Goal: Information Seeking & Learning: Learn about a topic

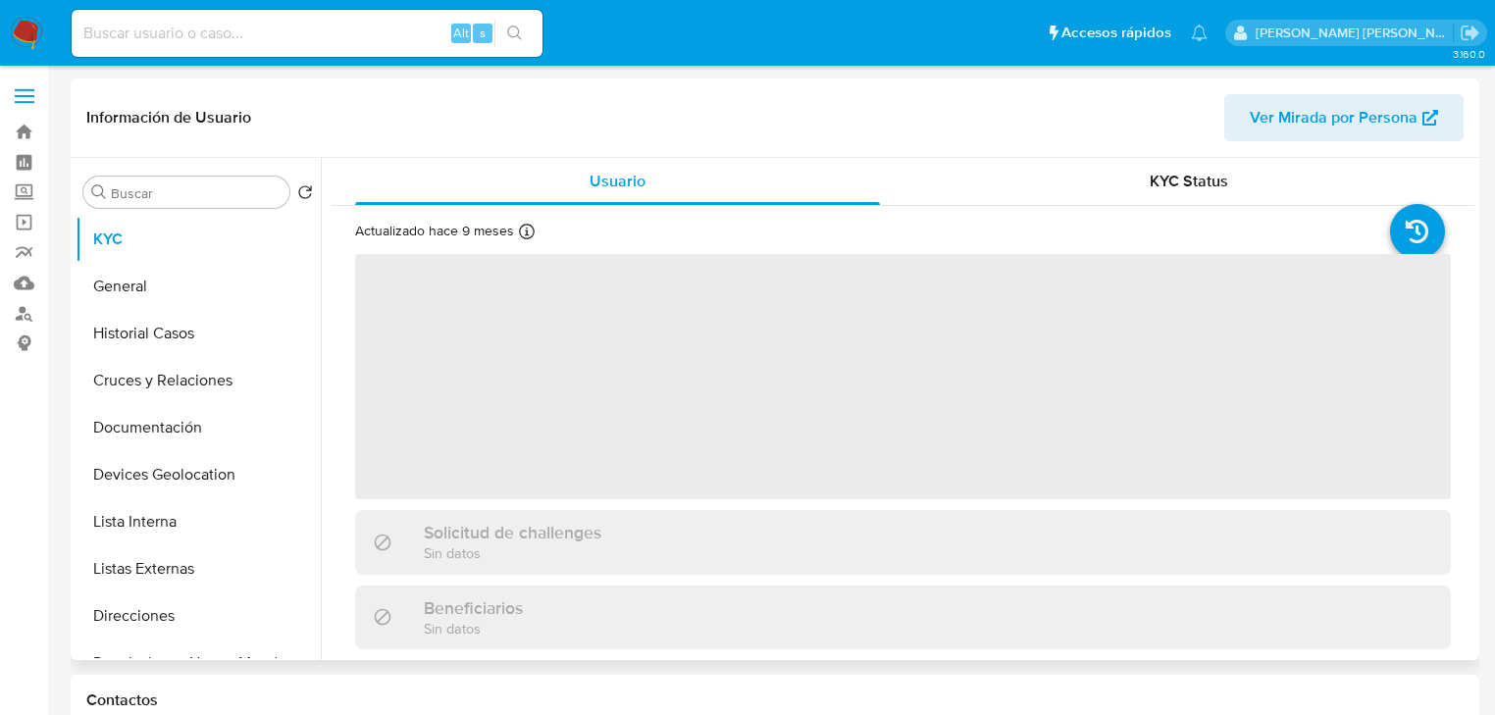
select select "10"
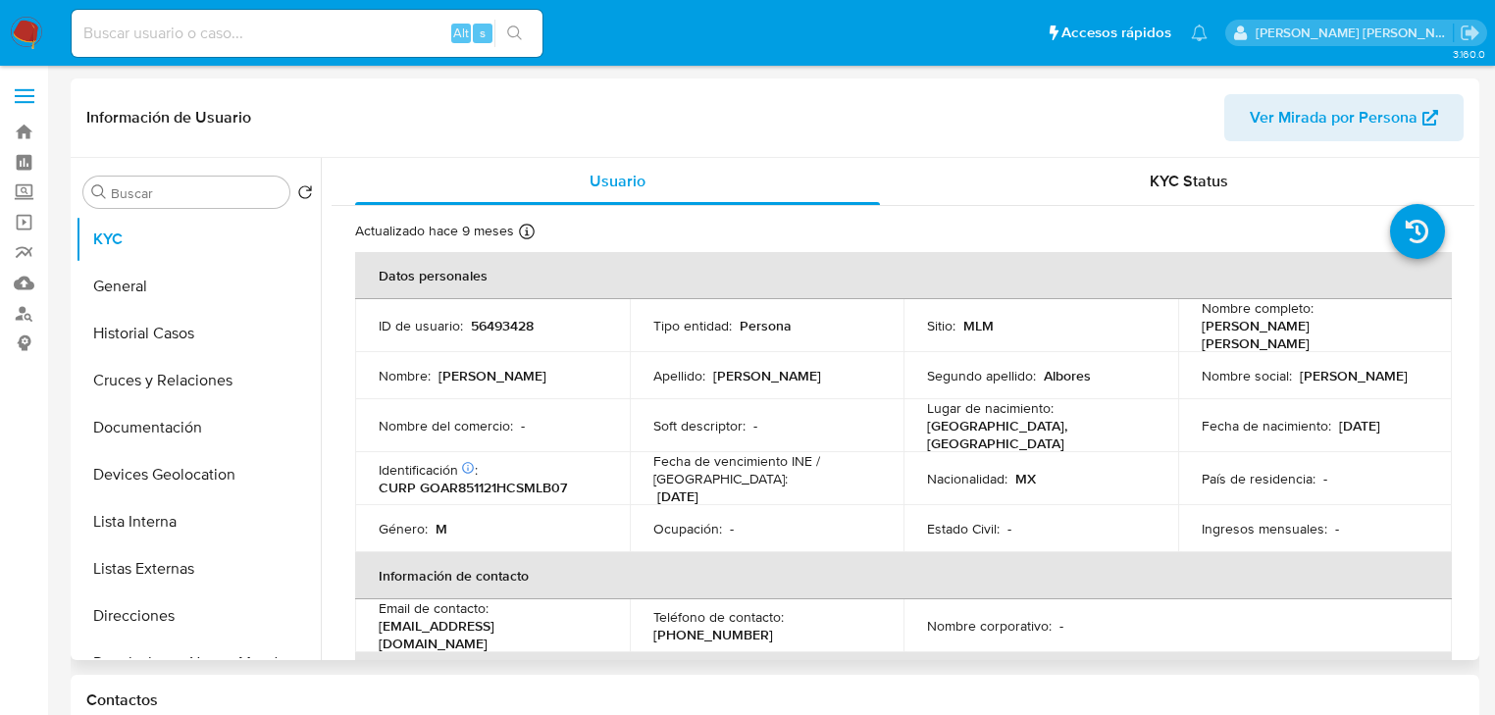
click at [498, 328] on p "56493428" at bounding box center [502, 326] width 63 height 18
copy p "56493428"
click at [174, 328] on button "Historial Casos" at bounding box center [191, 333] width 230 height 47
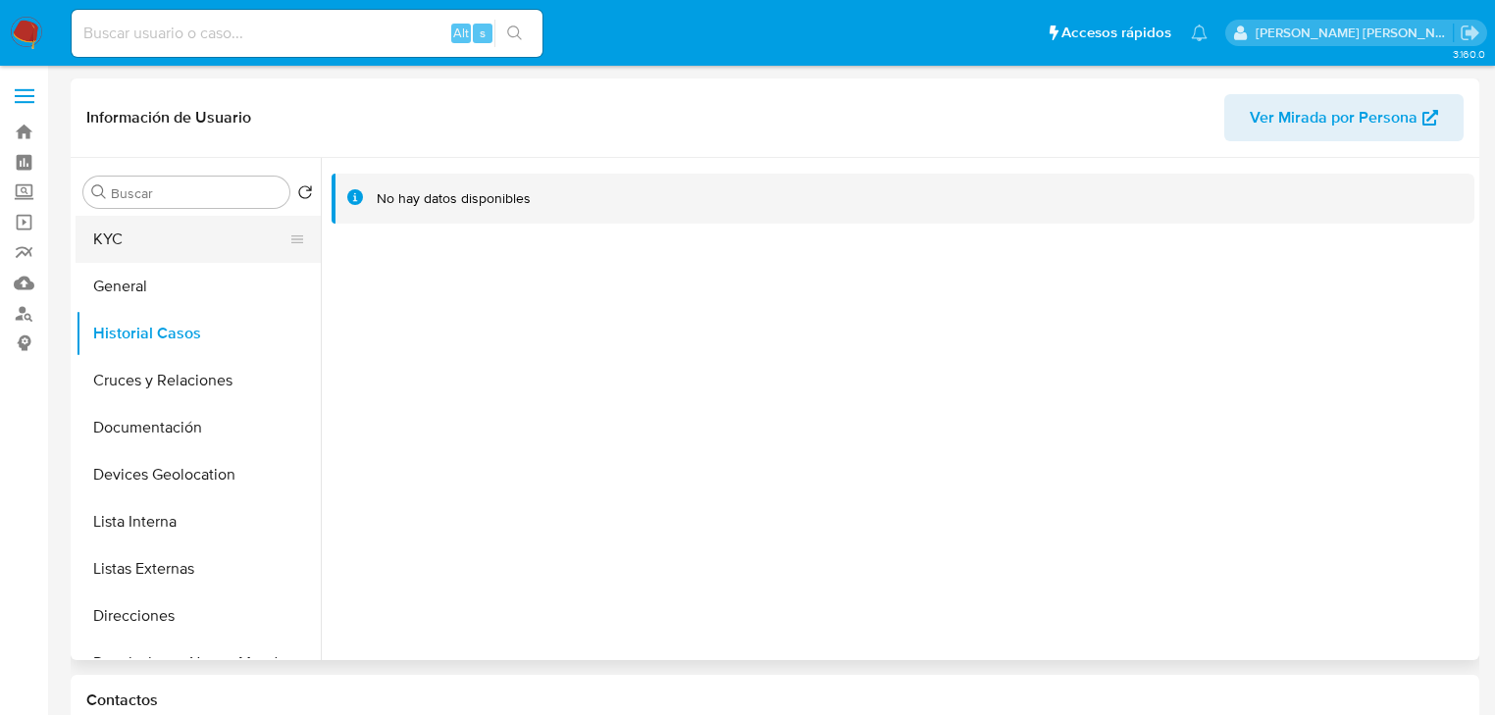
click at [138, 245] on button "KYC" at bounding box center [191, 239] width 230 height 47
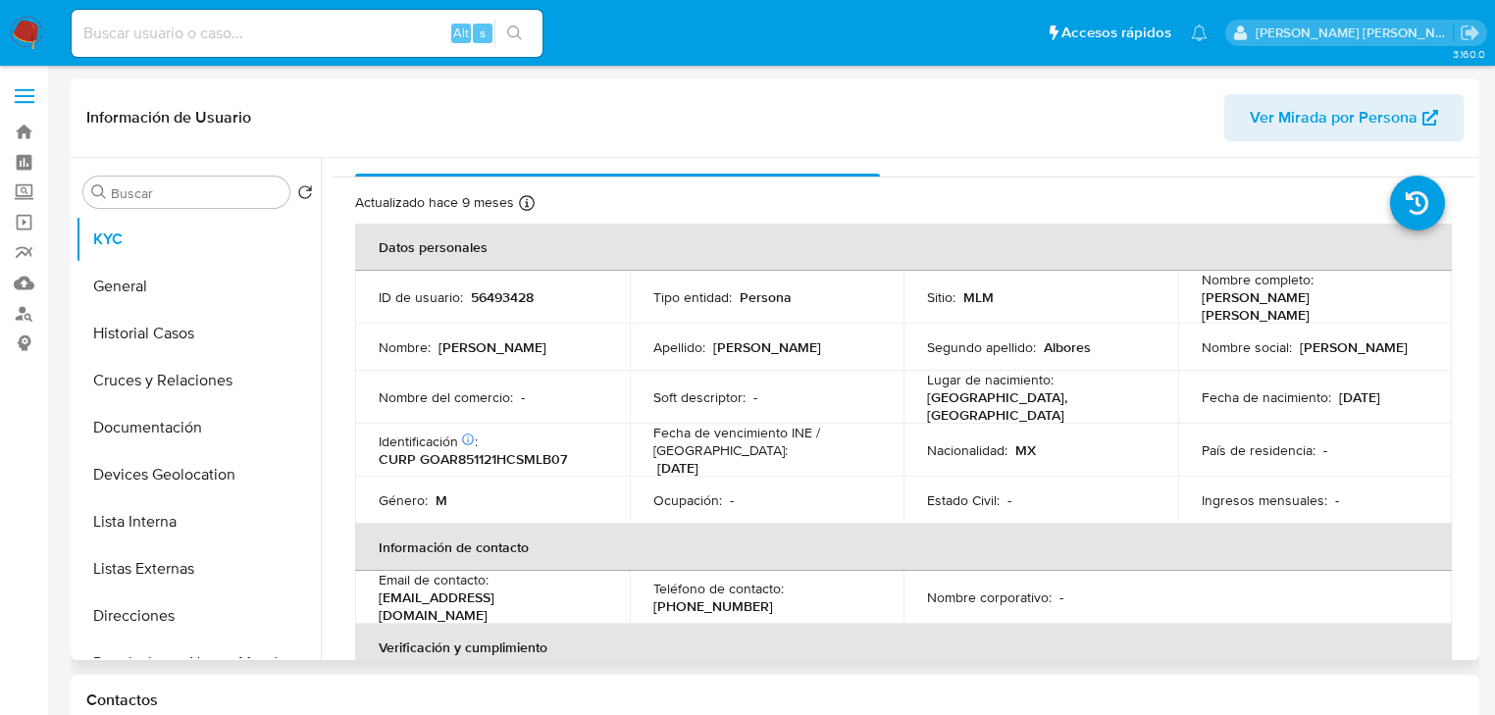
scroll to position [78, 0]
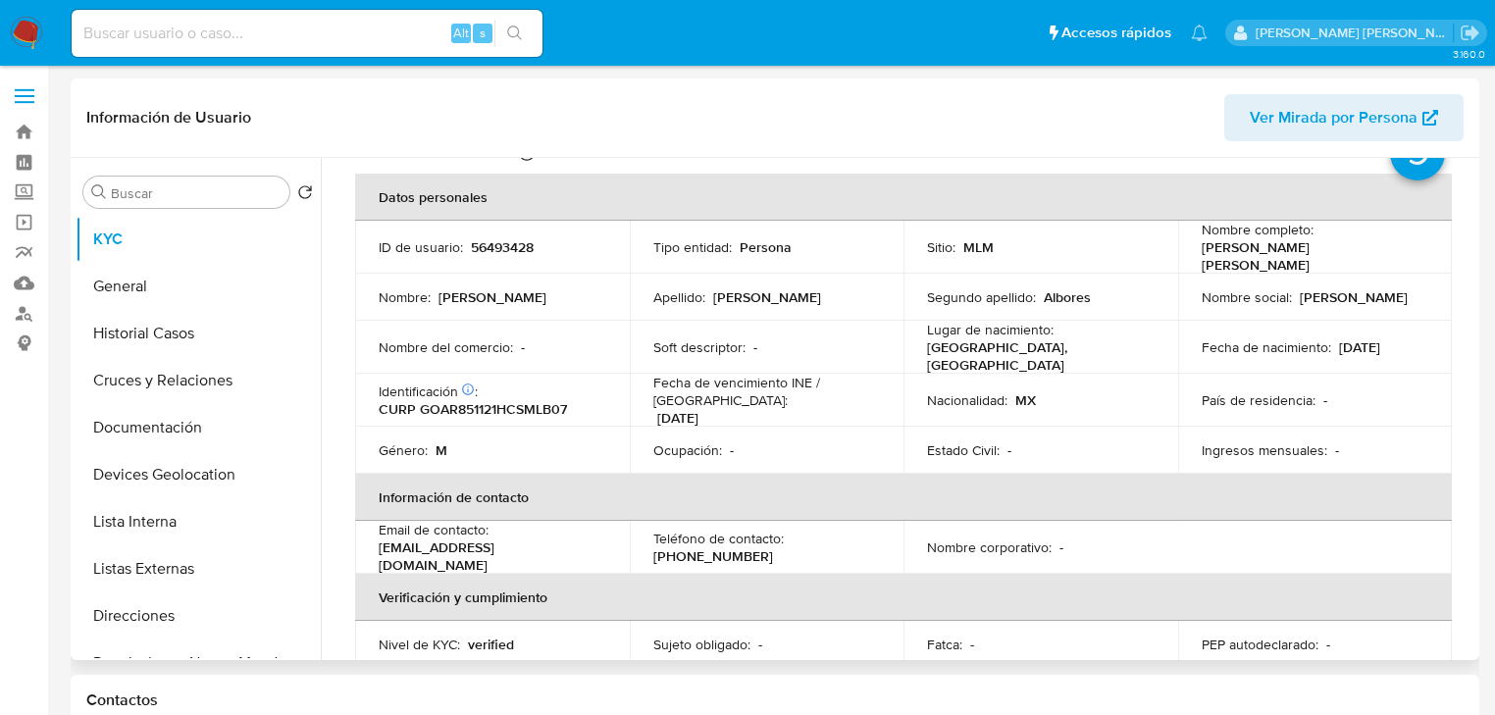
click at [1124, 442] on div "Estado Civil : -" at bounding box center [1041, 450] width 228 height 18
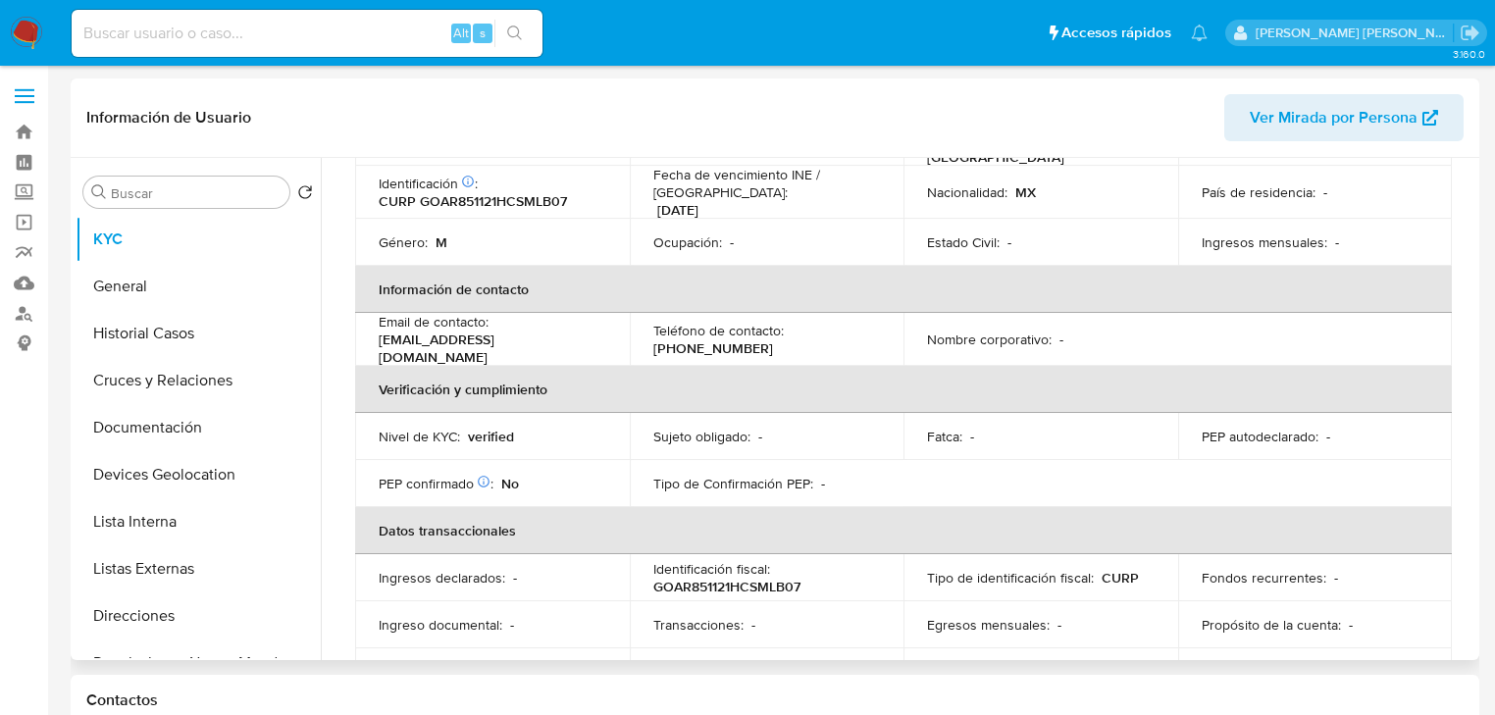
scroll to position [0, 0]
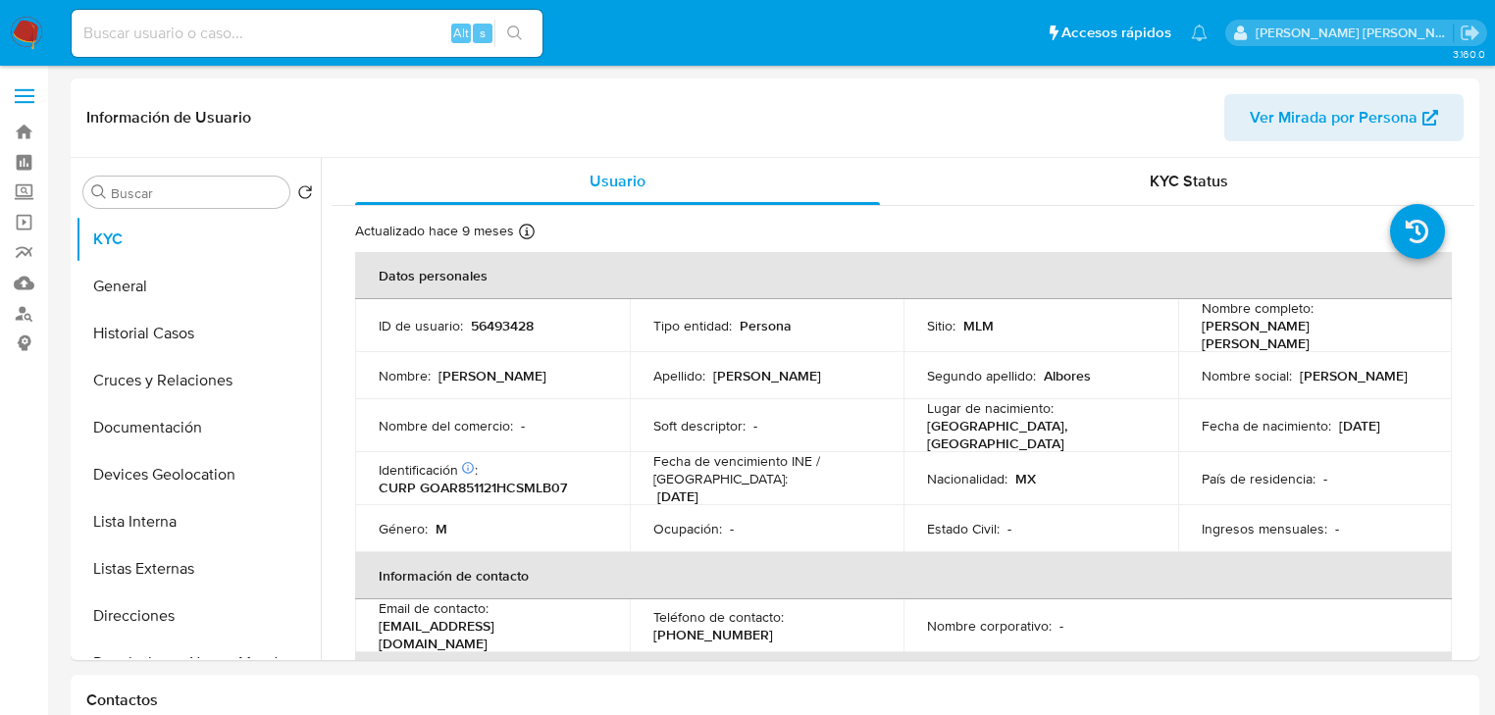
click at [210, 31] on input at bounding box center [307, 34] width 471 height 26
paste input "y33zuirI7ySL1pR6ChvKX0Mf"
type input "y33zuirI7ySL1pR6ChvKX0Mf"
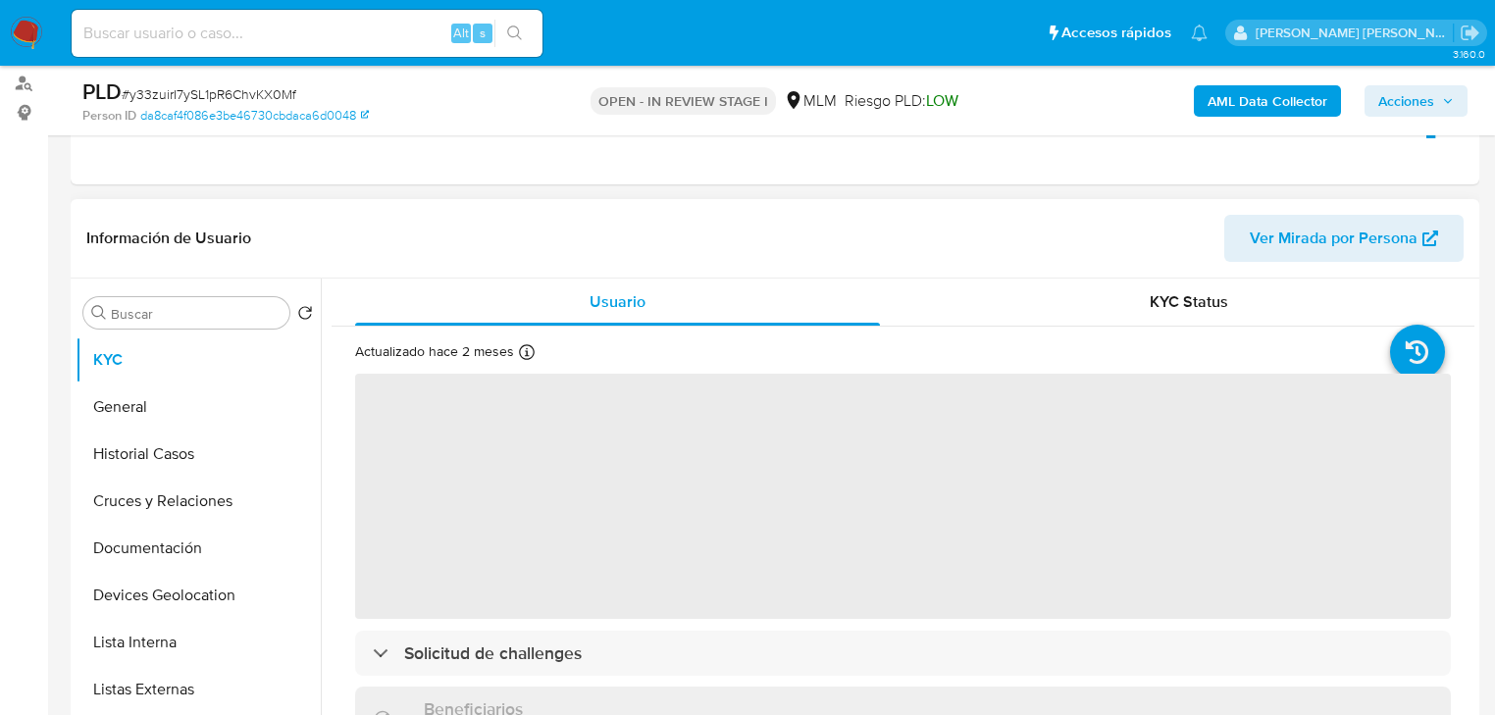
select select "10"
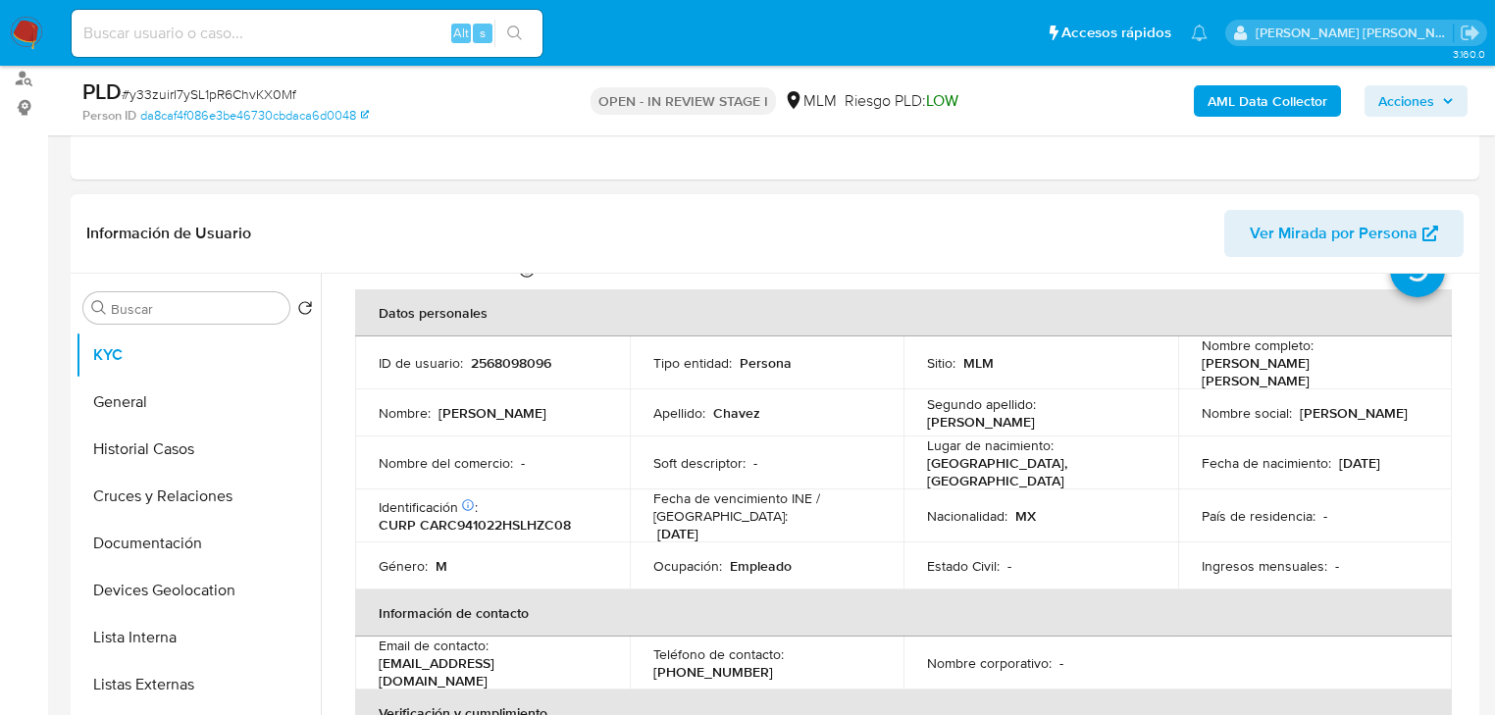
scroll to position [78, 0]
click at [1385, 506] on div "País de residencia : -" at bounding box center [1316, 515] width 228 height 18
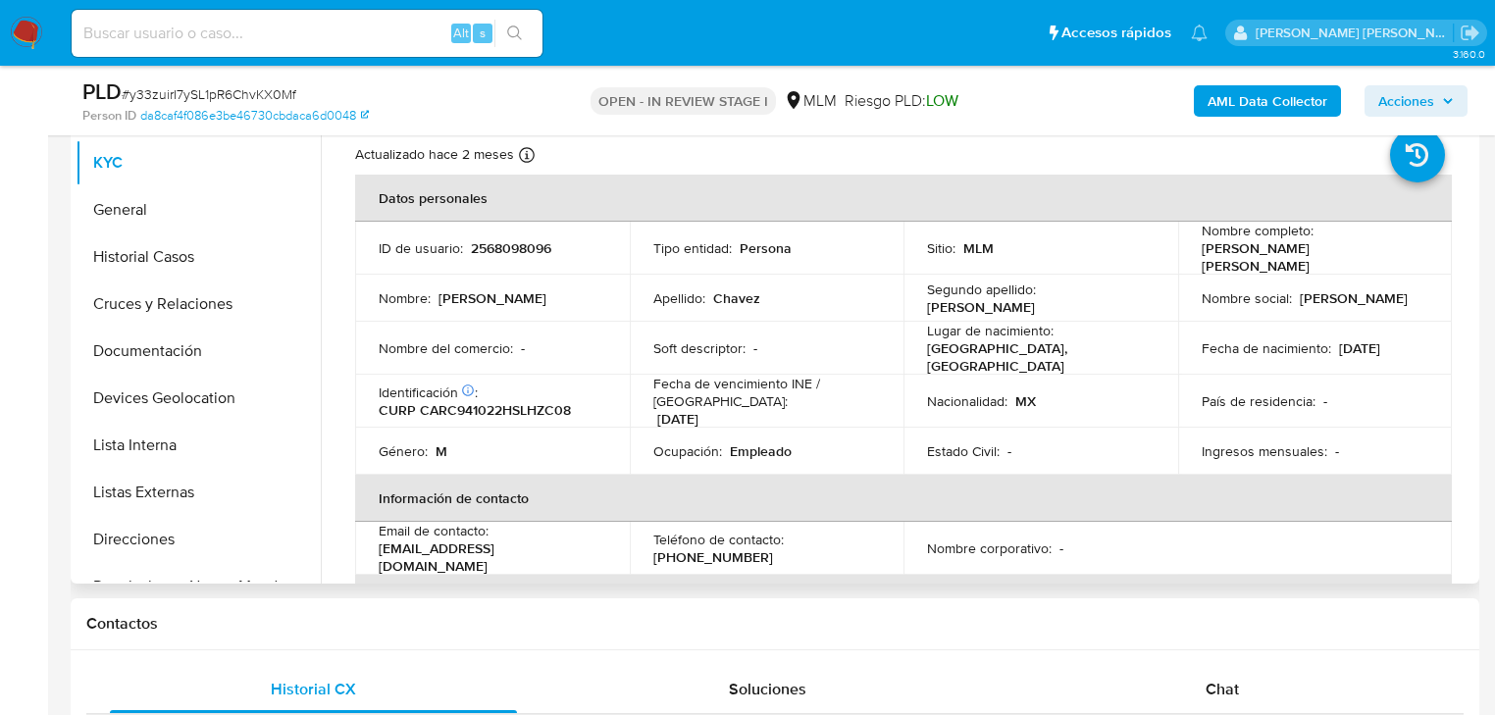
scroll to position [311, 0]
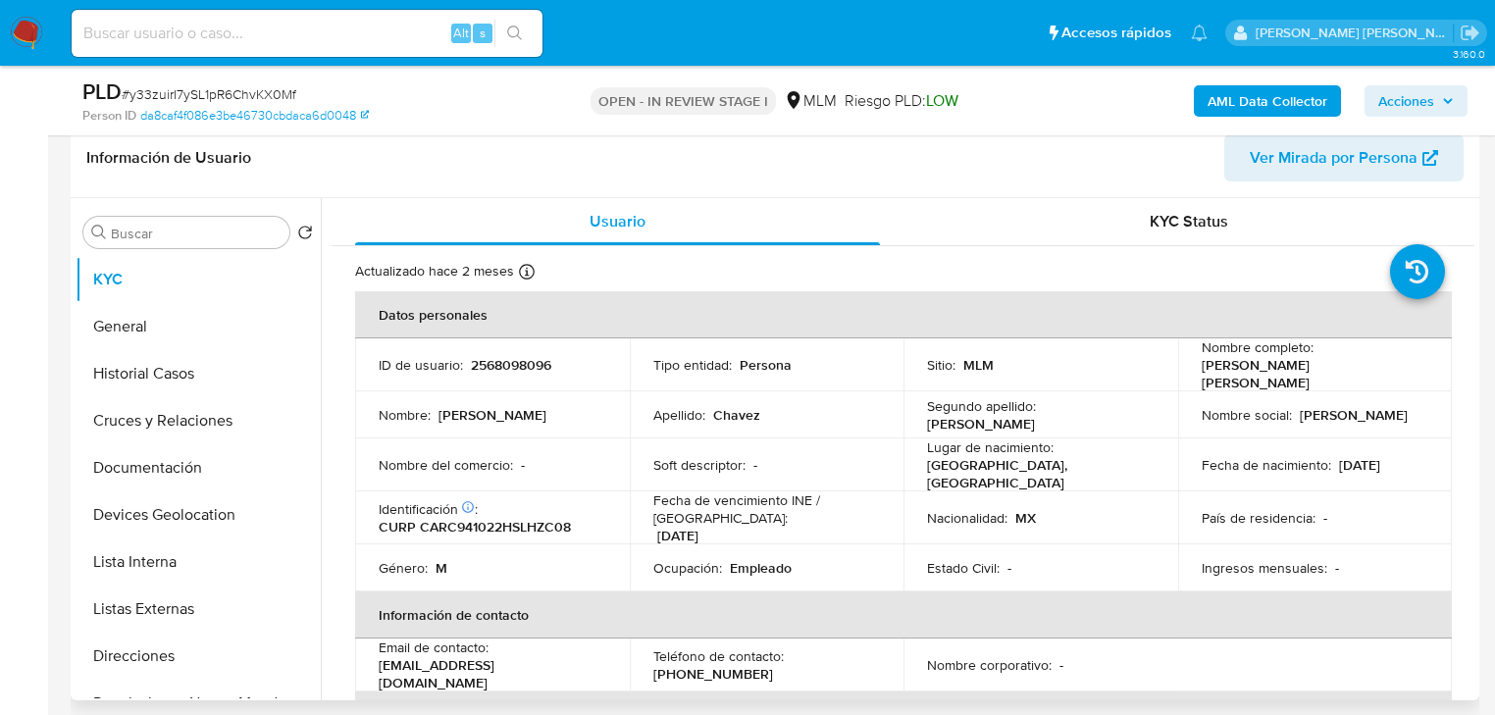
click at [1118, 459] on div "Lugar de nacimiento : MEXICO, SINALOA" at bounding box center [1041, 464] width 228 height 53
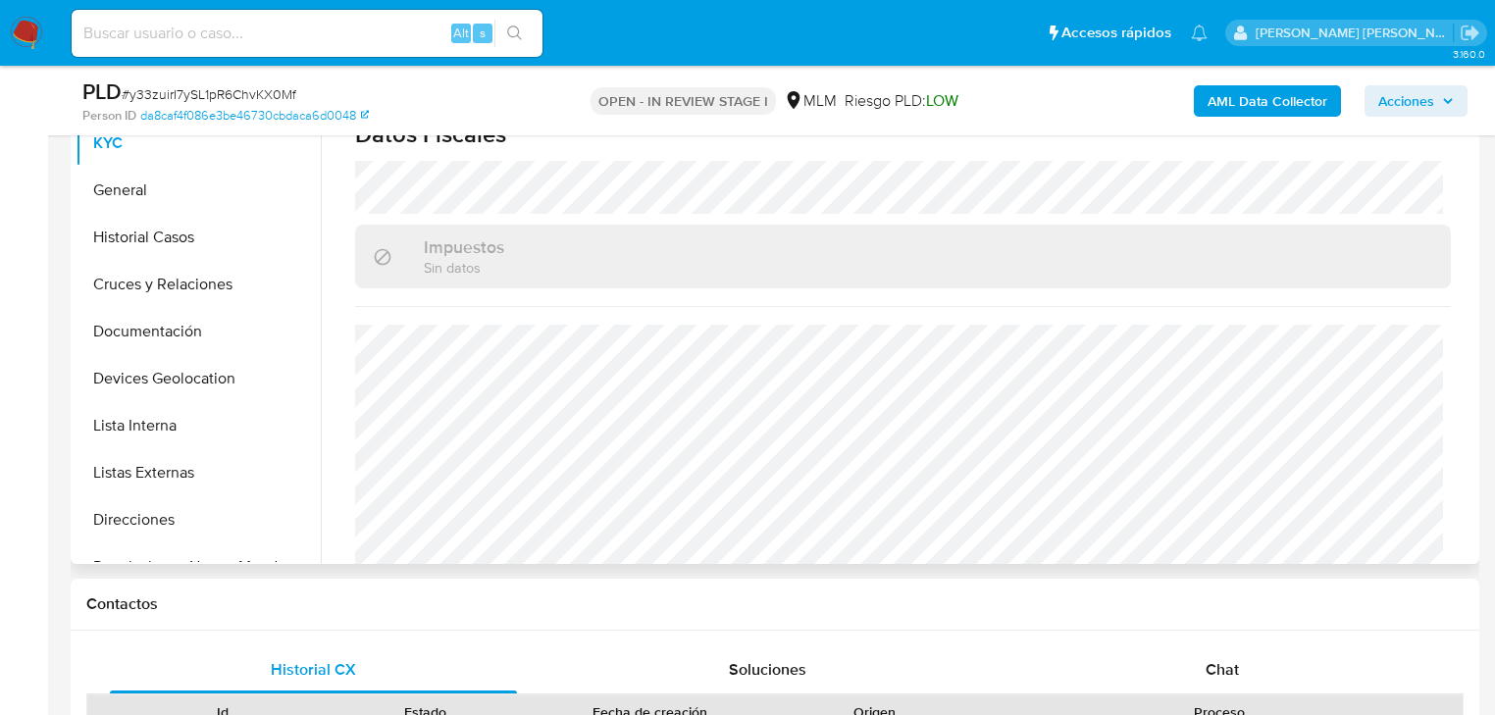
scroll to position [389, 0]
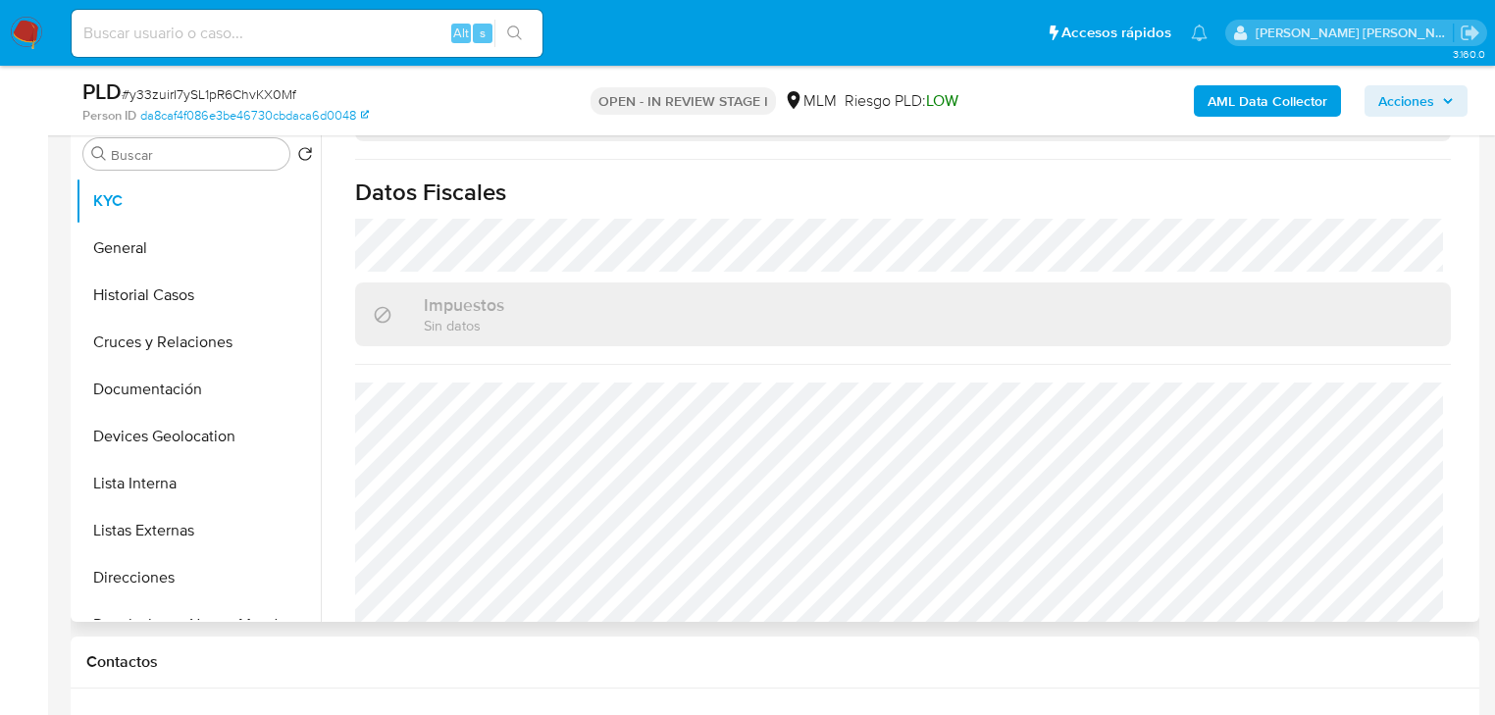
click at [73, 241] on div "Buscar Volver al orden por defecto KYC General Historial Casos Cruces y Relacio…" at bounding box center [775, 371] width 1408 height 502
click at [106, 247] on button "General" at bounding box center [191, 248] width 230 height 47
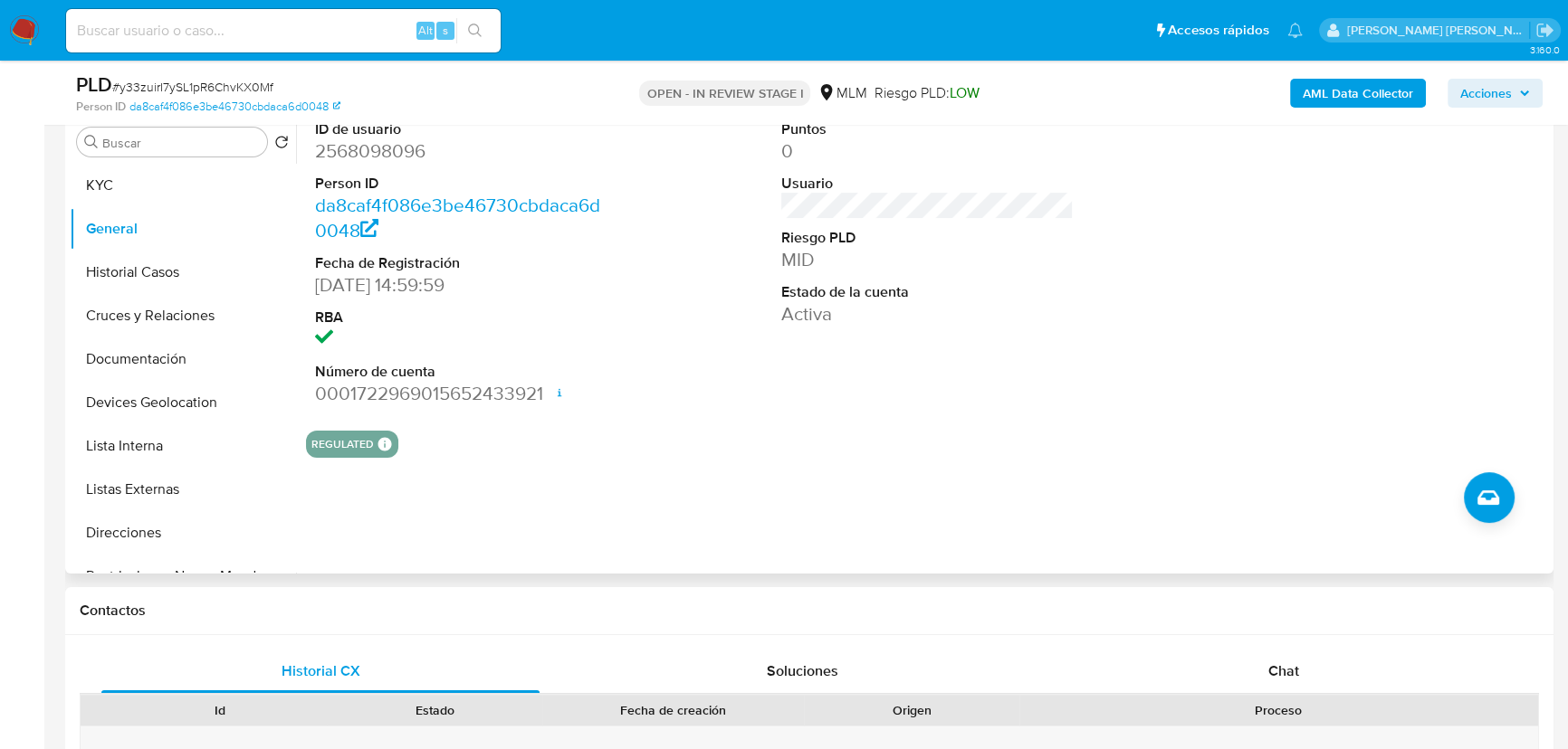
click at [1390, 290] on div at bounding box center [1394, 264] width 310 height 306
click at [166, 281] on button "Historial Casos" at bounding box center [176, 272] width 212 height 43
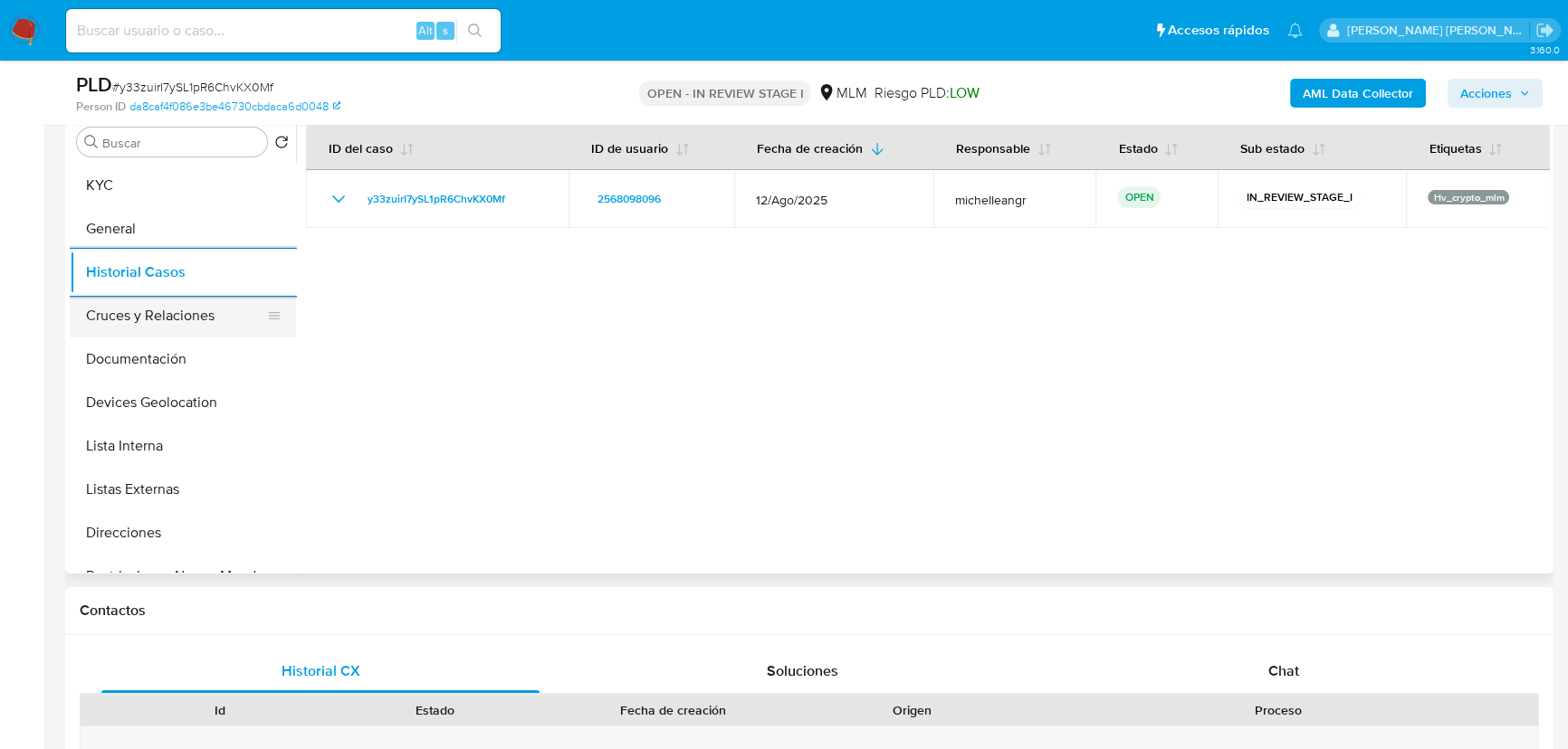
click at [235, 326] on button "Cruces y Relaciones" at bounding box center [176, 315] width 212 height 43
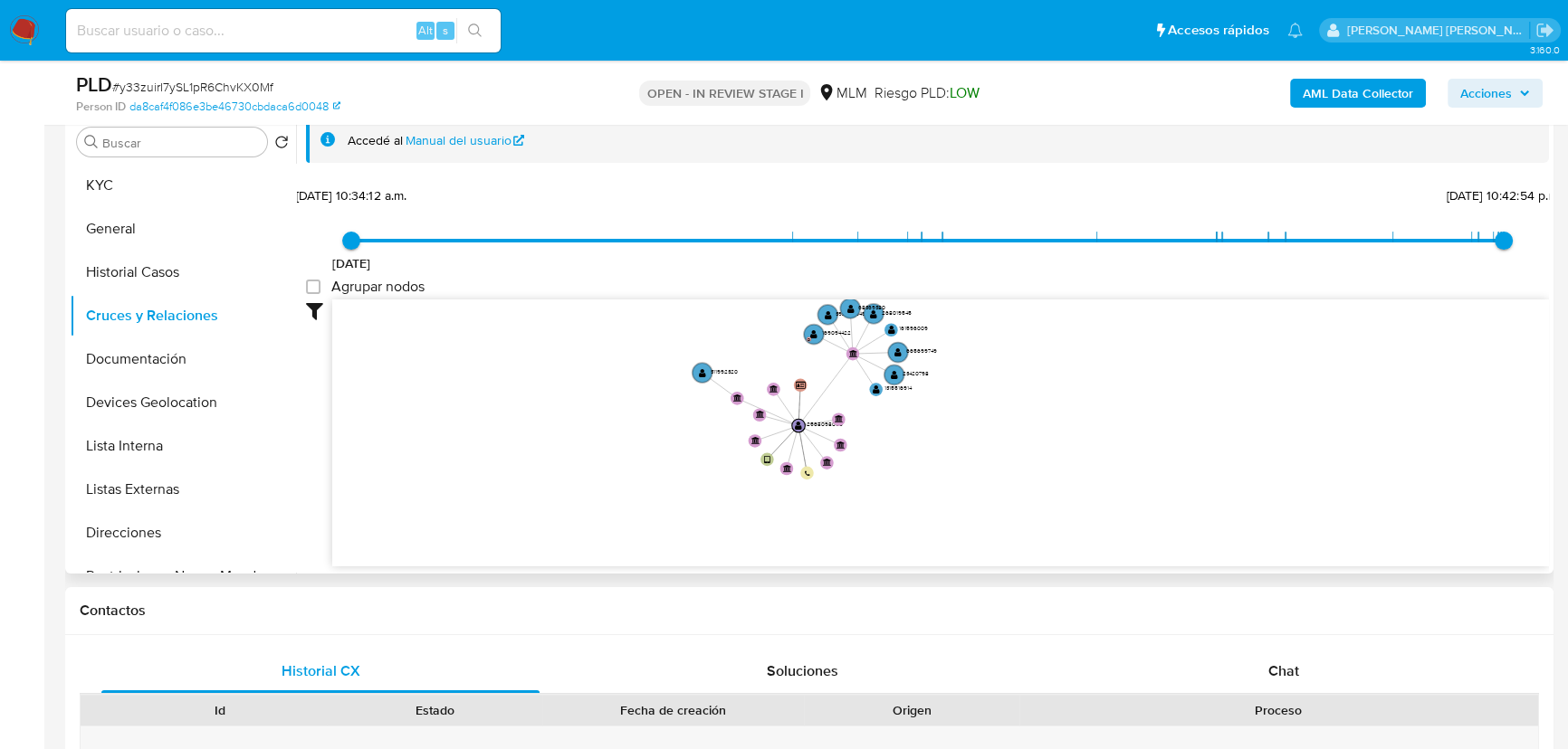
drag, startPoint x: 712, startPoint y: 398, endPoint x: 664, endPoint y: 440, distance: 63.8
click at [646, 448] on icon "user-2568098096  2568098096 device-68794830a6ca6ec51c3a15a5  person-da8caf4f0…" at bounding box center [940, 431] width 1216 height 262
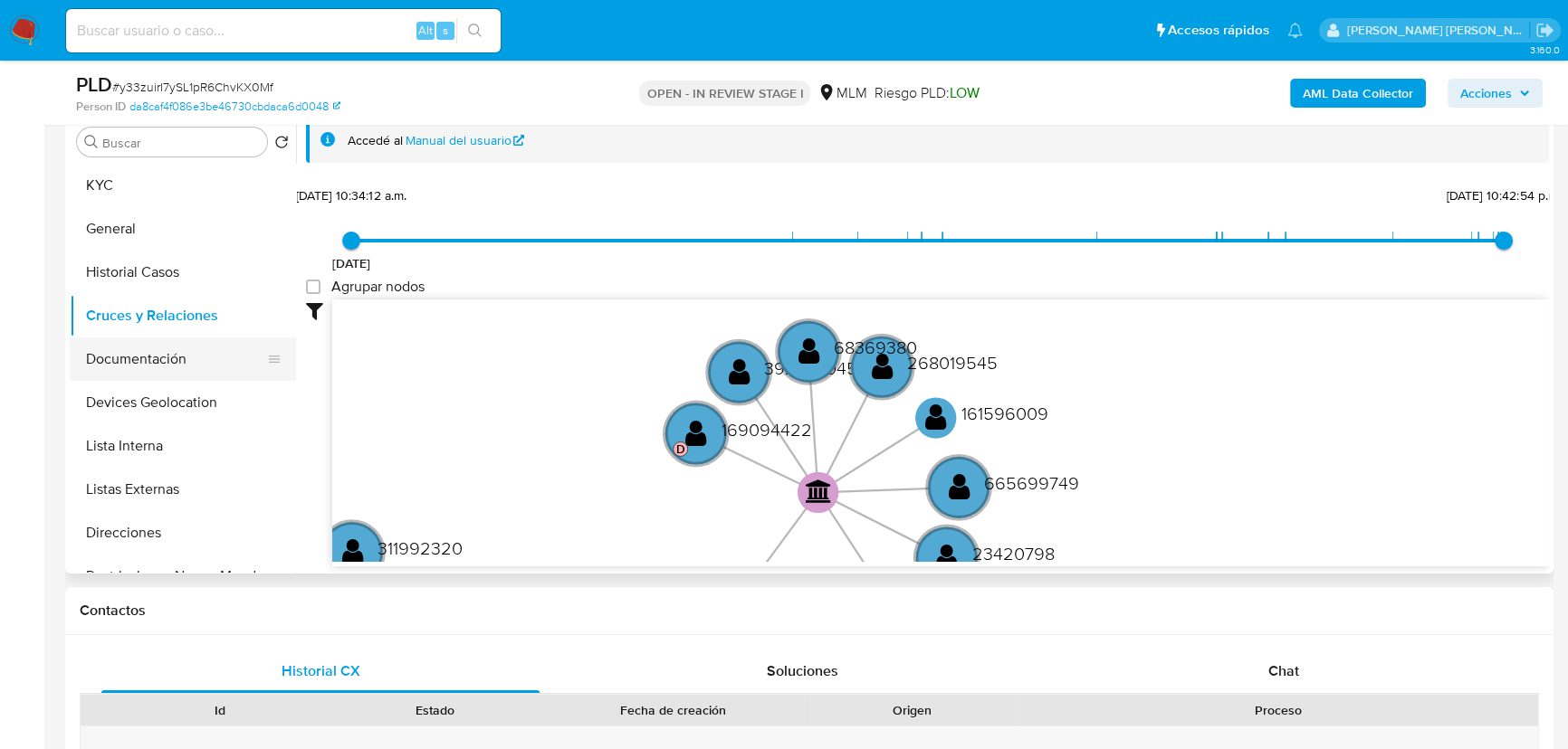
click at [181, 345] on button "Documentación" at bounding box center [176, 359] width 212 height 43
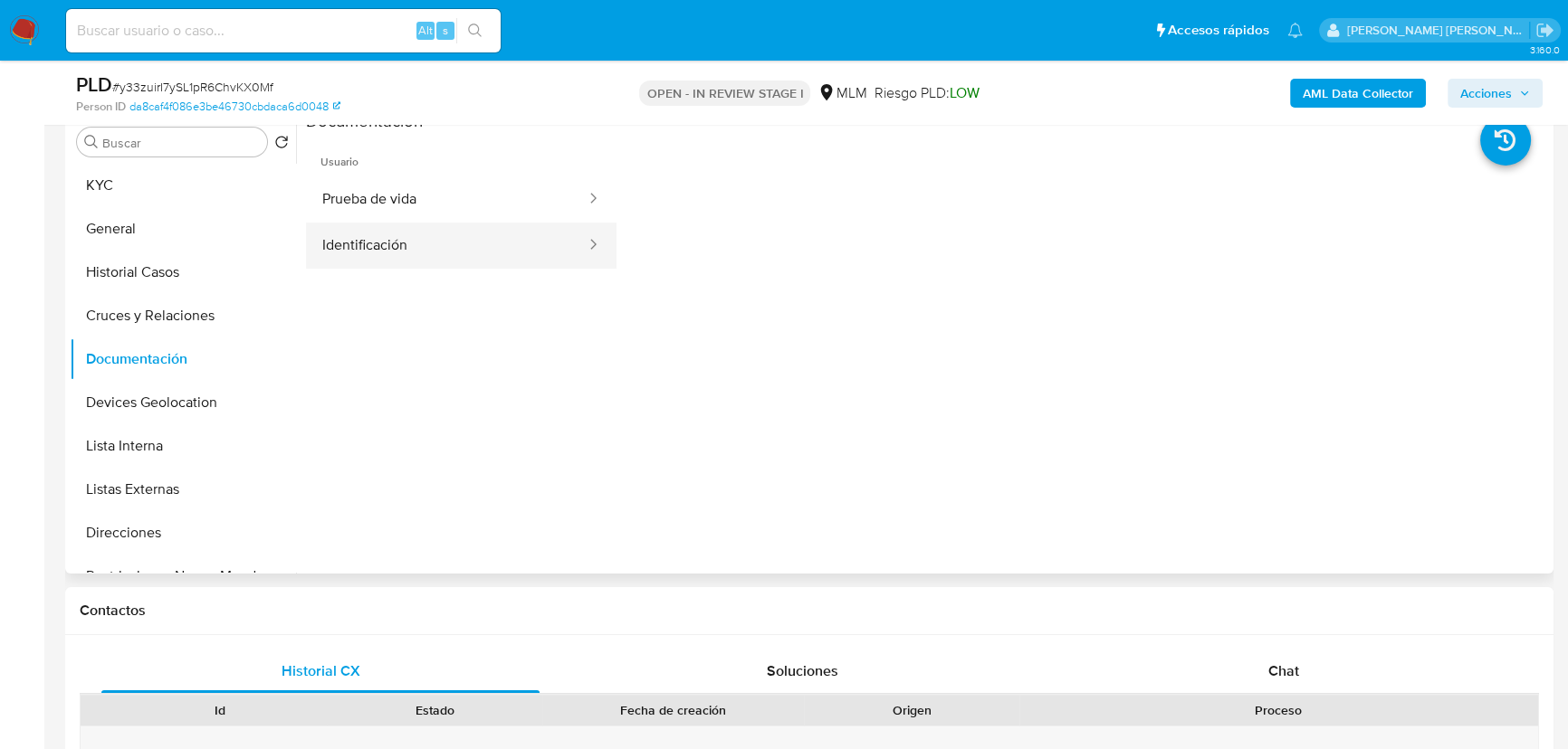
drag, startPoint x: 430, startPoint y: 240, endPoint x: 487, endPoint y: 228, distance: 58.2
click at [437, 238] on button "Identificación" at bounding box center [447, 245] width 281 height 46
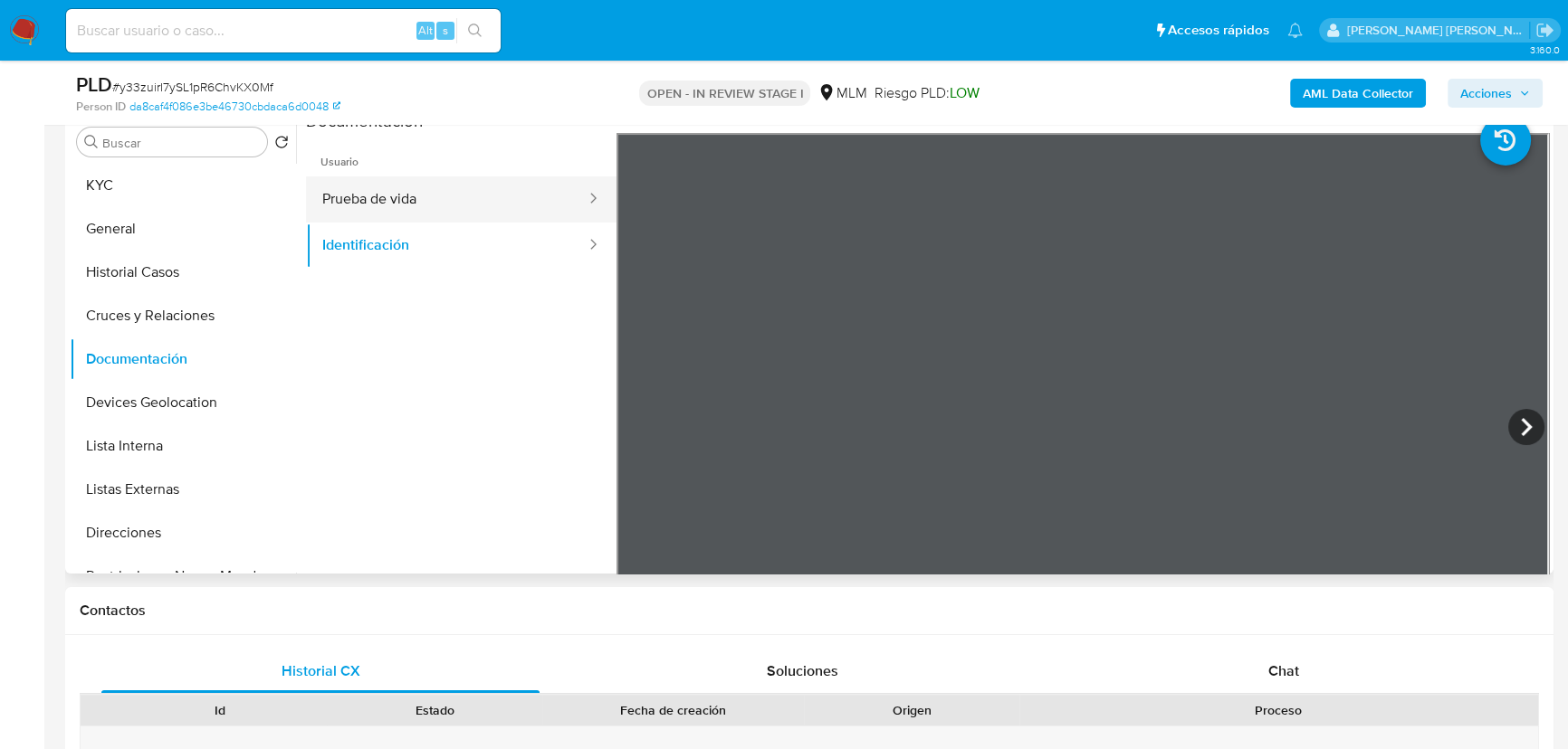
click at [557, 191] on button "Prueba de vida" at bounding box center [447, 199] width 281 height 46
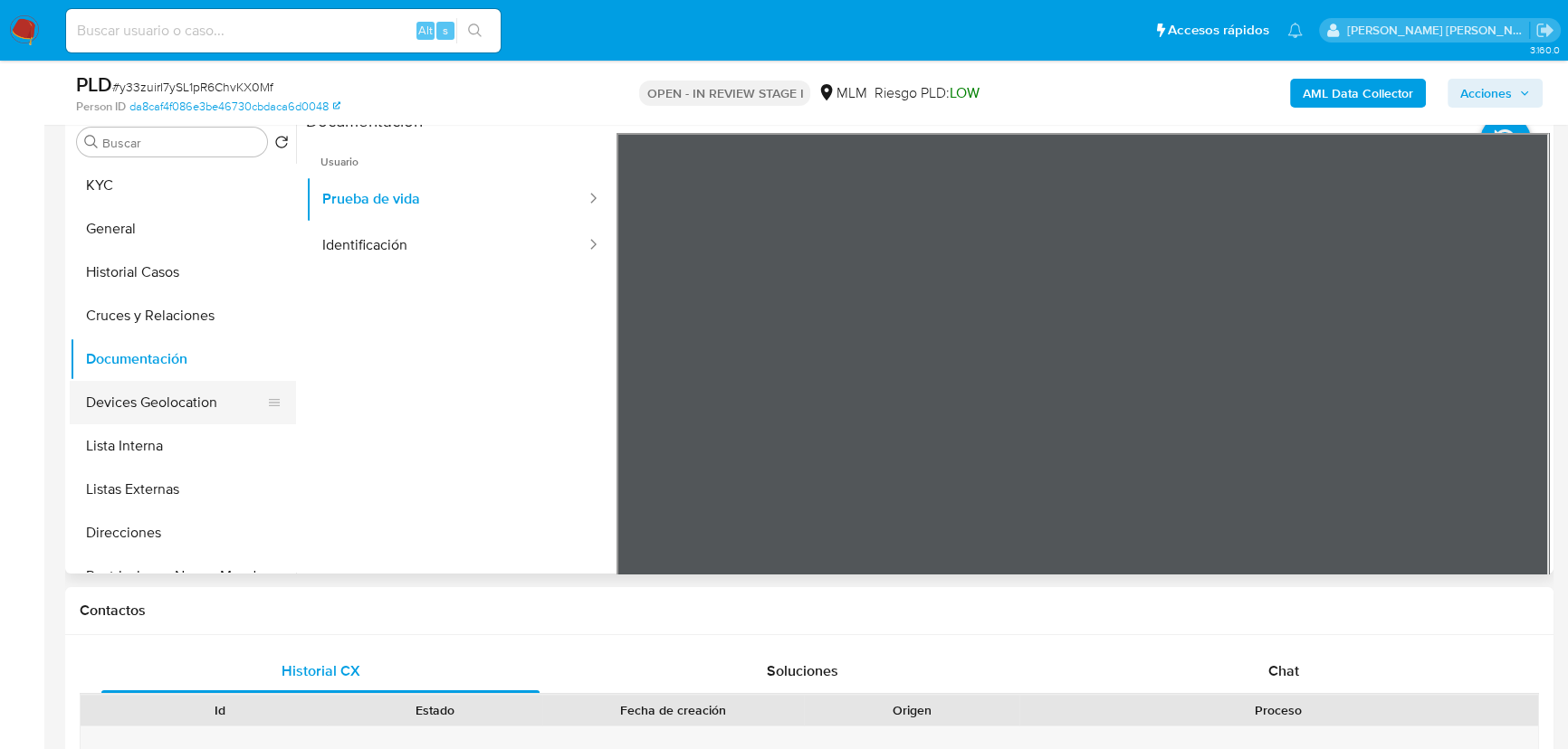
click at [198, 422] on button "Devices Geolocation" at bounding box center [176, 402] width 212 height 43
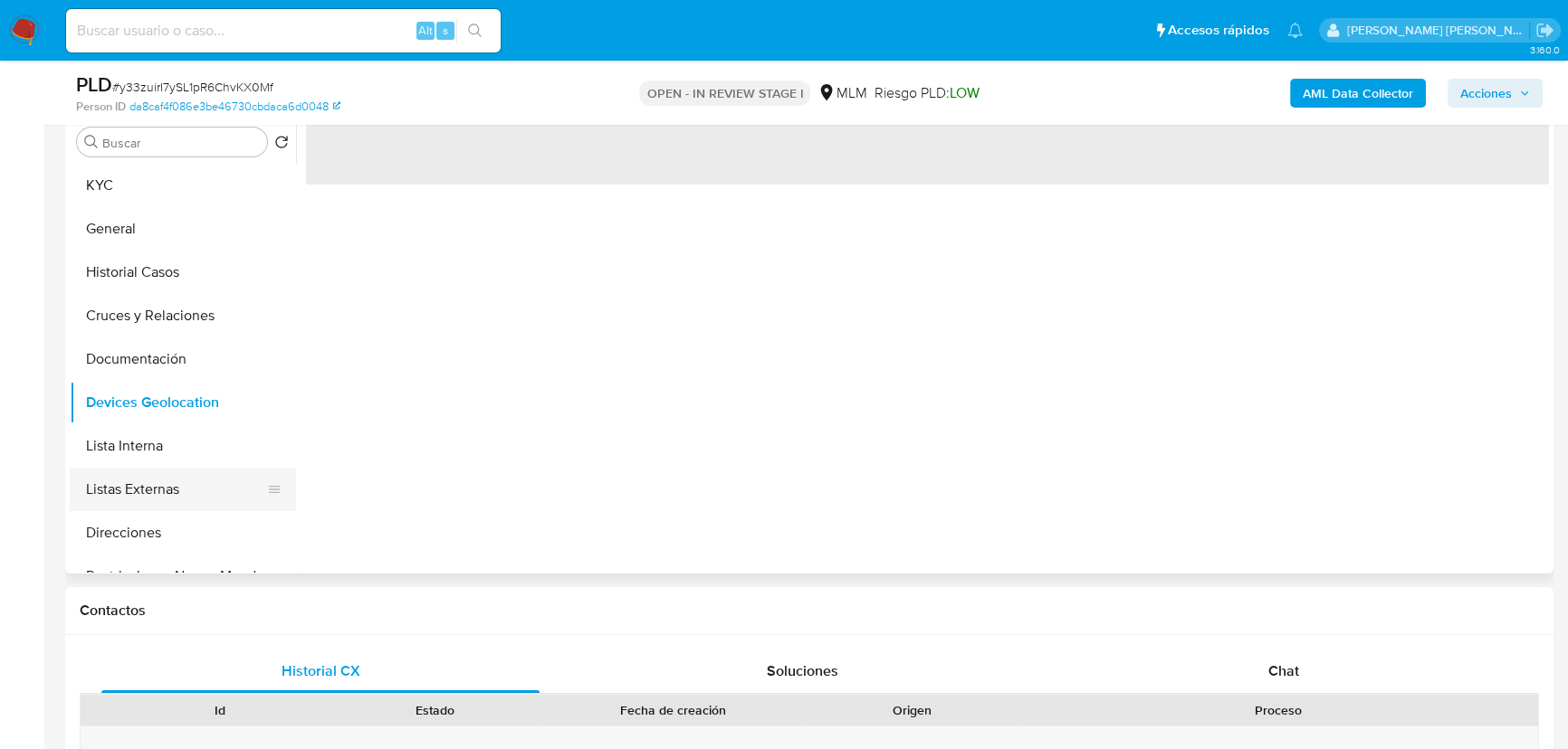
click at [196, 489] on button "Listas Externas" at bounding box center [176, 489] width 212 height 43
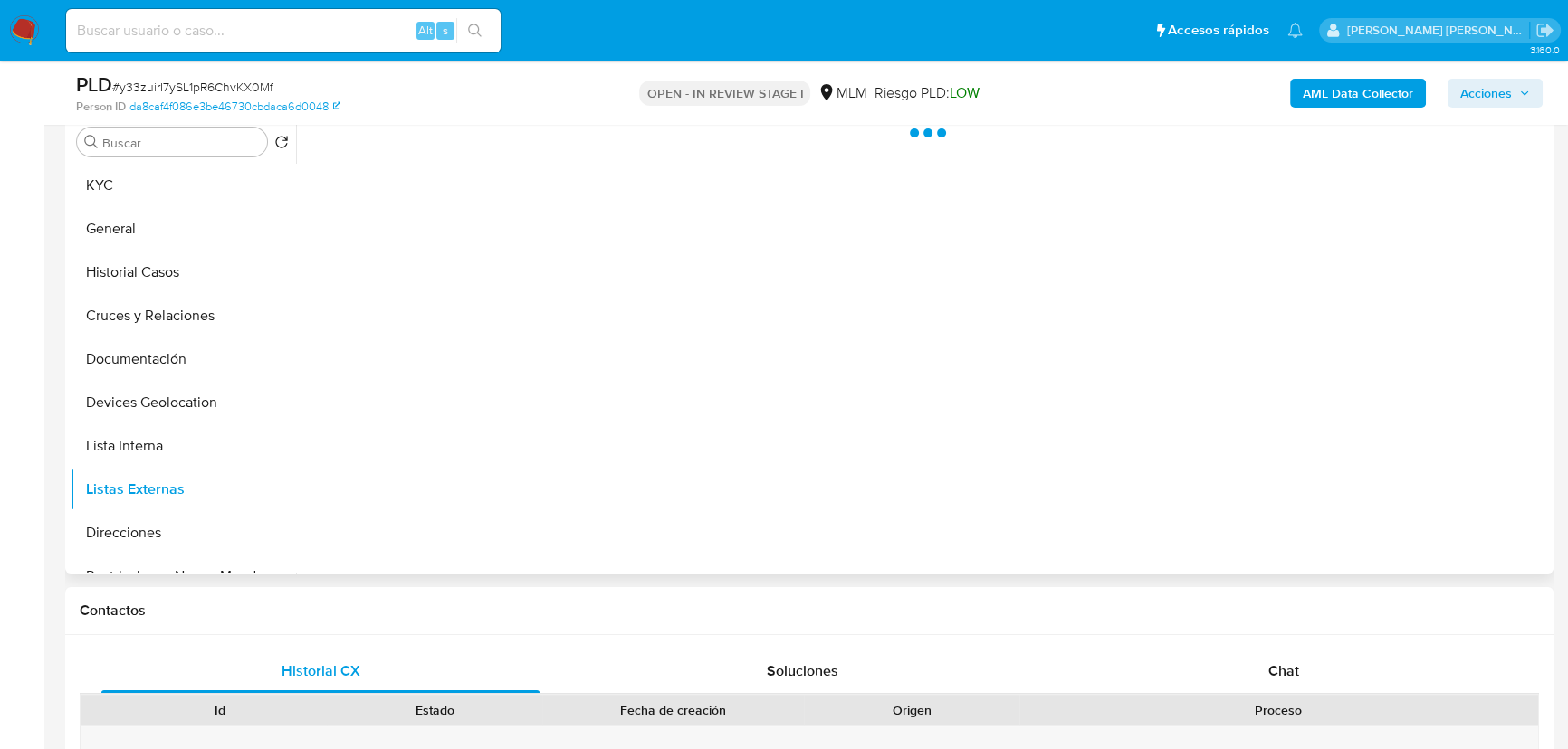
drag, startPoint x: 217, startPoint y: 400, endPoint x: 307, endPoint y: 407, distance: 90.3
click at [222, 398] on button "Devices Geolocation" at bounding box center [183, 402] width 226 height 43
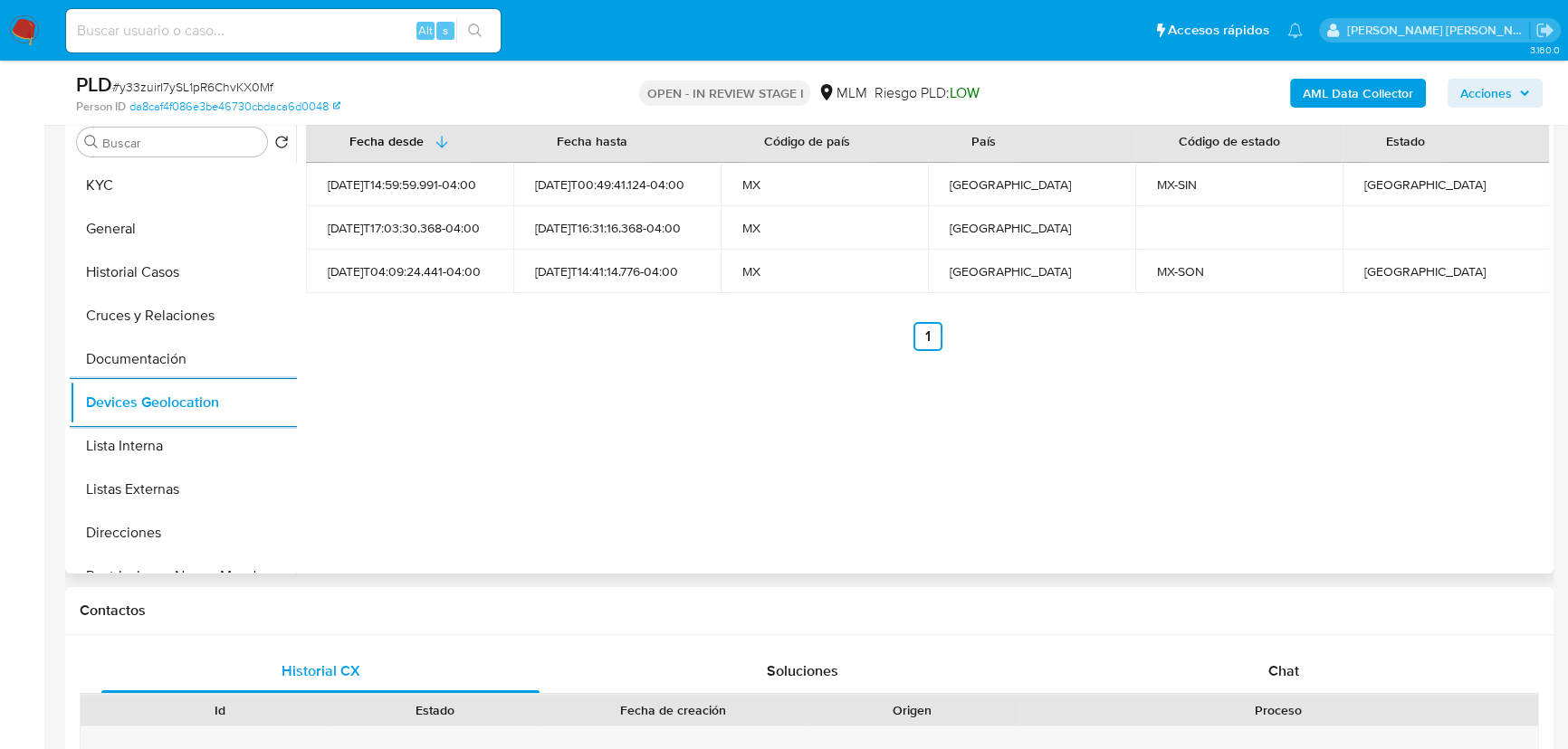
click at [192, 483] on button "Listas Externas" at bounding box center [183, 489] width 226 height 43
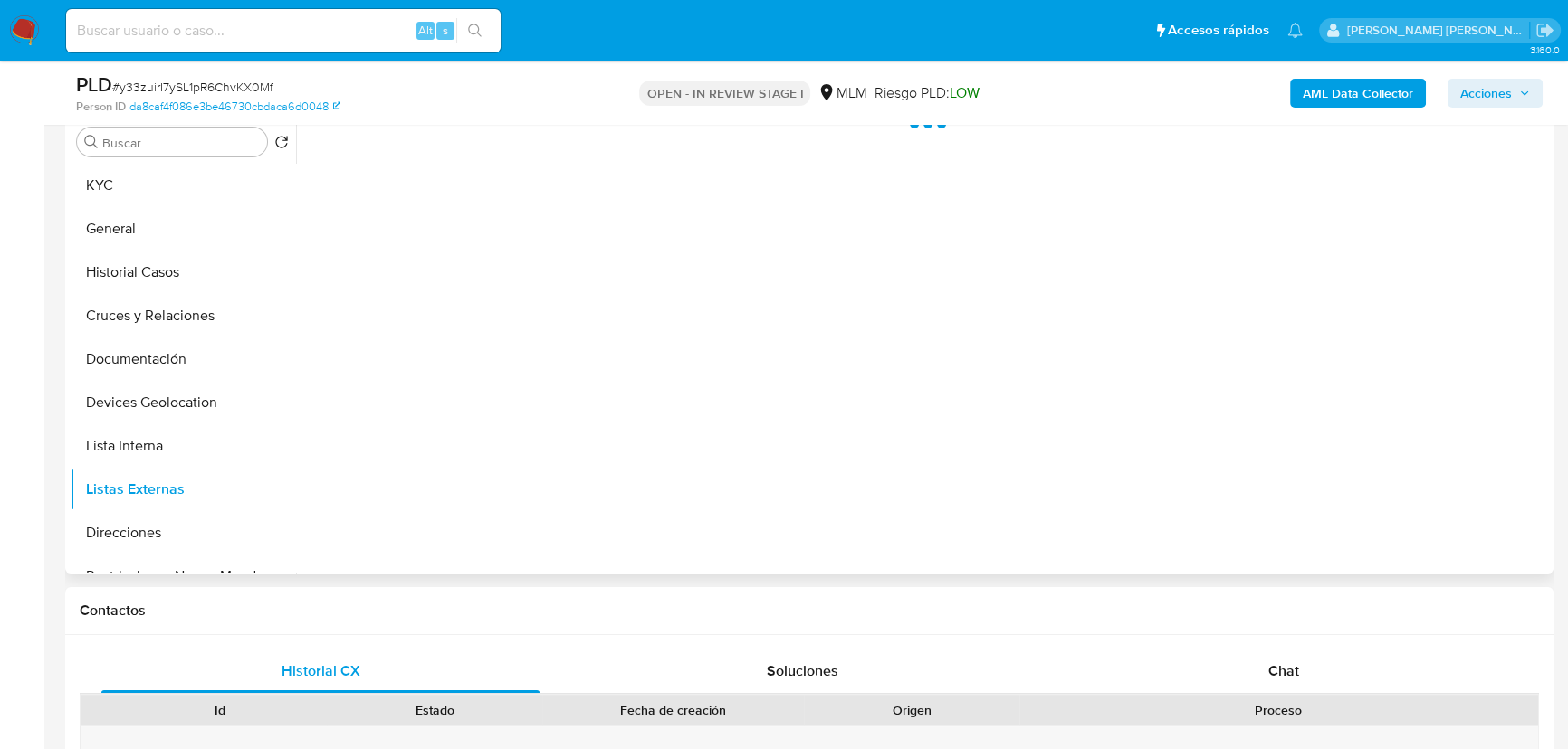
click at [605, 453] on div at bounding box center [922, 342] width 1252 height 463
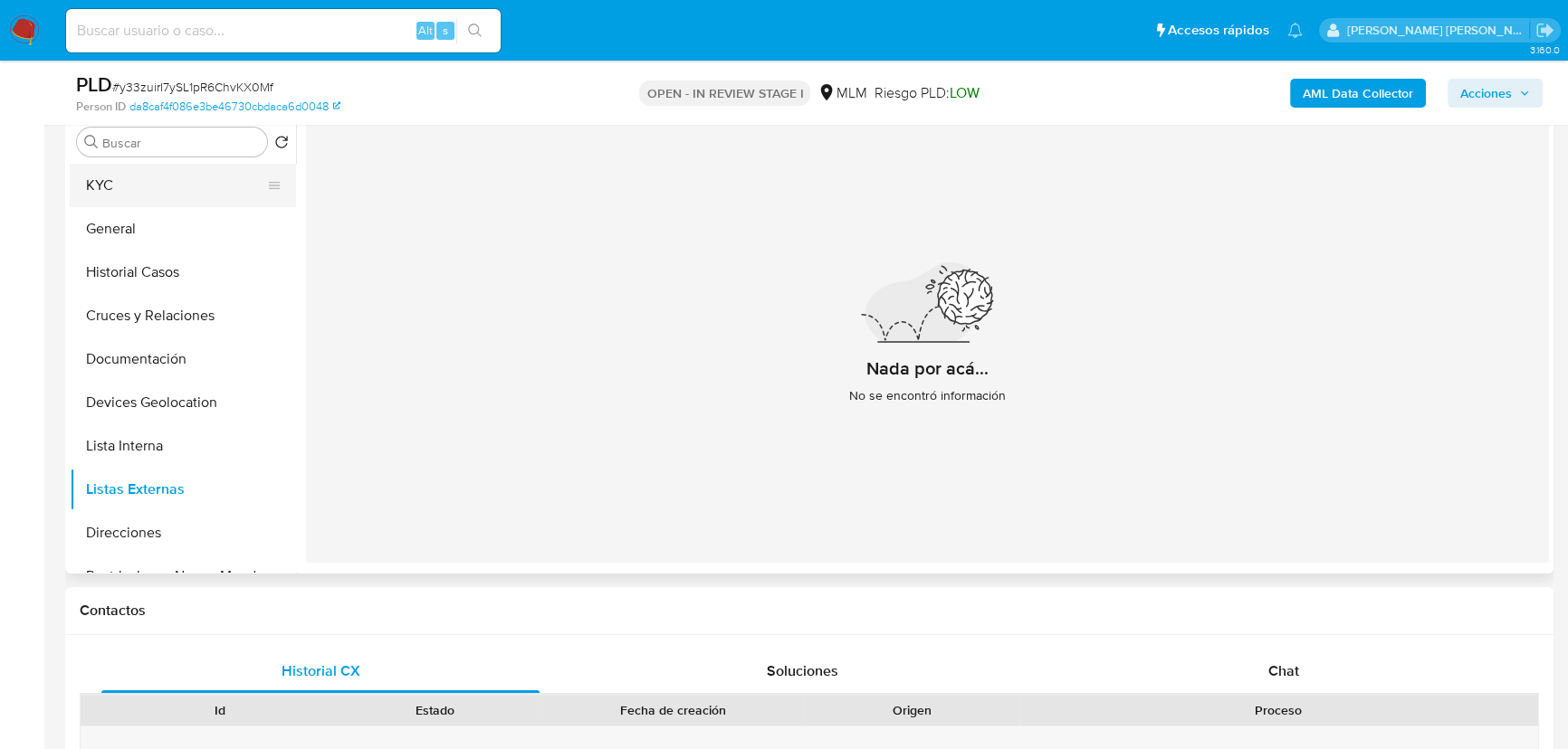
click at [203, 192] on button "KYC" at bounding box center [176, 185] width 212 height 43
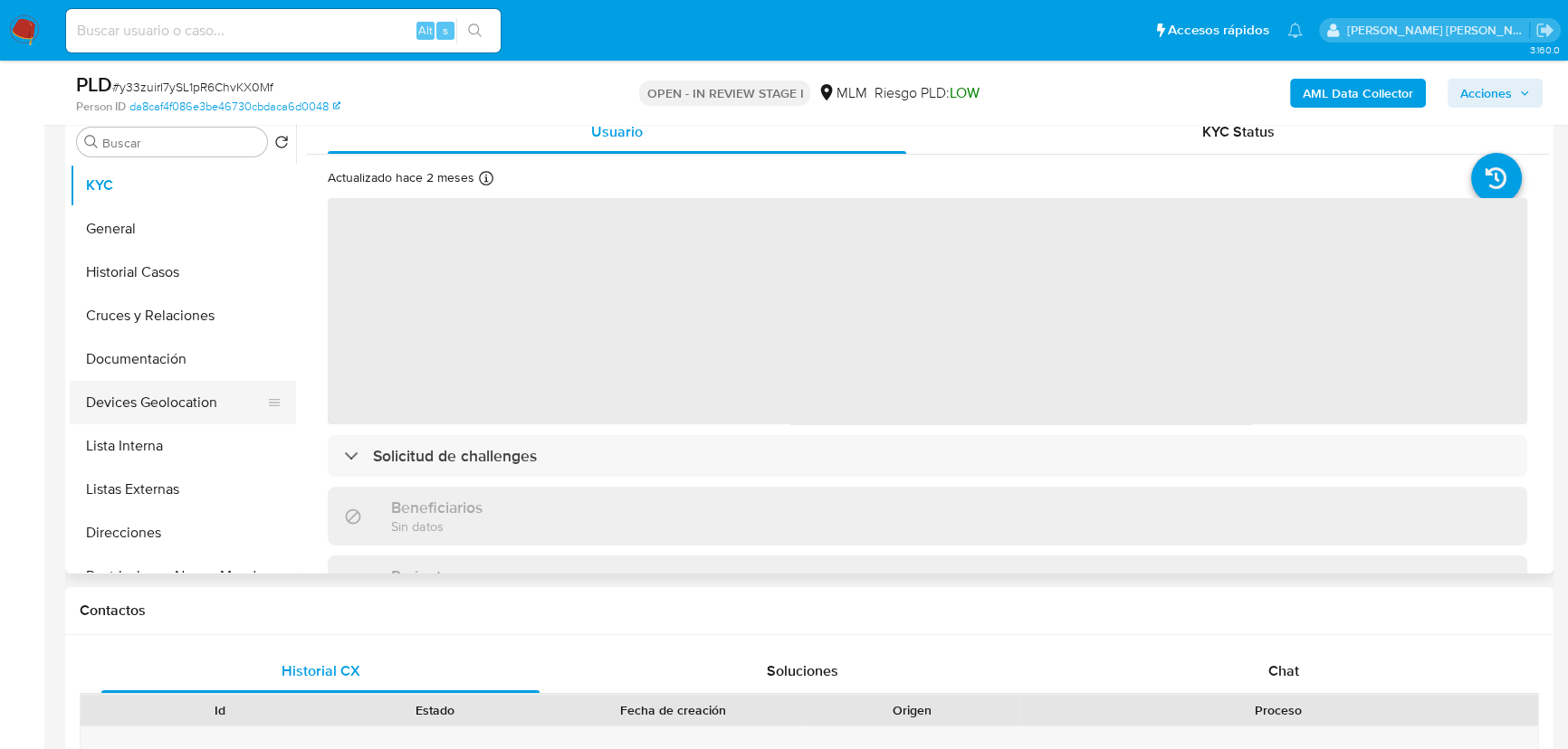
click at [165, 381] on button "Devices Geolocation" at bounding box center [176, 402] width 212 height 43
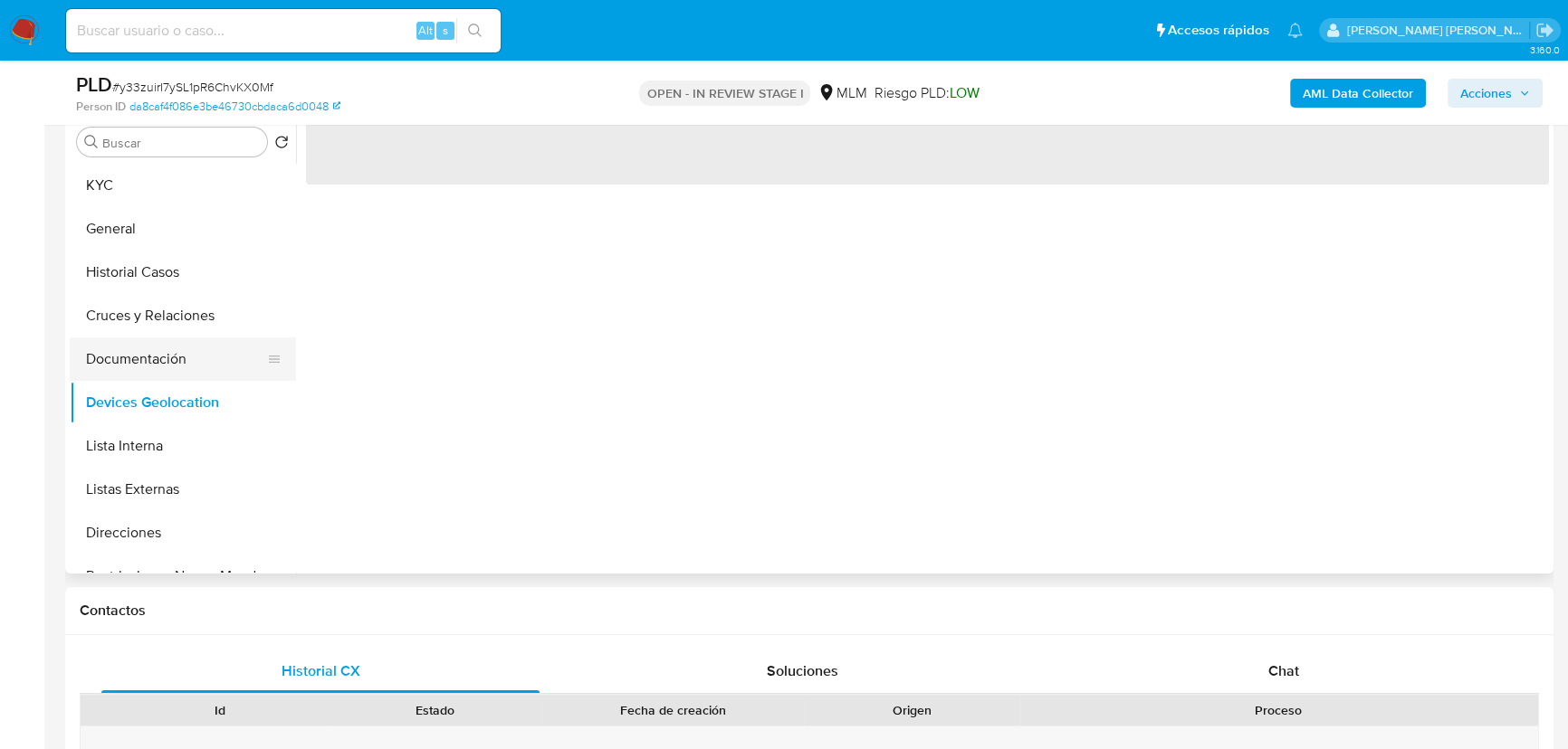
click at [189, 371] on button "Documentación" at bounding box center [176, 359] width 212 height 43
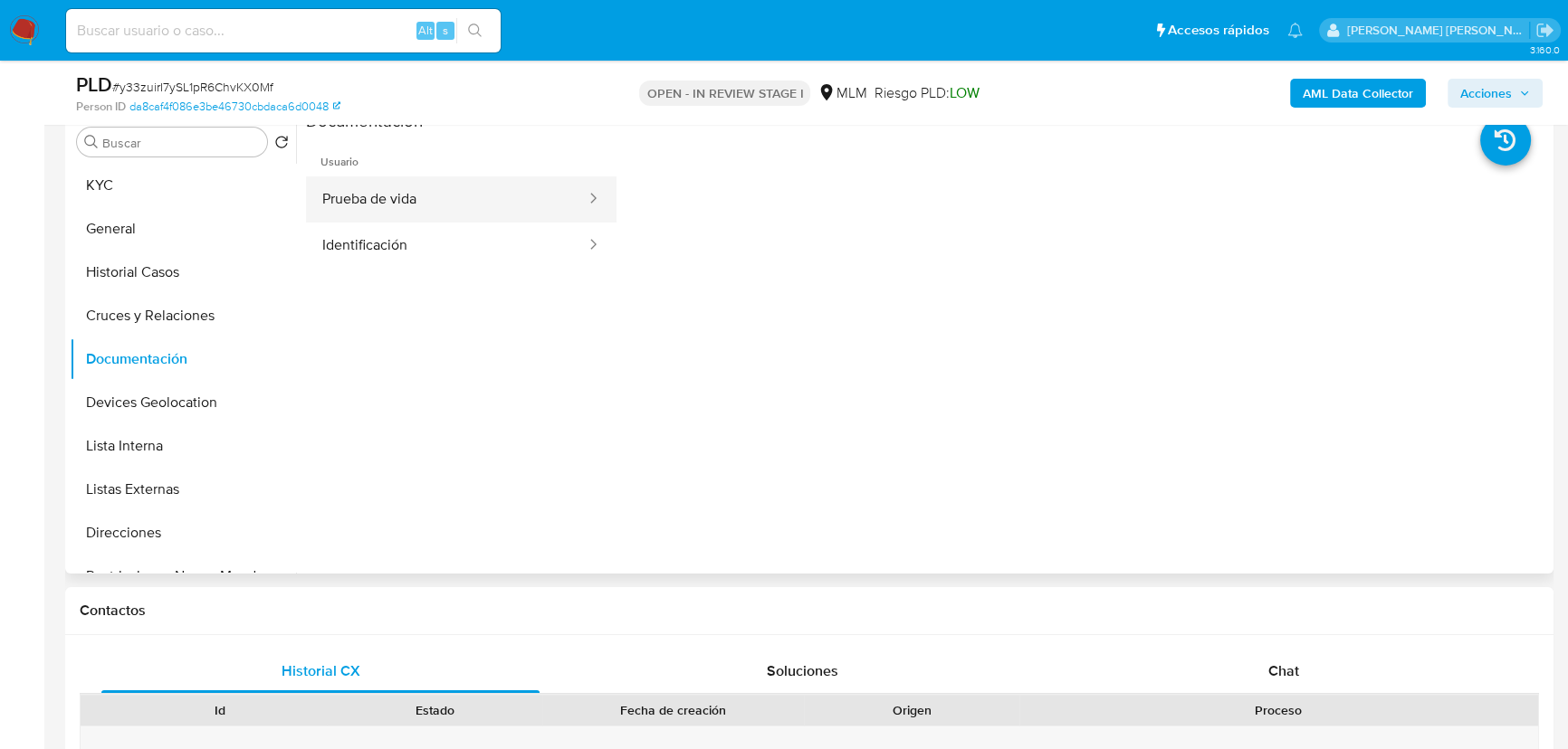
click at [454, 212] on button "Prueba de vida" at bounding box center [447, 199] width 281 height 46
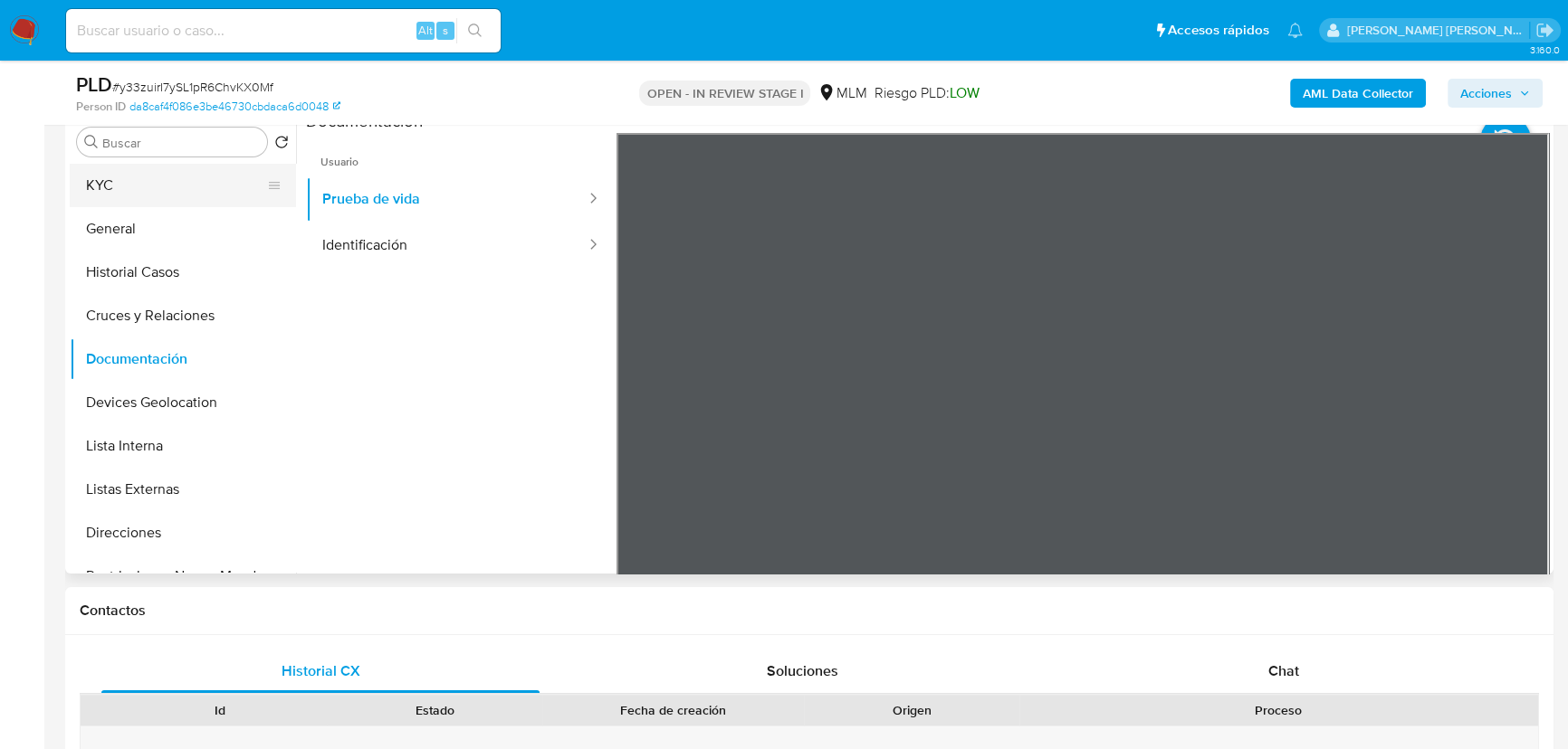
click at [153, 198] on button "KYC" at bounding box center [176, 185] width 212 height 43
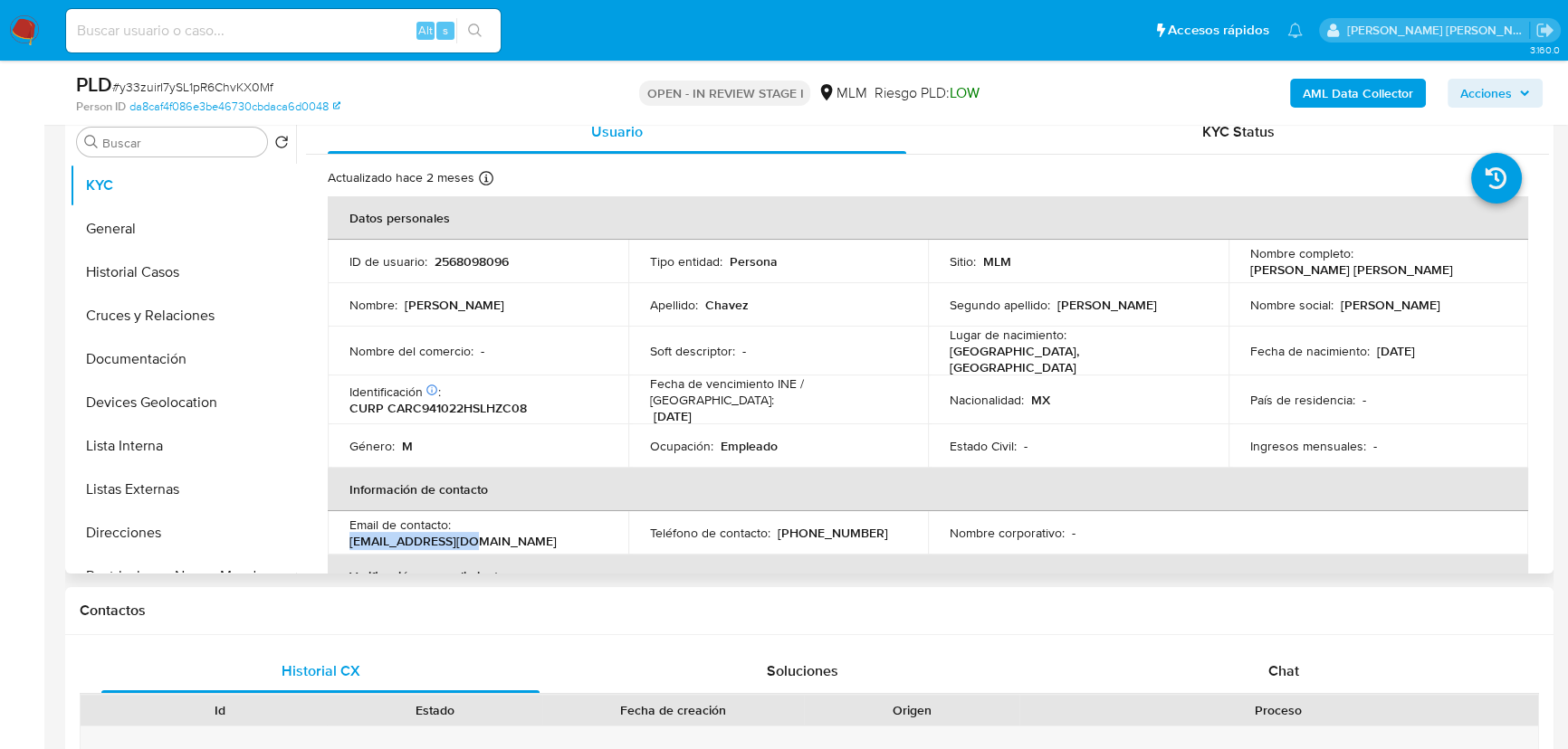
drag, startPoint x: 573, startPoint y: 525, endPoint x: 458, endPoint y: 525, distance: 115.0
click at [458, 533] on p "i7775108@gmail.com" at bounding box center [453, 541] width 208 height 17
copy p "i7775108@gmail.com"
drag, startPoint x: 1003, startPoint y: 410, endPoint x: 958, endPoint y: 484, distance: 86.6
click at [1005, 415] on tbody "ID de usuario : 2568098096 Tipo entidad : Persona Sitio : MLM Nombre completo :…" at bounding box center [928, 353] width 1201 height 228
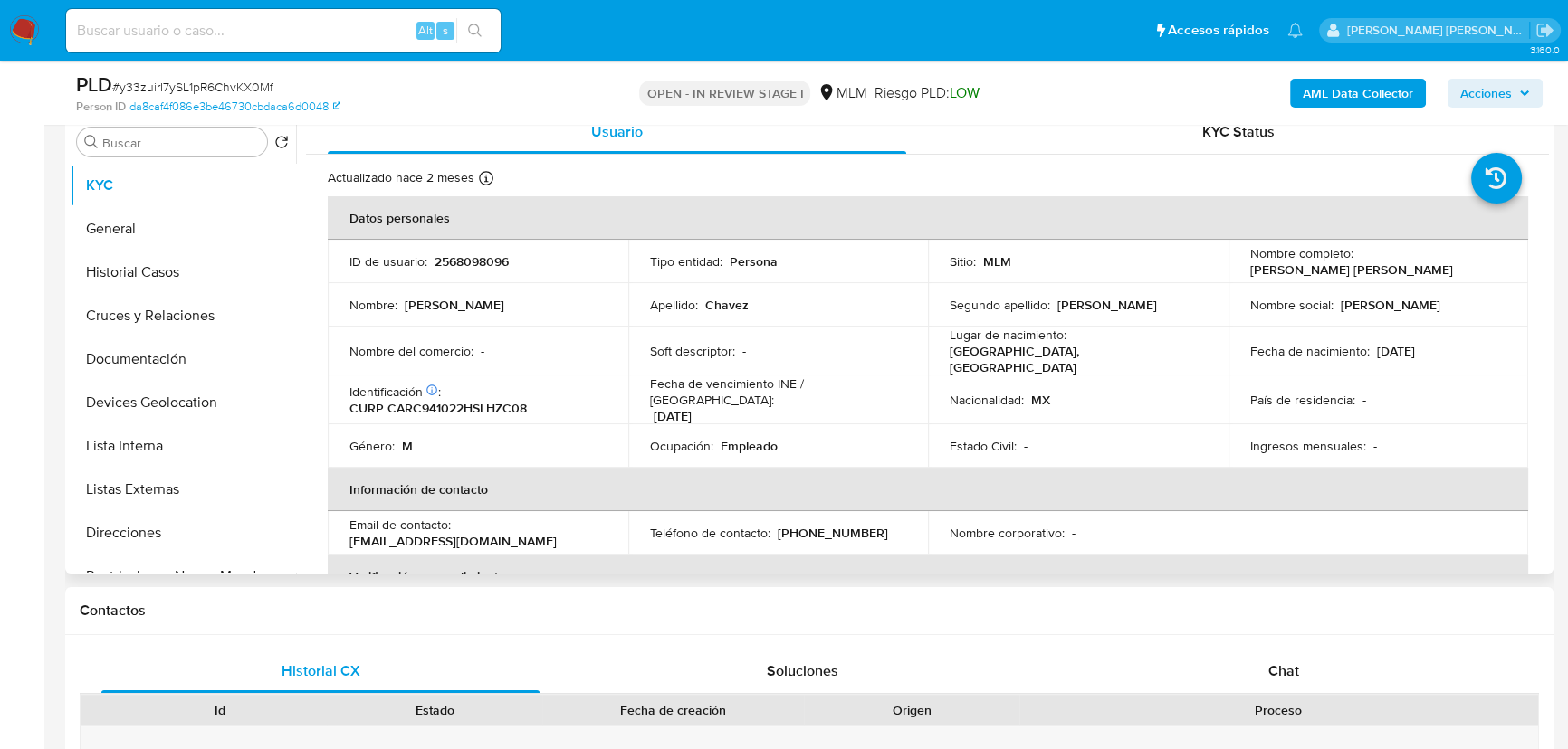
click at [830, 525] on p "(668) 2510503" at bounding box center [833, 533] width 111 height 17
copy p "2510503"
click at [113, 359] on button "Documentación" at bounding box center [176, 359] width 212 height 43
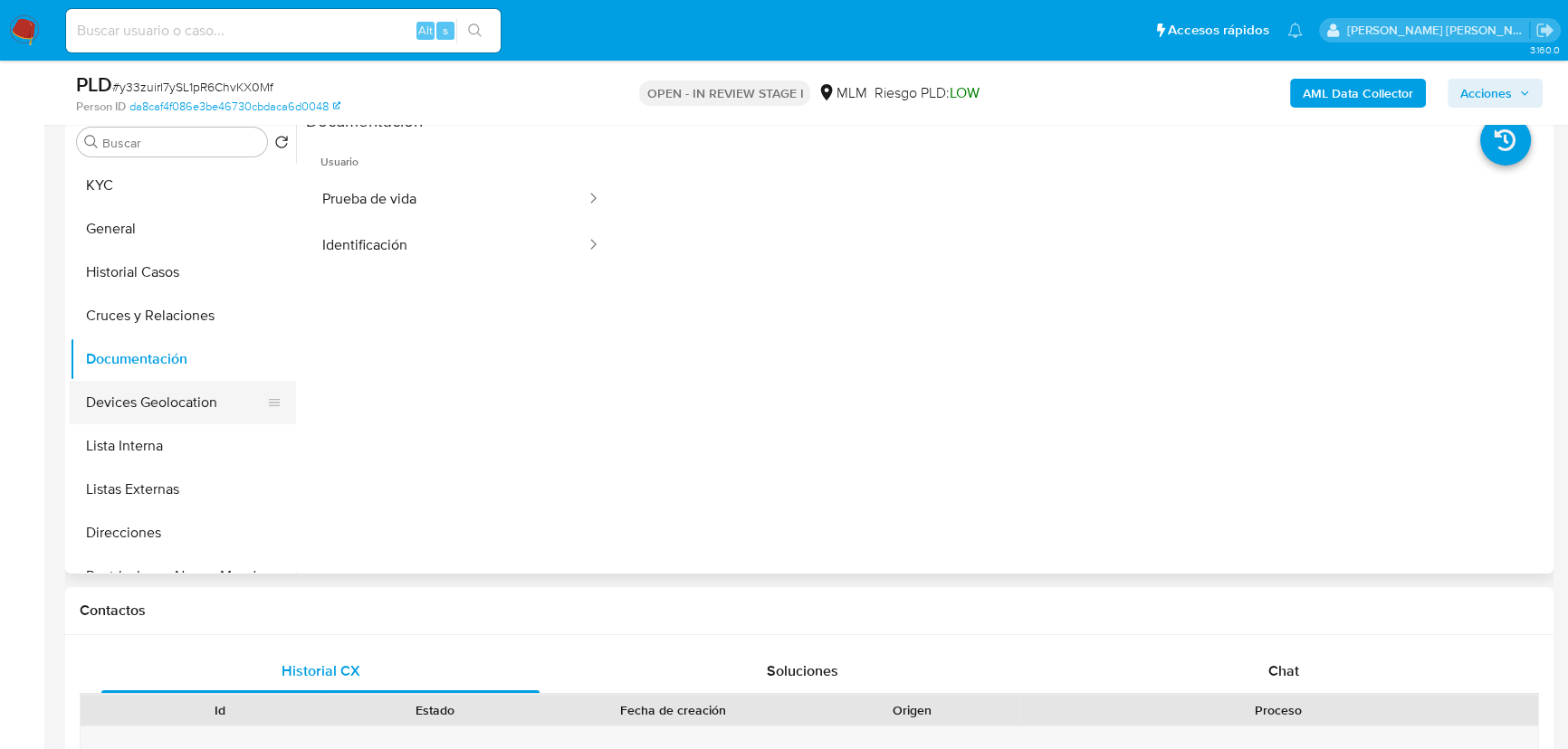
drag, startPoint x: 139, startPoint y: 401, endPoint x: 121, endPoint y: 327, distance: 76.2
click at [139, 391] on button "Devices Geolocation" at bounding box center [183, 402] width 226 height 43
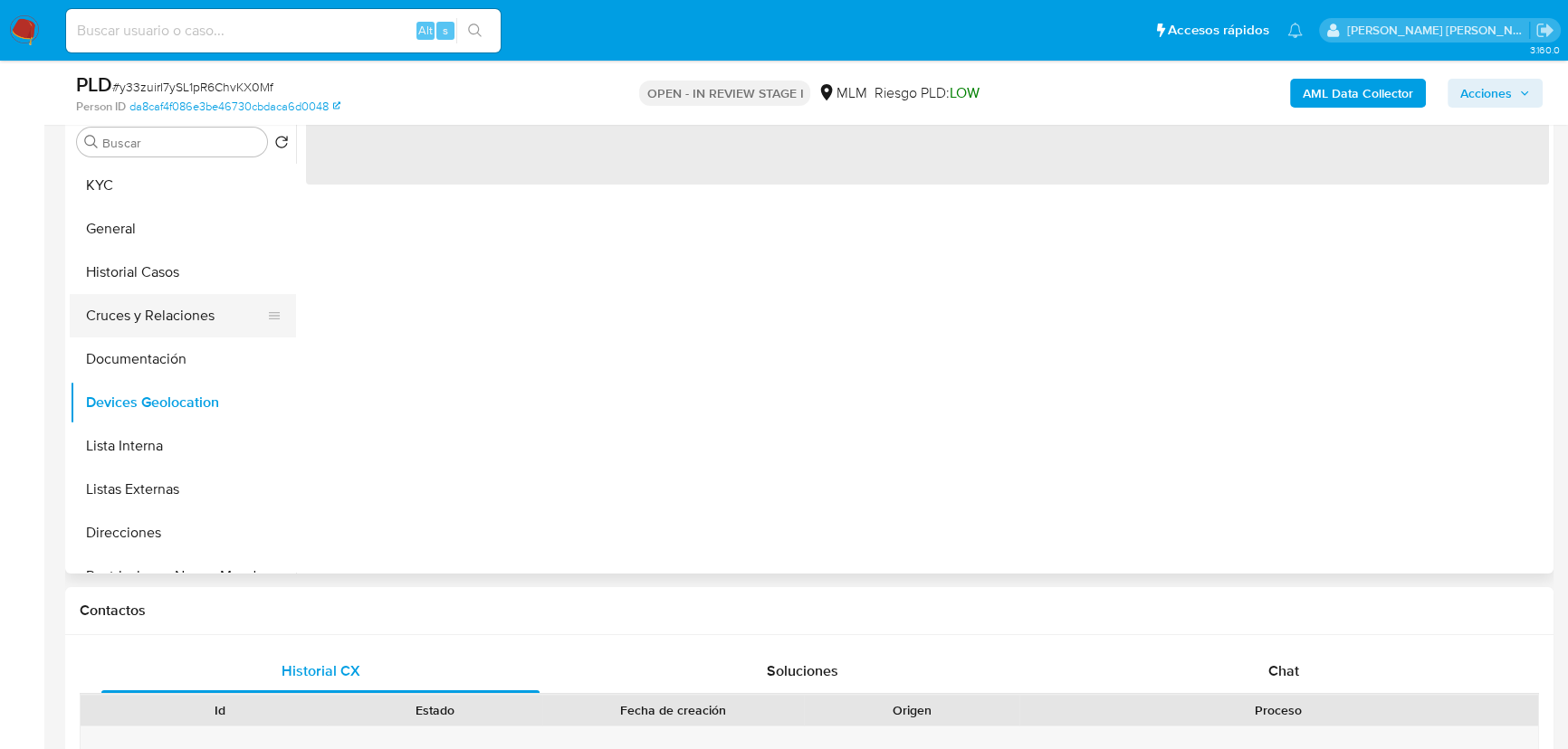
click at [117, 299] on button "Cruces y Relaciones" at bounding box center [176, 315] width 212 height 43
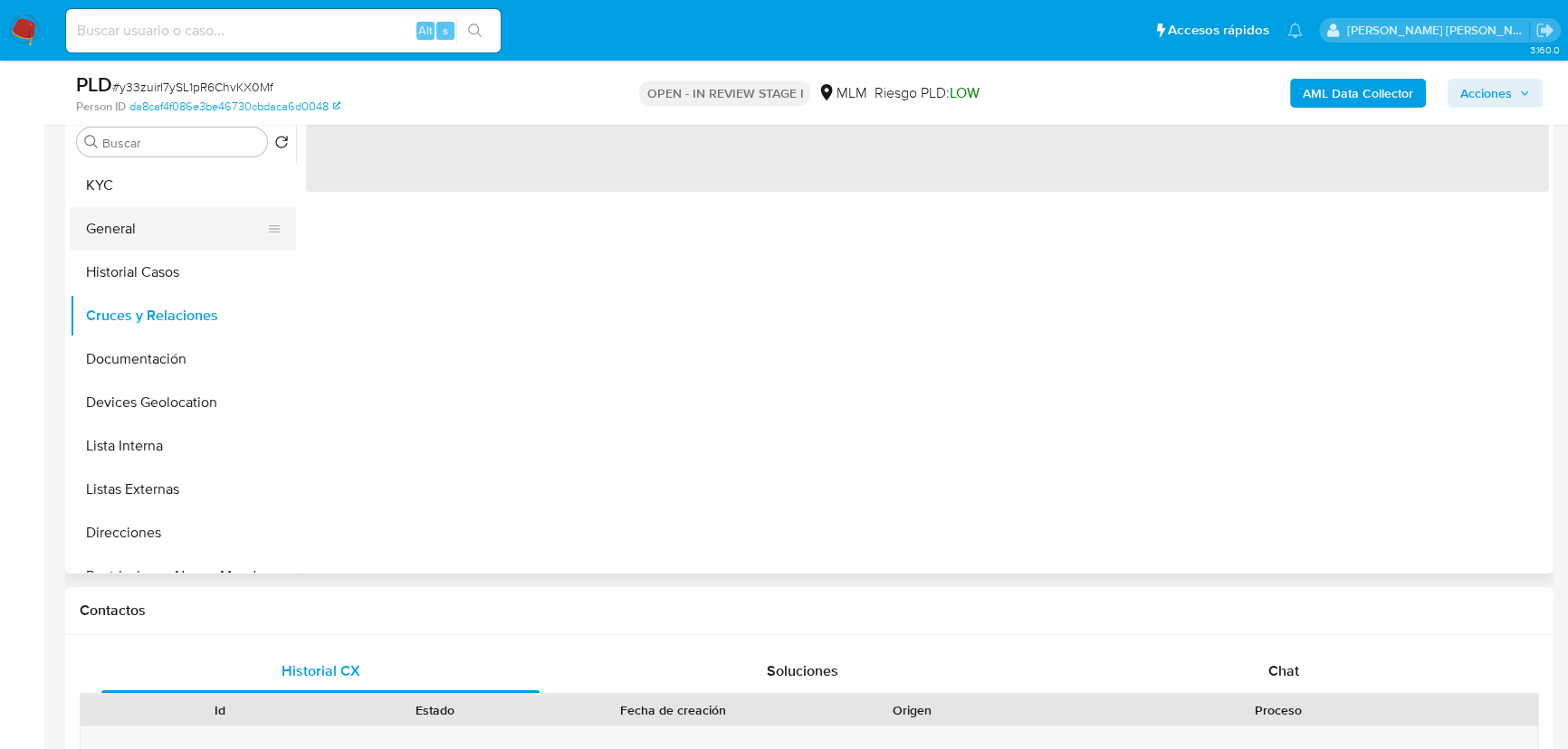
click at [139, 228] on button "General" at bounding box center [176, 229] width 212 height 43
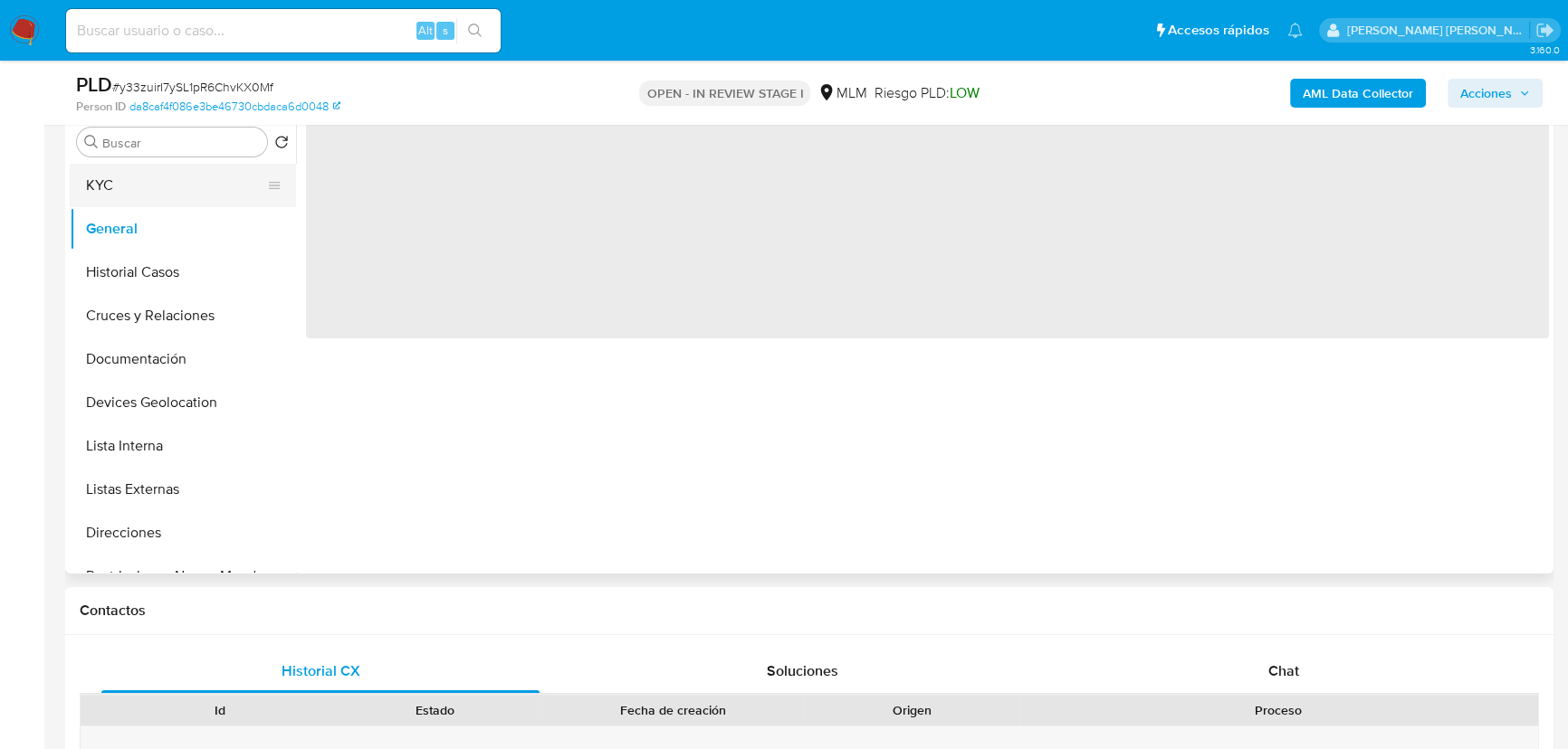
click at [147, 199] on button "KYC" at bounding box center [176, 185] width 212 height 43
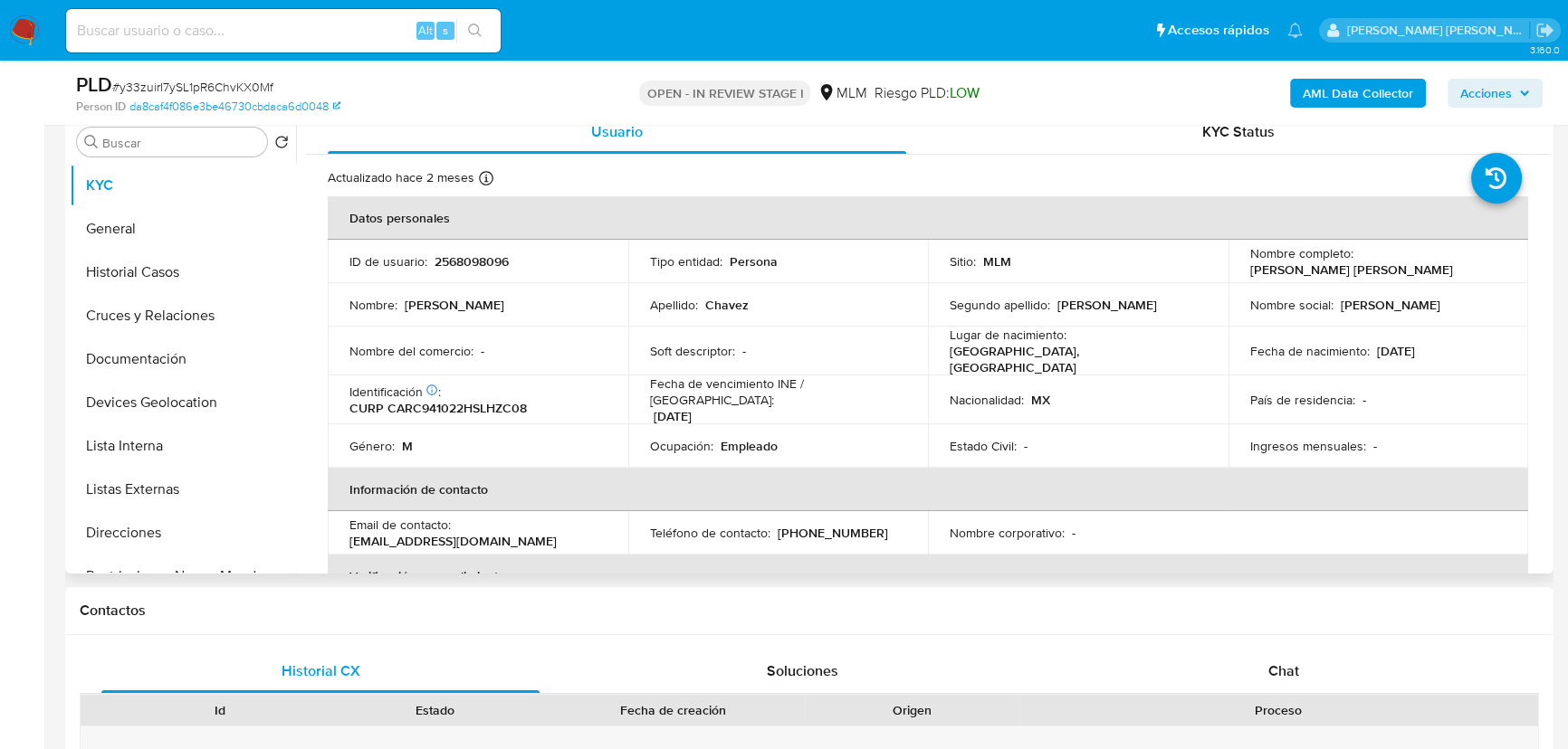
drag, startPoint x: 387, startPoint y: 308, endPoint x: 406, endPoint y: 338, distance: 35.5
click at [388, 307] on p "Nombre :" at bounding box center [374, 305] width 48 height 17
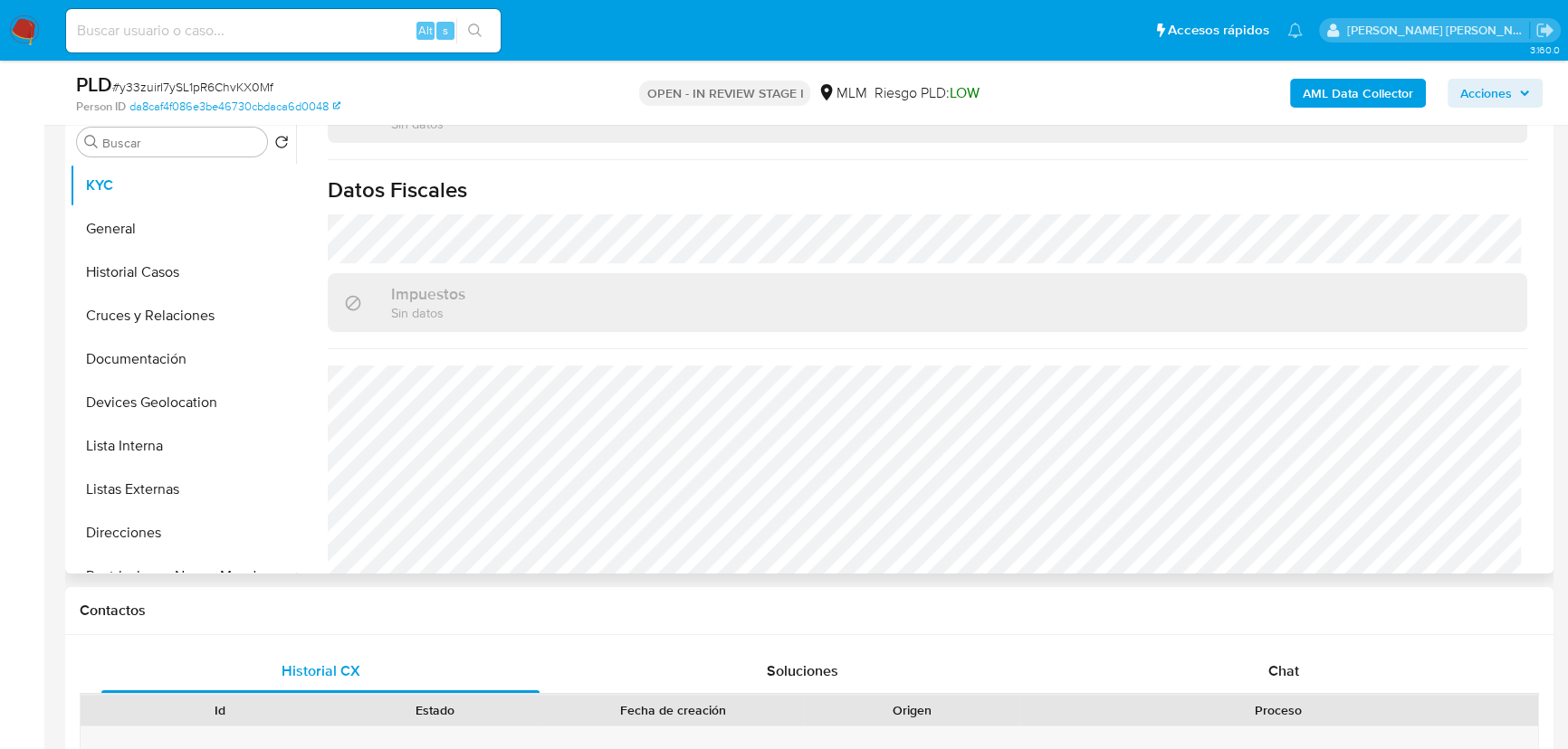
scroll to position [1119, 0]
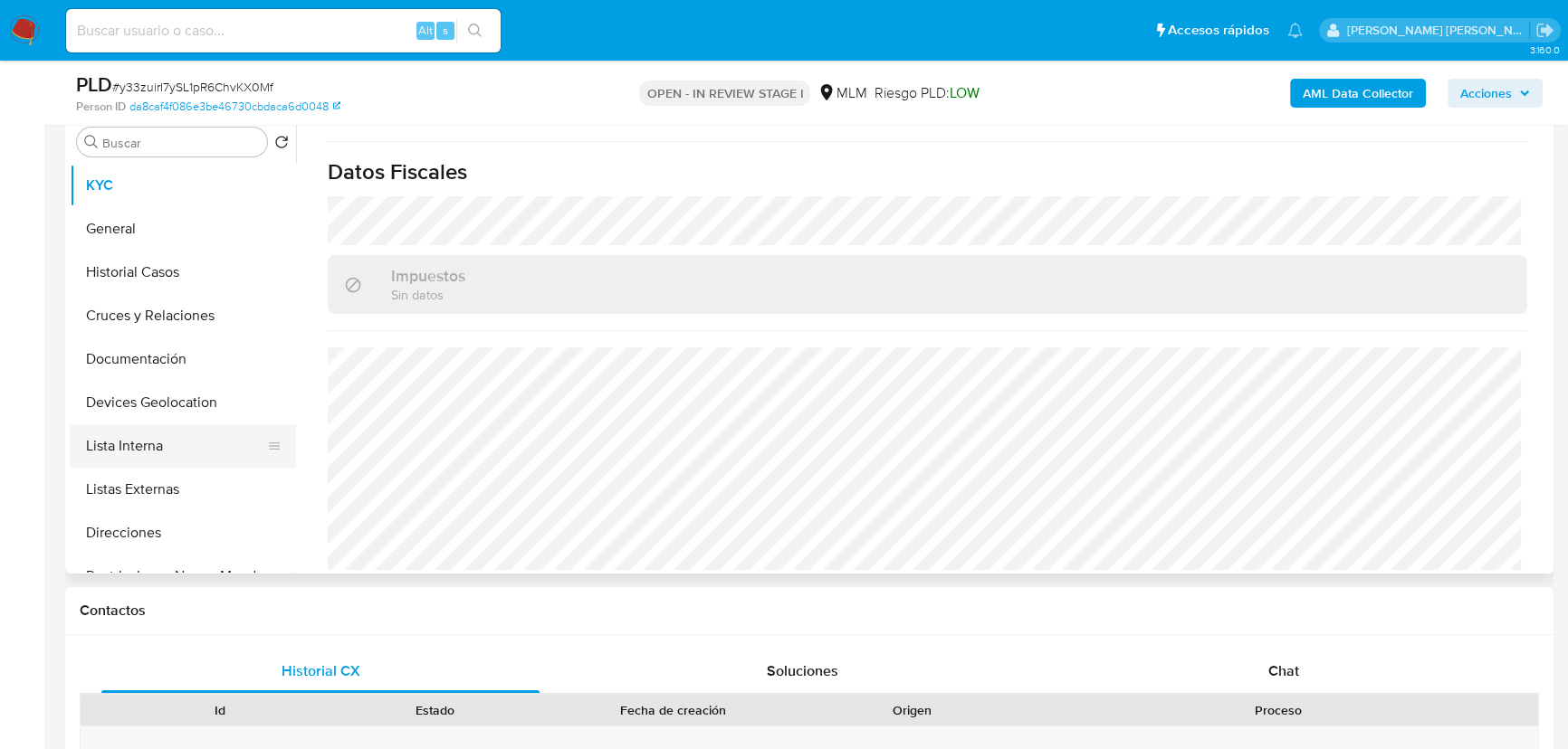
click at [132, 434] on button "Lista Interna" at bounding box center [176, 446] width 212 height 43
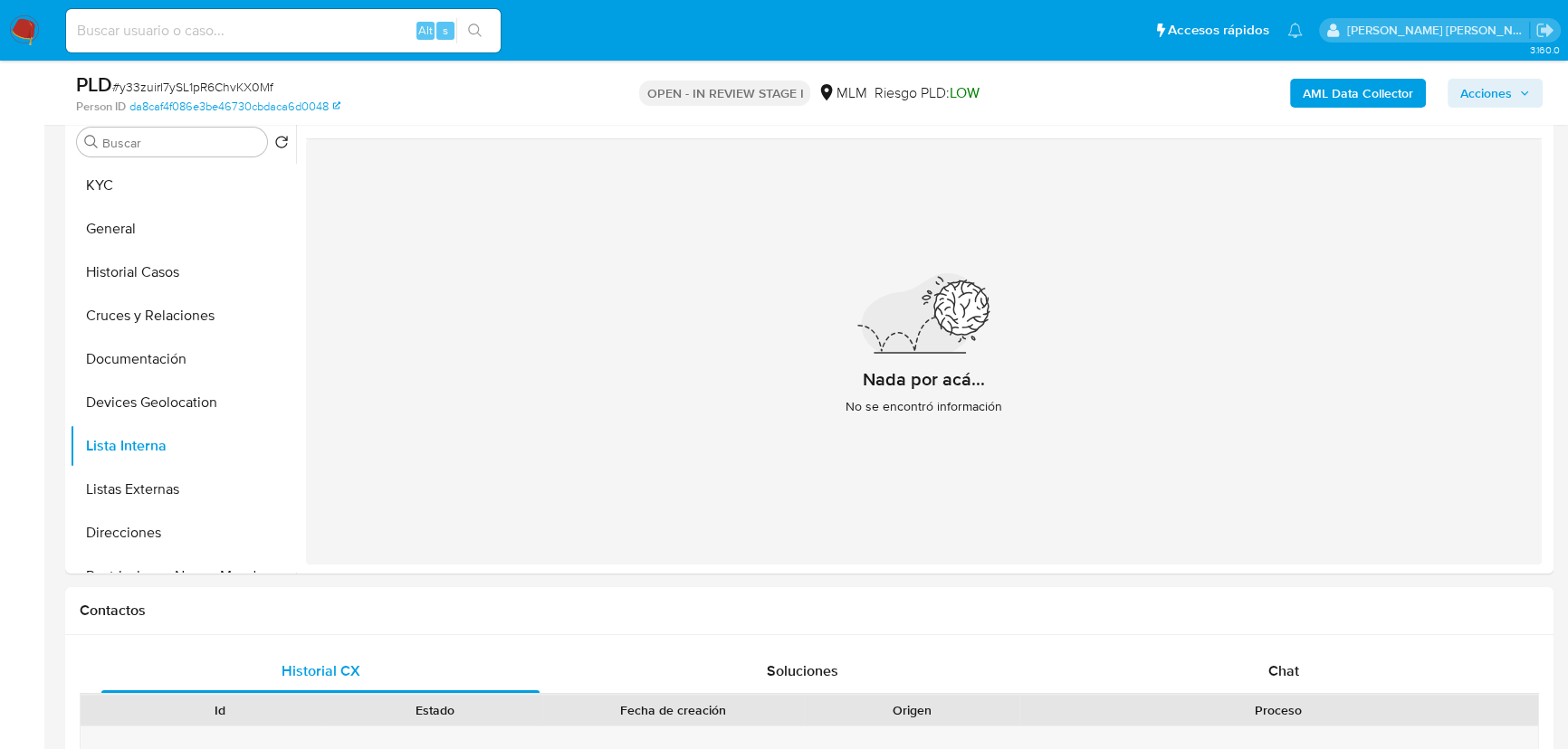
scroll to position [0, 0]
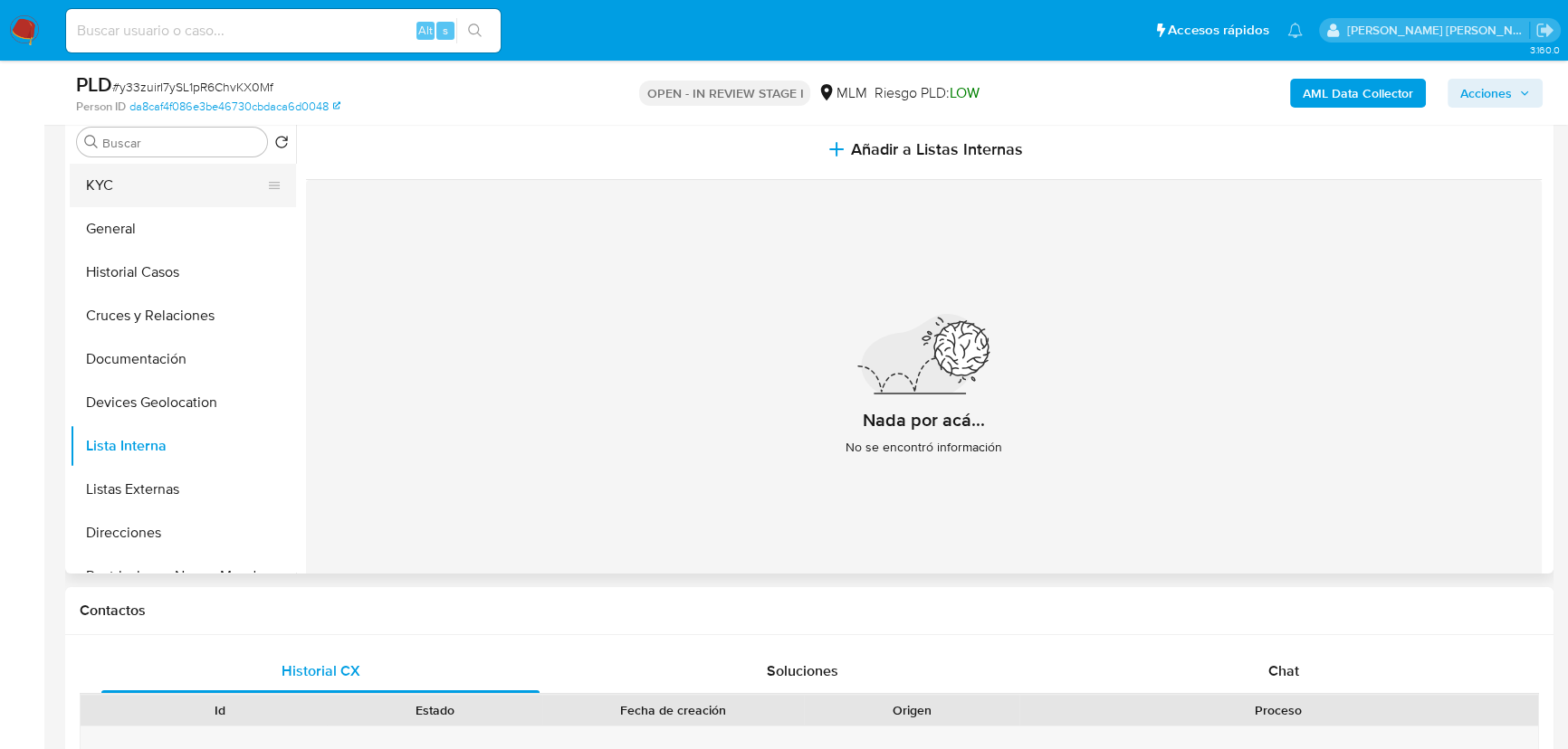
click at [152, 196] on button "KYC" at bounding box center [176, 185] width 212 height 43
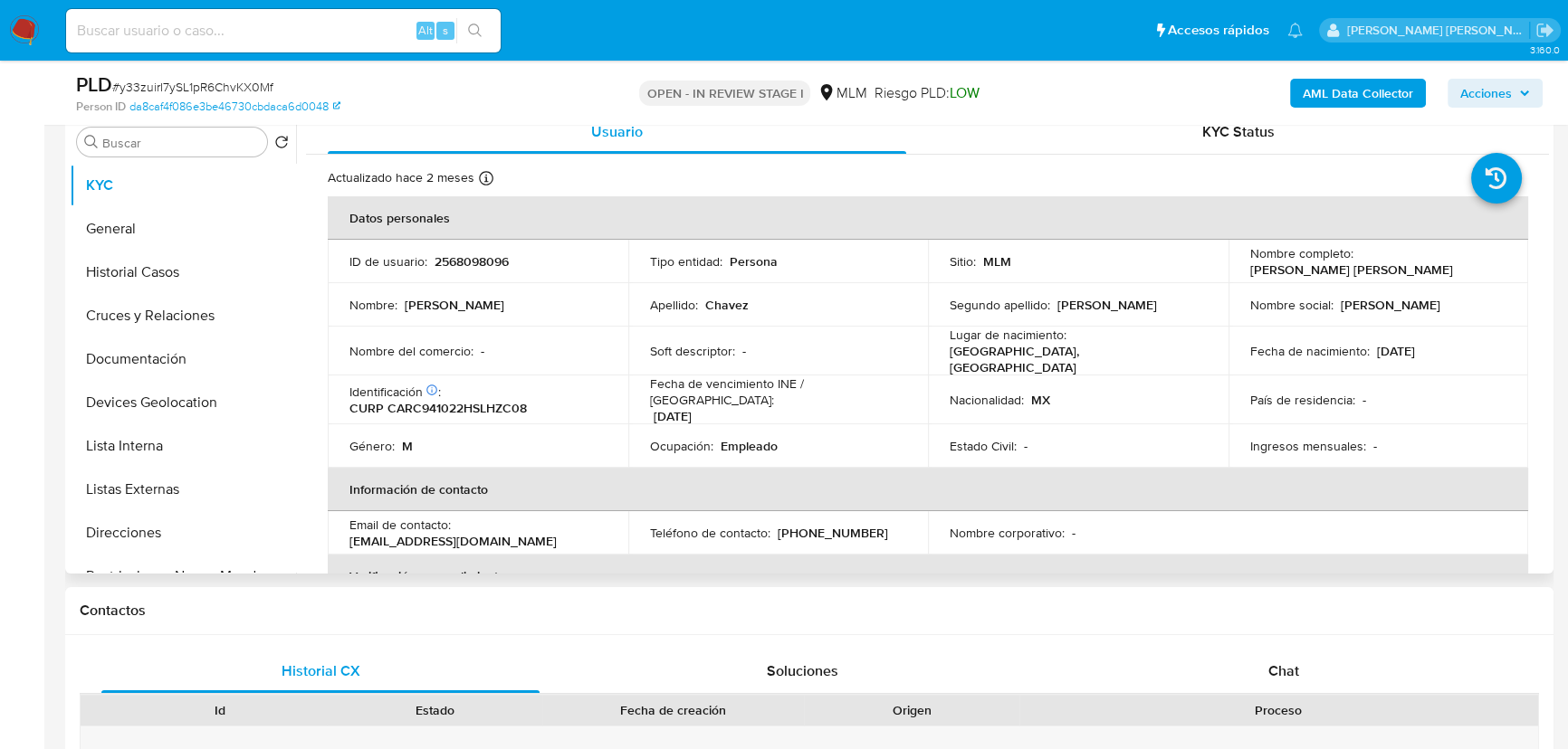
drag, startPoint x: 1270, startPoint y: 671, endPoint x: 1059, endPoint y: 454, distance: 302.7
click at [1271, 659] on span "Chat" at bounding box center [1283, 671] width 30 height 21
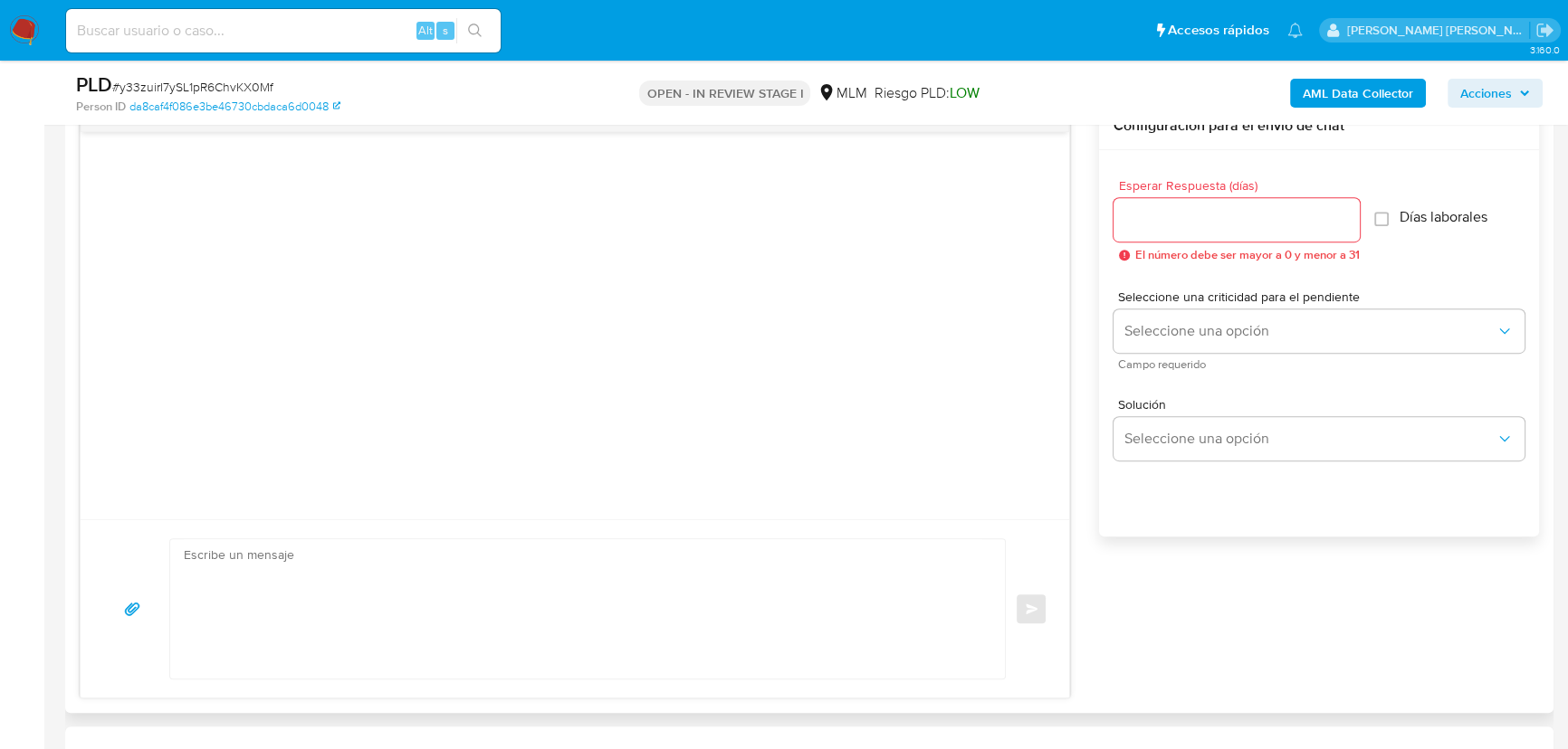
scroll to position [1016, 0]
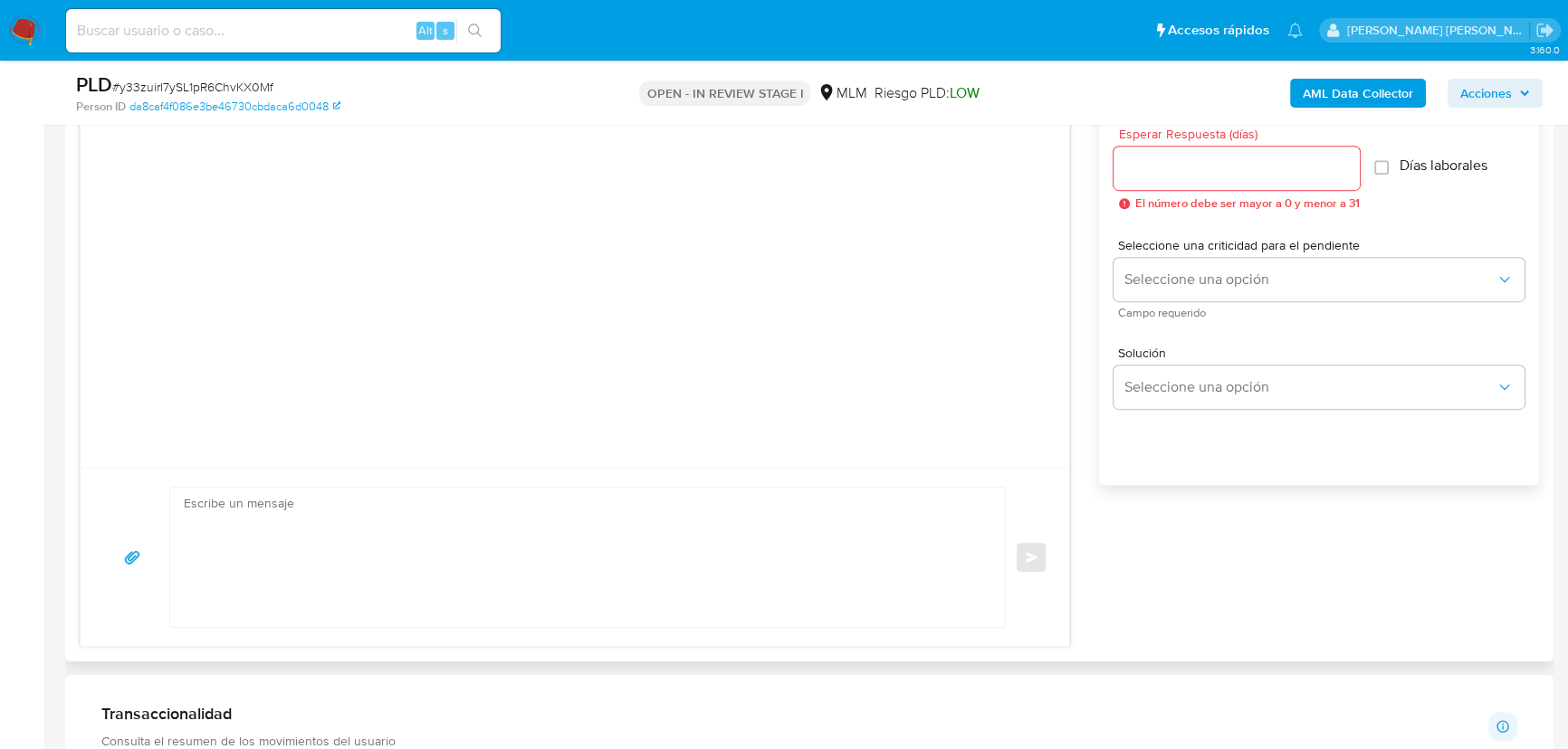
click at [359, 535] on textarea at bounding box center [582, 557] width 798 height 139
paste textarea "Estimado xxxxxxxx Te comunicamos que se ha identificado un cambio en el uso hab…"
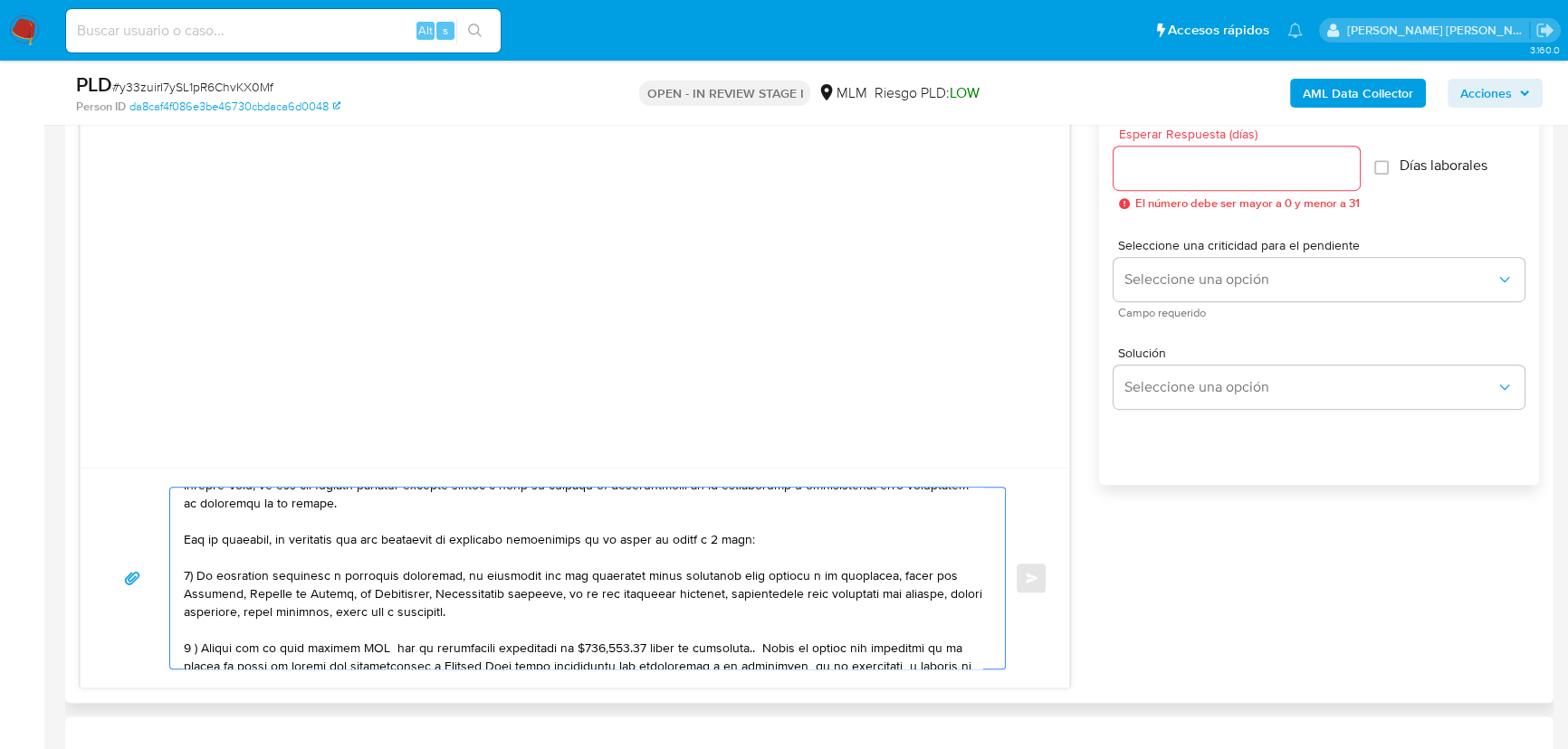
scroll to position [0, 0]
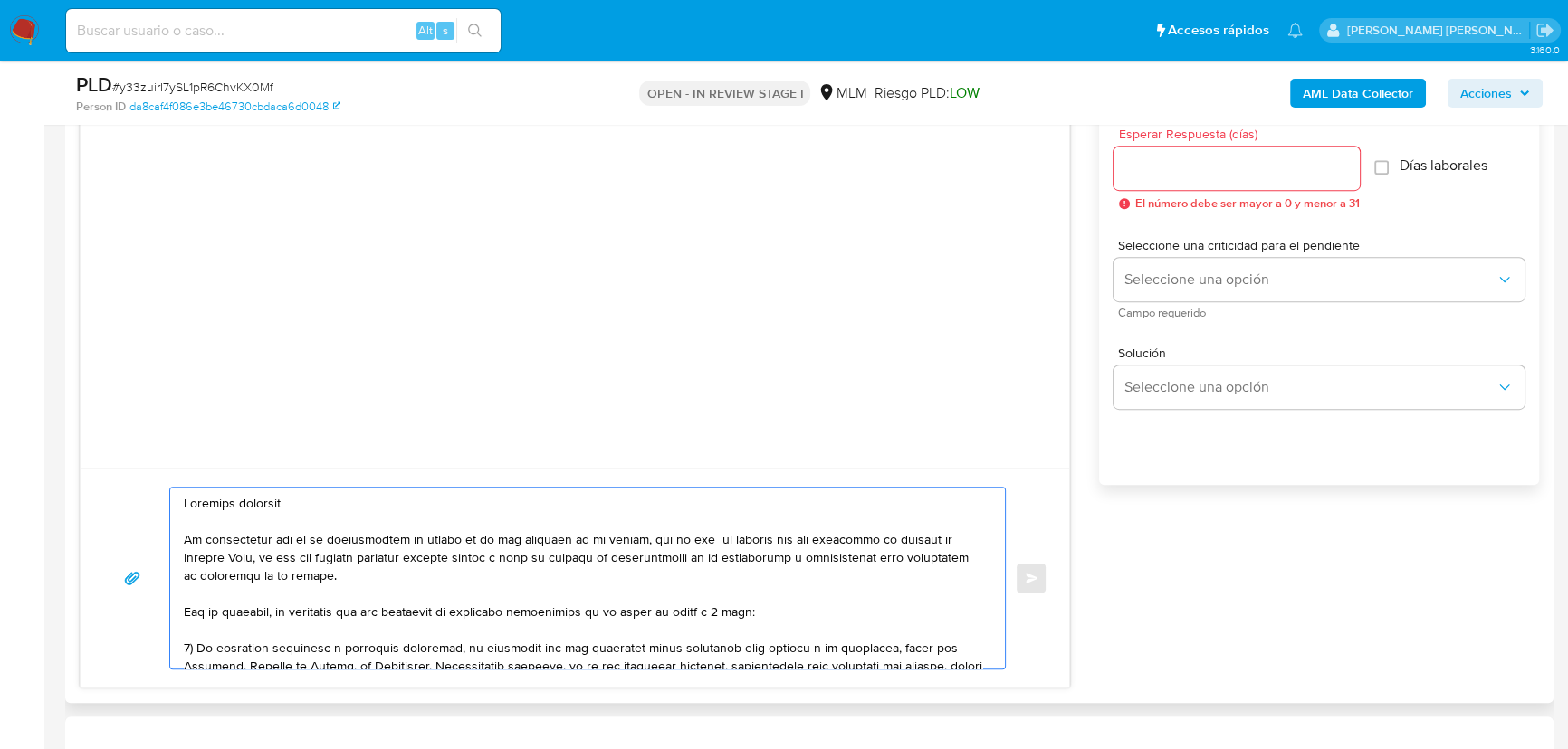
click at [266, 506] on textarea at bounding box center [582, 578] width 798 height 181
type textarea "Estimado Cecilio Te comunicamos que se ha identificado un cambio en el uso habi…"
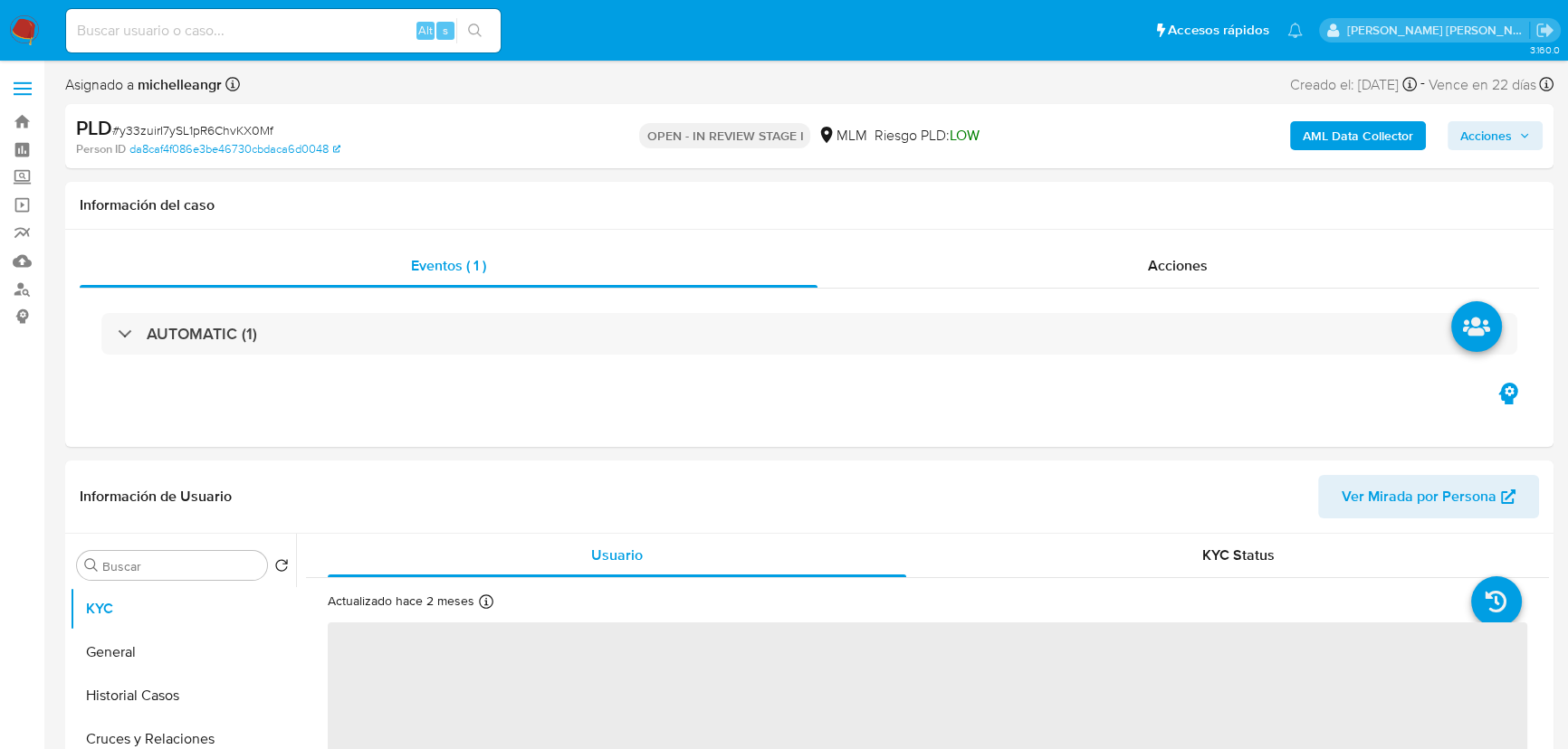
select select "10"
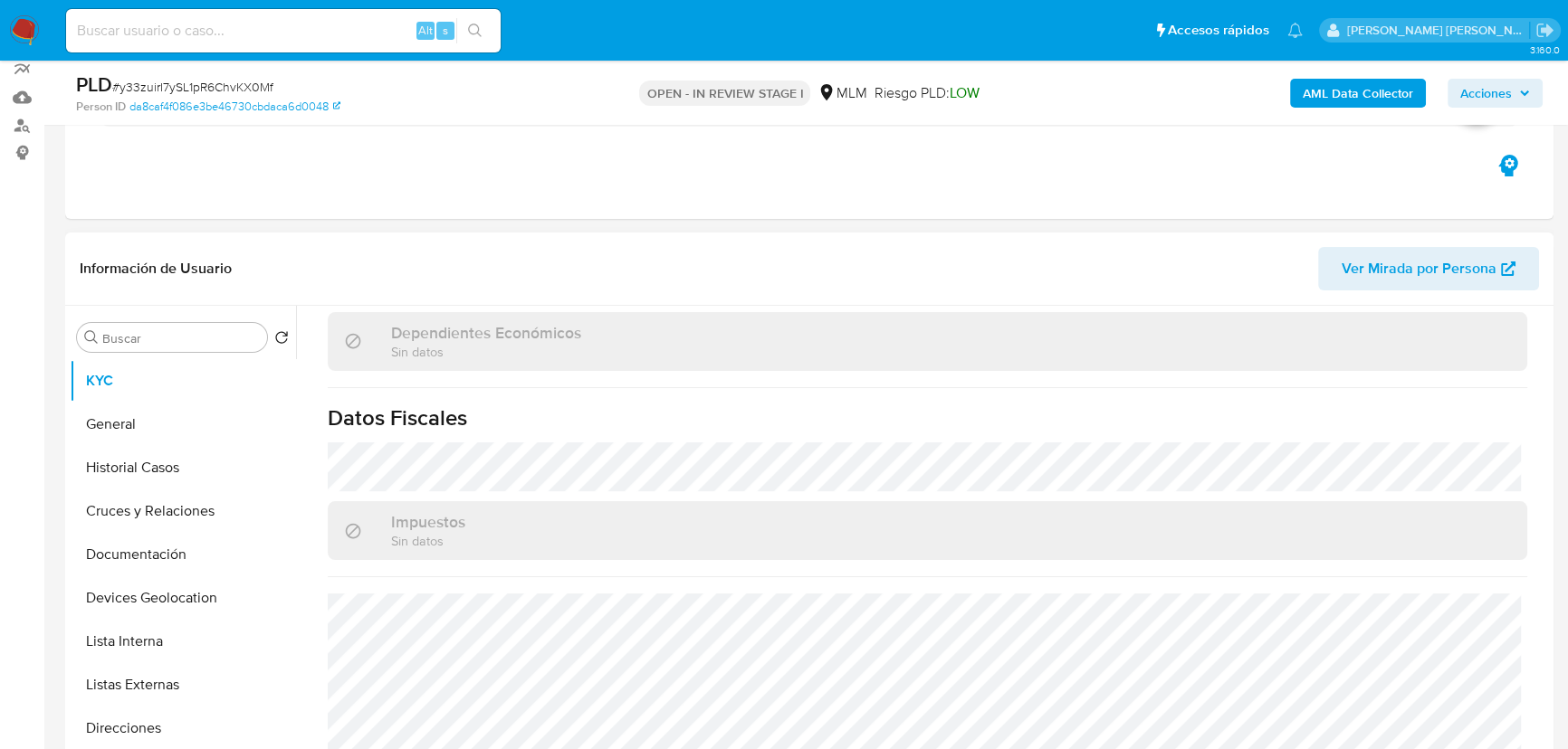
scroll to position [1119, 0]
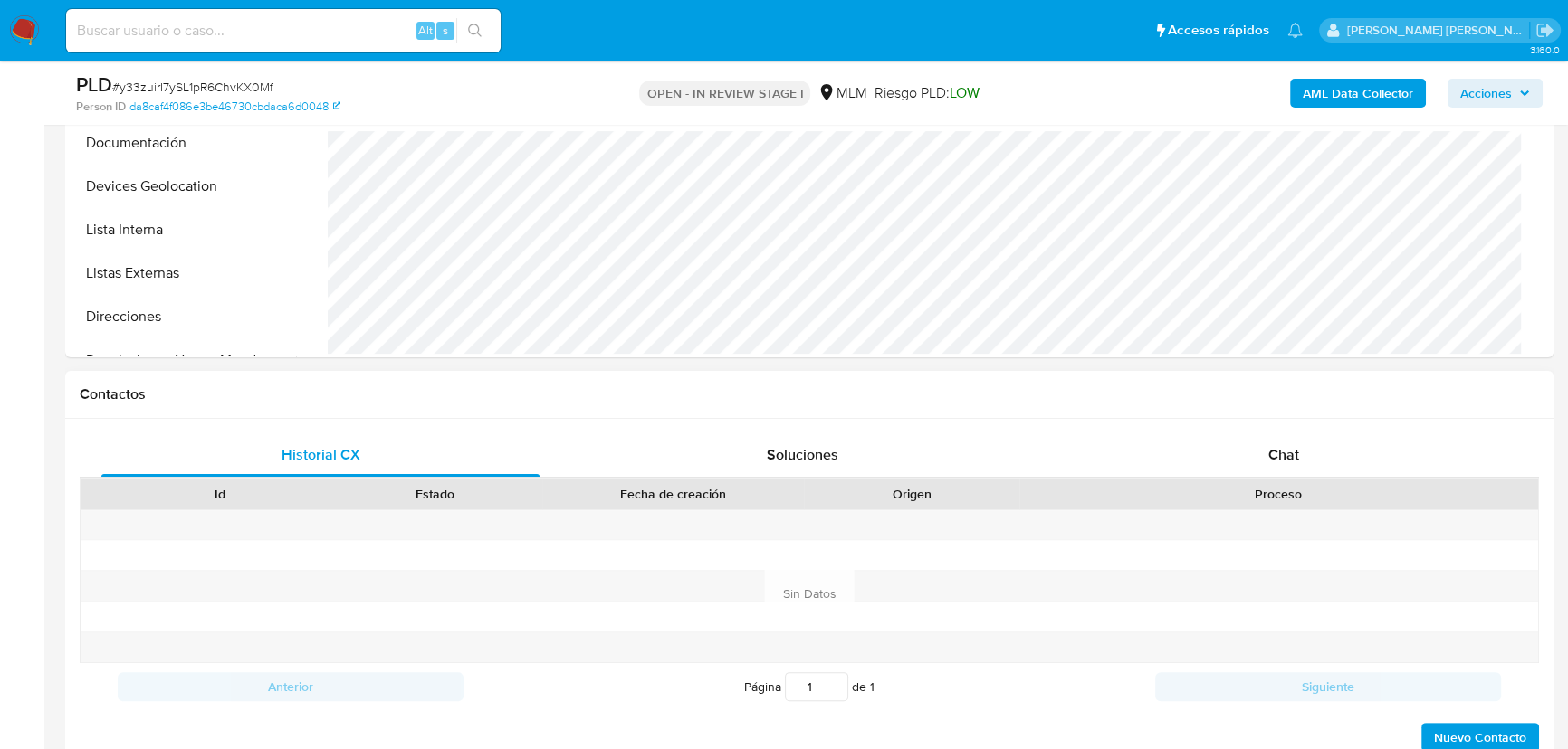
drag, startPoint x: 1293, startPoint y: 456, endPoint x: 1073, endPoint y: 488, distance: 222.3
click at [1293, 456] on span "Chat" at bounding box center [1283, 455] width 30 height 21
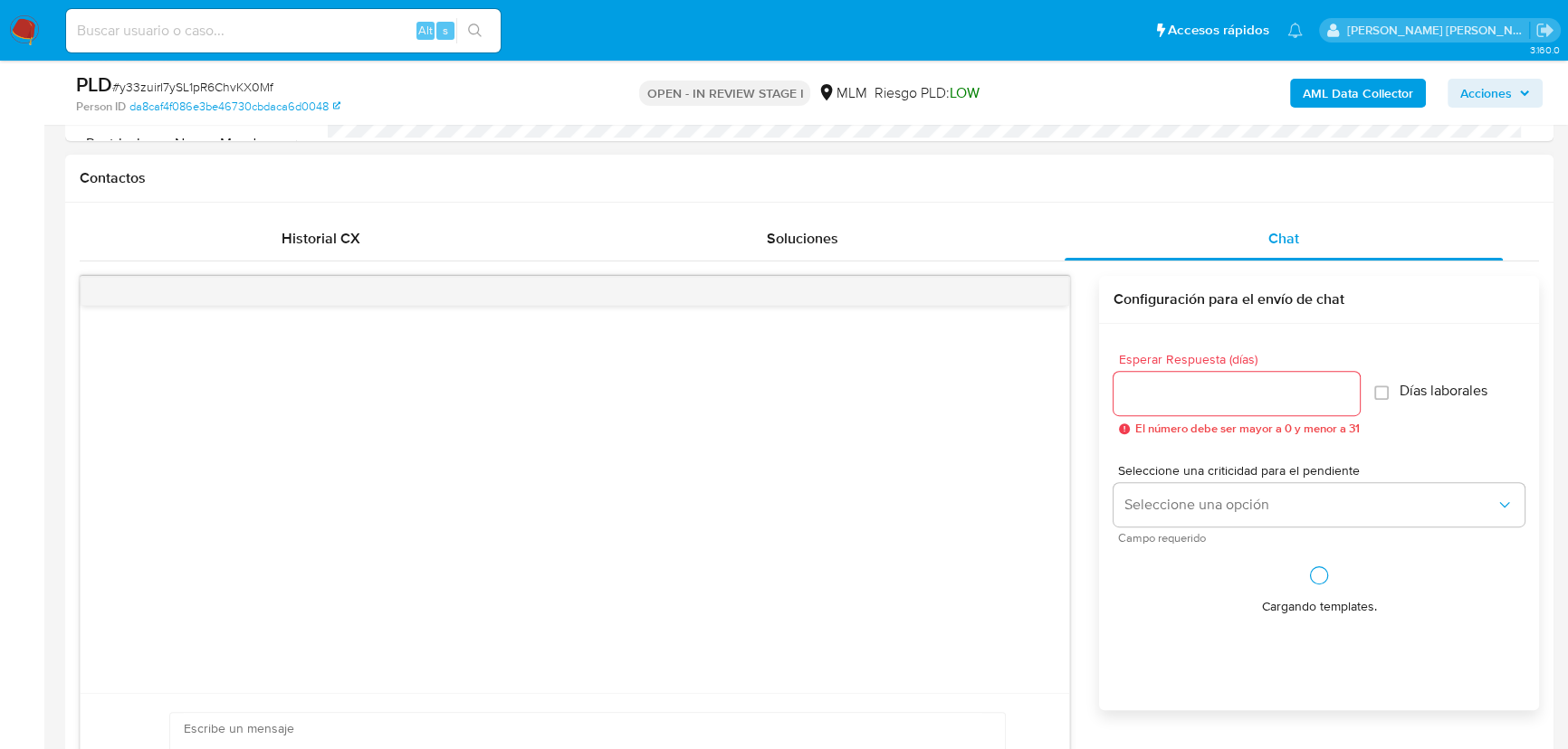
scroll to position [823, 0]
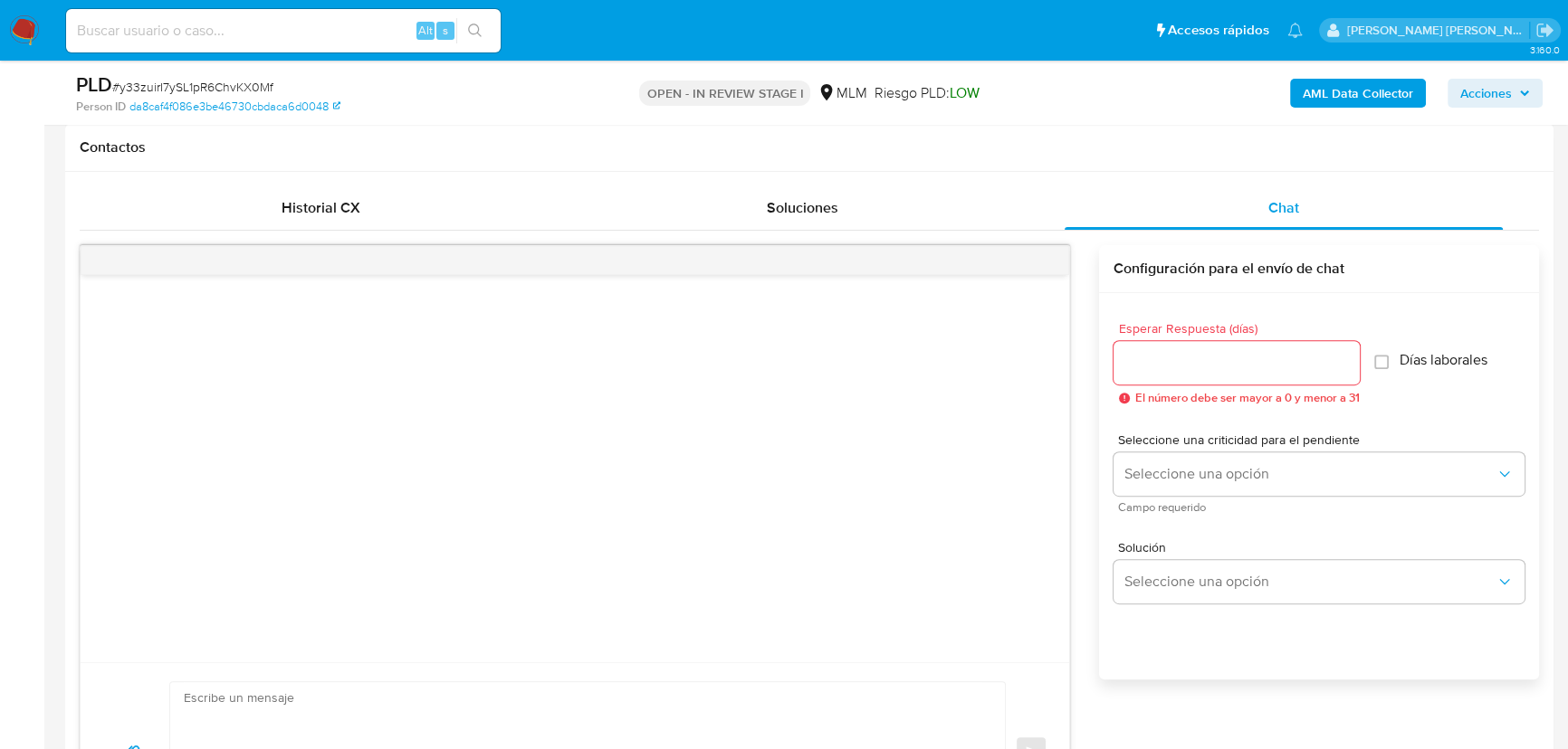
click at [190, 728] on textarea at bounding box center [582, 752] width 798 height 139
paste textarea "Estimado xxxxxxxx Te comunicamos que se ha identificado un cambio en el uso hab…"
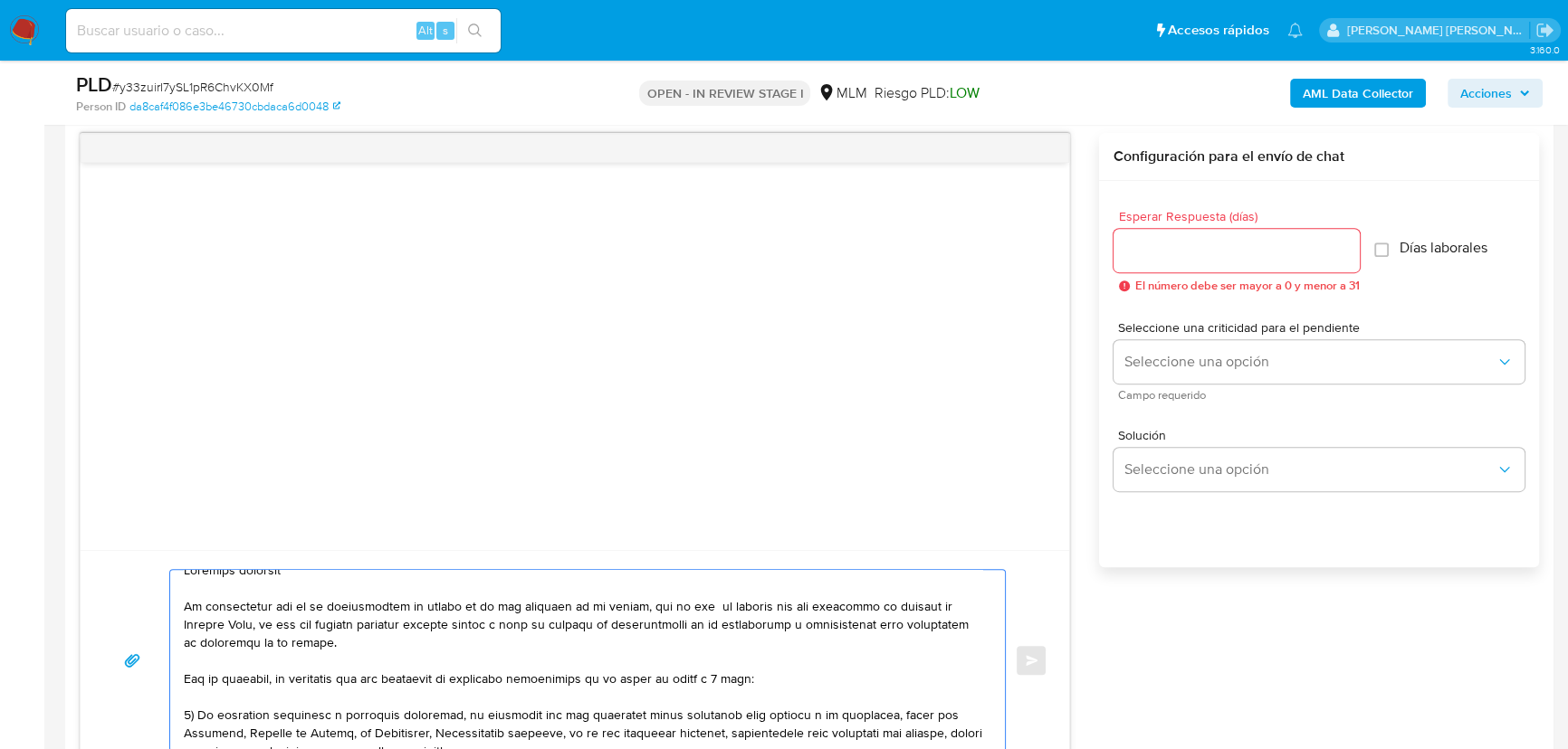
scroll to position [0, 0]
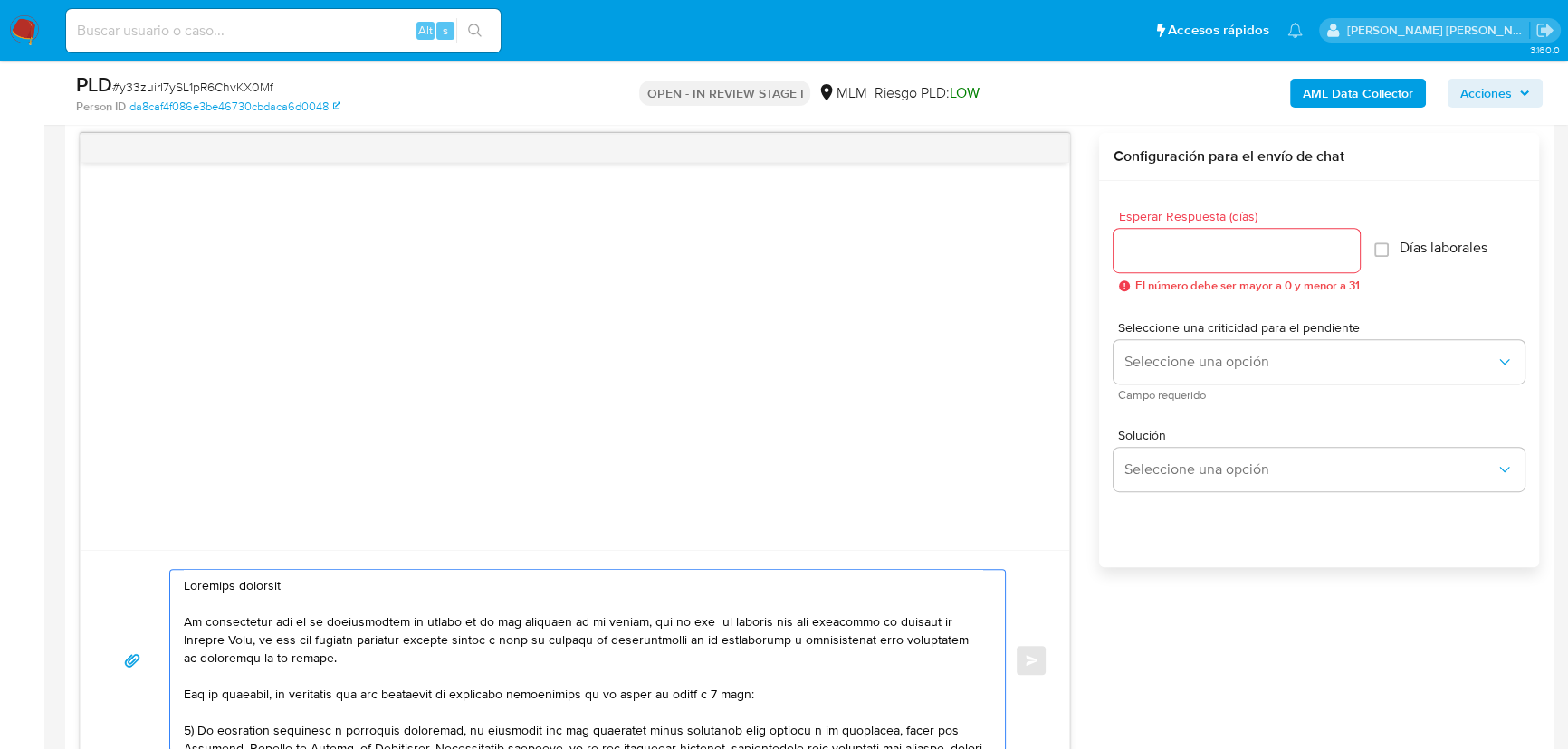
click at [270, 588] on textarea at bounding box center [582, 660] width 798 height 181
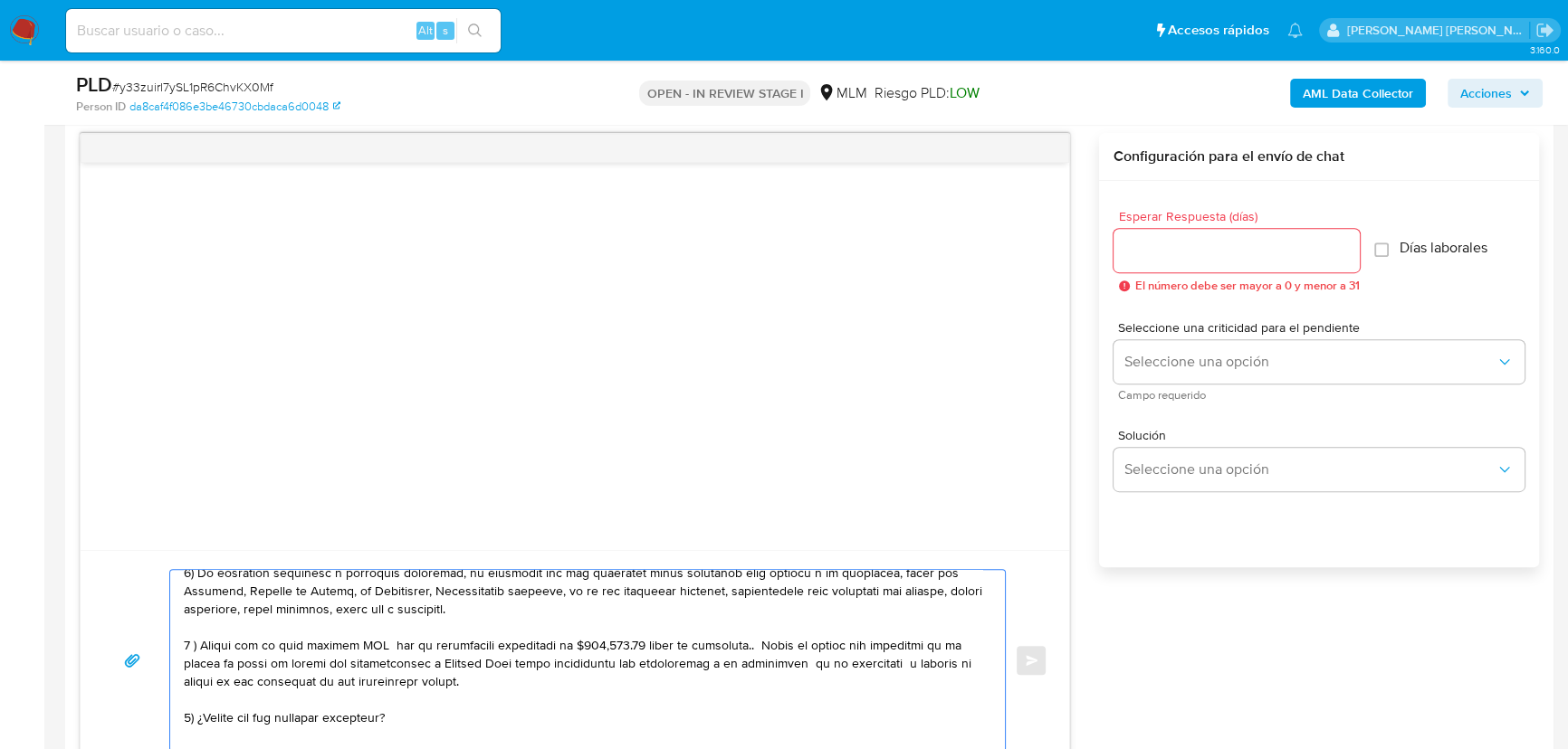
scroll to position [164, 0]
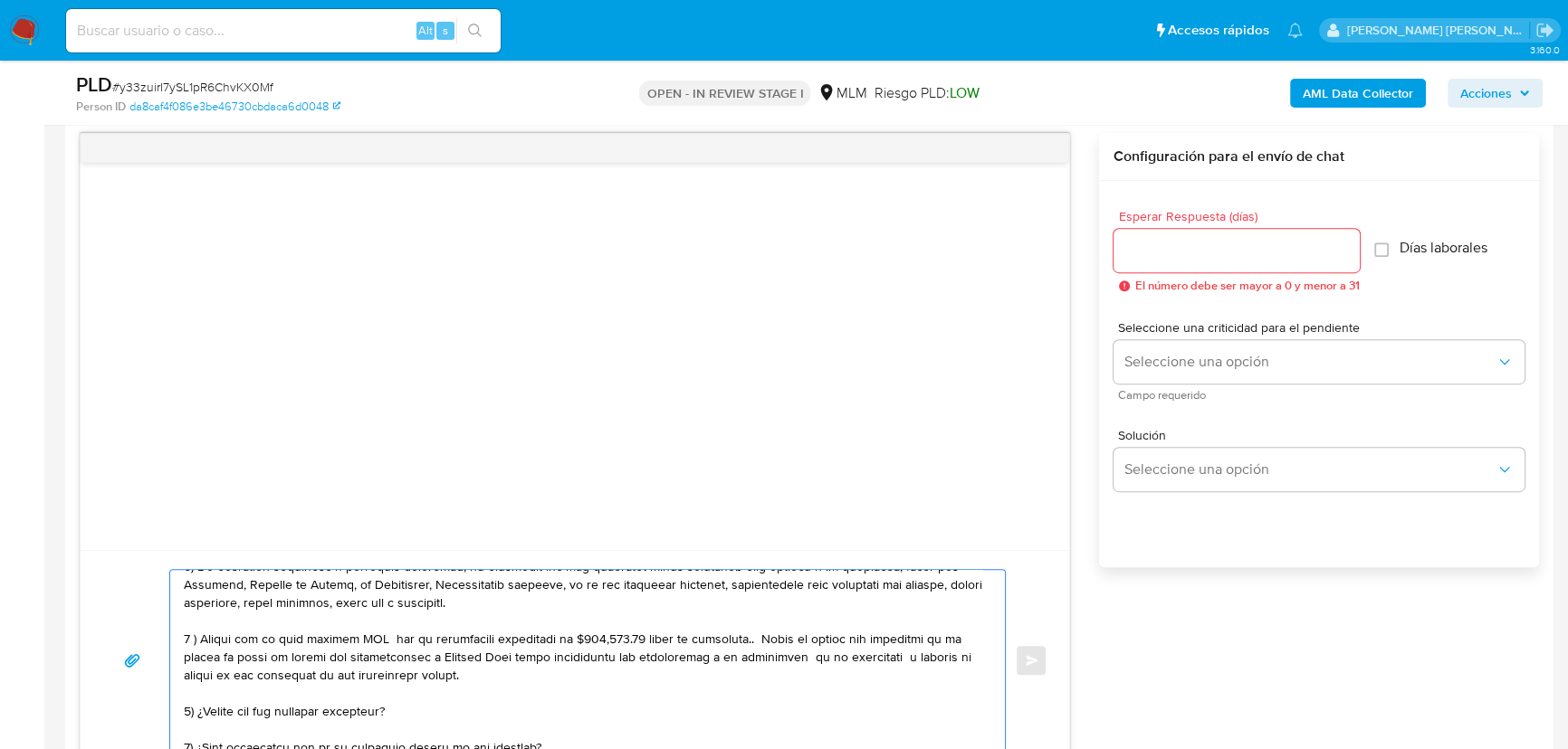
click at [361, 642] on textarea at bounding box center [582, 660] width 798 height 181
click at [362, 642] on textarea at bounding box center [582, 660] width 798 height 181
drag, startPoint x: 577, startPoint y: 641, endPoint x: 645, endPoint y: 640, distance: 68.0
click at [645, 640] on textarea at bounding box center [582, 660] width 798 height 181
drag, startPoint x: 736, startPoint y: 637, endPoint x: 671, endPoint y: 640, distance: 65.1
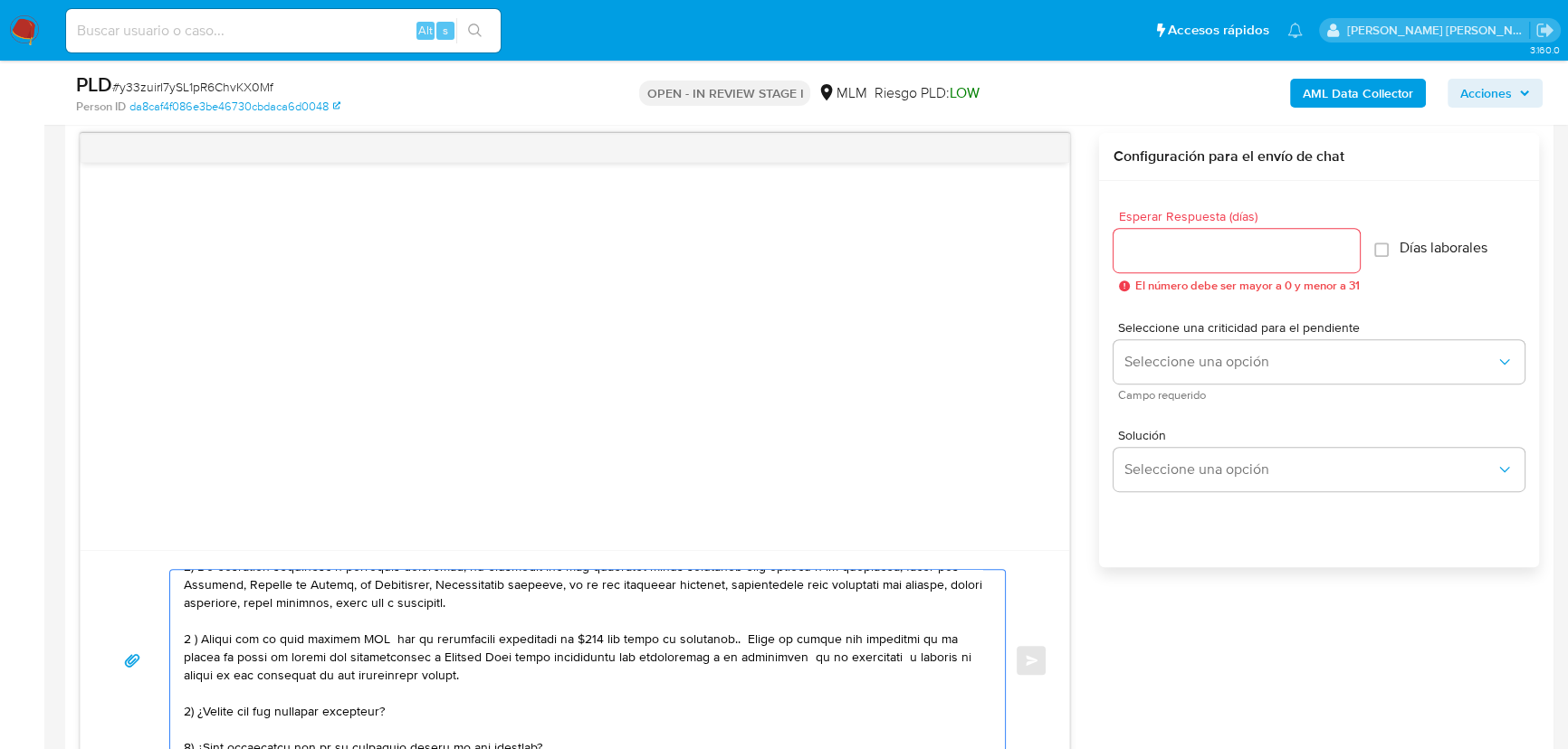
click at [671, 640] on textarea at bounding box center [582, 660] width 798 height 181
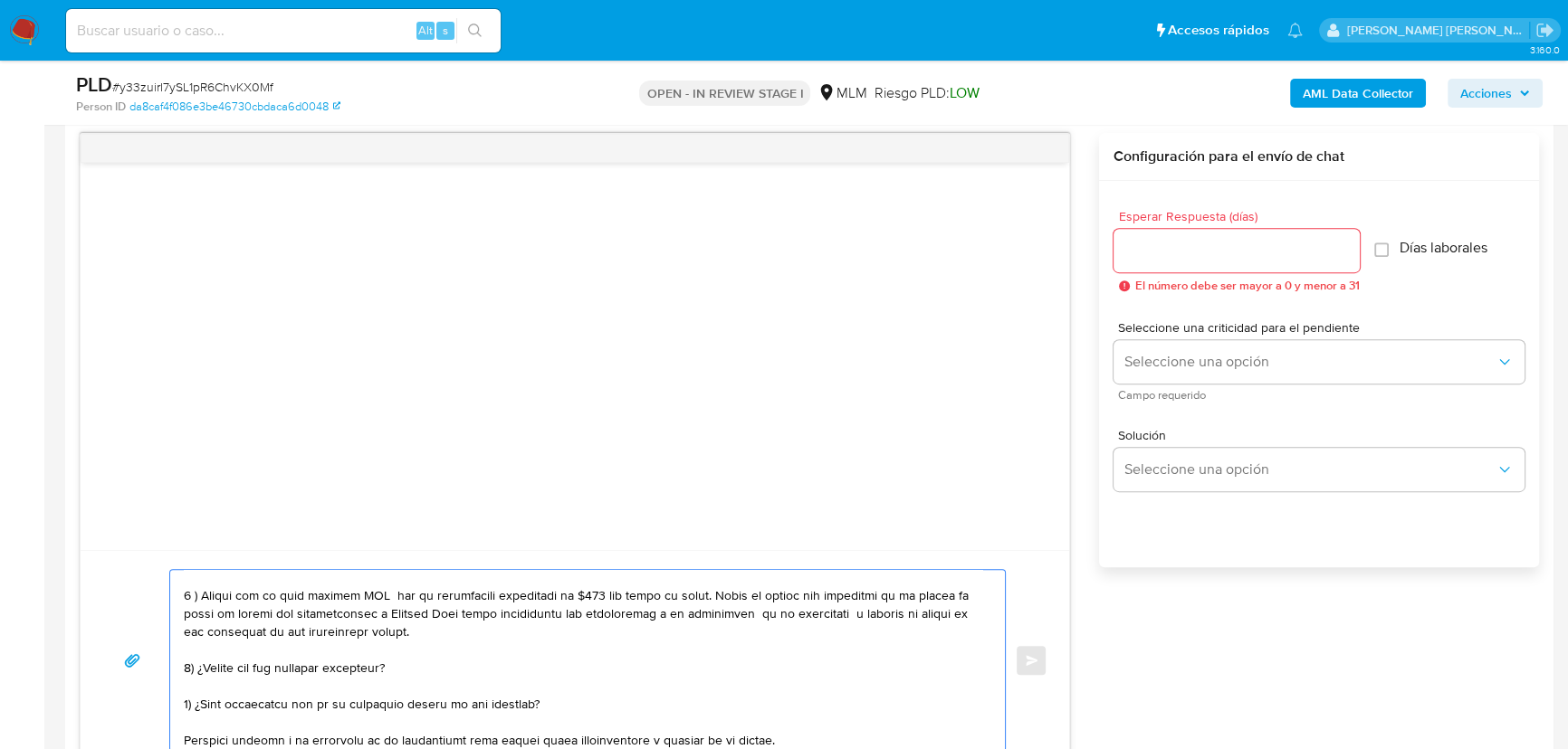
scroll to position [246, 0]
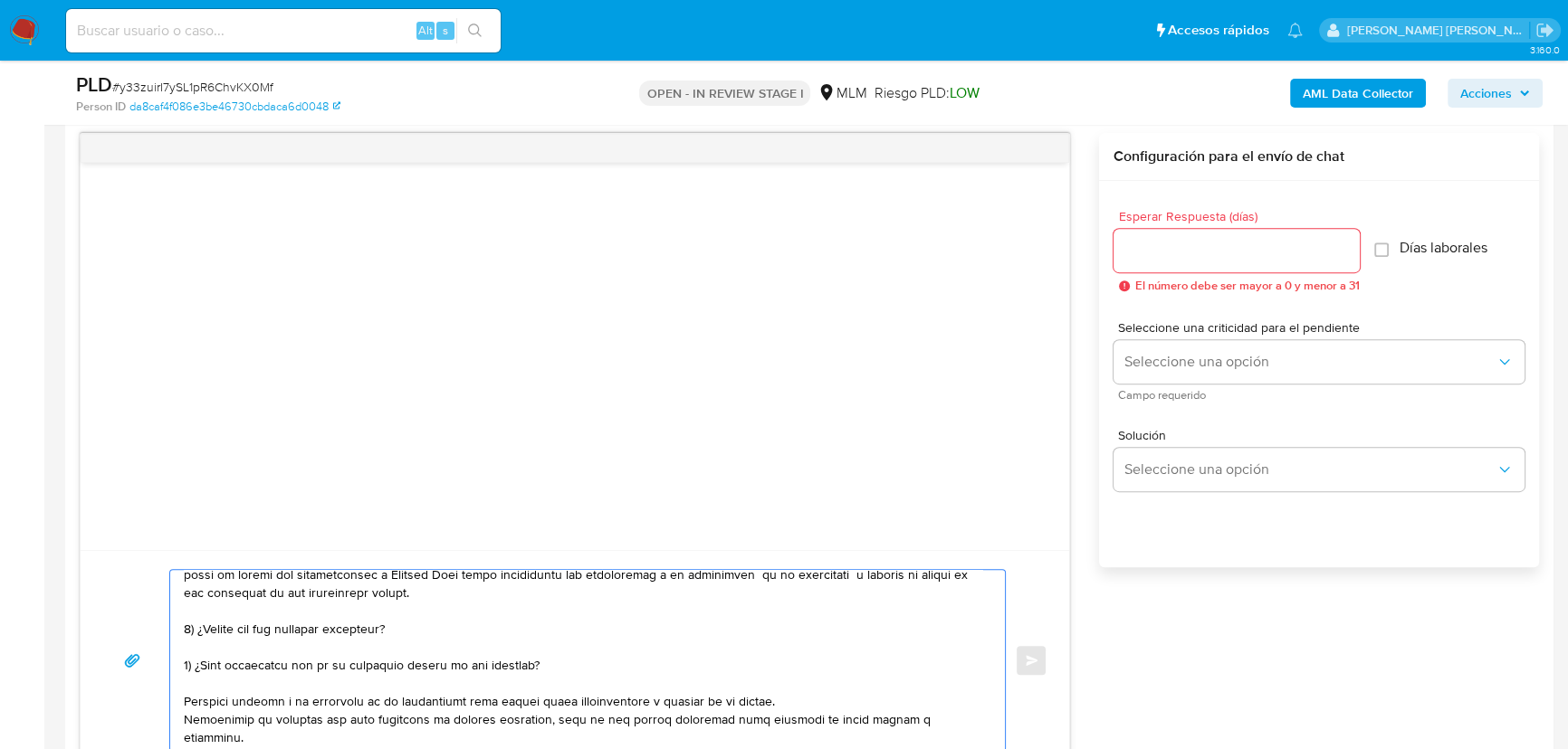
drag, startPoint x: 526, startPoint y: 665, endPoint x: 197, endPoint y: 665, distance: 329.0
click at [197, 665] on textarea at bounding box center [582, 660] width 798 height 181
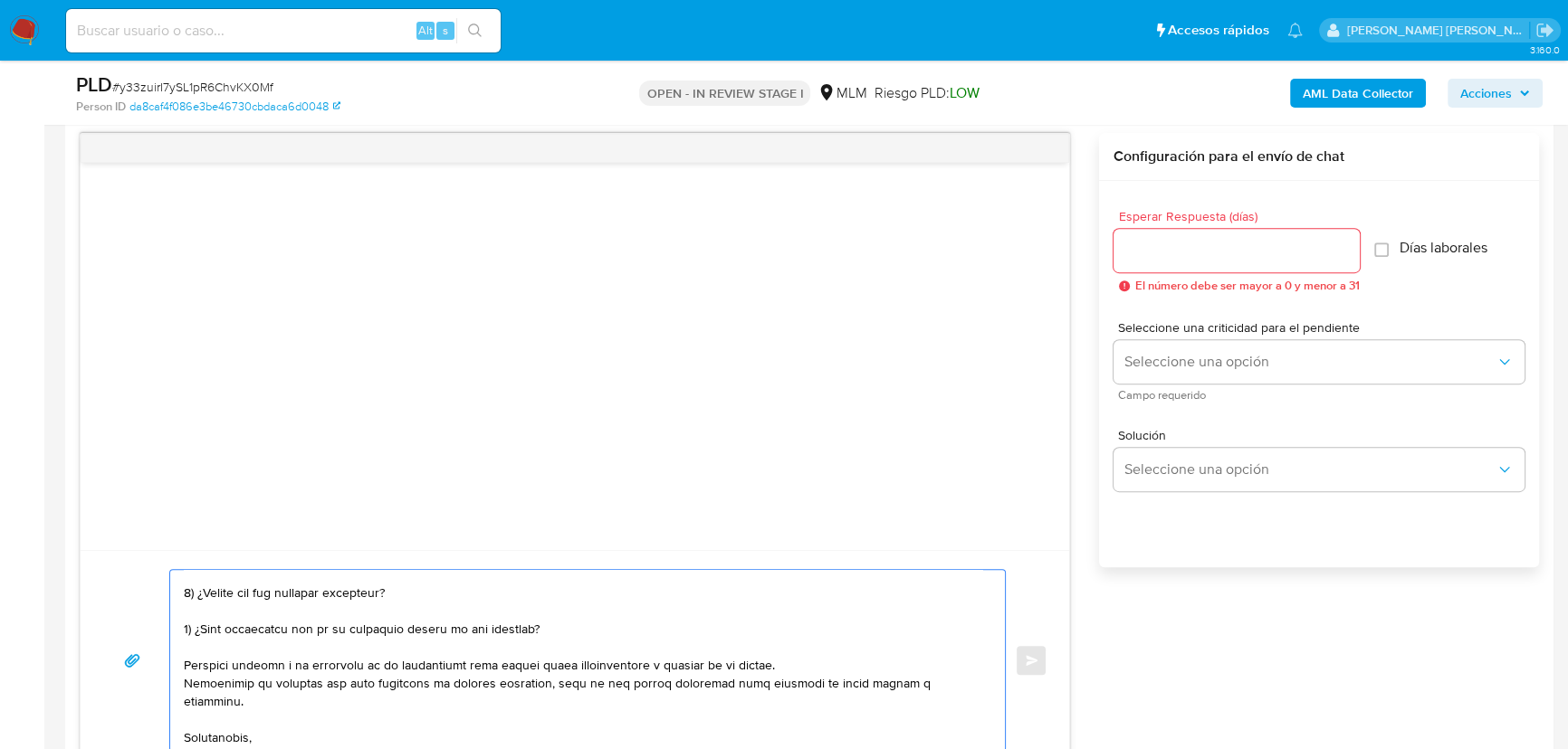
scroll to position [302, 0]
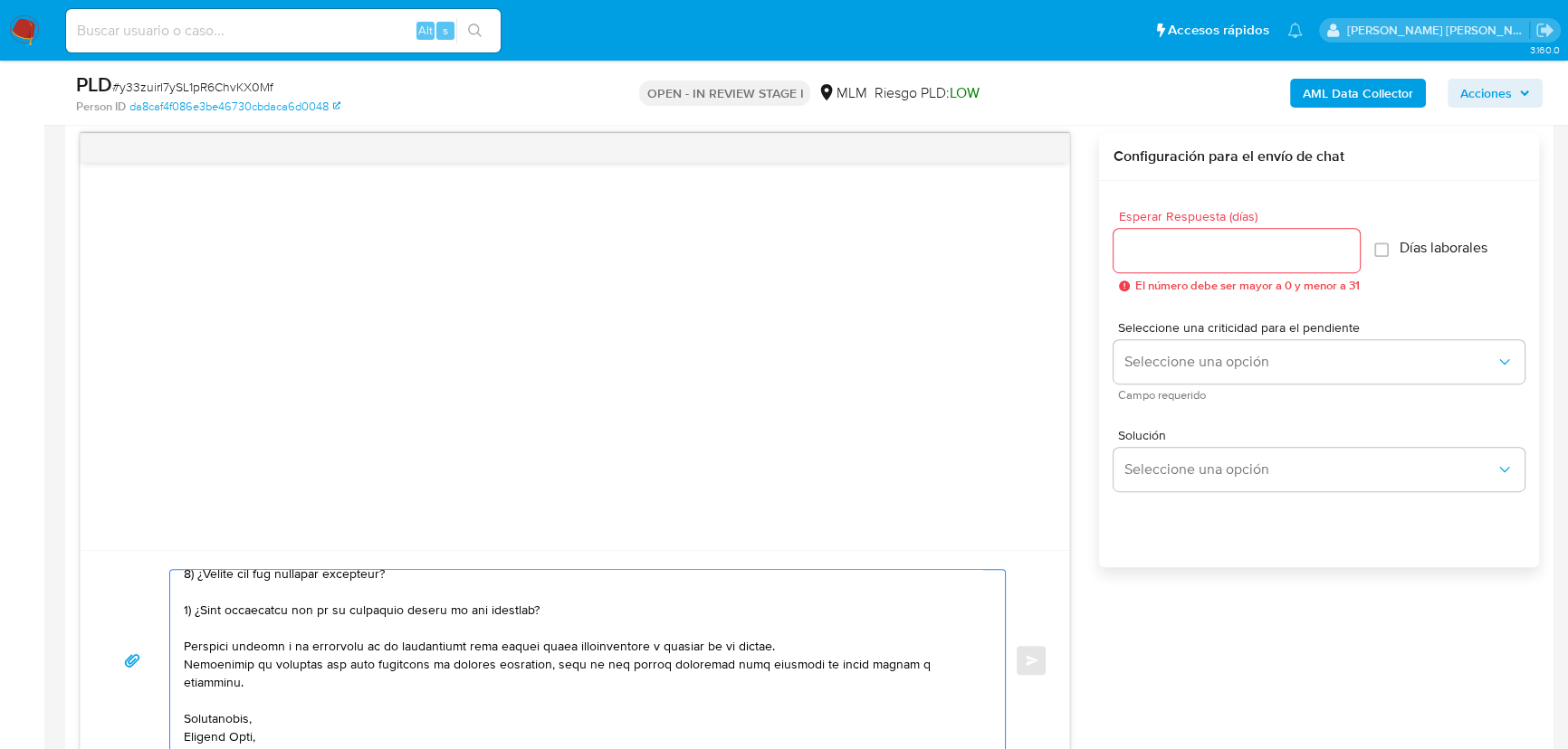
click at [241, 741] on textarea at bounding box center [582, 660] width 798 height 181
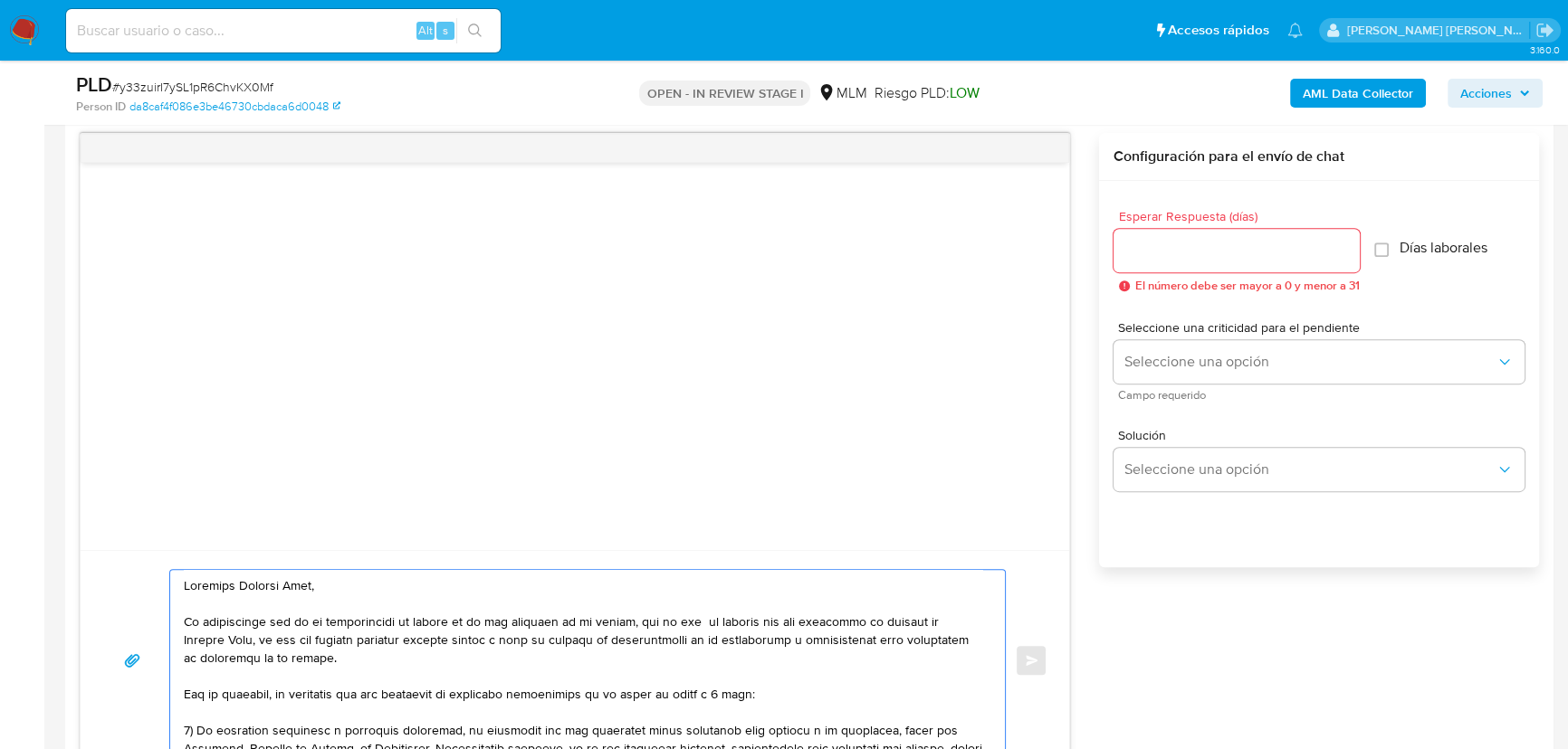
scroll to position [0, 0]
type textarea "Estimado Cecilio Iván, Te comunicamos que se ha identificado un cambio en el us…"
click at [1209, 242] on input "Esperar Respuesta (días)" at bounding box center [1236, 251] width 246 height 24
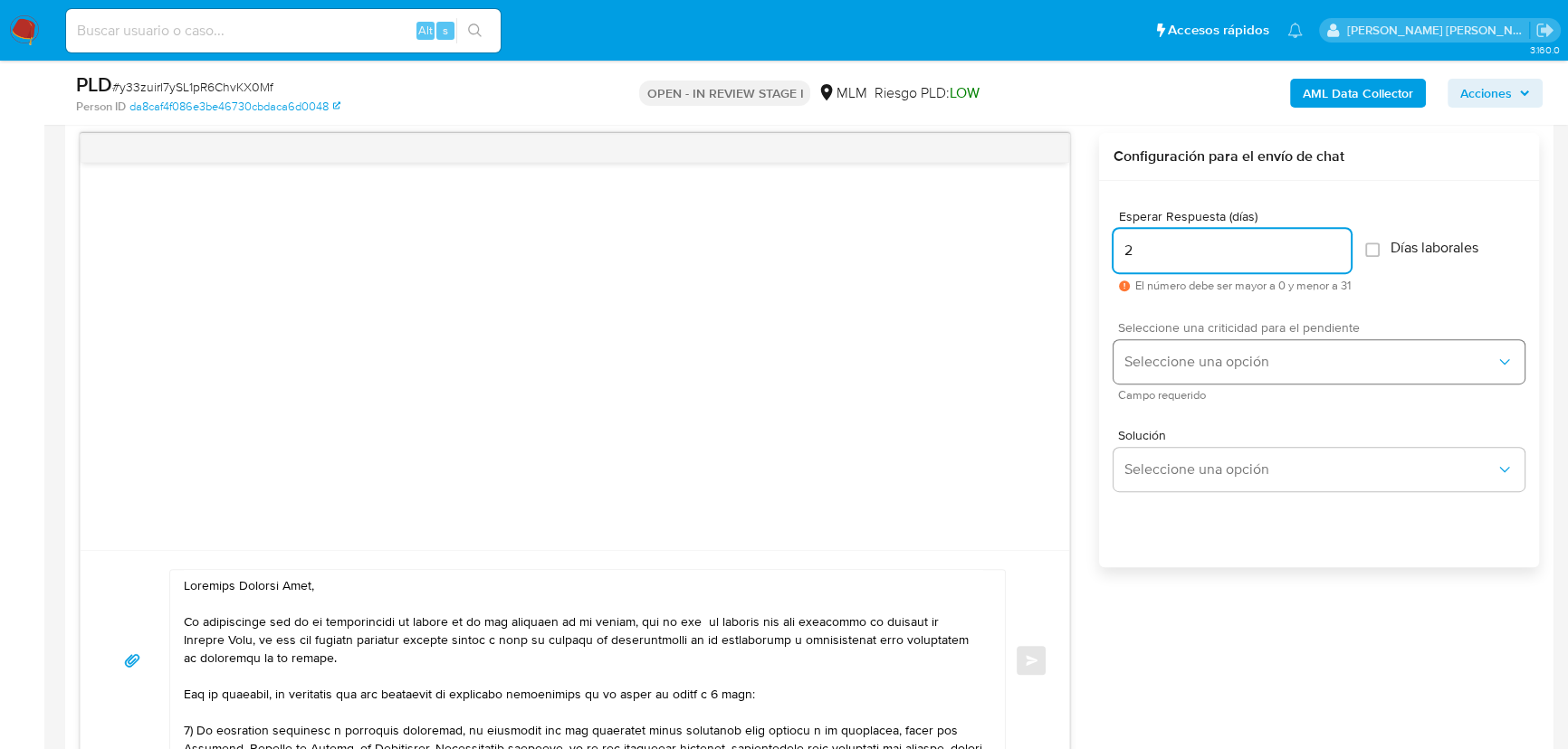
type input "2"
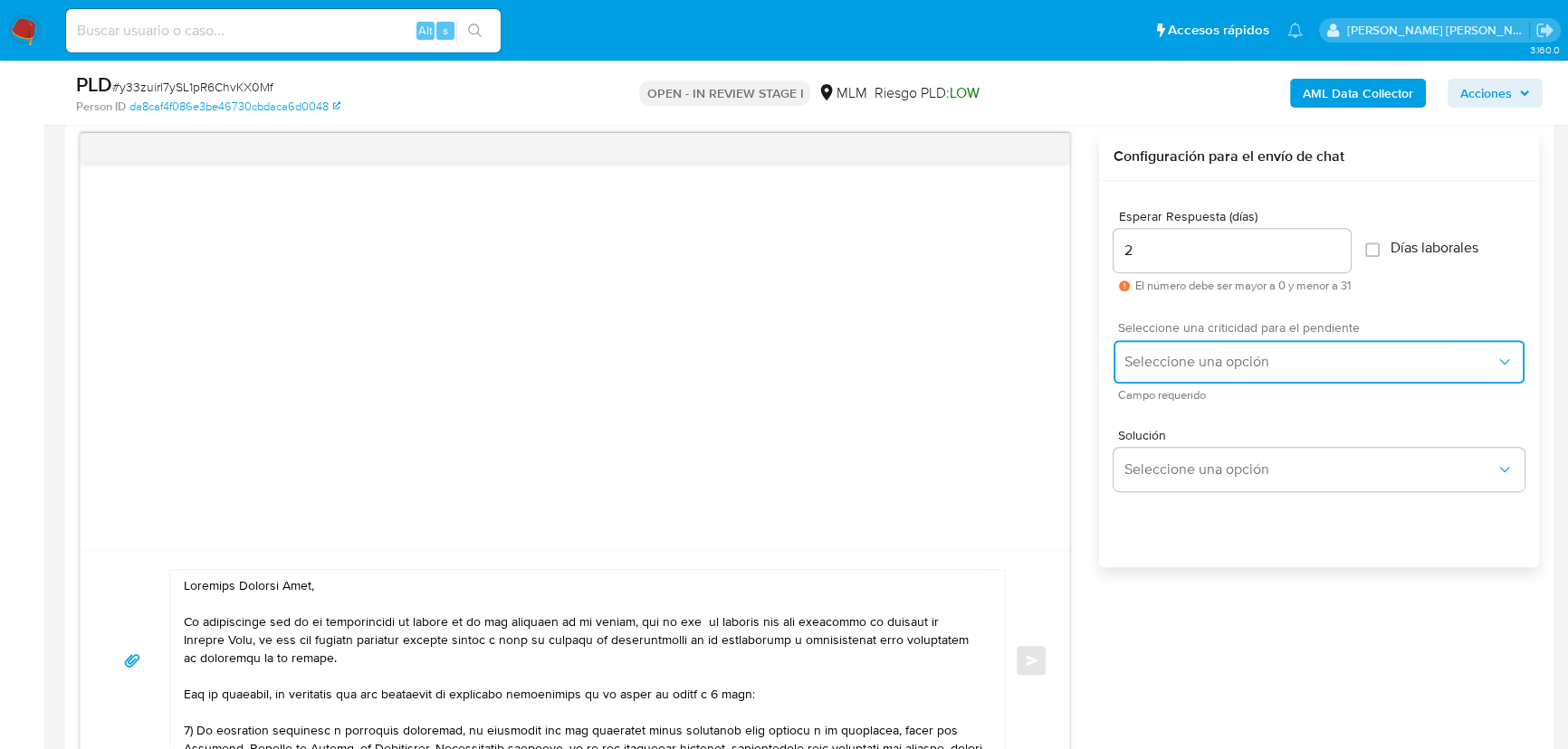
drag, startPoint x: 1208, startPoint y: 351, endPoint x: 1208, endPoint y: 338, distance: 13.0
click at [1208, 344] on button "Seleccione una opción" at bounding box center [1318, 362] width 411 height 43
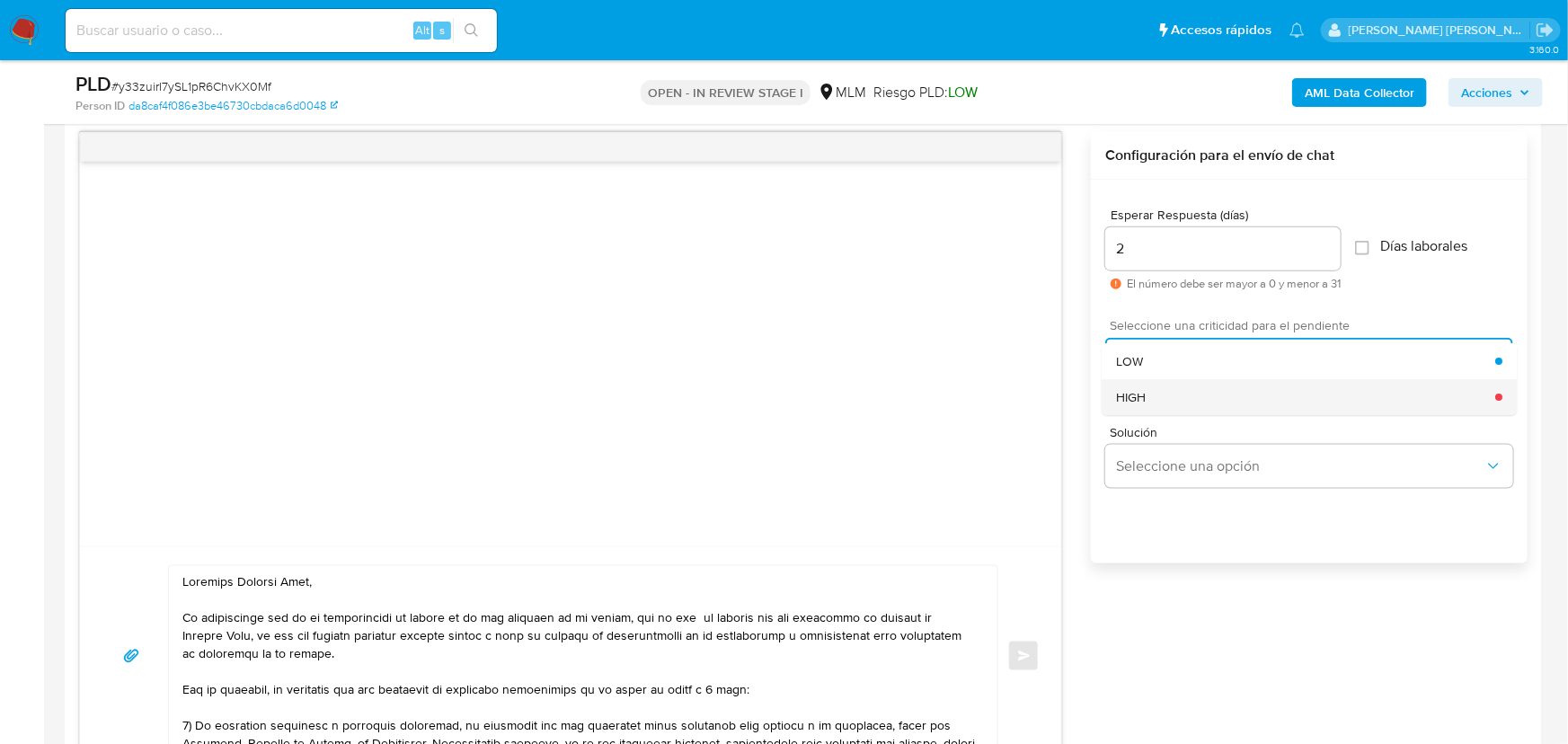
click at [1159, 395] on div "HIGH" at bounding box center [1305, 397] width 379 height 36
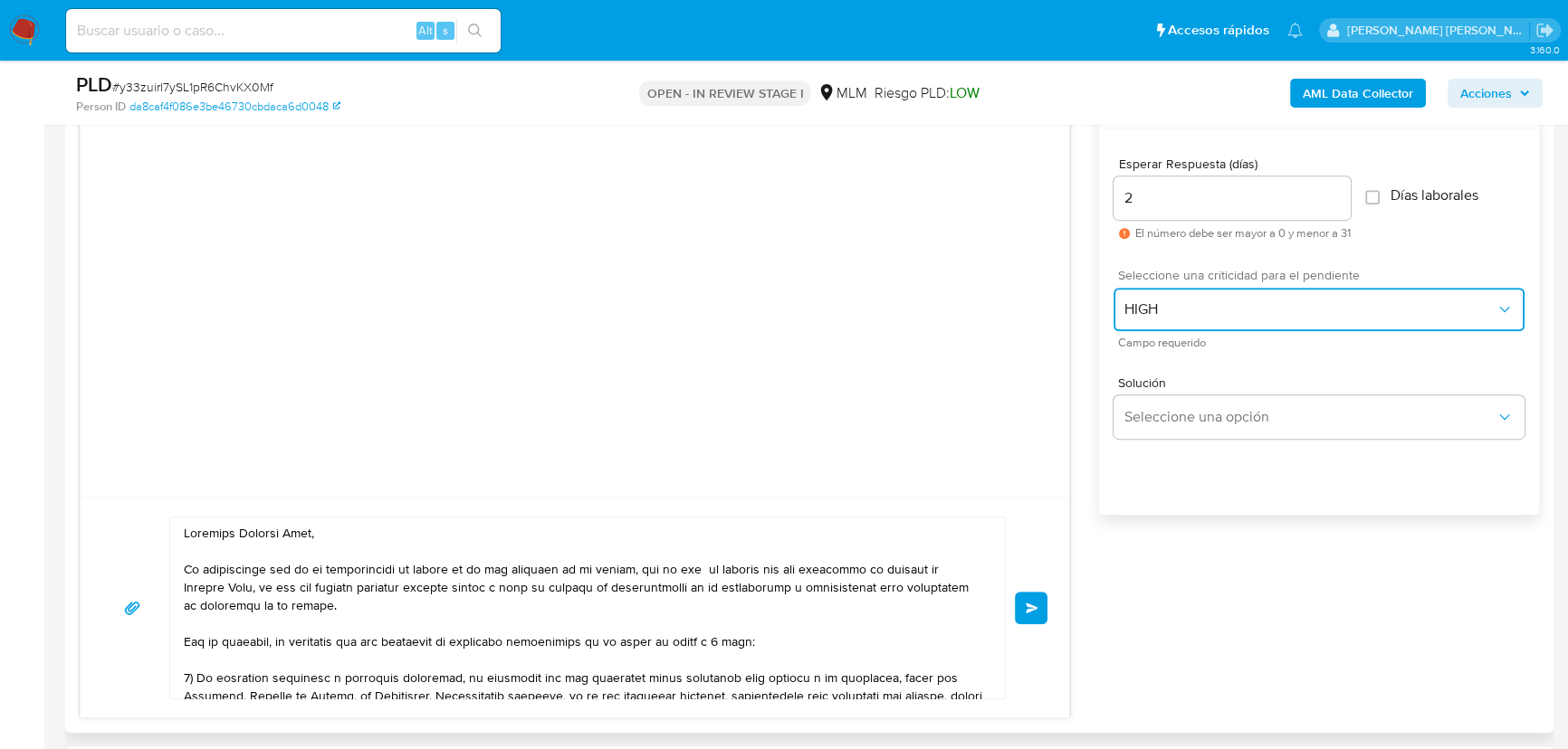
scroll to position [1016, 0]
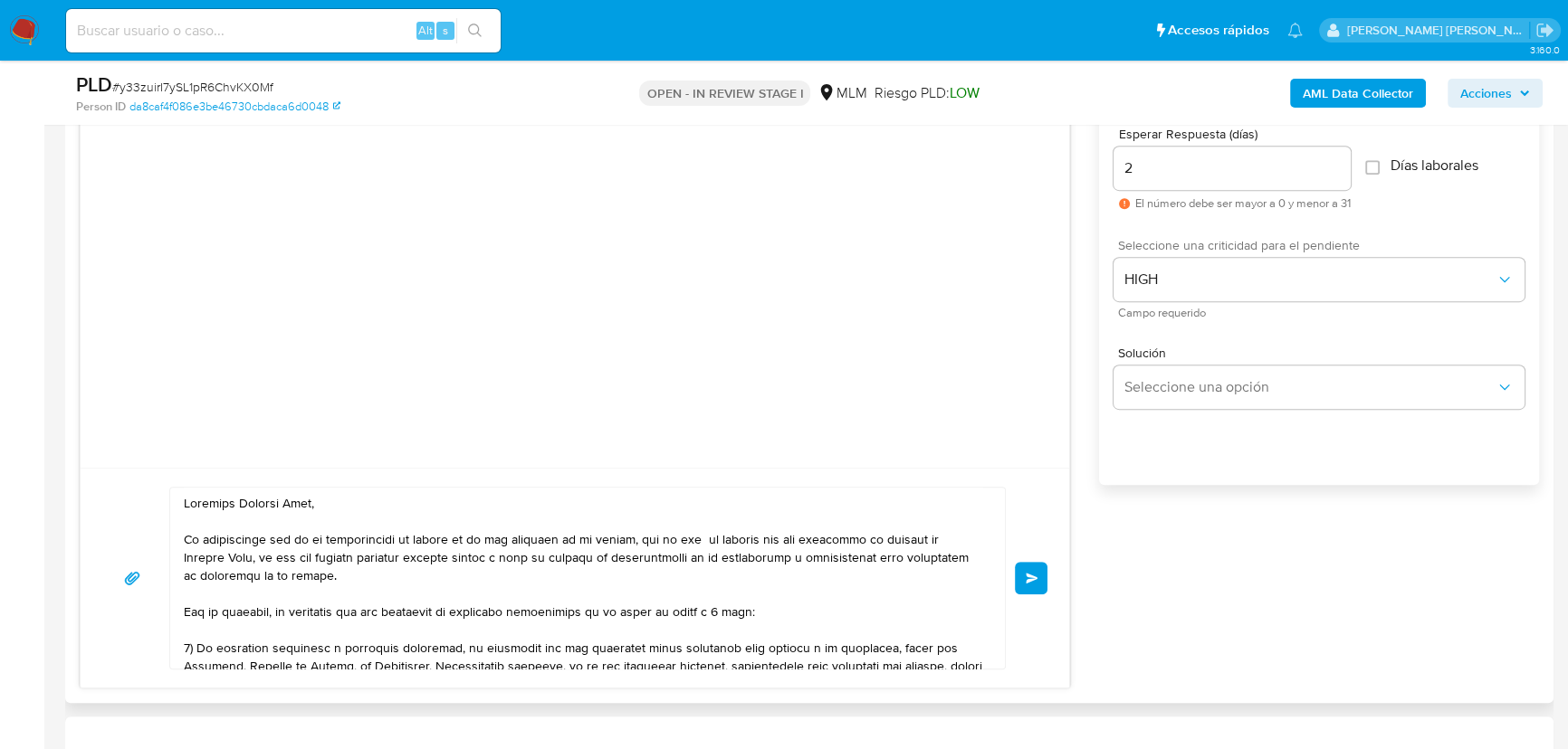
click at [1039, 577] on button "Enviar" at bounding box center [1031, 577] width 32 height 32
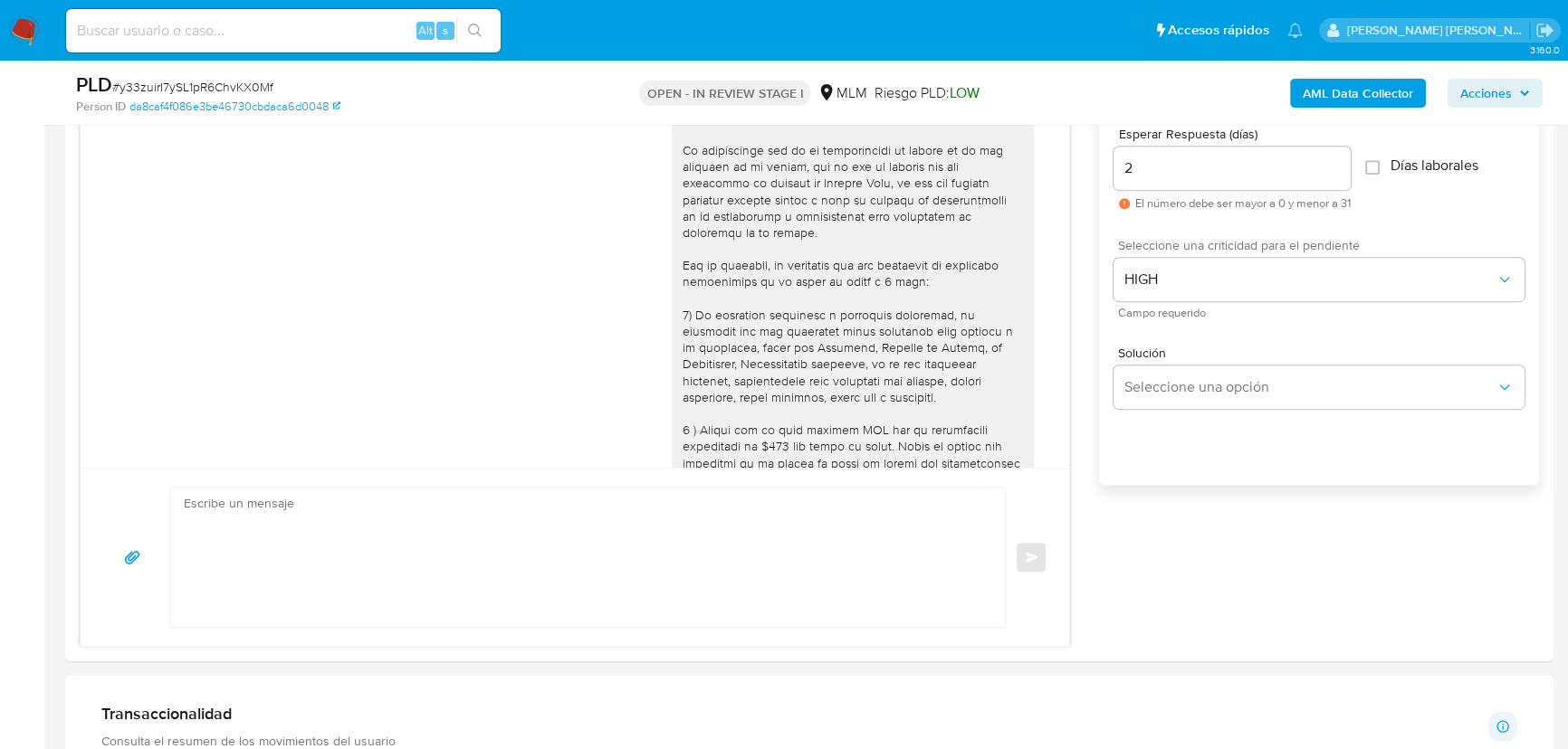
scroll to position [308, 0]
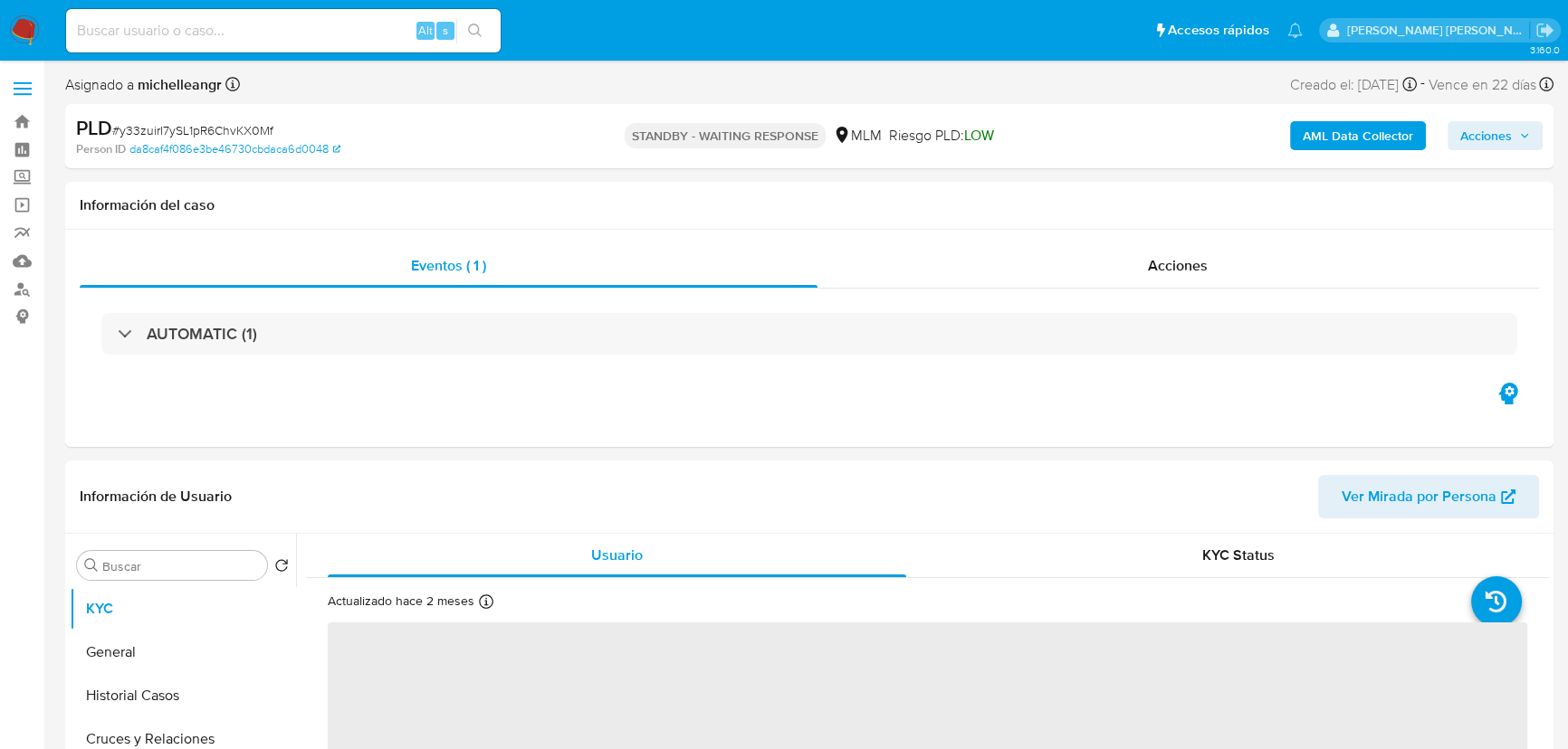
select select "10"
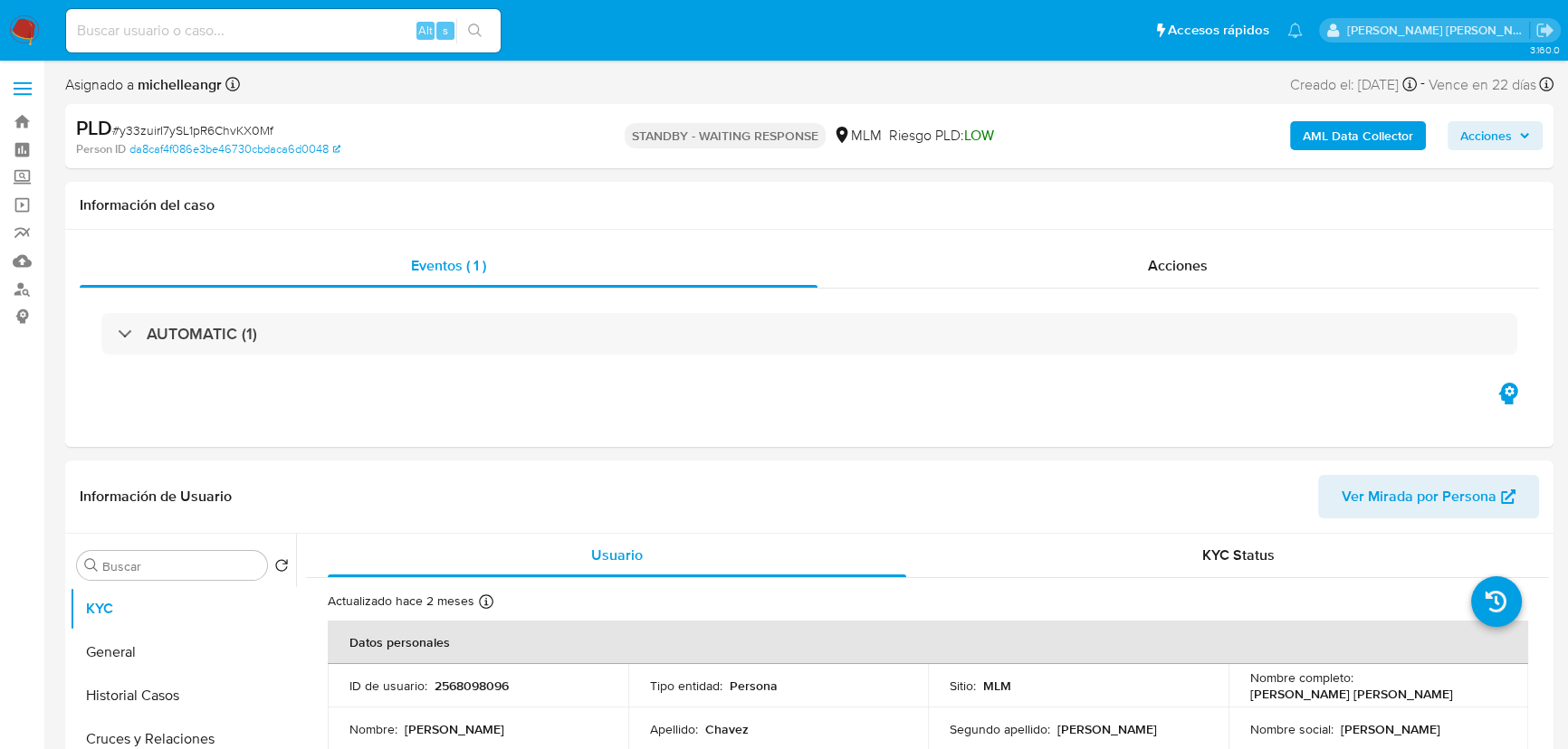
click at [199, 49] on div "Alt s" at bounding box center [283, 30] width 435 height 43
click at [208, 45] on div "Alt s" at bounding box center [283, 30] width 435 height 43
click at [214, 39] on input at bounding box center [283, 31] width 435 height 24
paste input "zDzwKEblq1wP0Tf01IKDma53"
type input "zDzwKEblq1wP0Tf01IKDma53"
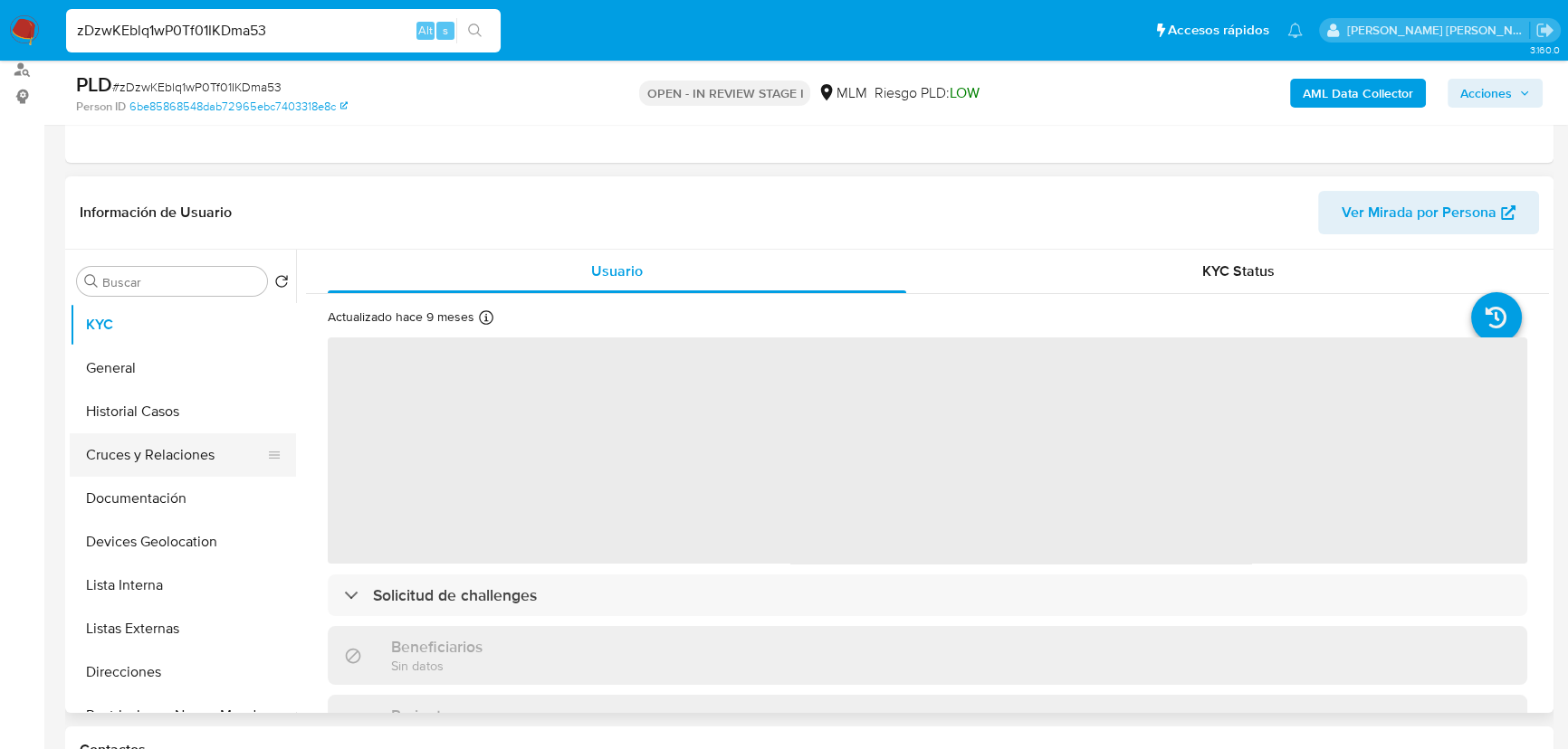
scroll to position [328, 0]
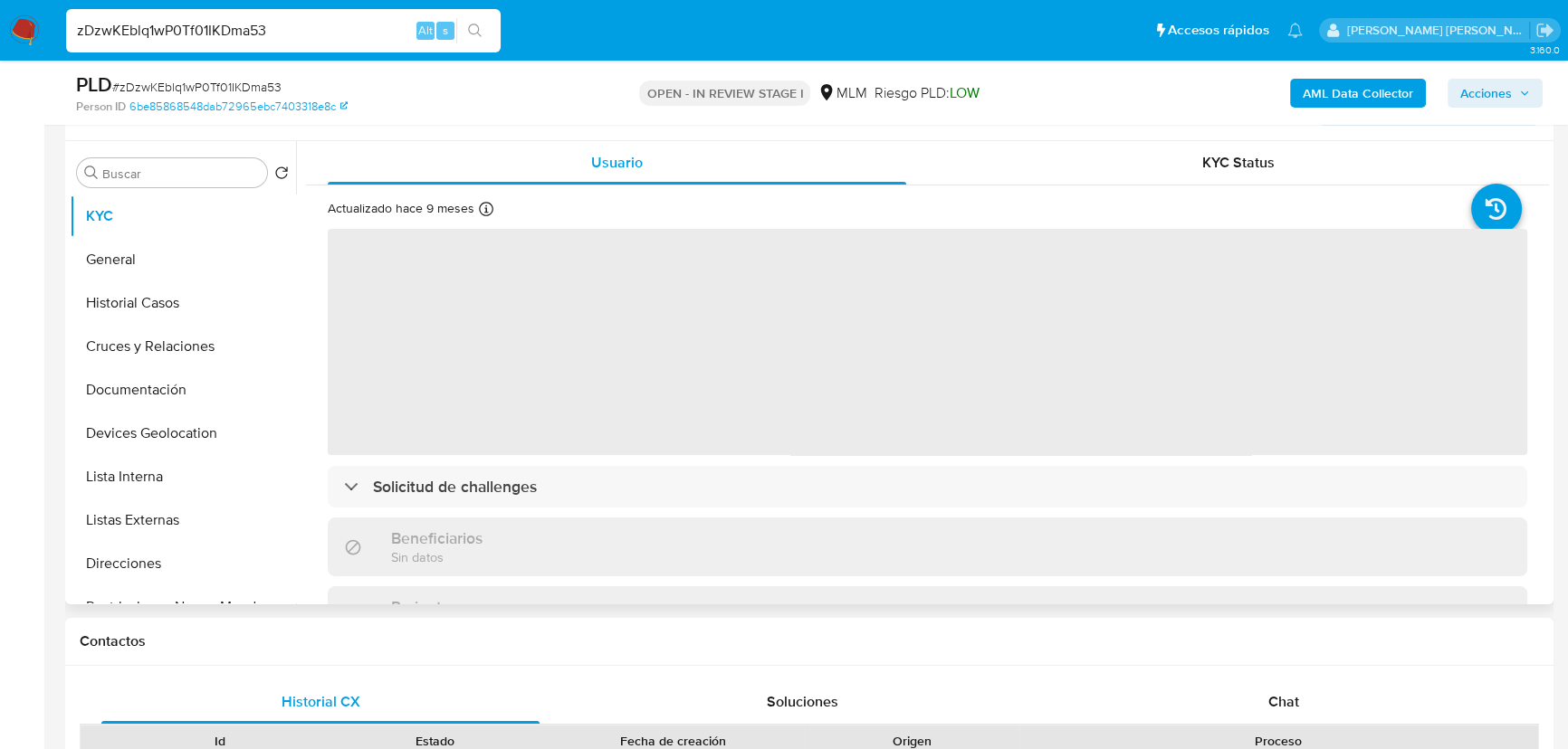
select select "10"
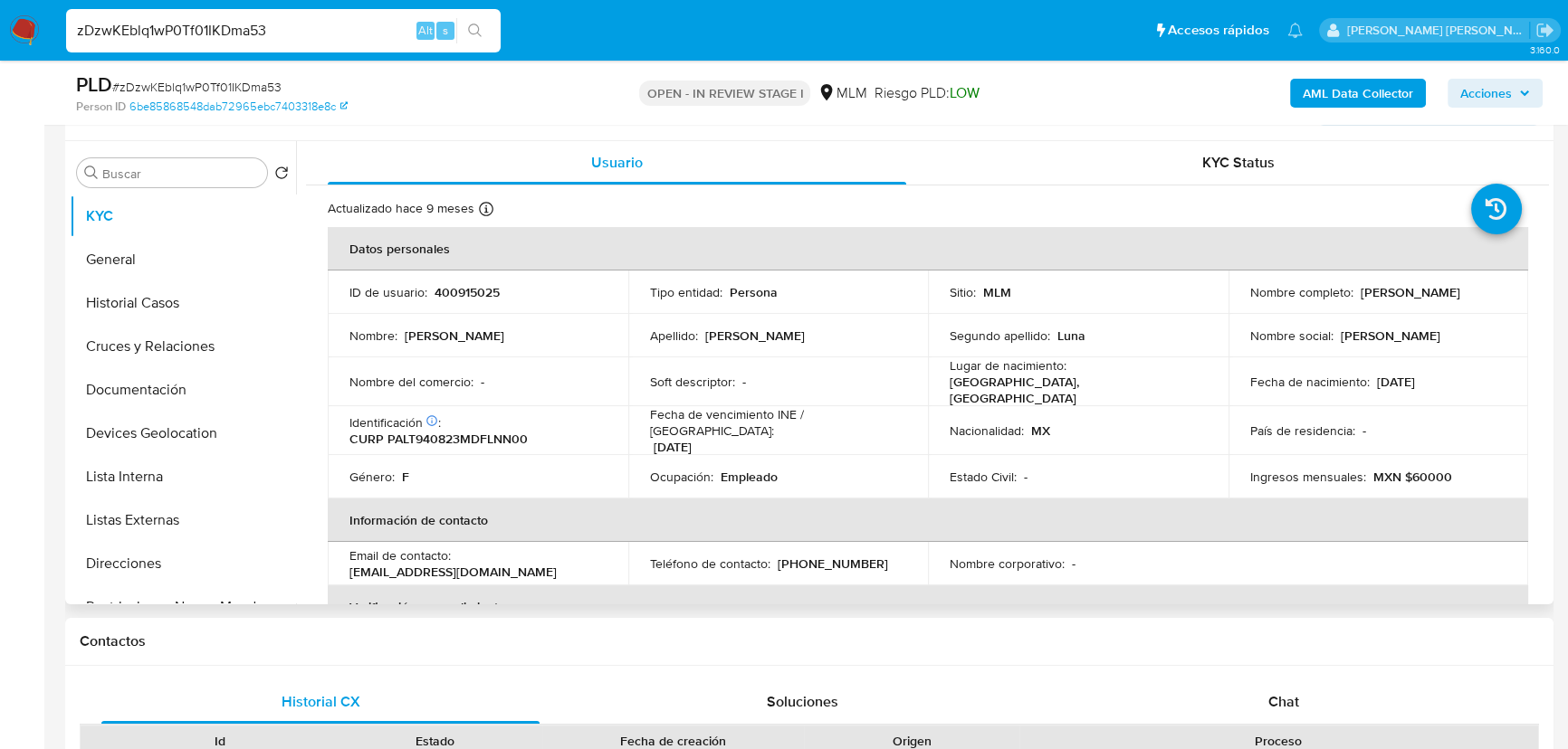
click at [459, 286] on p "400915025" at bounding box center [467, 292] width 66 height 17
copy p "400915025"
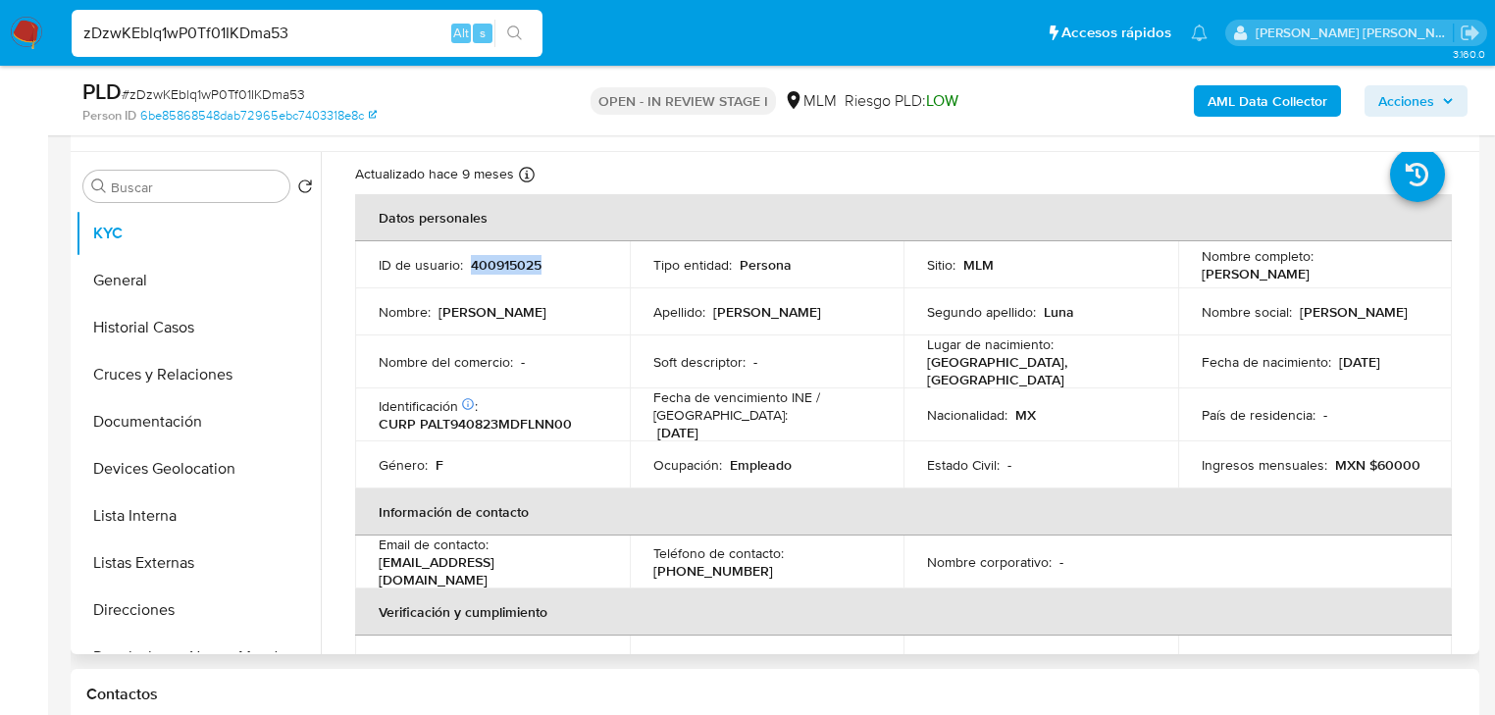
scroll to position [78, 0]
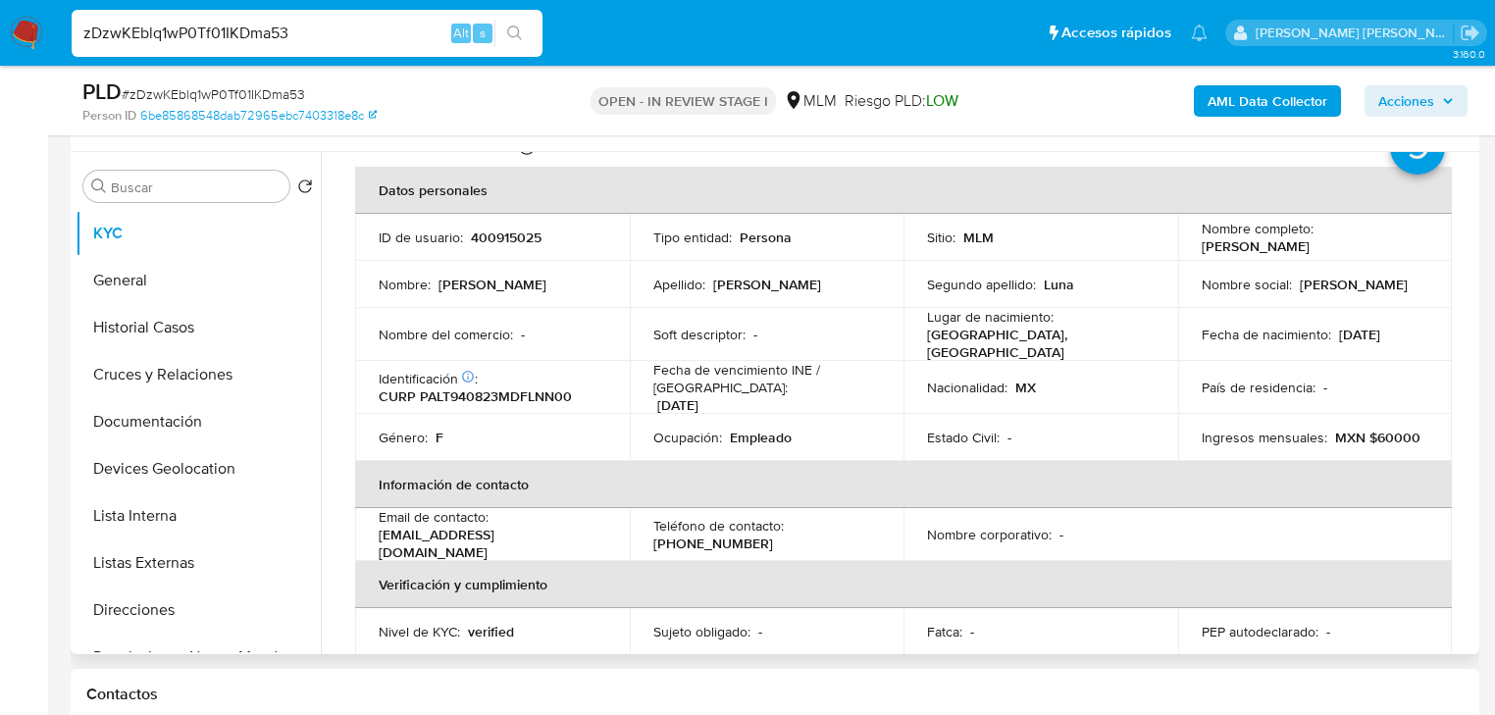
click at [745, 429] on p "Empleado" at bounding box center [761, 438] width 62 height 18
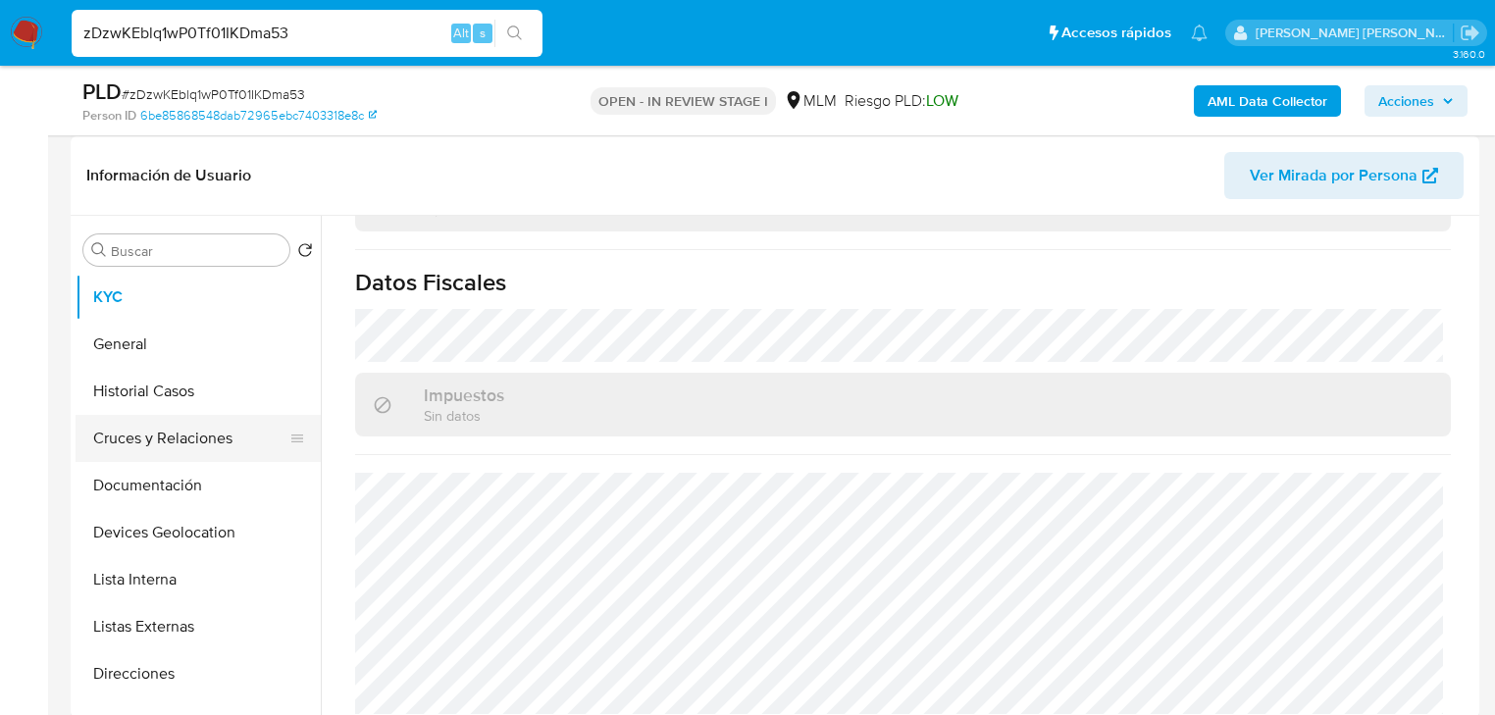
scroll to position [279, 0]
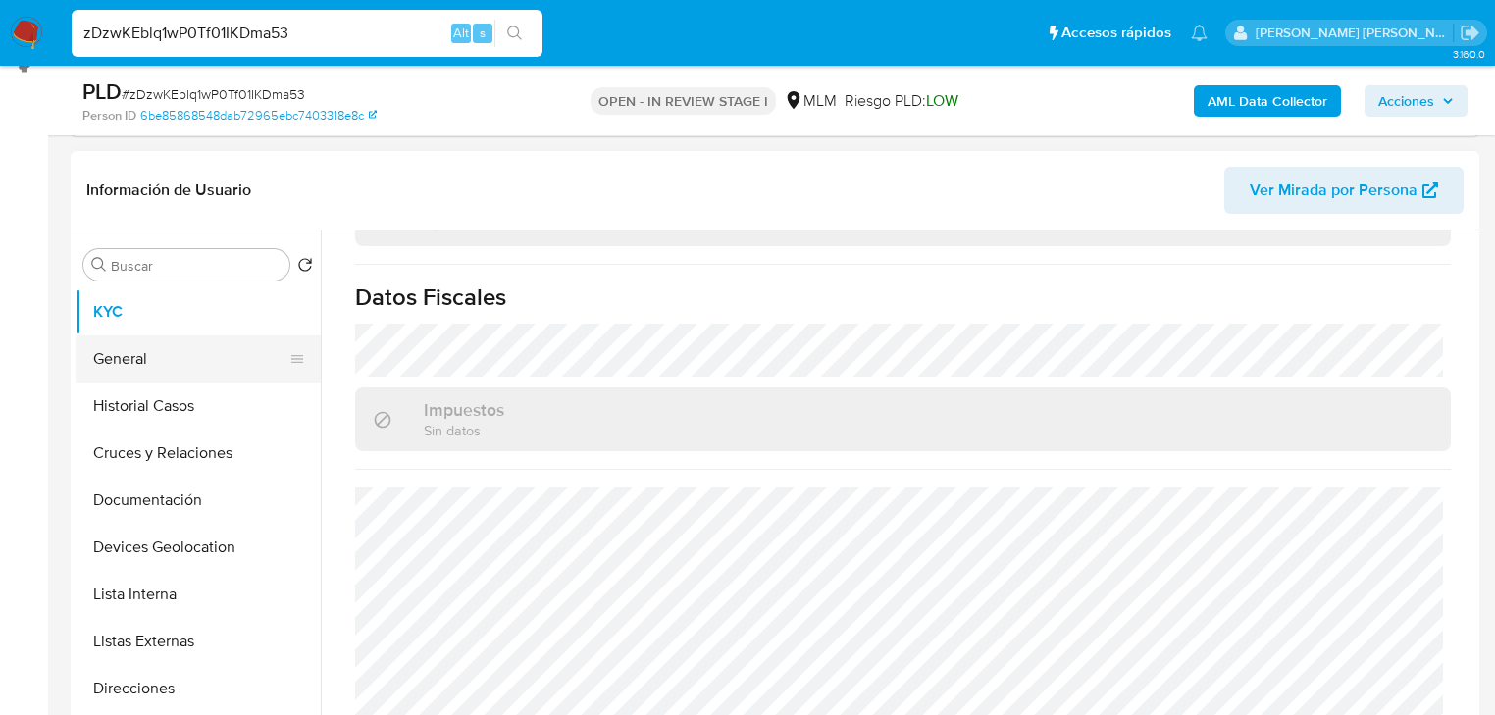
click at [191, 356] on button "General" at bounding box center [191, 358] width 230 height 47
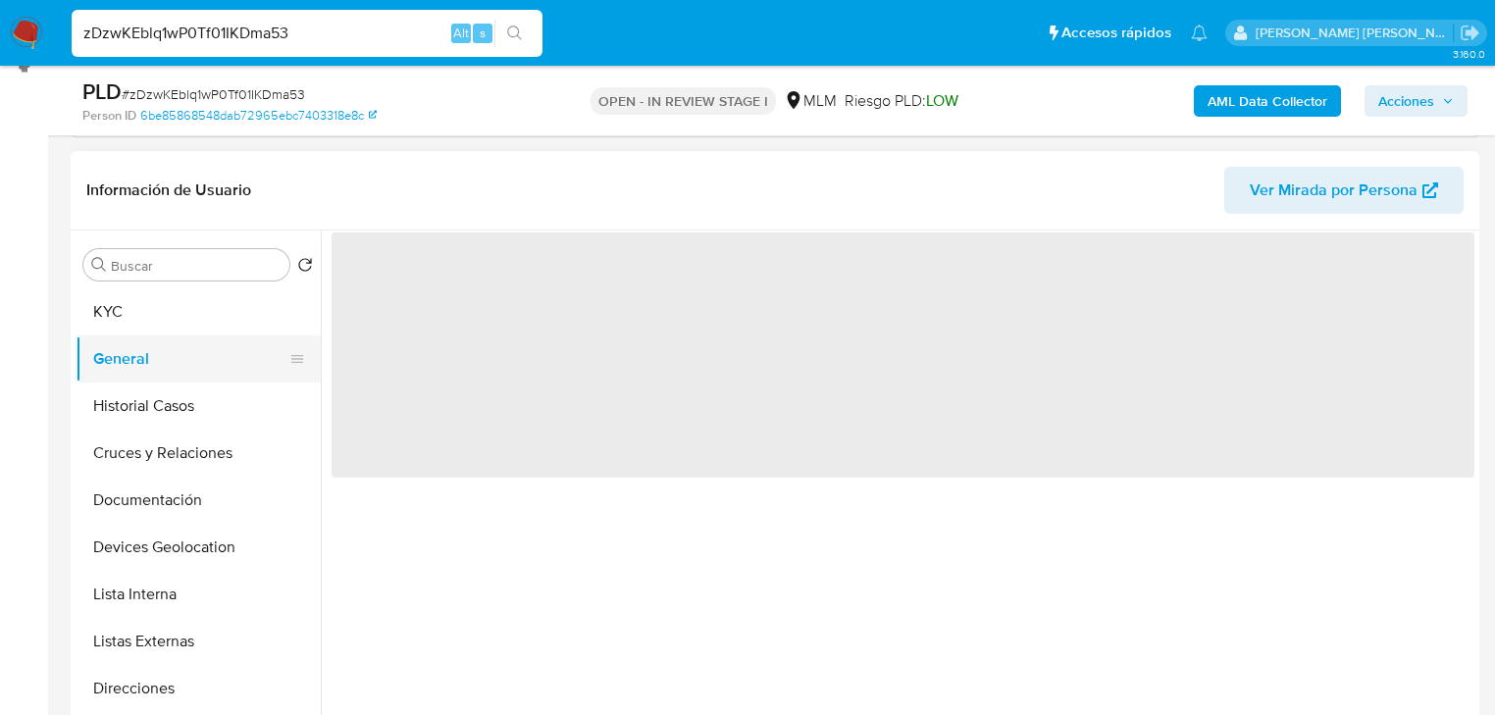
scroll to position [0, 0]
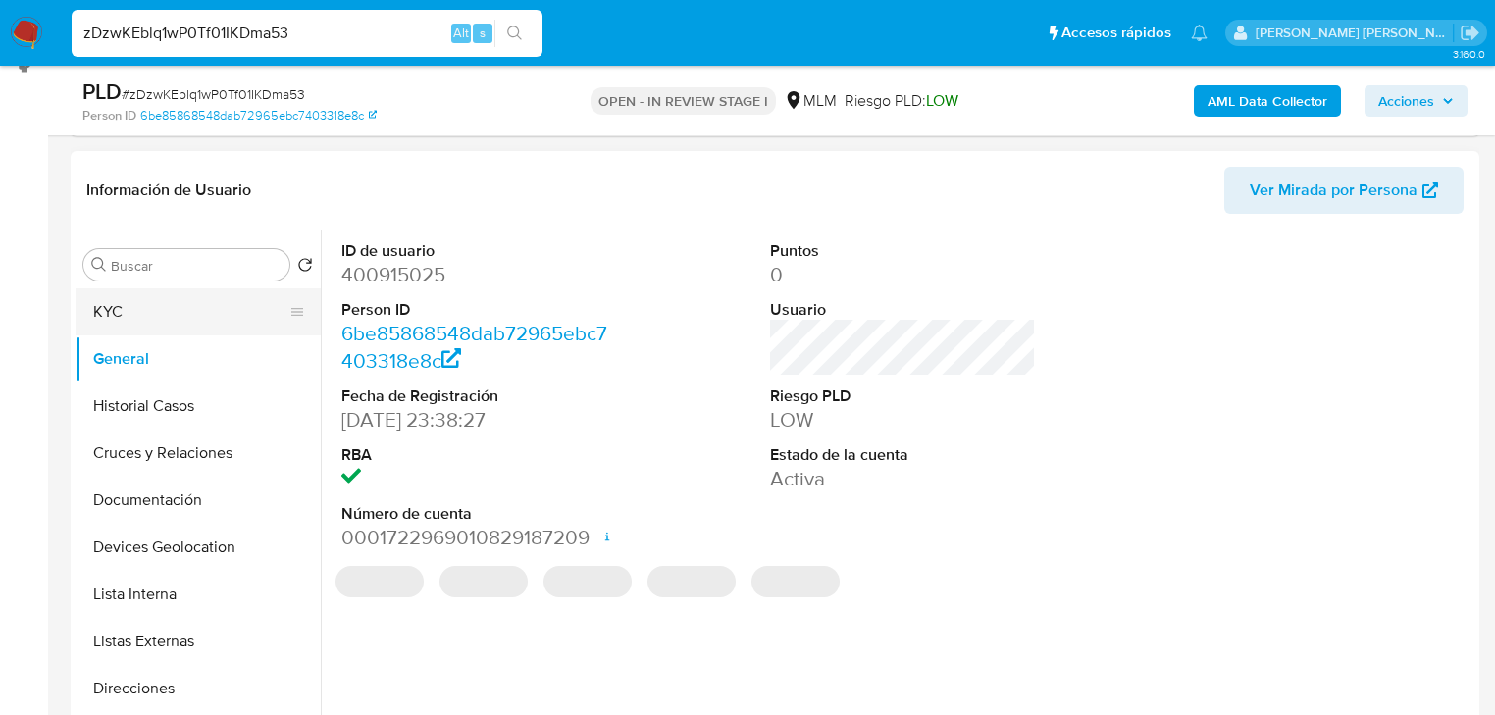
click at [98, 319] on button "KYC" at bounding box center [191, 311] width 230 height 47
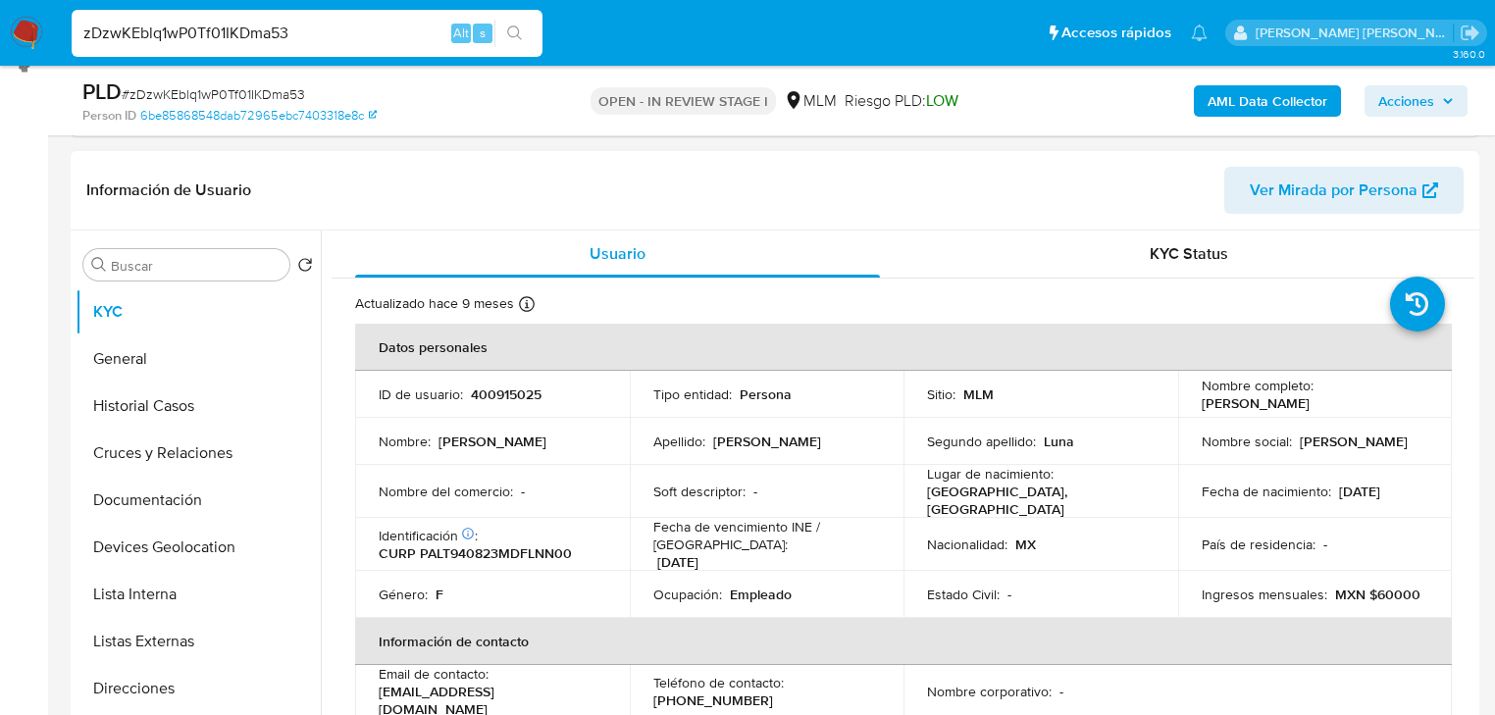
click at [1347, 392] on div "Nombre completo : Tania Platas Luna" at bounding box center [1316, 394] width 228 height 35
click at [1356, 483] on p "23/08/1994" at bounding box center [1359, 492] width 41 height 18
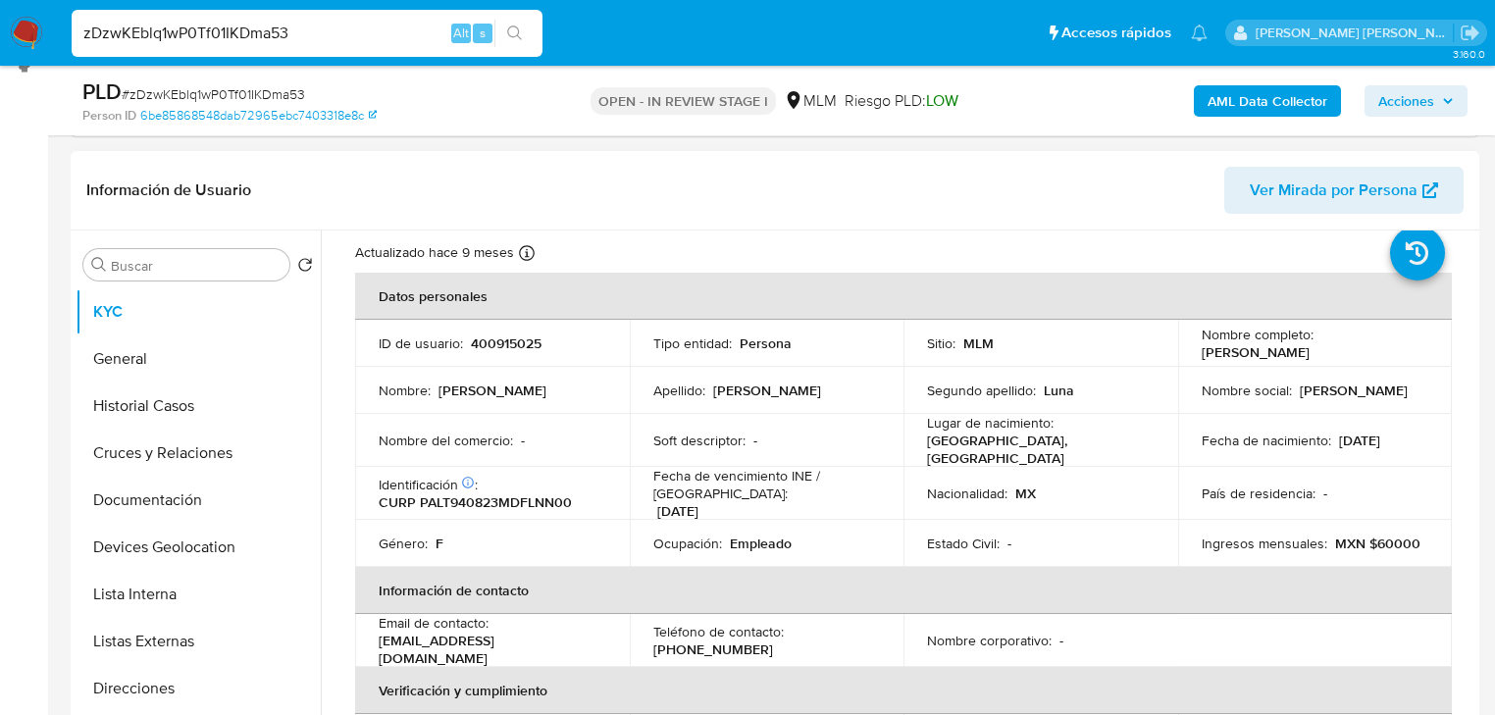
scroll to position [78, 0]
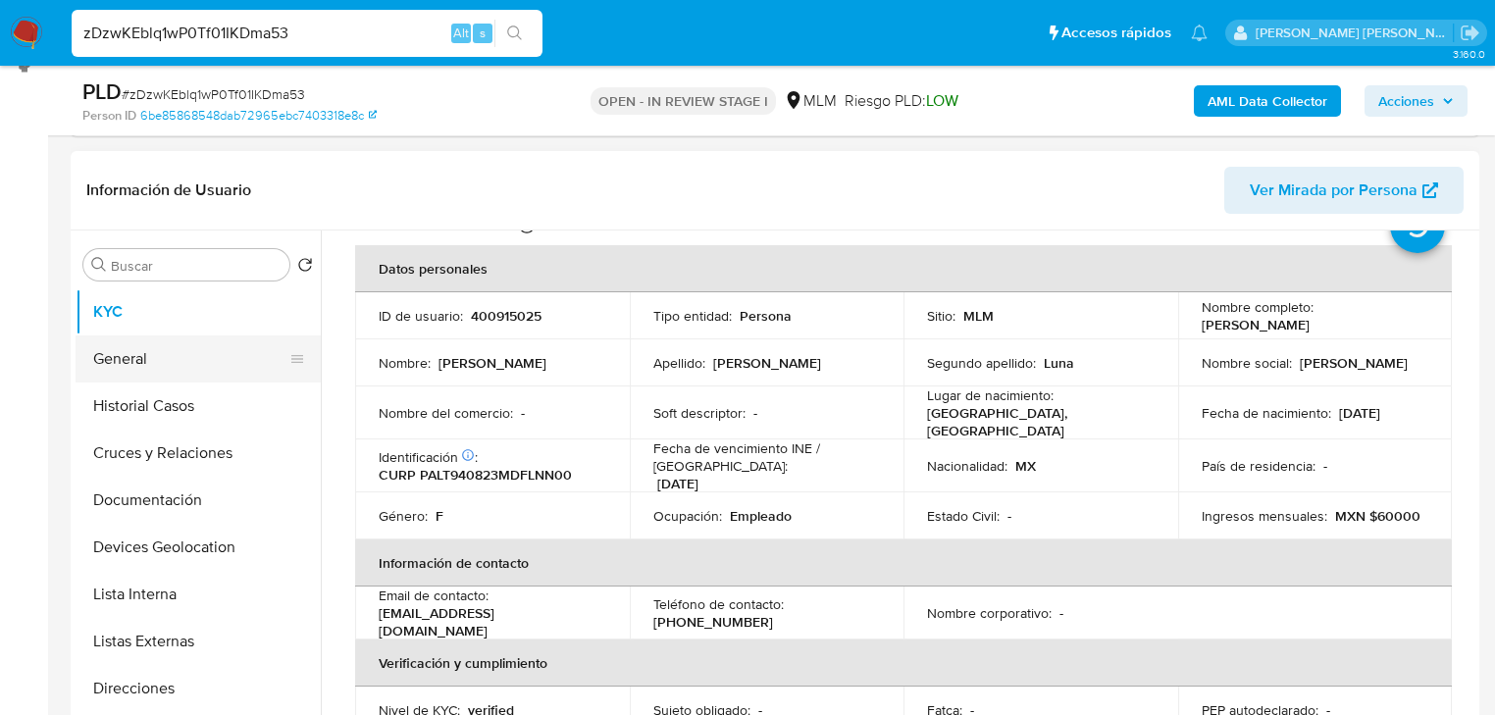
click at [180, 366] on button "General" at bounding box center [191, 358] width 230 height 47
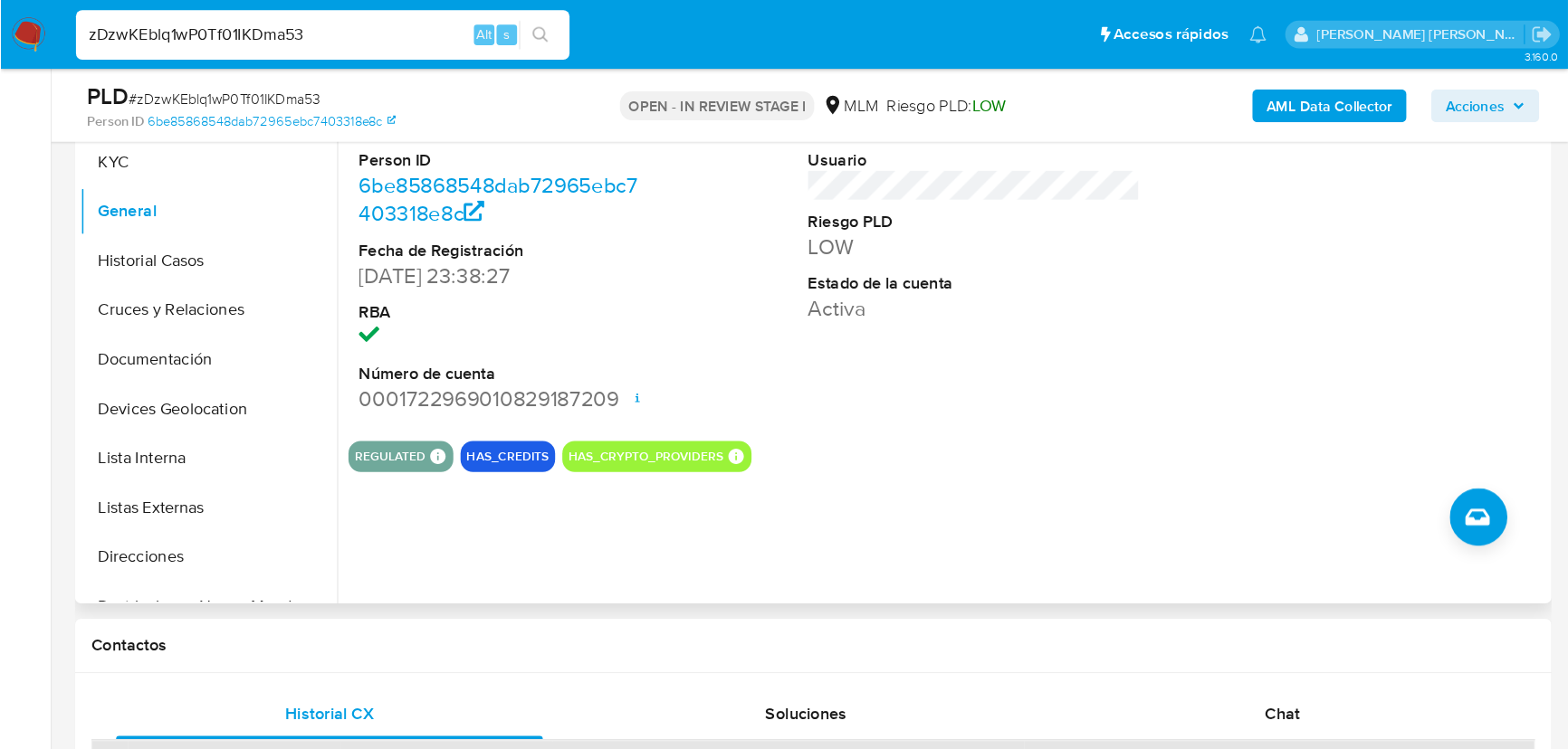
scroll to position [401, 0]
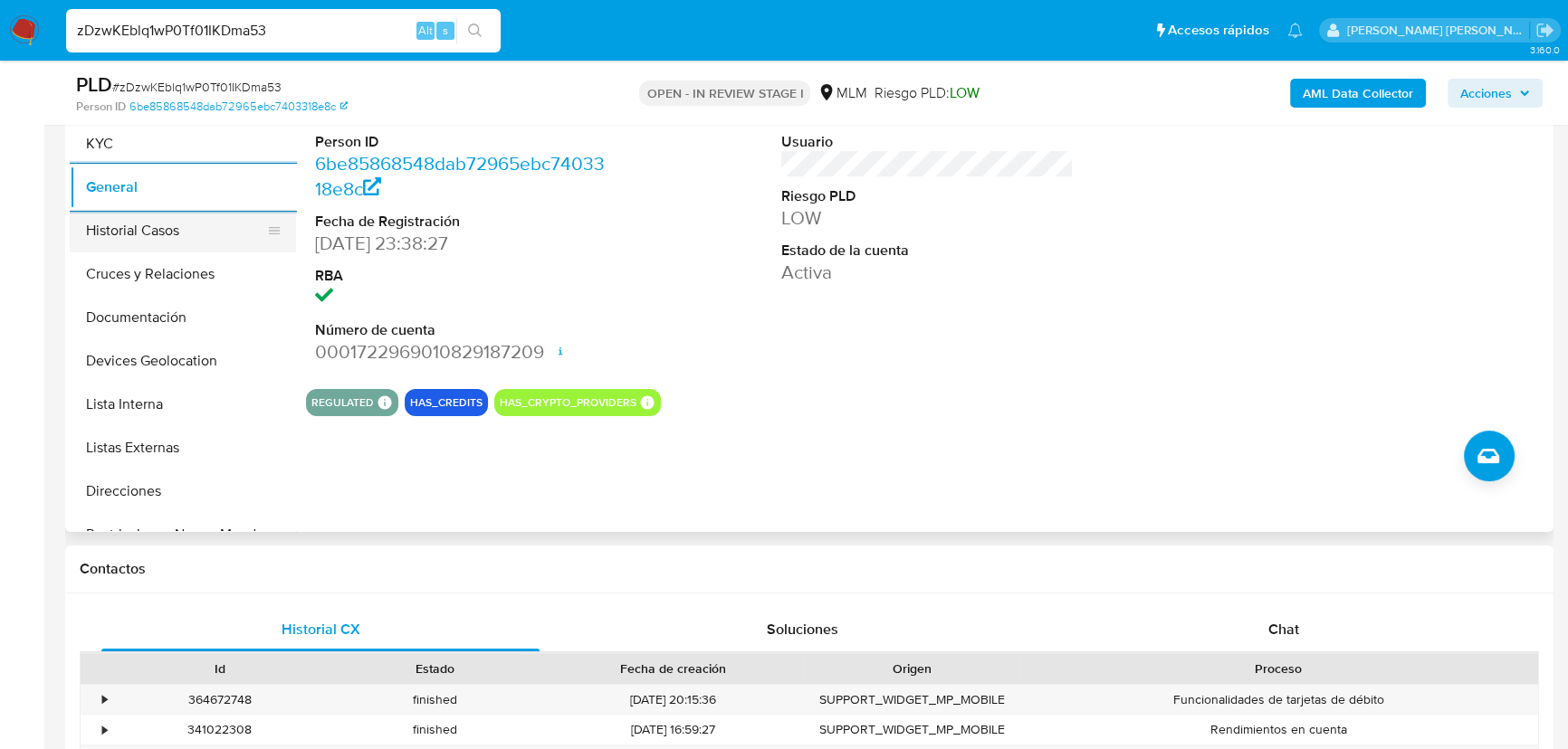
click at [195, 237] on button "Historial Casos" at bounding box center [176, 231] width 212 height 43
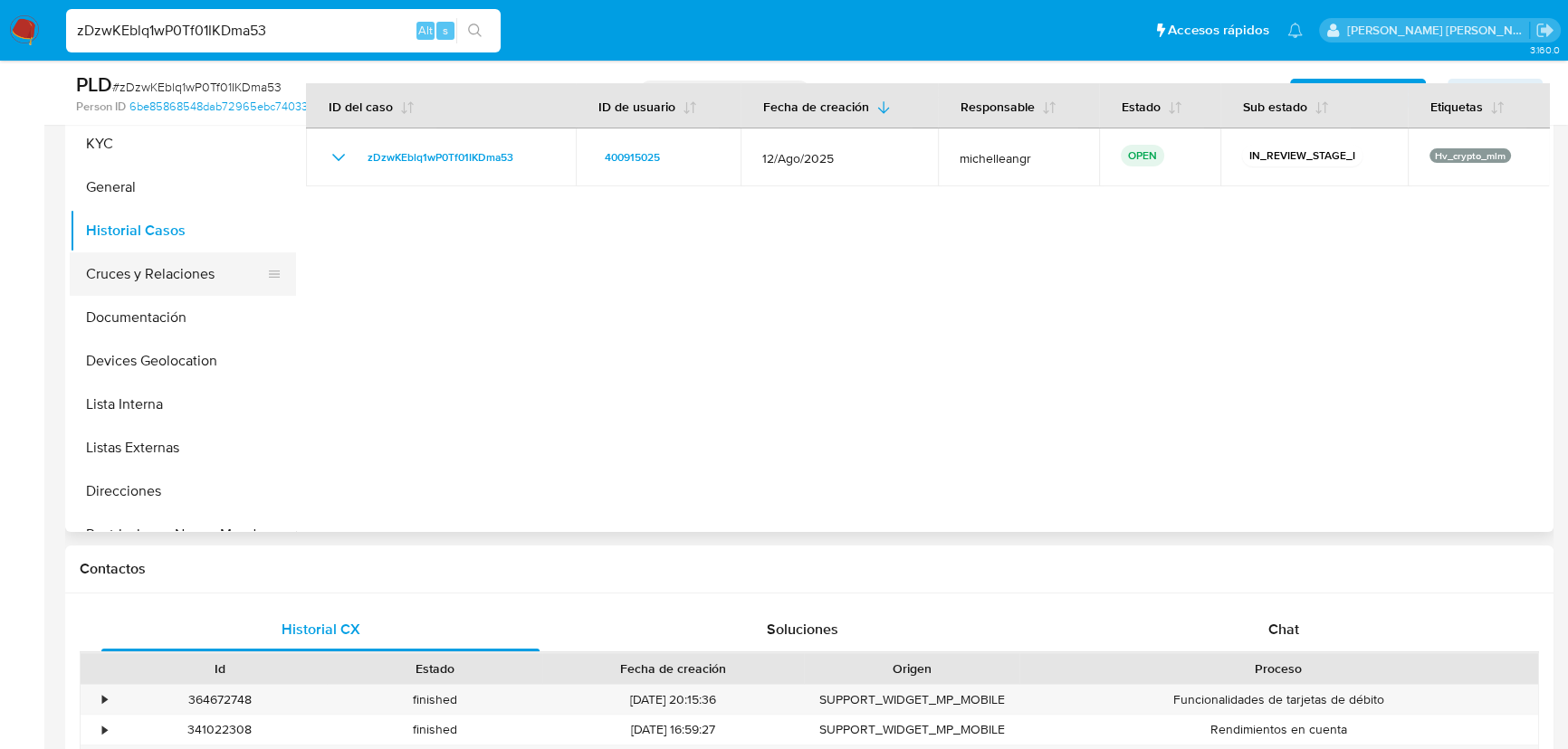
click at [228, 273] on button "Cruces y Relaciones" at bounding box center [176, 274] width 212 height 43
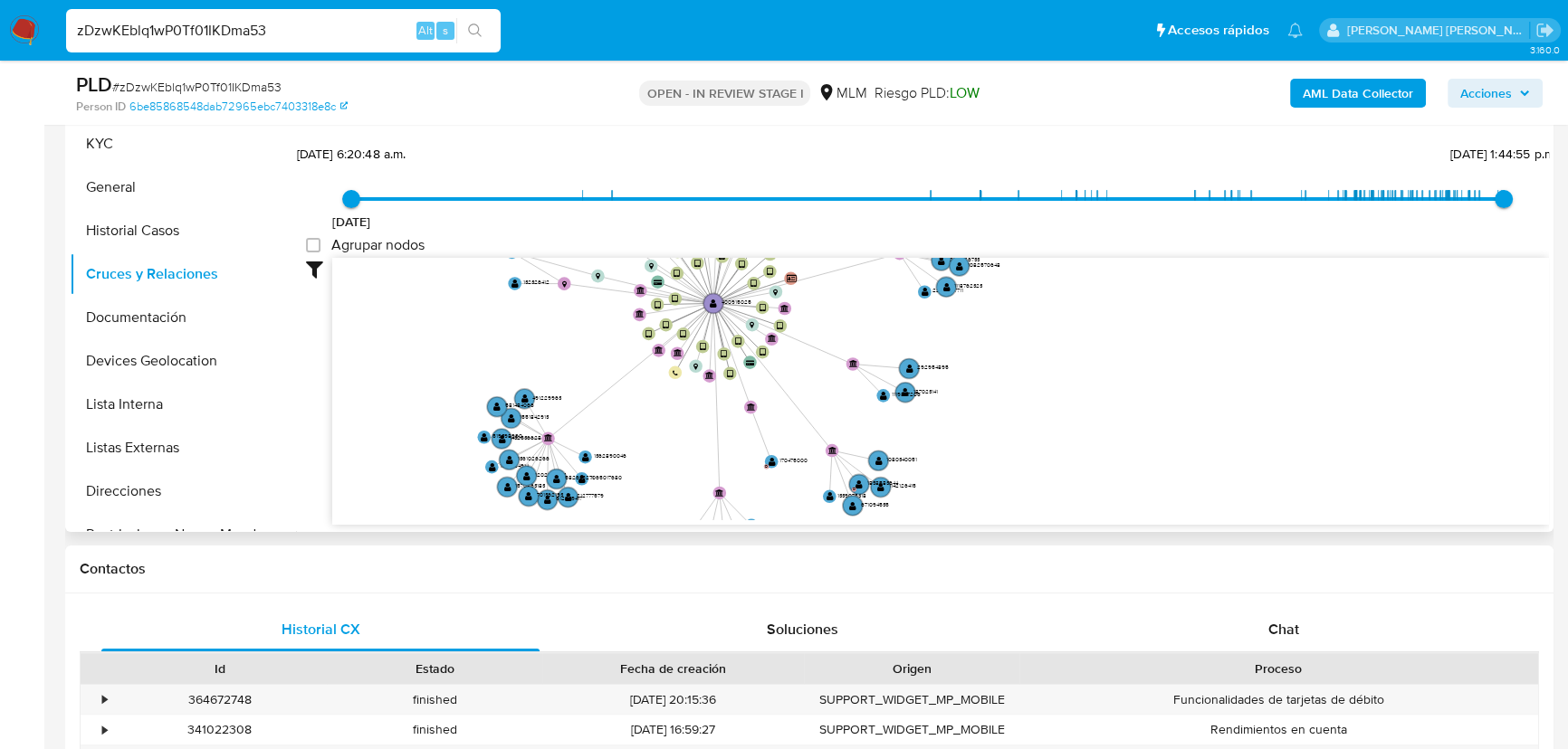
click at [608, 278] on icon "device-6764856702103a39e8704209  user-400915025  400915025 device-66c92ddf2a1…" at bounding box center [940, 389] width 1216 height 262
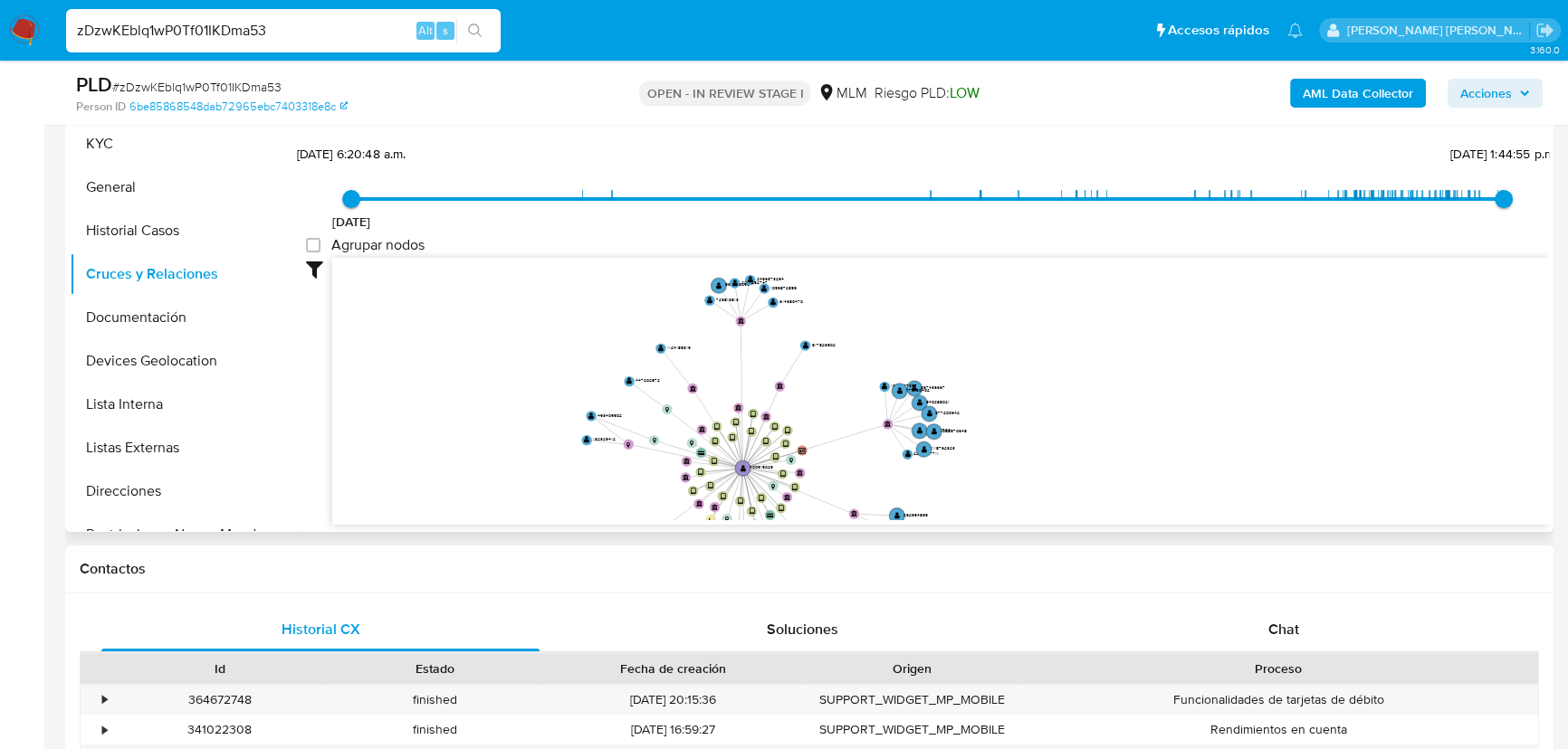
drag, startPoint x: 616, startPoint y: 304, endPoint x: 670, endPoint y: 409, distance: 118.1
click at [670, 409] on icon "device-6764856702103a39e8704209  user-400915025  400915025 device-66c92ddf2a1…" at bounding box center [940, 389] width 1216 height 262
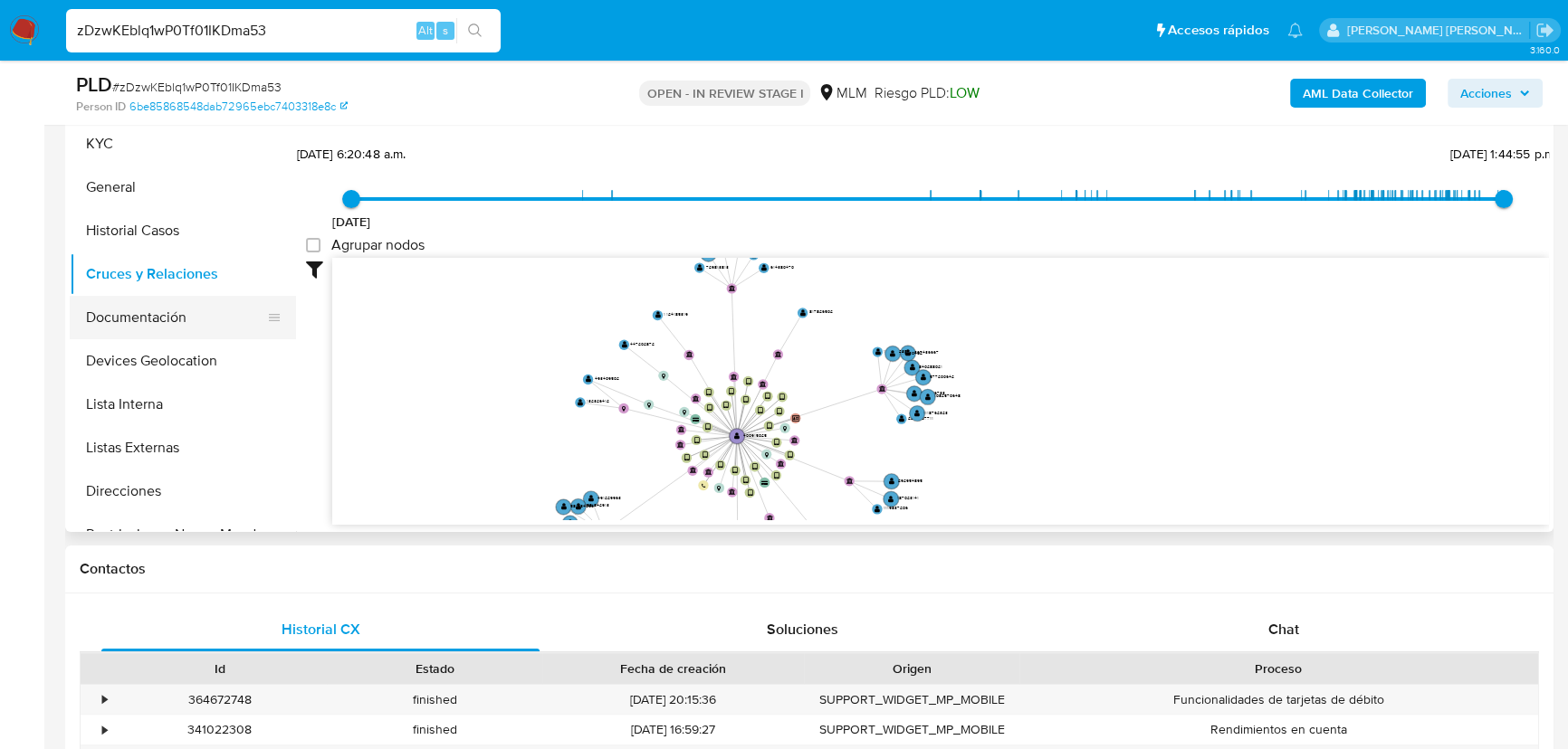
click at [126, 327] on button "Documentación" at bounding box center [176, 317] width 212 height 43
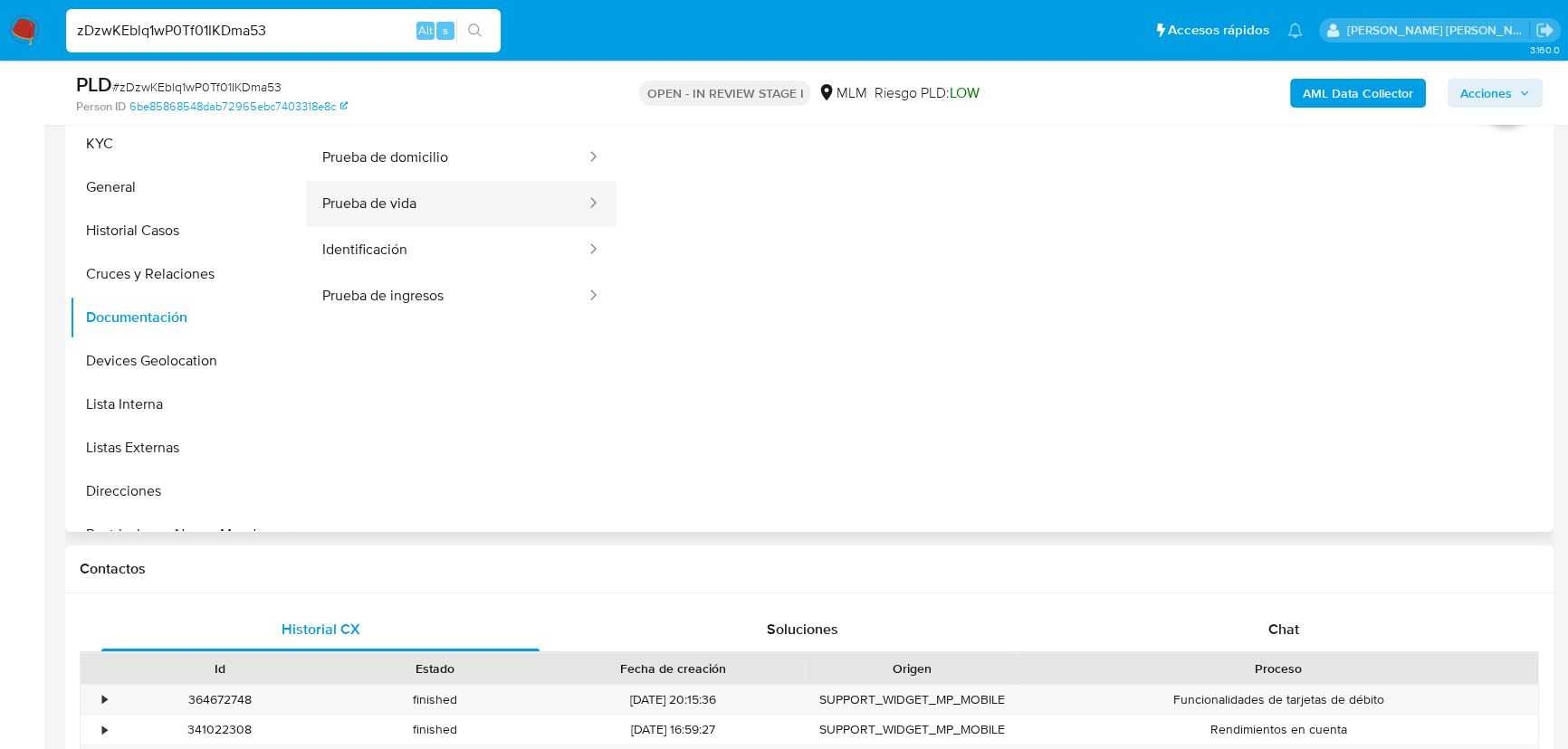
click at [426, 213] on button "Prueba de vida" at bounding box center [447, 204] width 281 height 46
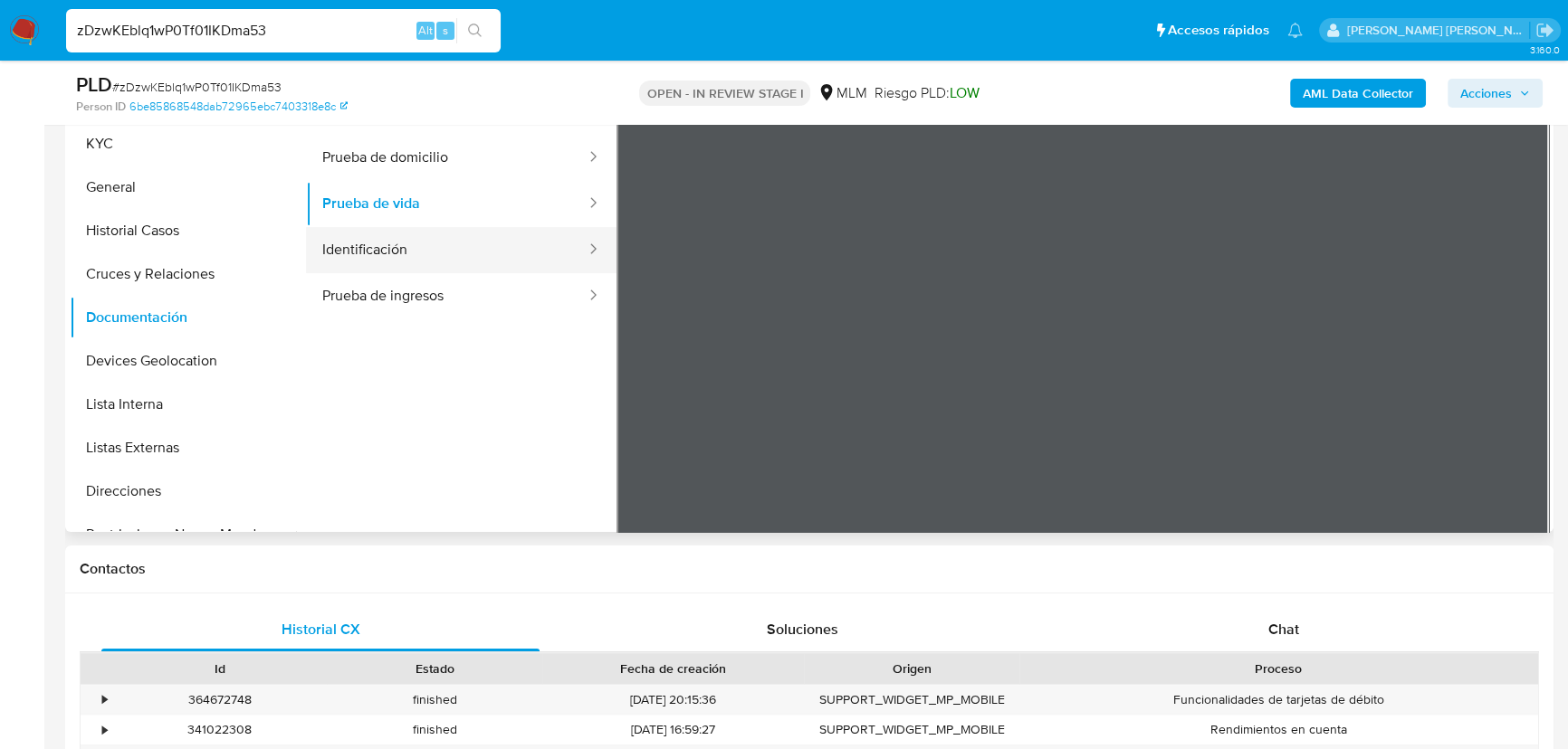
click at [513, 255] on button "Identificación" at bounding box center [447, 250] width 281 height 46
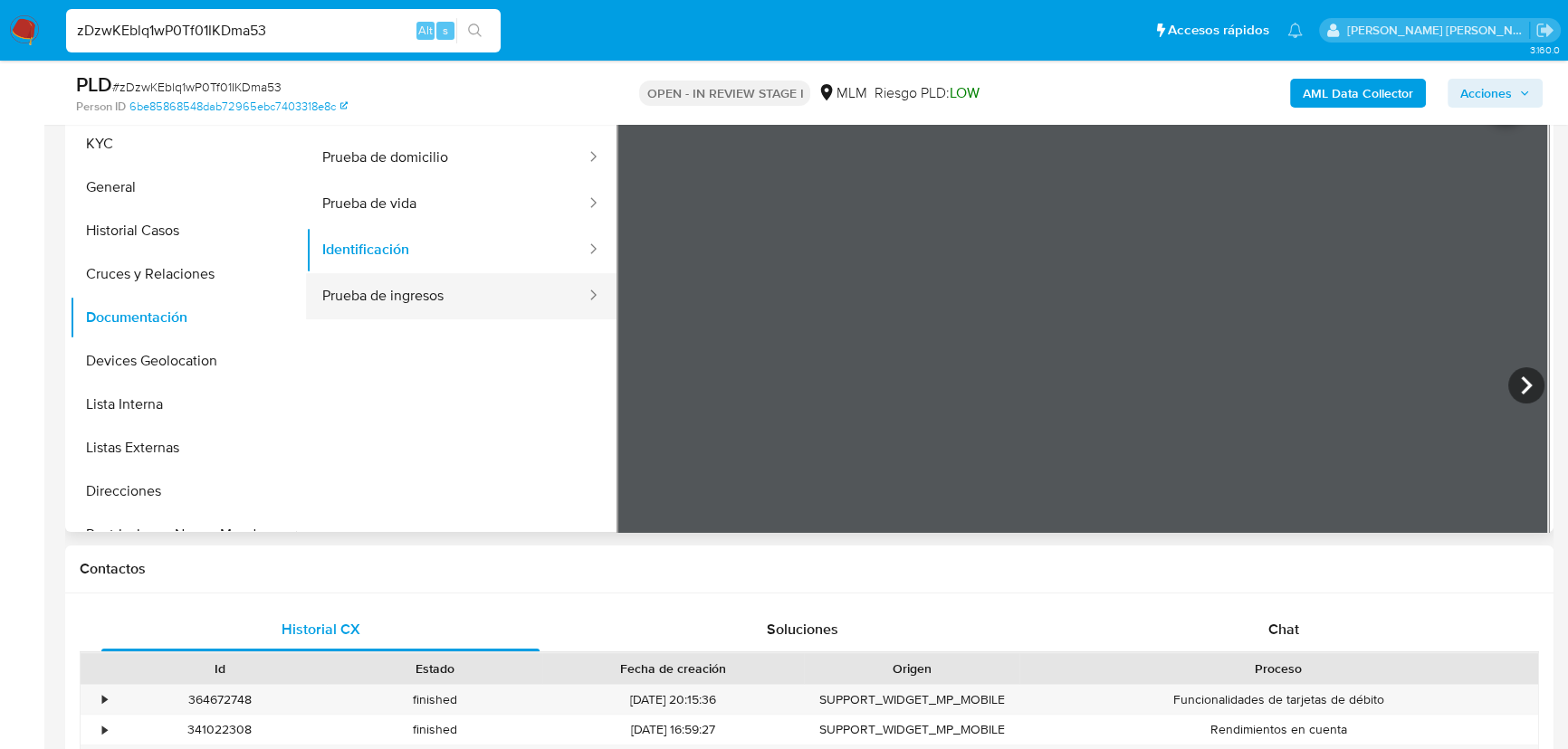
click at [471, 304] on button "Prueba de ingresos" at bounding box center [447, 296] width 281 height 46
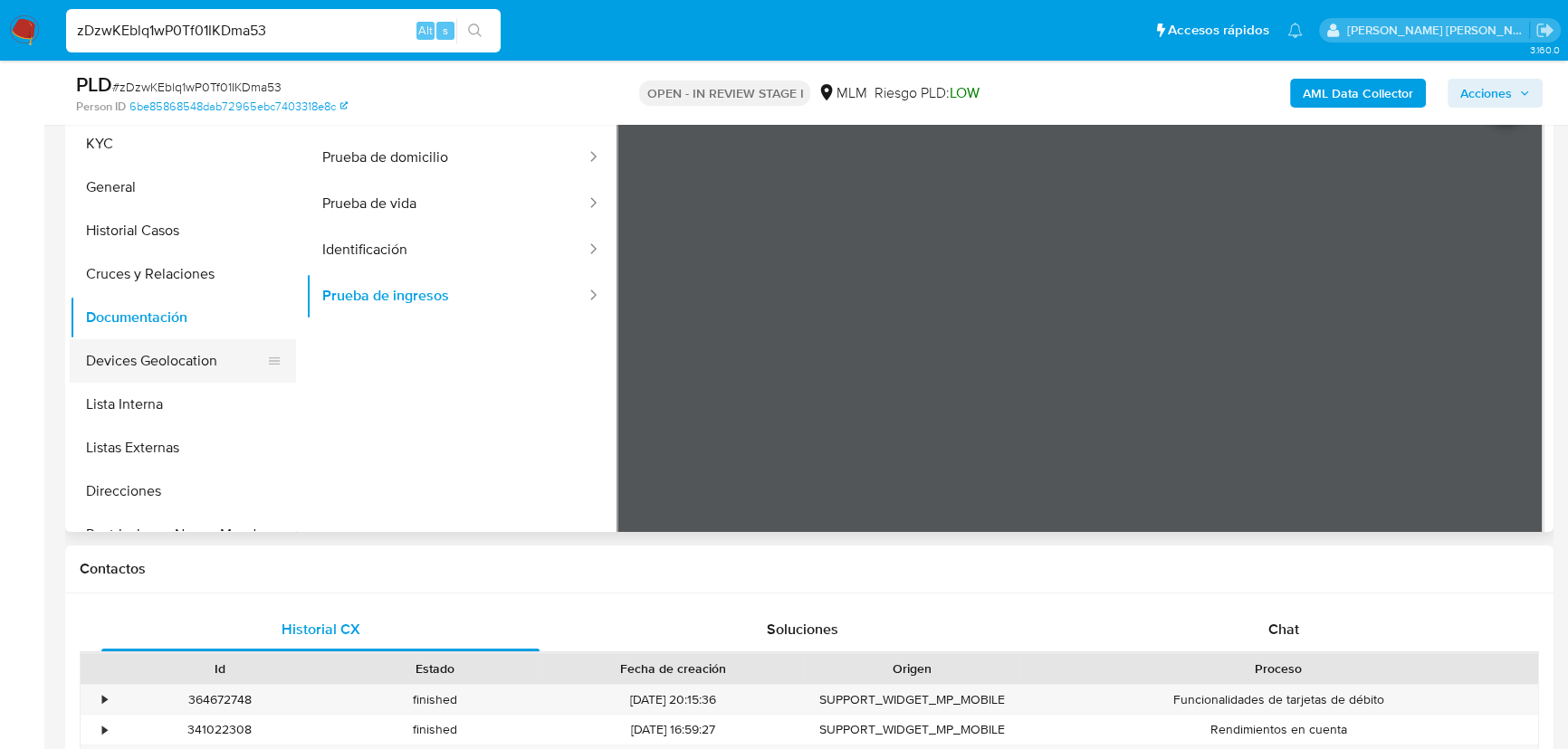
click at [152, 369] on button "Devices Geolocation" at bounding box center [176, 361] width 212 height 43
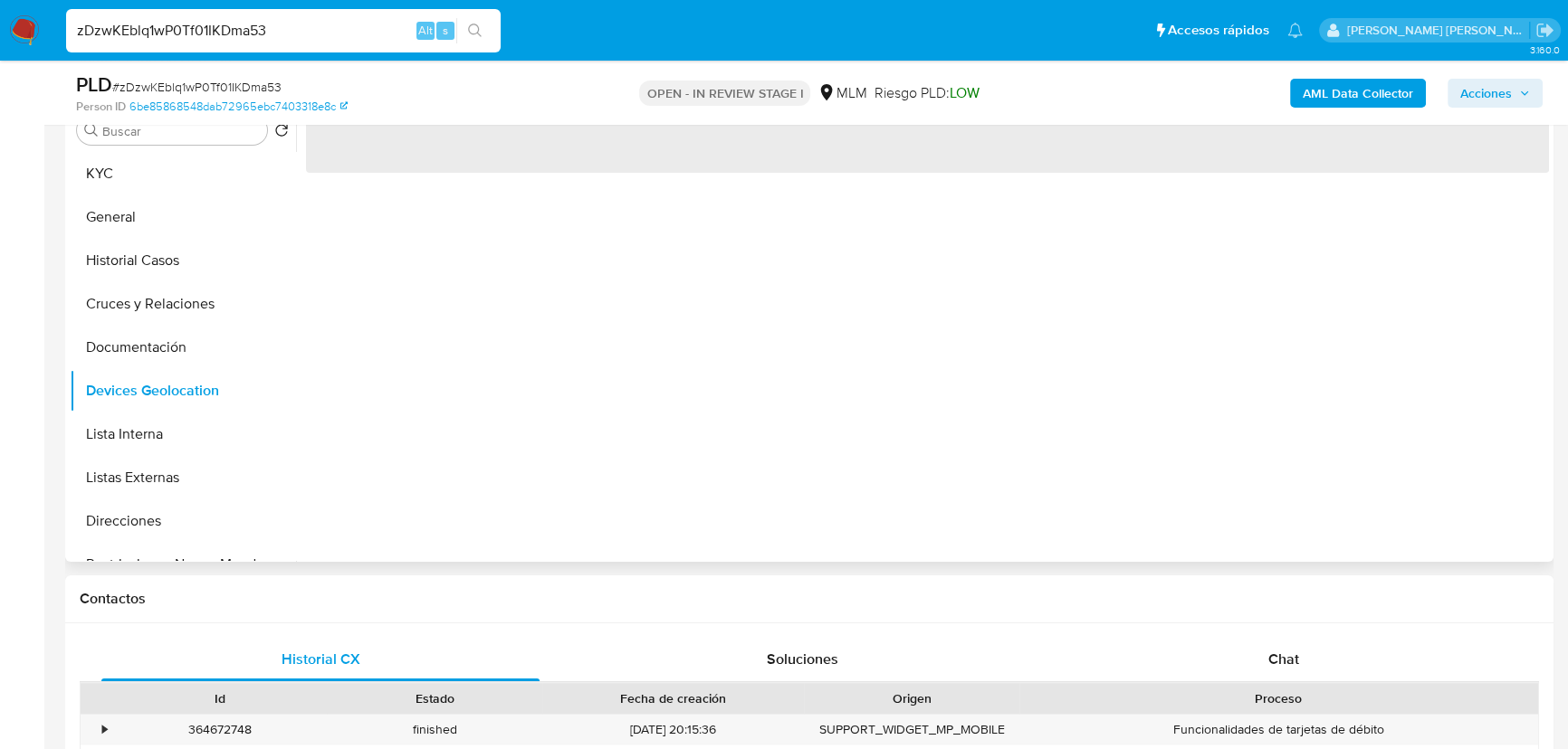
scroll to position [318, 0]
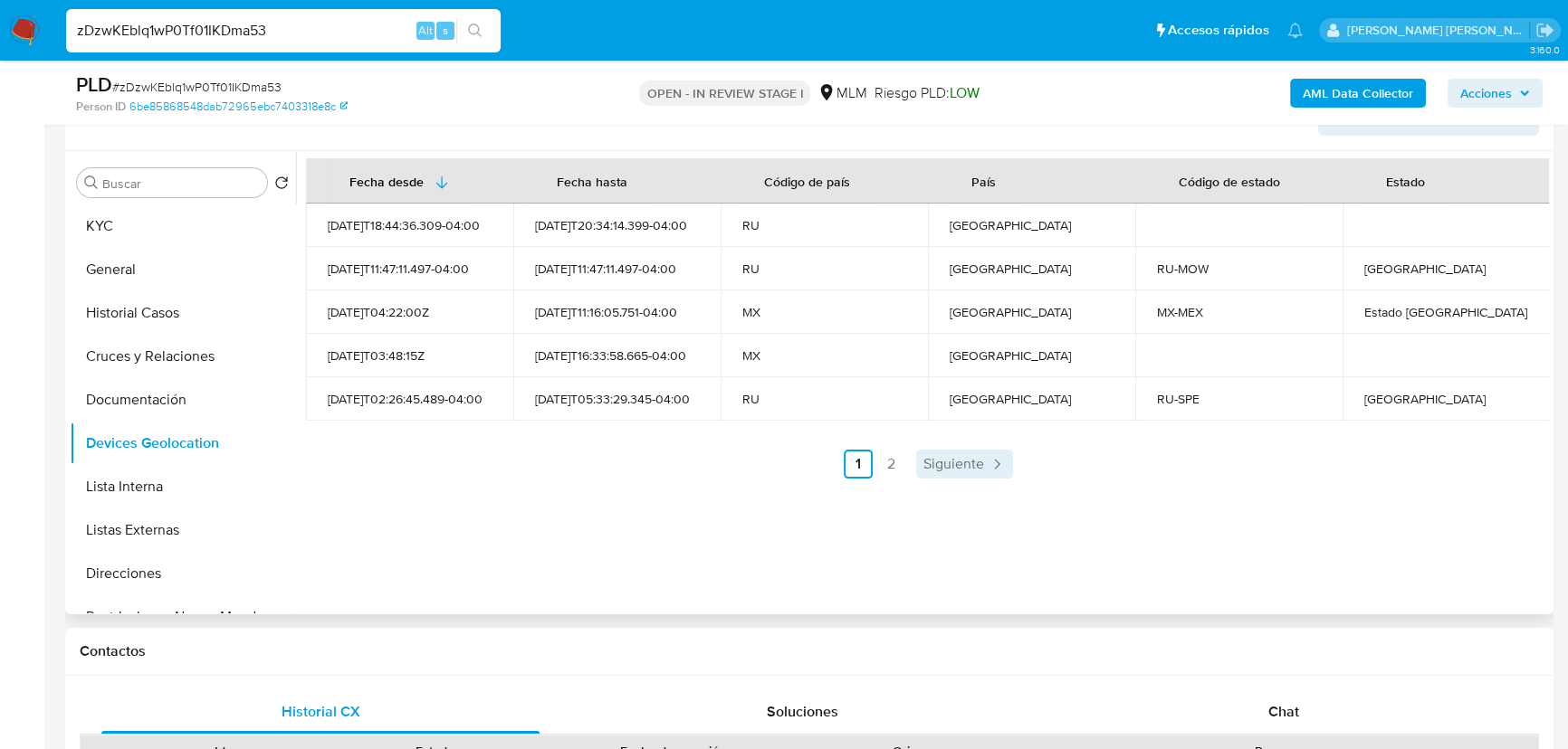
click at [952, 466] on span "Siguiente" at bounding box center [953, 464] width 61 height 15
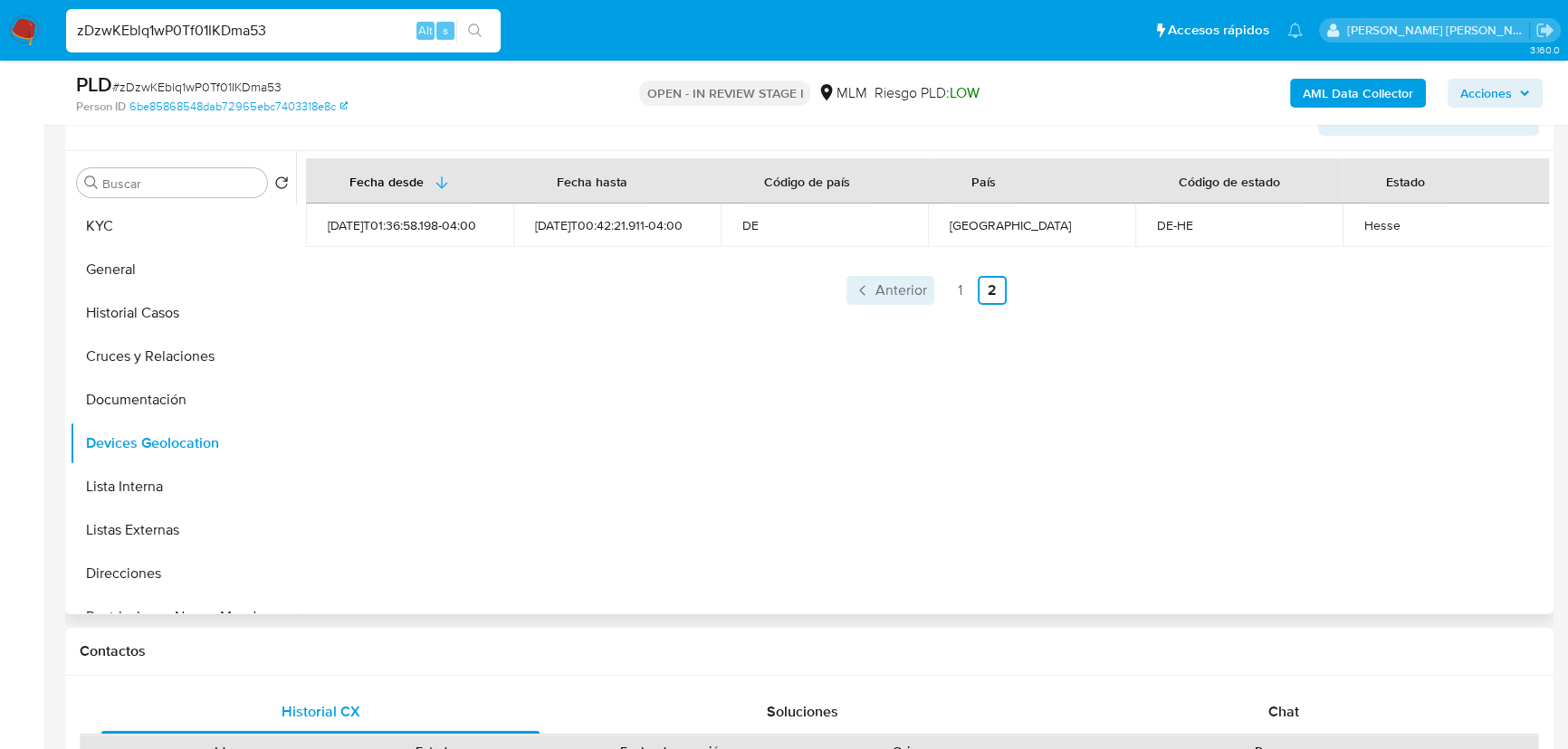
click at [898, 291] on span "Anterior" at bounding box center [901, 291] width 52 height 15
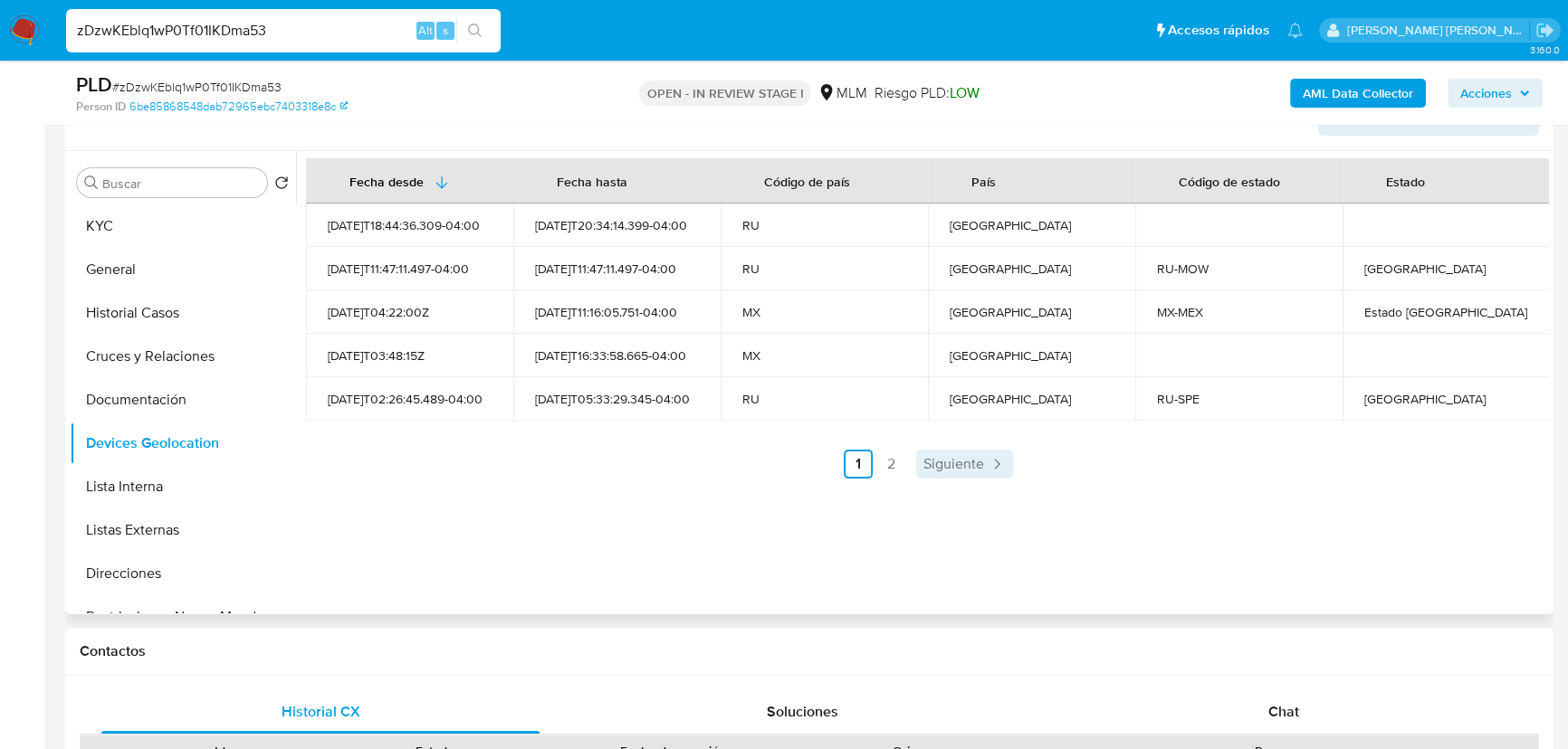
click at [943, 466] on span "Siguiente" at bounding box center [953, 464] width 61 height 15
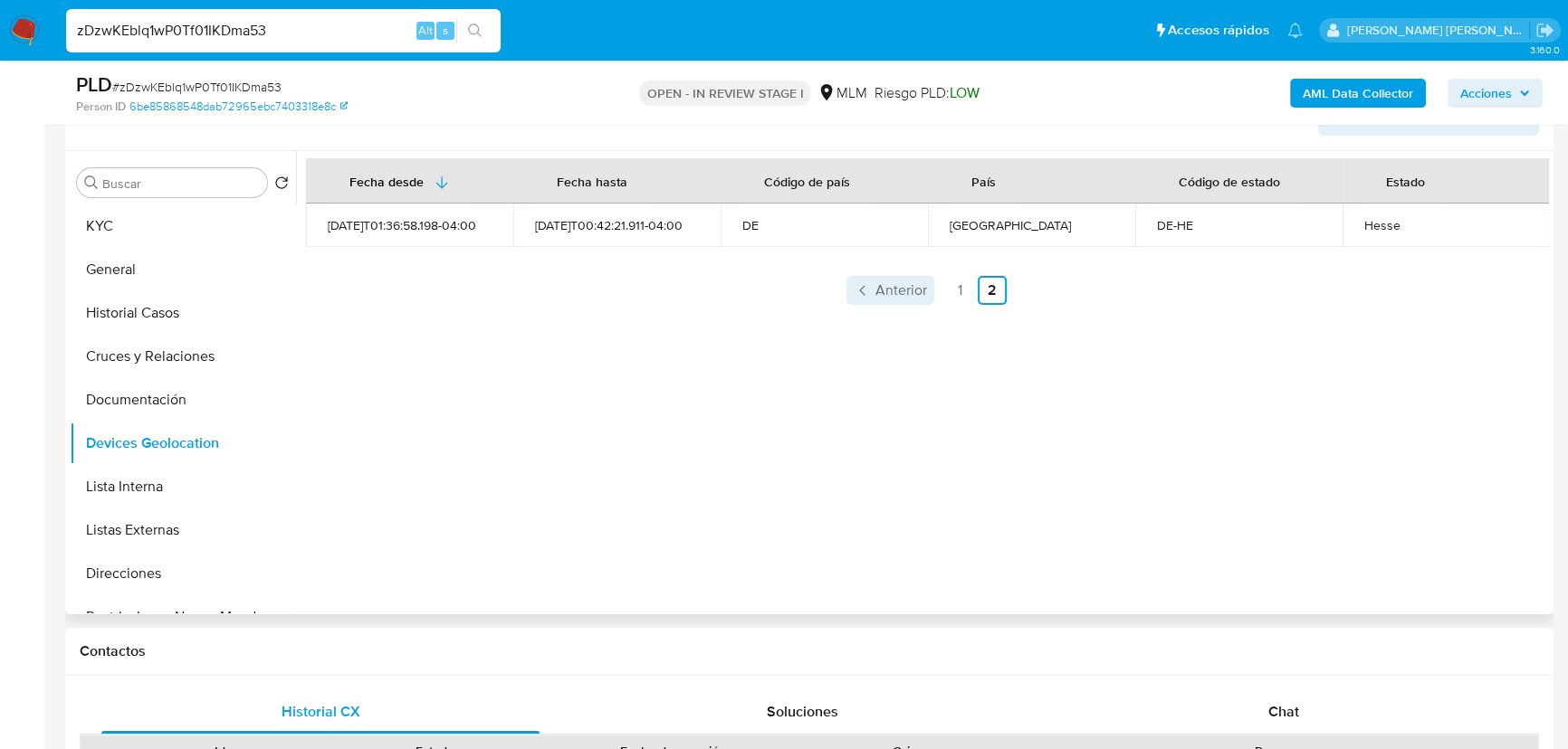
click at [914, 292] on span "Anterior" at bounding box center [901, 291] width 52 height 15
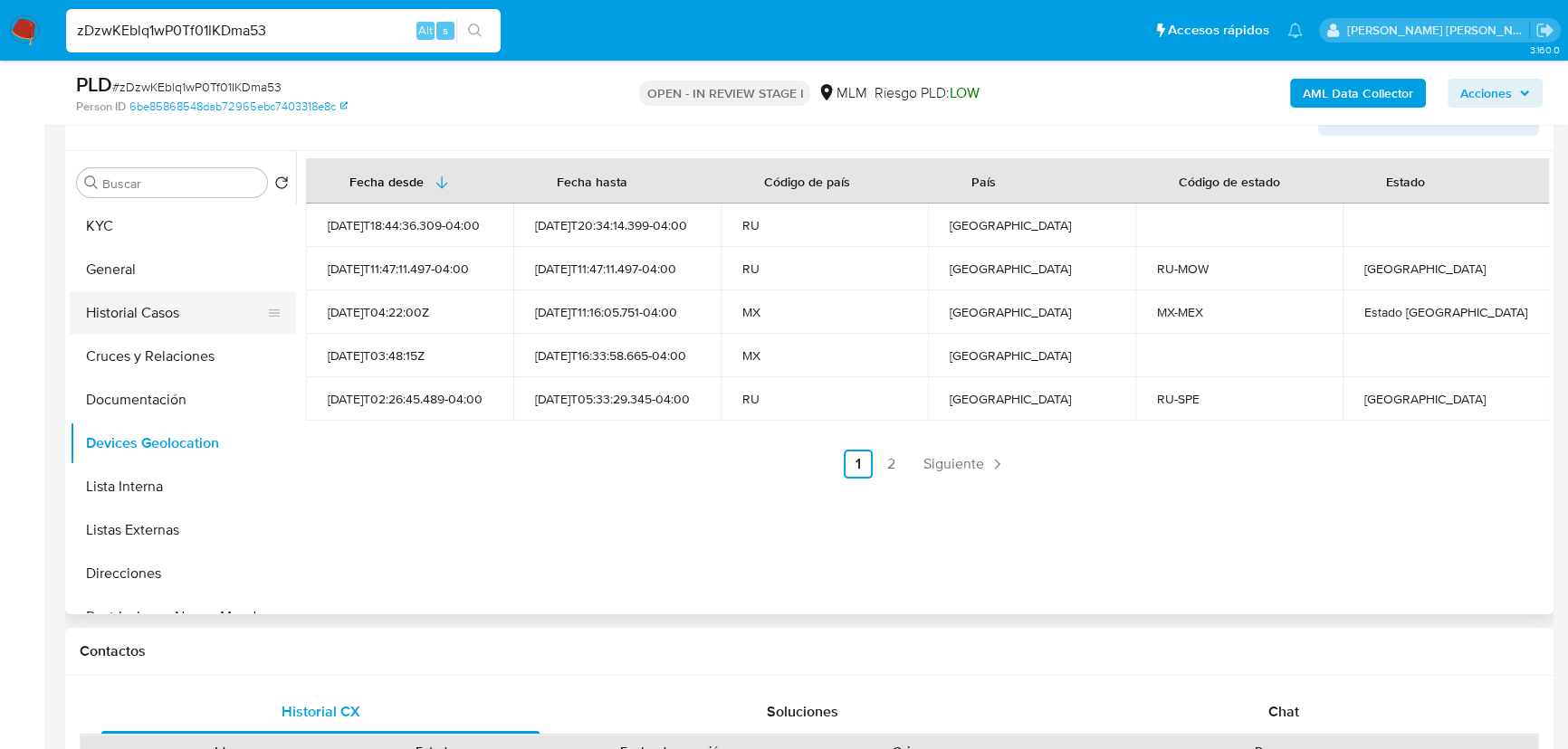
click at [176, 326] on button "Historial Casos" at bounding box center [176, 313] width 212 height 43
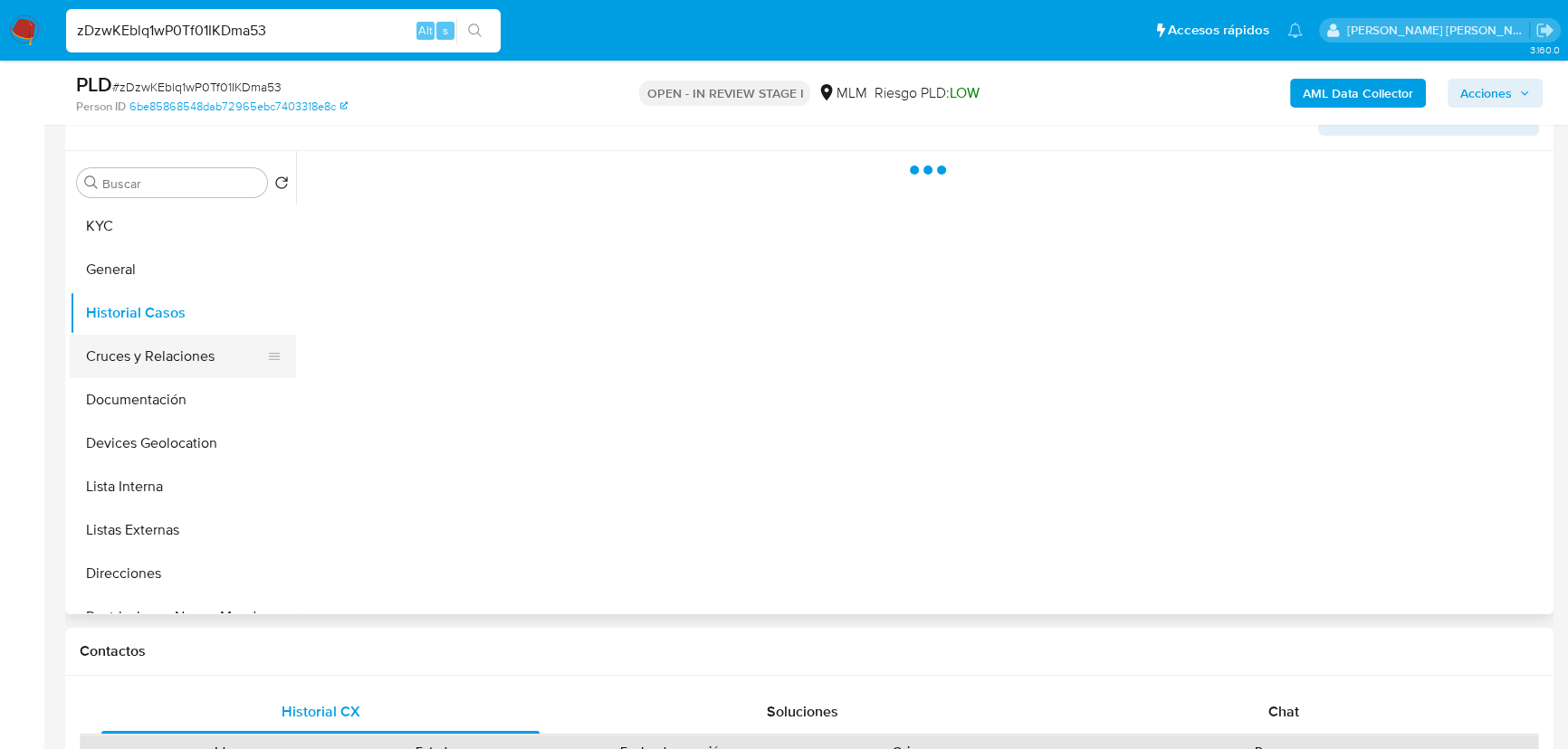
click at [165, 366] on button "Cruces y Relaciones" at bounding box center [176, 356] width 212 height 43
drag, startPoint x: 157, startPoint y: 393, endPoint x: 199, endPoint y: 367, distance: 49.4
click at [157, 392] on button "Documentación" at bounding box center [183, 399] width 226 height 43
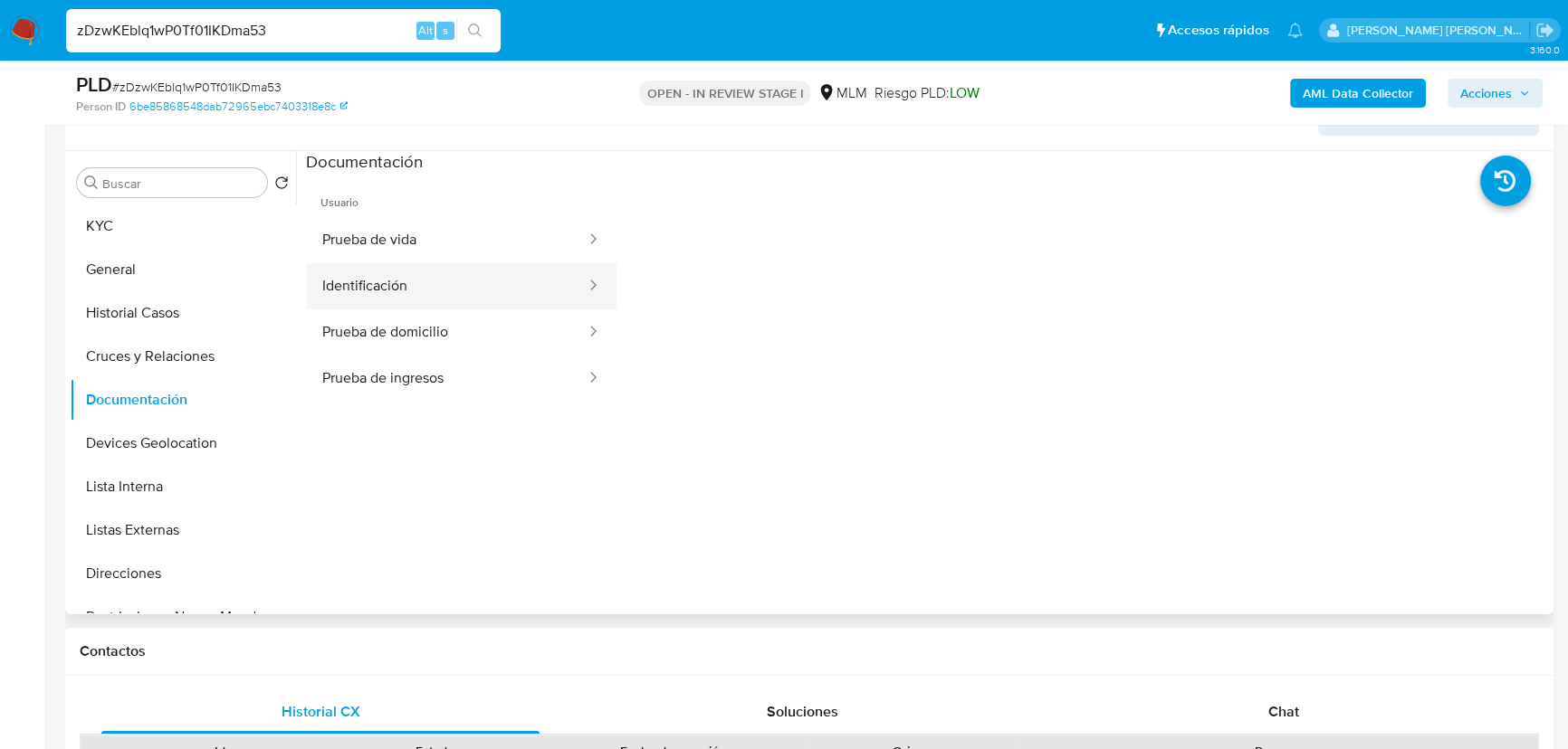
drag, startPoint x: 449, startPoint y: 262, endPoint x: 461, endPoint y: 262, distance: 12.0
click at [450, 263] on button "Identificación" at bounding box center [447, 286] width 281 height 46
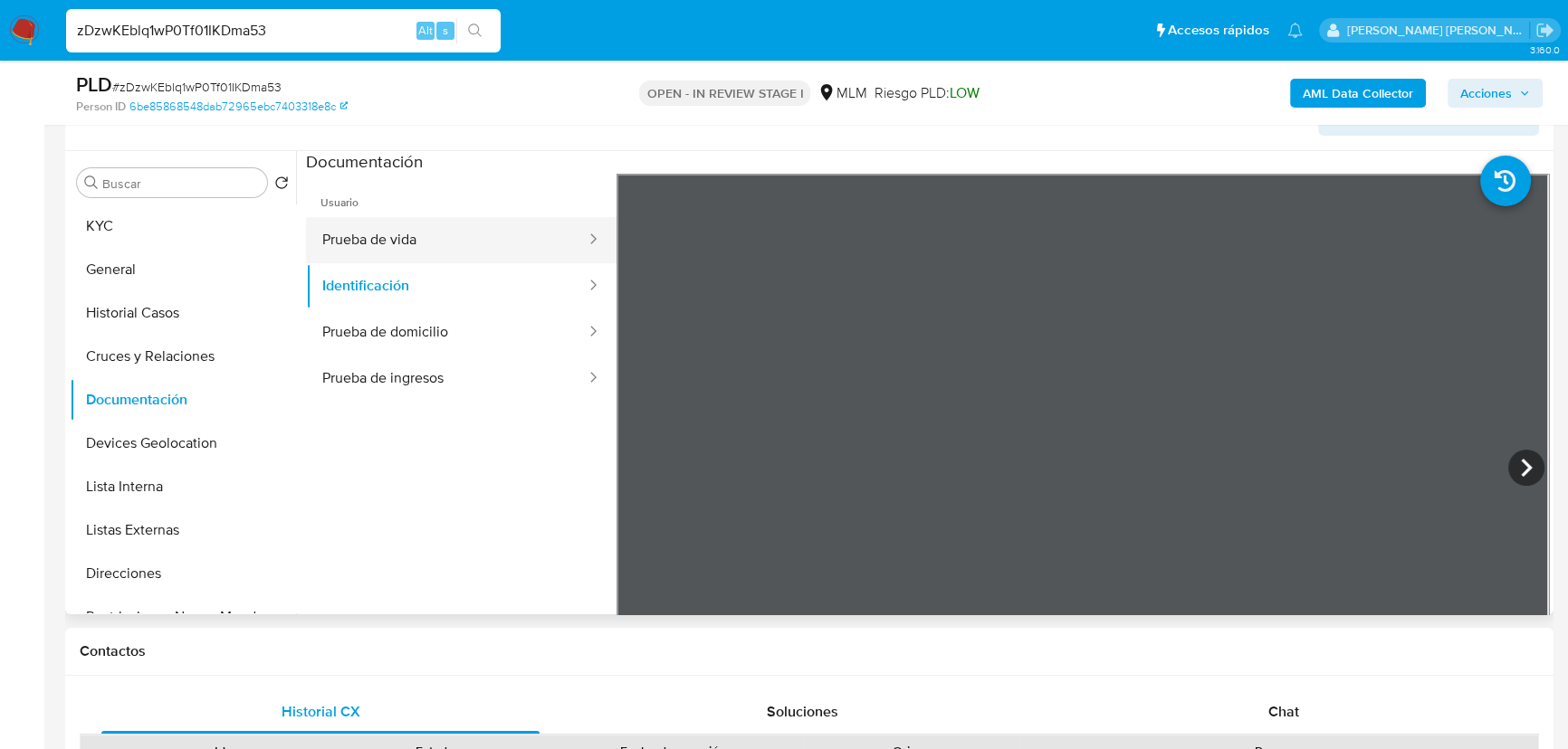
click at [425, 241] on button "Prueba de vida" at bounding box center [447, 240] width 281 height 46
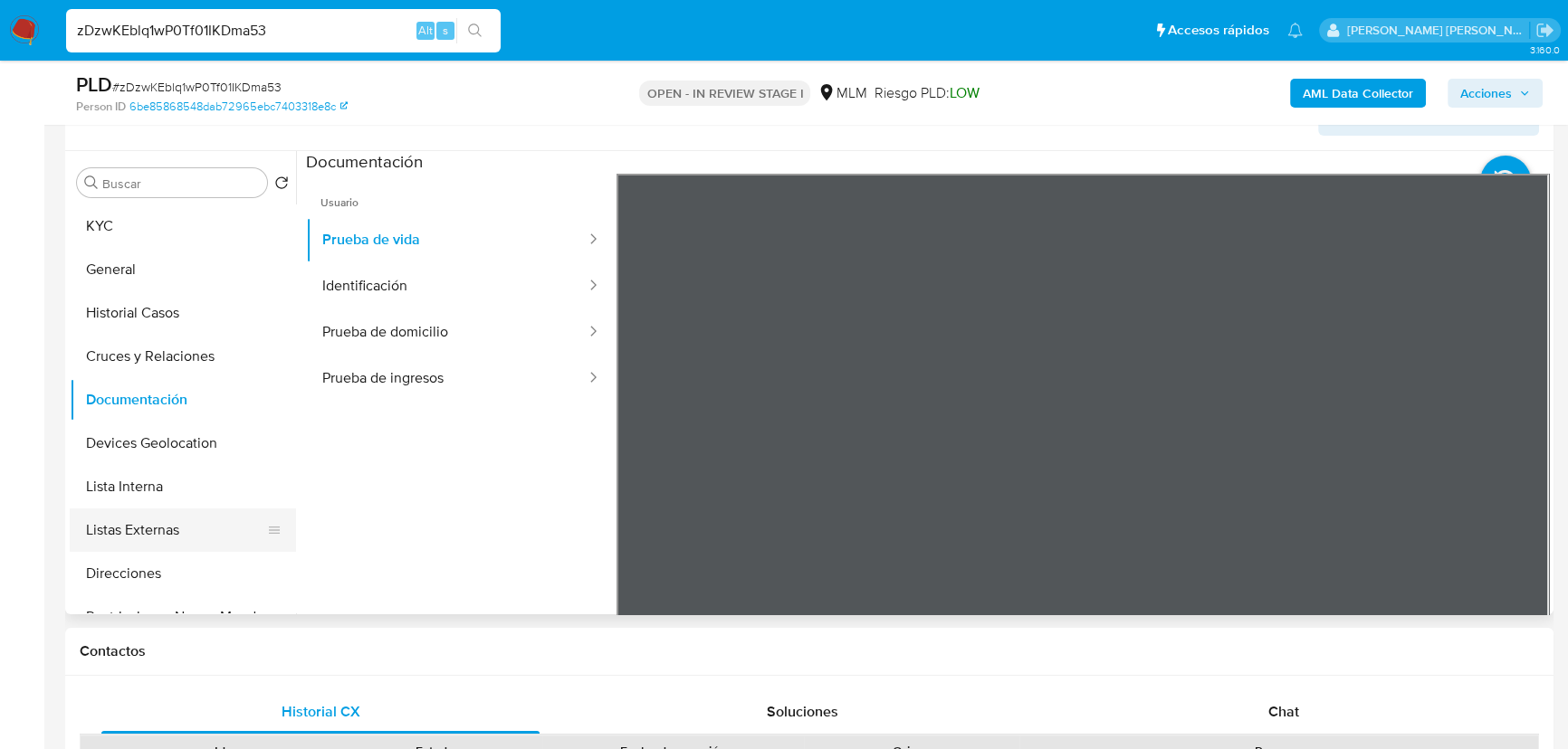
click at [154, 527] on button "Listas Externas" at bounding box center [176, 529] width 212 height 43
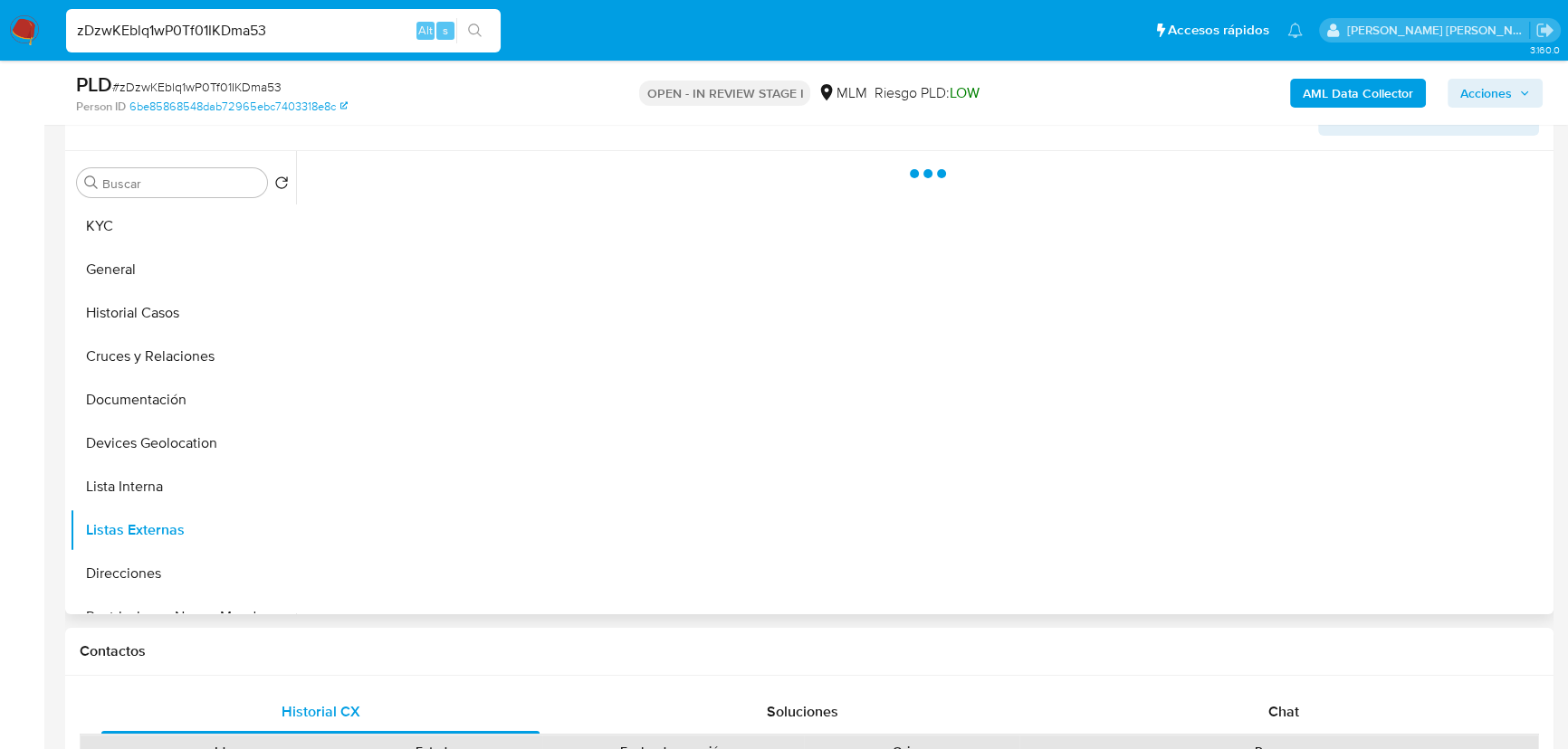
click at [644, 465] on div at bounding box center [922, 383] width 1252 height 463
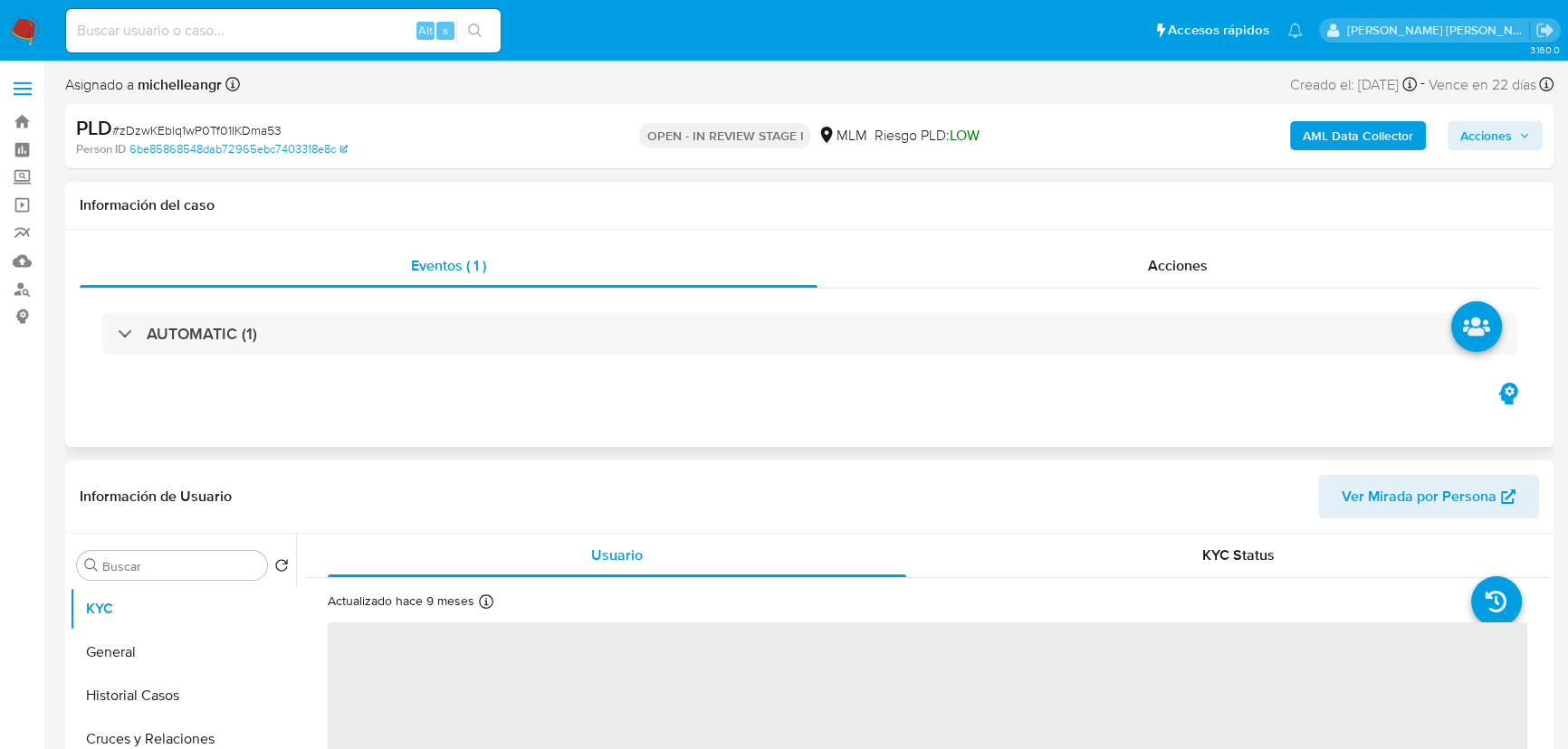
select select "10"
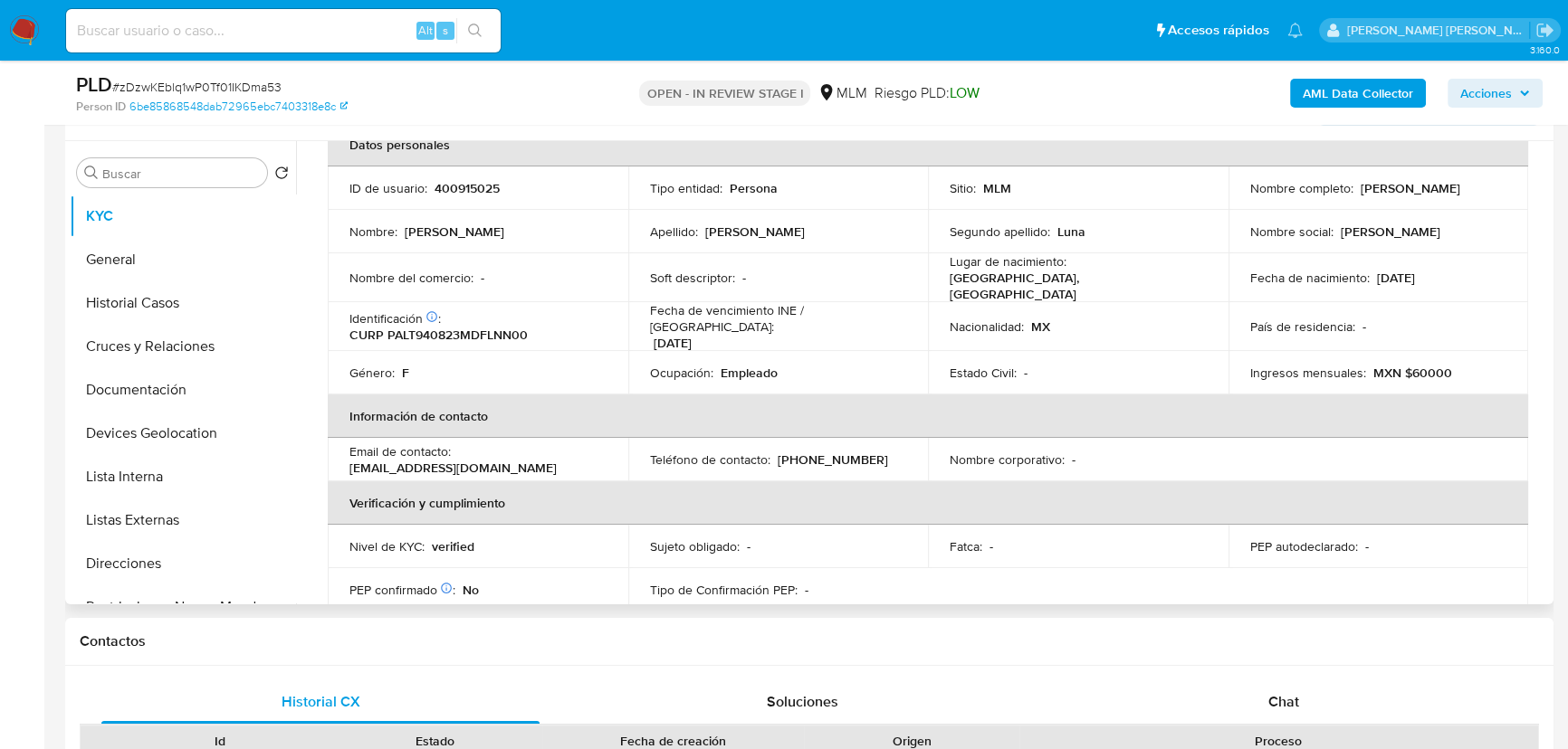
scroll to position [81, 0]
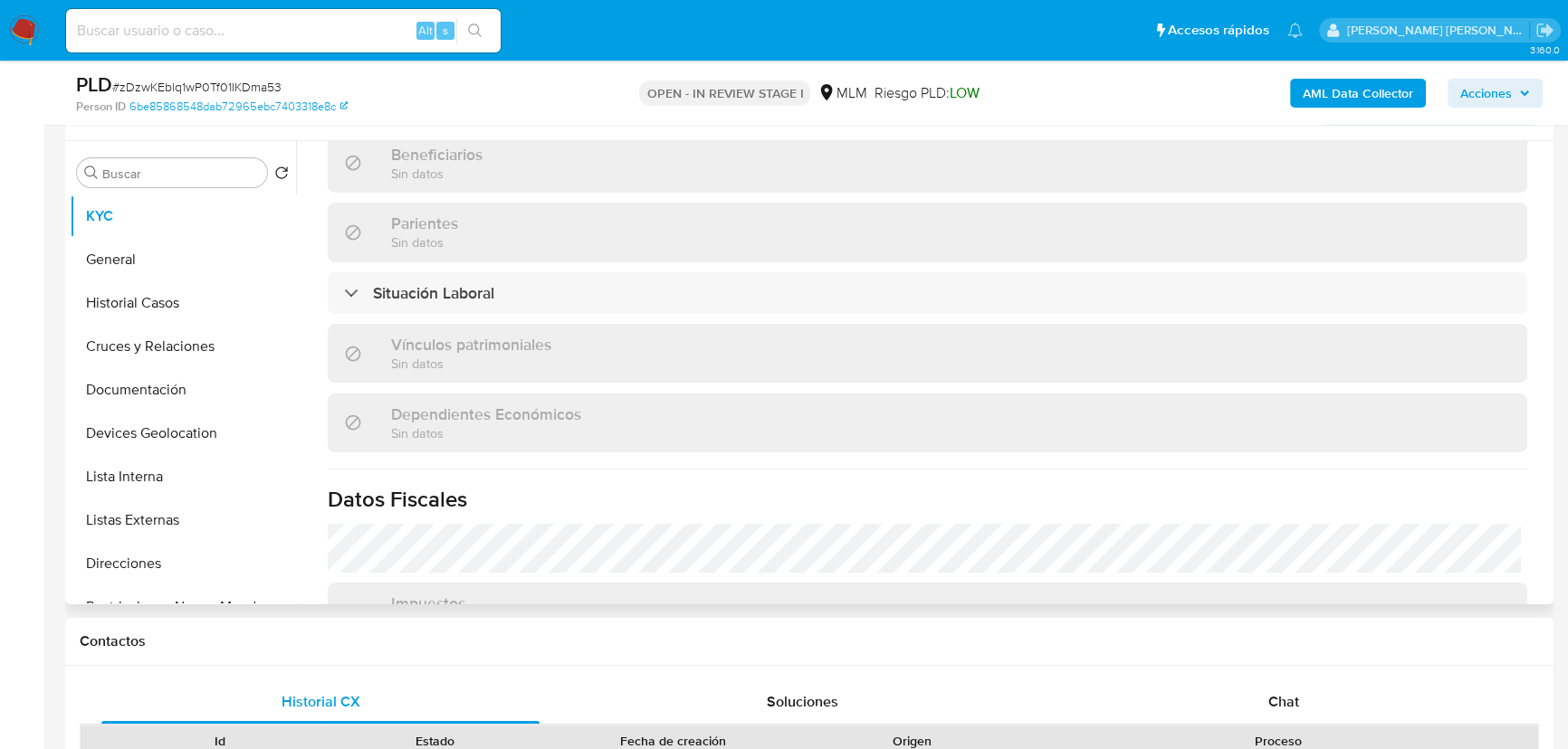
drag, startPoint x: 1293, startPoint y: 704, endPoint x: 1013, endPoint y: 599, distance: 299.0
click at [1293, 698] on span "Chat" at bounding box center [1283, 701] width 30 height 21
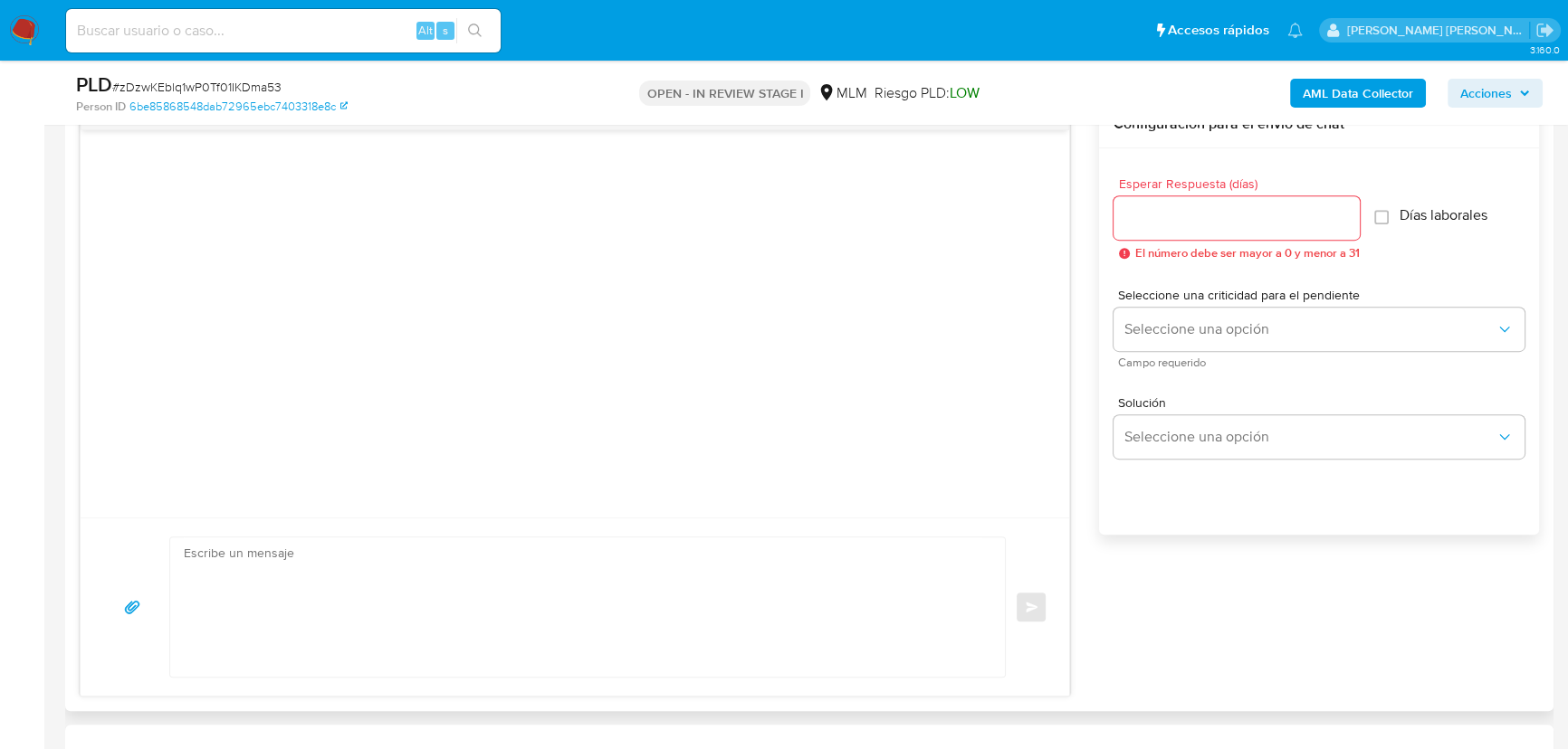
scroll to position [986, 0]
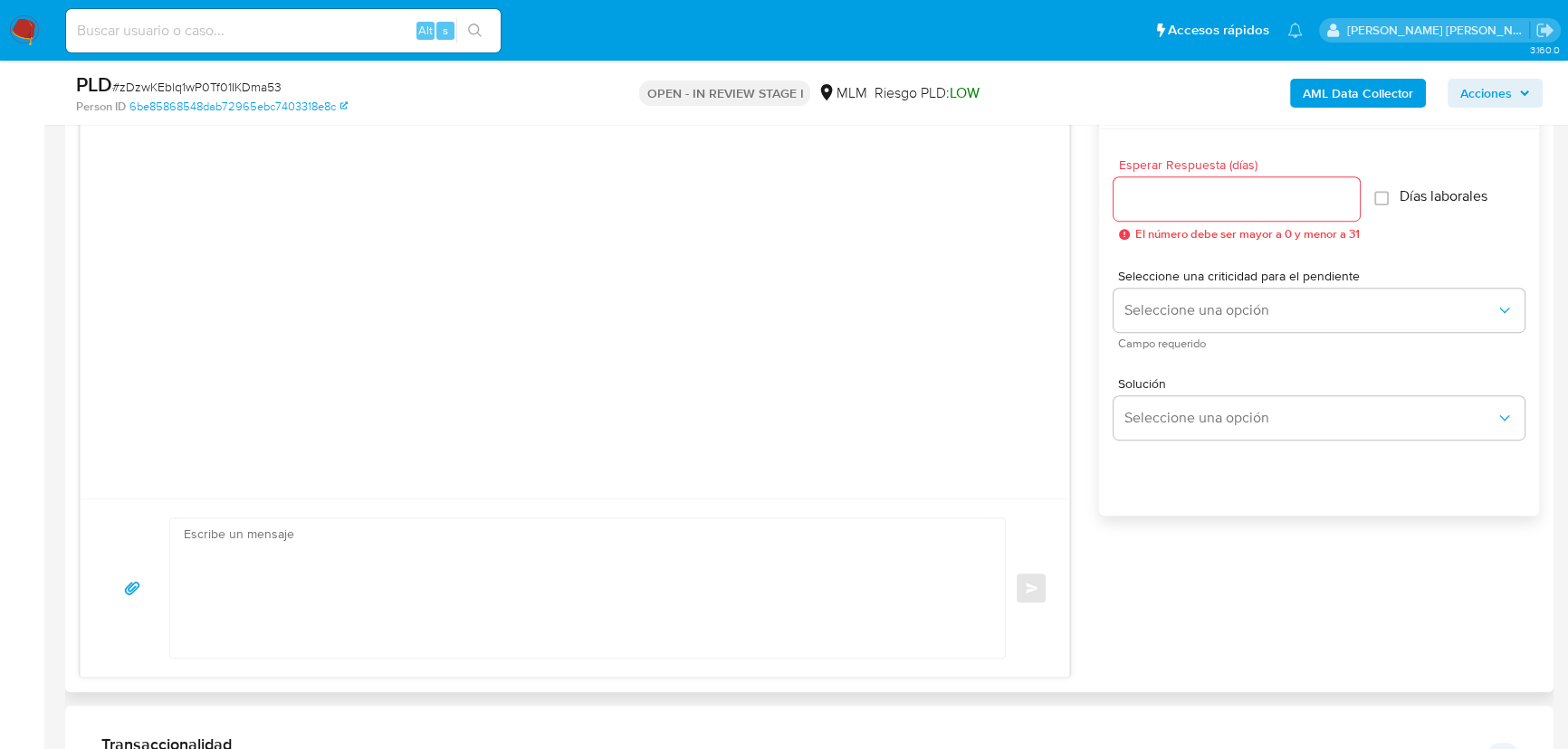
click at [266, 573] on textarea at bounding box center [582, 588] width 798 height 139
paste textarea "Loremips dolorsit Am consectetur adi el se doeiusmodtem in utlabo et do mag ali…"
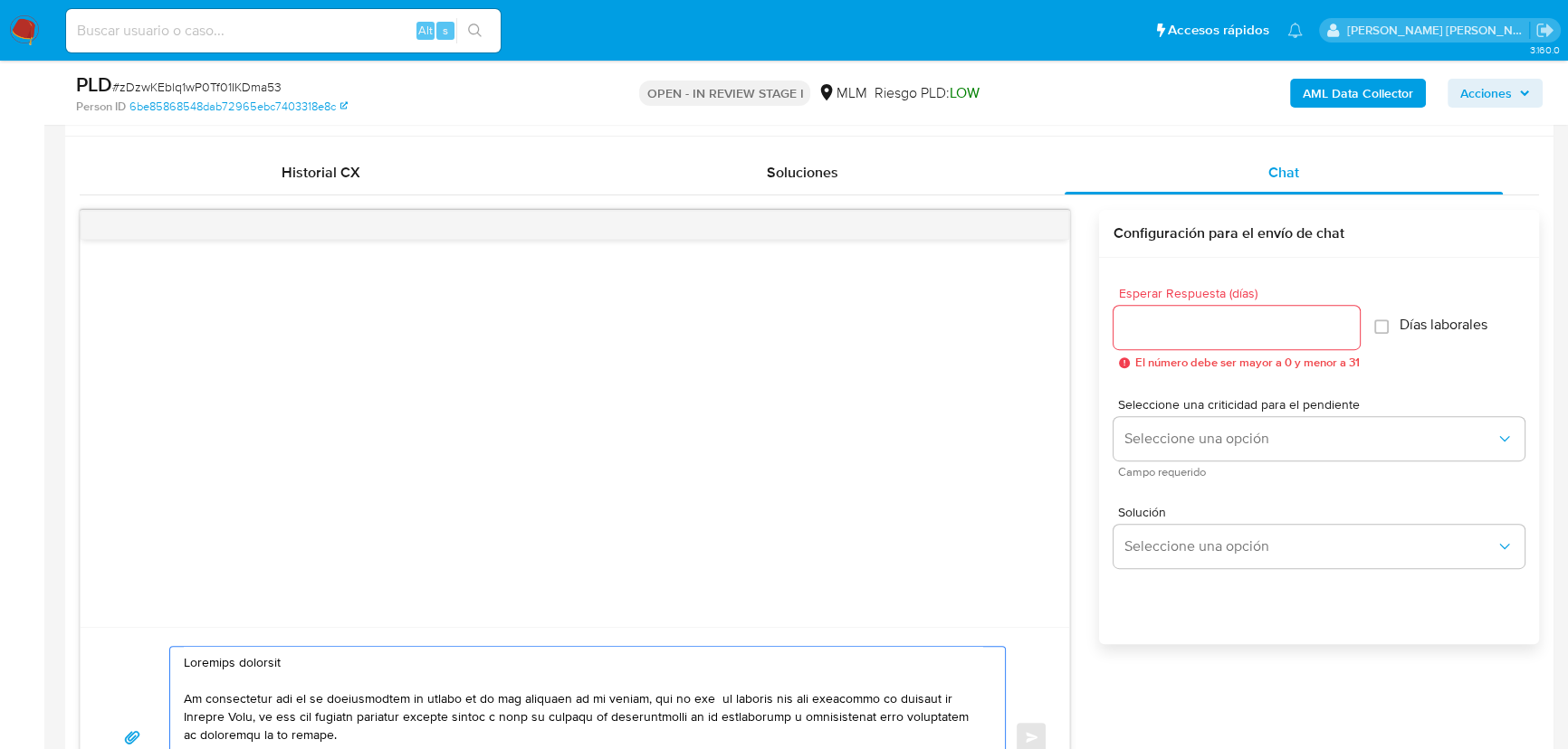
scroll to position [823, 0]
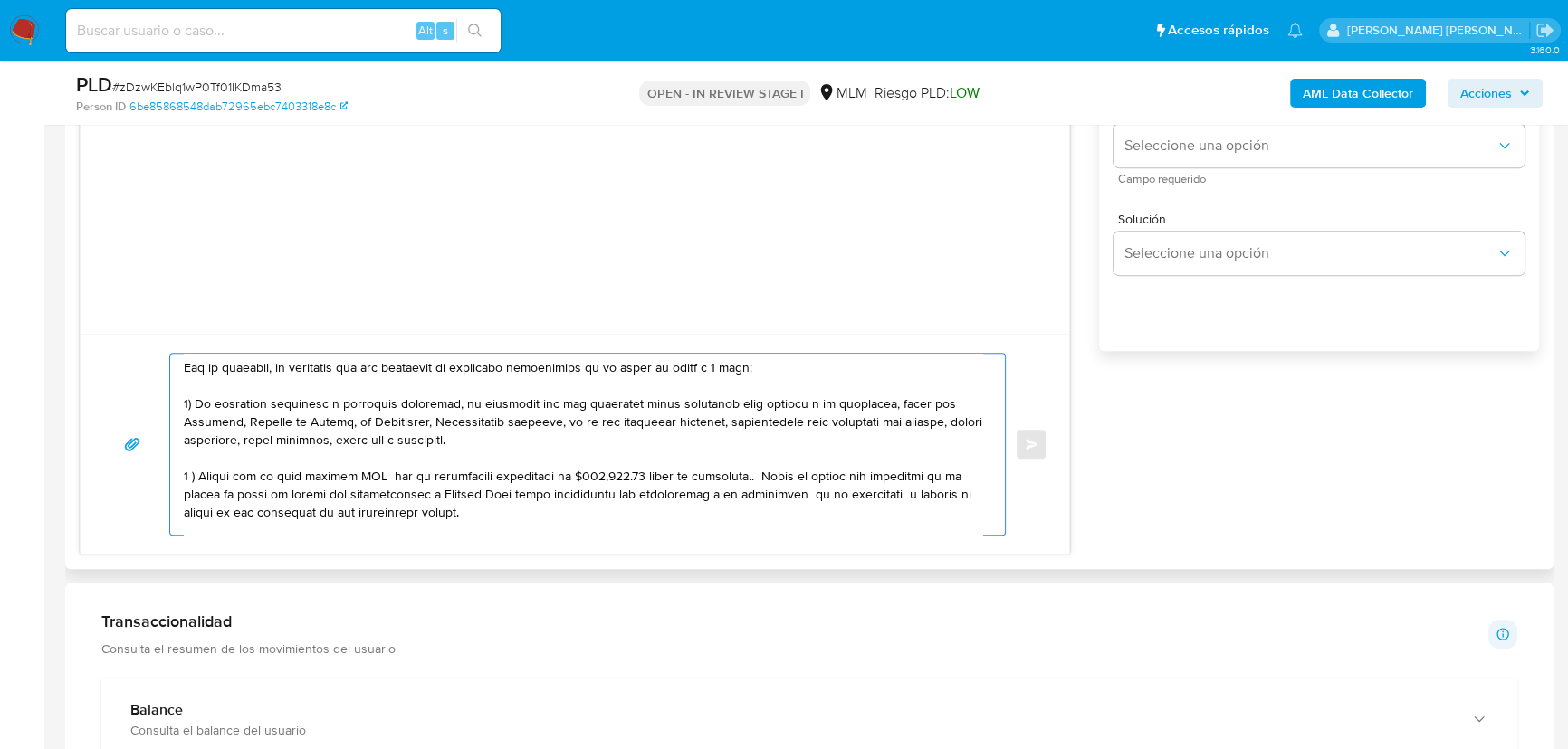
scroll to position [81, 0]
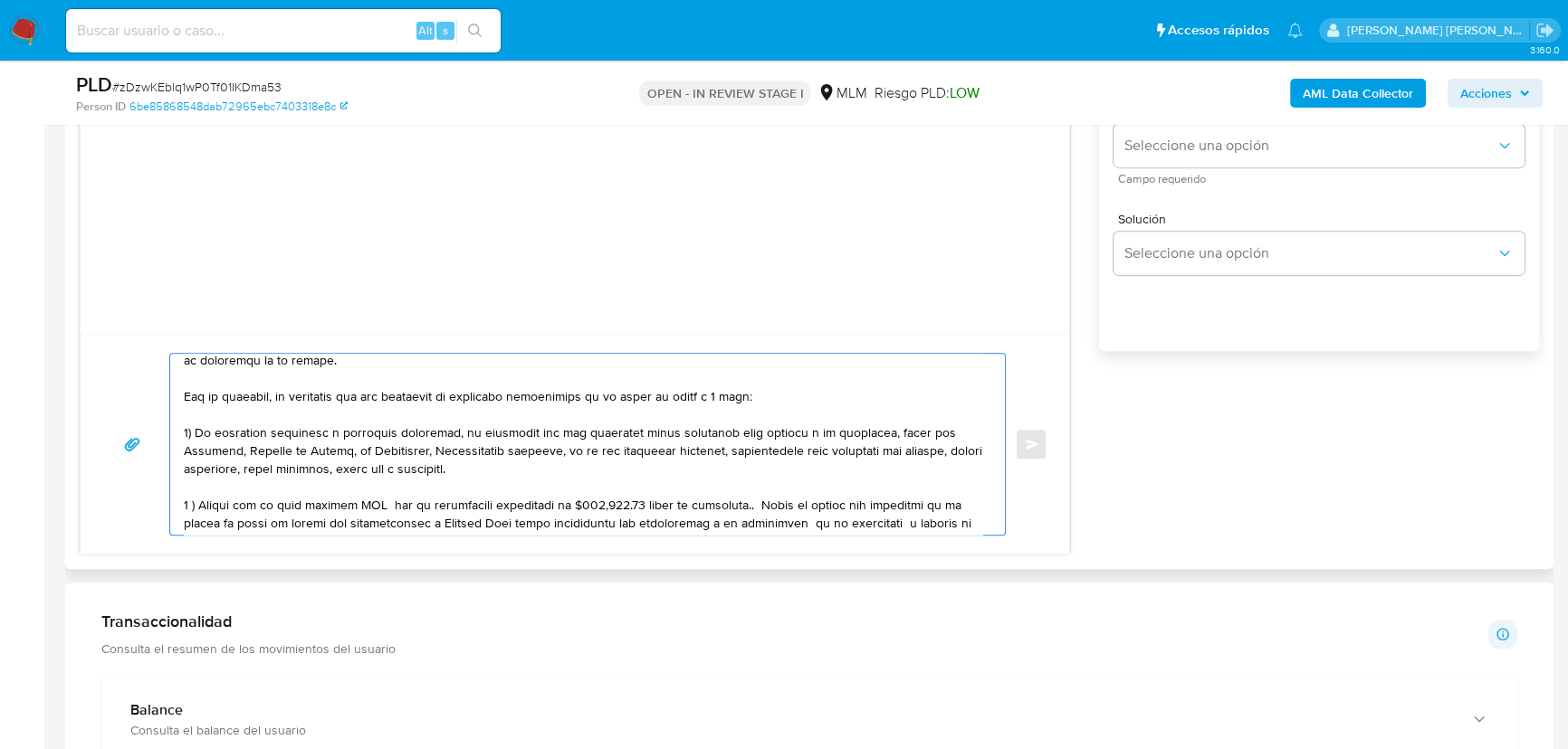
drag, startPoint x: 611, startPoint y: 468, endPoint x: 561, endPoint y: 446, distance: 54.6
click at [561, 450] on textarea at bounding box center [582, 445] width 798 height 181
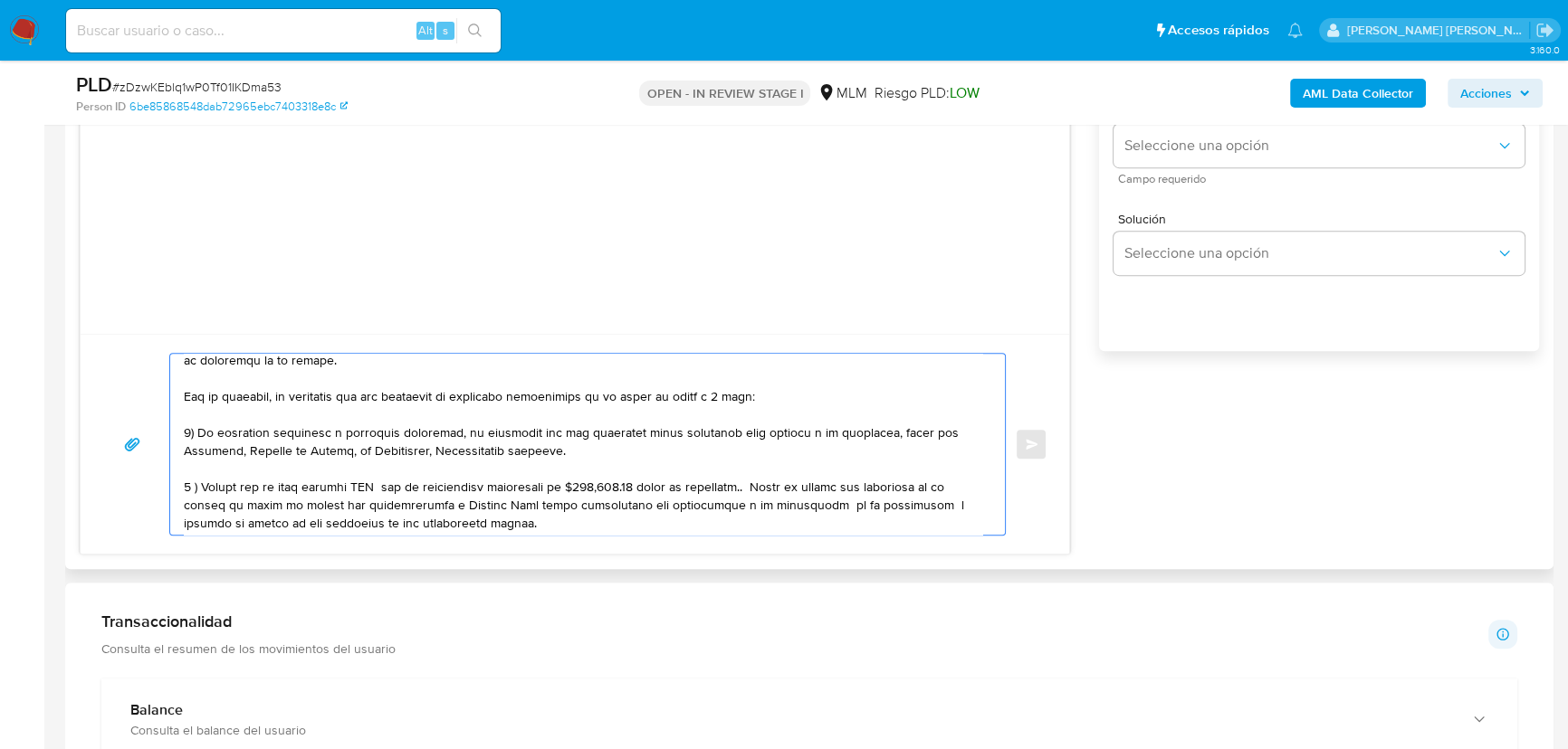
drag, startPoint x: 353, startPoint y: 489, endPoint x: 371, endPoint y: 488, distance: 18.0
click at [371, 488] on textarea at bounding box center [582, 445] width 798 height 181
drag, startPoint x: 581, startPoint y: 488, endPoint x: 633, endPoint y: 488, distance: 52.0
click at [633, 488] on textarea at bounding box center [582, 445] width 798 height 181
click at [687, 485] on textarea at bounding box center [582, 445] width 798 height 181
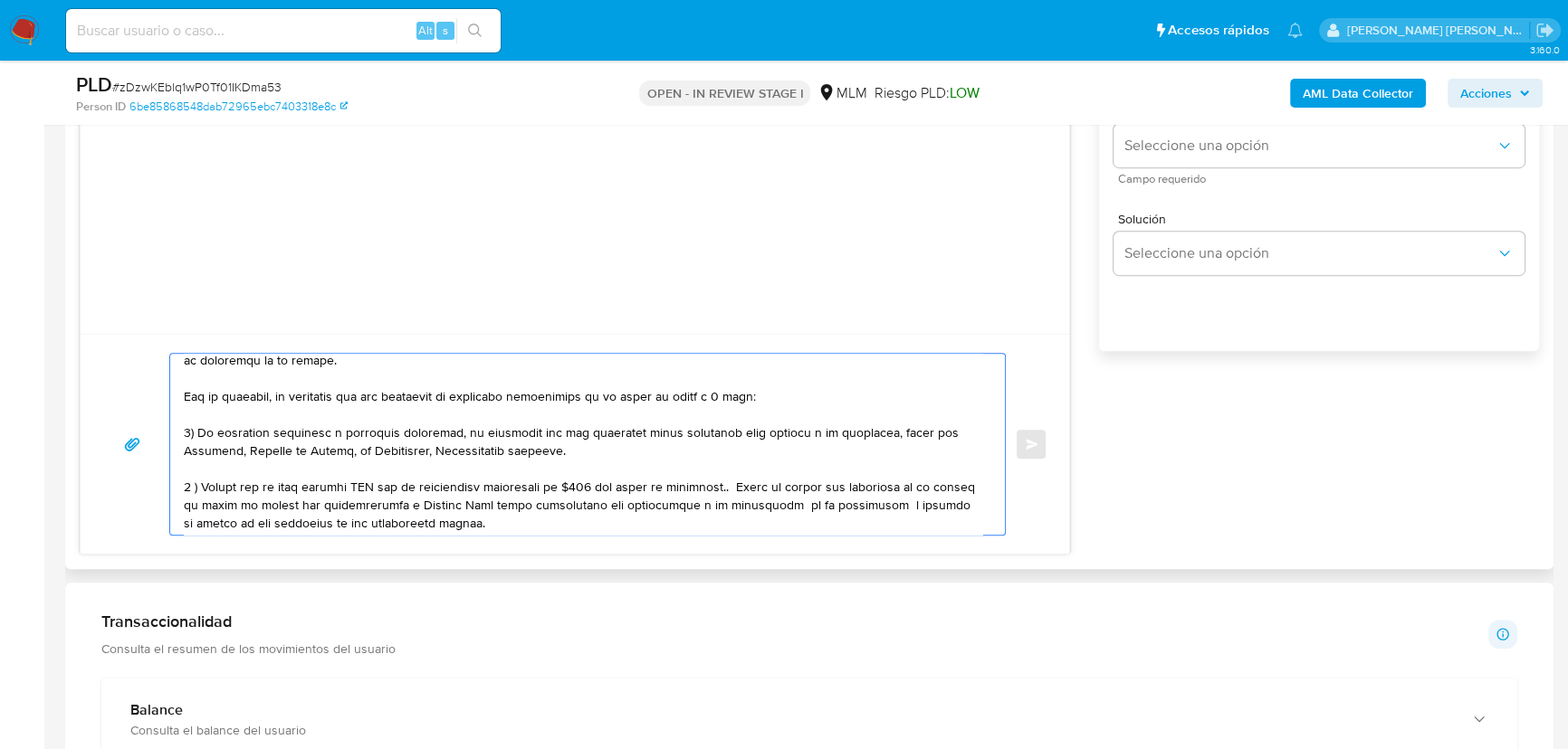
click at [687, 485] on textarea at bounding box center [582, 445] width 798 height 181
drag, startPoint x: 654, startPoint y: 486, endPoint x: 729, endPoint y: 484, distance: 75.0
click at [729, 484] on textarea at bounding box center [582, 445] width 798 height 181
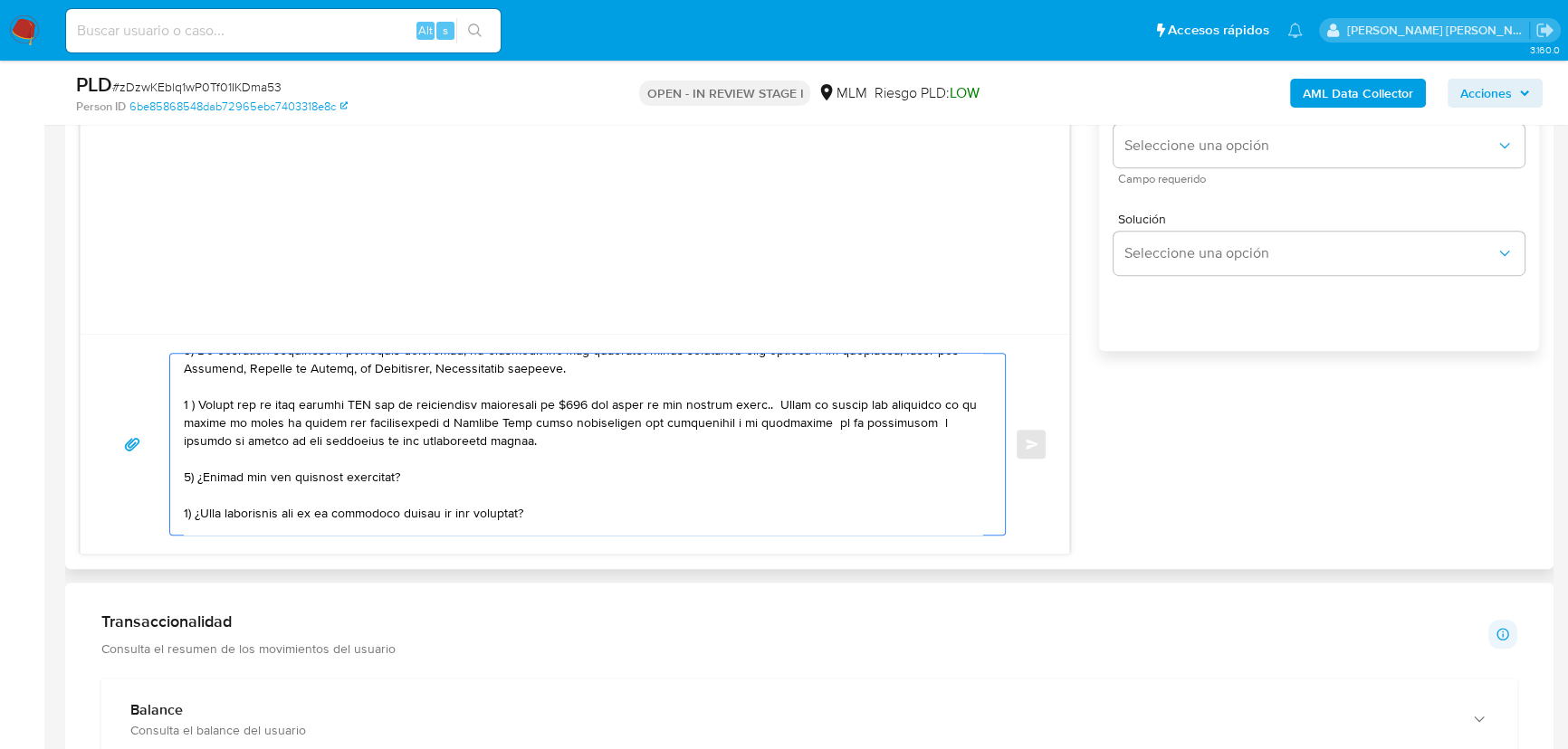
drag, startPoint x: 599, startPoint y: 425, endPoint x: 885, endPoint y: 443, distance: 286.6
click at [885, 443] on textarea at bounding box center [582, 445] width 798 height 181
click at [765, 461] on textarea at bounding box center [582, 445] width 798 height 181
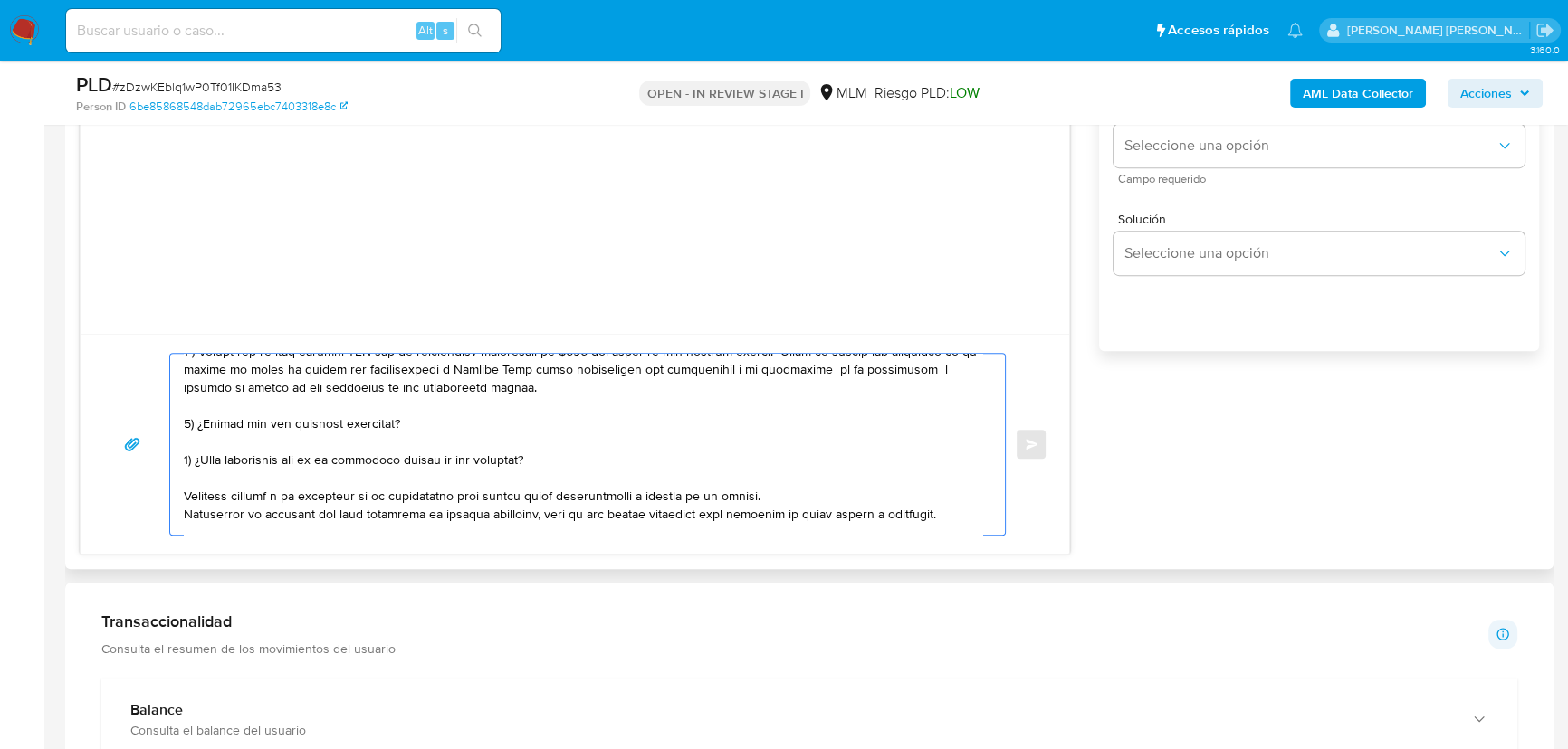
scroll to position [246, 0]
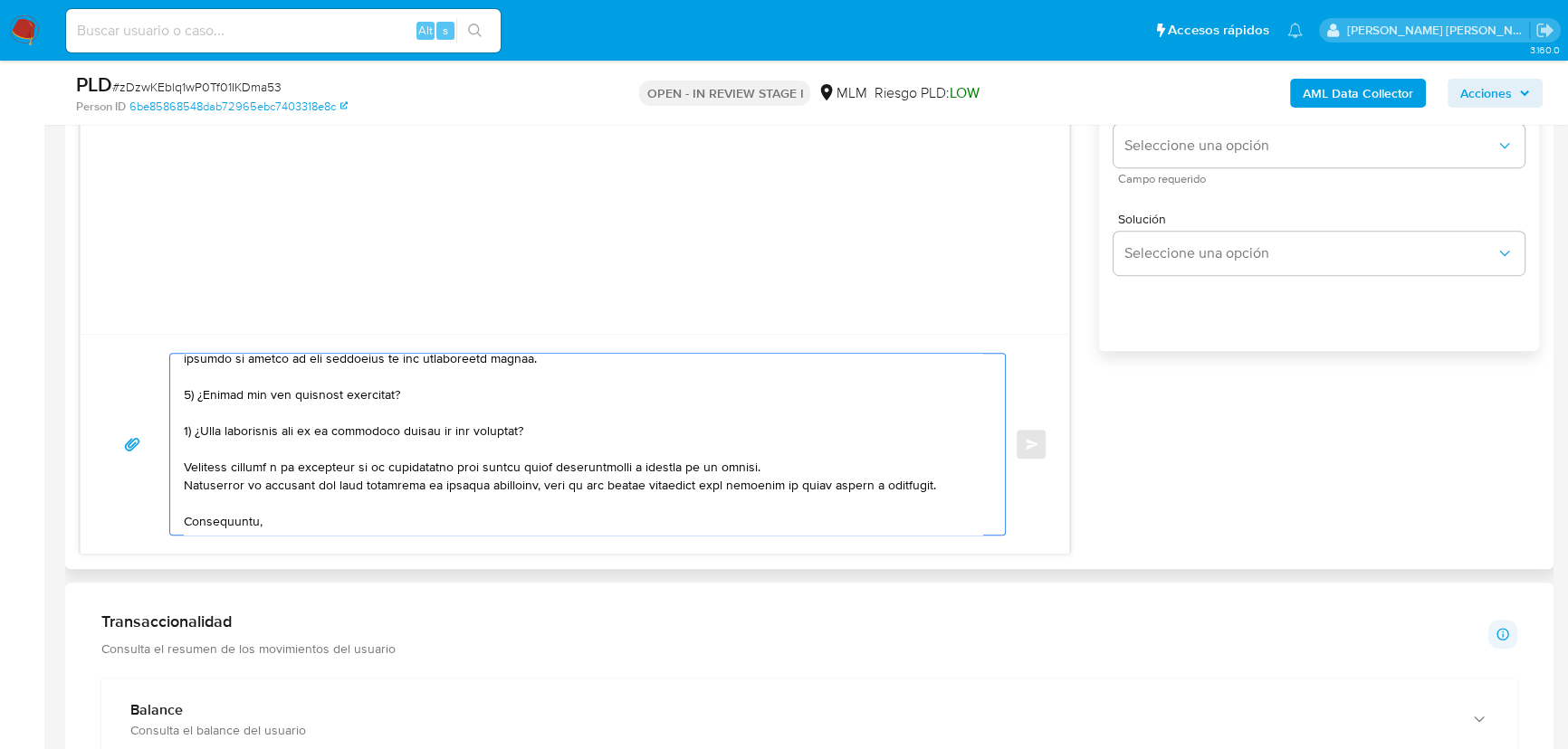
click at [538, 419] on textarea at bounding box center [582, 445] width 798 height 181
click at [580, 430] on textarea at bounding box center [582, 445] width 798 height 181
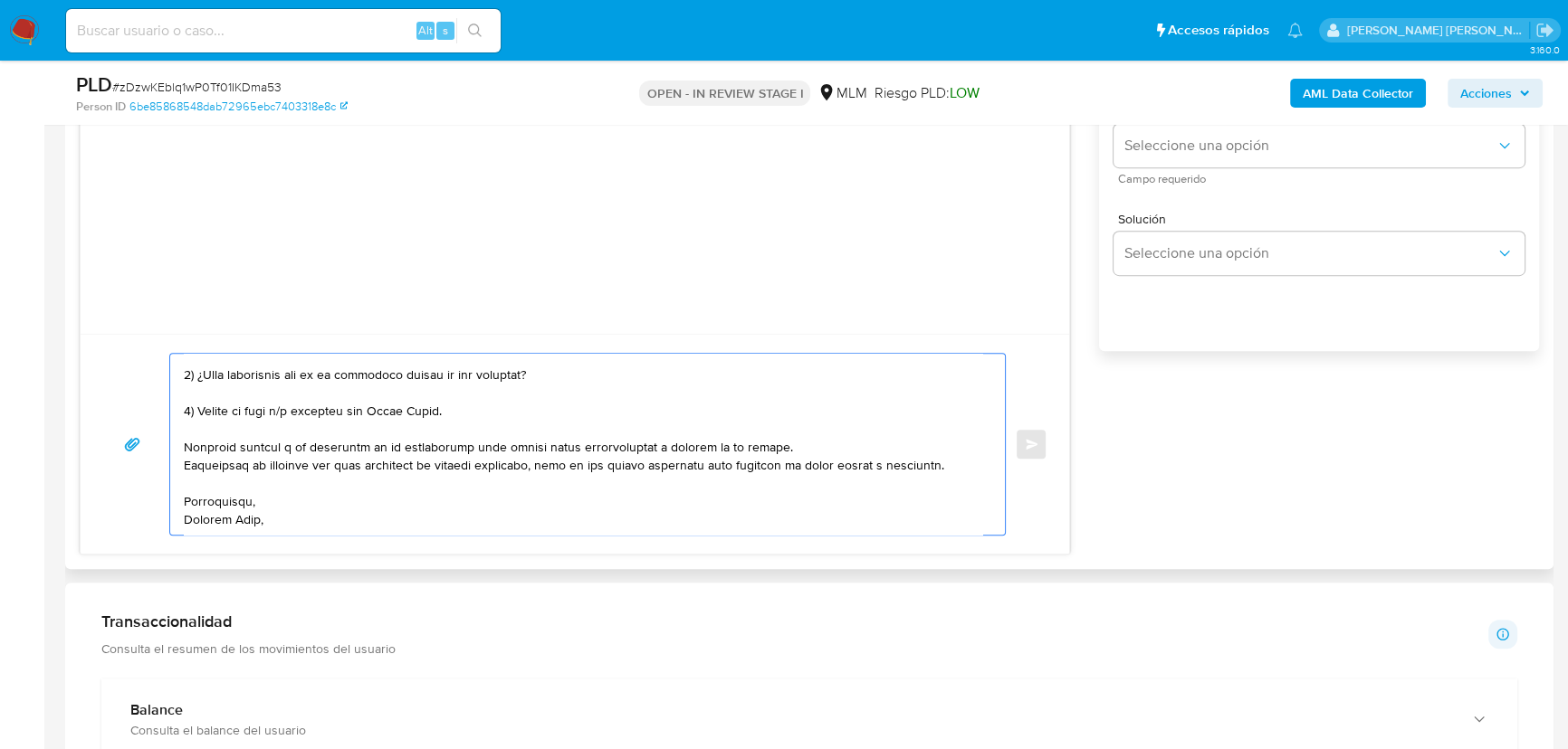
click at [301, 522] on textarea at bounding box center [582, 445] width 798 height 181
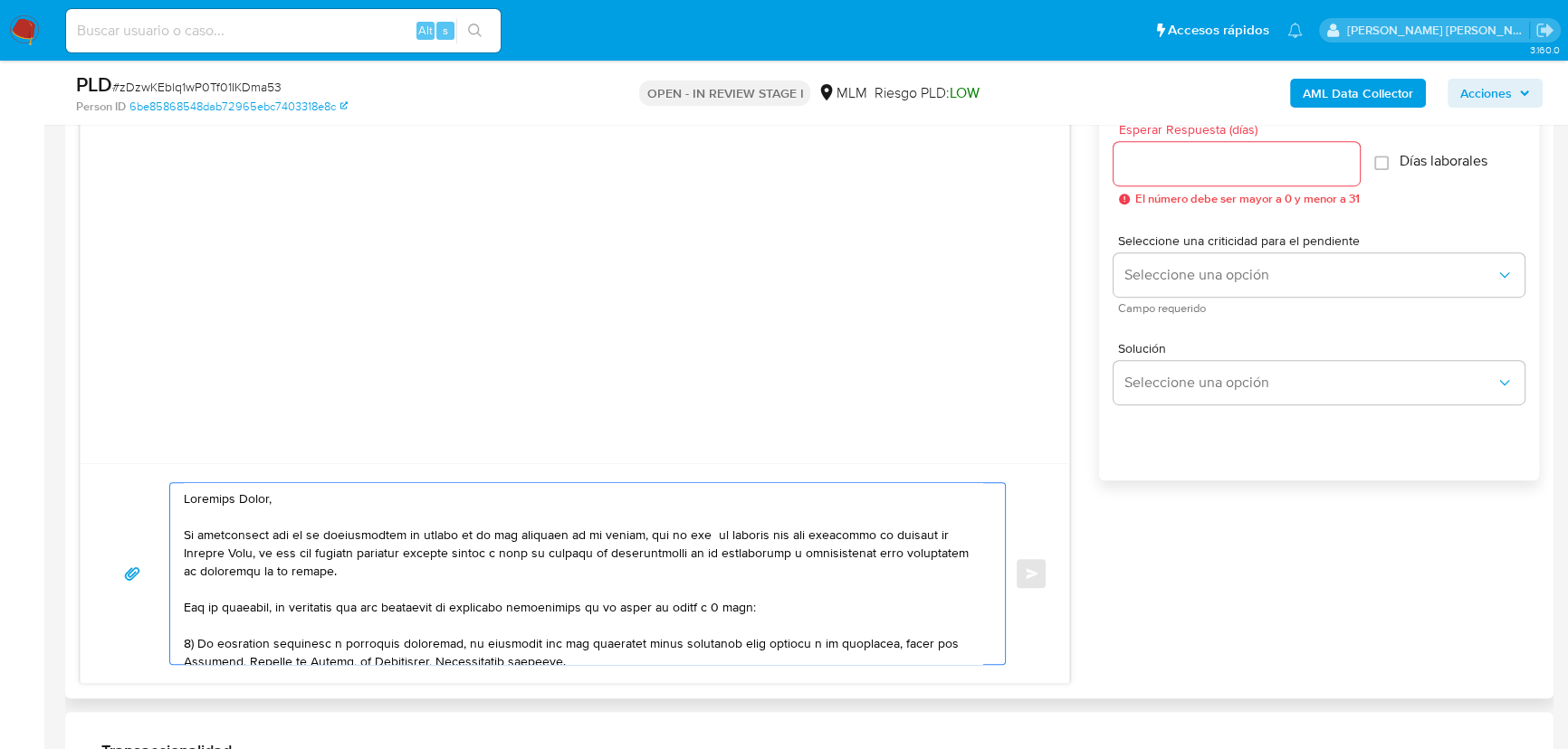
scroll to position [905, 0]
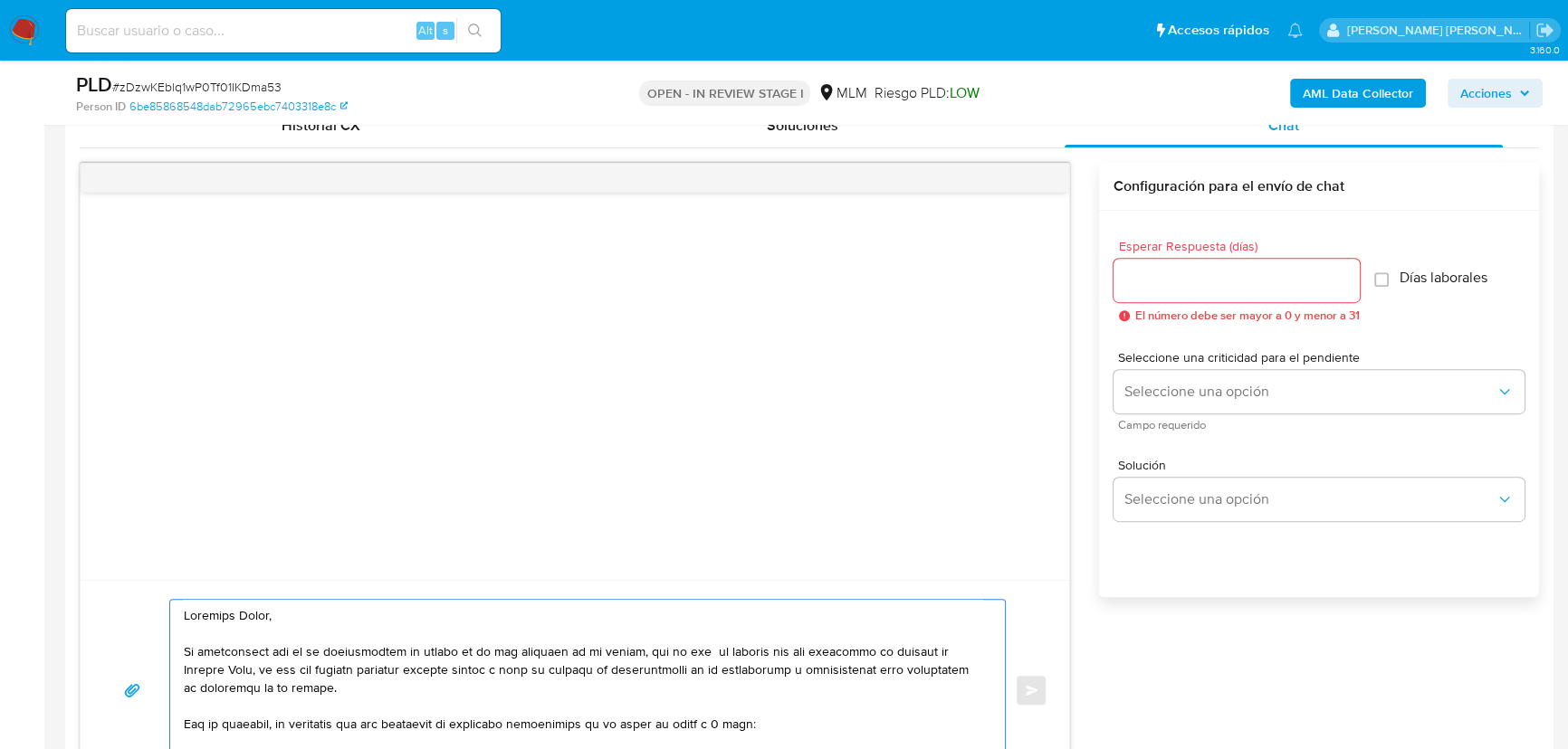
type textarea "Estimada Tania, Te comunicamos que se ha identificado un cambio en el uso habit…"
click at [1178, 256] on div "Esperar Respuesta (días) El número debe ser mayor a 0 y menor a 31" at bounding box center [1236, 280] width 246 height 82
click at [1178, 262] on div at bounding box center [1236, 280] width 246 height 43
click at [1164, 291] on div at bounding box center [1236, 280] width 246 height 43
click at [1167, 279] on input "Esperar Respuesta (días)" at bounding box center [1236, 280] width 246 height 24
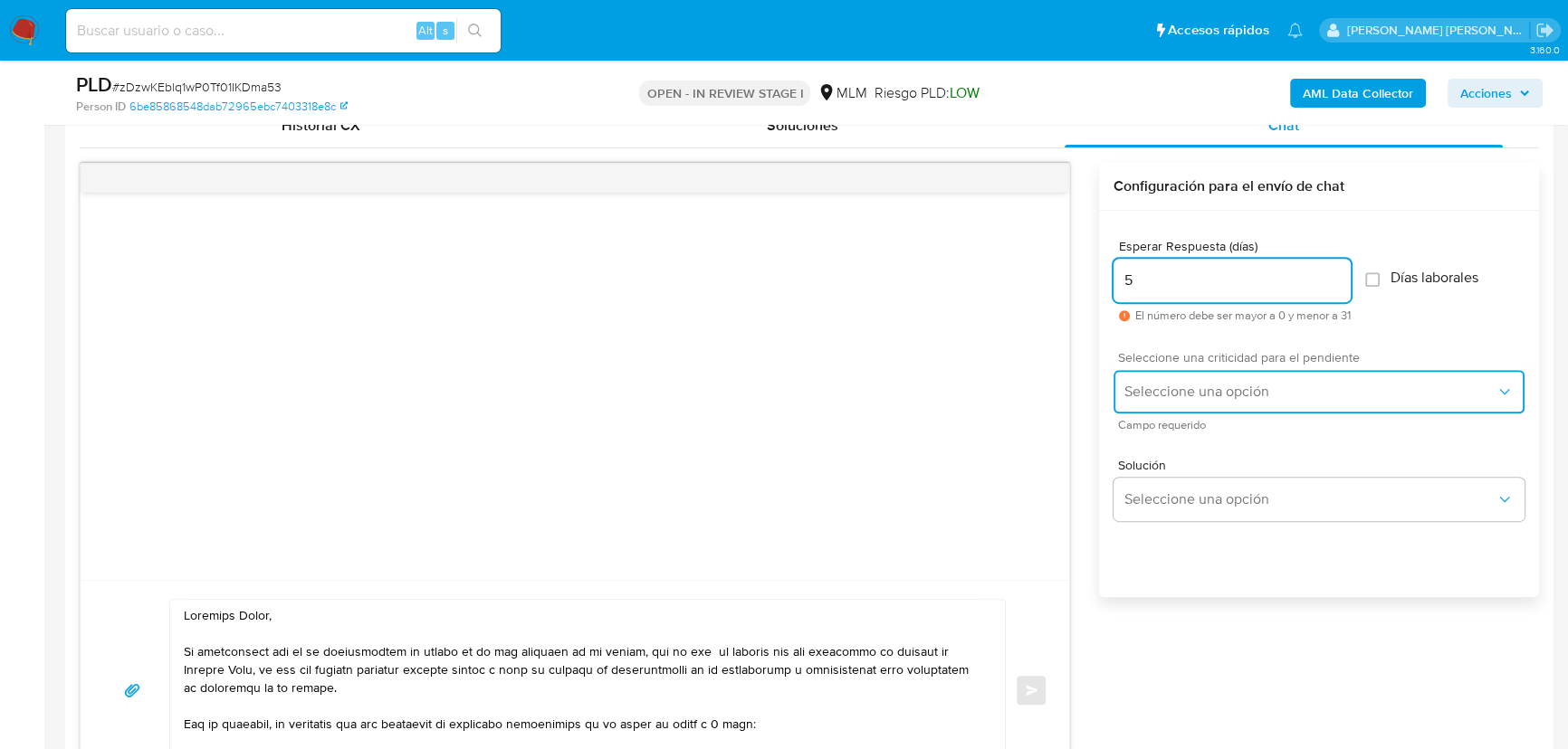
click at [1155, 395] on button "Seleccione una opción" at bounding box center [1318, 391] width 411 height 43
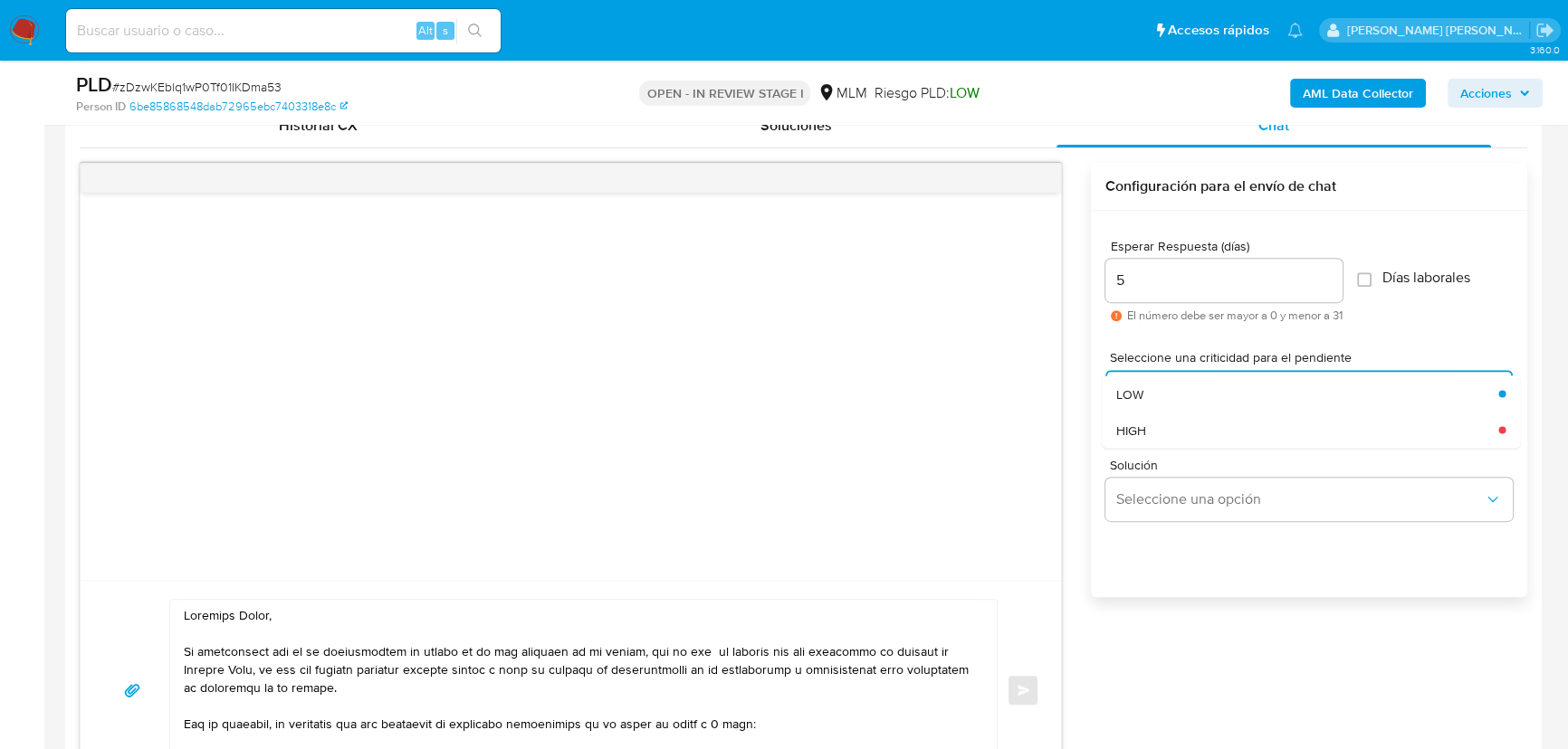
drag, startPoint x: 1151, startPoint y: 286, endPoint x: 1018, endPoint y: 277, distance: 133.3
click at [1018, 277] on div "Enviar Configuración para el envío de chat Esperar Respuesta (días) 5 El número…" at bounding box center [803, 482] width 1447 height 637
drag, startPoint x: 1084, startPoint y: 272, endPoint x: 1099, endPoint y: 274, distance: 15.1
click at [1076, 271] on div "Enviar Configuración para el envío de chat Esperar Respuesta (días) 5 El número…" at bounding box center [808, 482] width 1459 height 637
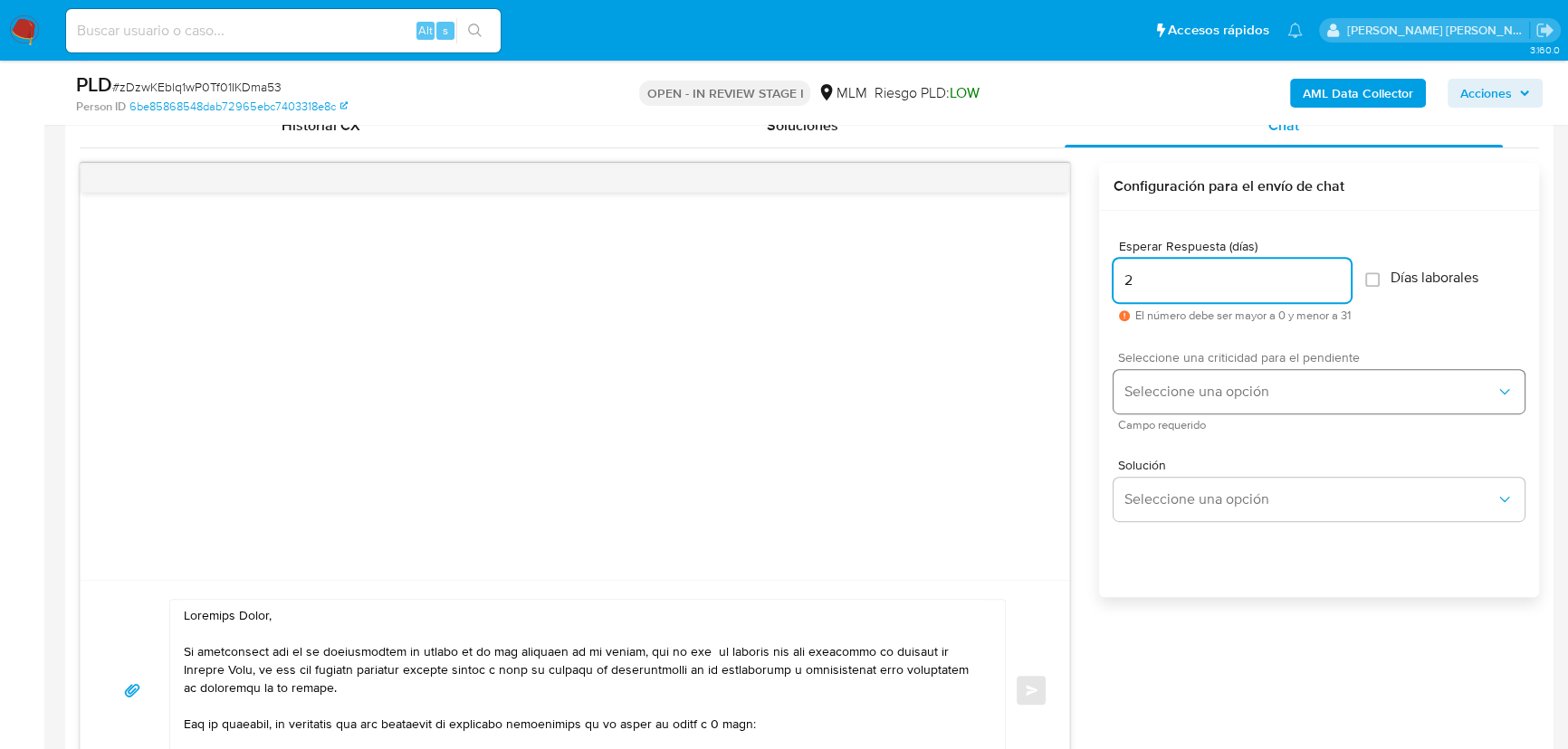
type input "2"
click at [1216, 385] on span "Seleccione una opción" at bounding box center [1310, 392] width 371 height 18
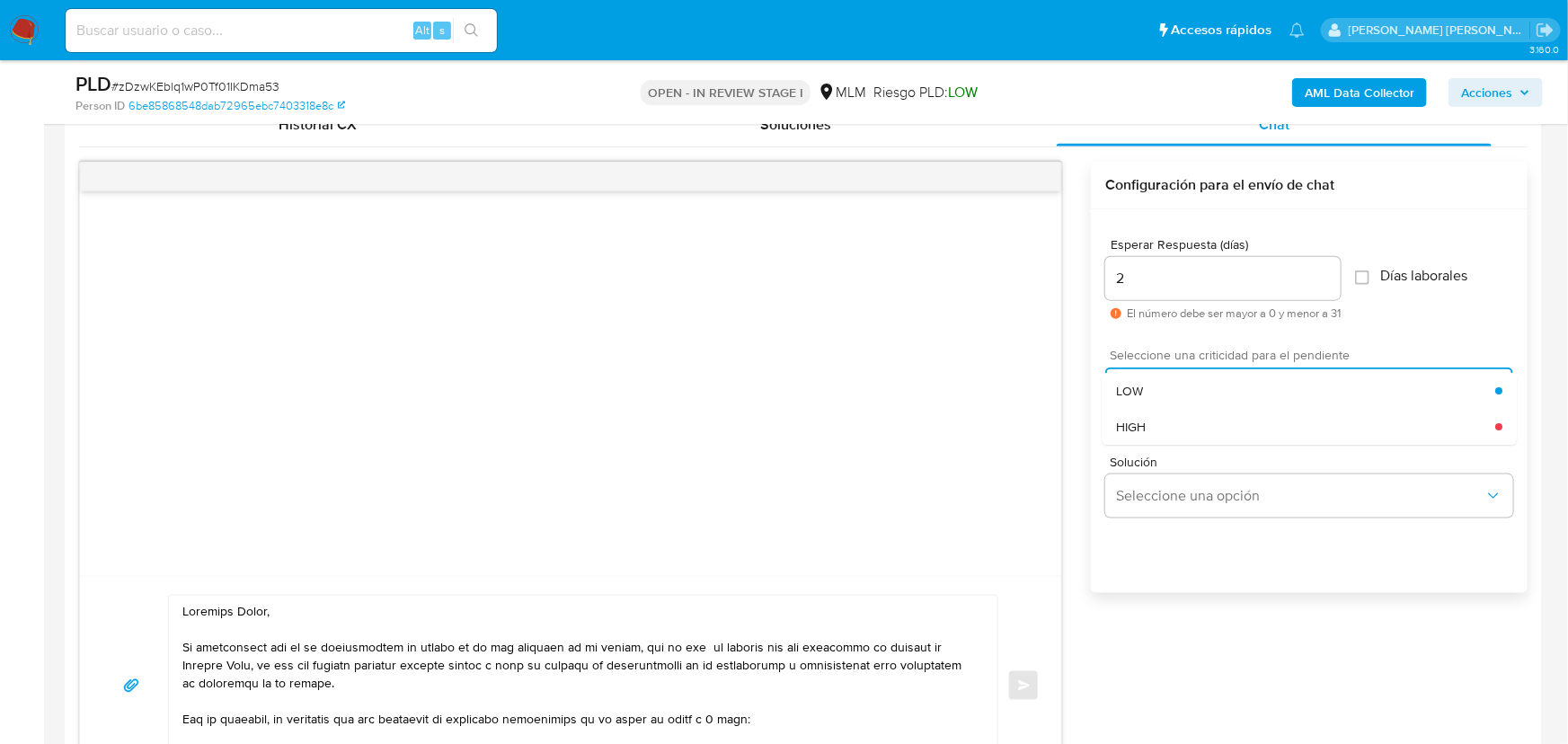
click at [1162, 425] on div "HIGH" at bounding box center [1305, 426] width 379 height 36
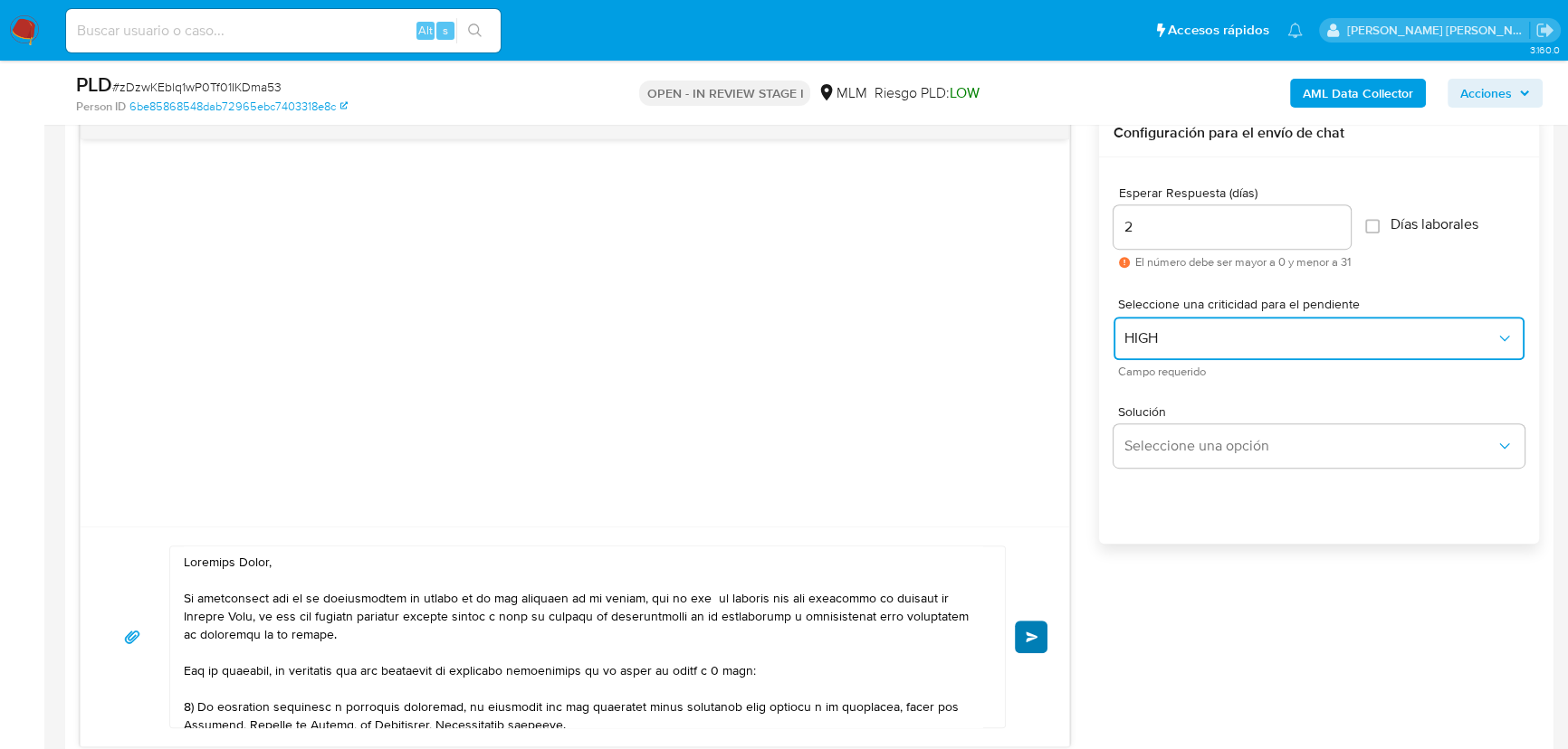
scroll to position [986, 0]
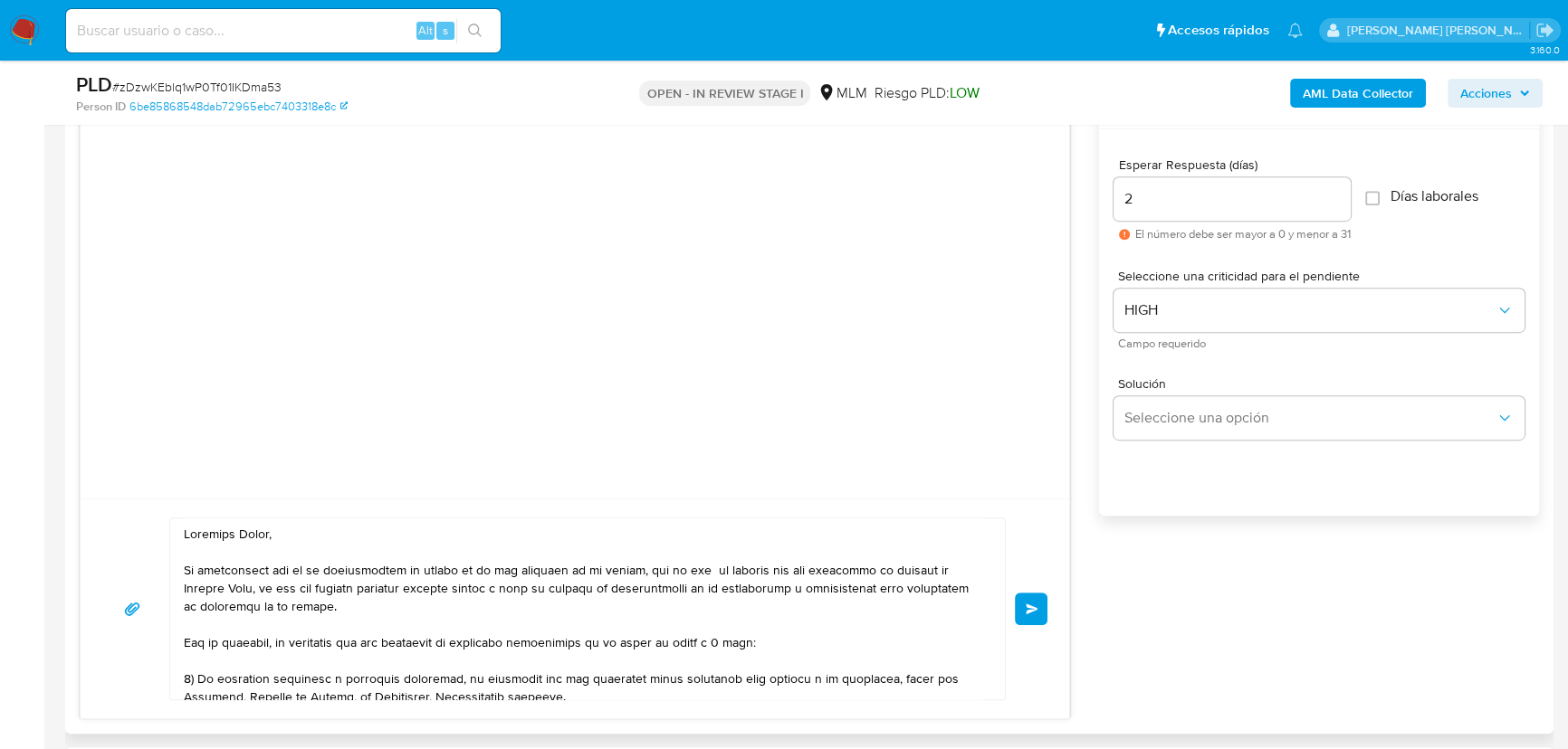
click at [1023, 603] on button "Enviar" at bounding box center [1031, 608] width 32 height 32
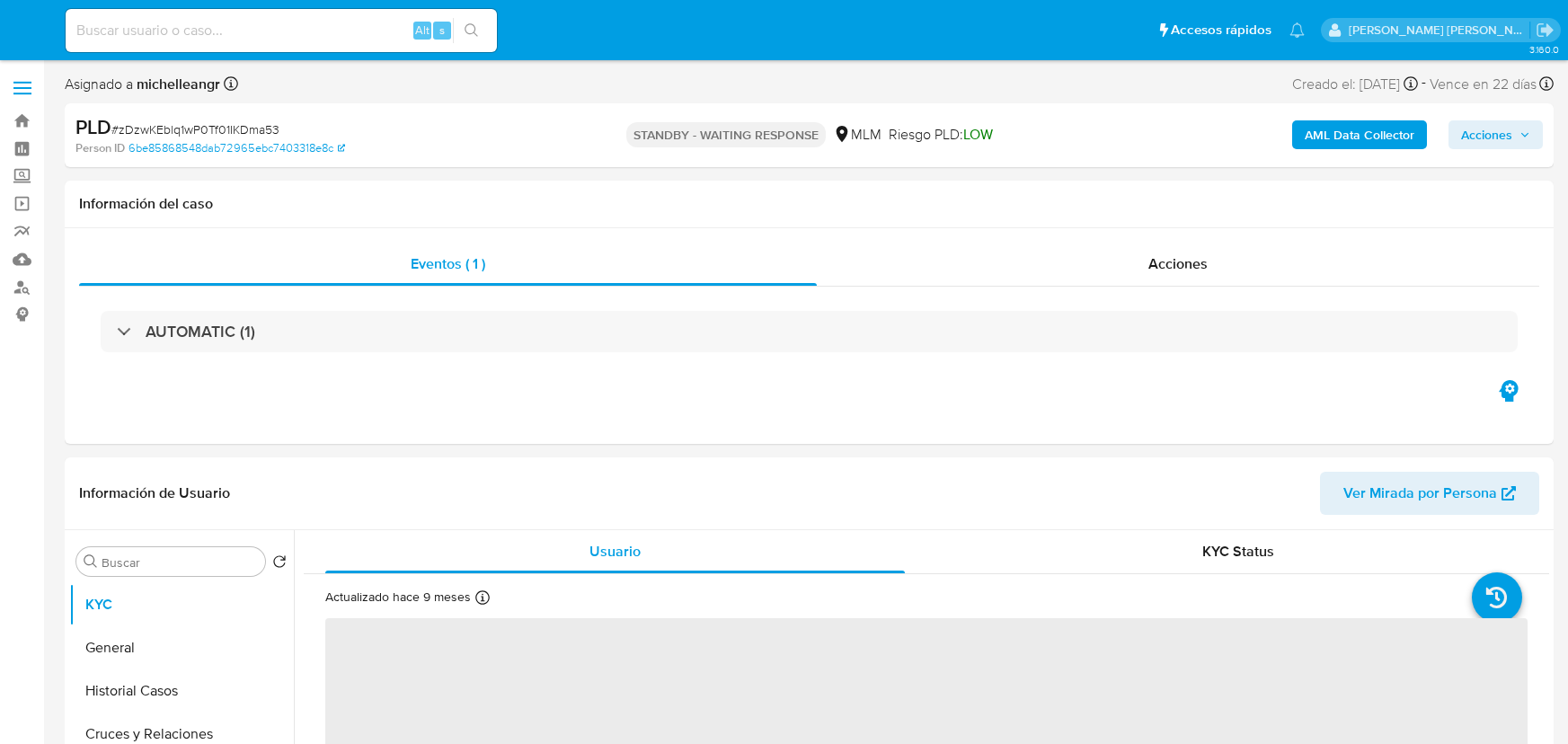
select select "10"
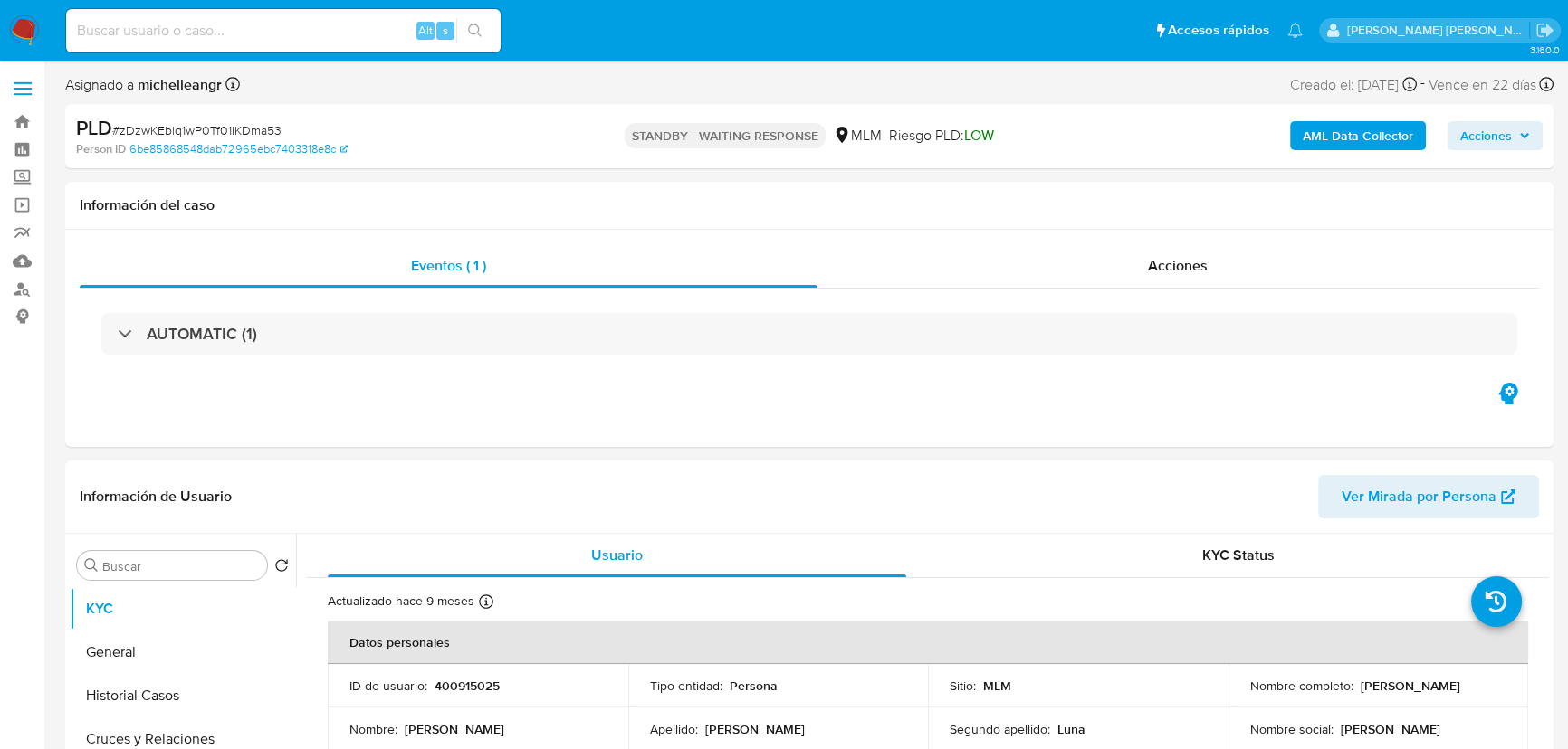
click at [266, 30] on input at bounding box center [283, 31] width 435 height 24
paste input "2548355026"
type input "2548355026"
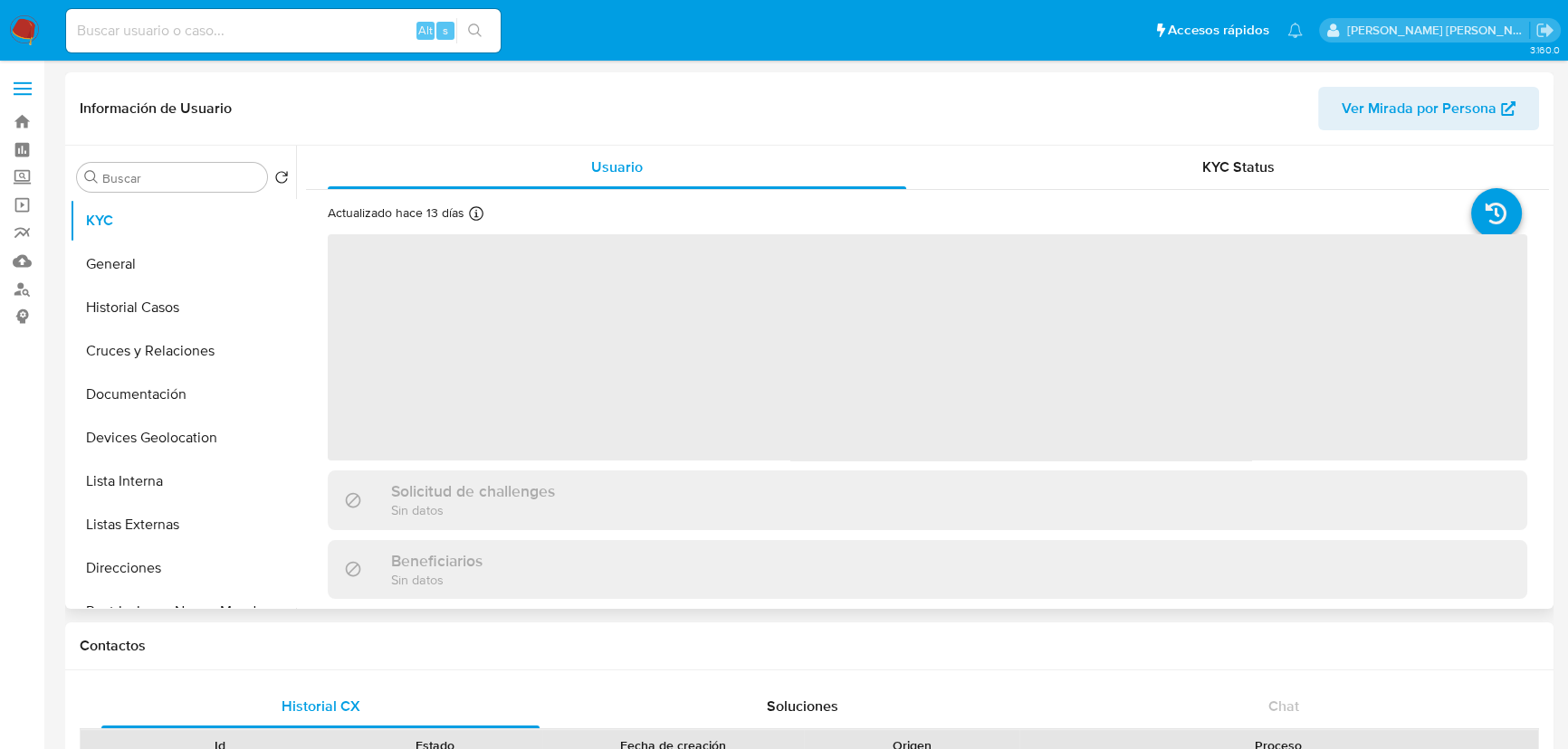
select select "10"
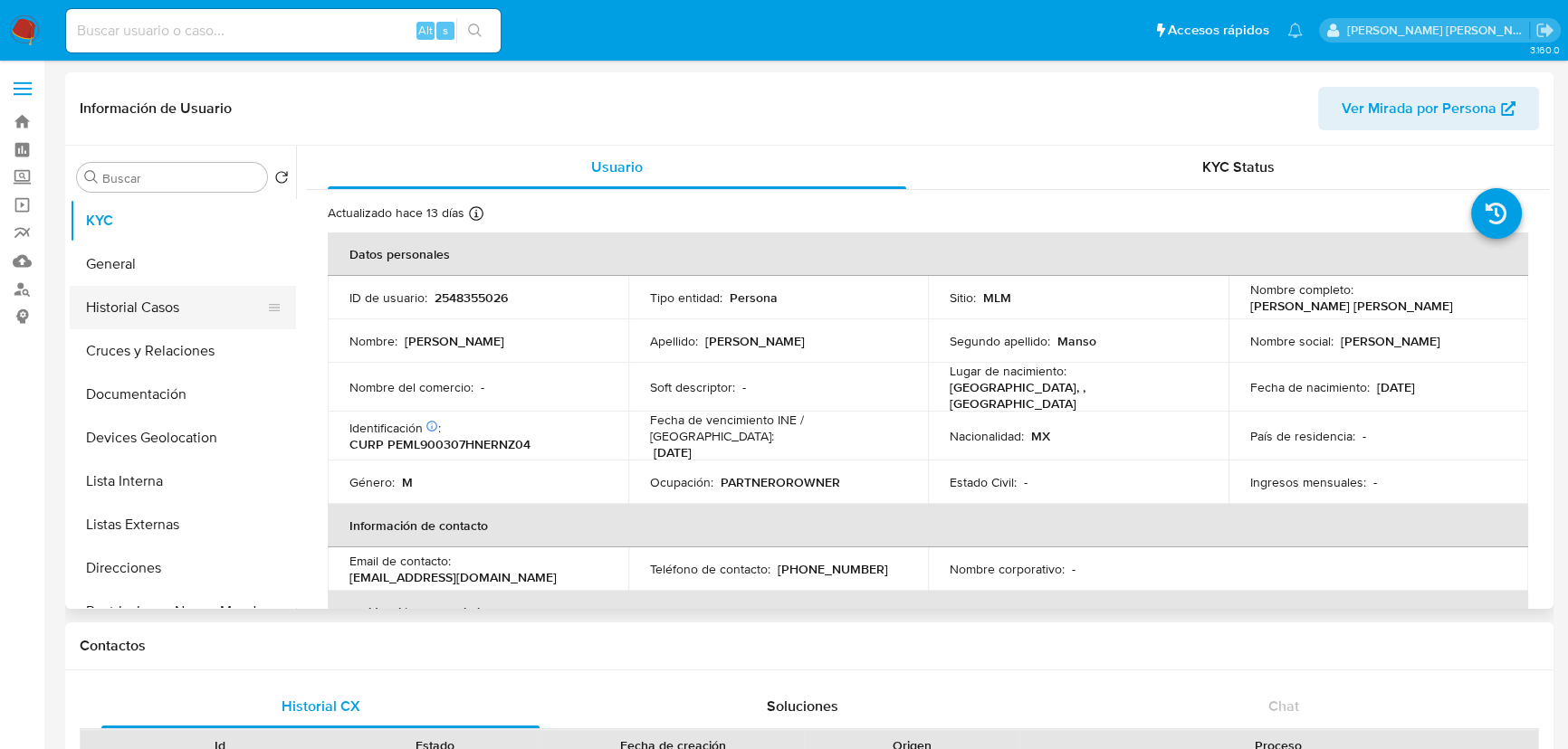
click at [149, 314] on button "Historial Casos" at bounding box center [176, 307] width 212 height 43
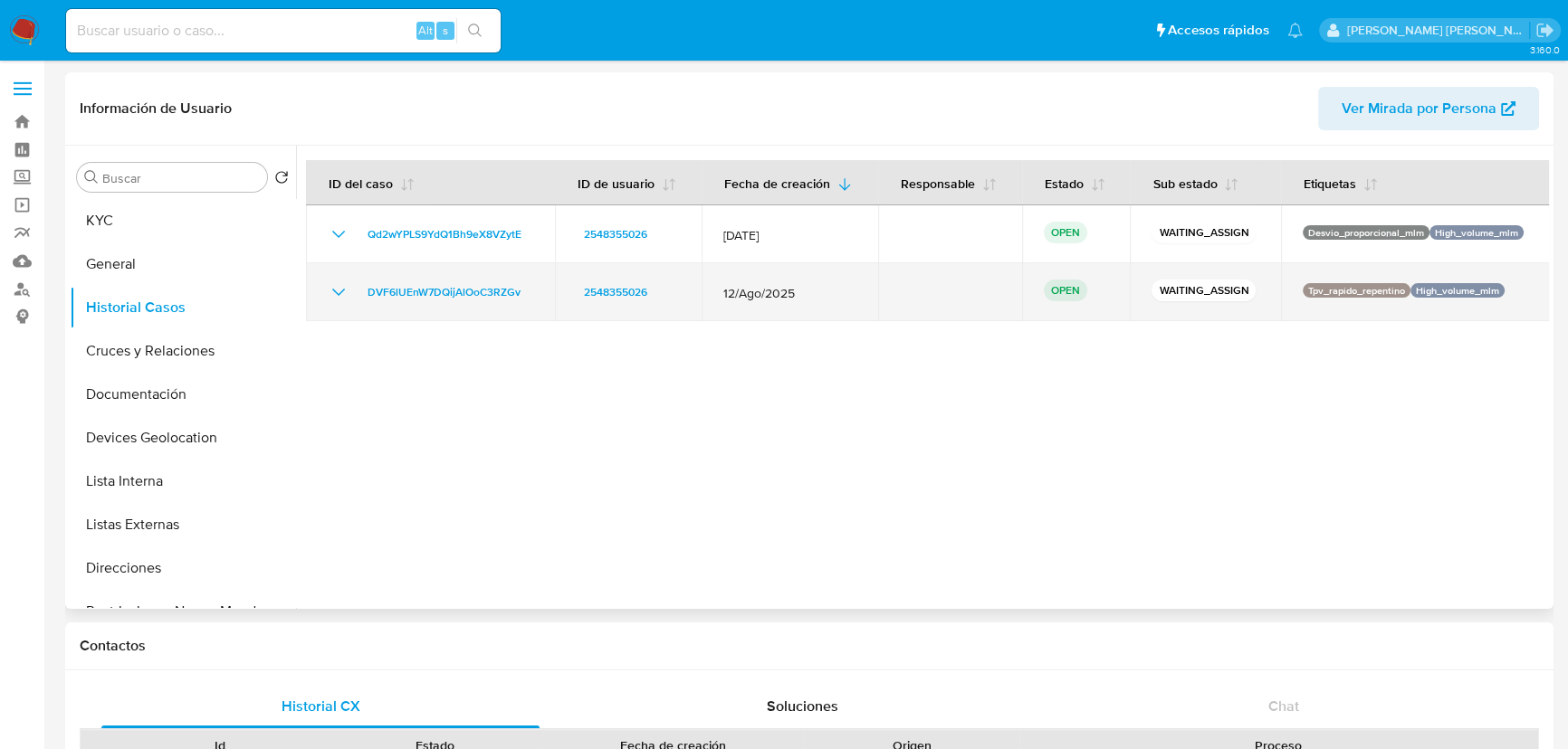
click at [332, 294] on icon "Mostrar/Ocultar" at bounding box center [339, 292] width 22 height 22
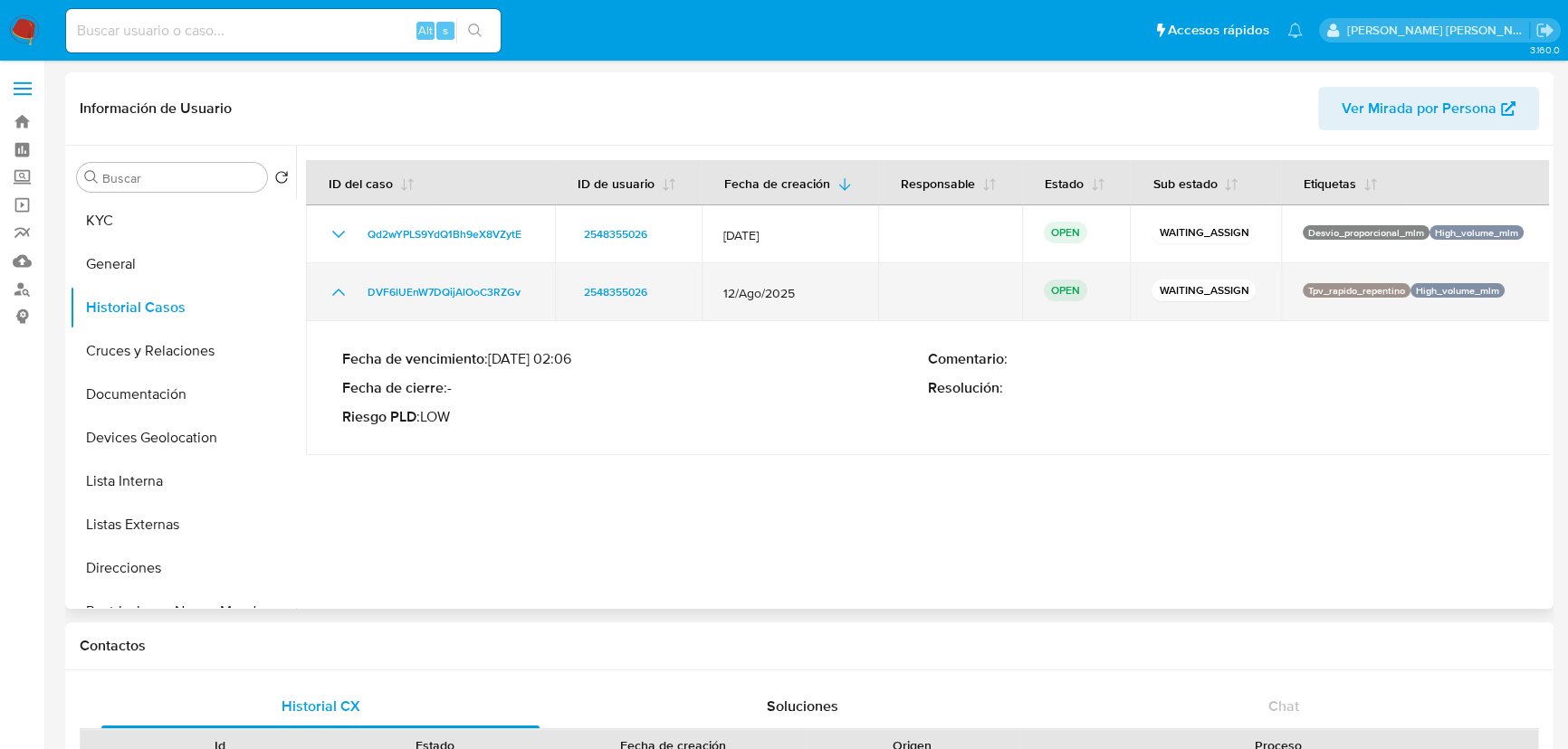
click at [332, 293] on icon "Mostrar/Ocultar" at bounding box center [339, 292] width 22 height 22
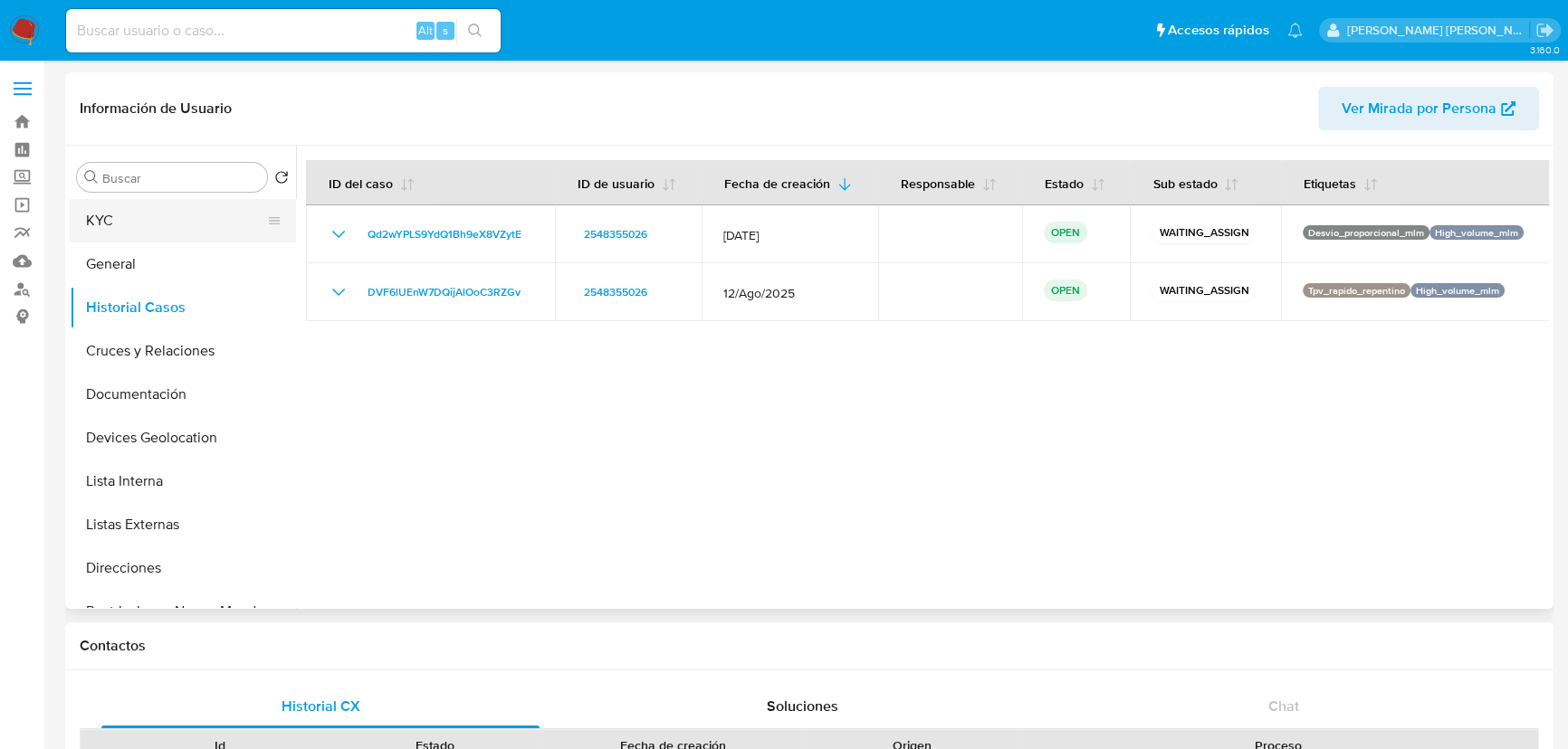
click at [134, 211] on button "KYC" at bounding box center [176, 220] width 212 height 43
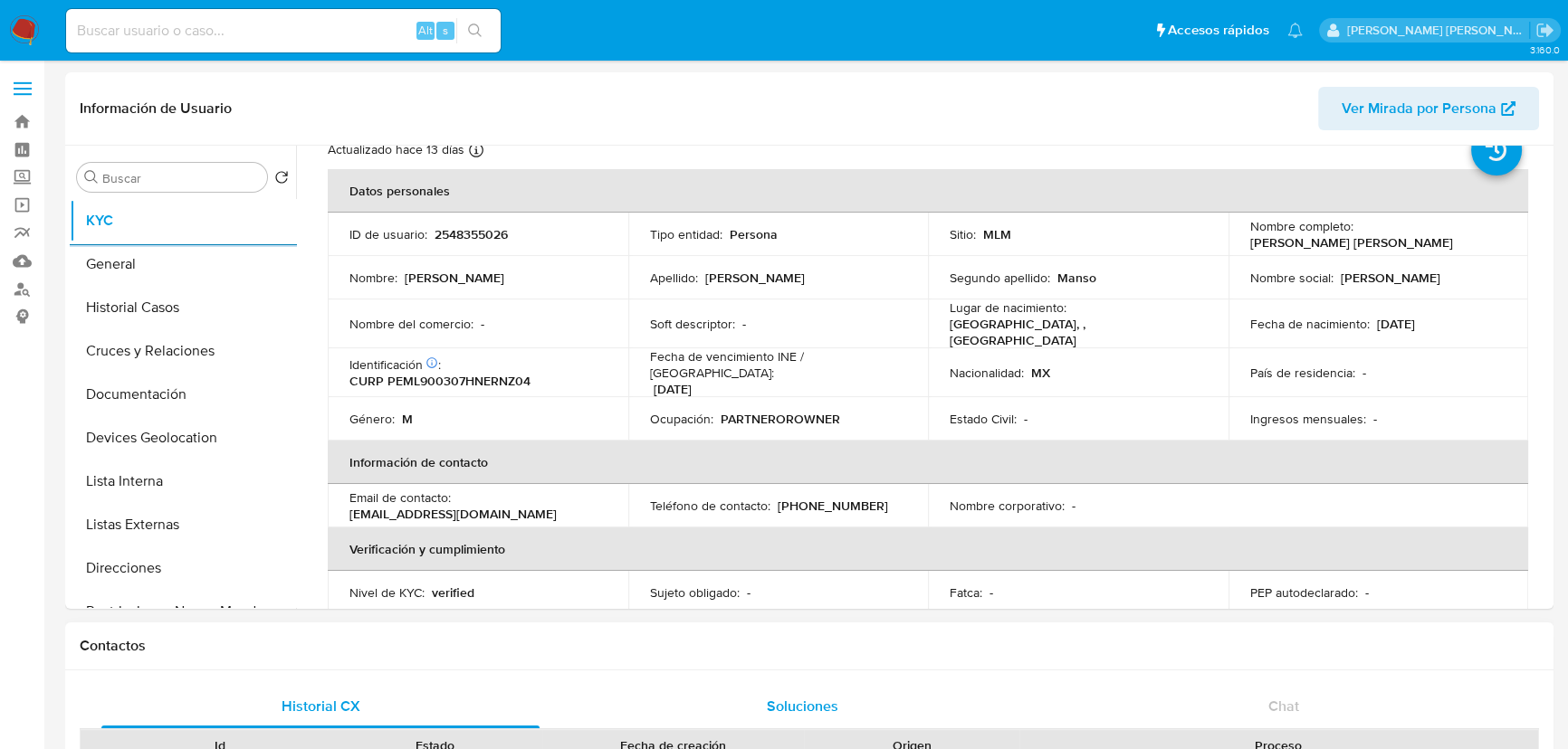
scroll to position [164, 0]
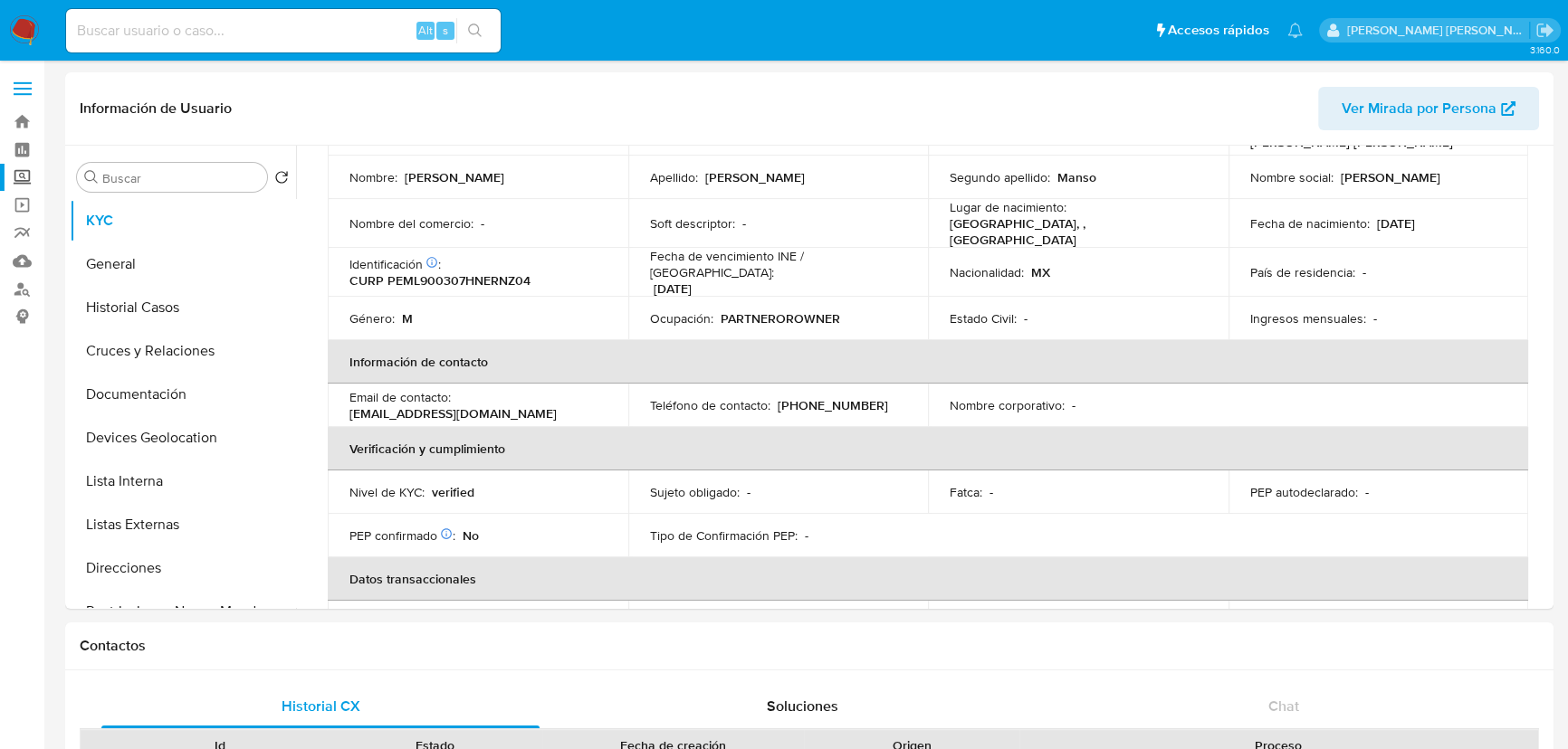
click at [24, 183] on label "Screening" at bounding box center [107, 178] width 215 height 28
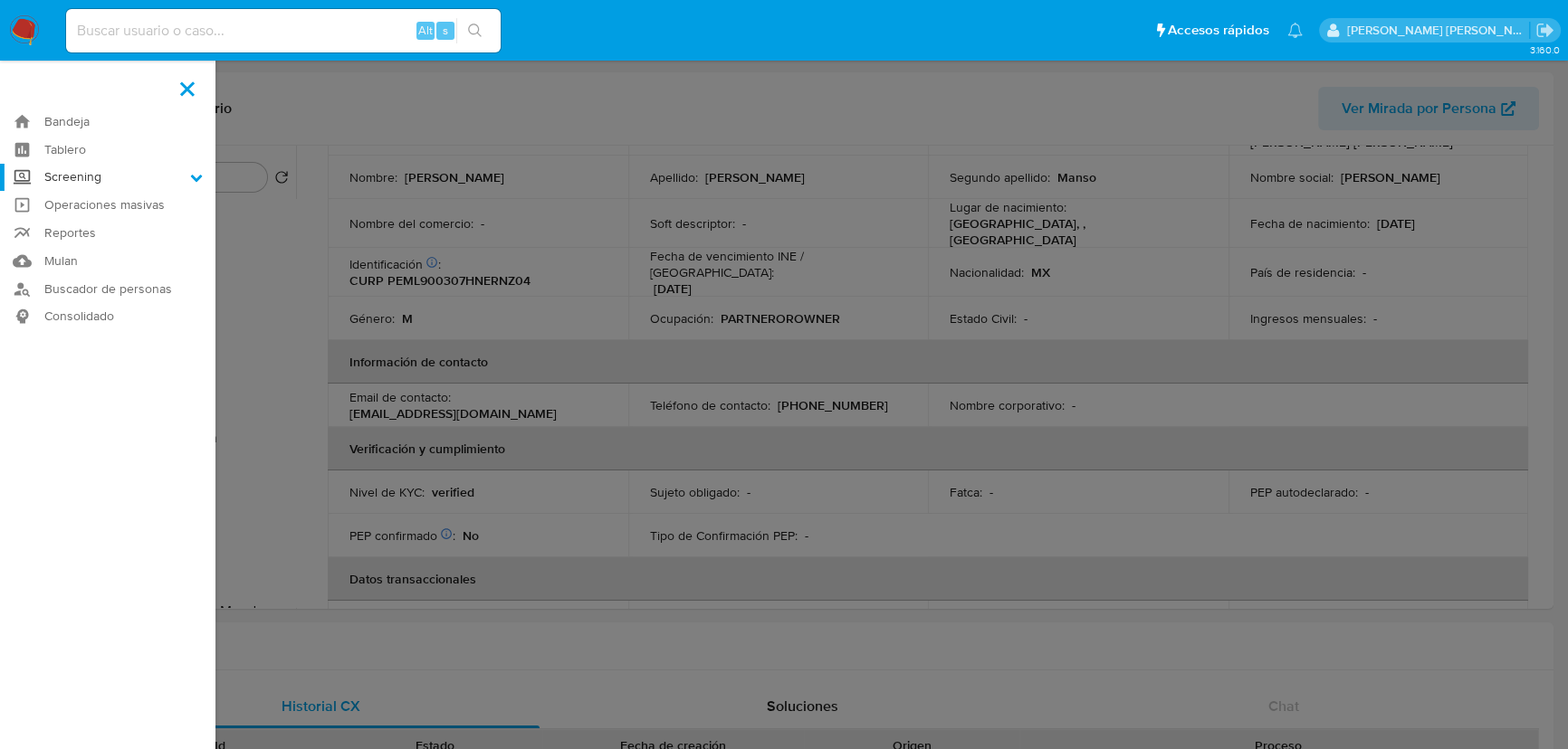
click at [0, 0] on input "Screening" at bounding box center [0, 0] width 0 height 0
drag, startPoint x: 88, startPoint y: 246, endPoint x: 435, endPoint y: 441, distance: 398.0
click at [90, 245] on link "Herramientas" at bounding box center [107, 248] width 215 height 23
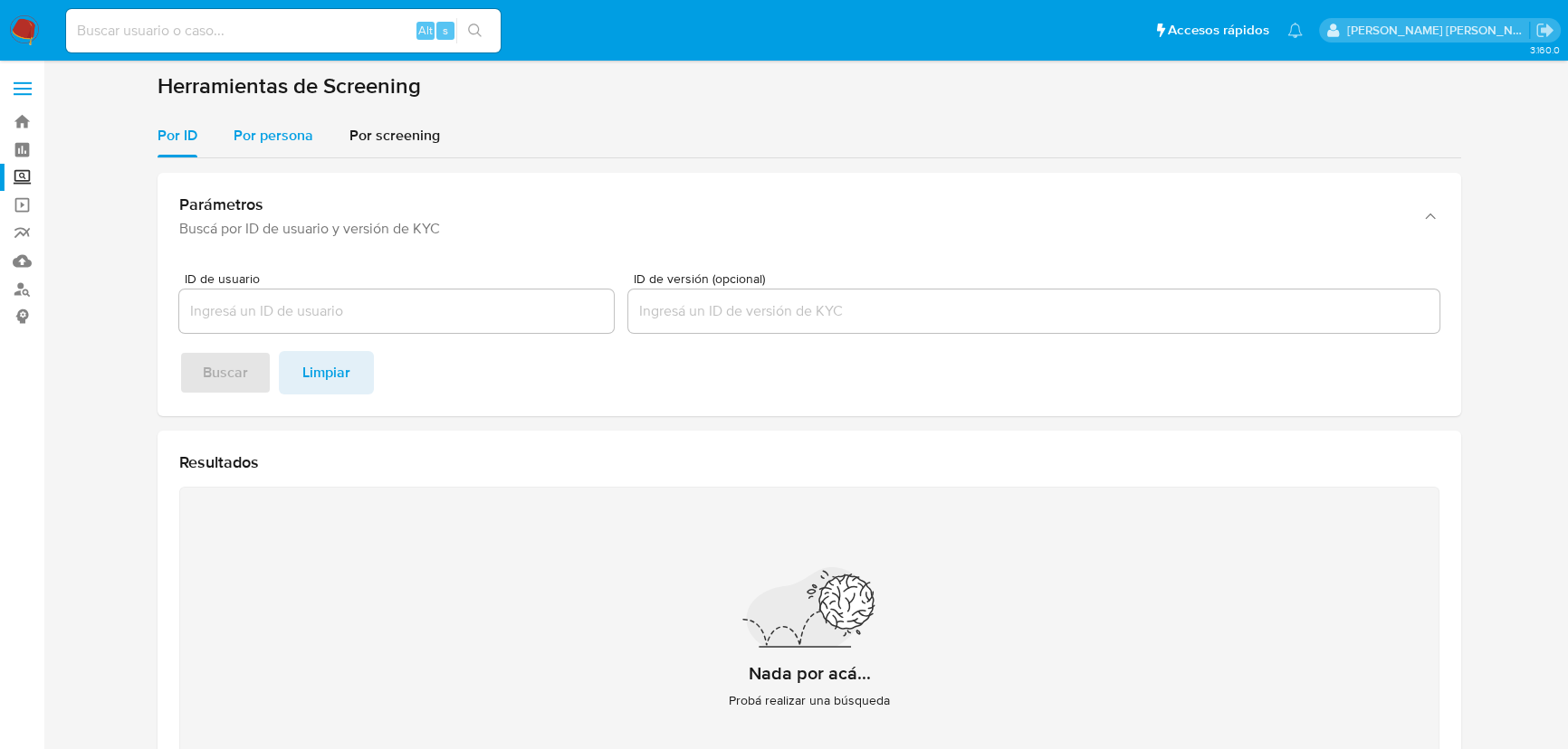
click at [291, 142] on span "Por persona" at bounding box center [273, 135] width 79 height 21
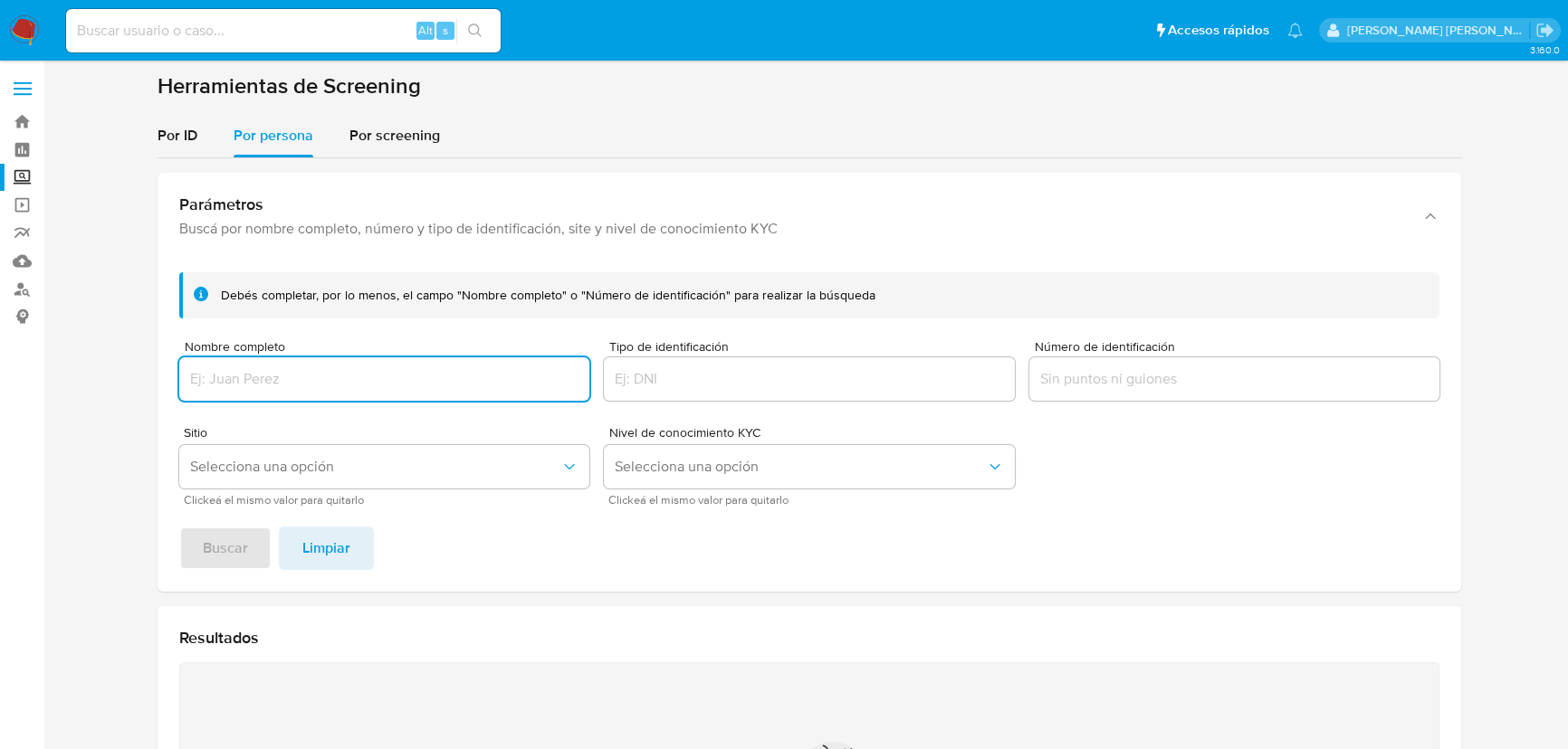
click at [254, 381] on input "Nombre completo" at bounding box center [384, 379] width 410 height 24
type input "[PERSON_NAME] [PERSON_NAME]"
click at [208, 544] on span "Buscar" at bounding box center [225, 548] width 45 height 40
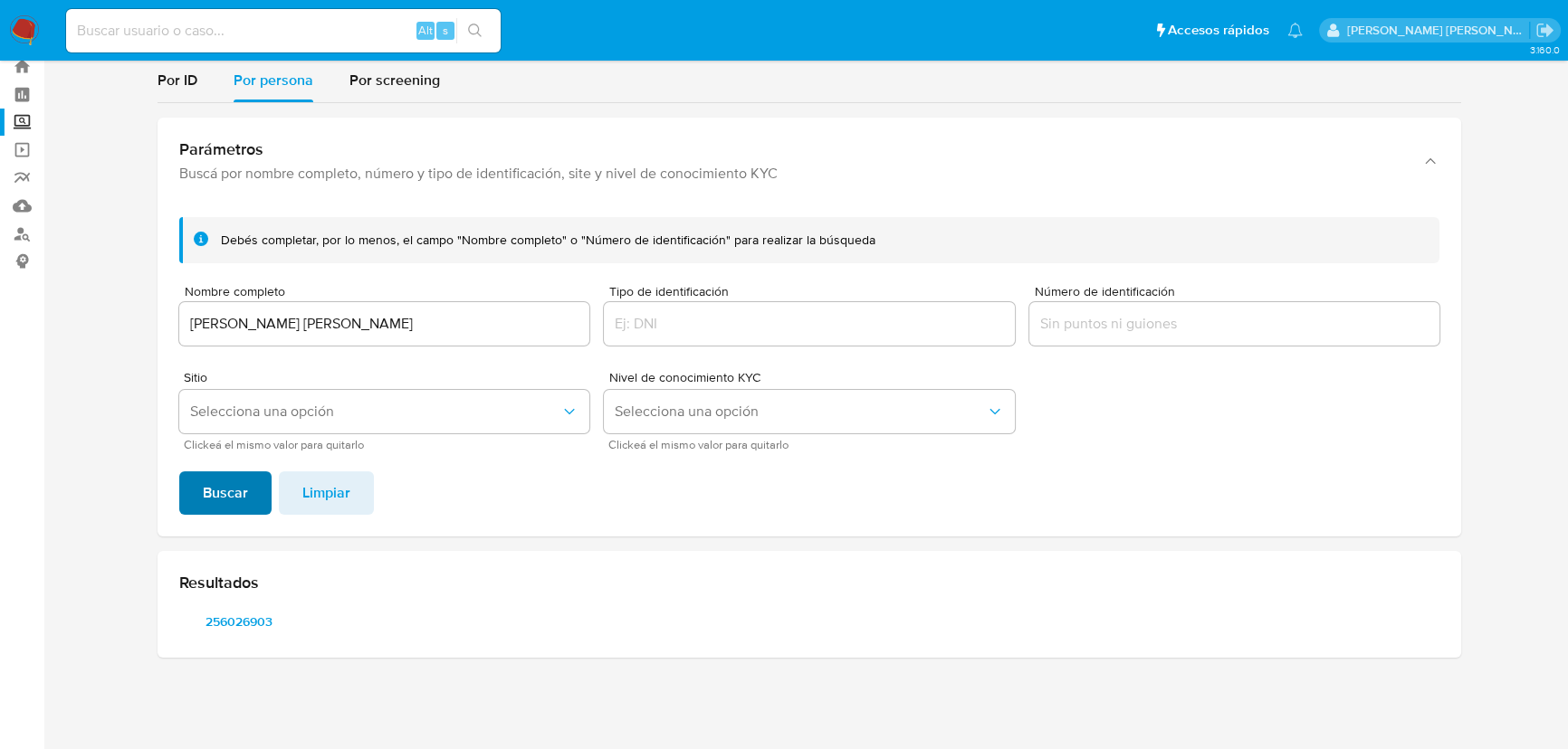
scroll to position [54, 0]
click at [247, 619] on span "256026903" at bounding box center [239, 622] width 94 height 25
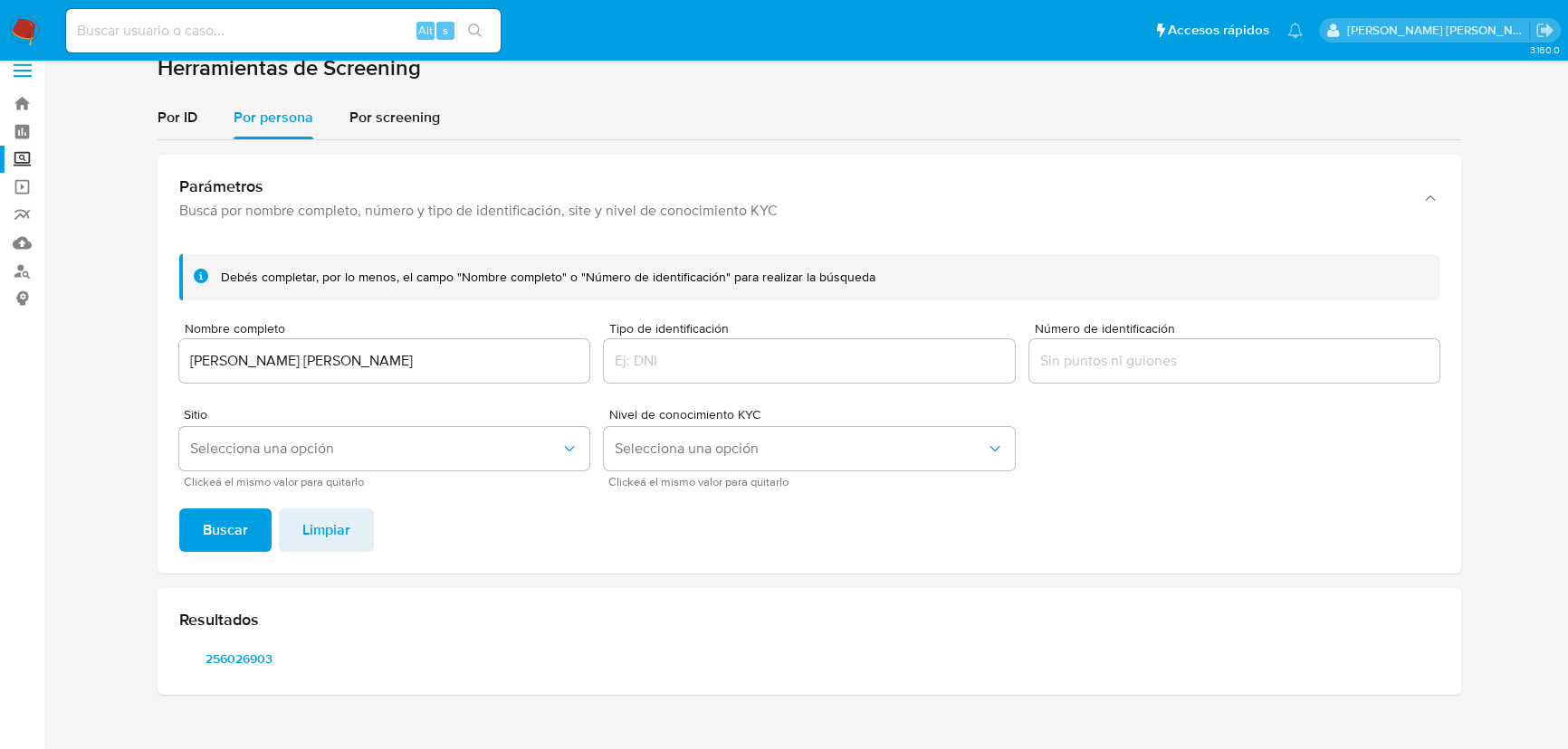
scroll to position [0, 0]
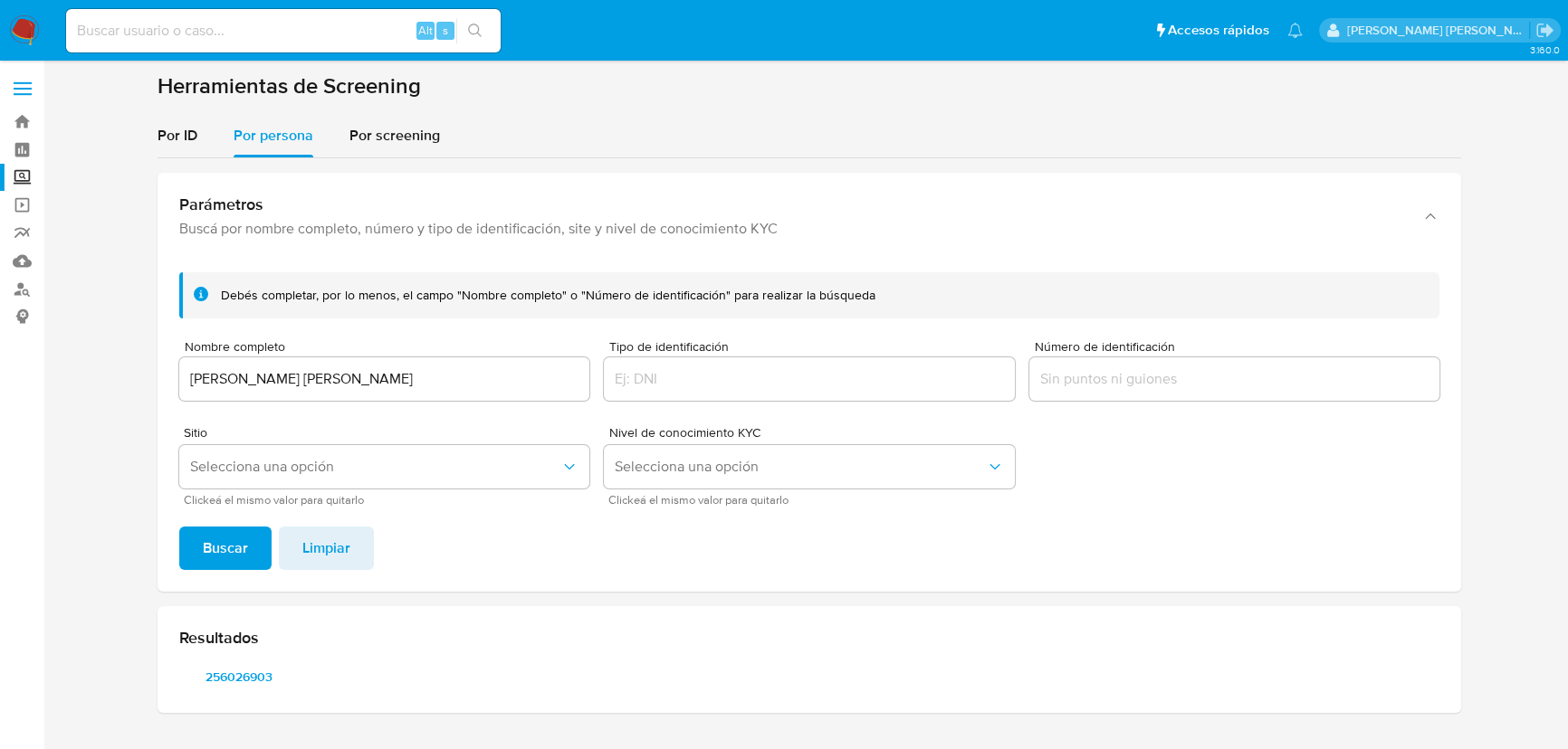
click at [28, 36] on img at bounding box center [24, 30] width 30 height 30
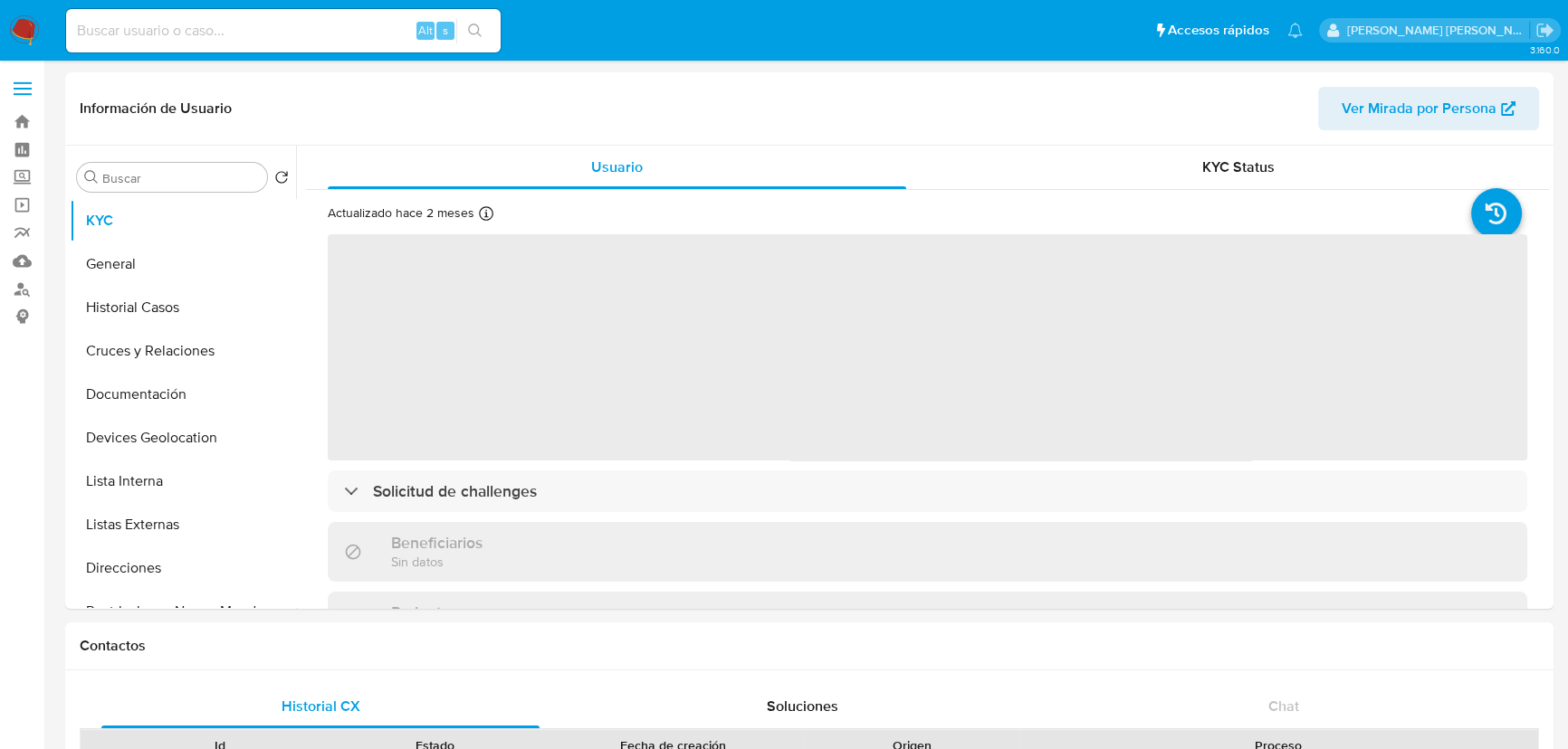
select select "10"
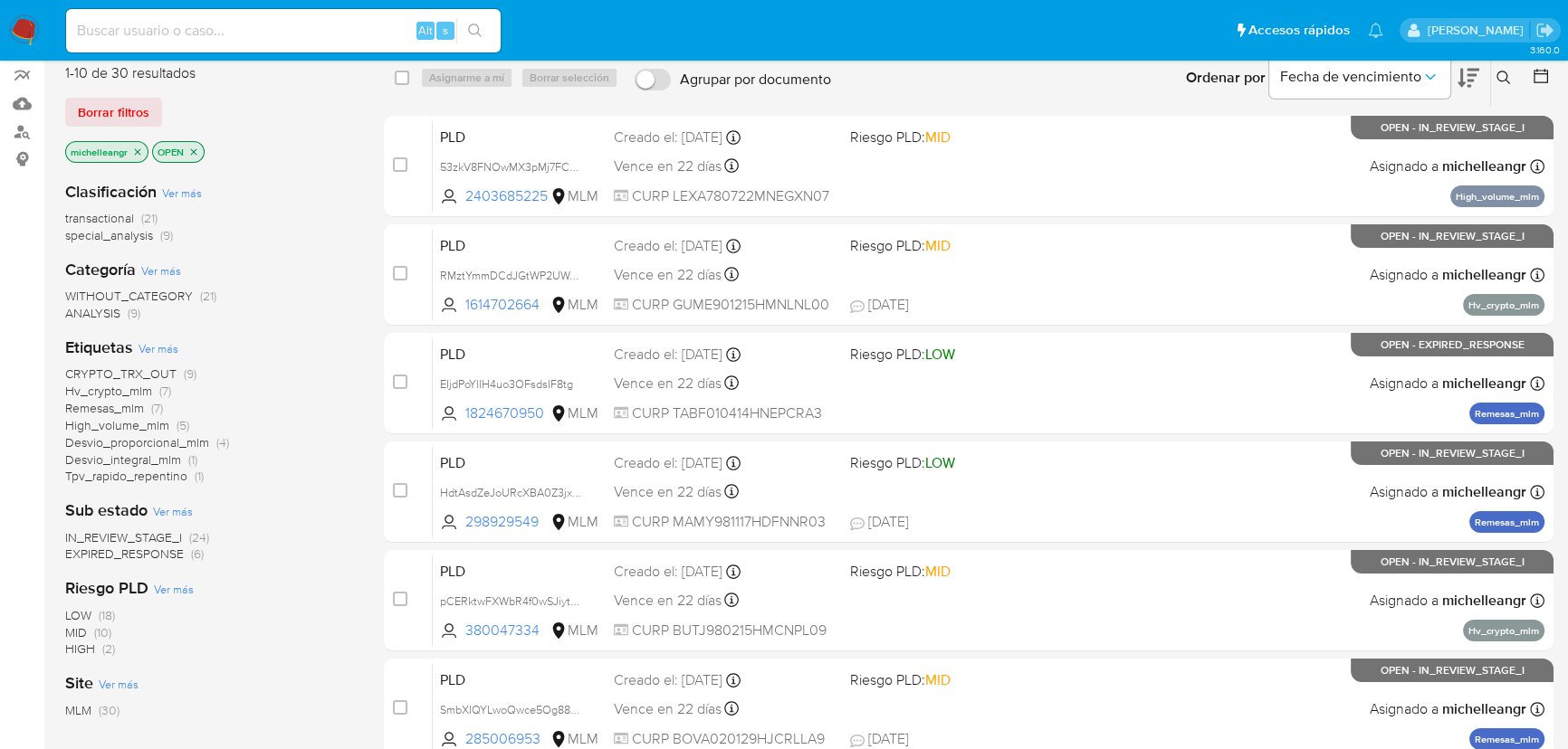
scroll to position [164, 0]
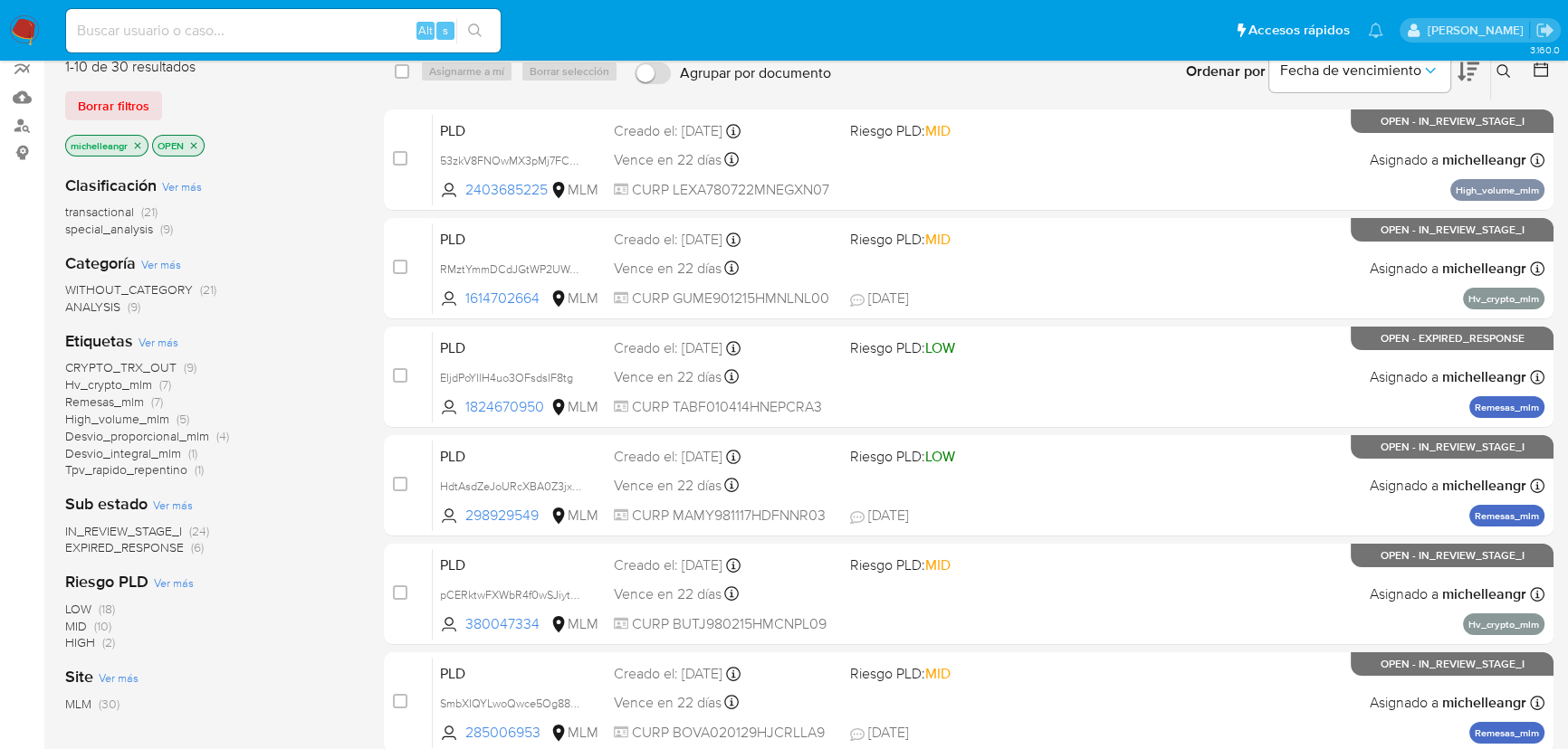
click at [138, 145] on icon "close-filter" at bounding box center [138, 146] width 11 height 11
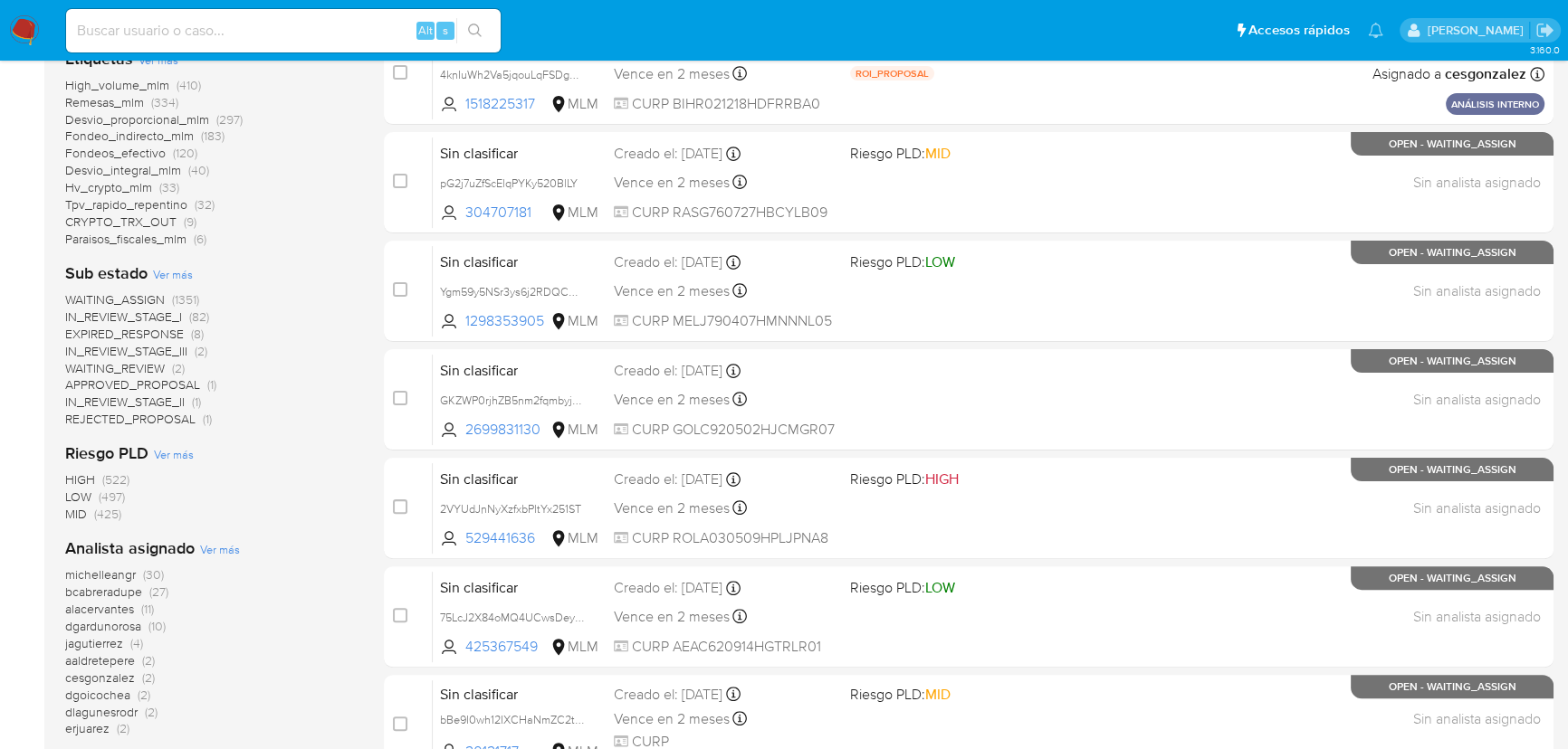
scroll to position [658, 0]
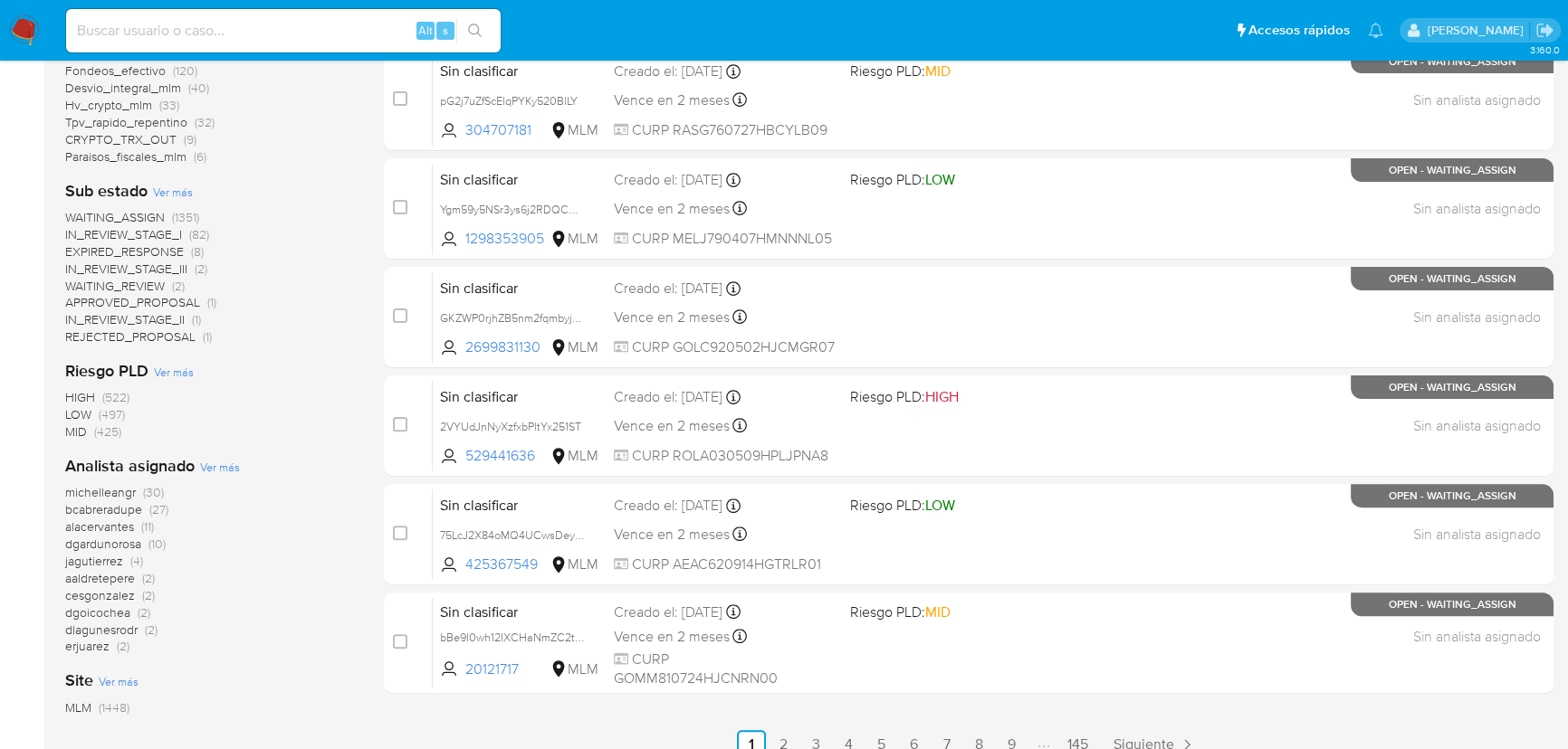
click at [109, 565] on span "jagutierrez" at bounding box center [94, 561] width 58 height 18
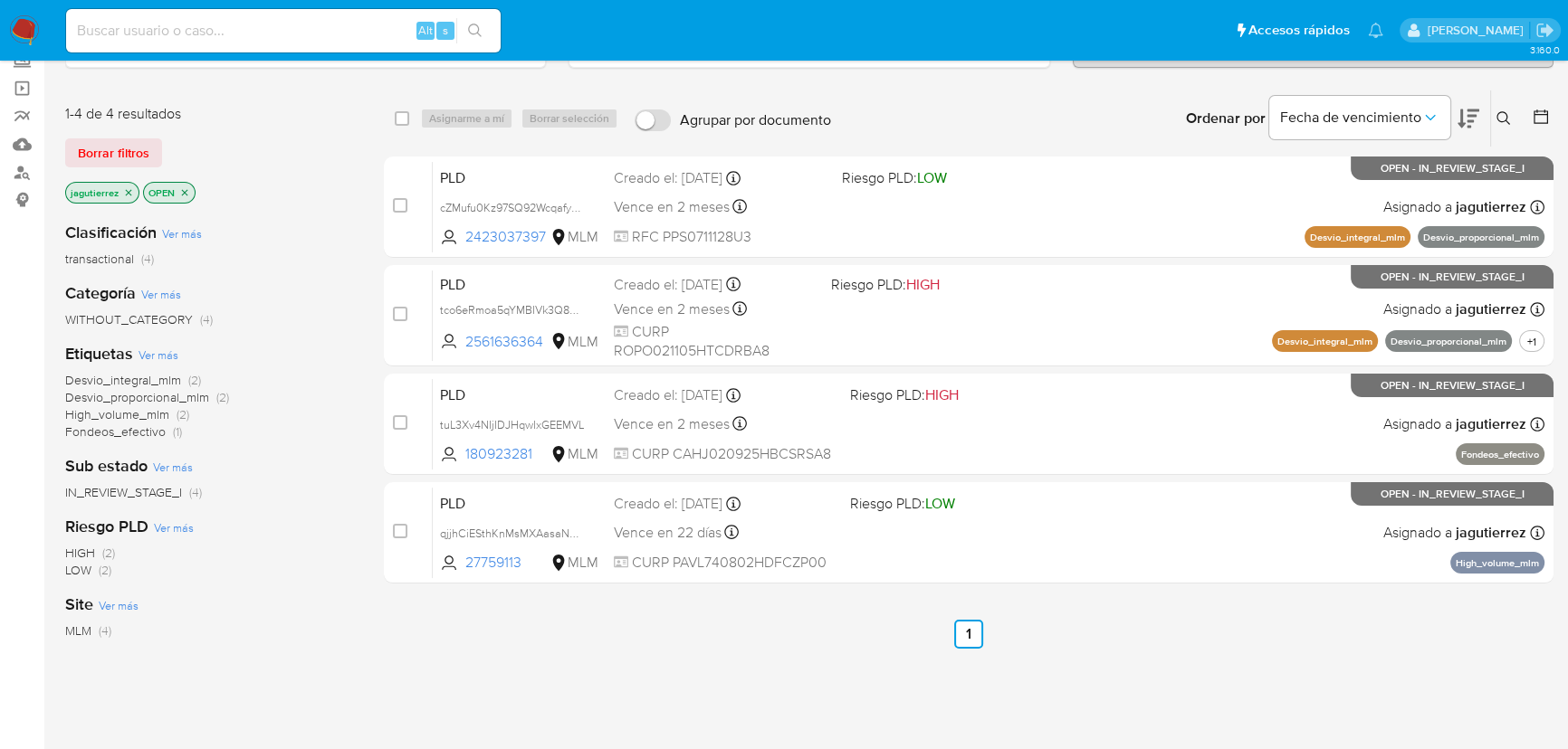
scroll to position [105, 0]
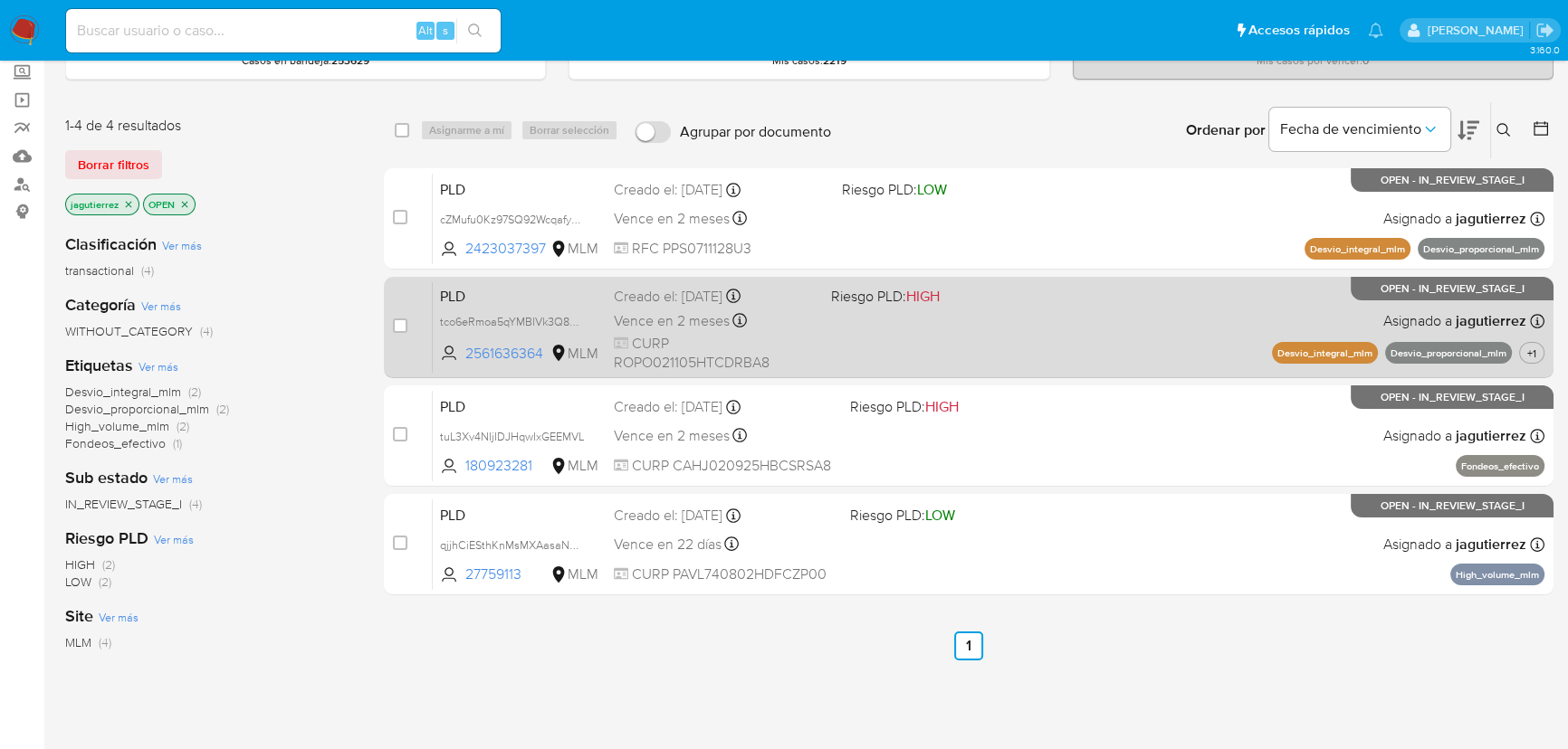
click at [531, 301] on span "PLD" at bounding box center [520, 295] width 160 height 24
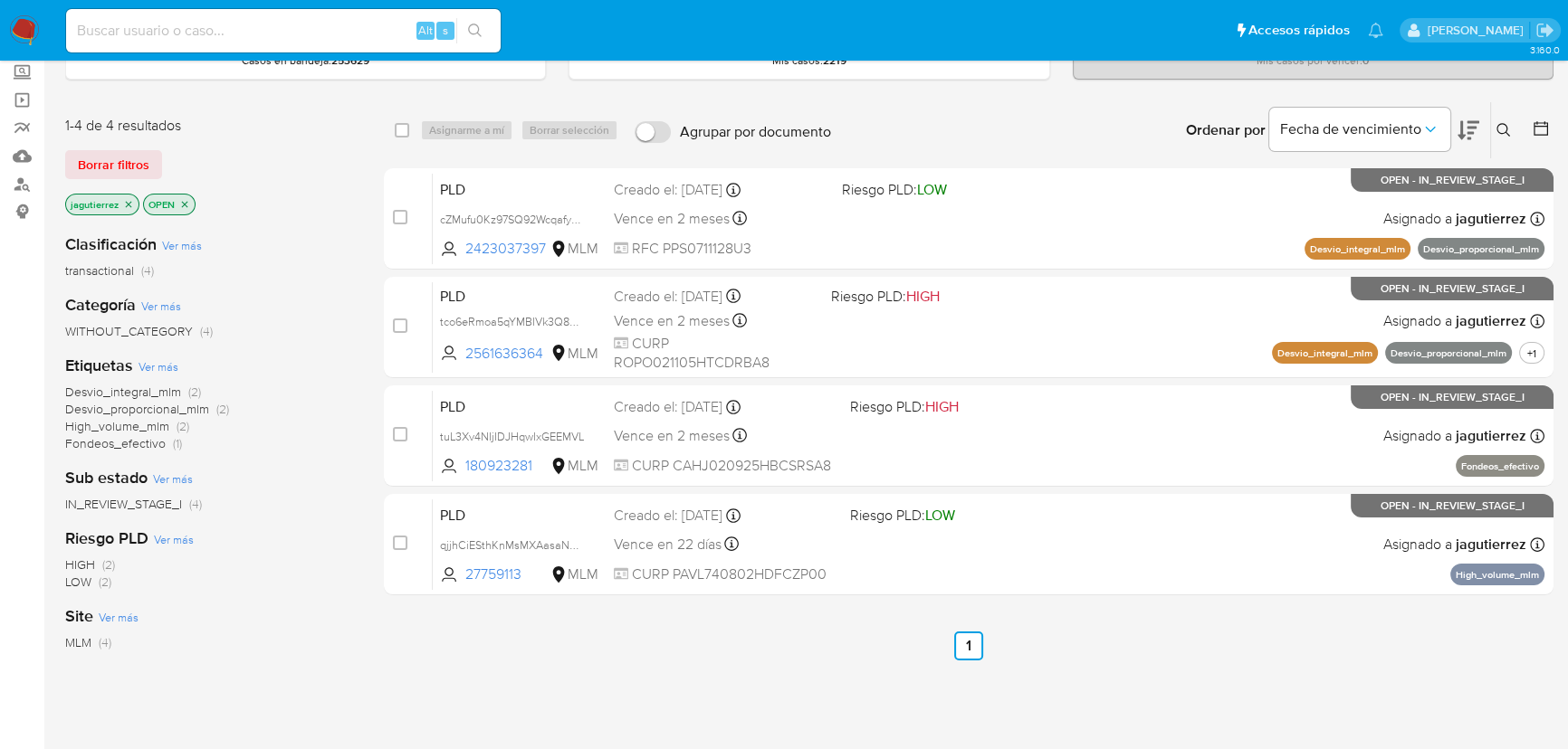
click at [125, 202] on icon "close-filter" at bounding box center [128, 205] width 11 height 11
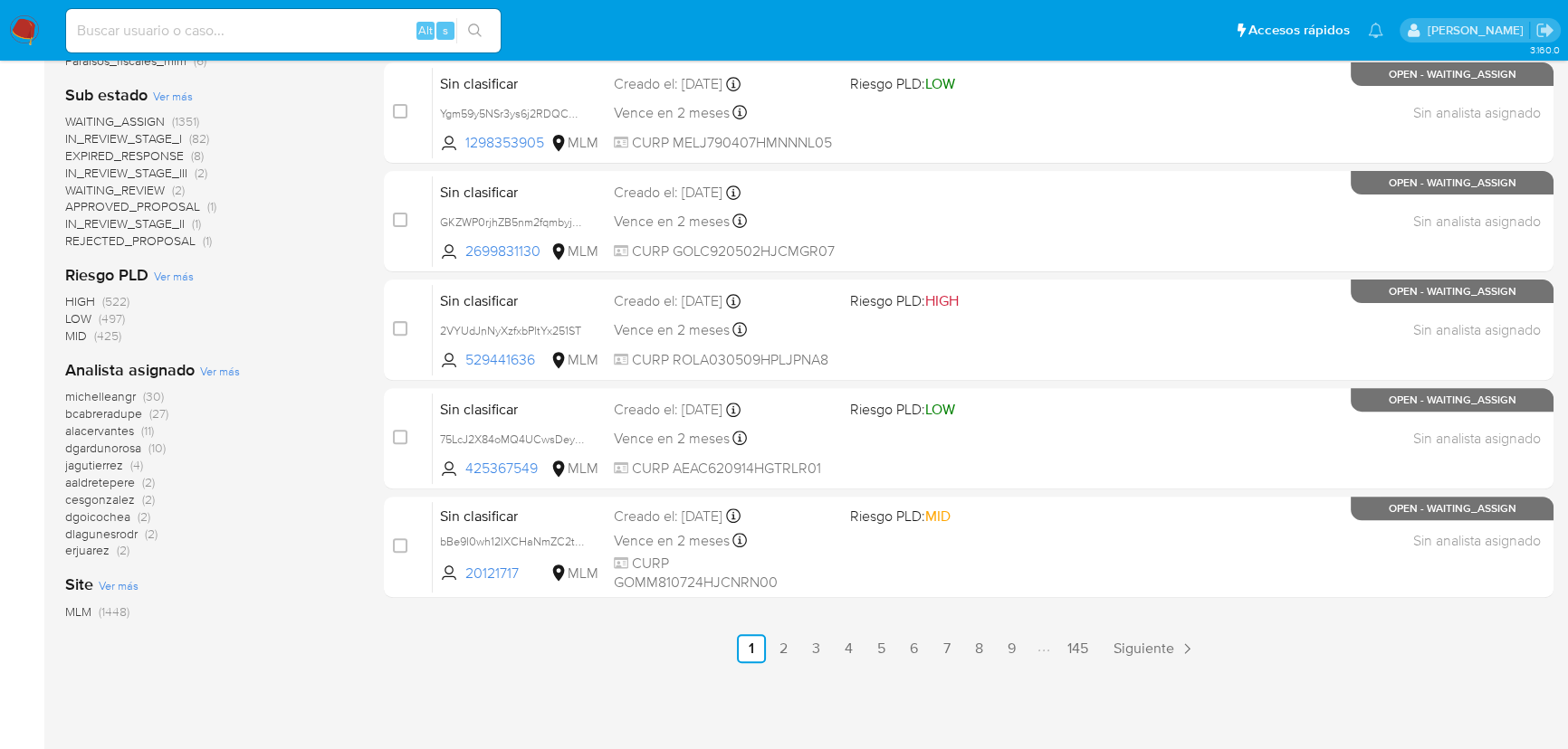
scroll to position [787, 0]
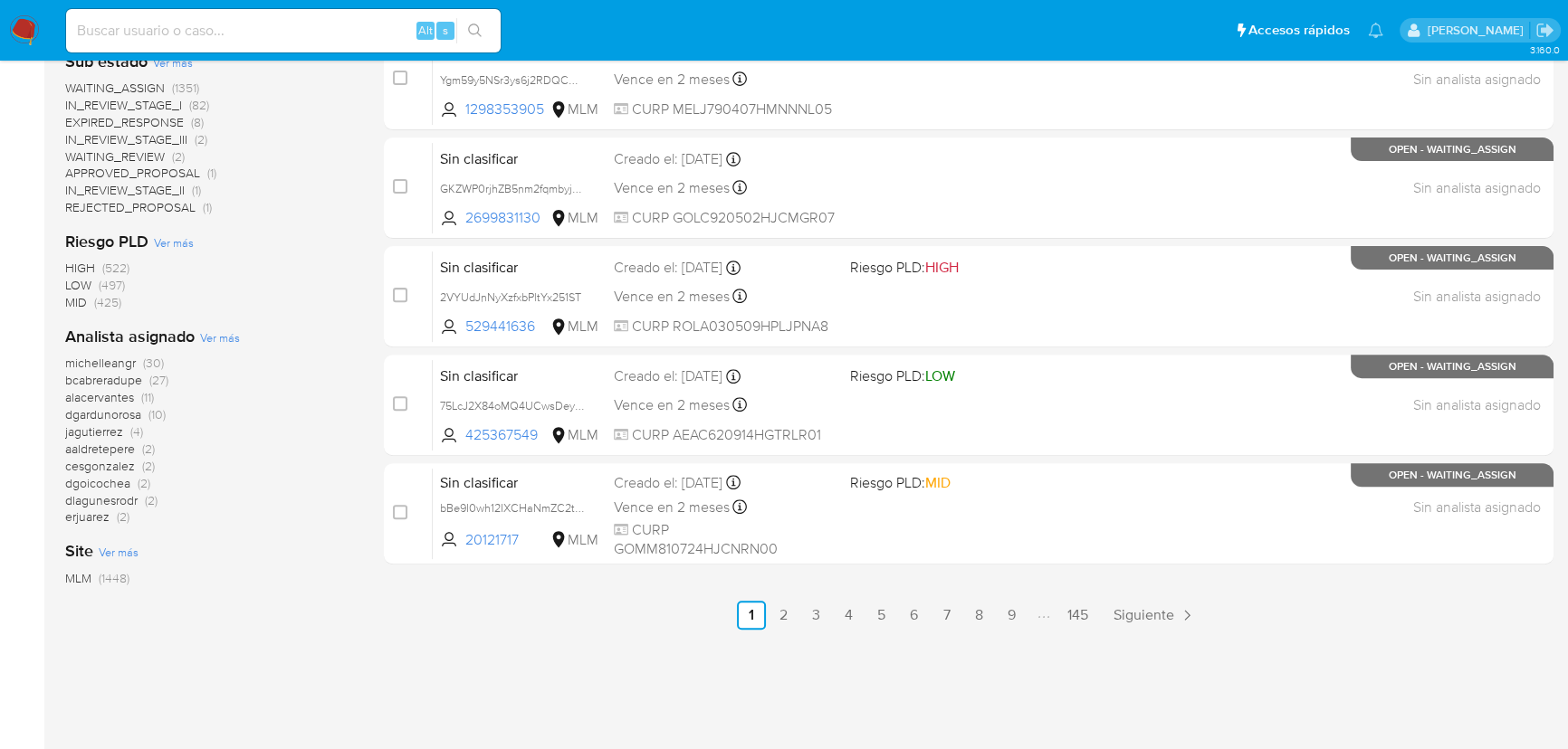
click at [90, 520] on span "erjuarez" at bounding box center [88, 517] width 44 height 18
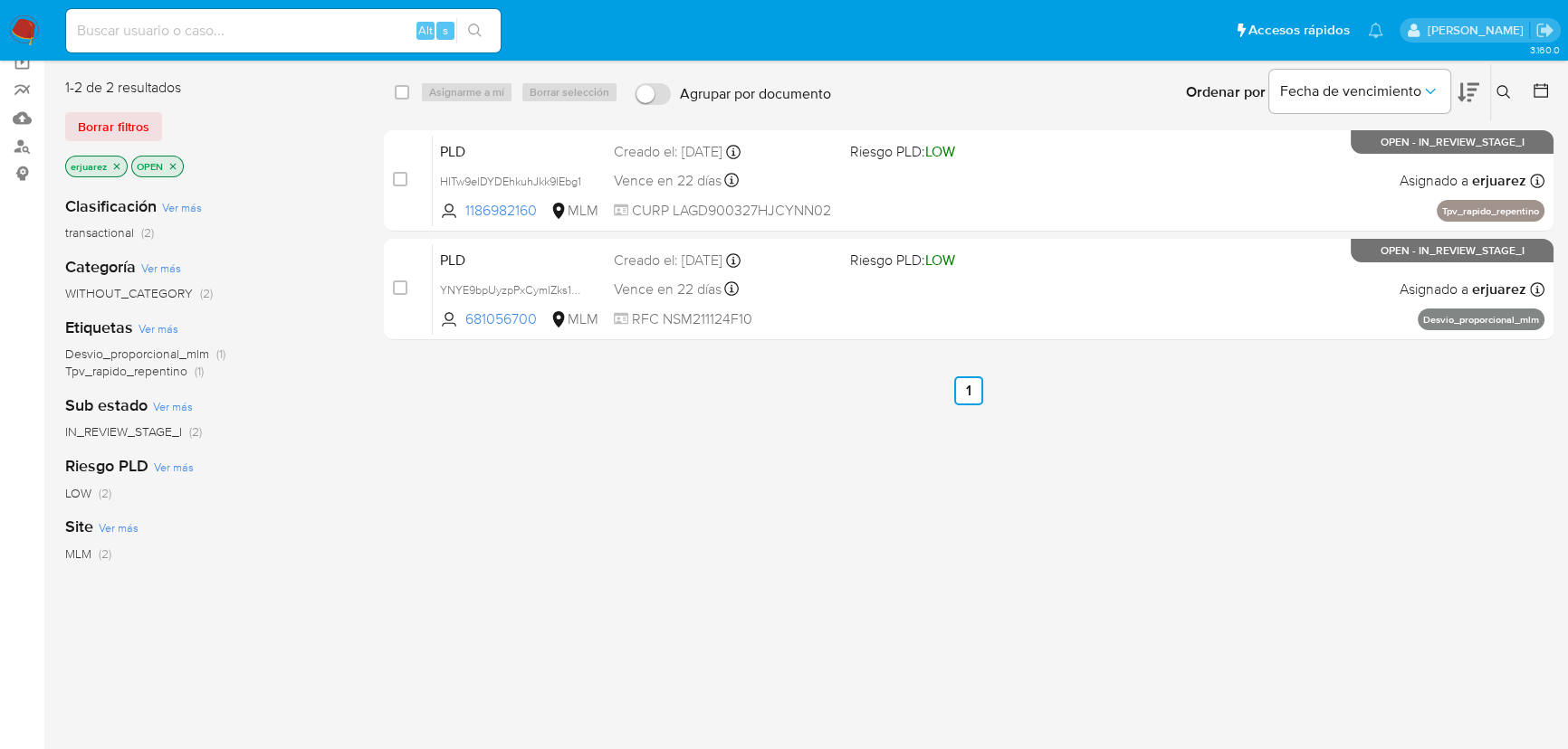
scroll to position [105, 0]
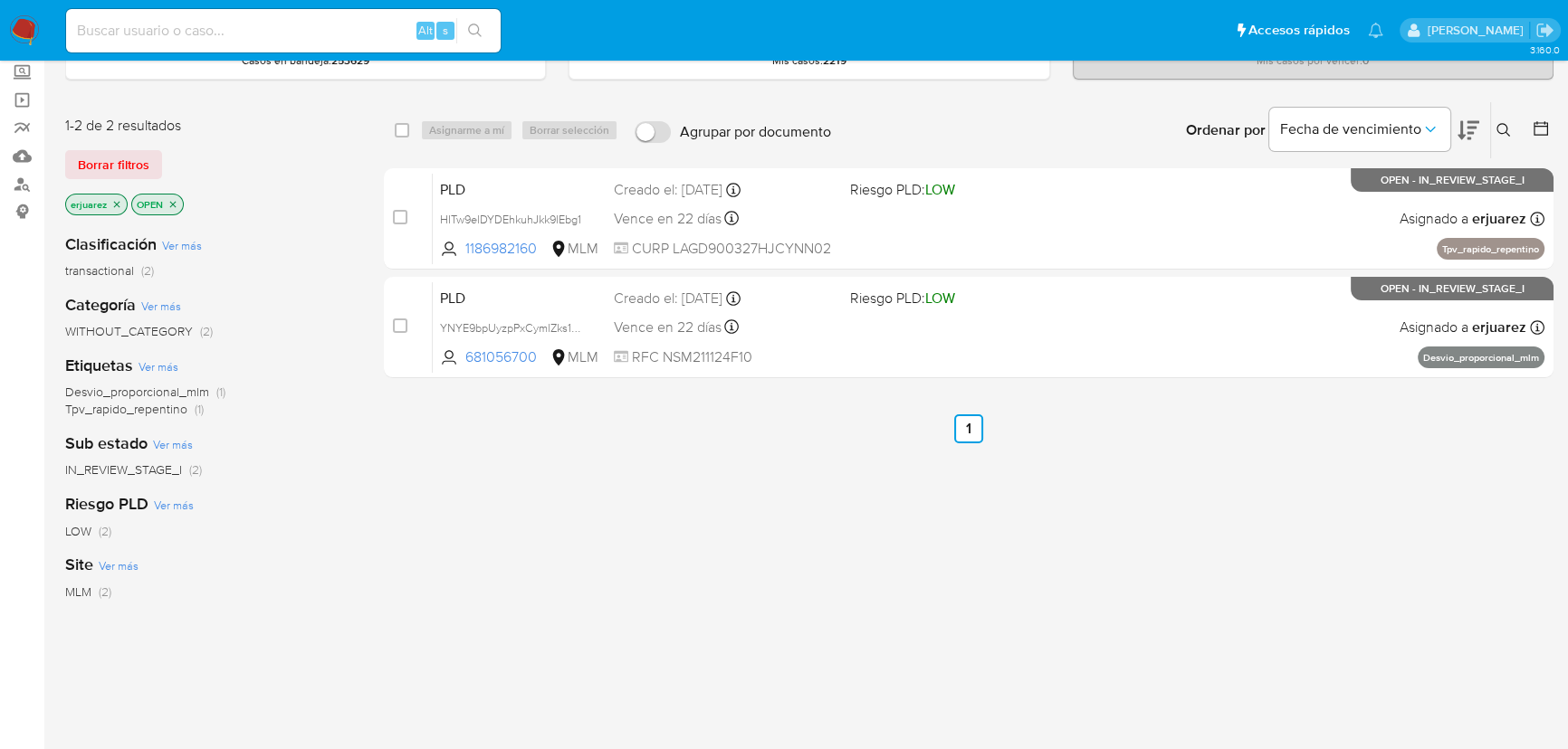
click at [118, 204] on icon "close-filter" at bounding box center [117, 204] width 6 height 6
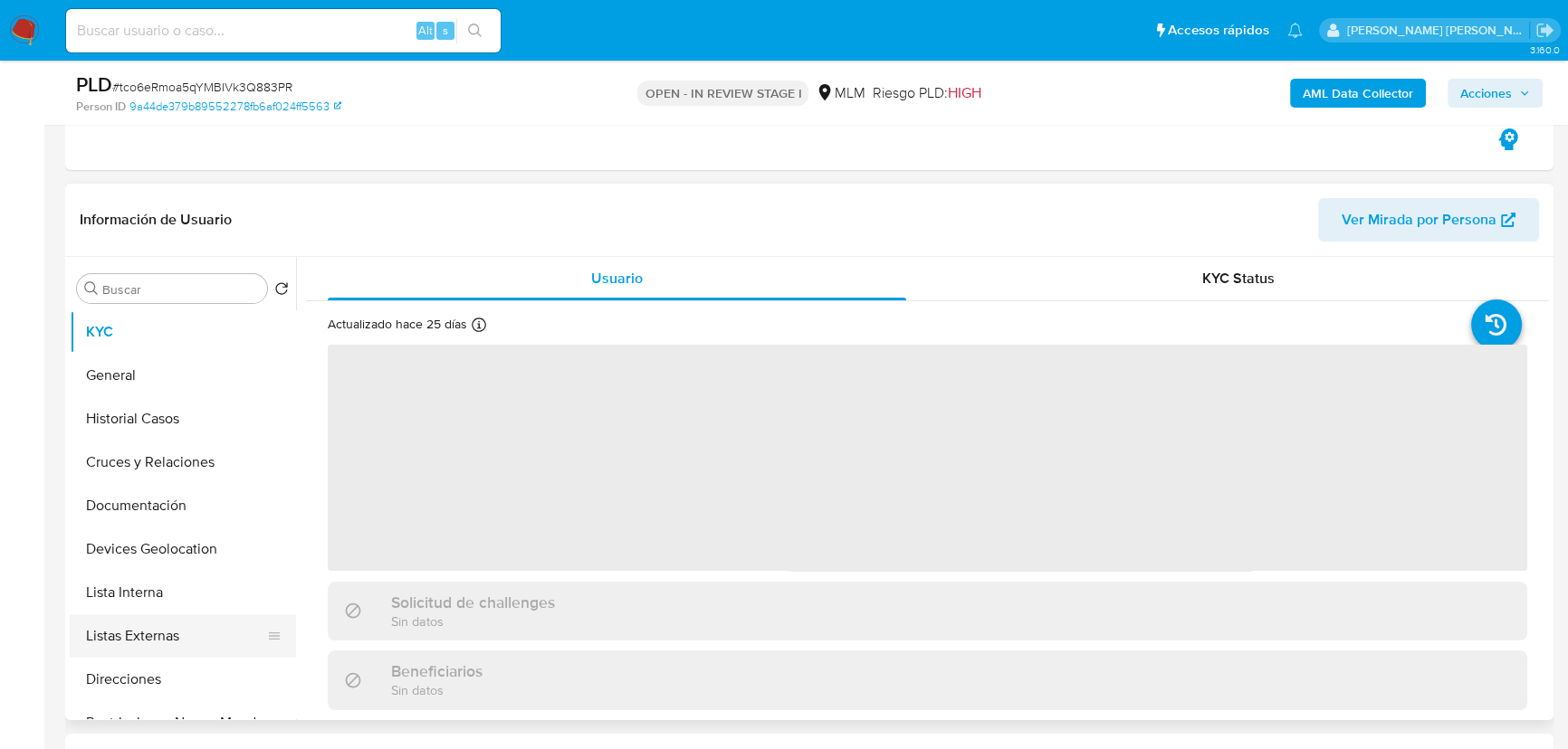
scroll to position [410, 0]
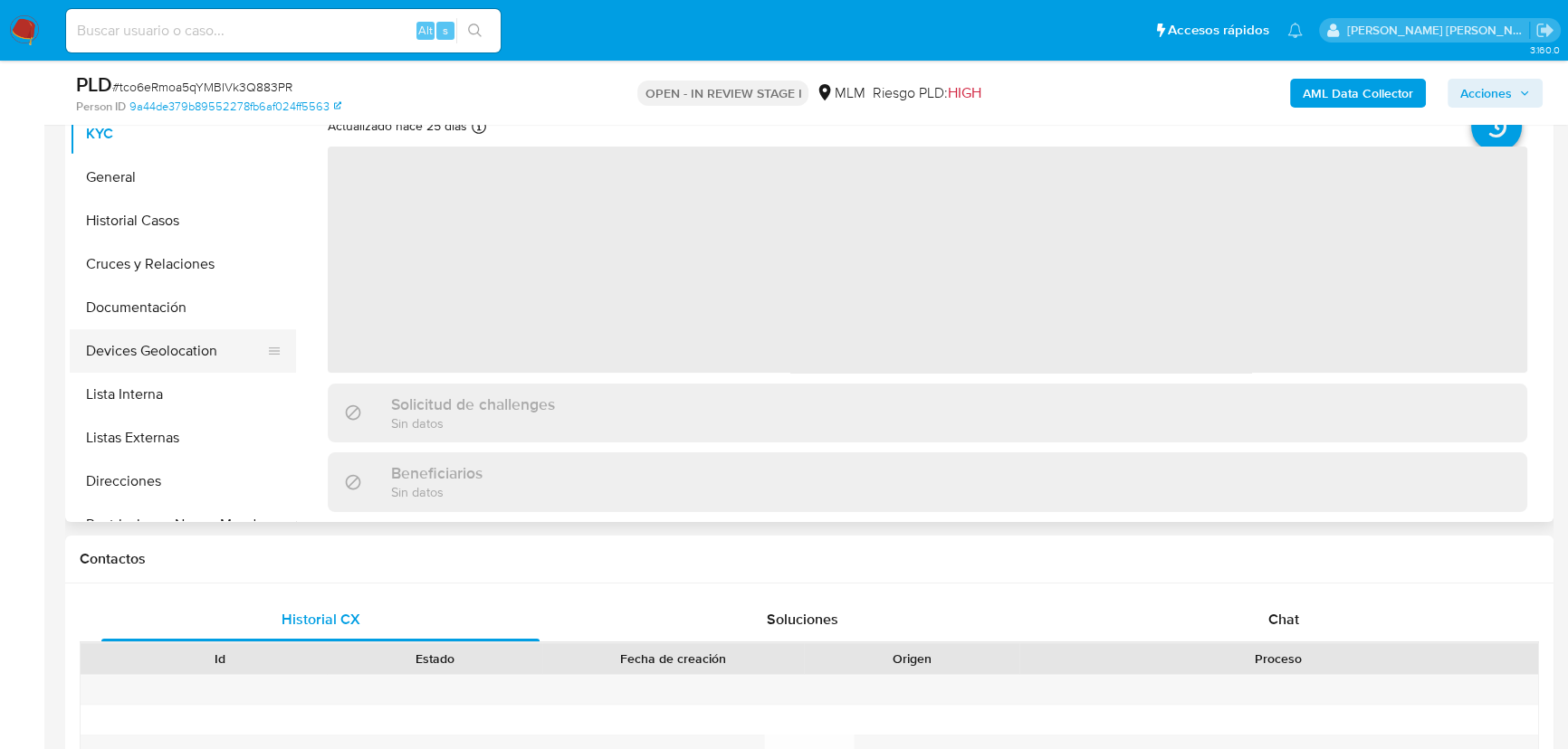
select select "10"
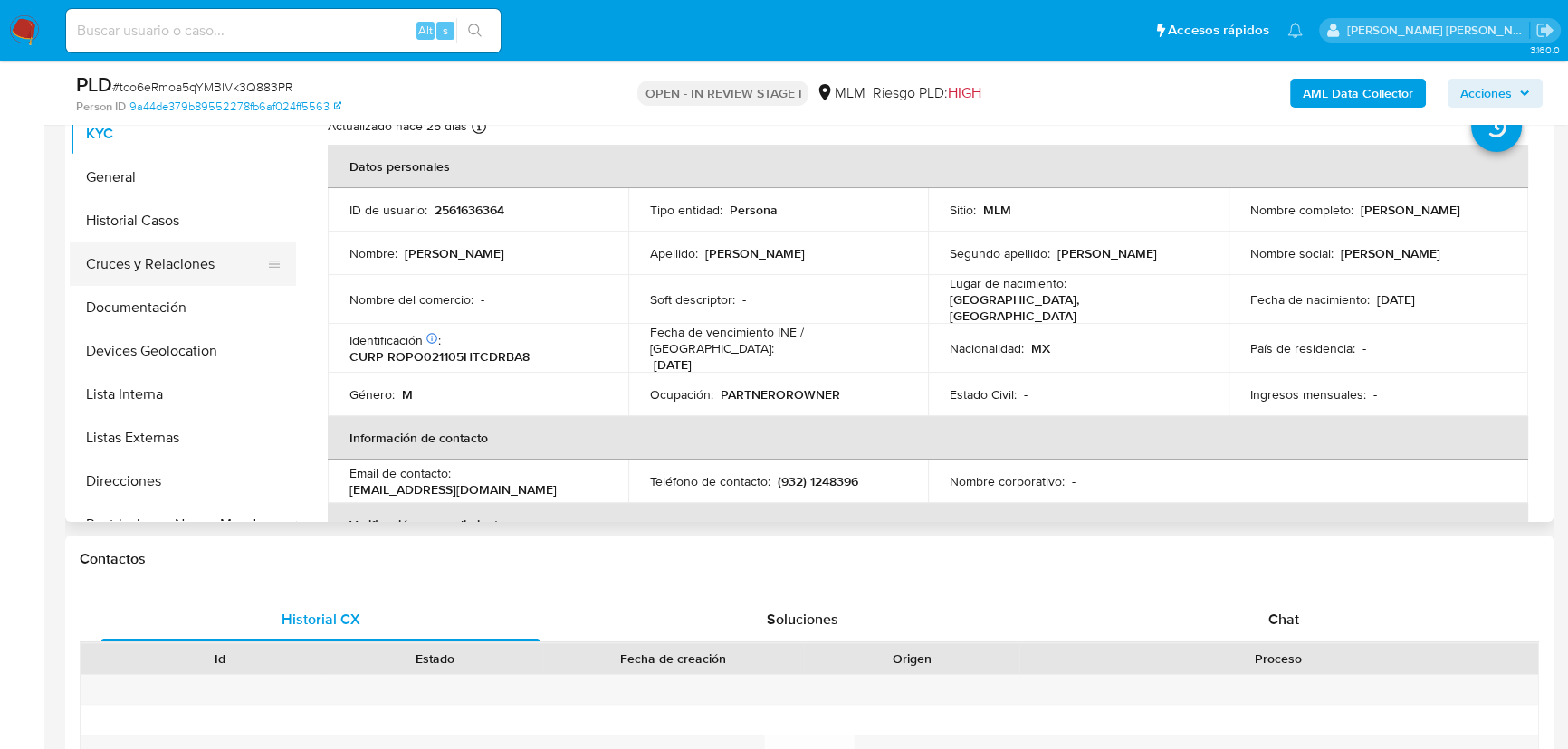
click at [184, 267] on button "Cruces y Relaciones" at bounding box center [176, 264] width 212 height 43
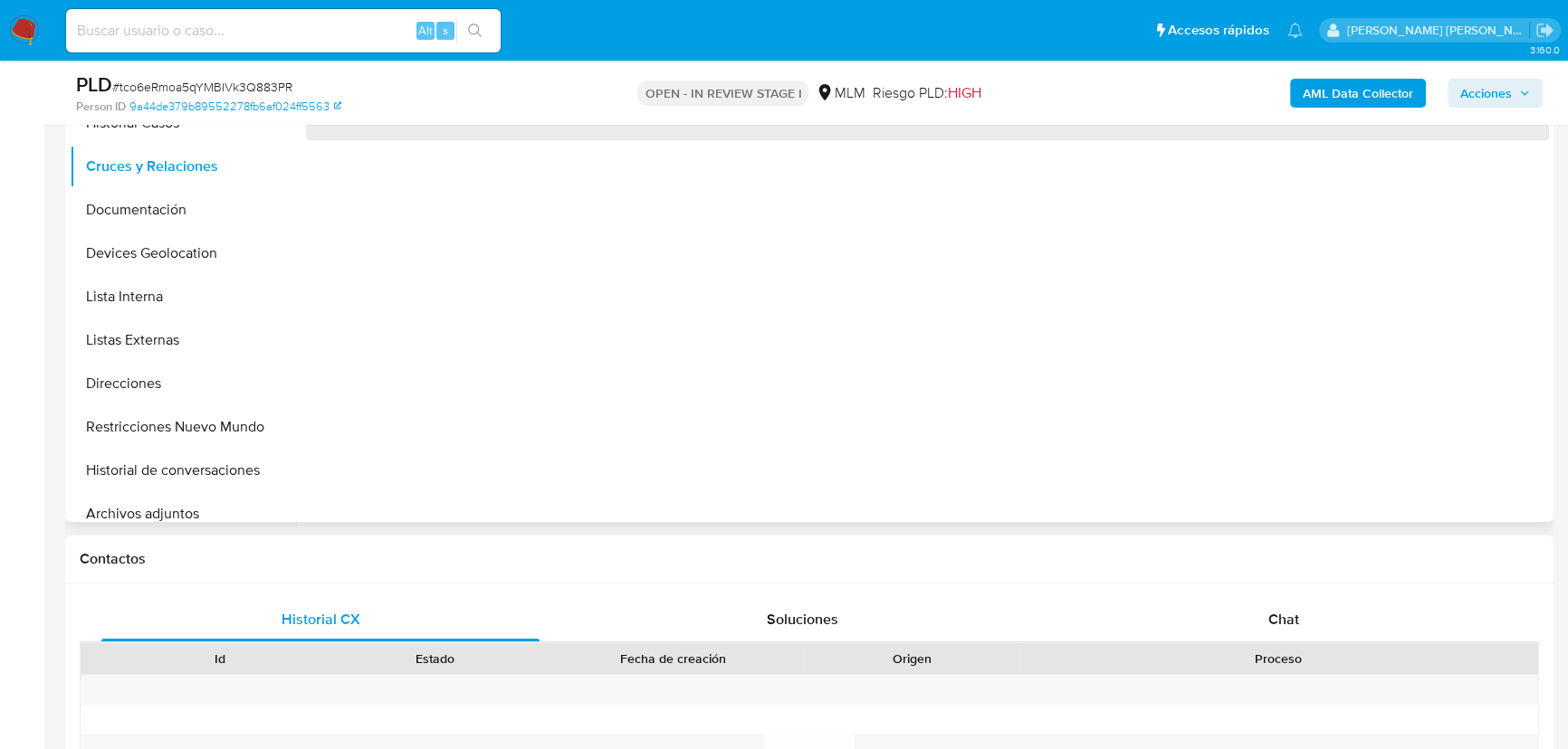
scroll to position [246, 0]
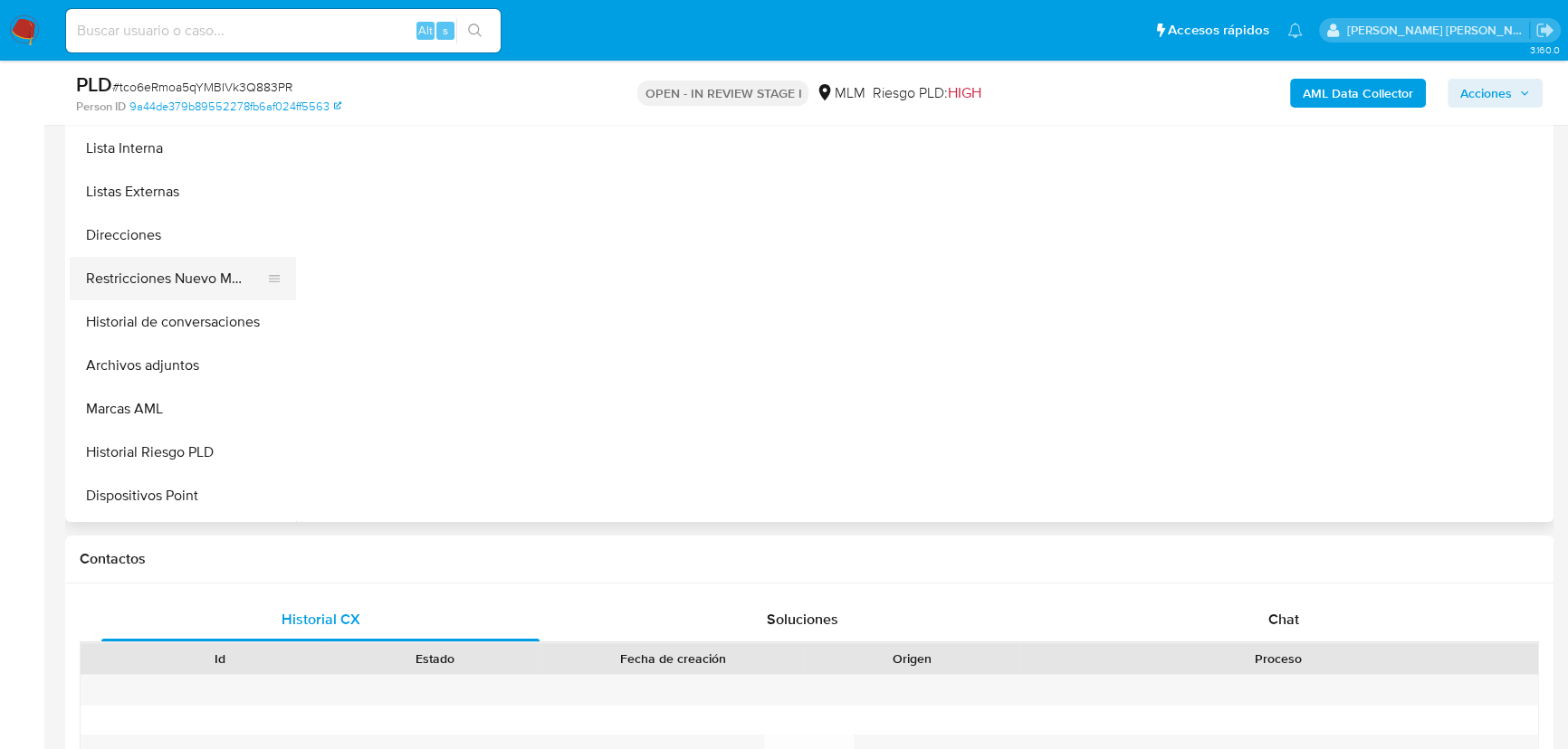
click at [206, 261] on button "Restricciones Nuevo Mundo" at bounding box center [176, 279] width 212 height 43
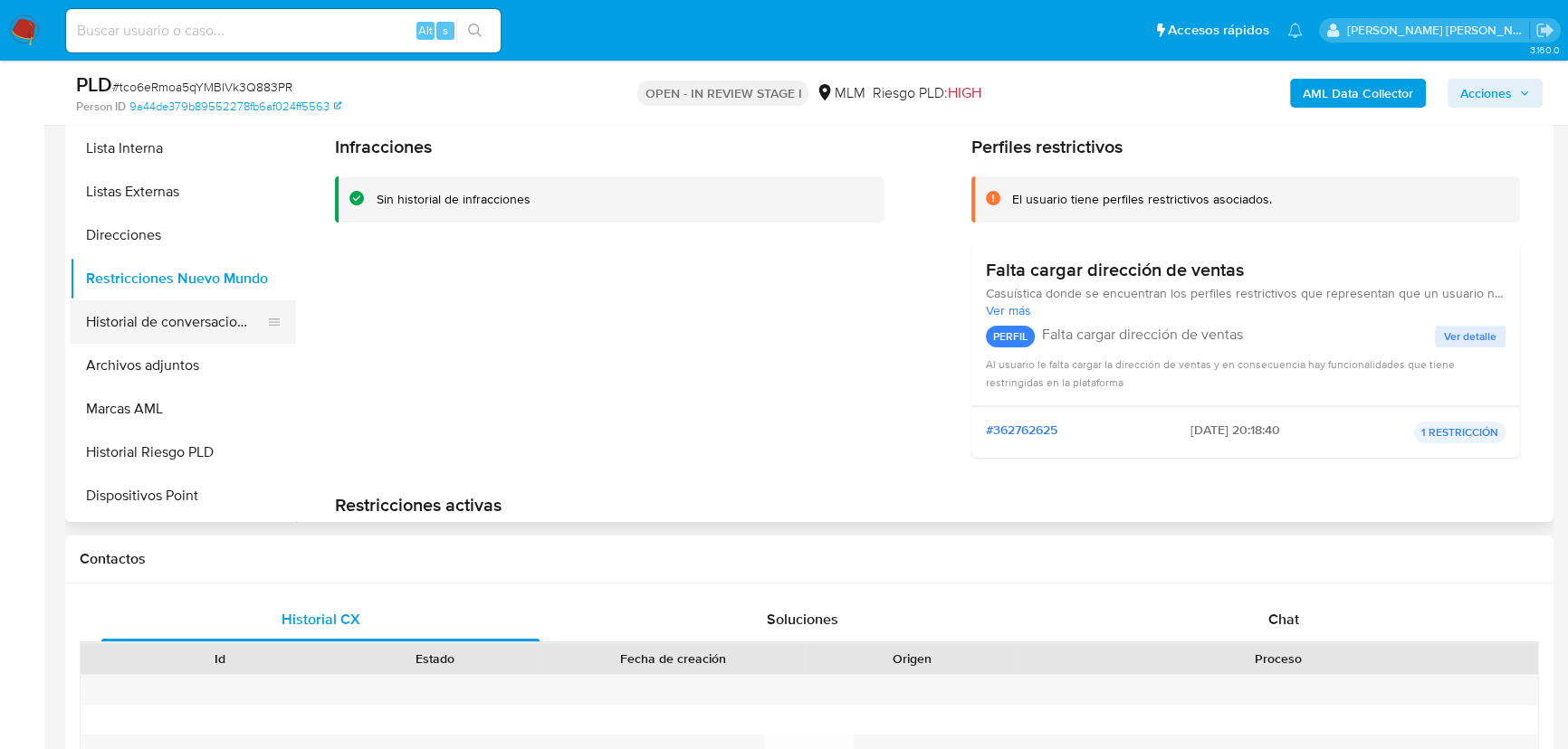
click at [227, 326] on button "Historial de conversaciones" at bounding box center [176, 322] width 212 height 43
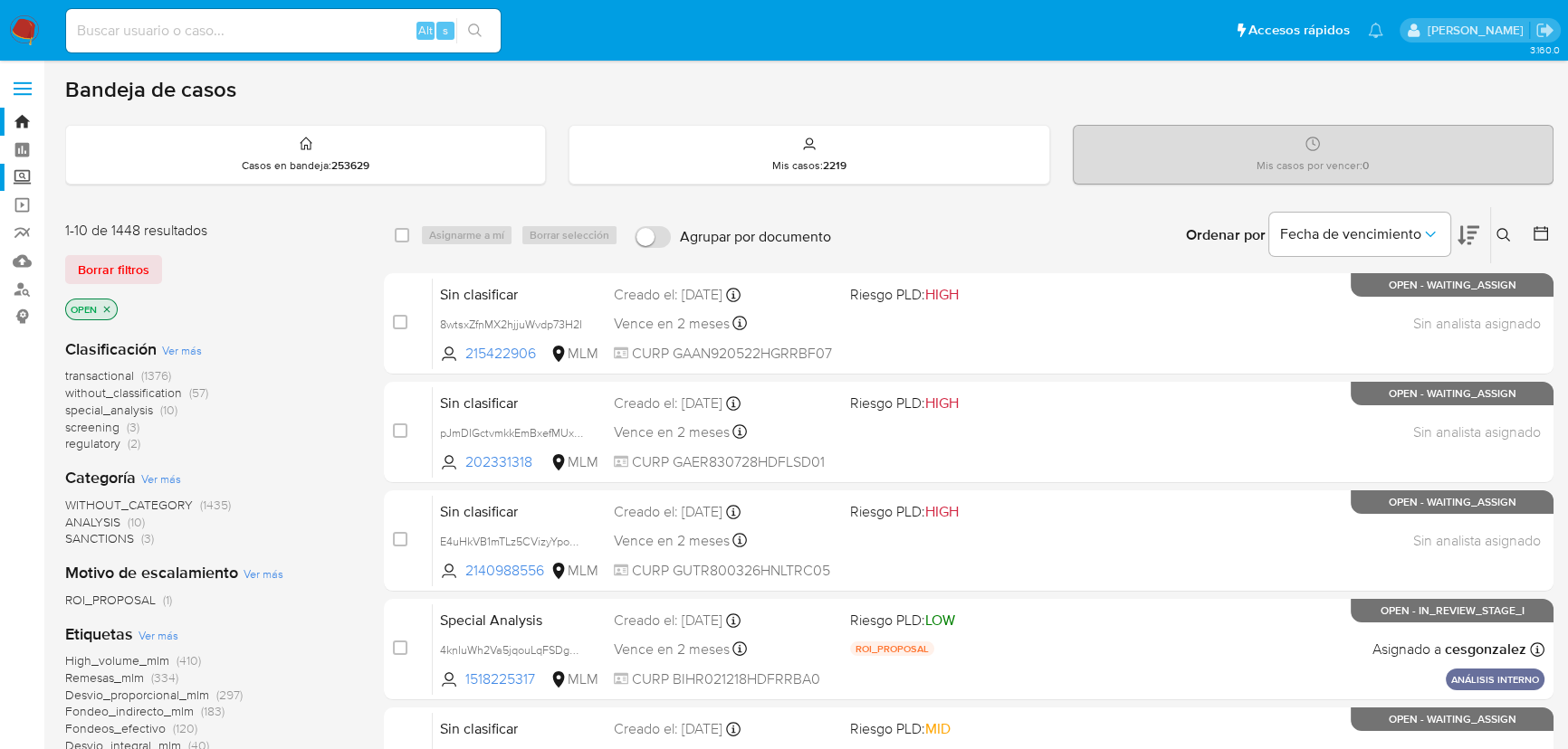
click at [23, 169] on label "Screening" at bounding box center [107, 178] width 215 height 28
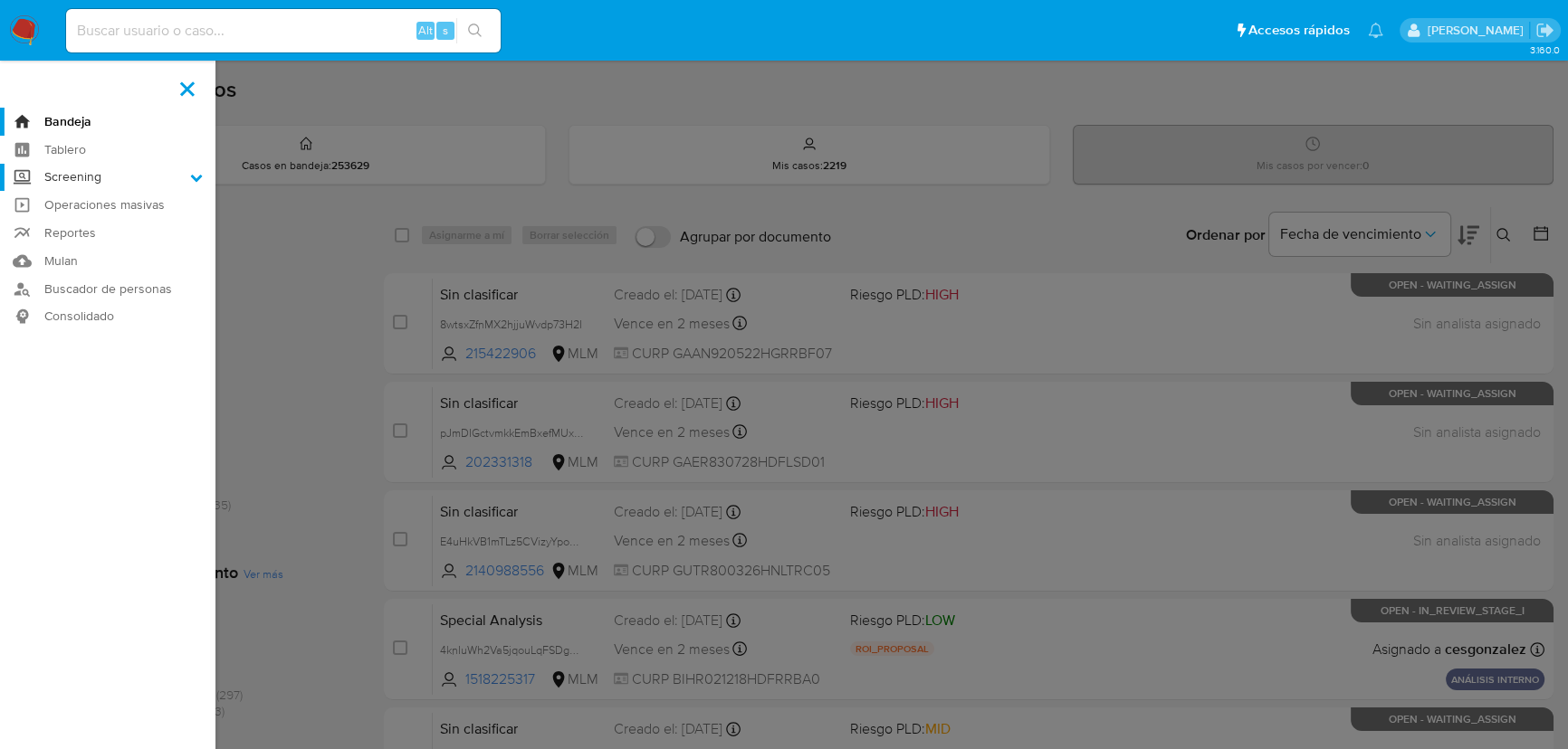
click at [0, 0] on input "Screening" at bounding box center [0, 0] width 0 height 0
click at [75, 250] on link "Herramientas" at bounding box center [107, 248] width 215 height 23
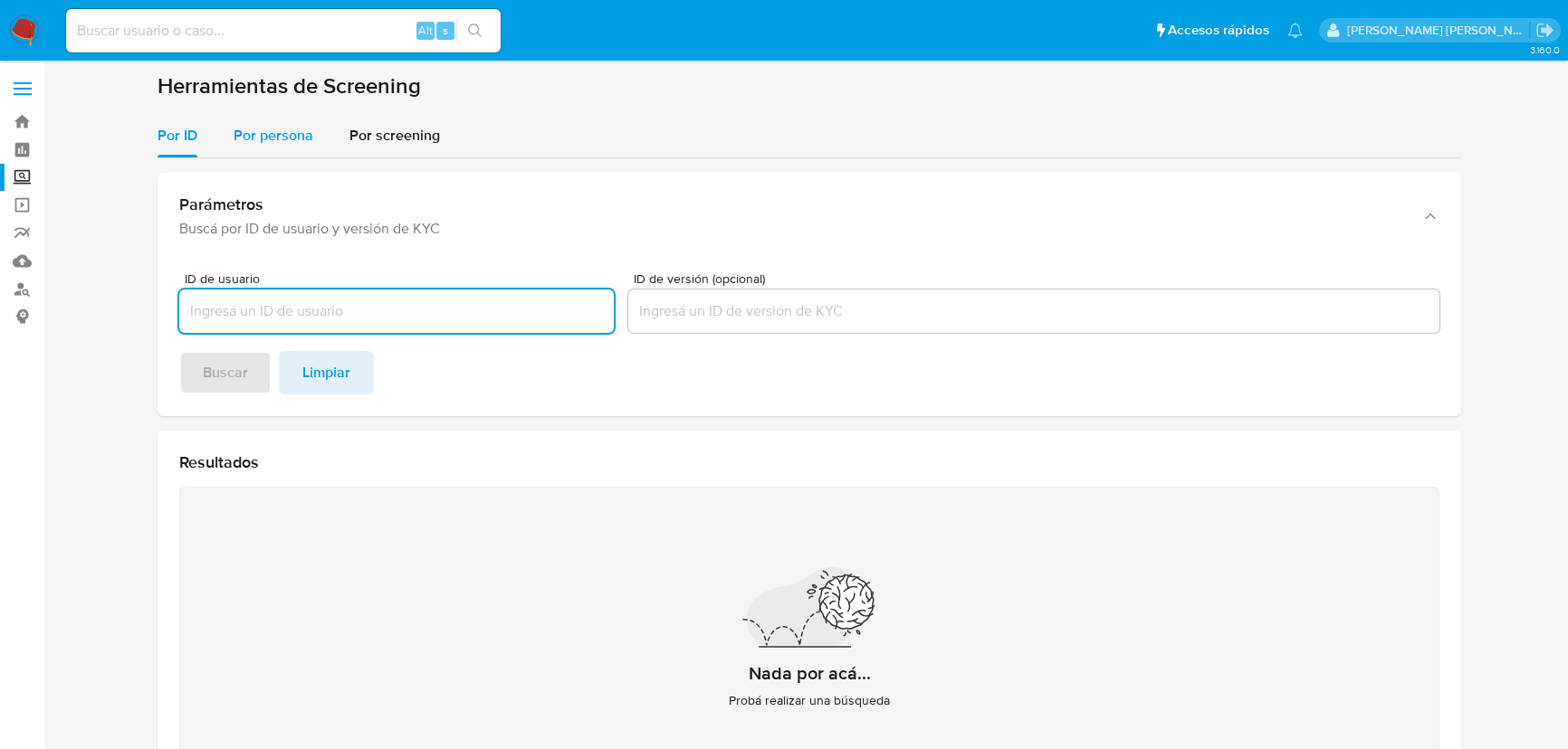
click at [262, 150] on div "Por persona" at bounding box center [273, 136] width 79 height 43
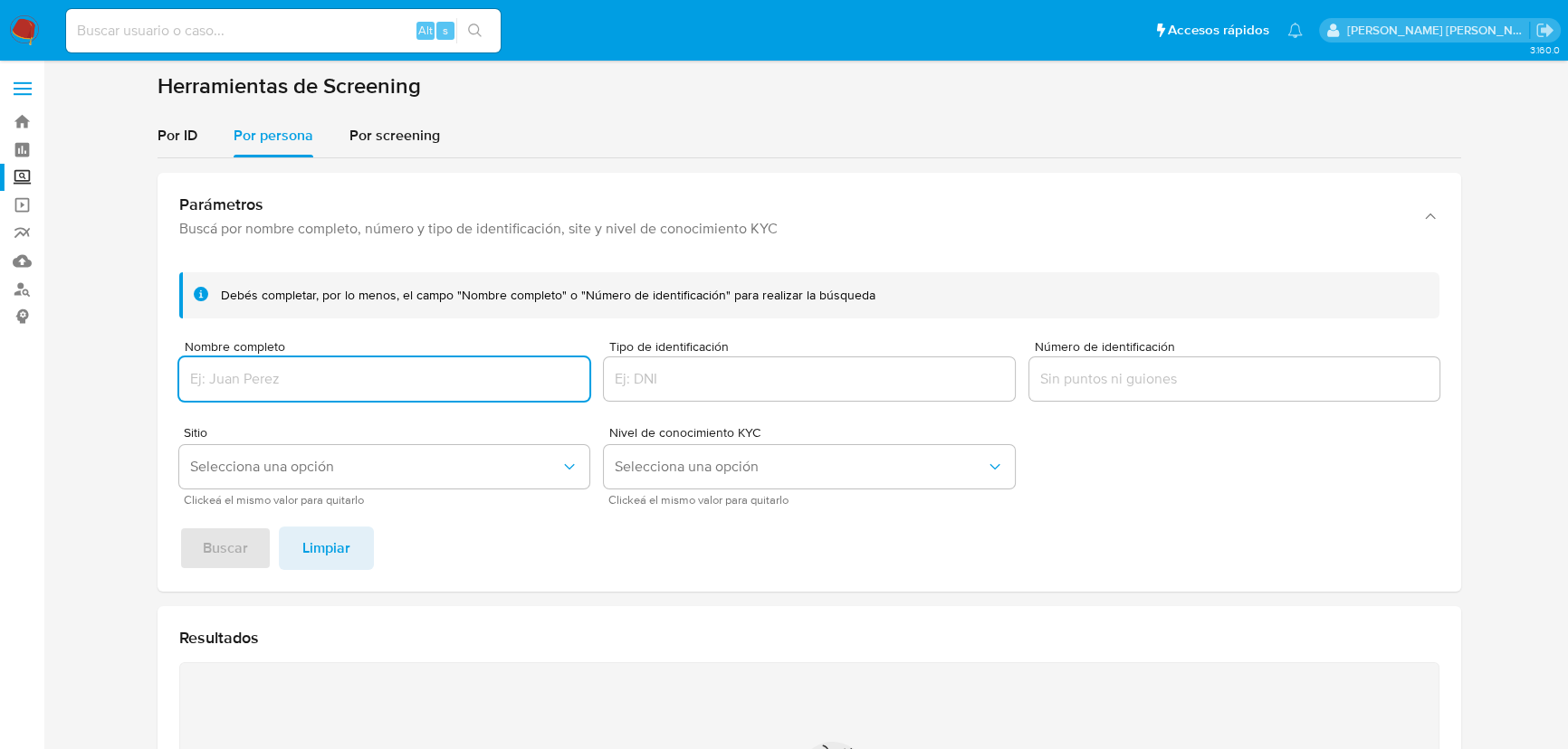
click at [259, 378] on input "Nombre completo" at bounding box center [384, 379] width 410 height 24
type input "EDGAR ANTONIO BATRES MARTINEZ"
click at [240, 544] on span "Buscar" at bounding box center [225, 548] width 45 height 40
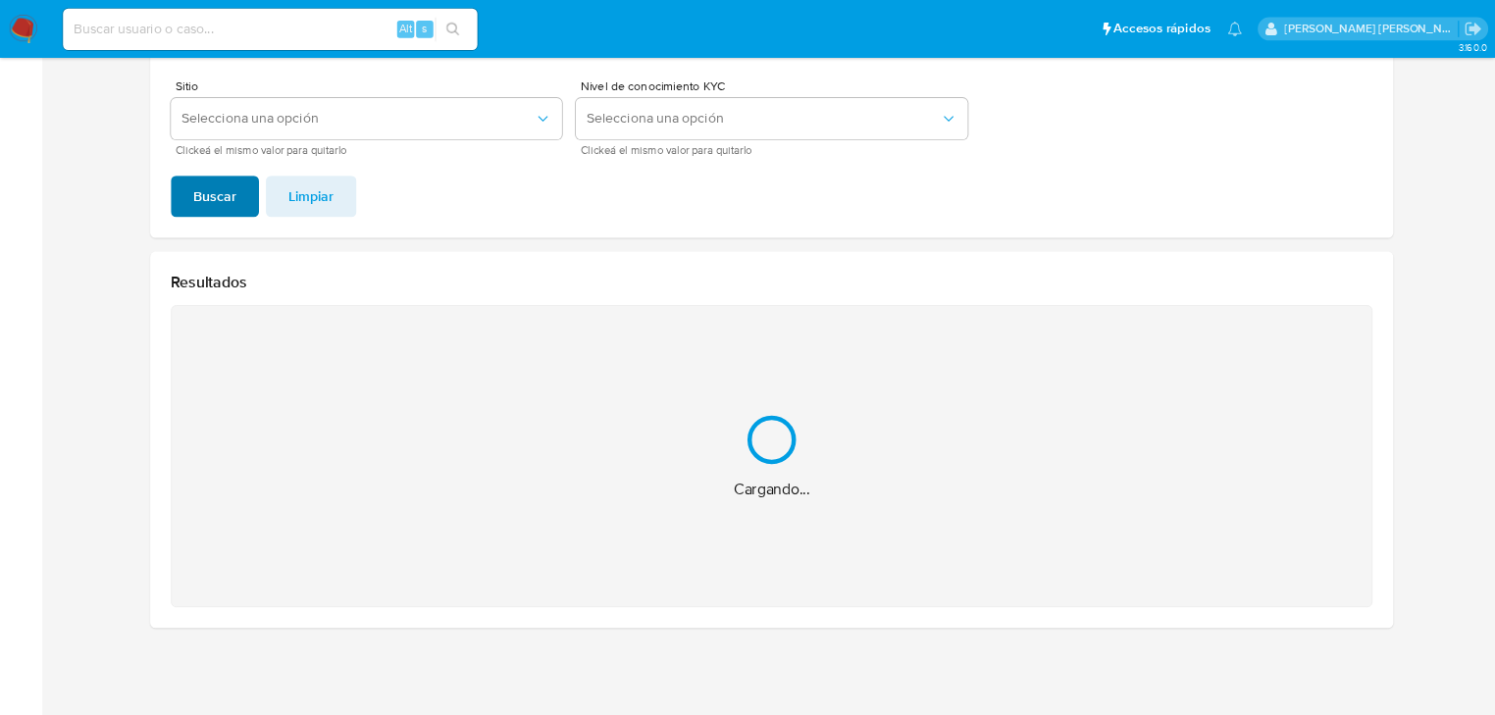
scroll to position [59, 0]
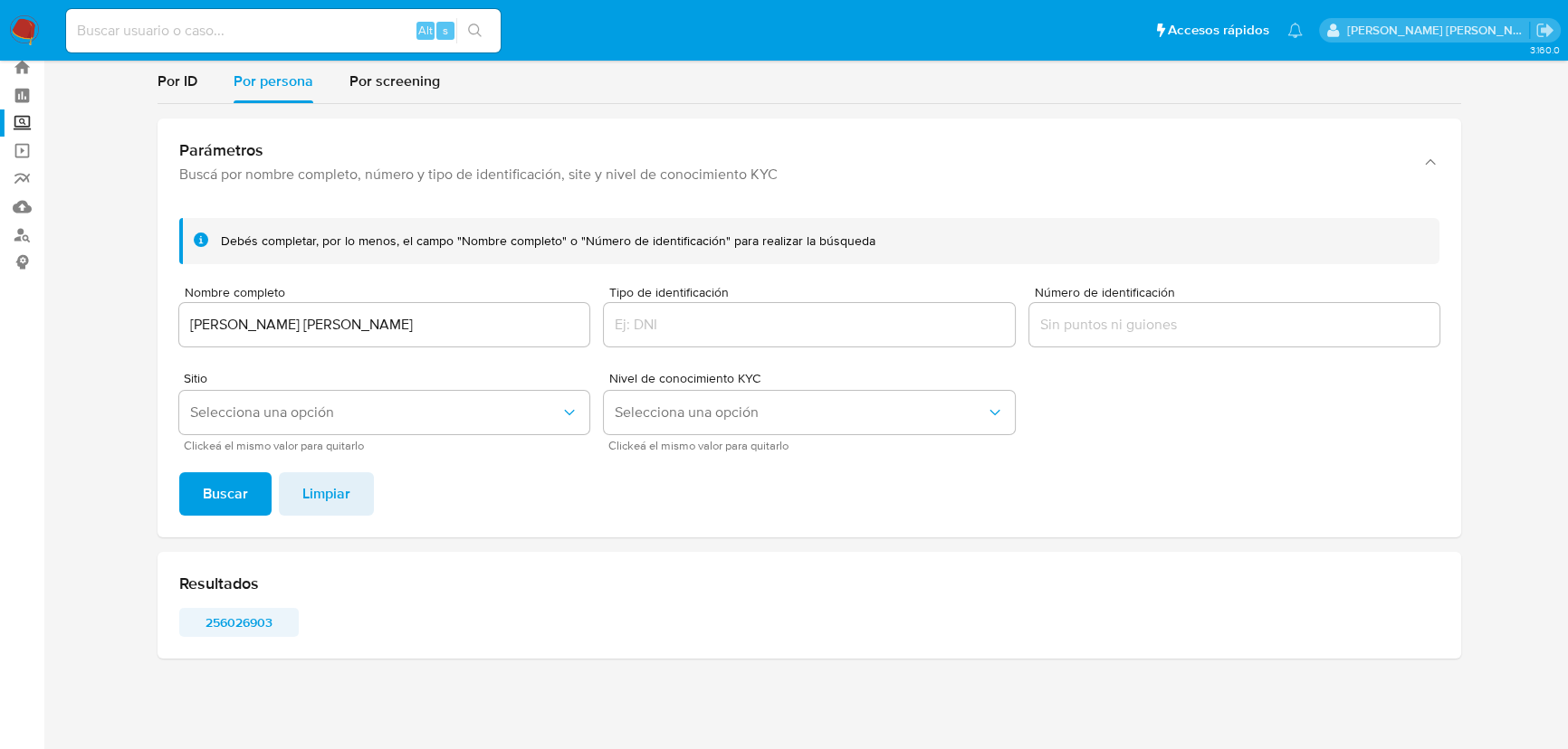
click at [218, 624] on span "256026903" at bounding box center [239, 622] width 94 height 25
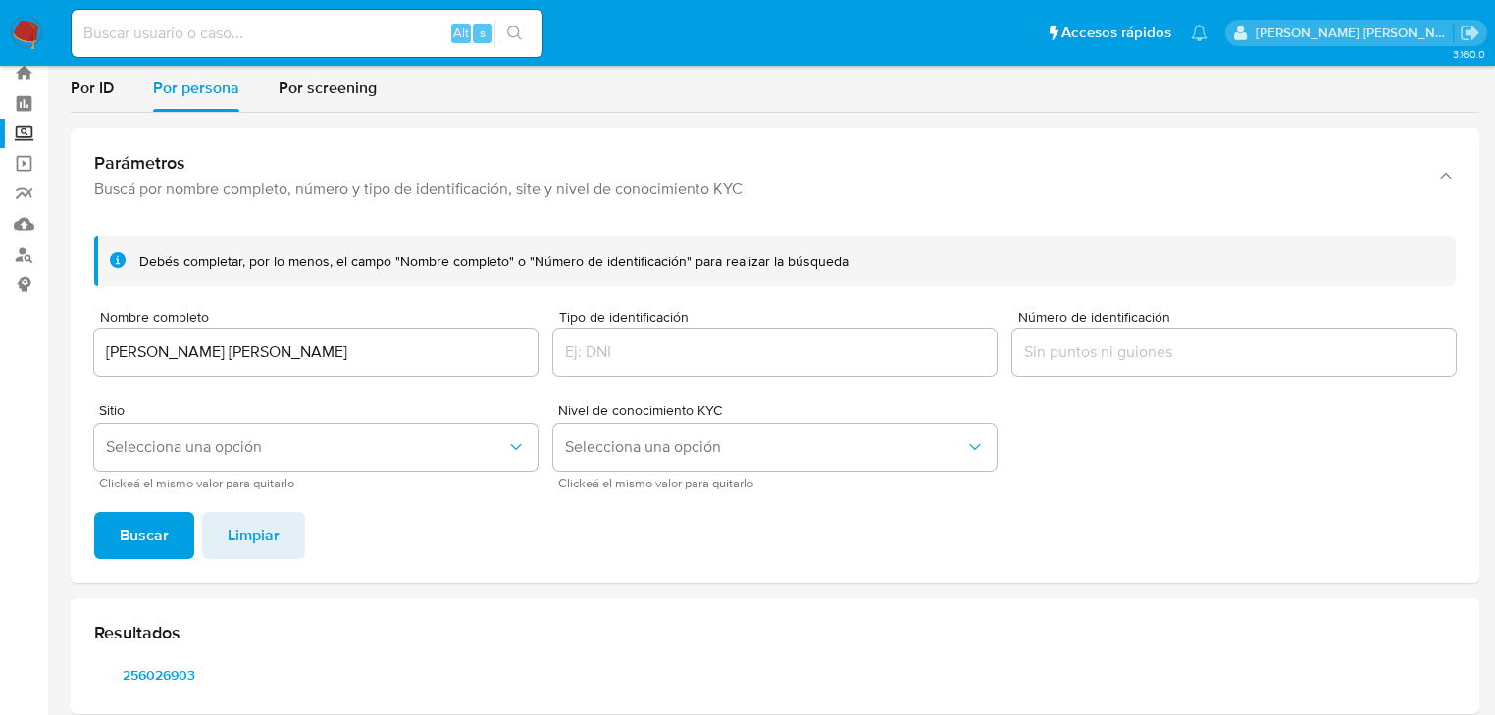
click at [190, 21] on input at bounding box center [307, 34] width 471 height 26
paste input "2548355026"
type input "2548355026"
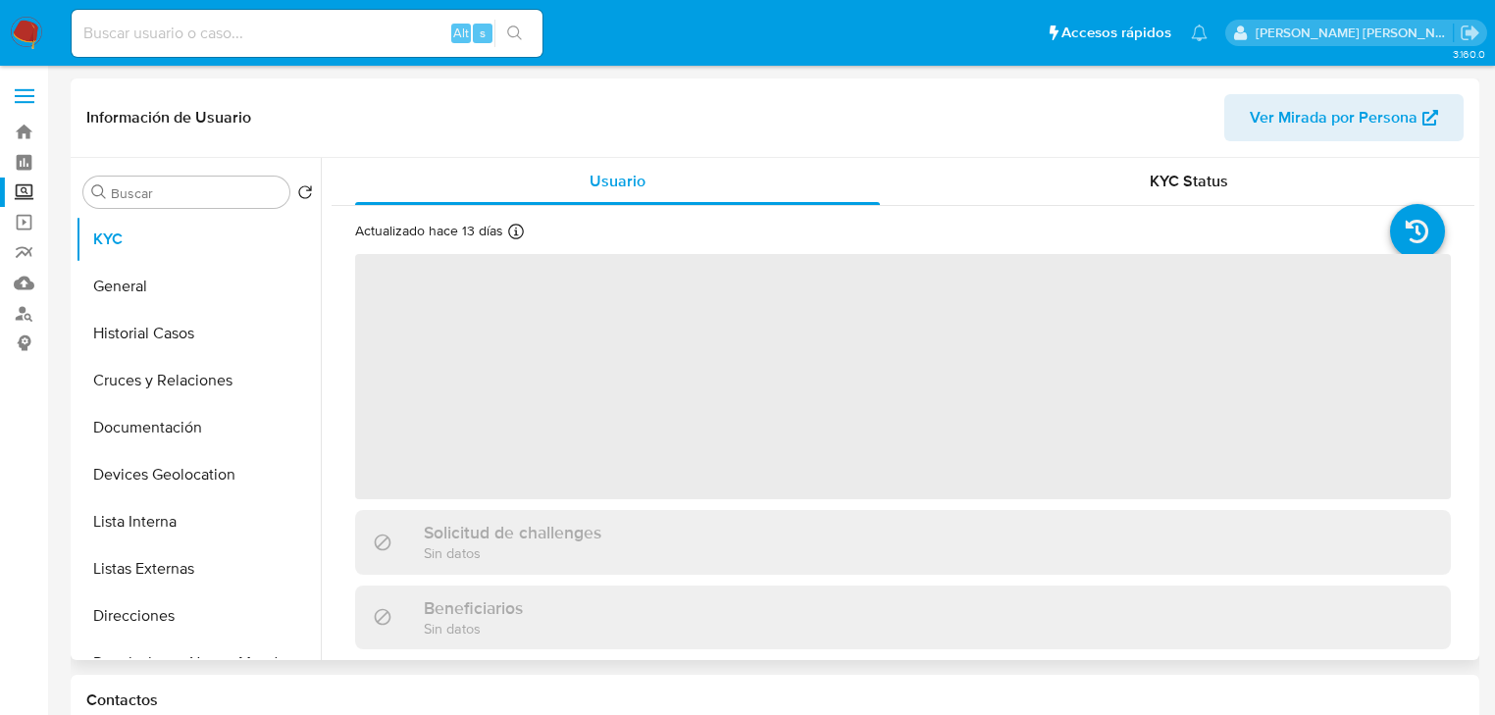
select select "10"
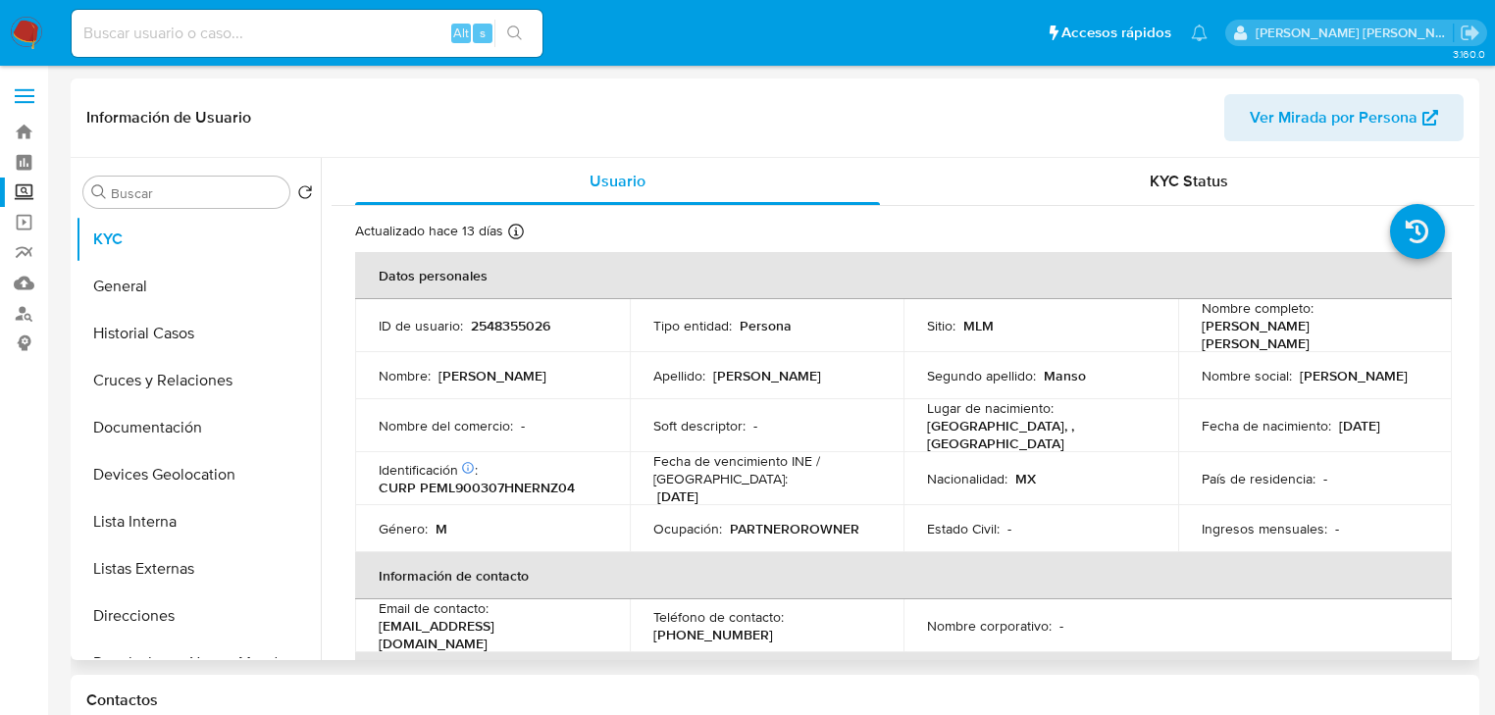
click at [547, 479] on p "CURP PEML900307HNERNZ04" at bounding box center [477, 488] width 196 height 18
copy p "PEML900307HNERNZ04"
click at [654, 427] on td "Soft descriptor : -" at bounding box center [767, 425] width 275 height 53
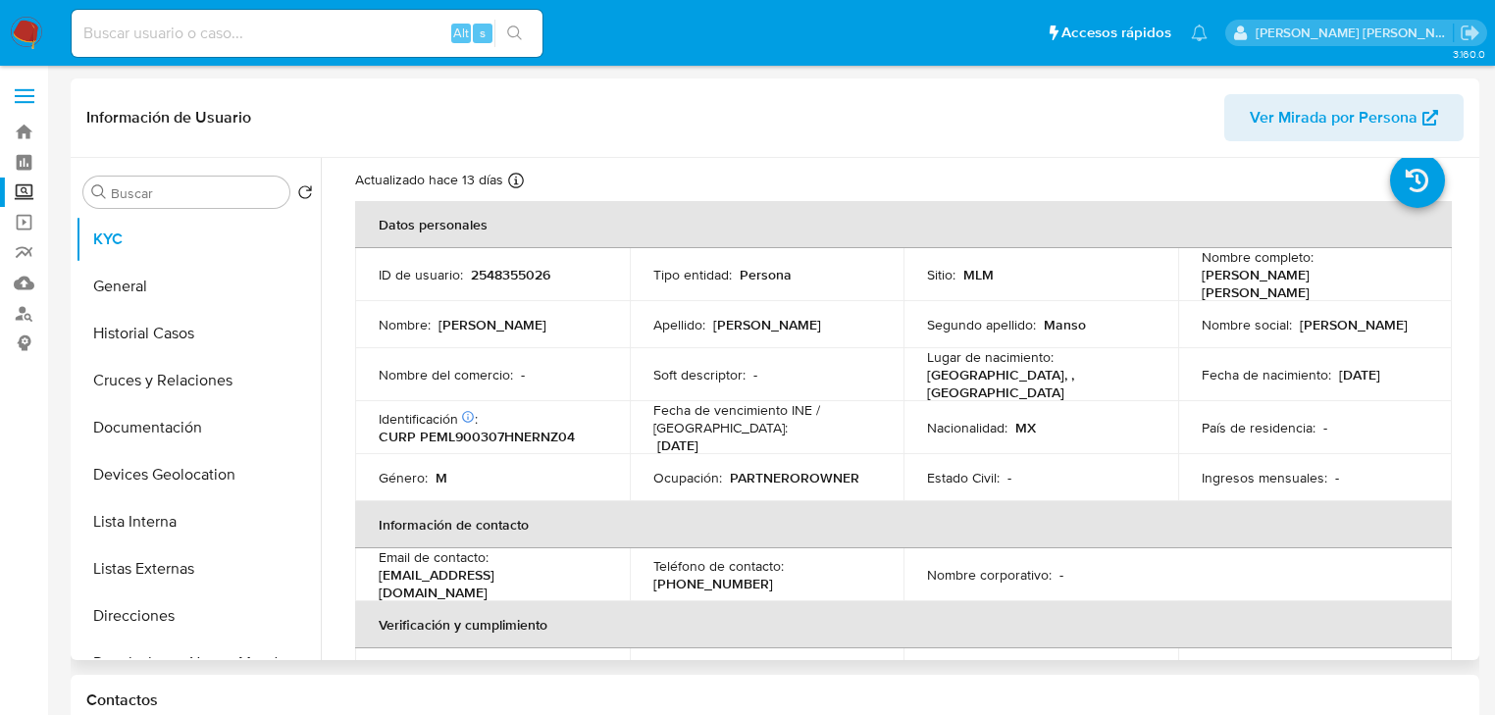
scroll to position [78, 0]
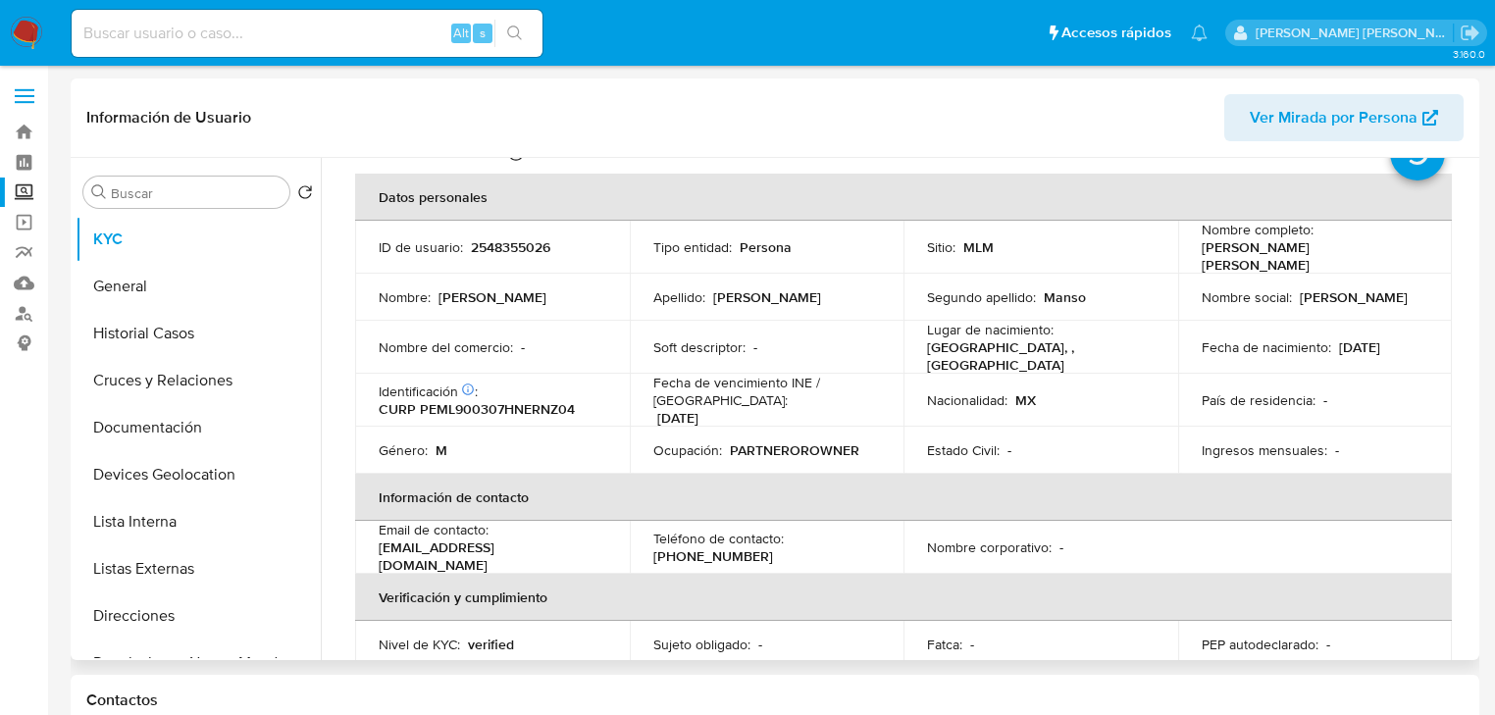
click at [478, 400] on p "CURP PEML900307HNERNZ04" at bounding box center [477, 409] width 196 height 18
copy p "PEML900307HNERNZ04"
click at [162, 389] on button "Cruces y Relaciones" at bounding box center [198, 380] width 245 height 47
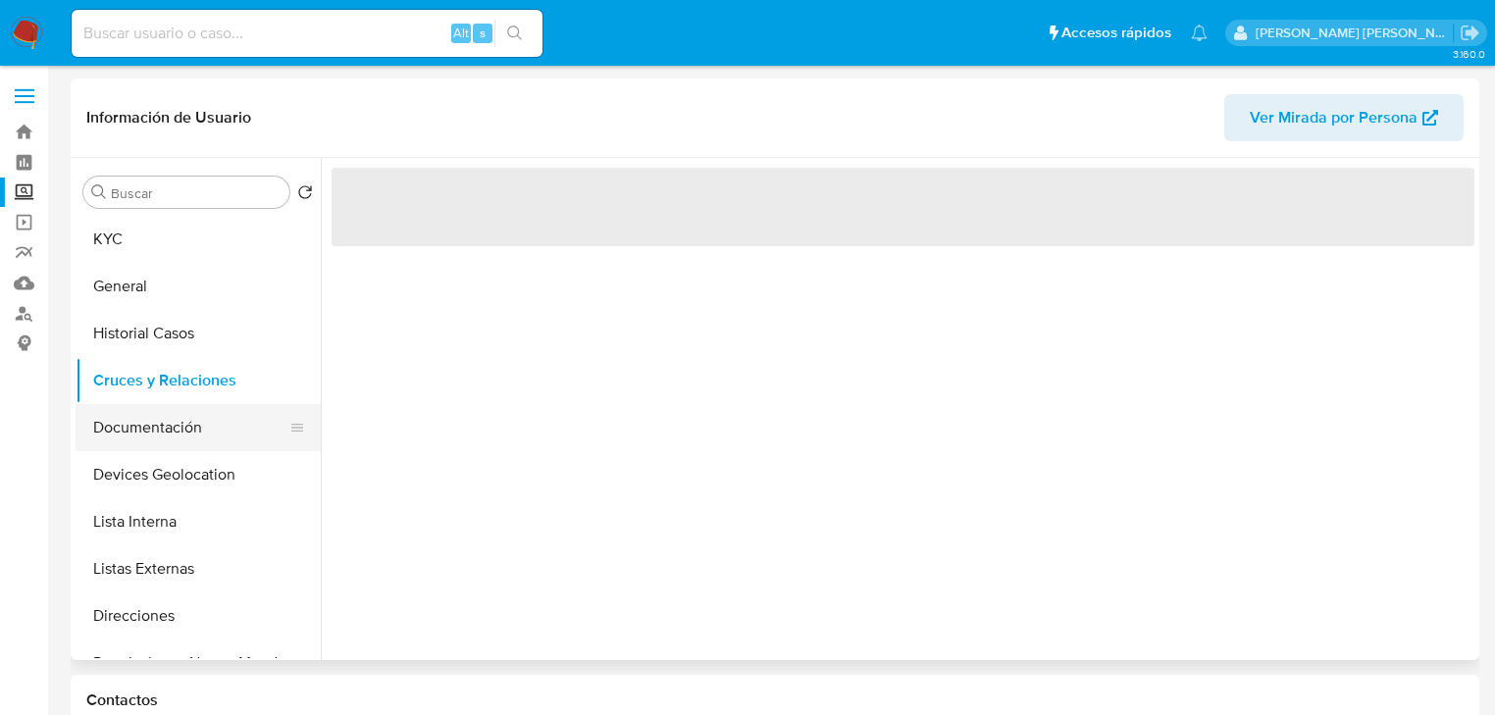
click at [164, 429] on button "Documentación" at bounding box center [191, 427] width 230 height 47
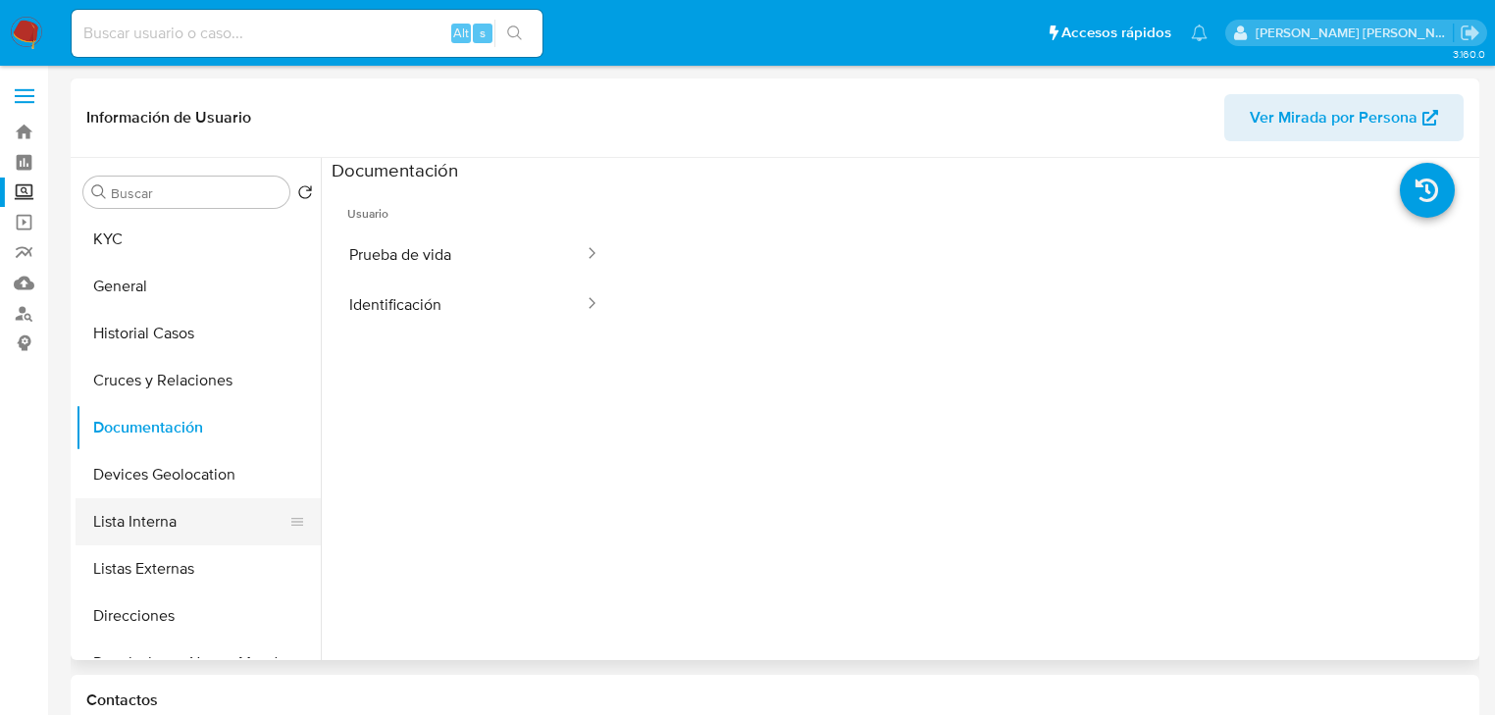
drag, startPoint x: 176, startPoint y: 486, endPoint x: 174, endPoint y: 542, distance: 56.9
click at [176, 485] on button "Devices Geolocation" at bounding box center [198, 474] width 245 height 47
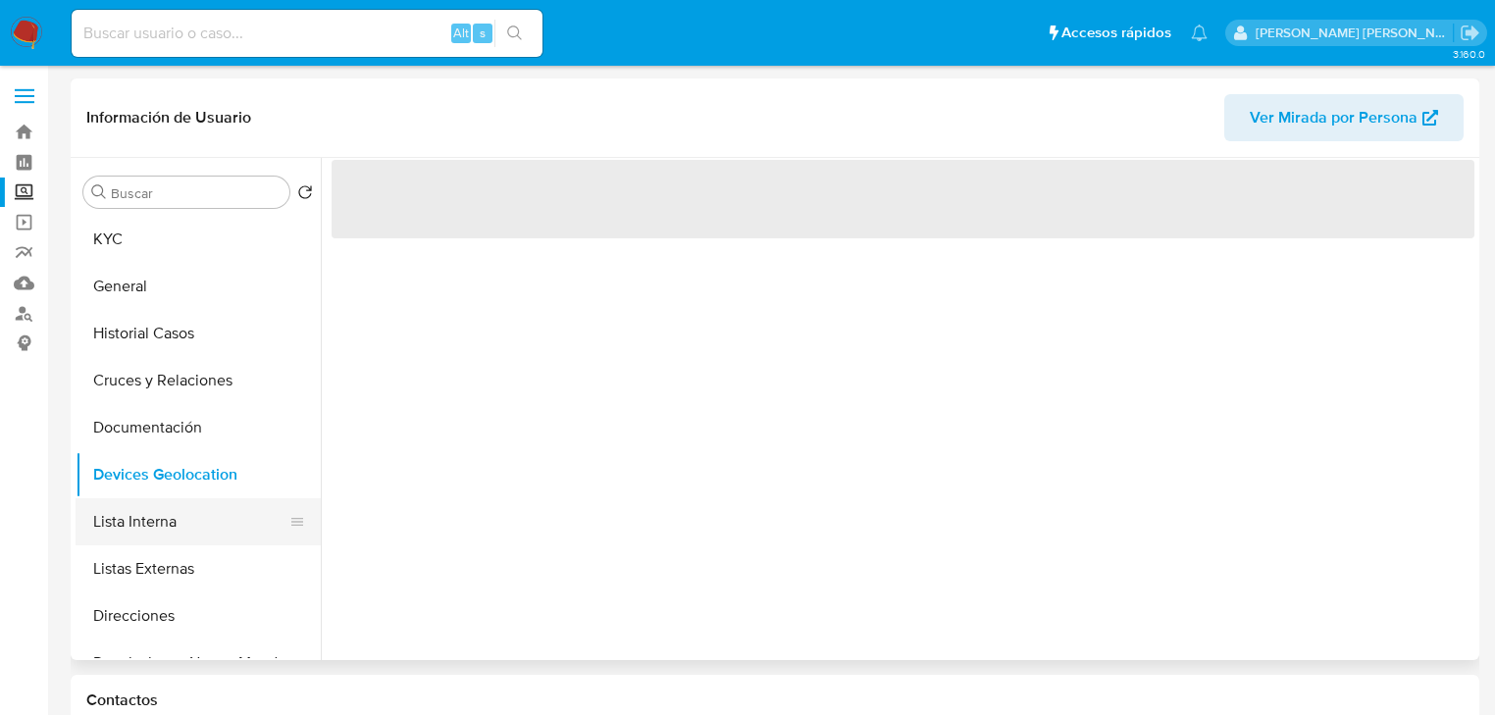
click at [176, 537] on button "Lista Interna" at bounding box center [191, 521] width 230 height 47
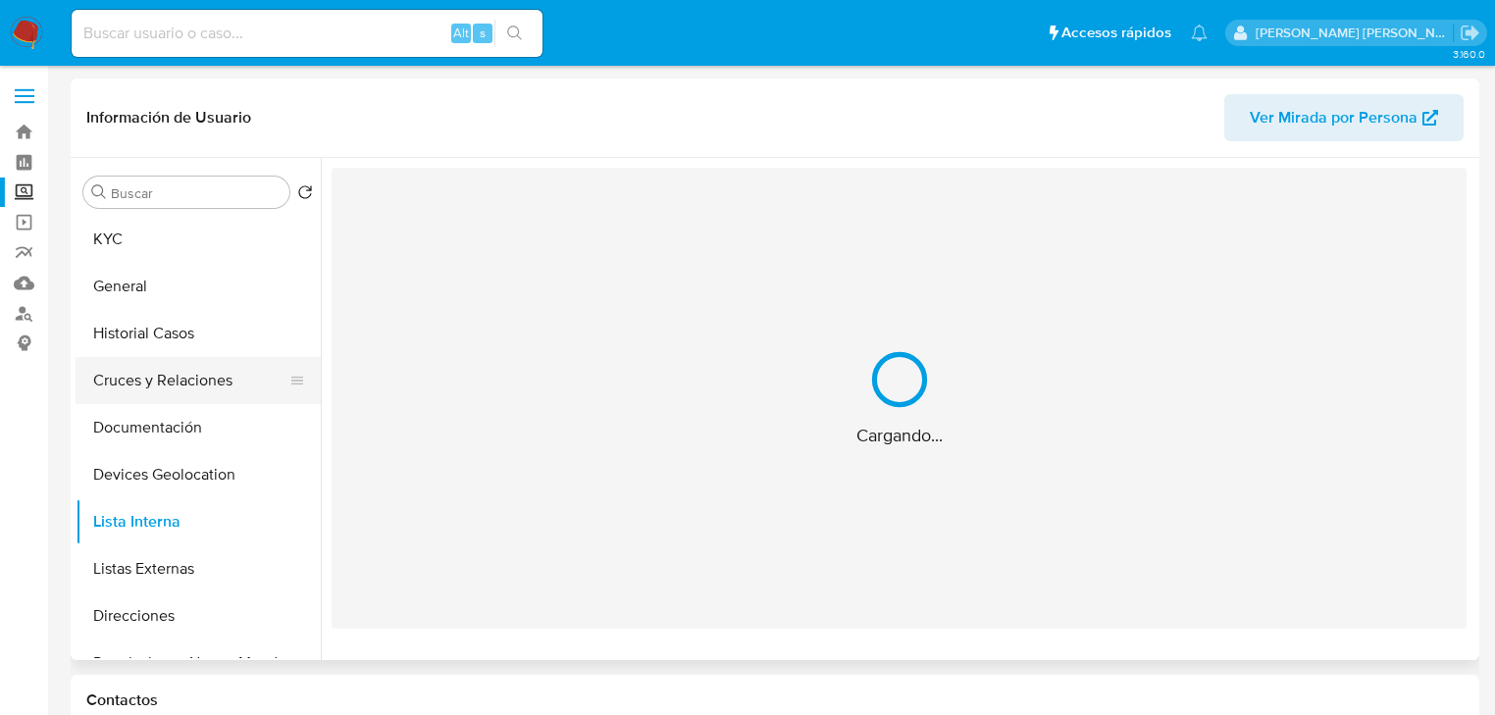
drag, startPoint x: 212, startPoint y: 411, endPoint x: 260, endPoint y: 403, distance: 48.7
click at [212, 411] on button "Documentación" at bounding box center [198, 427] width 245 height 47
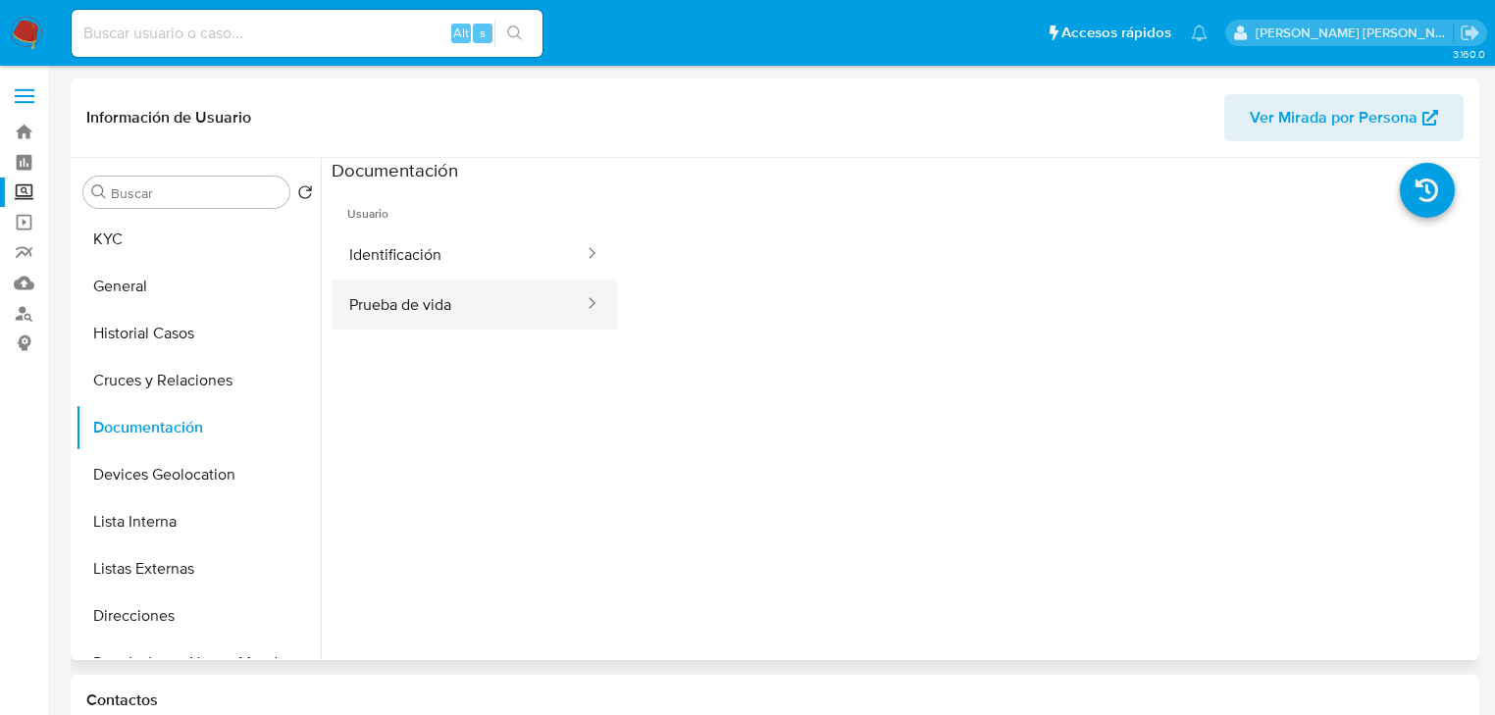
click at [423, 286] on button "Prueba de vida" at bounding box center [459, 305] width 254 height 50
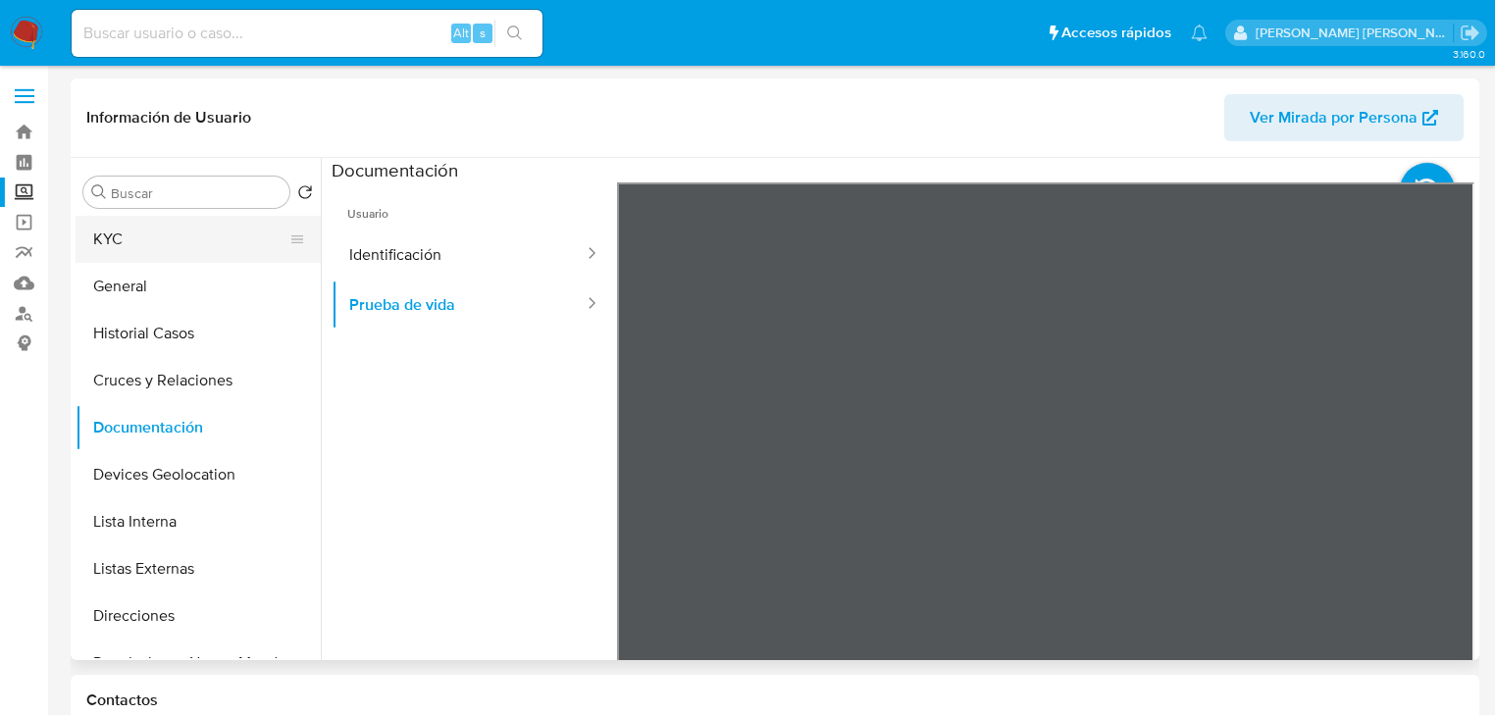
click at [94, 257] on button "KYC" at bounding box center [191, 239] width 230 height 47
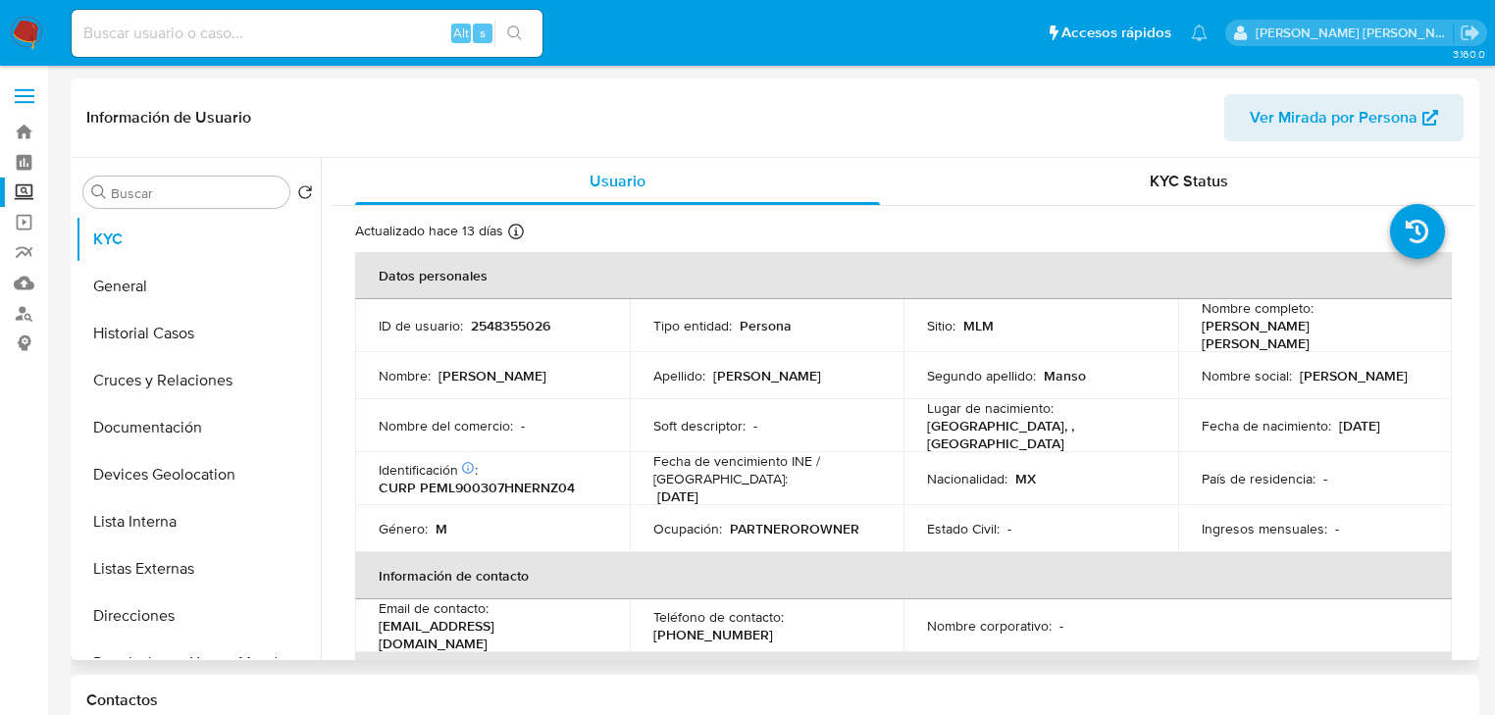
click at [538, 479] on p "CURP PEML900307HNERNZ04" at bounding box center [477, 488] width 196 height 18
copy p "PEML900307HNERNZ04"
click at [1389, 483] on td "País de residencia : -" at bounding box center [1315, 478] width 275 height 53
drag, startPoint x: 1409, startPoint y: 492, endPoint x: 1260, endPoint y: 509, distance: 150.0
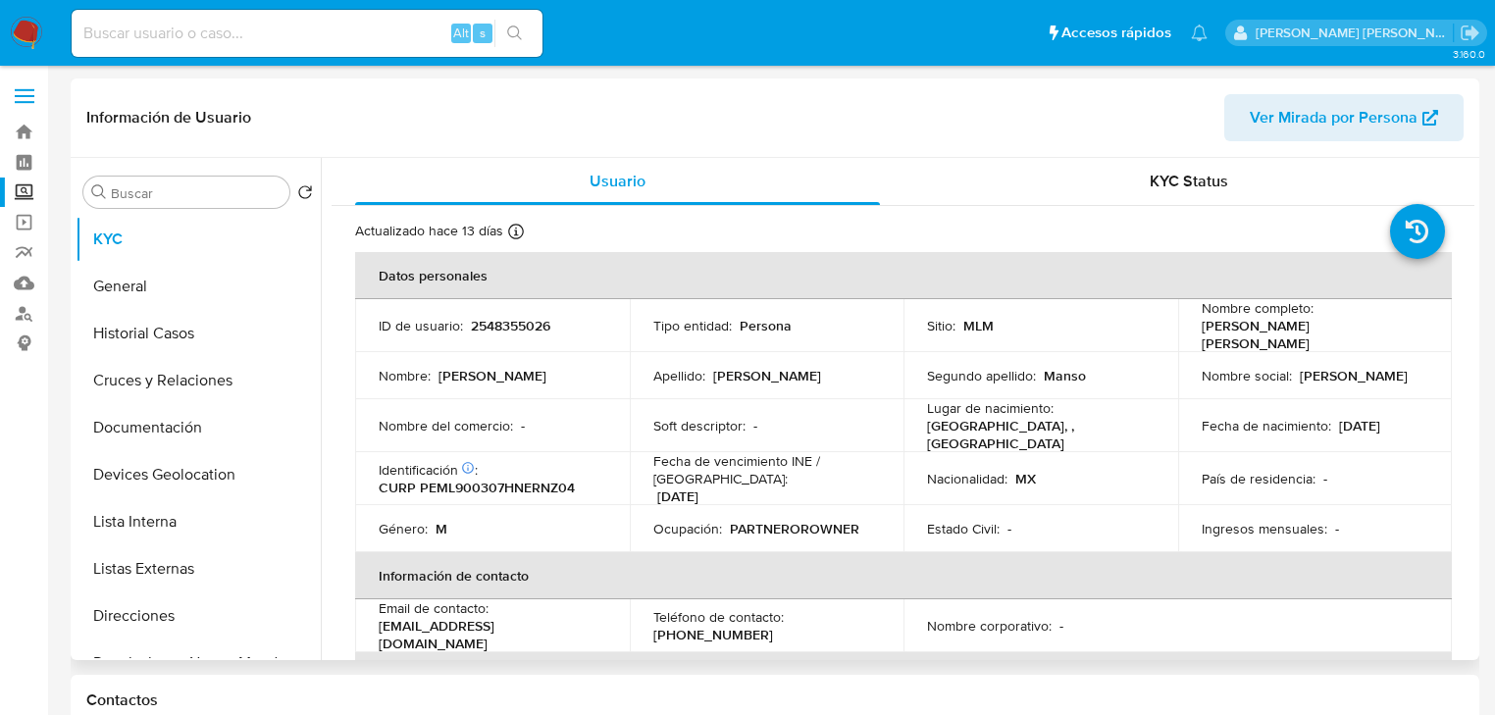
click at [1408, 505] on td "Ingresos mensuales : -" at bounding box center [1315, 528] width 275 height 47
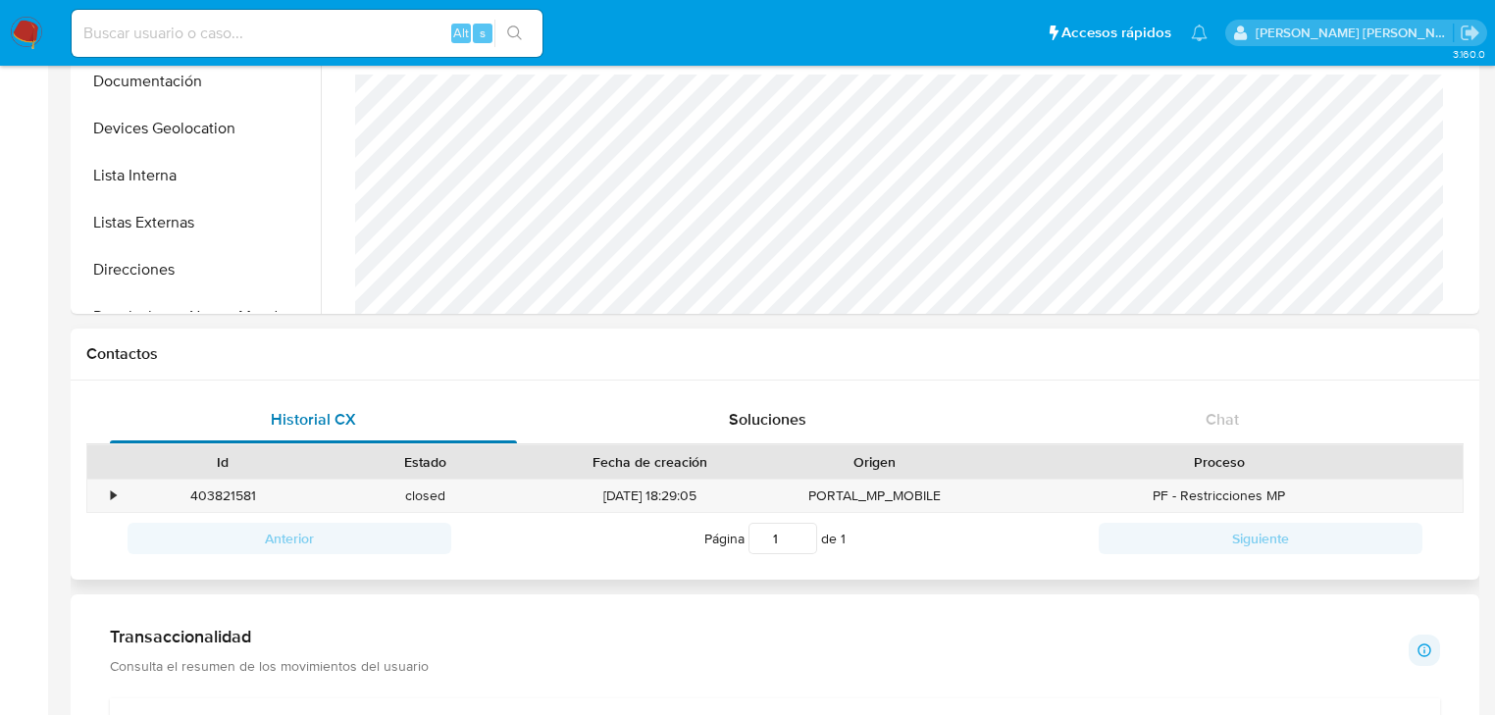
scroll to position [549, 0]
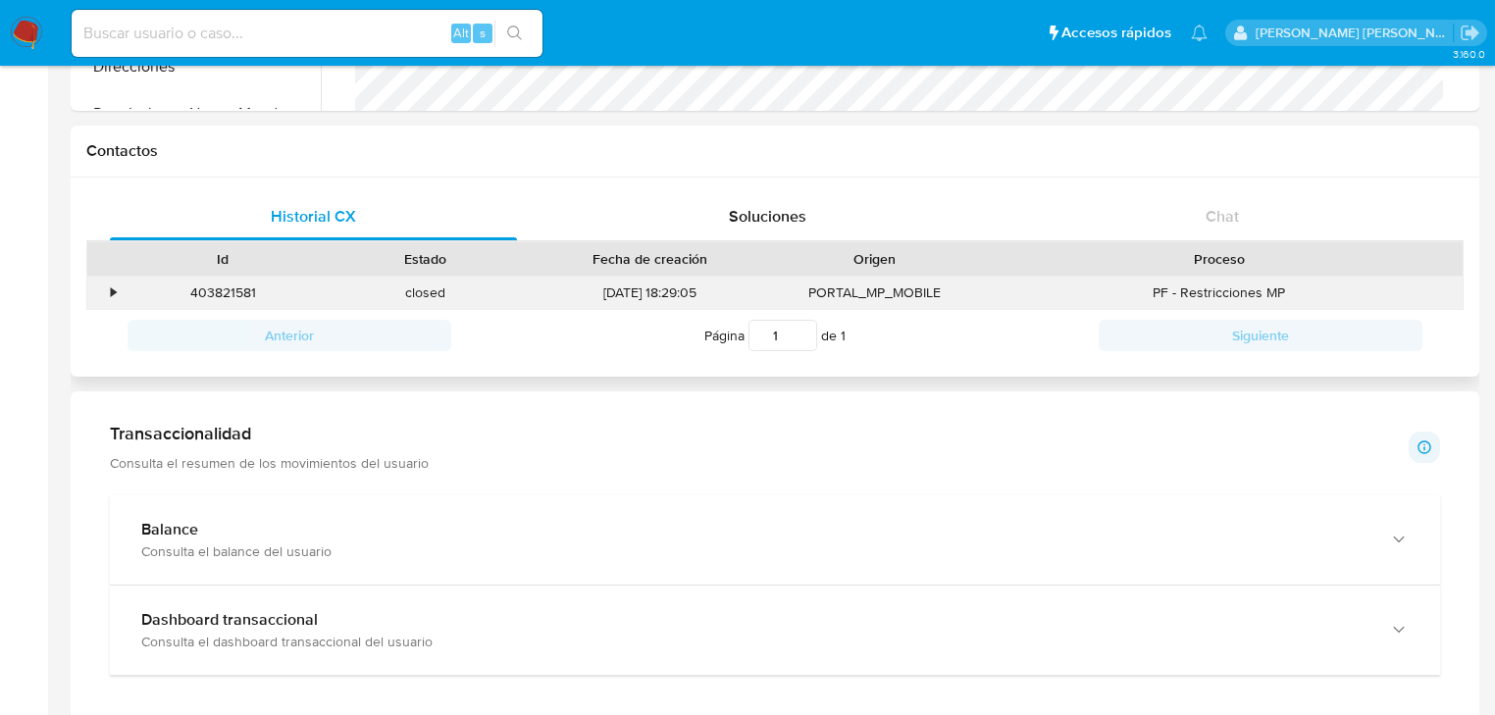
click at [101, 285] on div "•" at bounding box center [104, 293] width 34 height 32
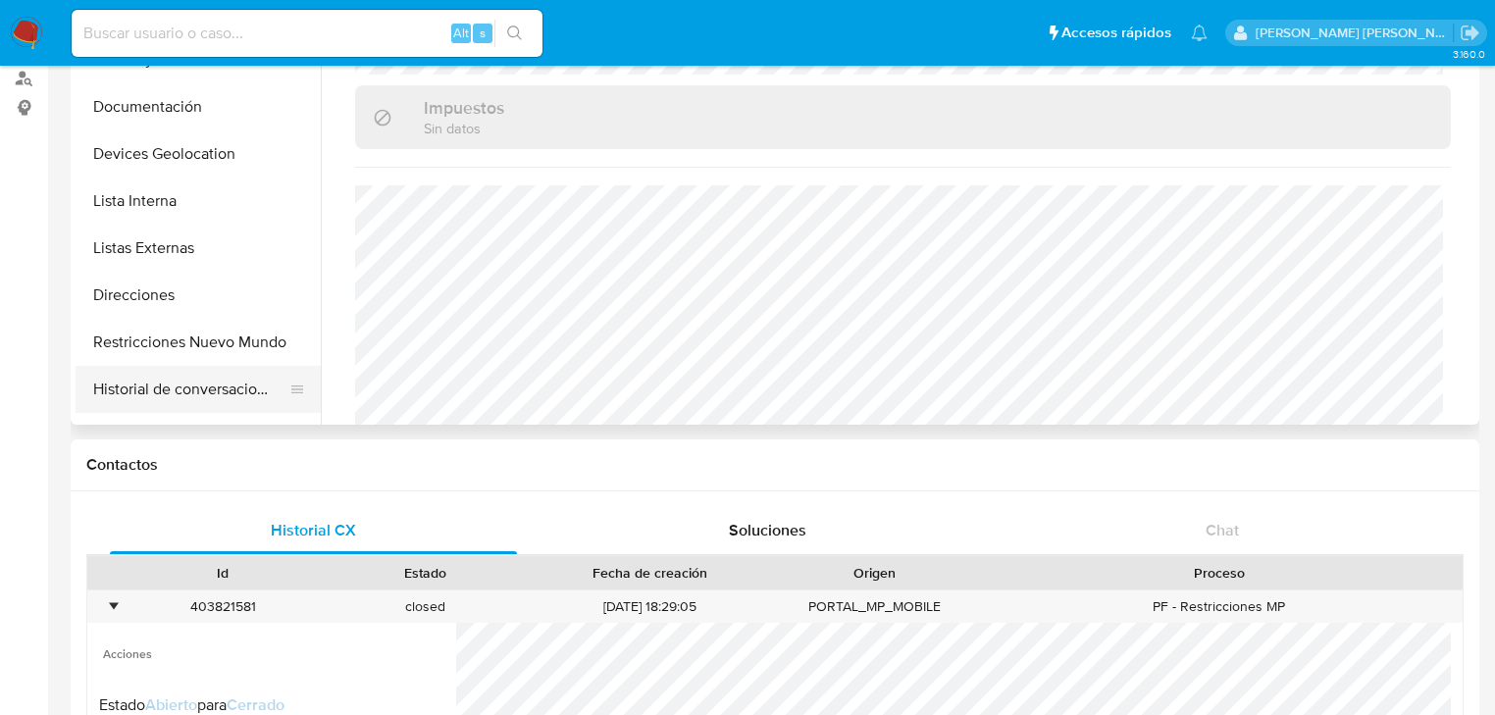
scroll to position [157, 0]
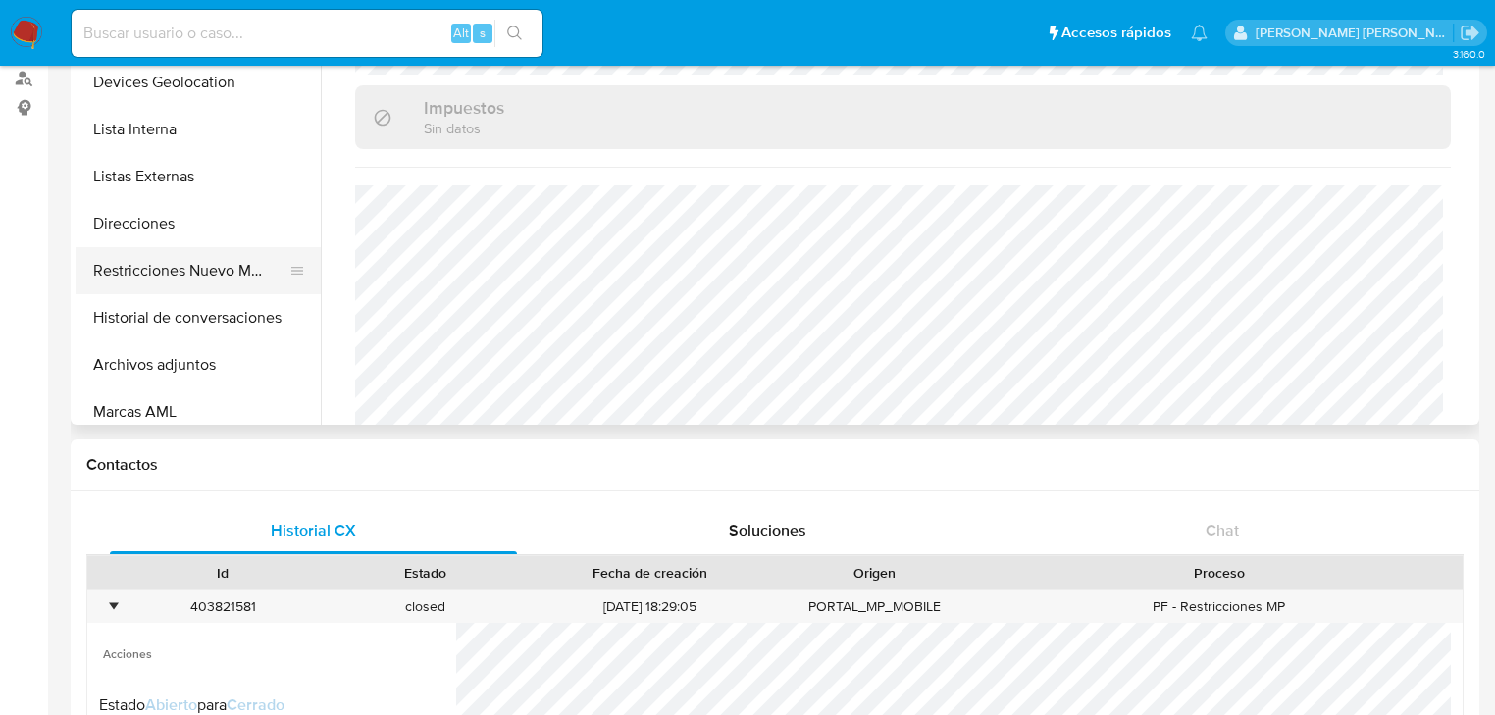
drag, startPoint x: 213, startPoint y: 275, endPoint x: 266, endPoint y: 263, distance: 54.3
click at [214, 275] on button "Restricciones Nuevo Mundo" at bounding box center [191, 270] width 230 height 47
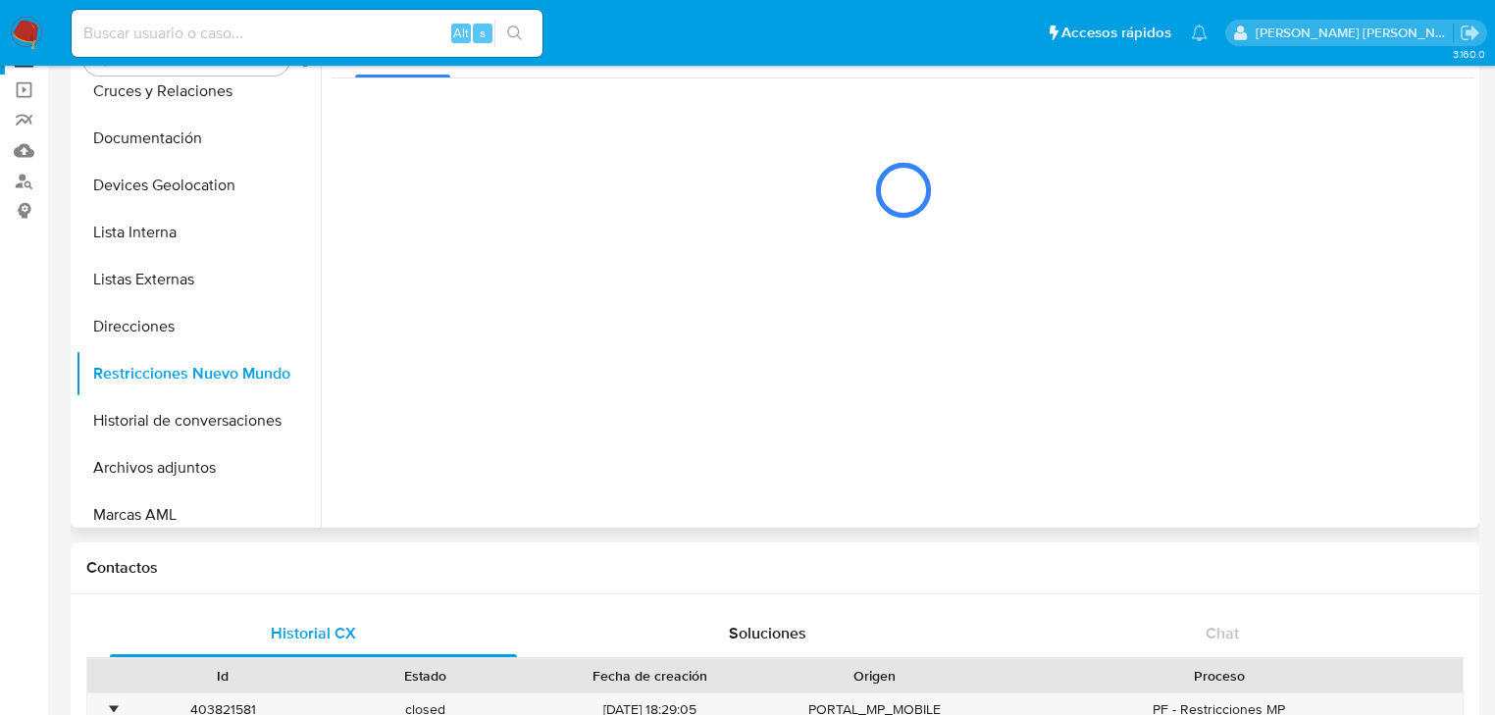
scroll to position [0, 0]
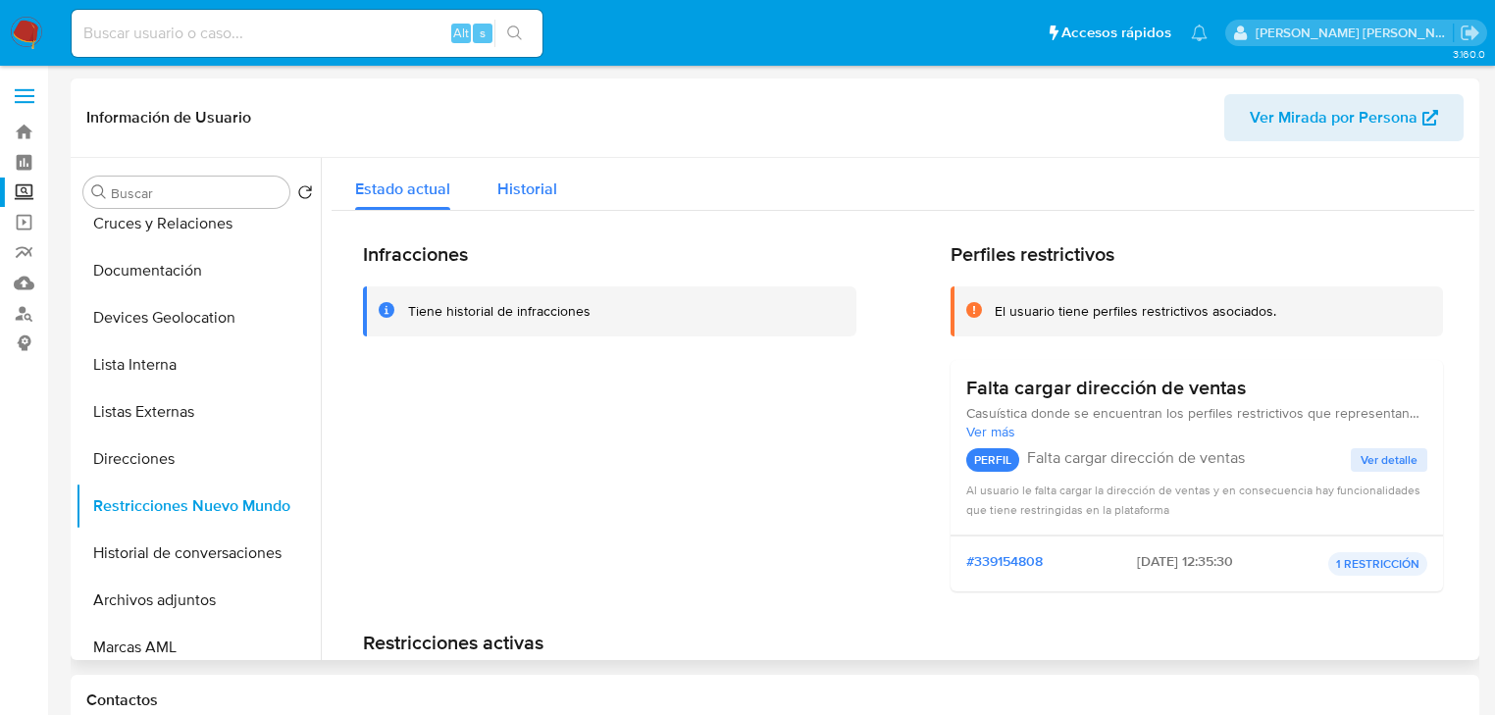
click at [526, 184] on span "Historial" at bounding box center [527, 189] width 60 height 23
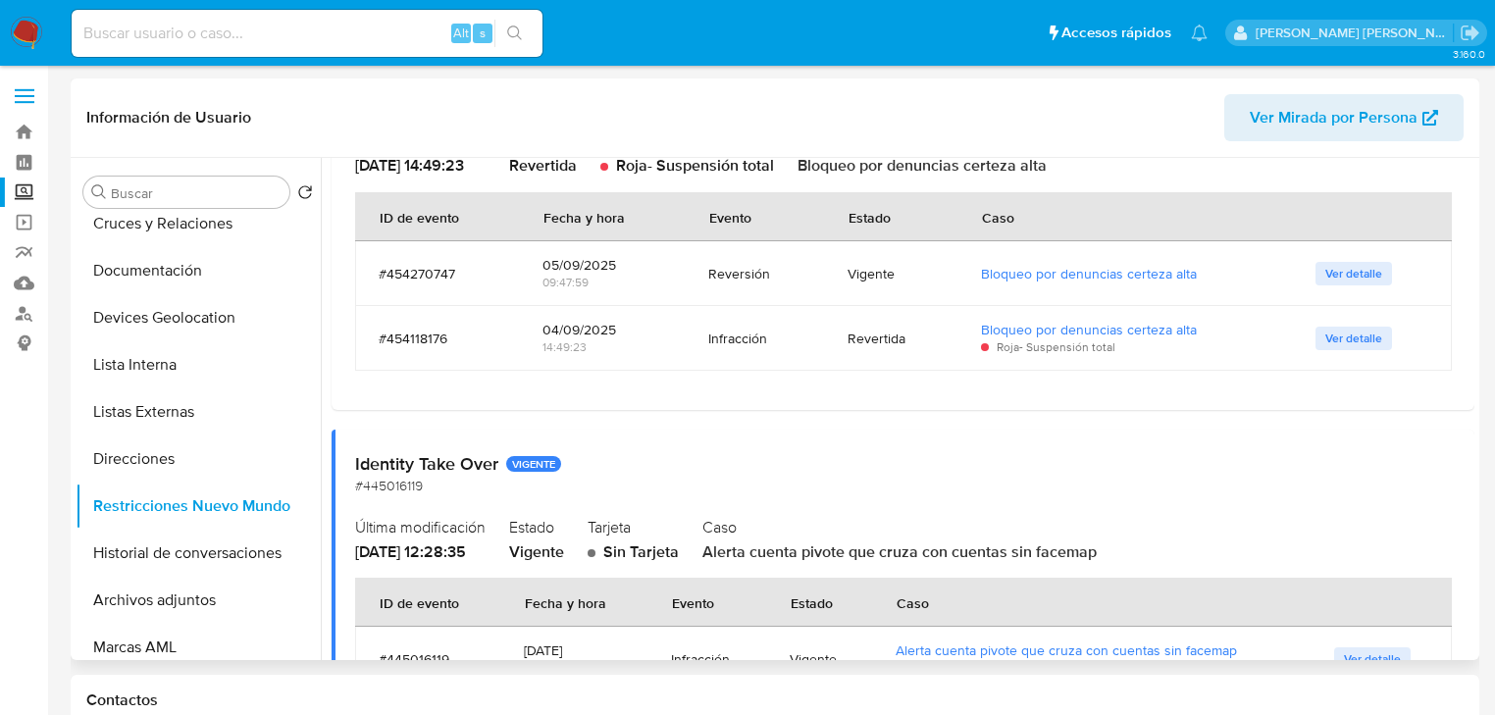
scroll to position [333, 0]
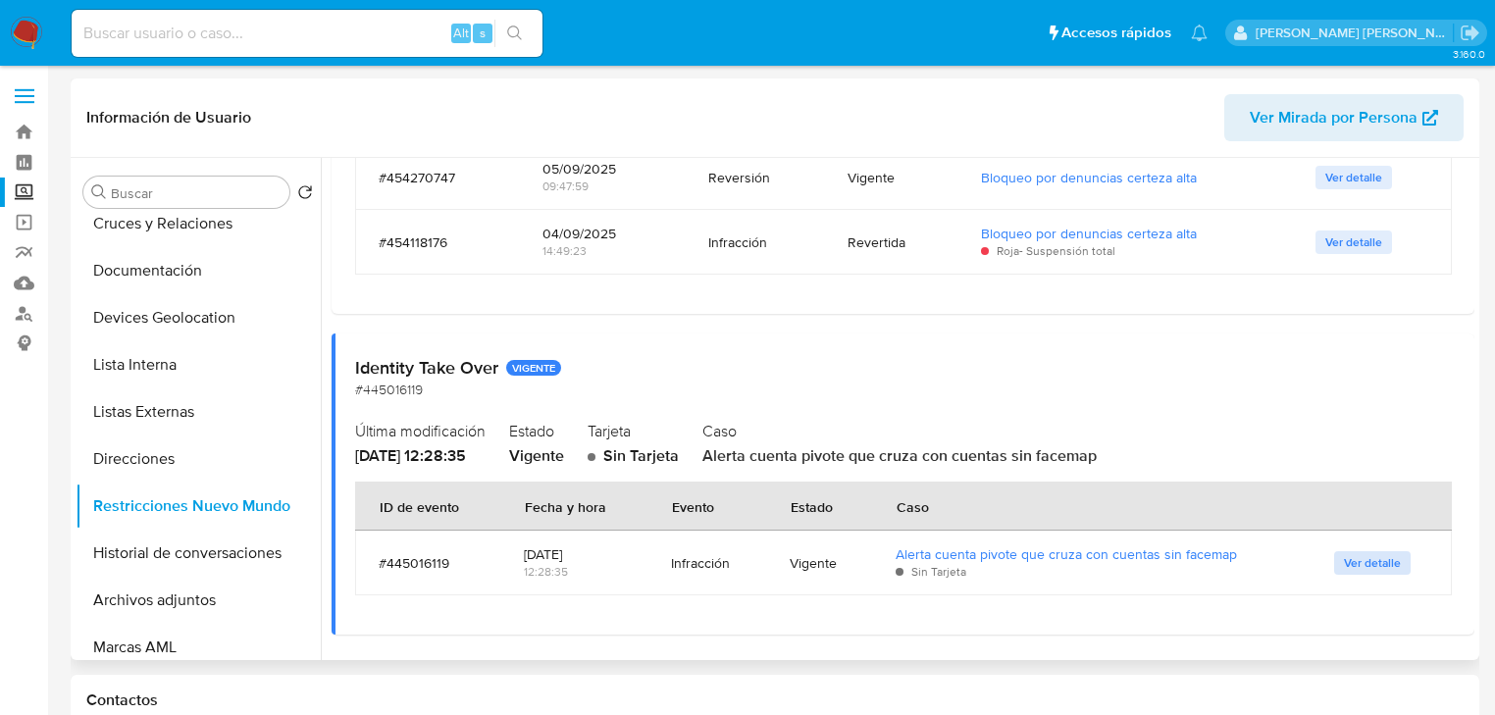
click at [1355, 568] on span "Ver detalle" at bounding box center [1372, 563] width 57 height 20
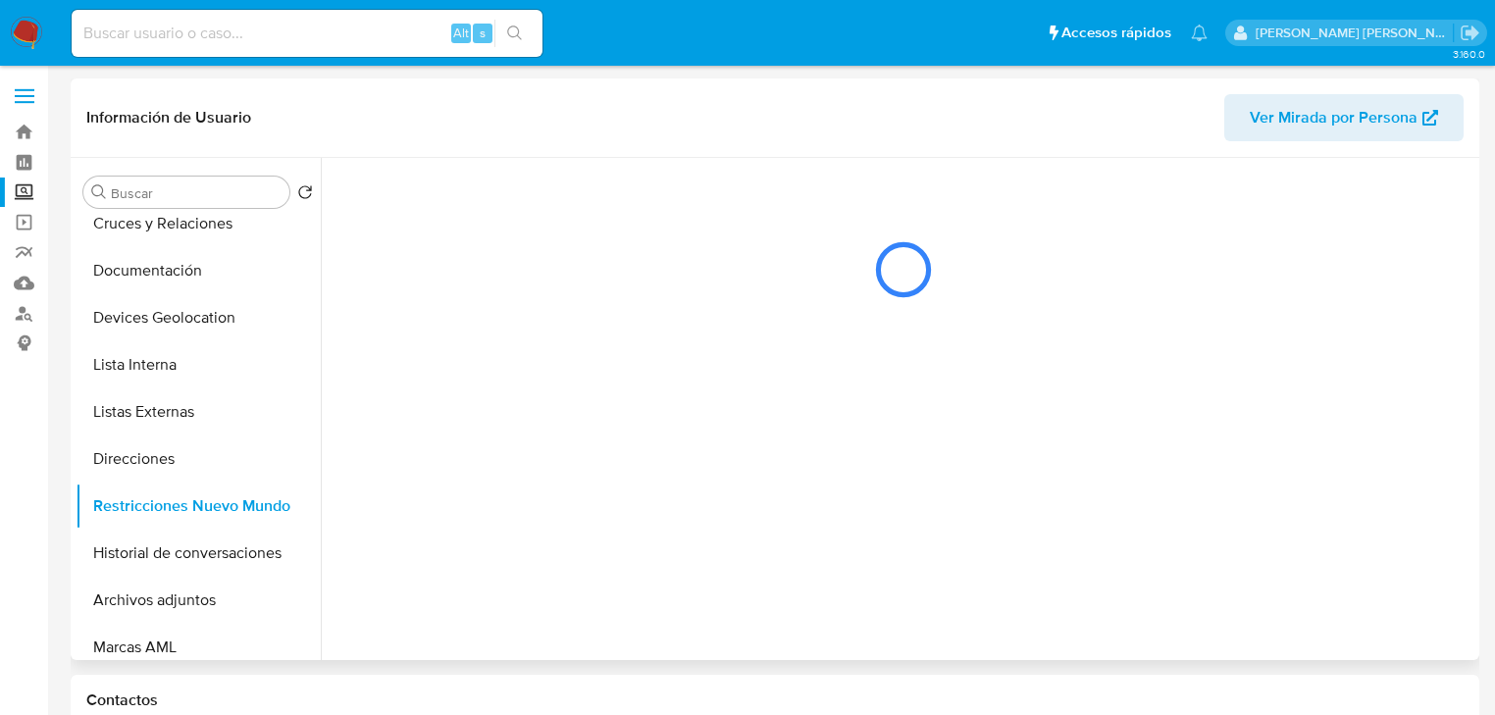
scroll to position [0, 0]
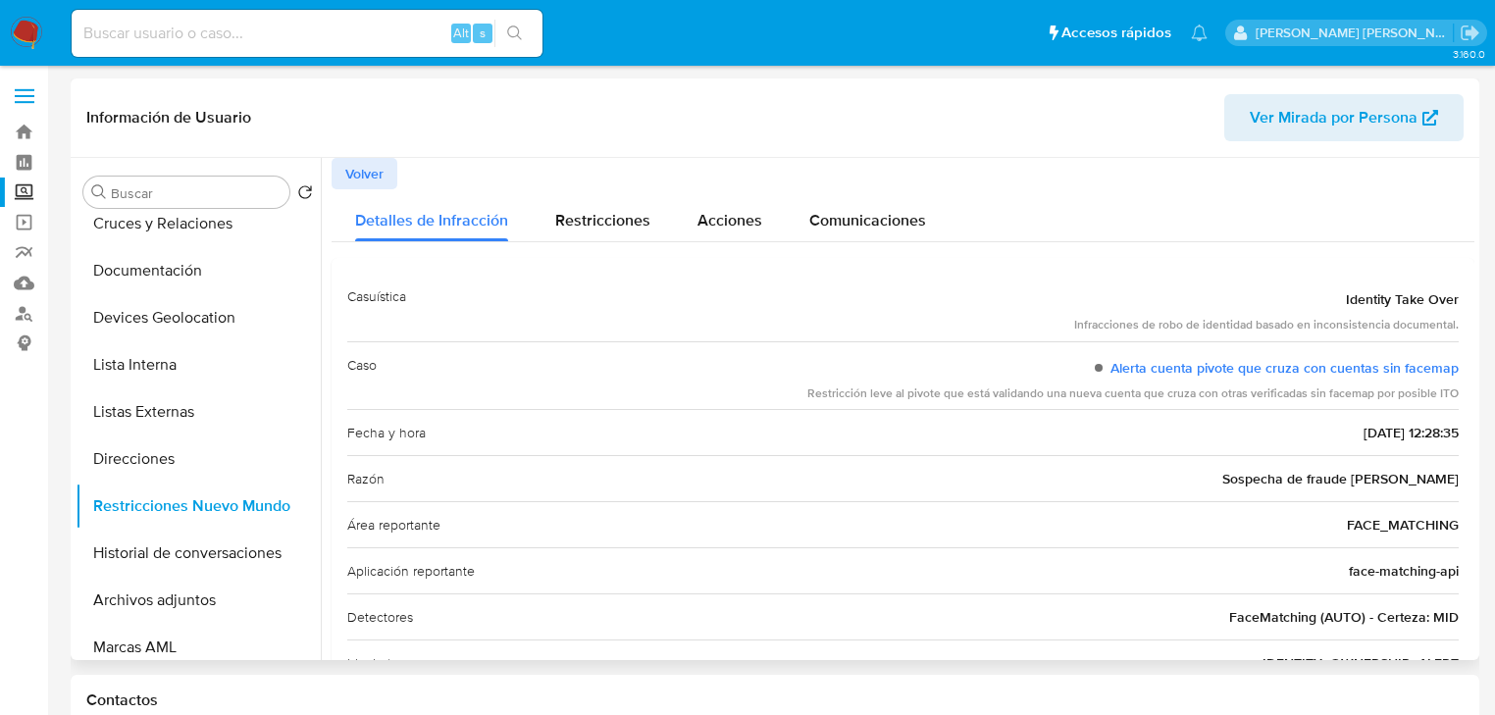
drag, startPoint x: 914, startPoint y: 396, endPoint x: 1471, endPoint y: 400, distance: 557.1
click at [1471, 400] on div at bounding box center [897, 409] width 1153 height 502
click at [339, 168] on button "Volver" at bounding box center [365, 173] width 66 height 31
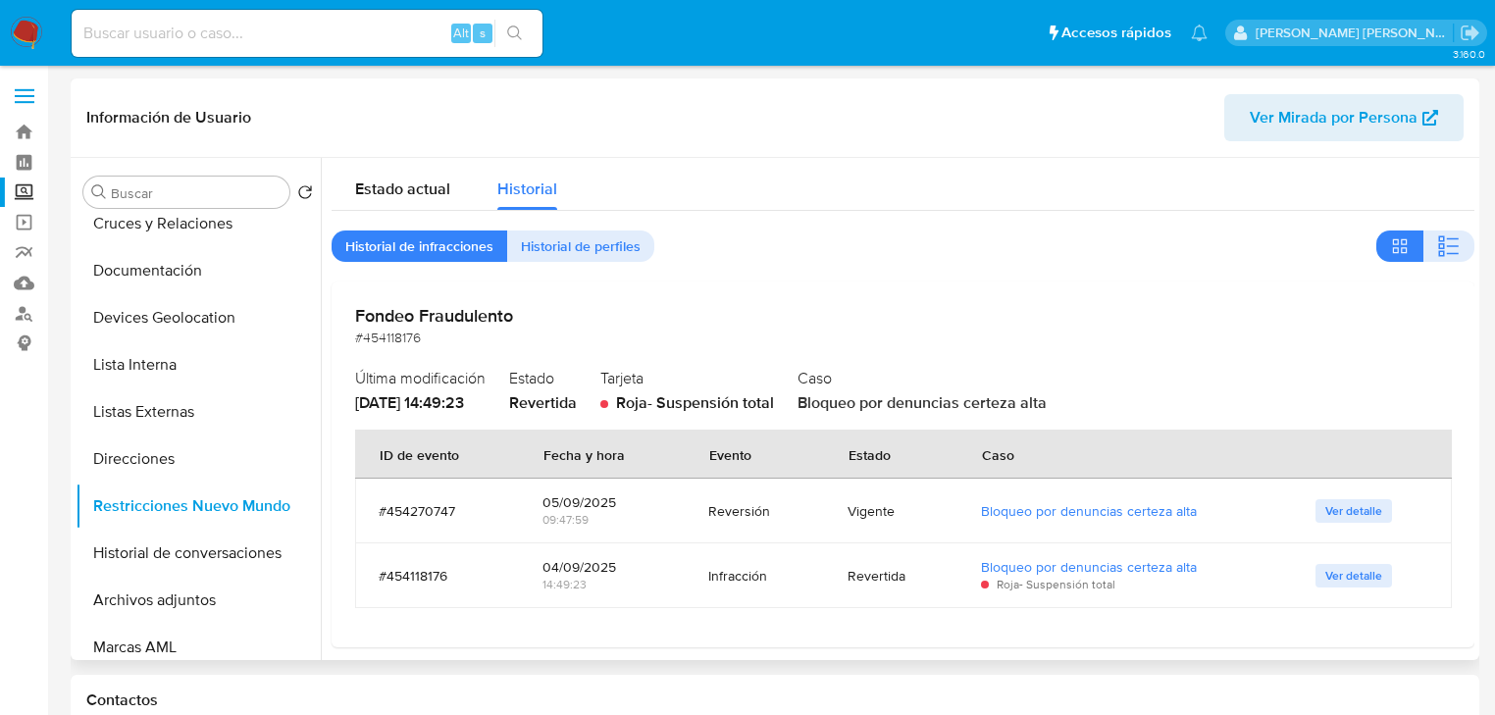
click at [1361, 514] on span "Ver detalle" at bounding box center [1353, 511] width 57 height 20
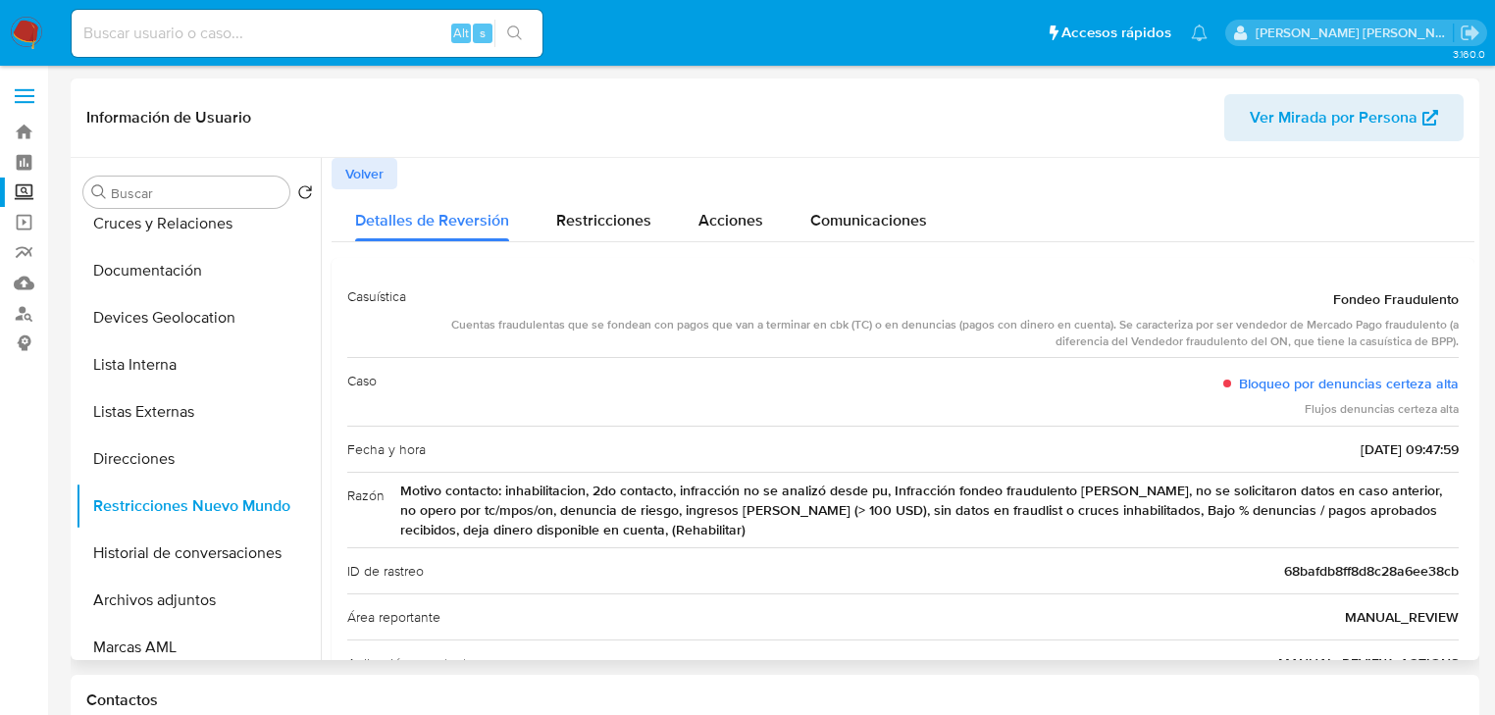
click at [354, 173] on span "Volver" at bounding box center [364, 173] width 38 height 27
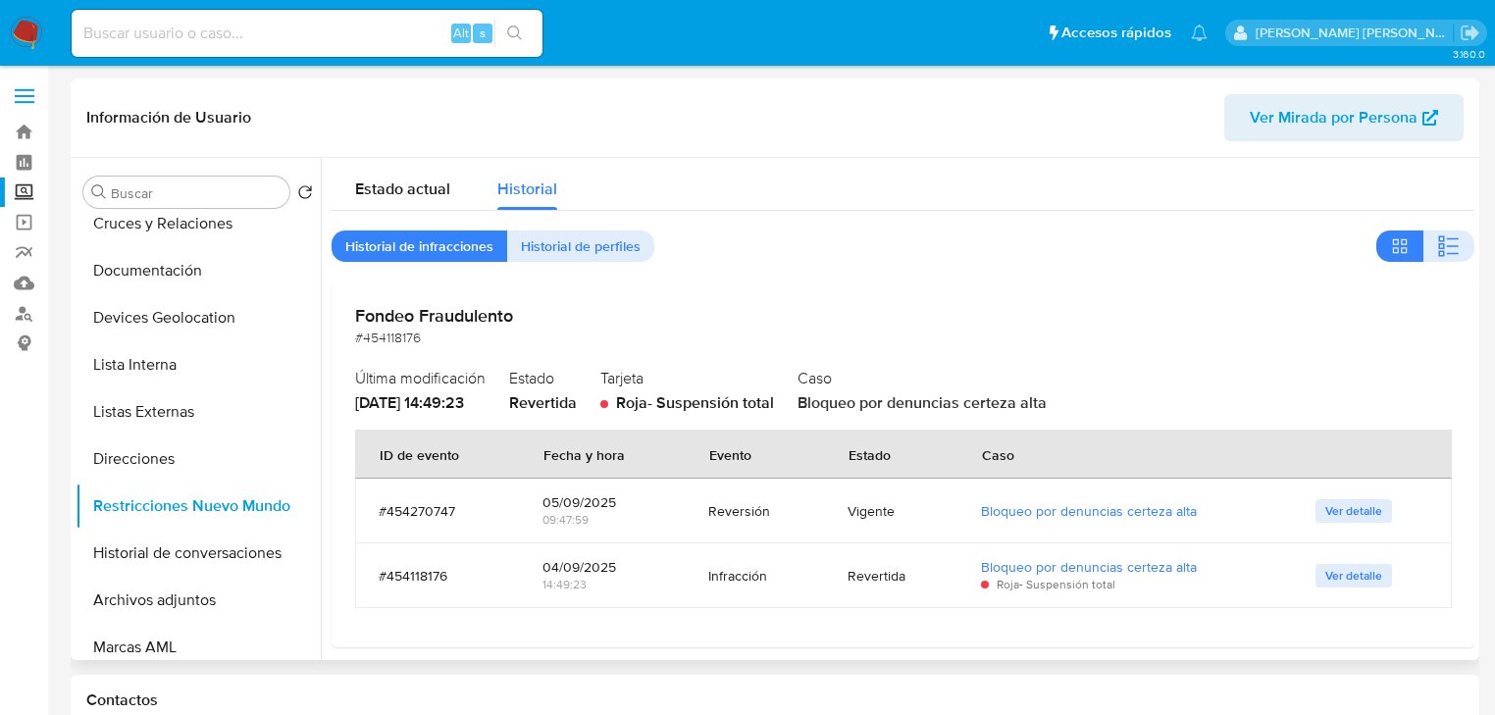
click at [1330, 580] on span "Ver detalle" at bounding box center [1353, 576] width 57 height 20
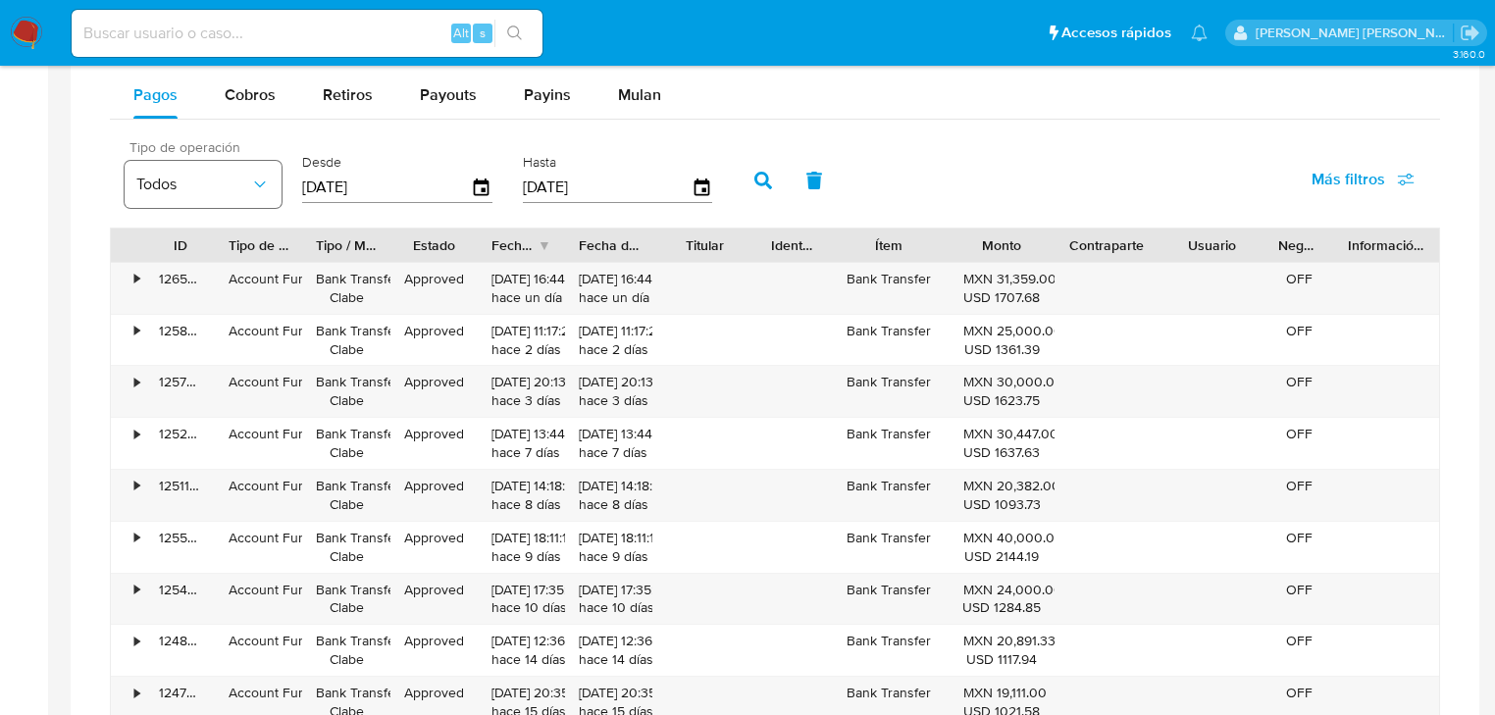
scroll to position [1569, 0]
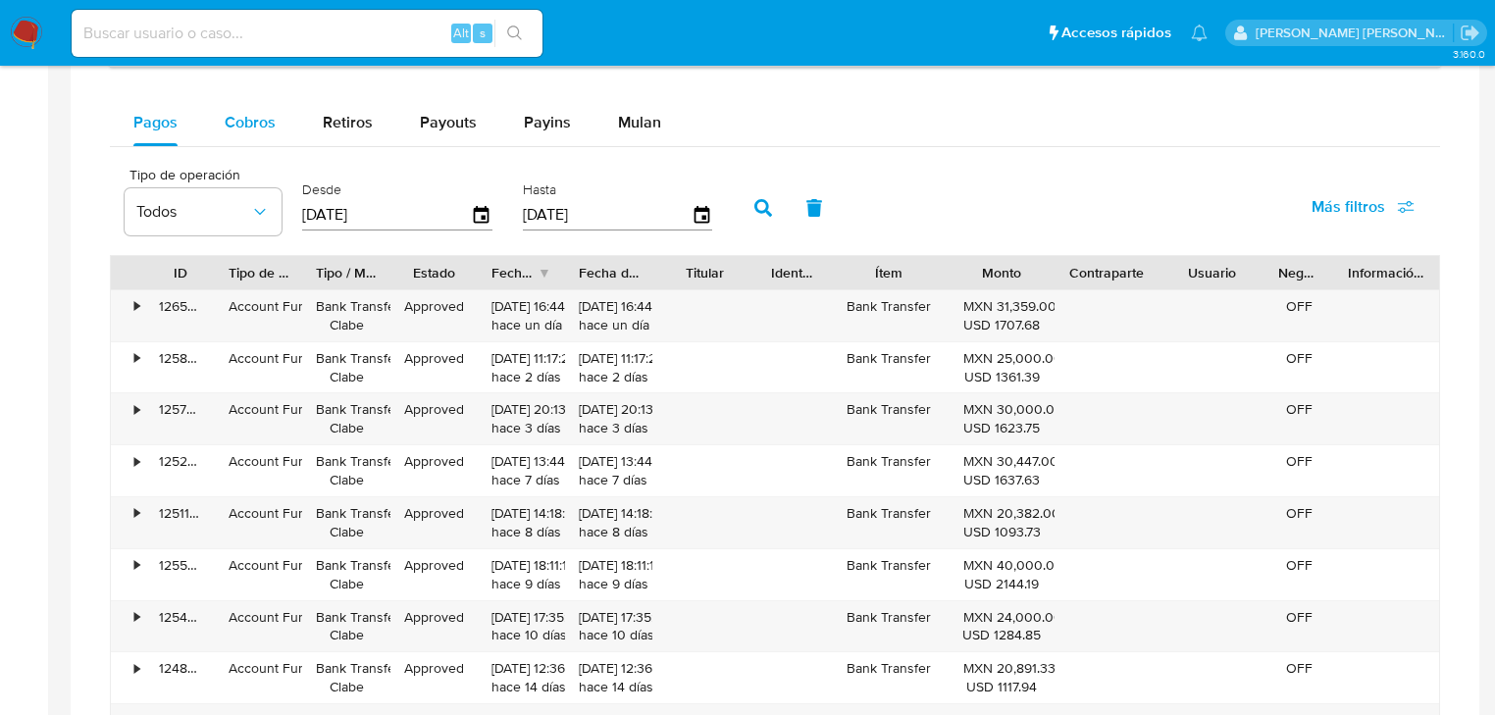
click at [255, 118] on span "Cobros" at bounding box center [250, 122] width 51 height 23
select select "10"
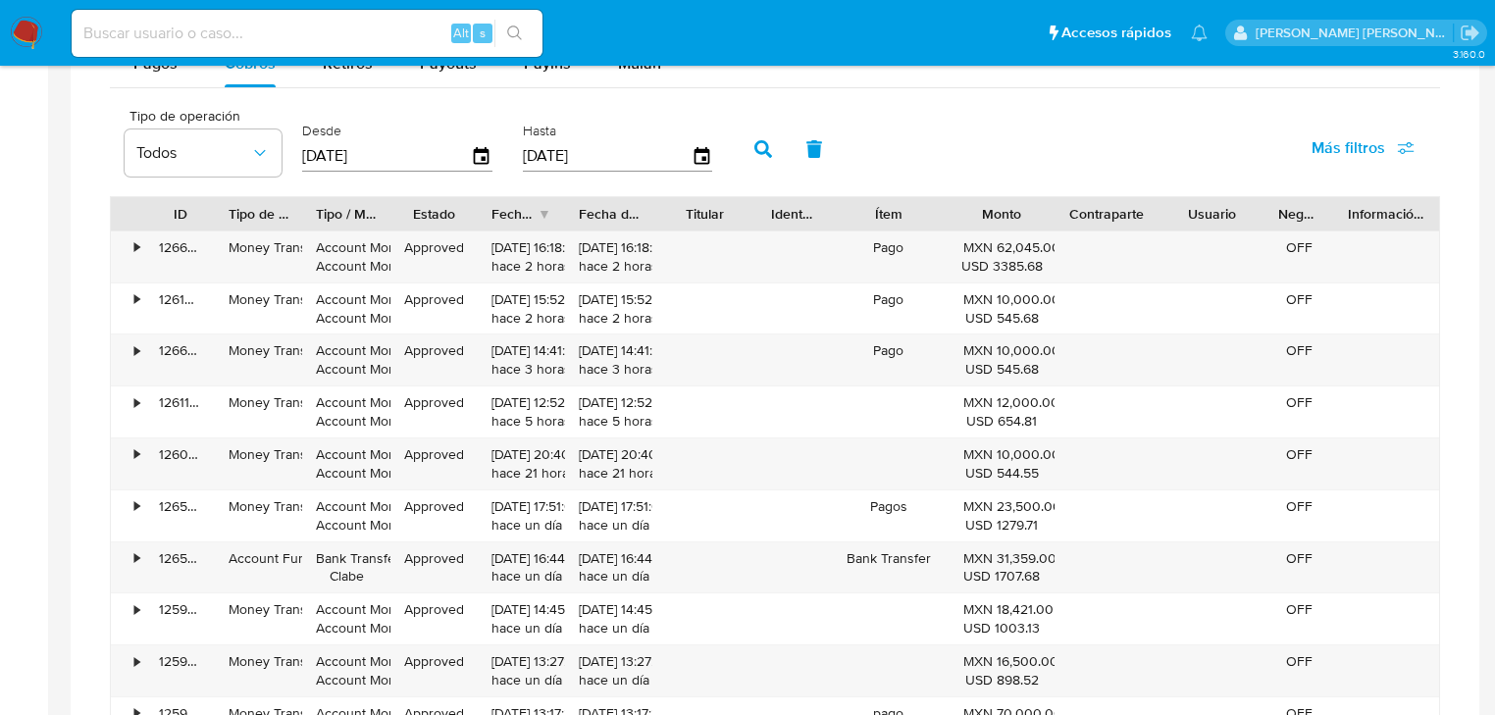
scroll to position [1491, 0]
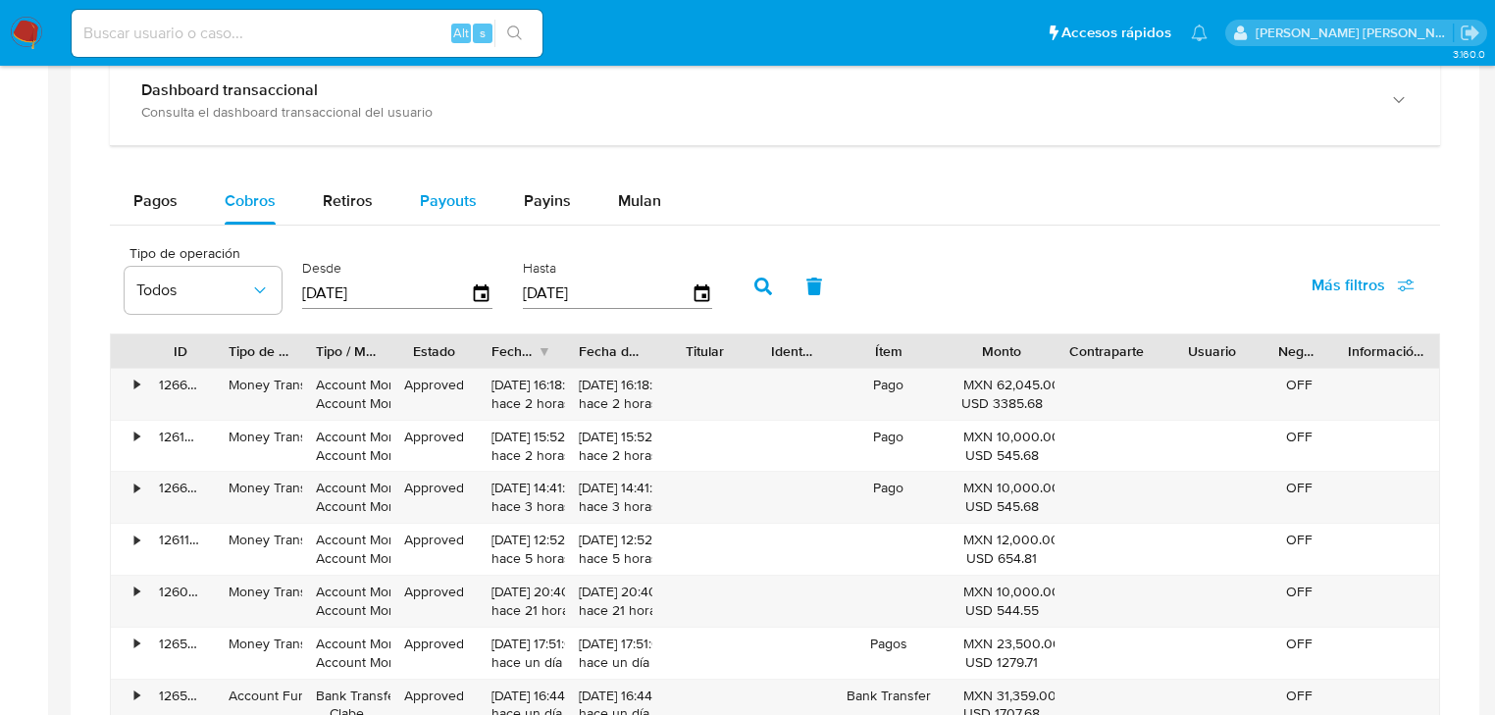
drag, startPoint x: 363, startPoint y: 196, endPoint x: 466, endPoint y: 208, distance: 103.7
click at [364, 195] on span "Retiros" at bounding box center [348, 200] width 50 height 23
select select "10"
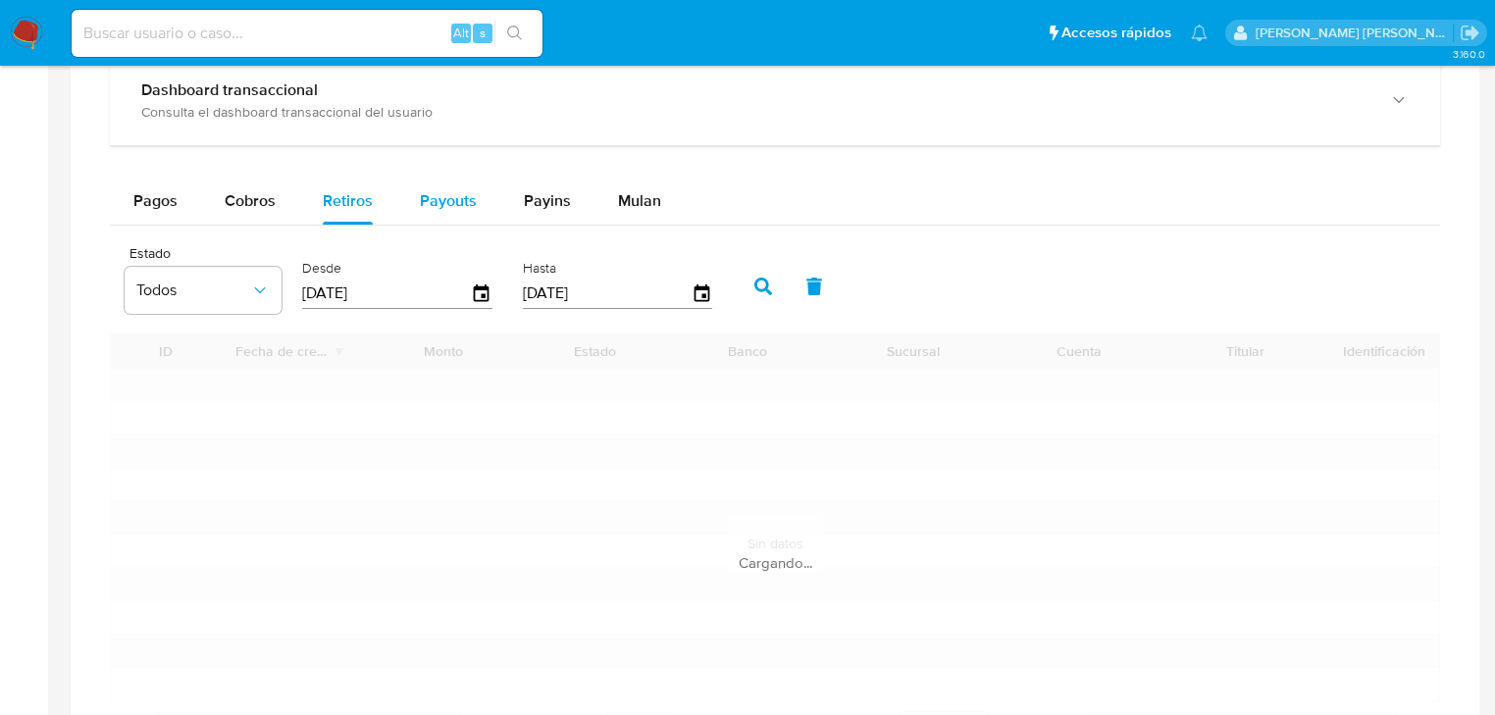
click at [466, 207] on span "Payouts" at bounding box center [448, 200] width 57 height 23
select select "10"
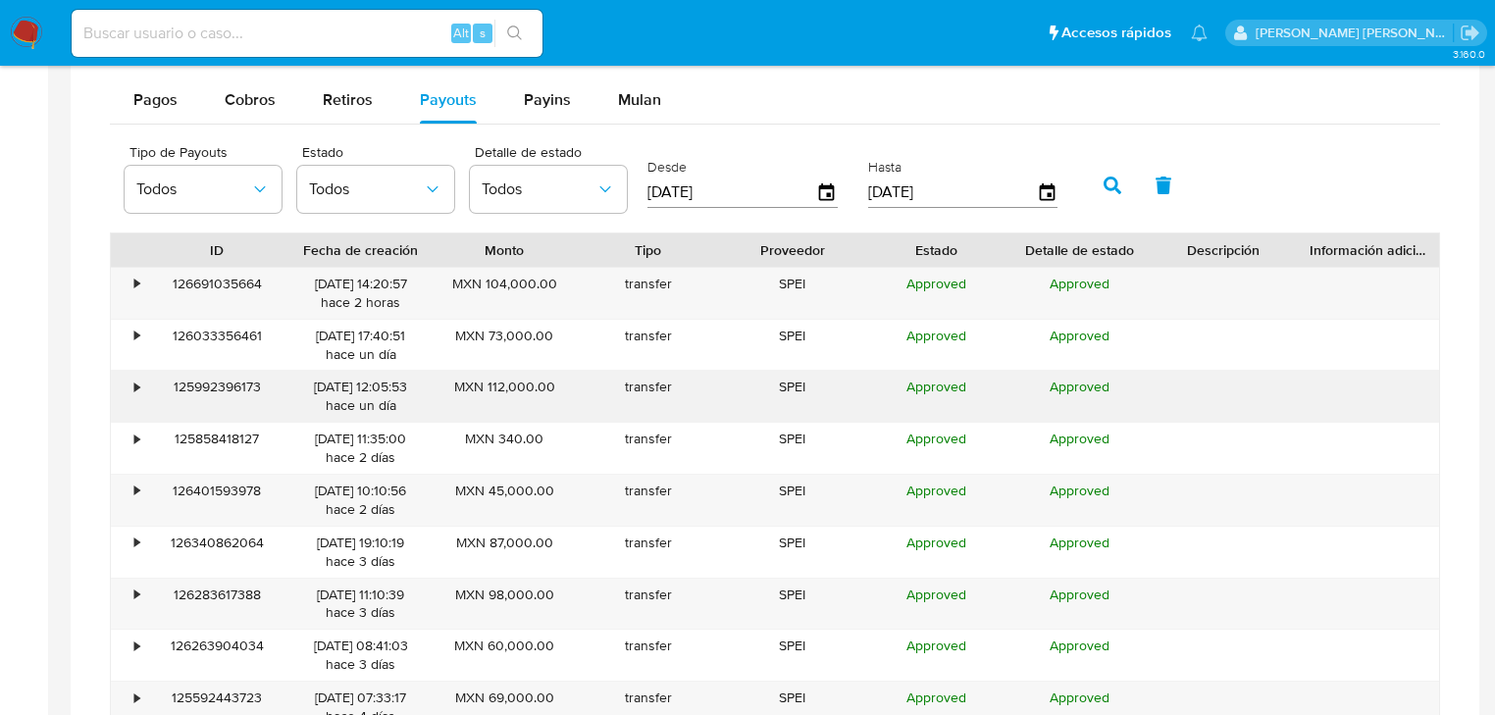
scroll to position [1648, 0]
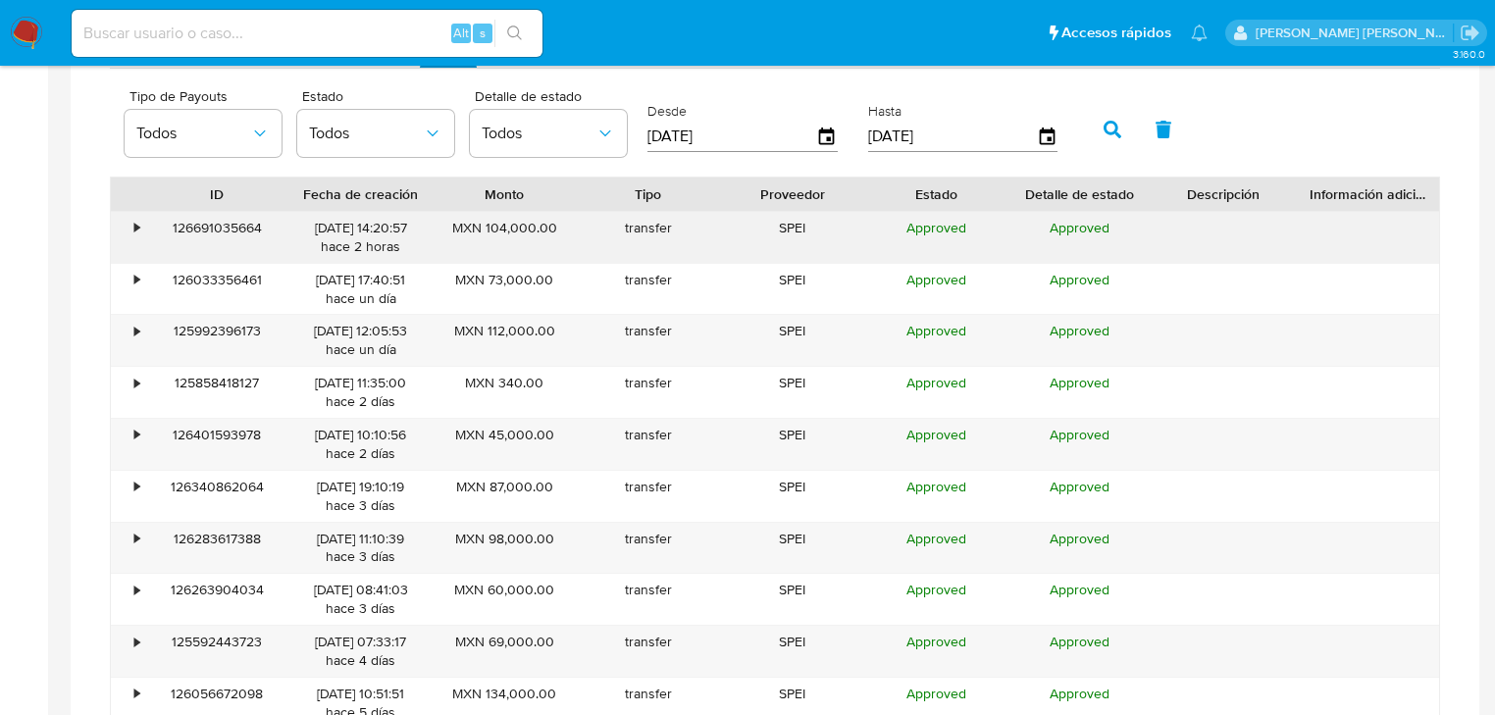
drag, startPoint x: 136, startPoint y: 229, endPoint x: 141, endPoint y: 256, distance: 27.9
click at [137, 229] on div "•" at bounding box center [136, 228] width 5 height 19
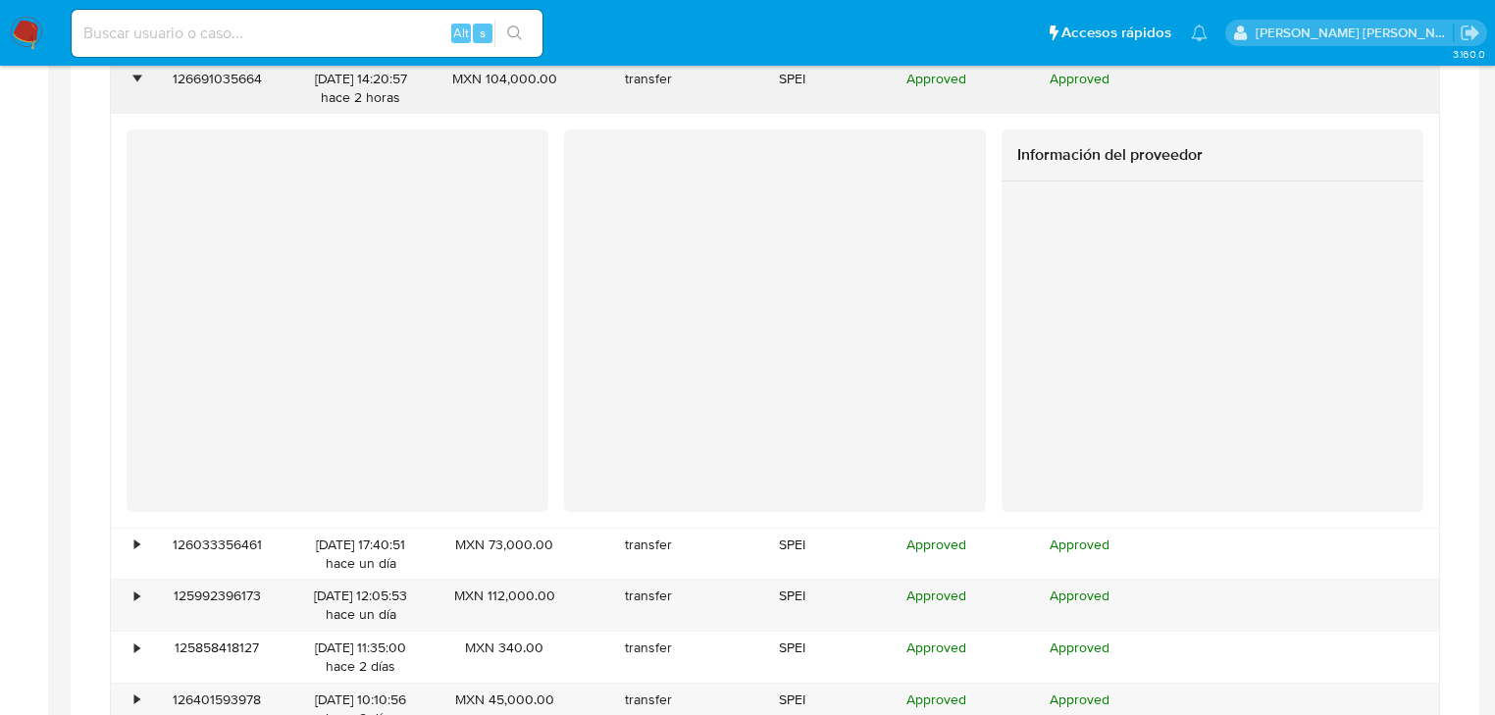
scroll to position [1883, 0]
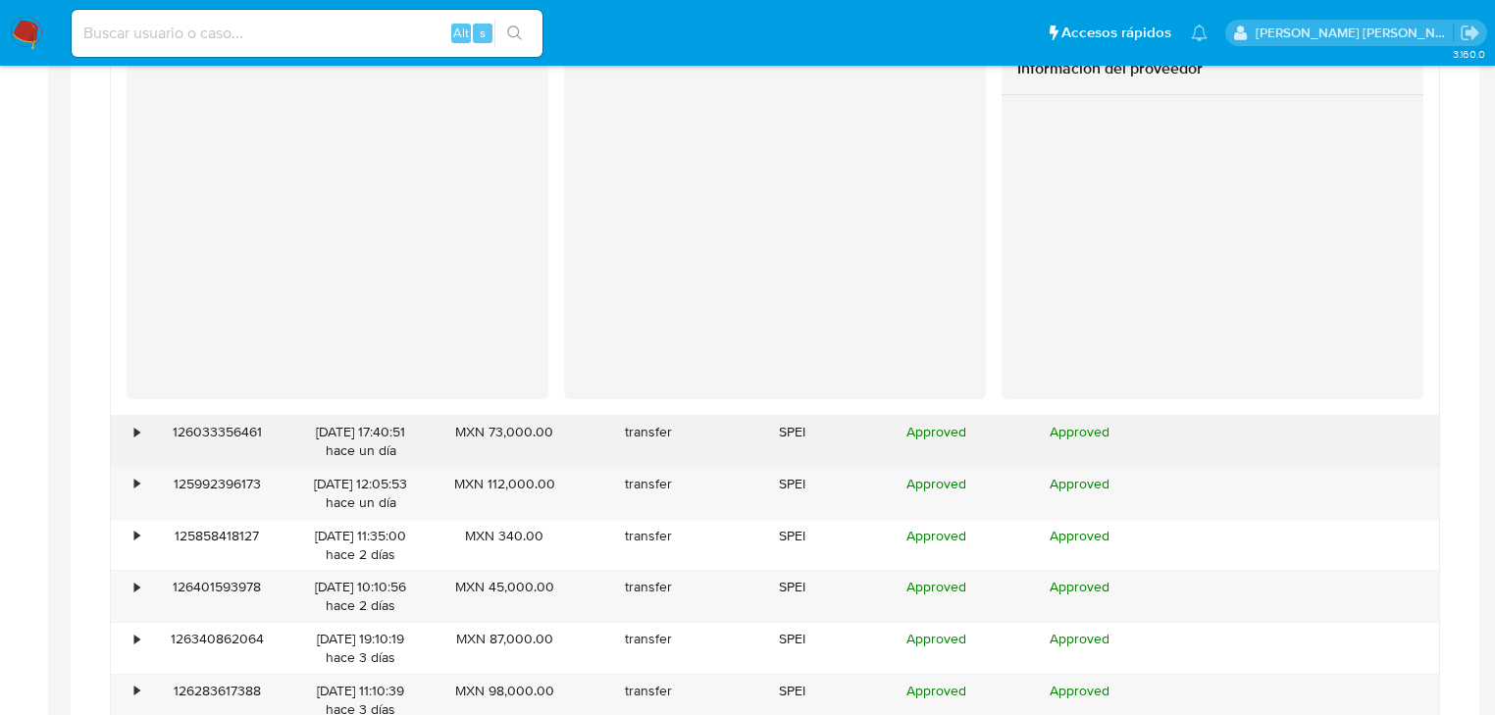
click at [141, 424] on div "•" at bounding box center [128, 441] width 34 height 51
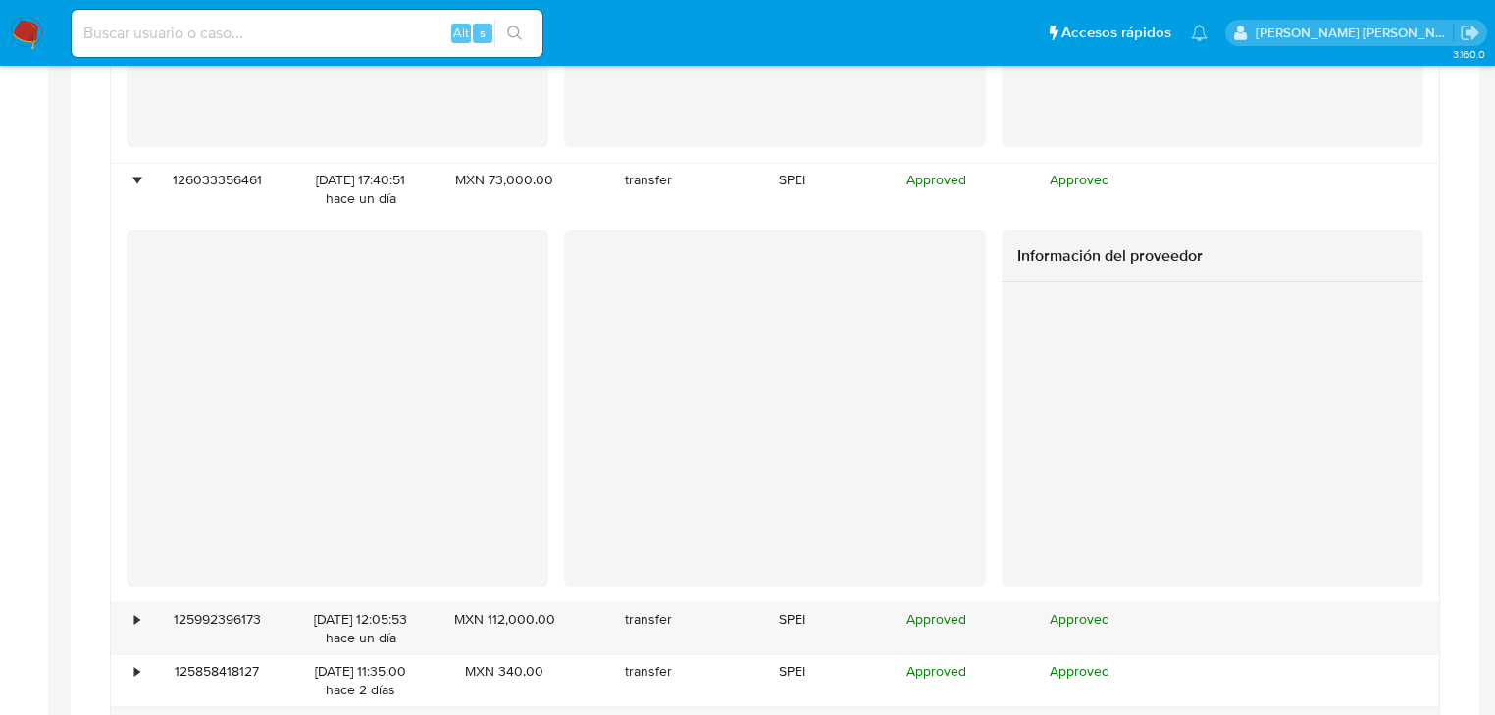
scroll to position [2276, 0]
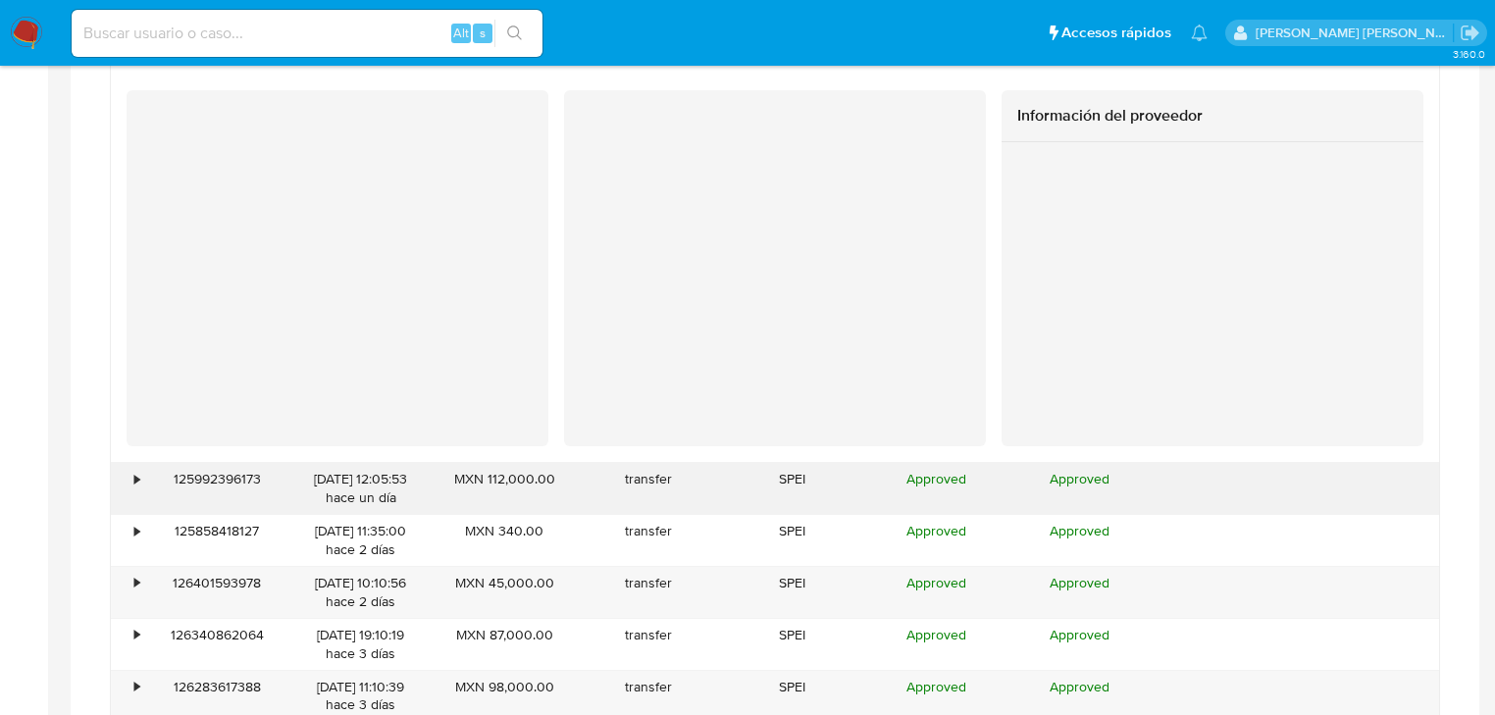
click at [134, 478] on div "•" at bounding box center [136, 479] width 5 height 19
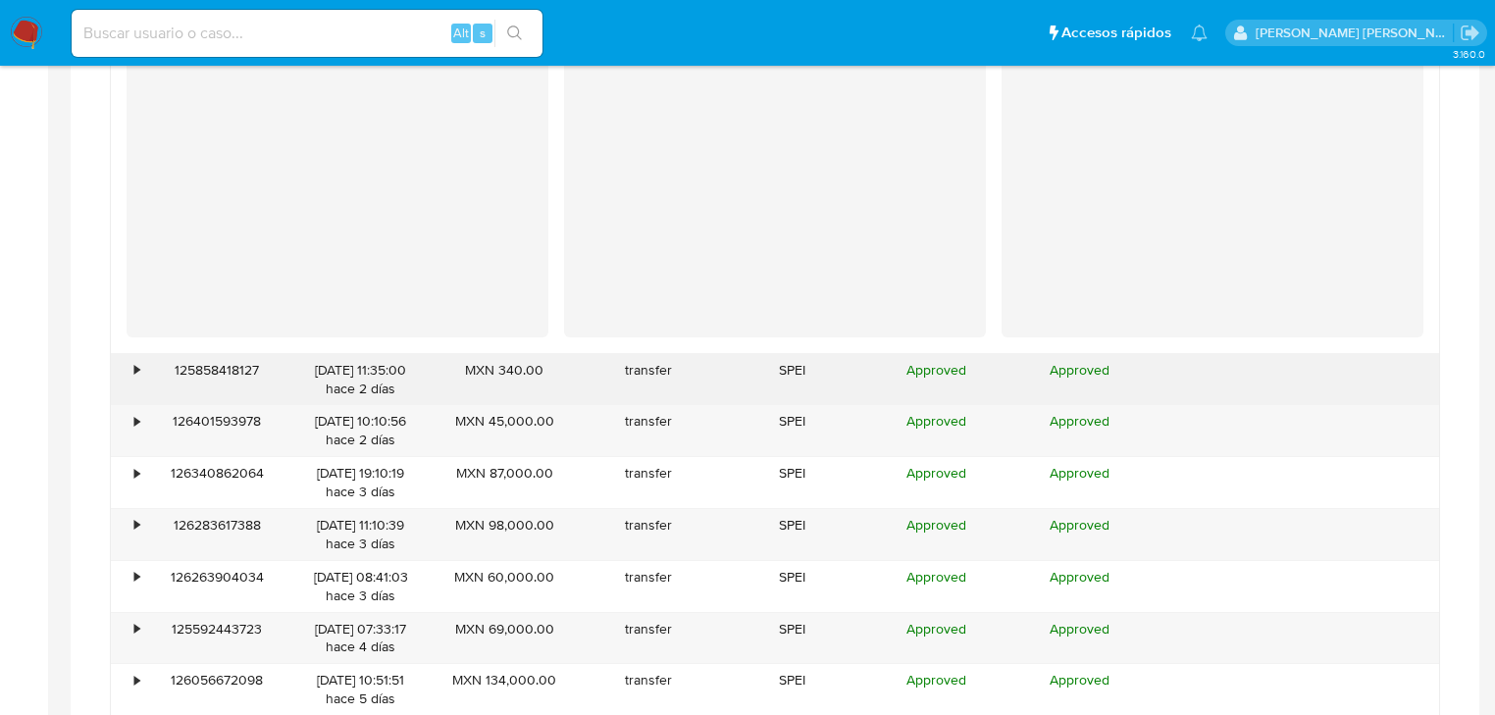
click at [134, 381] on div "•" at bounding box center [128, 379] width 34 height 51
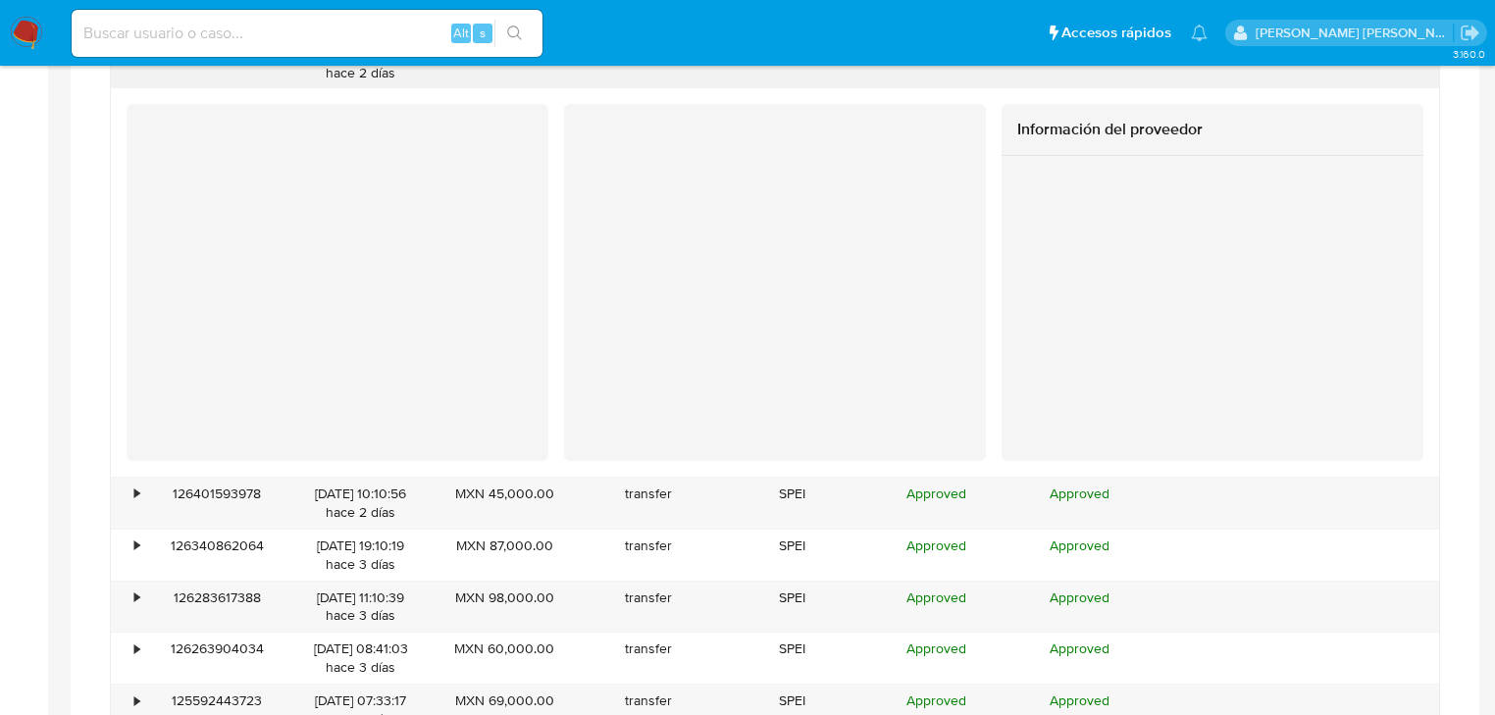
scroll to position [3217, 0]
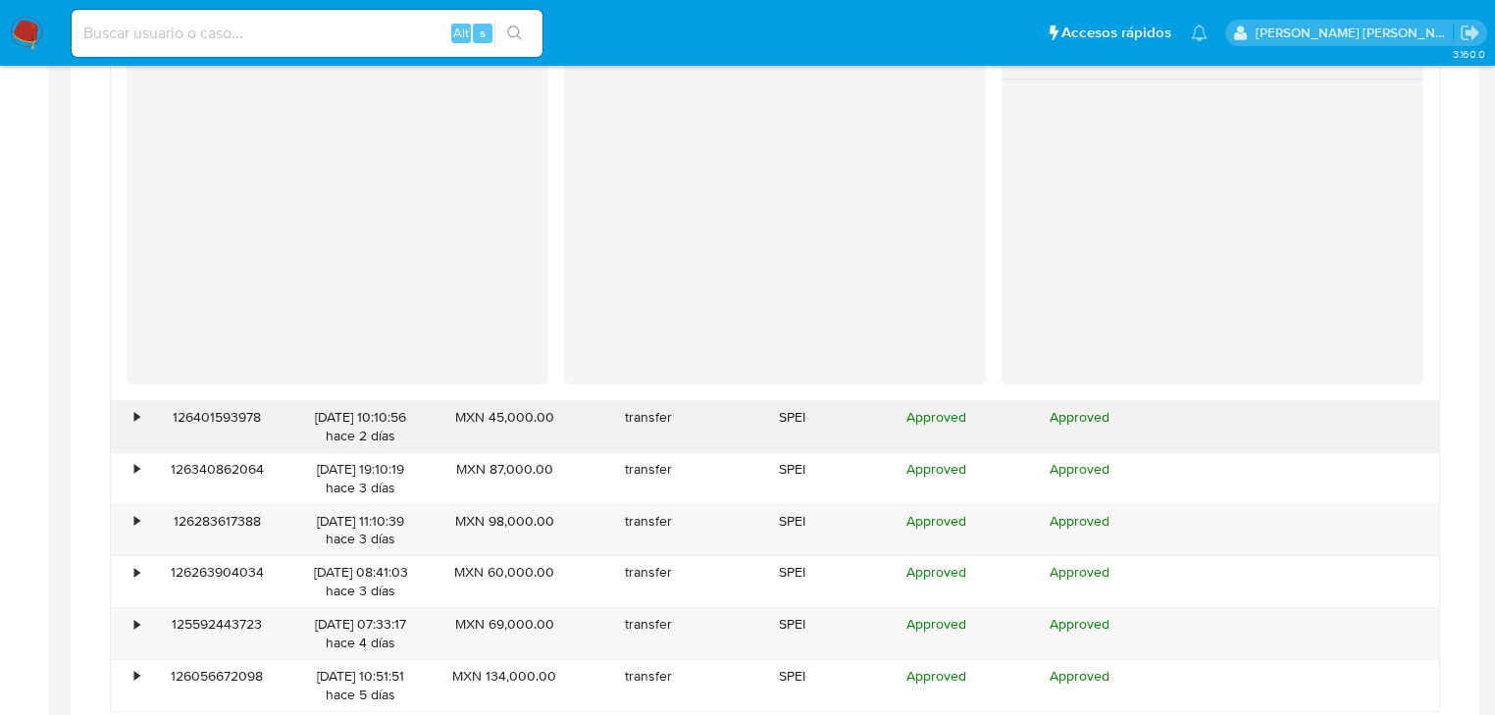
click at [133, 420] on div "•" at bounding box center [128, 426] width 34 height 51
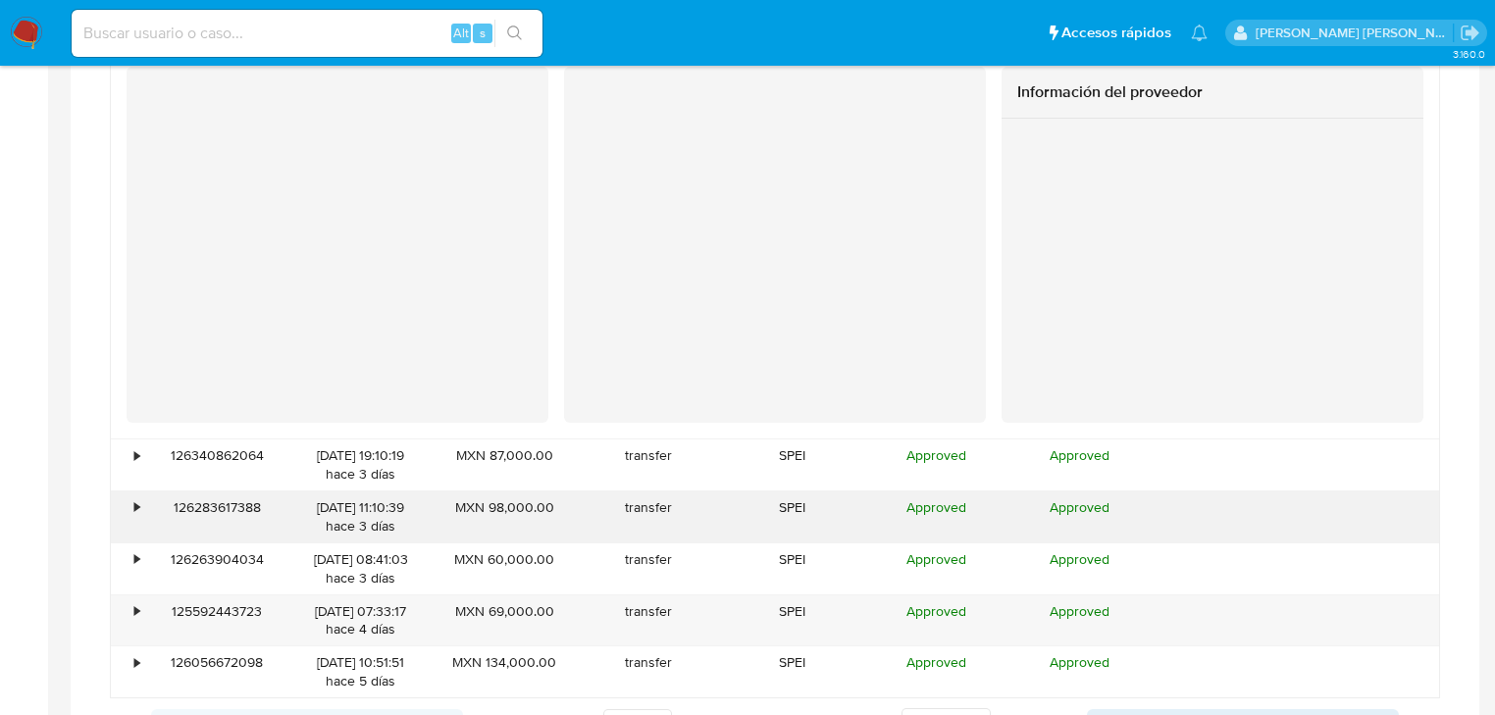
scroll to position [3688, 0]
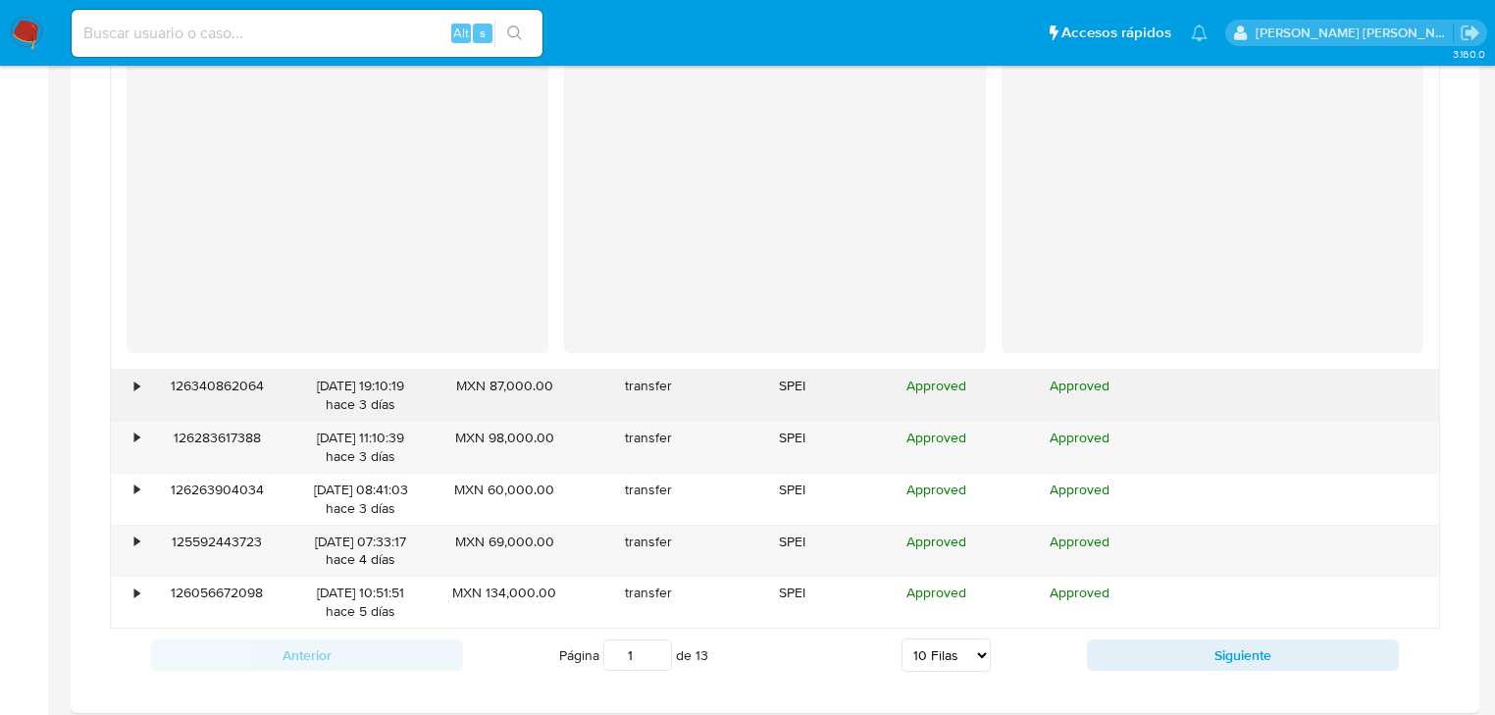
click at [140, 386] on div "•" at bounding box center [128, 395] width 34 height 51
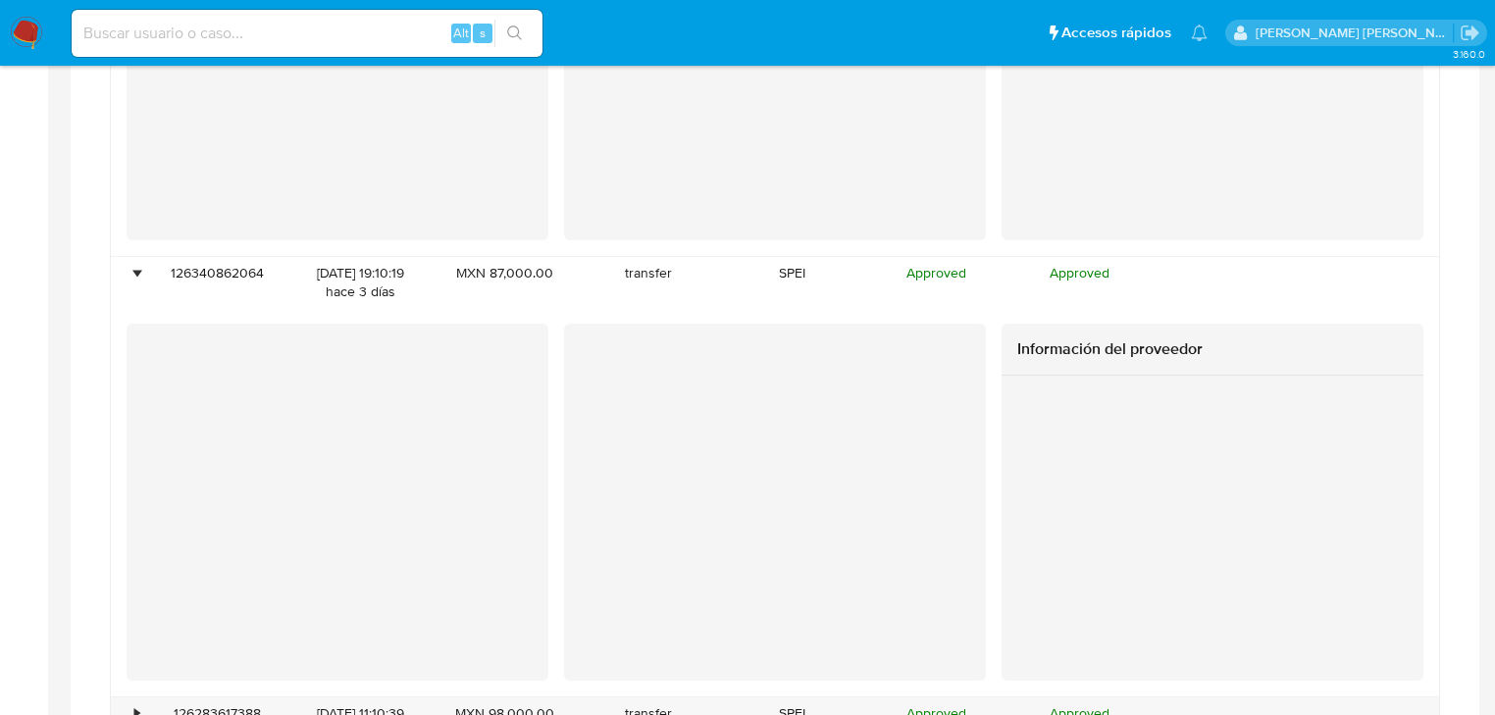
scroll to position [3923, 0]
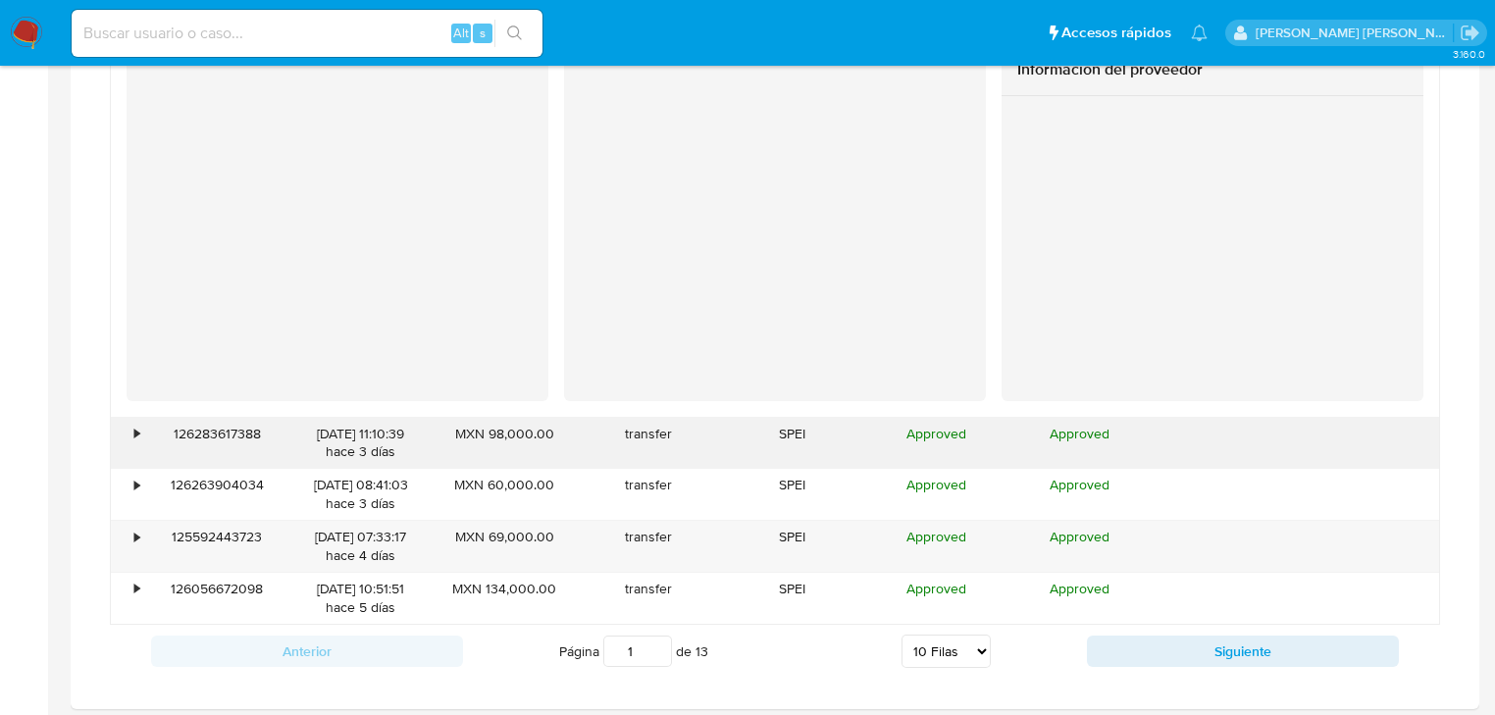
click at [134, 435] on div "•" at bounding box center [136, 434] width 5 height 19
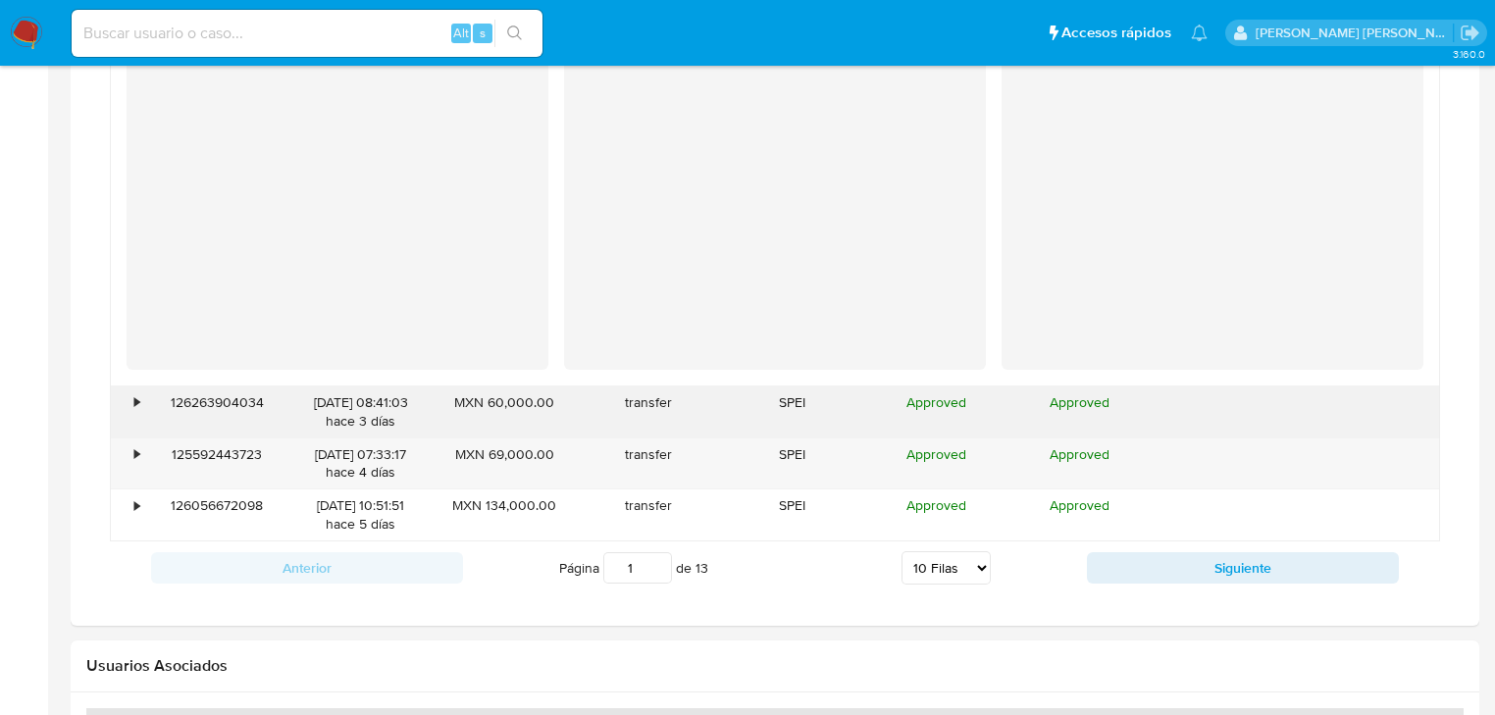
click at [126, 403] on div "•" at bounding box center [128, 411] width 34 height 51
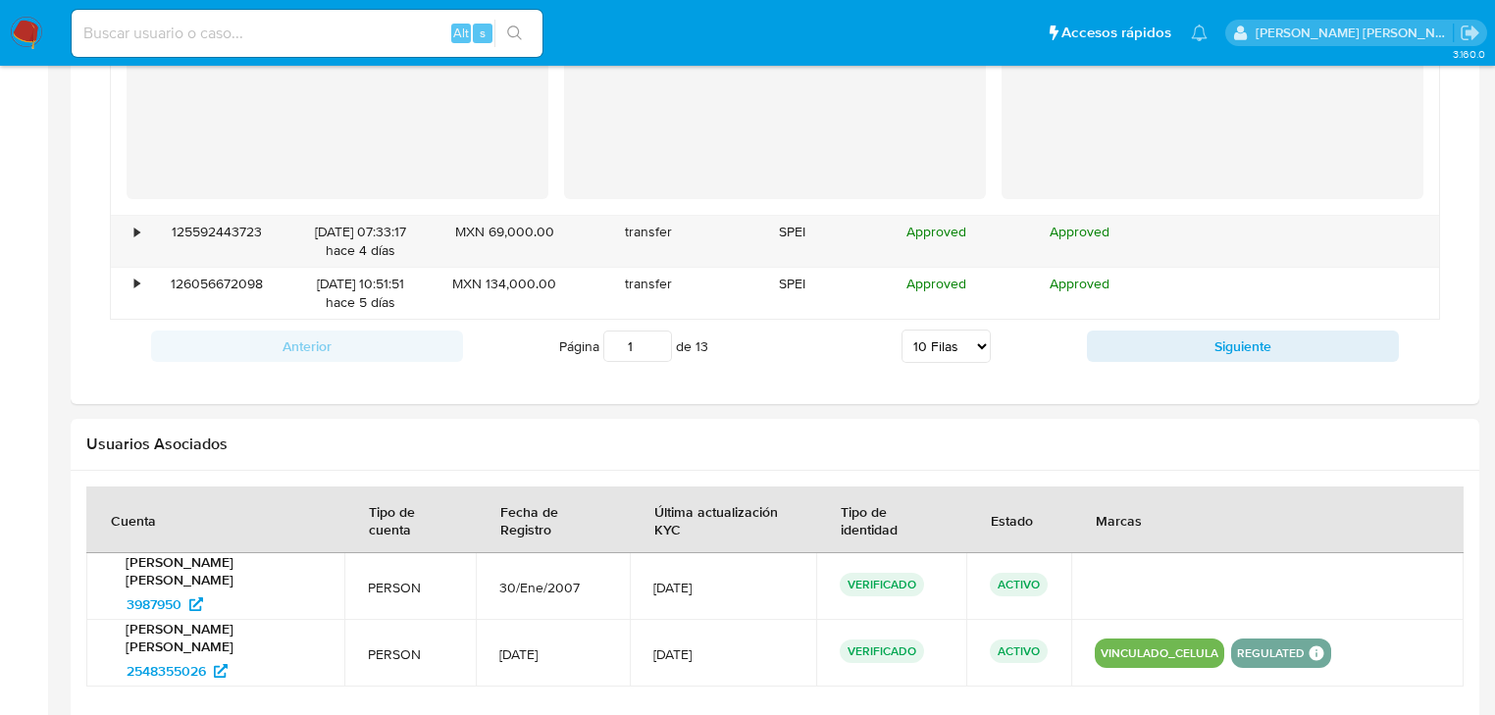
scroll to position [5179, 0]
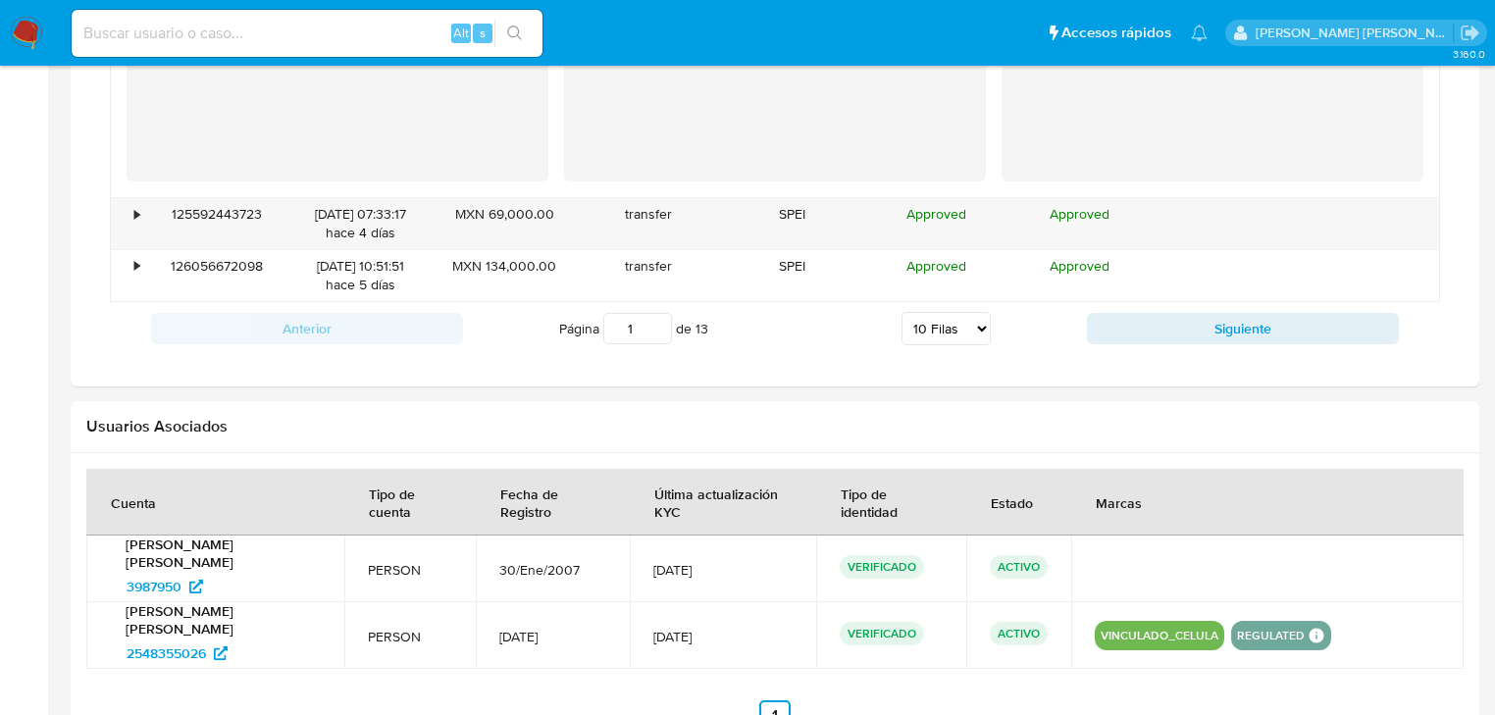
click at [1174, 342] on div "Anterior Página 1 de 13 5 Filas 10 Filas 20 Filas 25 Filas 50 Filas 100 Filas S…" at bounding box center [775, 328] width 1330 height 53
click at [1157, 332] on button "Siguiente" at bounding box center [1243, 328] width 312 height 31
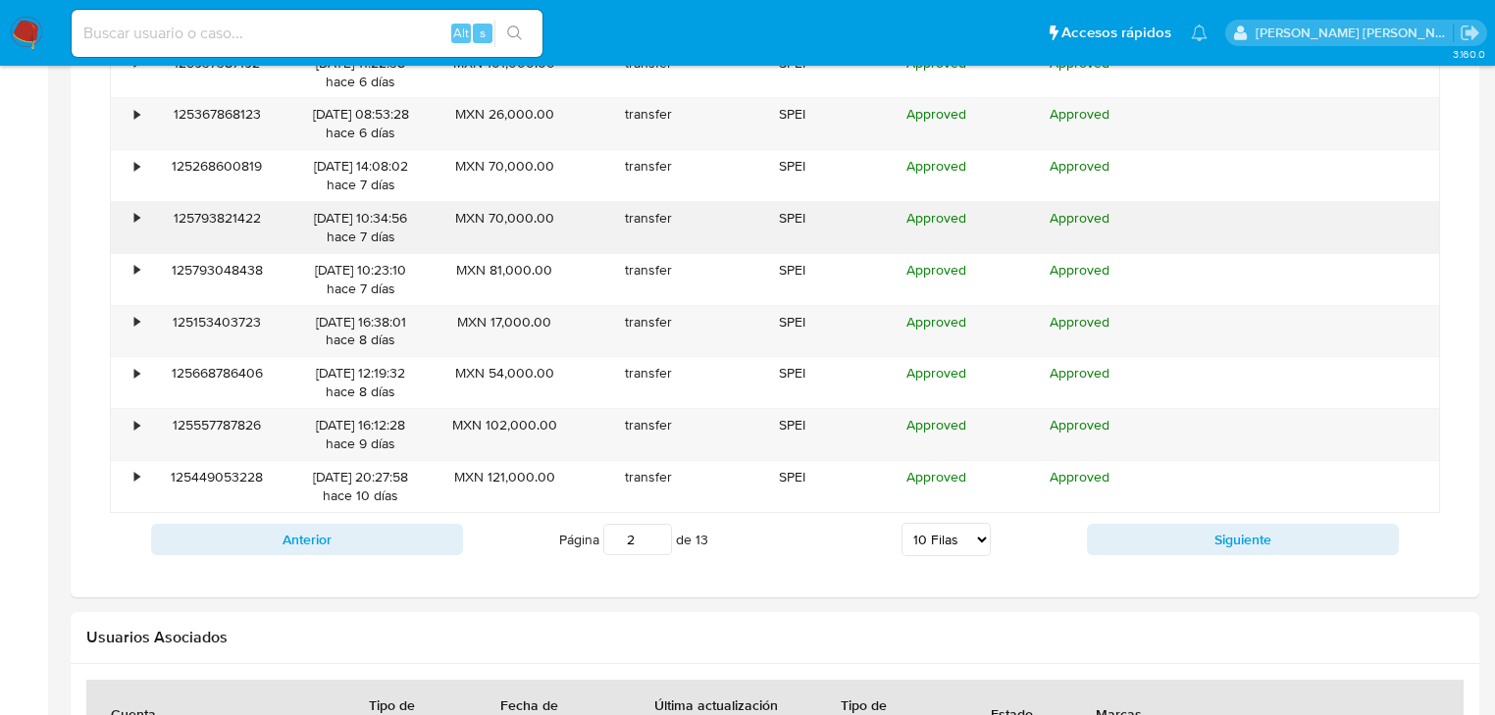
scroll to position [1707, 0]
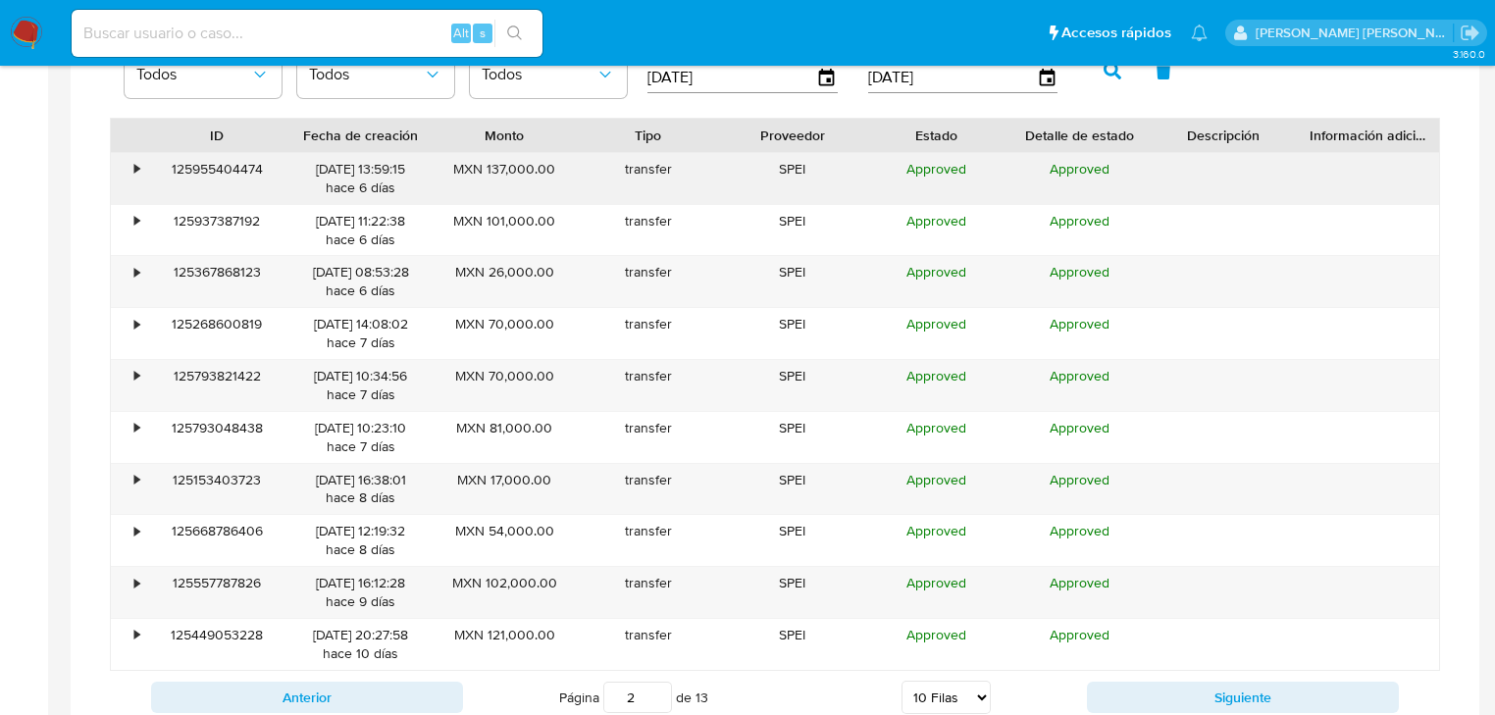
click at [139, 173] on div "•" at bounding box center [128, 178] width 34 height 51
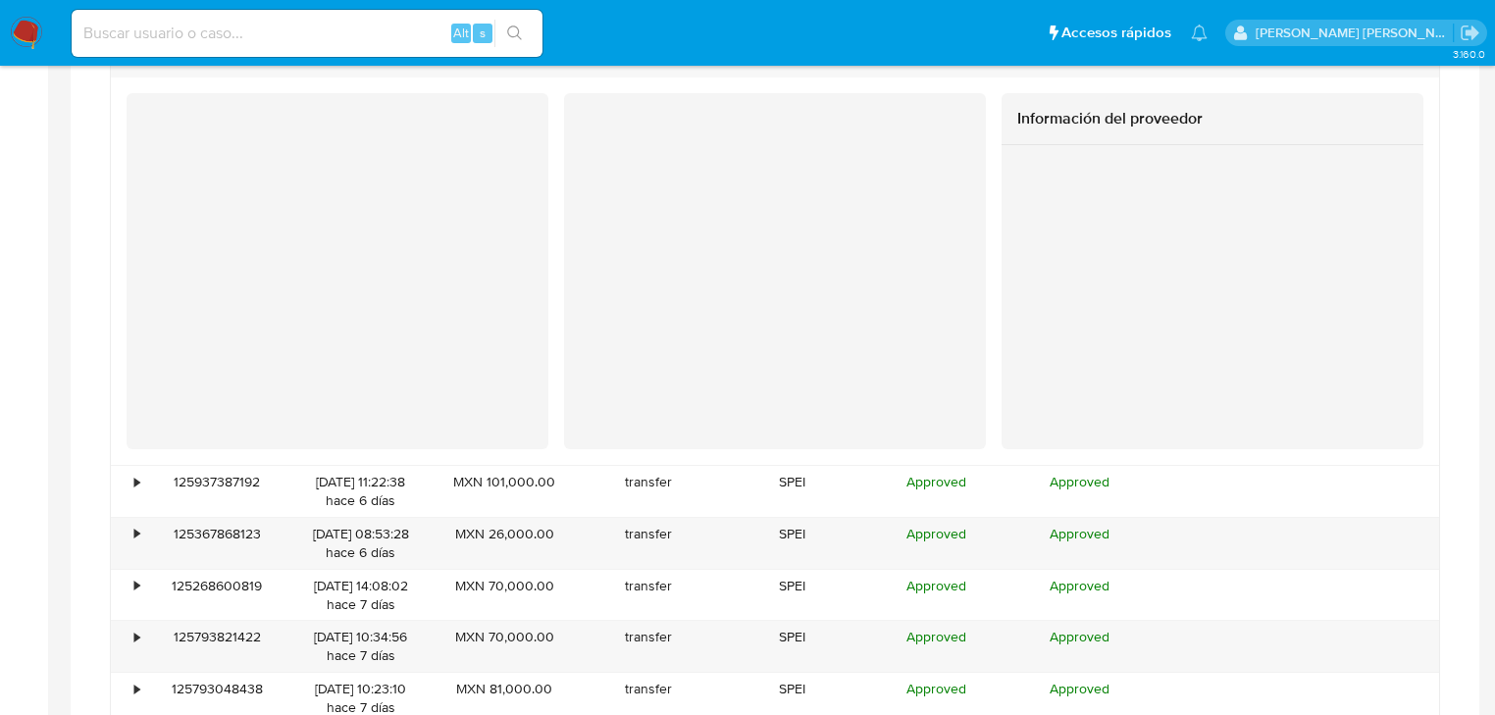
scroll to position [2021, 0]
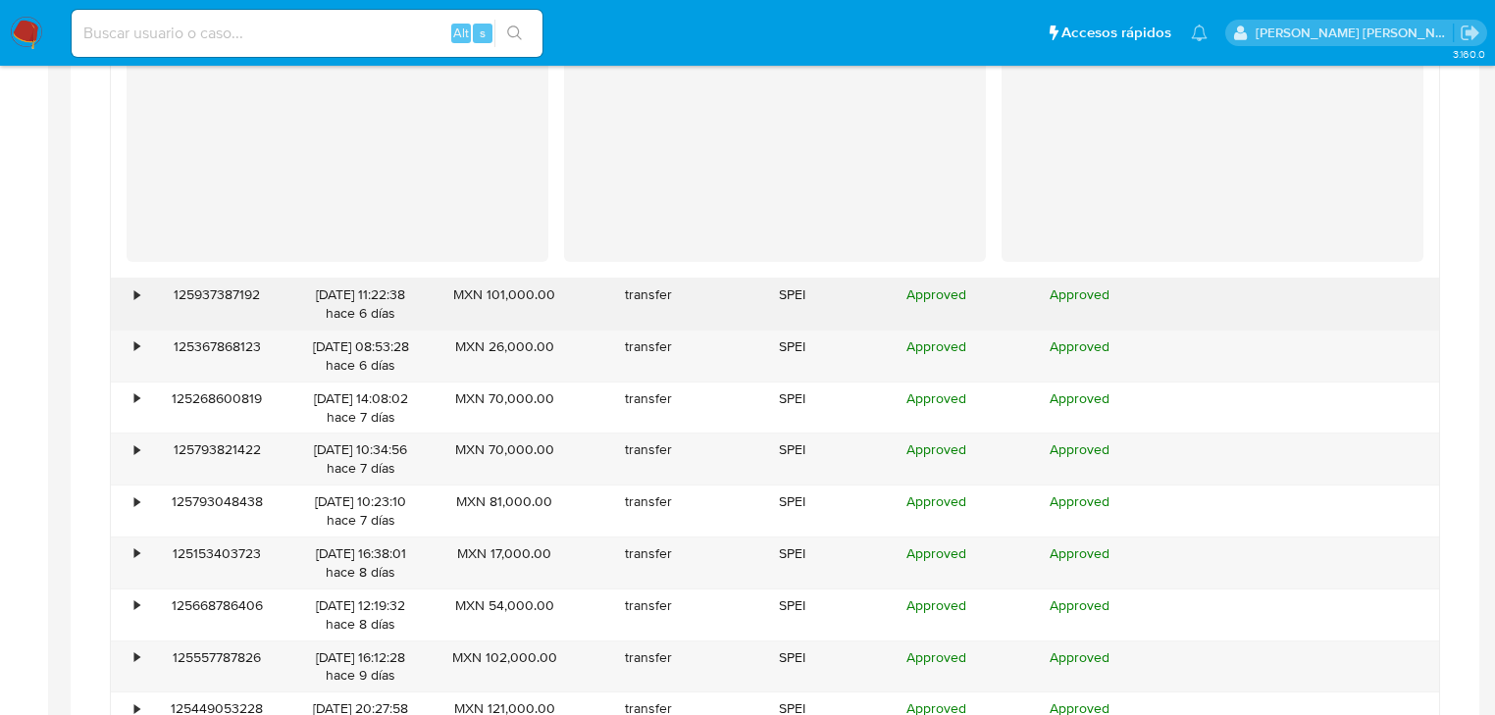
click at [137, 293] on div "•" at bounding box center [136, 294] width 5 height 19
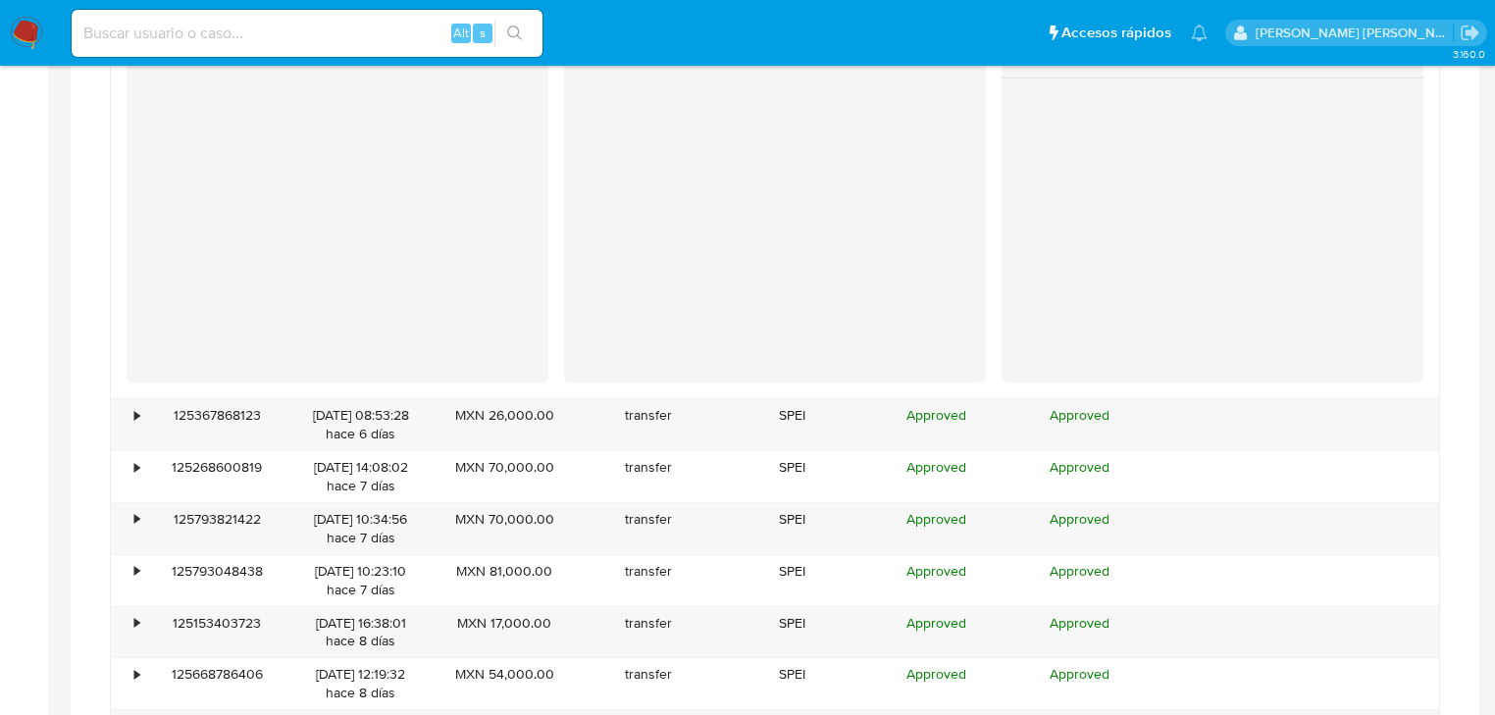
scroll to position [2413, 0]
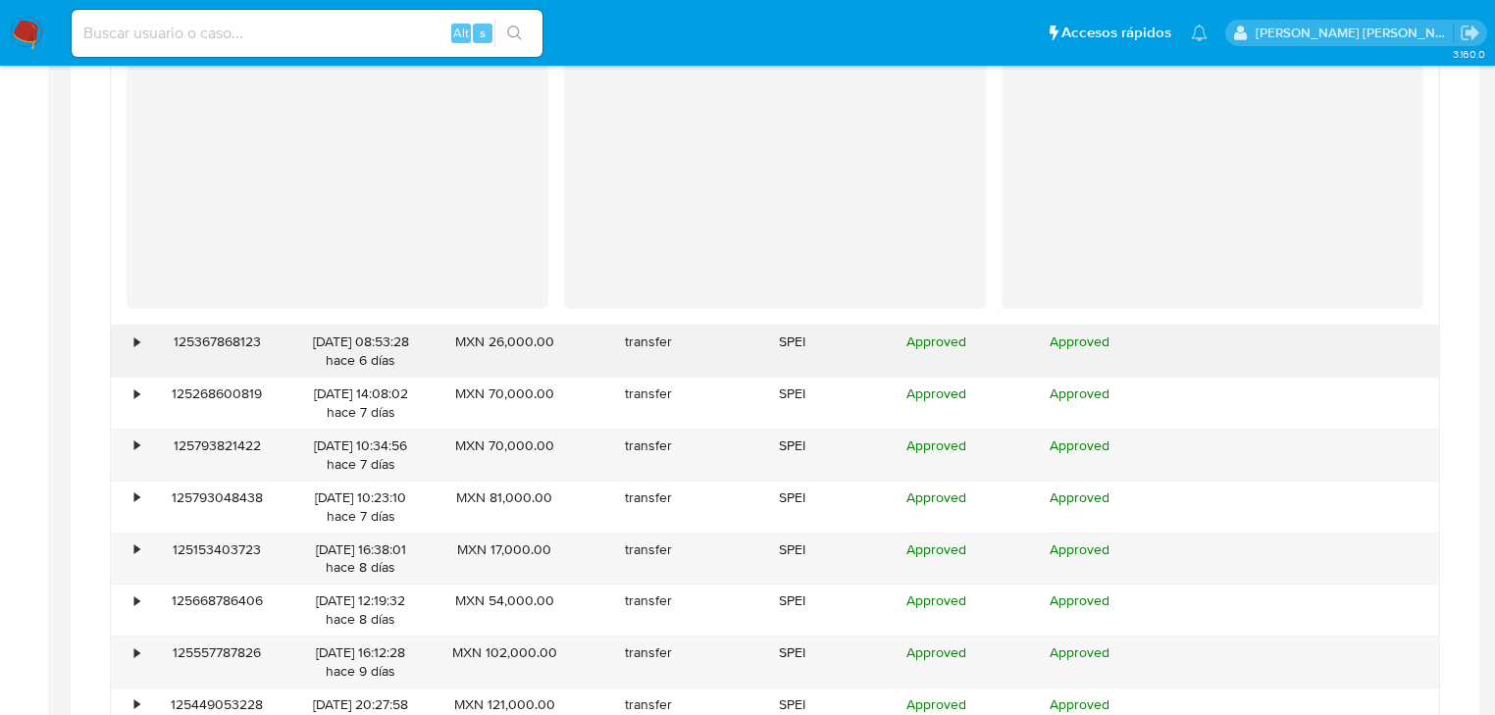
click at [130, 342] on div "•" at bounding box center [128, 351] width 34 height 51
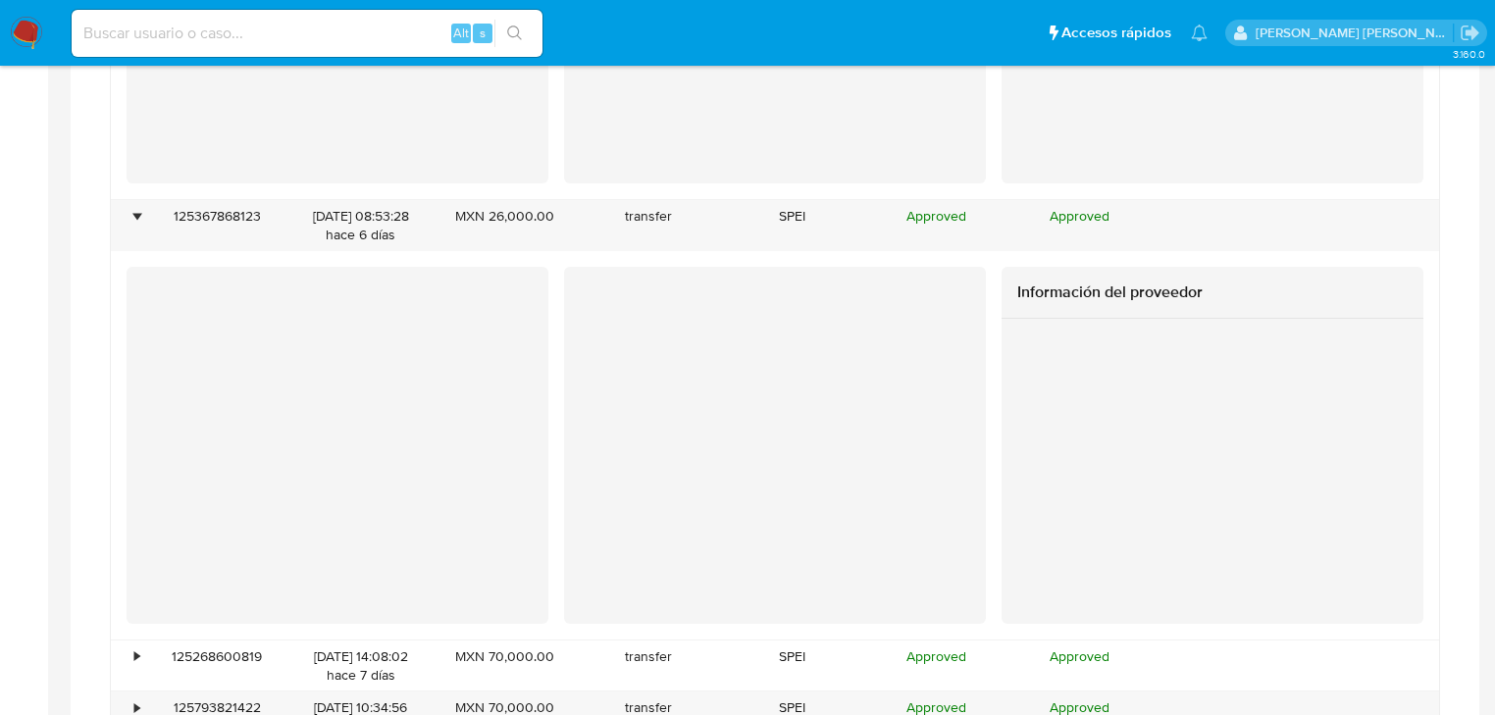
scroll to position [2648, 0]
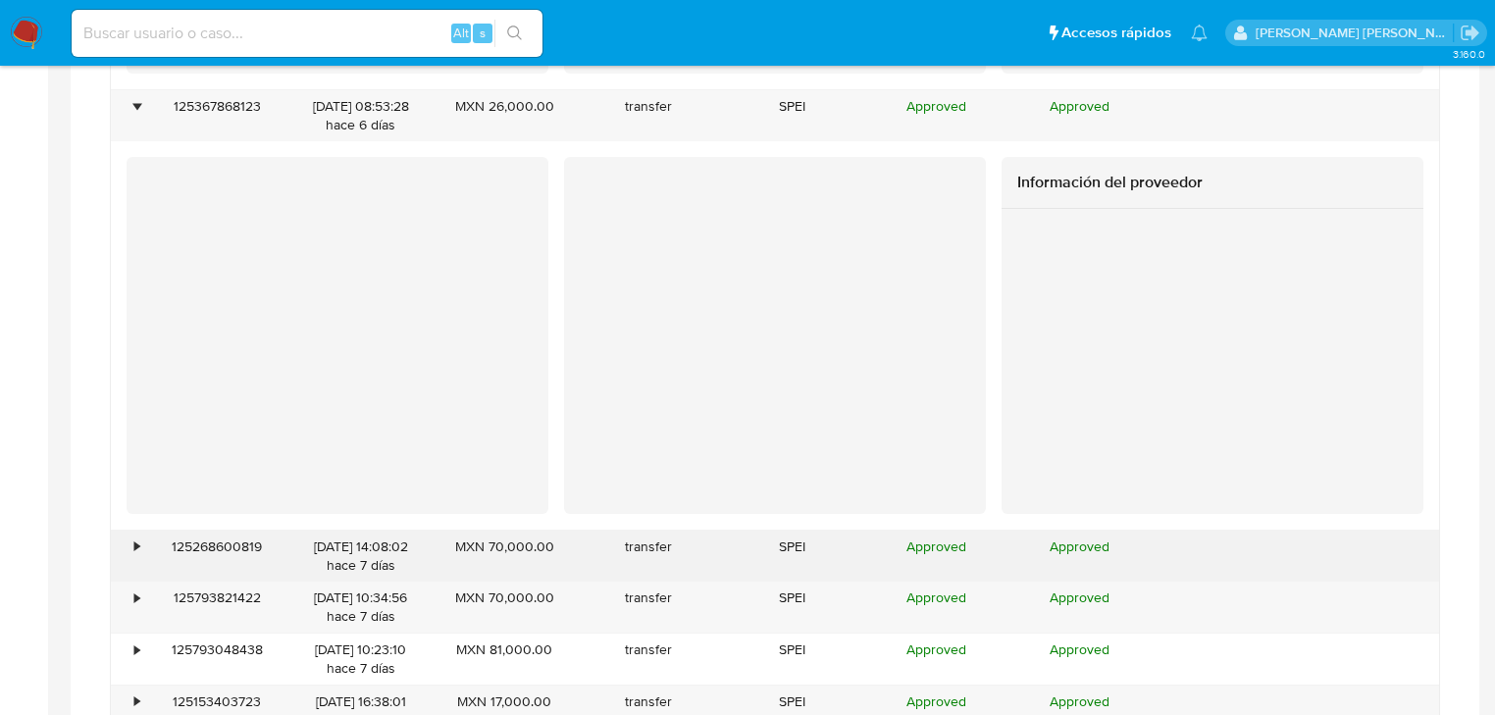
click at [145, 545] on div "125268600819" at bounding box center [217, 556] width 144 height 51
click at [137, 545] on div "•" at bounding box center [136, 546] width 5 height 19
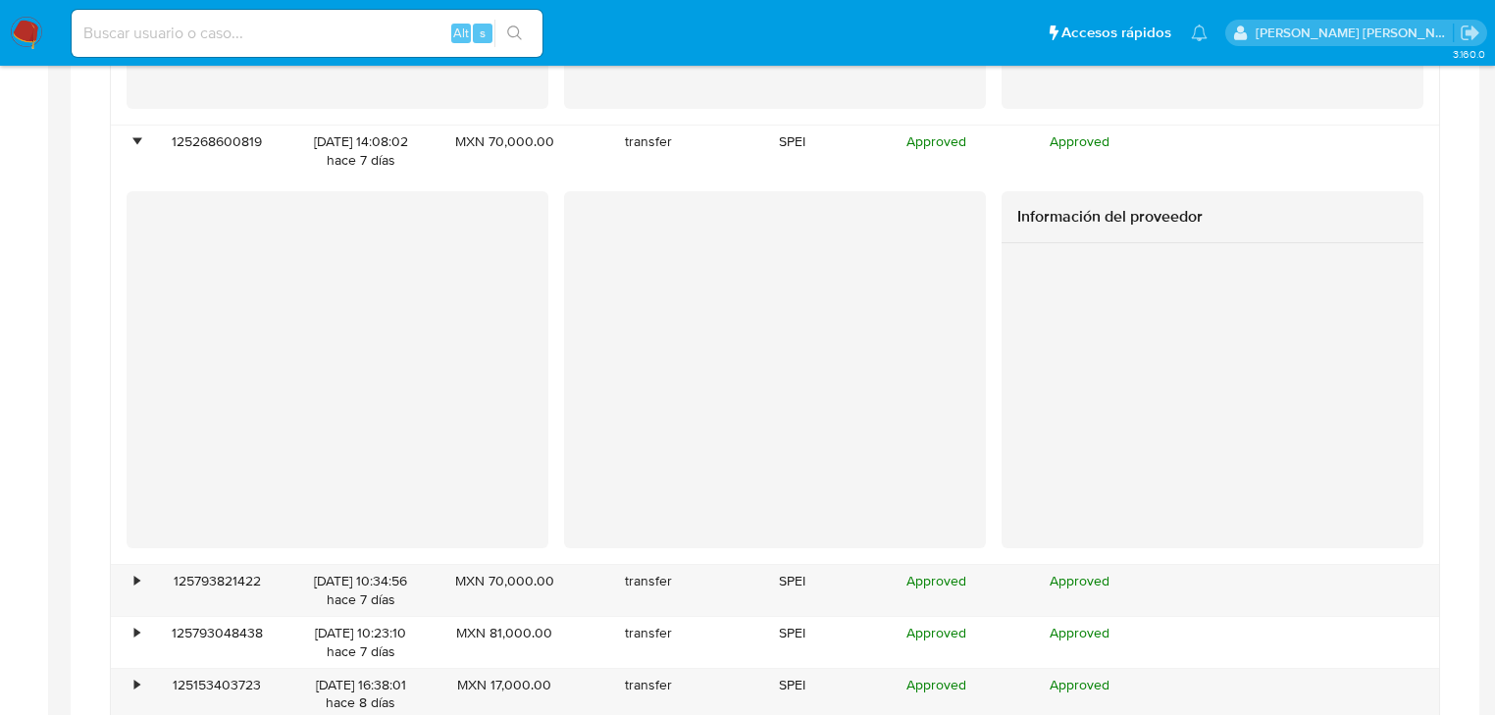
scroll to position [3198, 0]
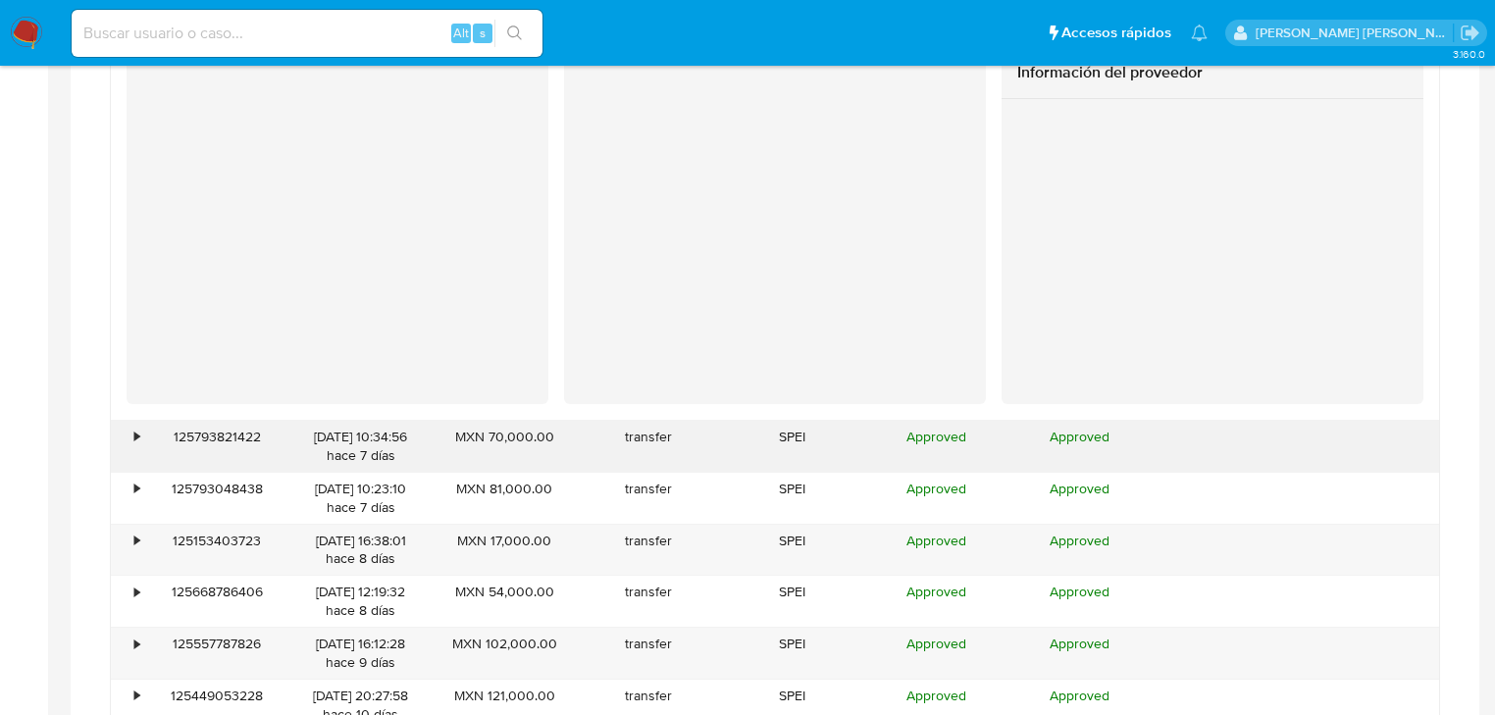
click at [124, 433] on div "•" at bounding box center [128, 446] width 34 height 51
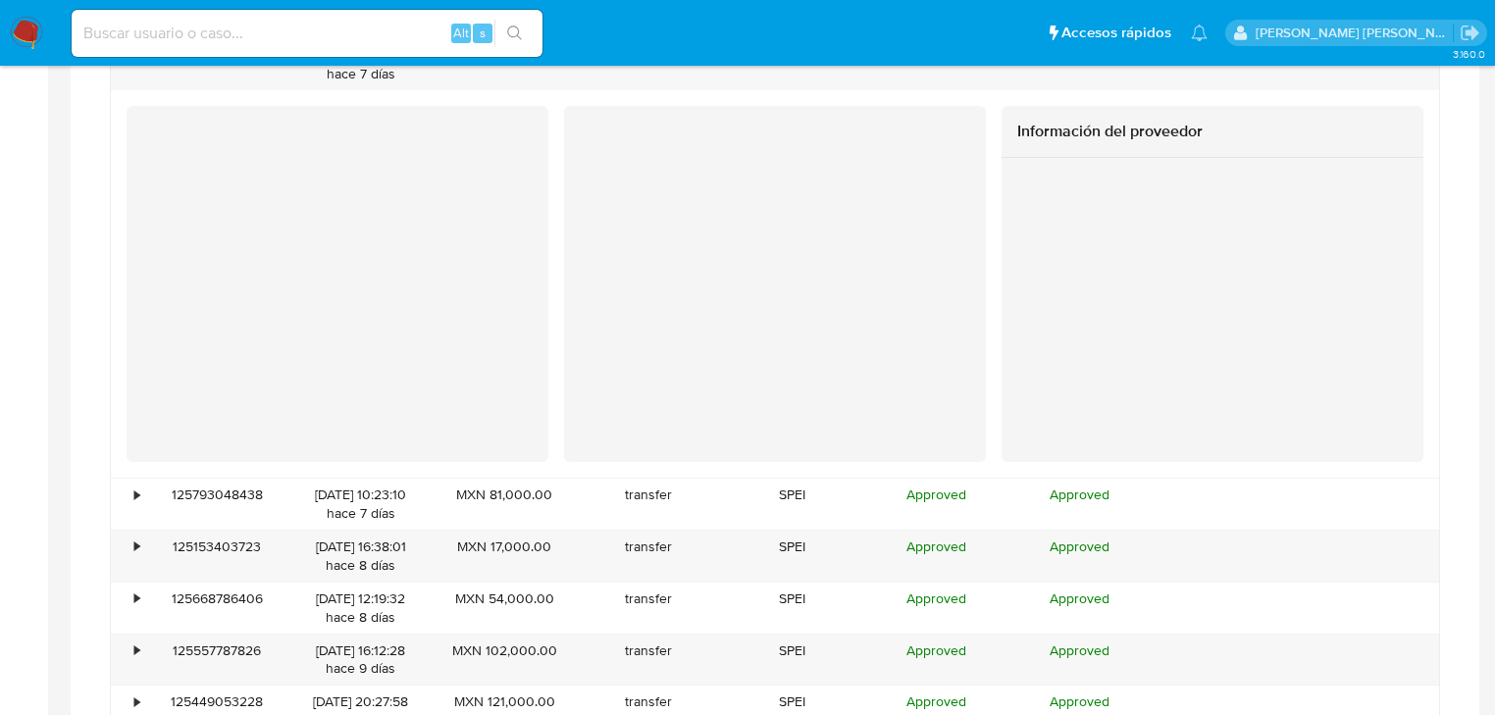
scroll to position [3590, 0]
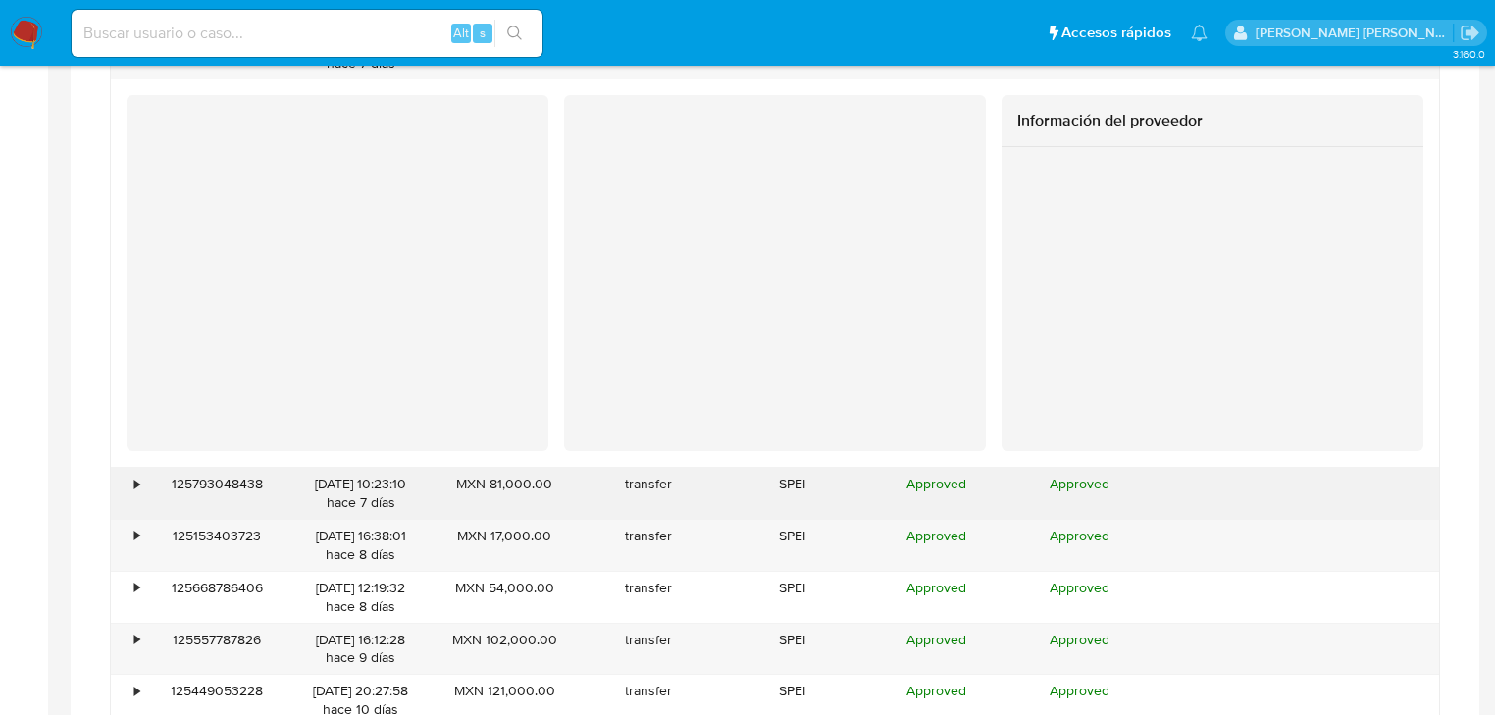
click at [129, 495] on div "•" at bounding box center [128, 493] width 34 height 51
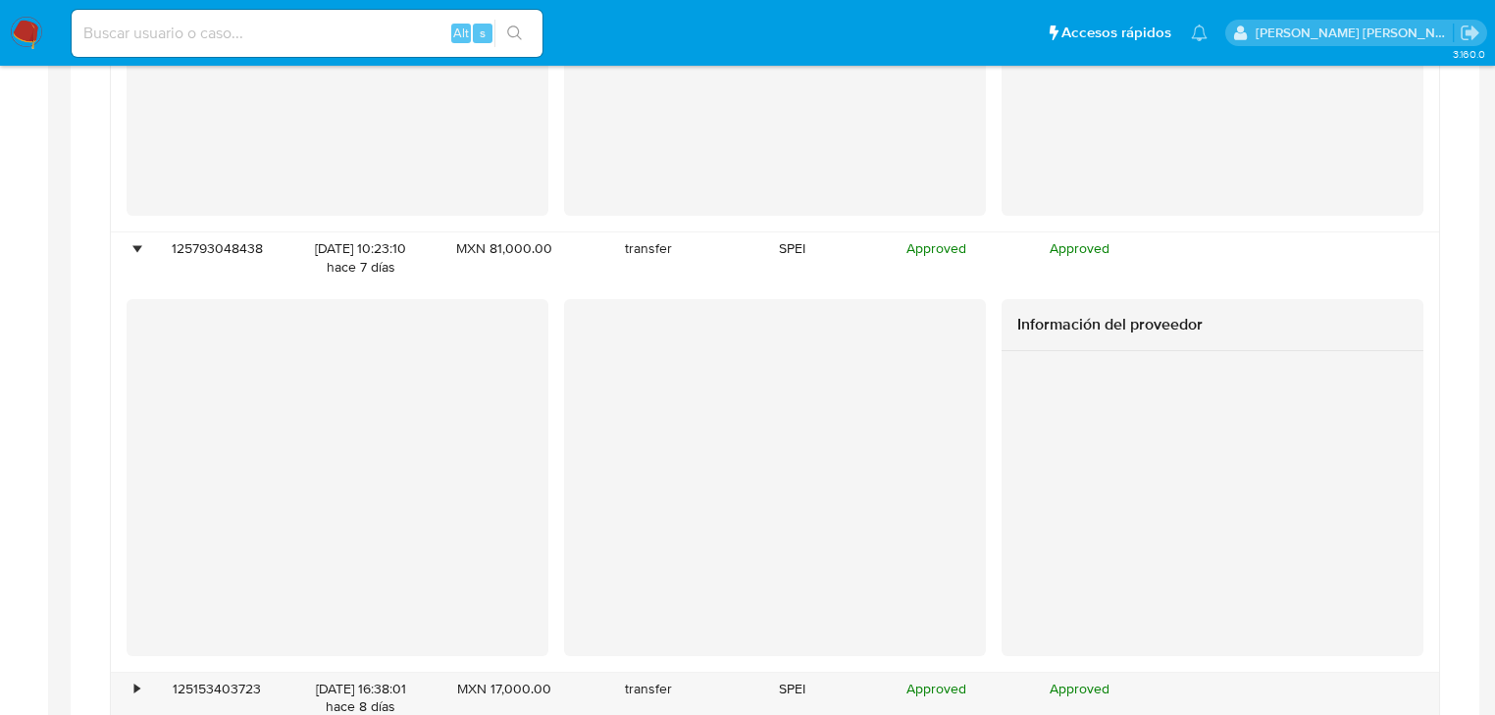
scroll to position [4061, 0]
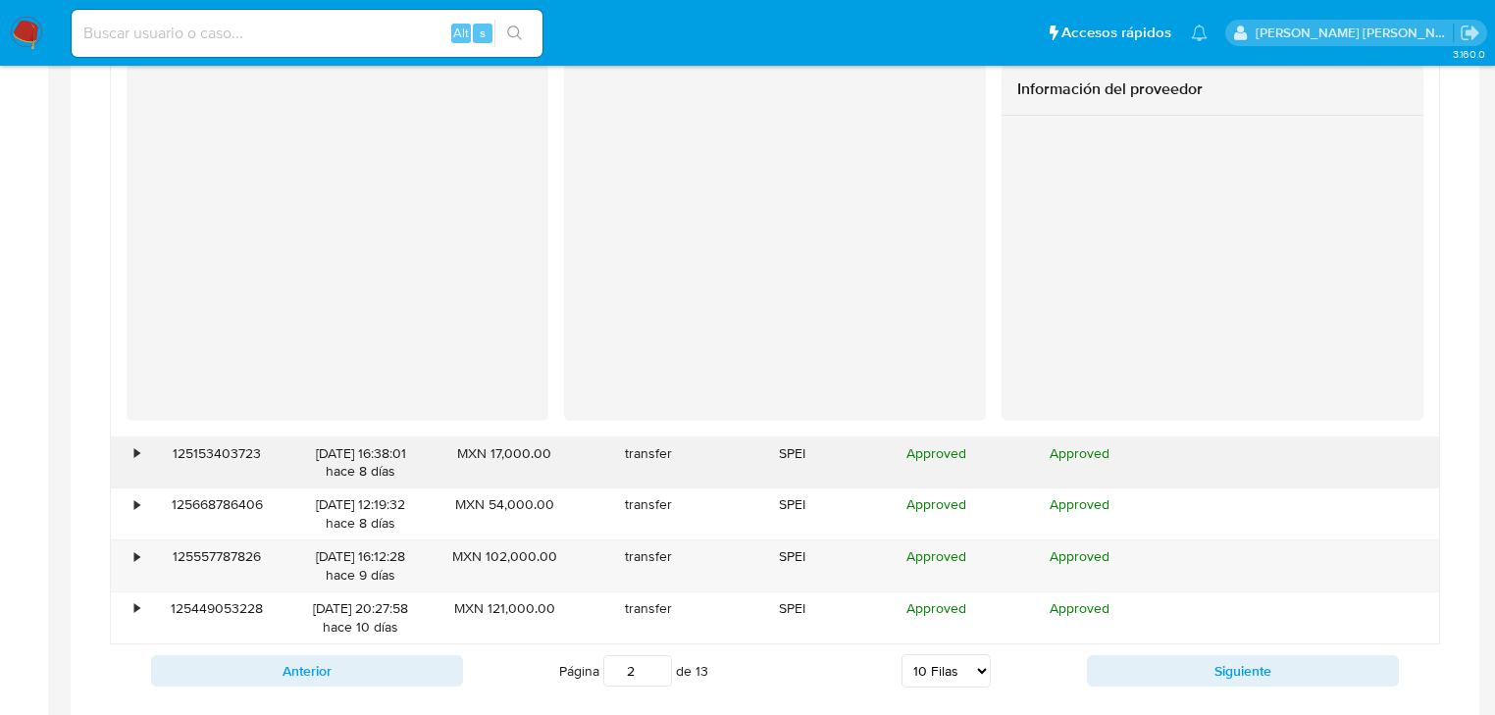
click at [140, 452] on div "•" at bounding box center [128, 462] width 34 height 51
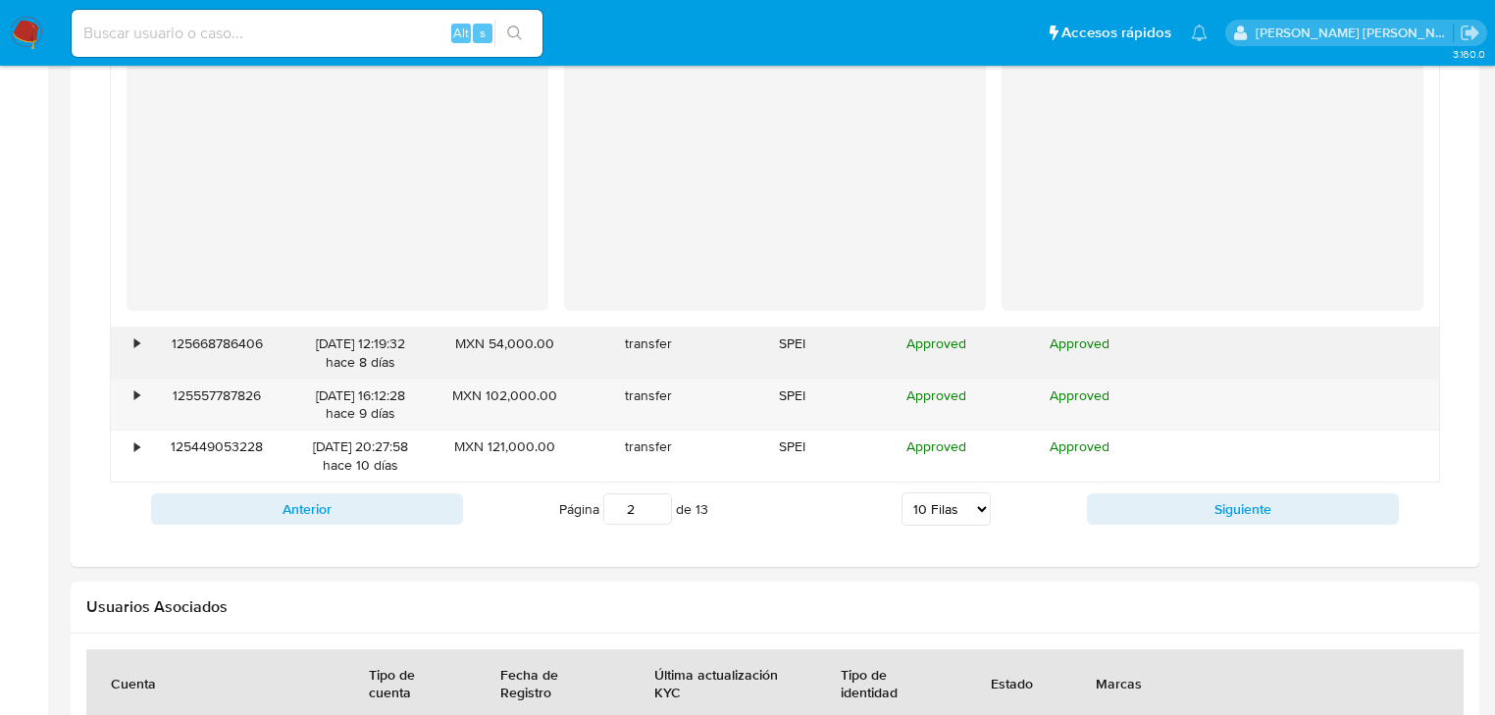
click at [135, 342] on div "•" at bounding box center [136, 343] width 5 height 19
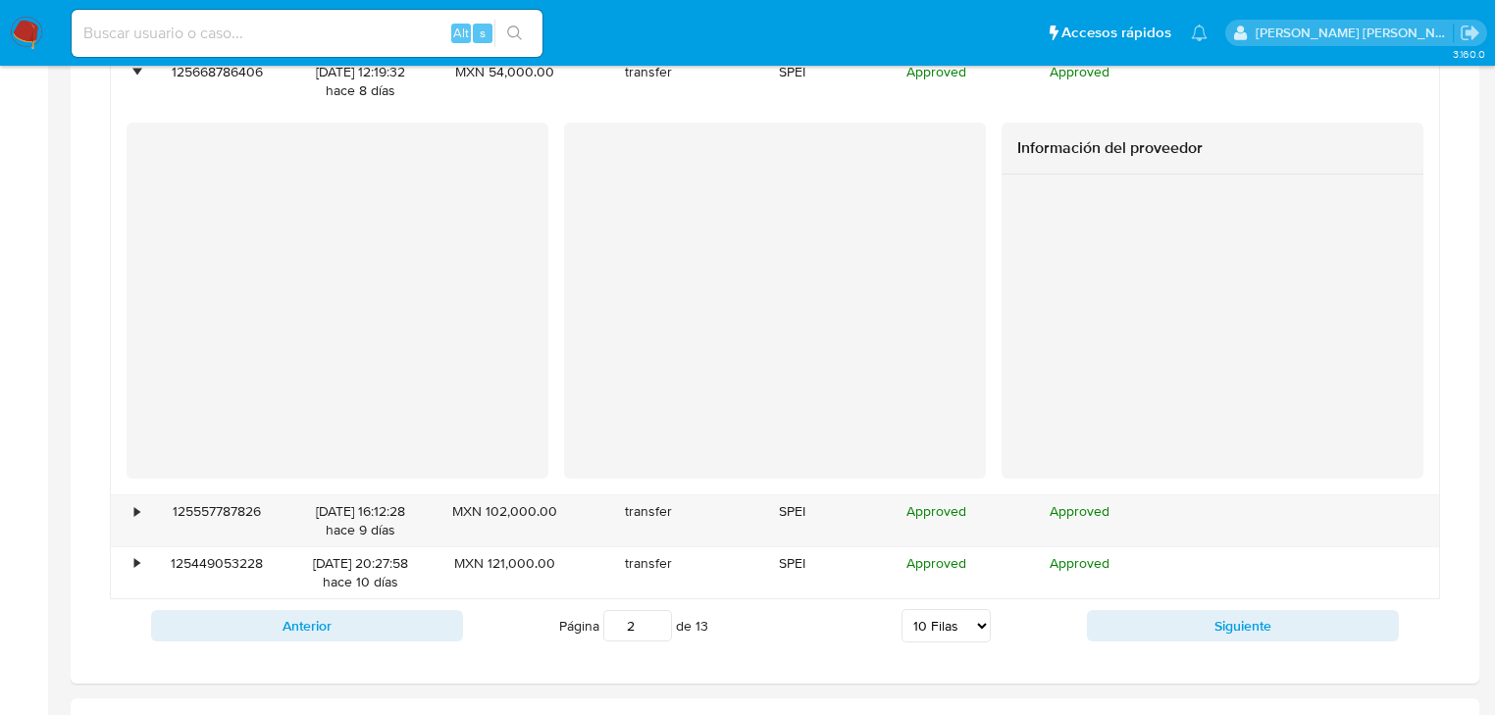
scroll to position [4924, 0]
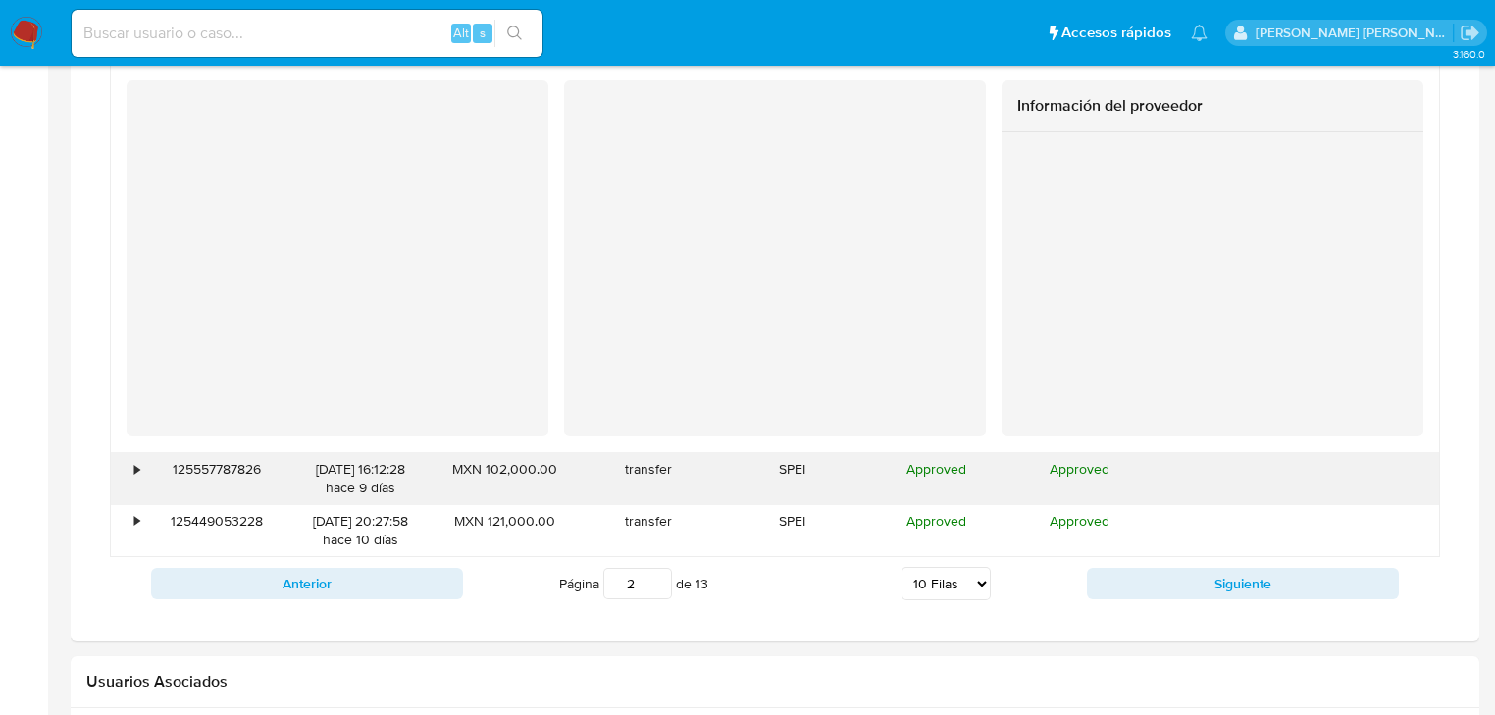
click at [133, 467] on div "•" at bounding box center [128, 478] width 34 height 51
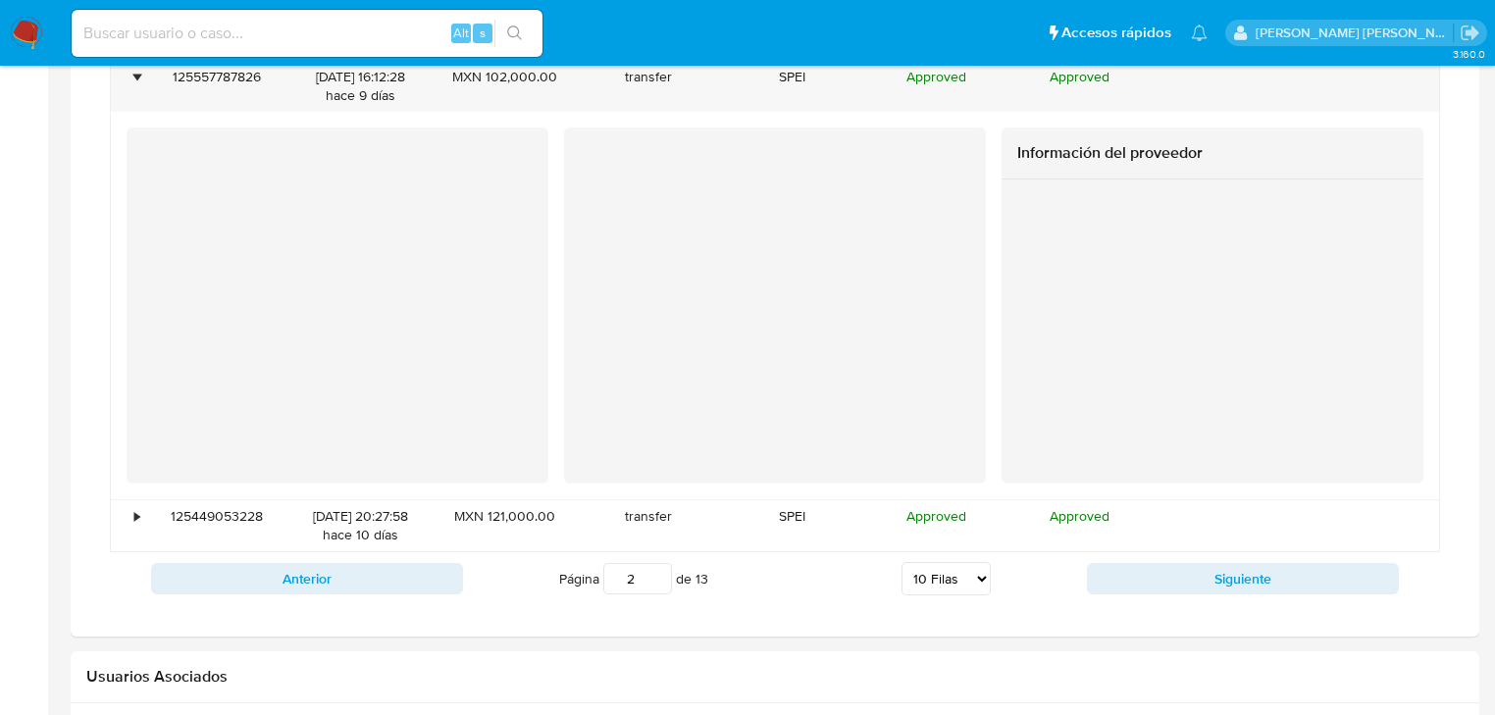
click at [1197, 587] on button "Siguiente" at bounding box center [1243, 578] width 312 height 31
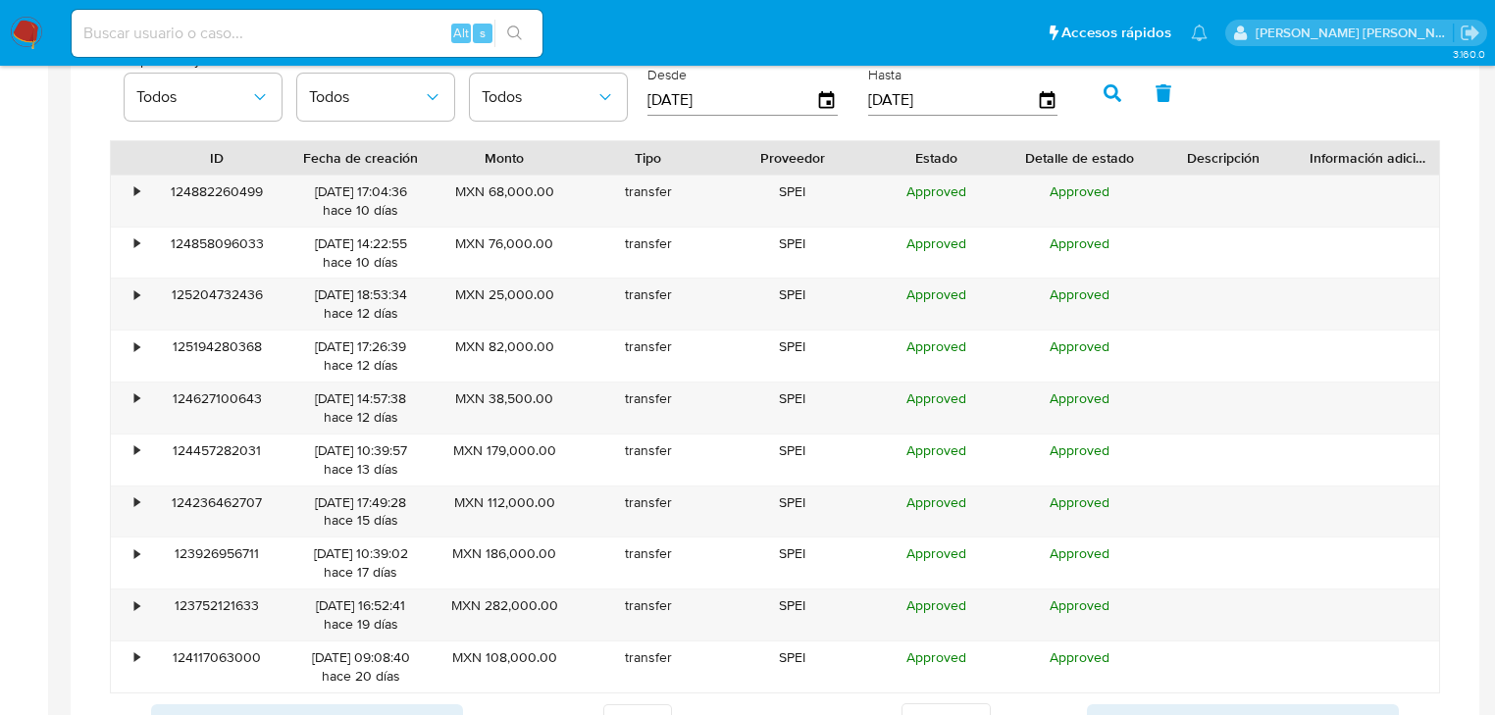
scroll to position [1628, 0]
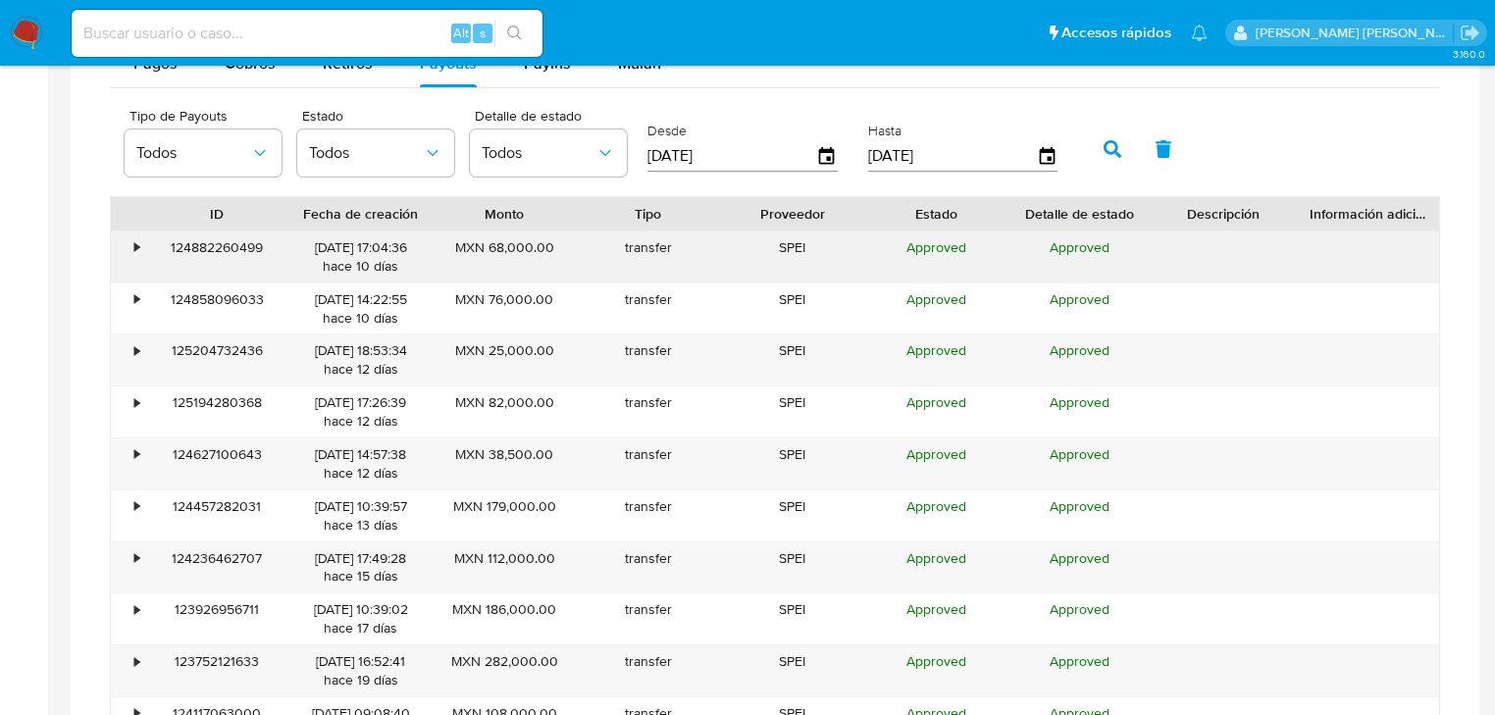
click at [141, 245] on div "•" at bounding box center [128, 256] width 34 height 51
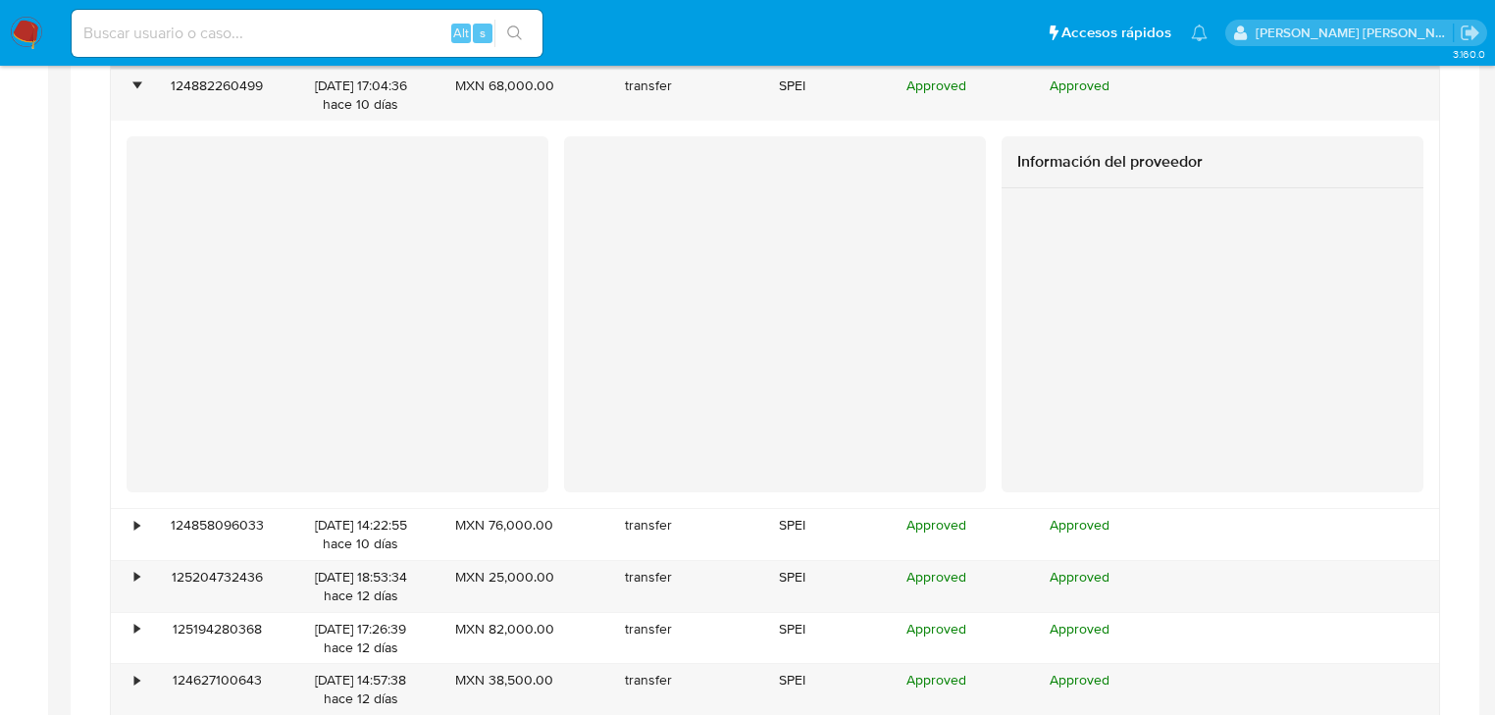
scroll to position [1864, 0]
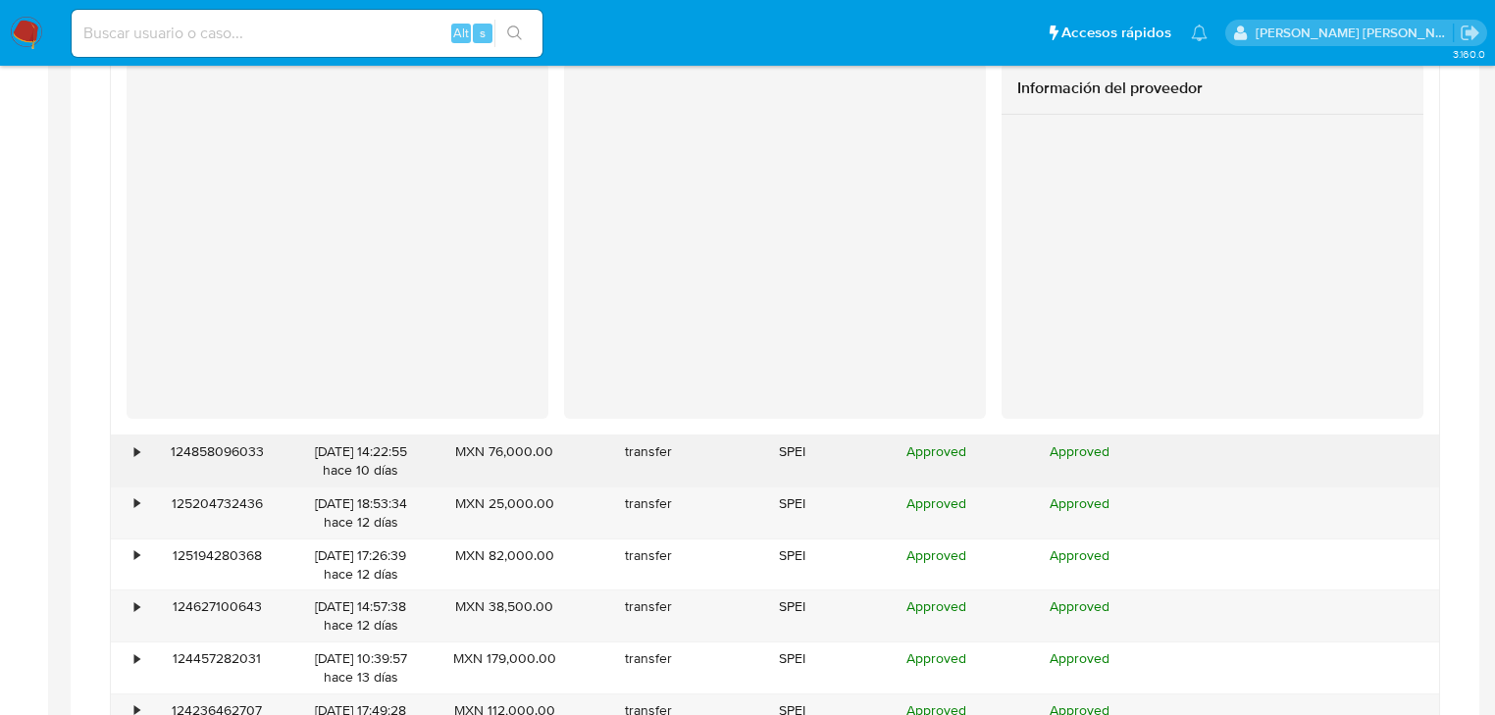
click at [134, 435] on div "•" at bounding box center [128, 460] width 34 height 51
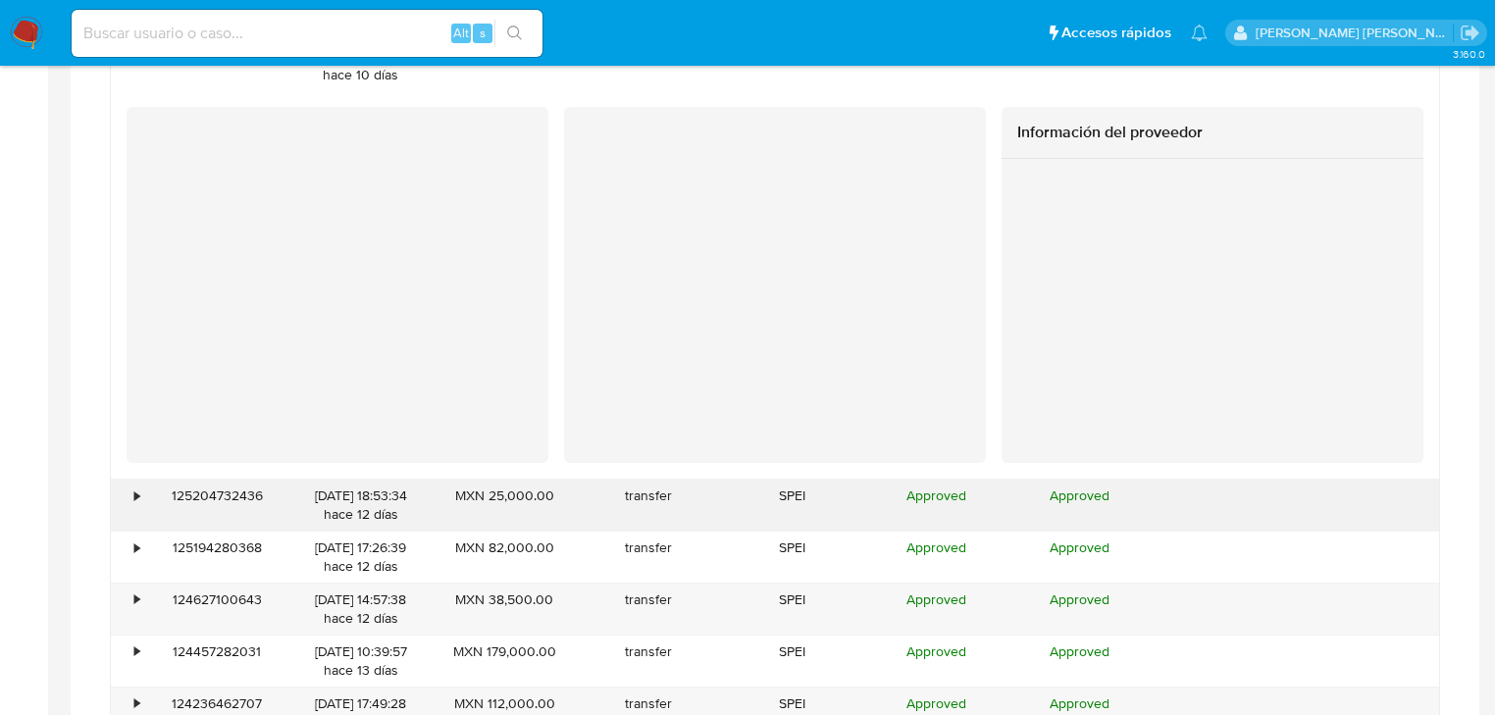
scroll to position [2334, 0]
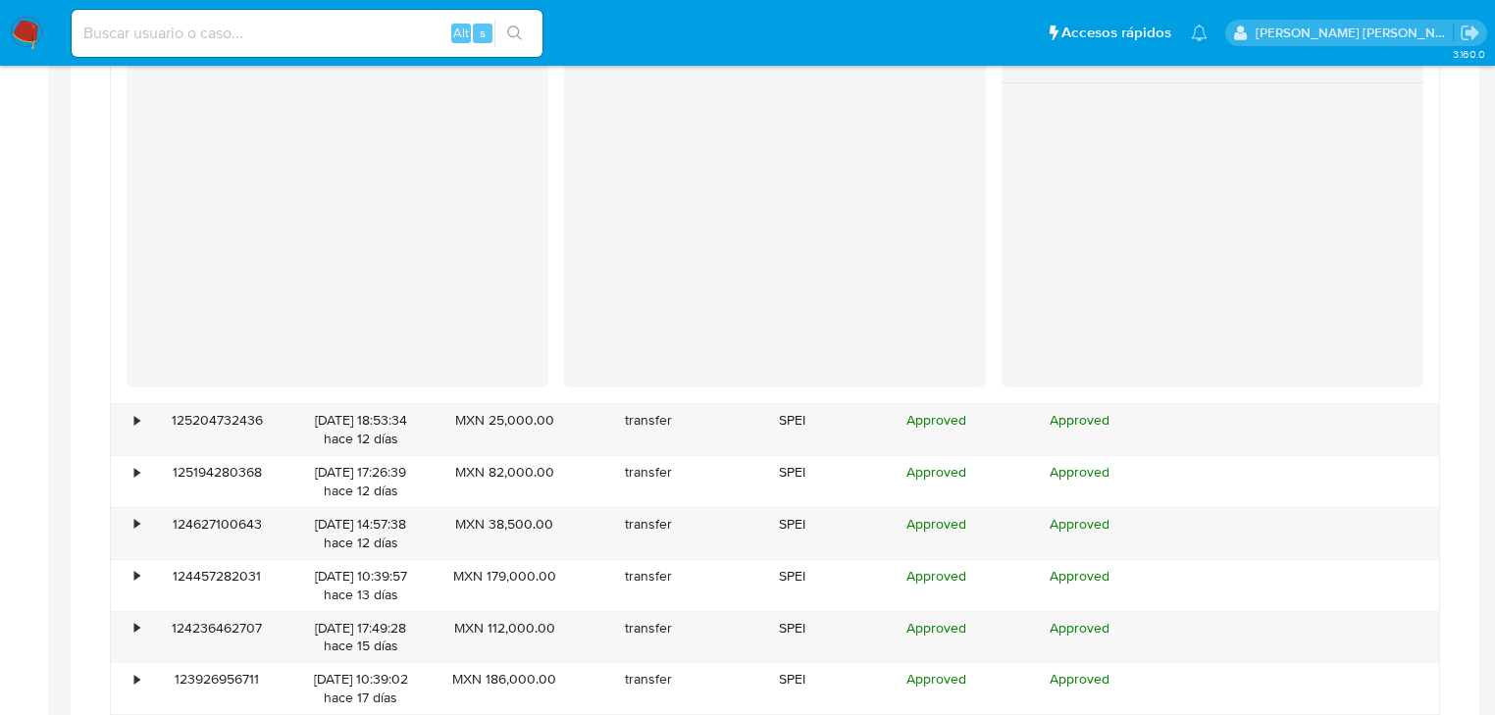
click at [1008, 285] on div at bounding box center [1212, 224] width 422 height 282
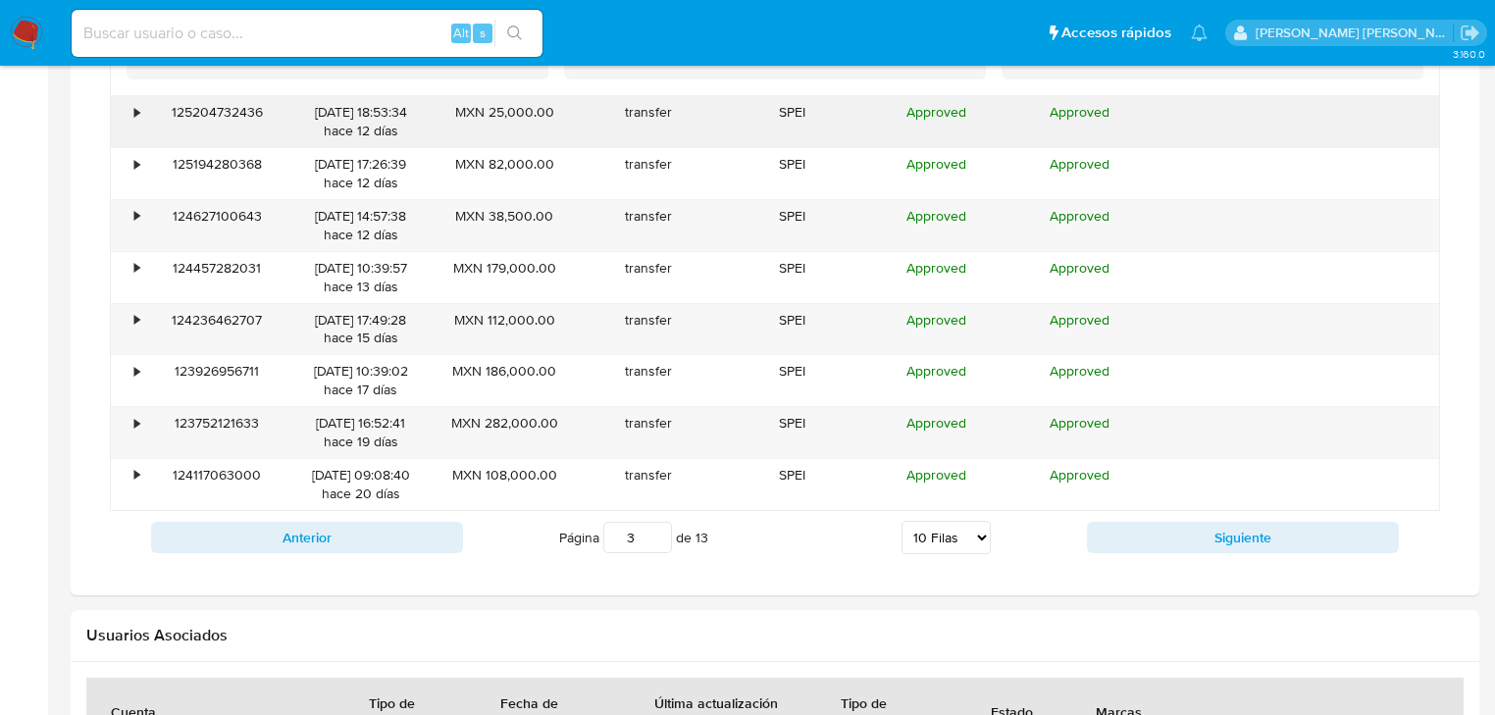
scroll to position [2570, 0]
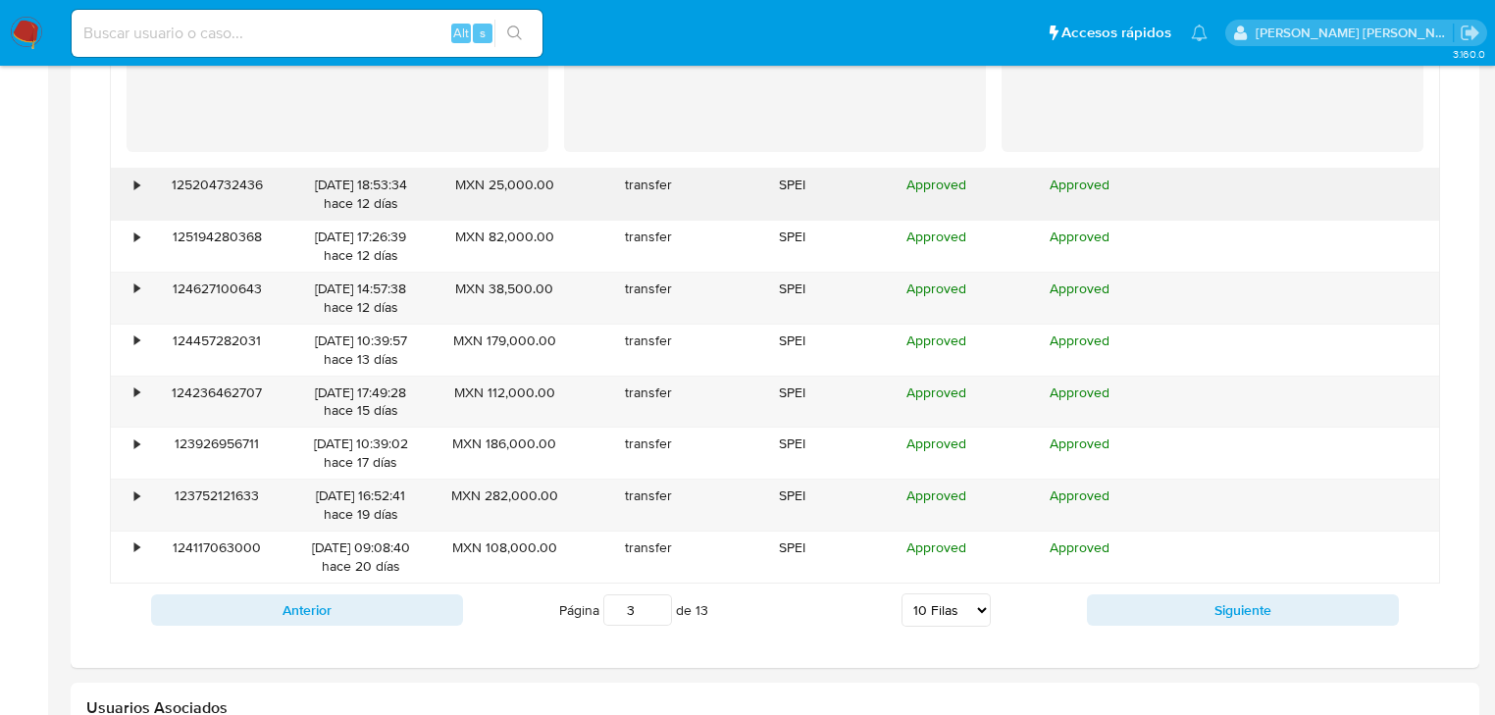
click at [146, 190] on div "125204732436" at bounding box center [217, 194] width 144 height 51
click at [128, 186] on div "•" at bounding box center [128, 194] width 34 height 51
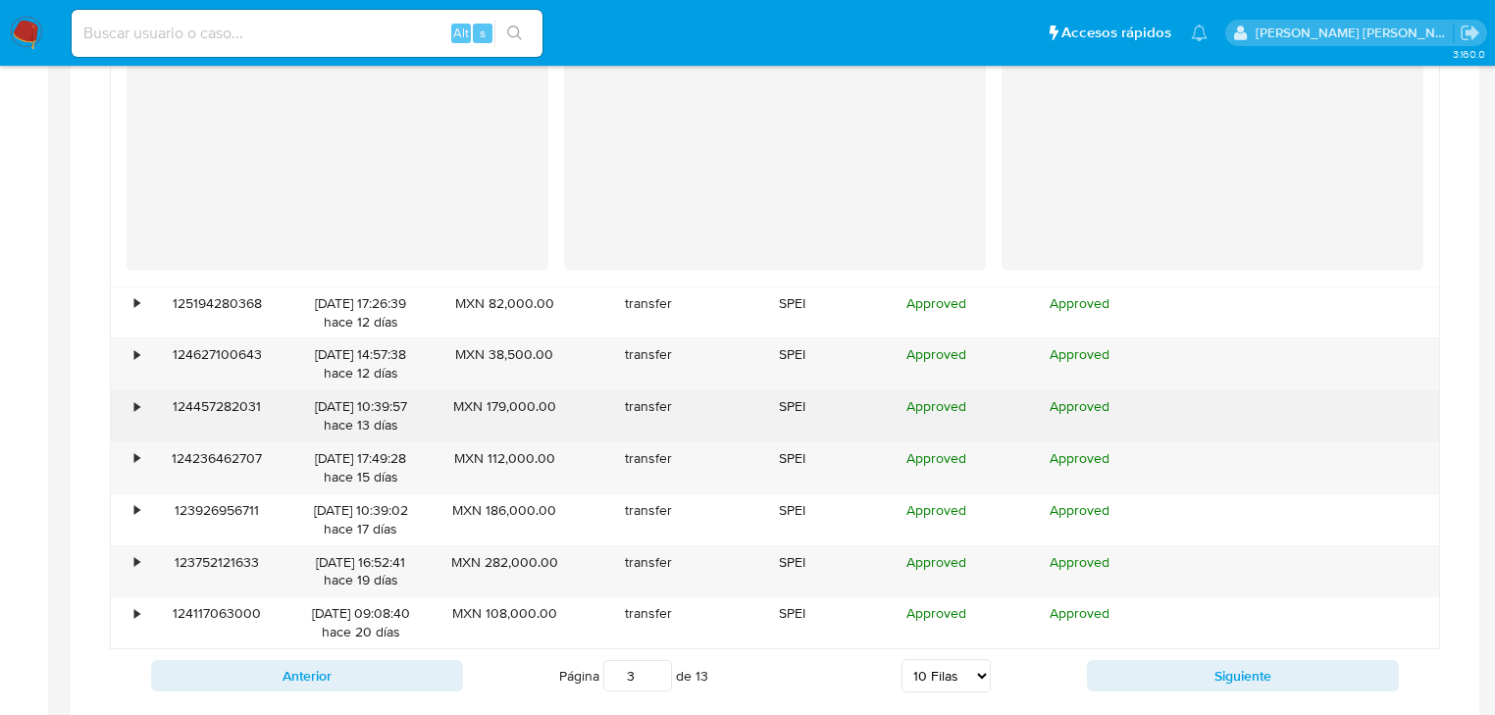
scroll to position [3041, 0]
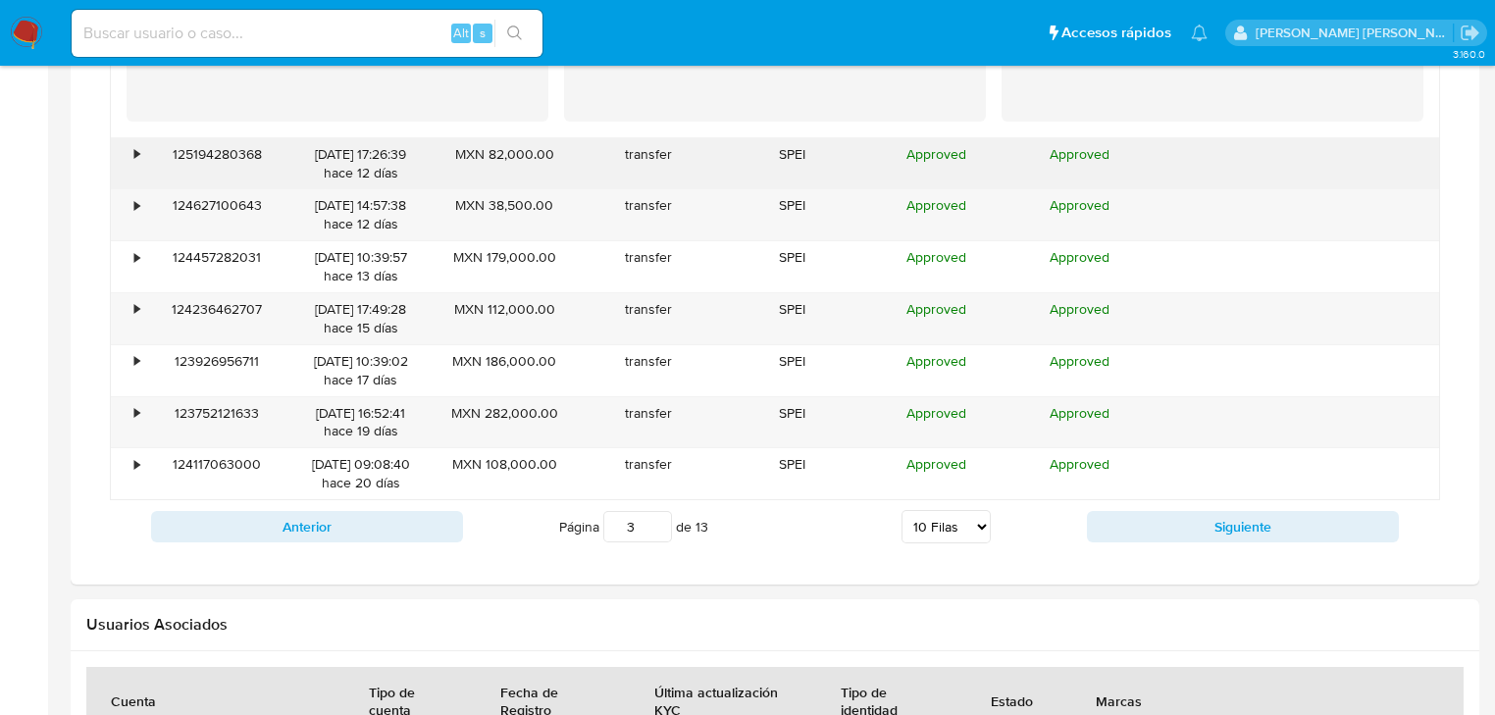
click at [145, 160] on div "125194280368" at bounding box center [217, 163] width 144 height 51
click at [139, 151] on div "•" at bounding box center [128, 163] width 34 height 51
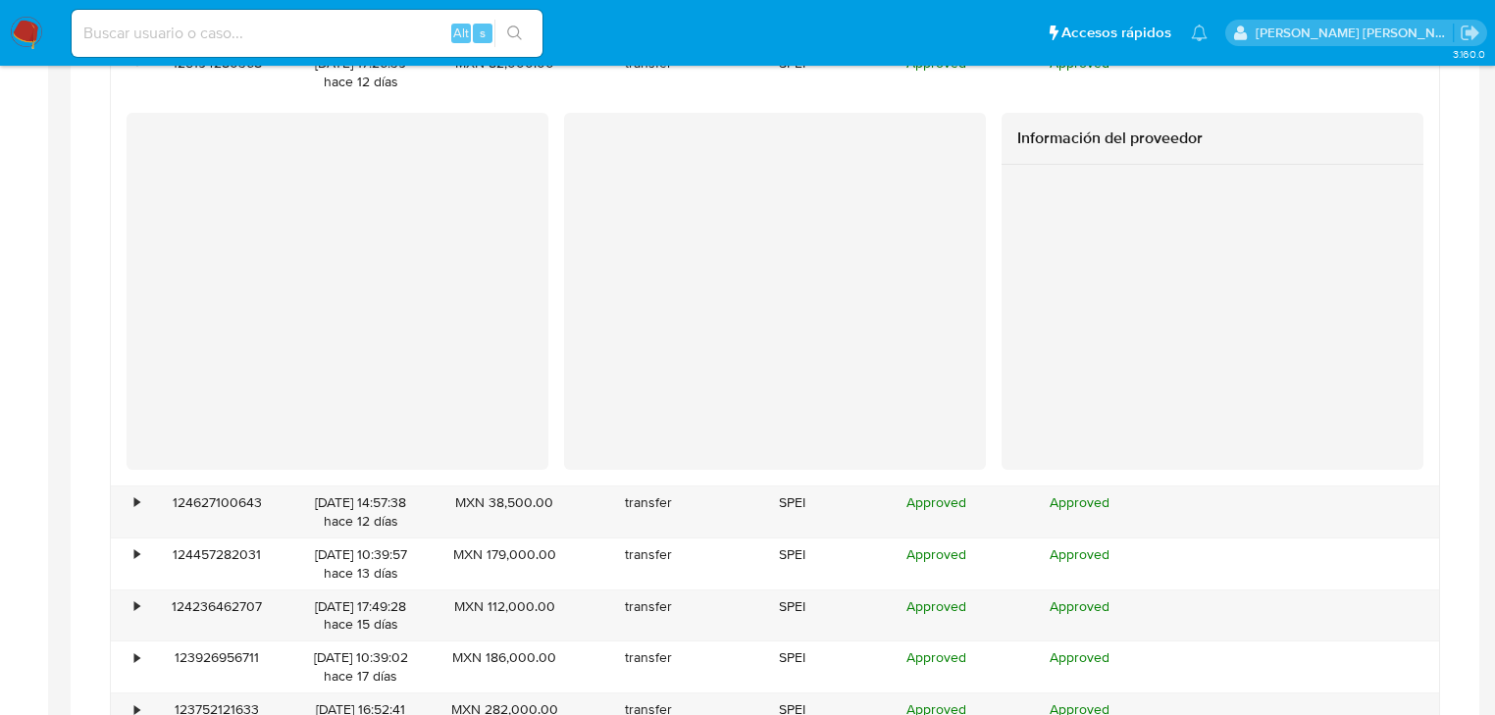
scroll to position [3276, 0]
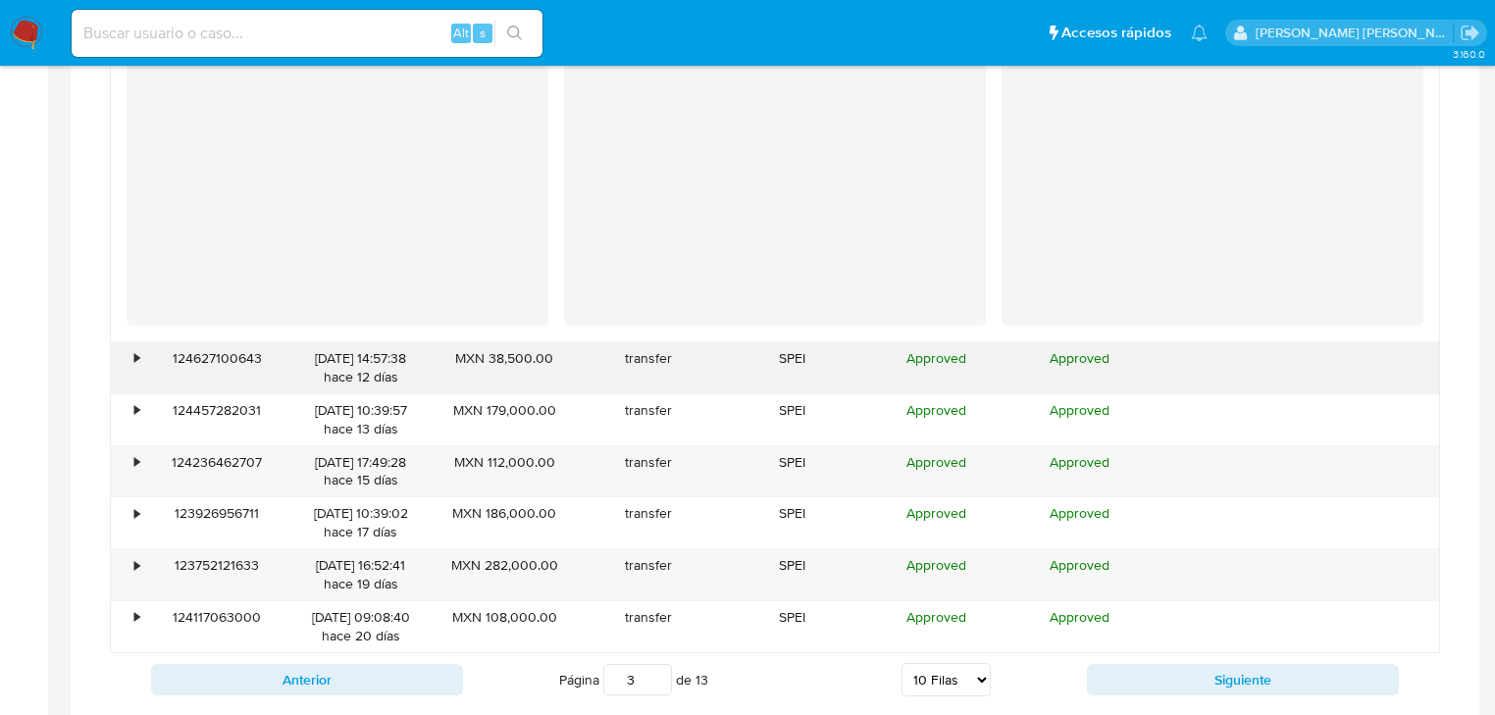
click at [134, 355] on div "•" at bounding box center [136, 358] width 5 height 19
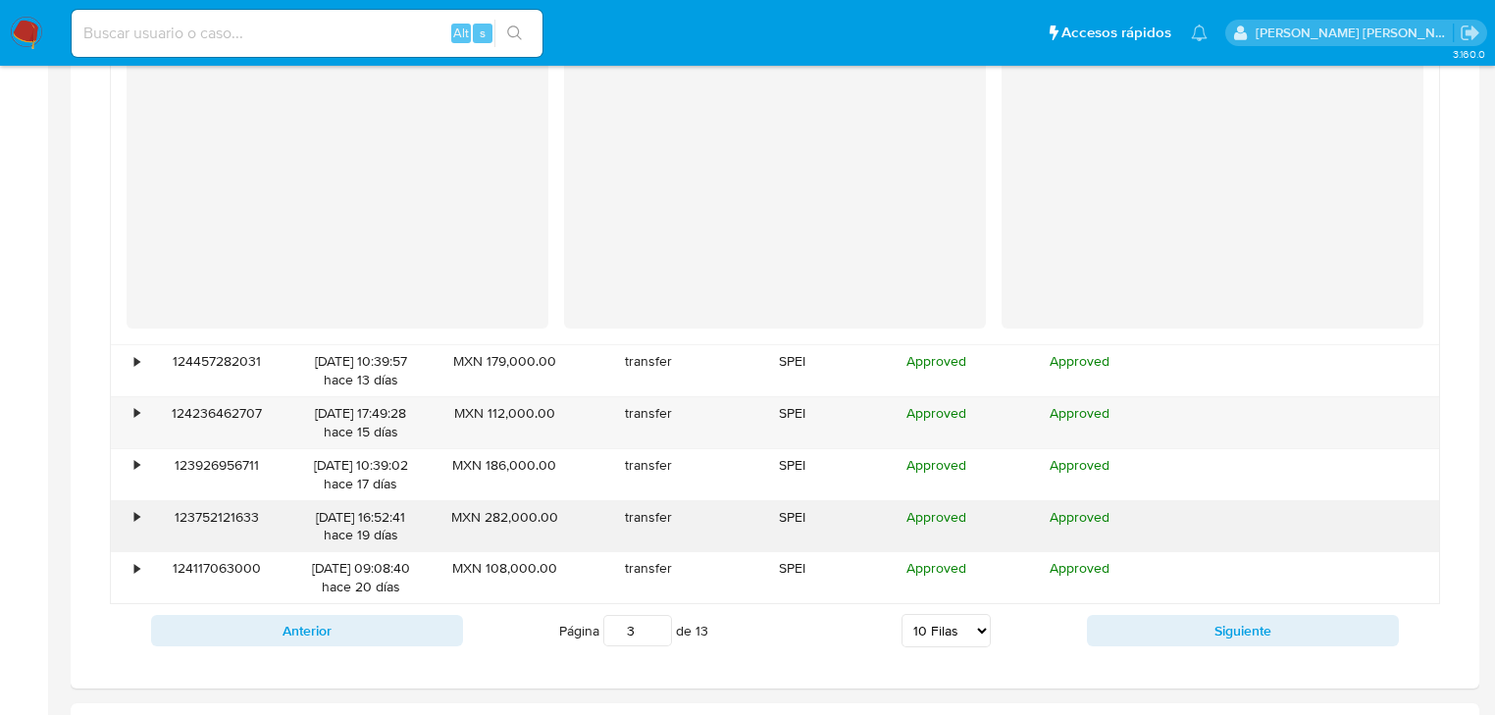
scroll to position [3825, 0]
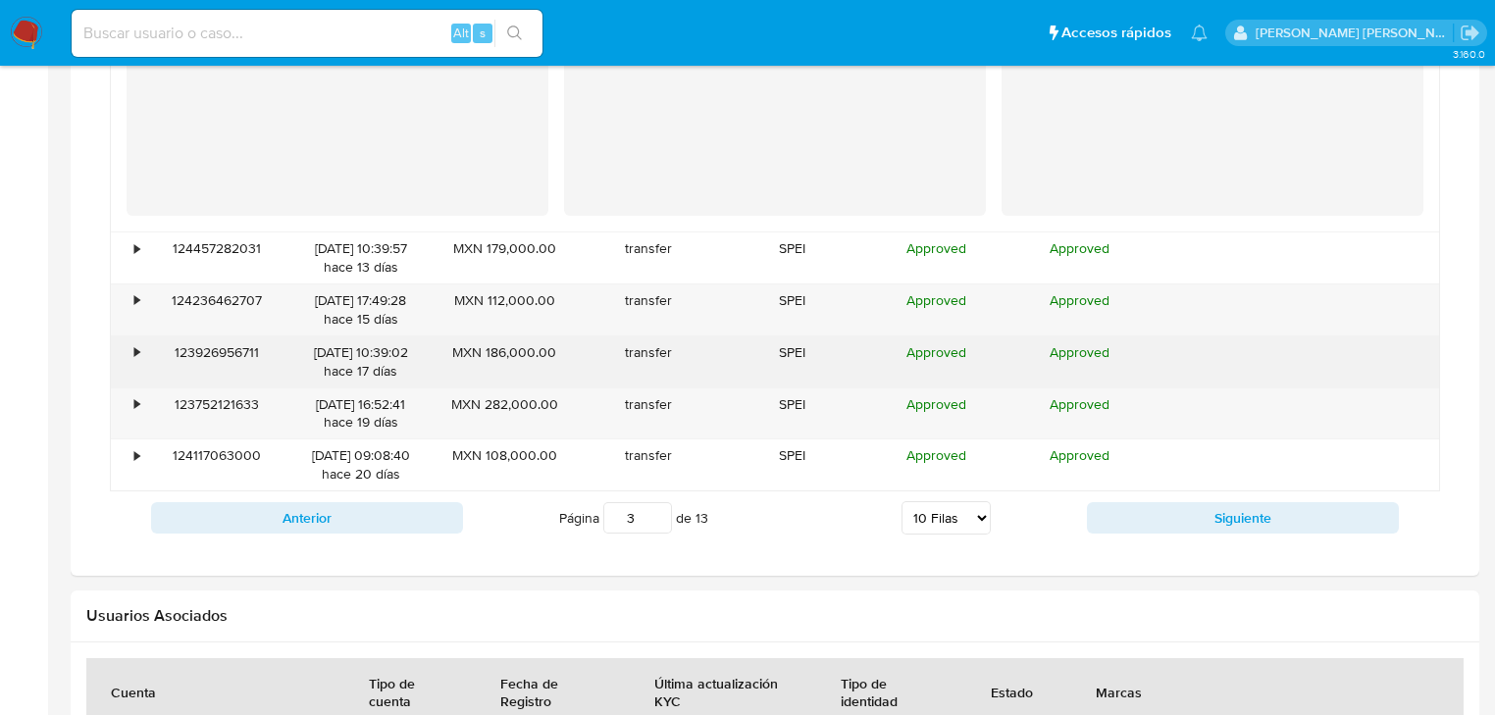
click at [139, 356] on div "•" at bounding box center [128, 361] width 34 height 51
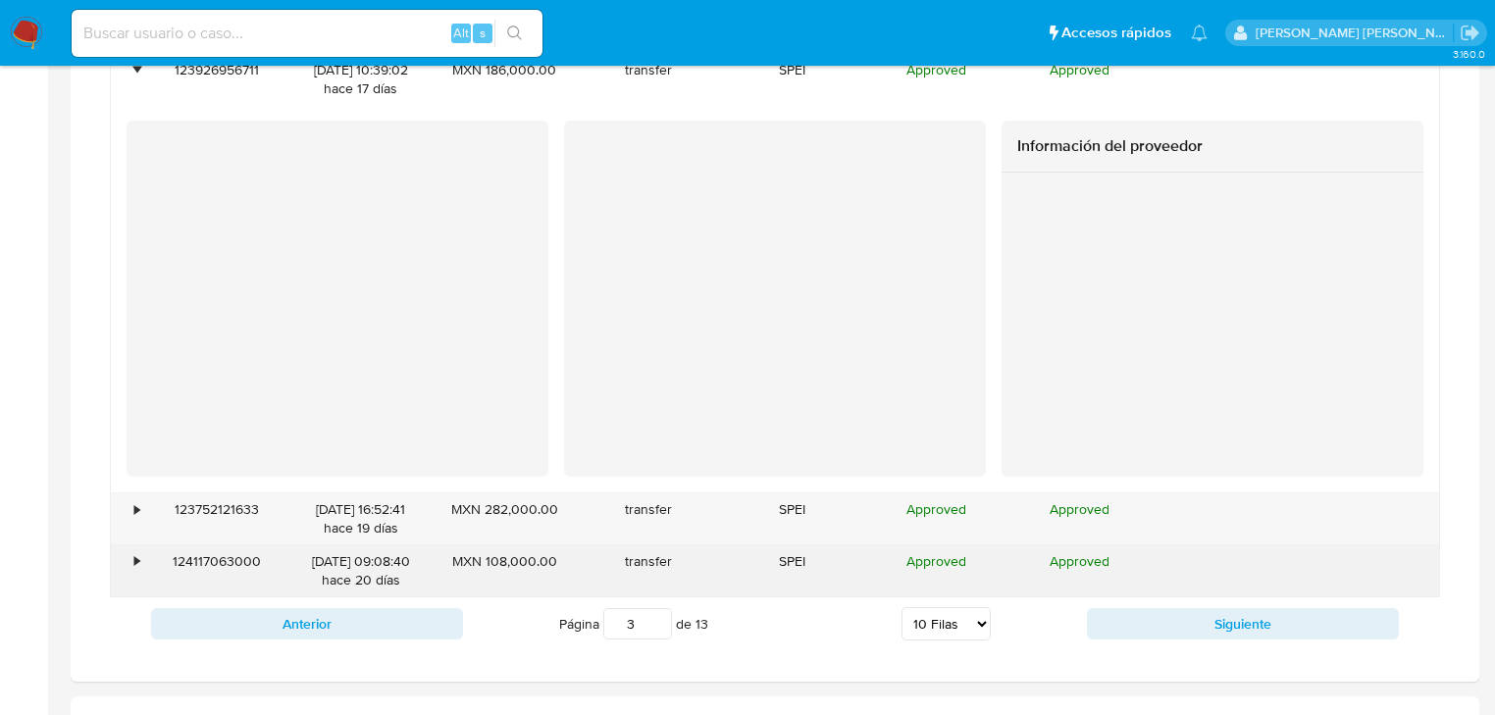
scroll to position [4218, 0]
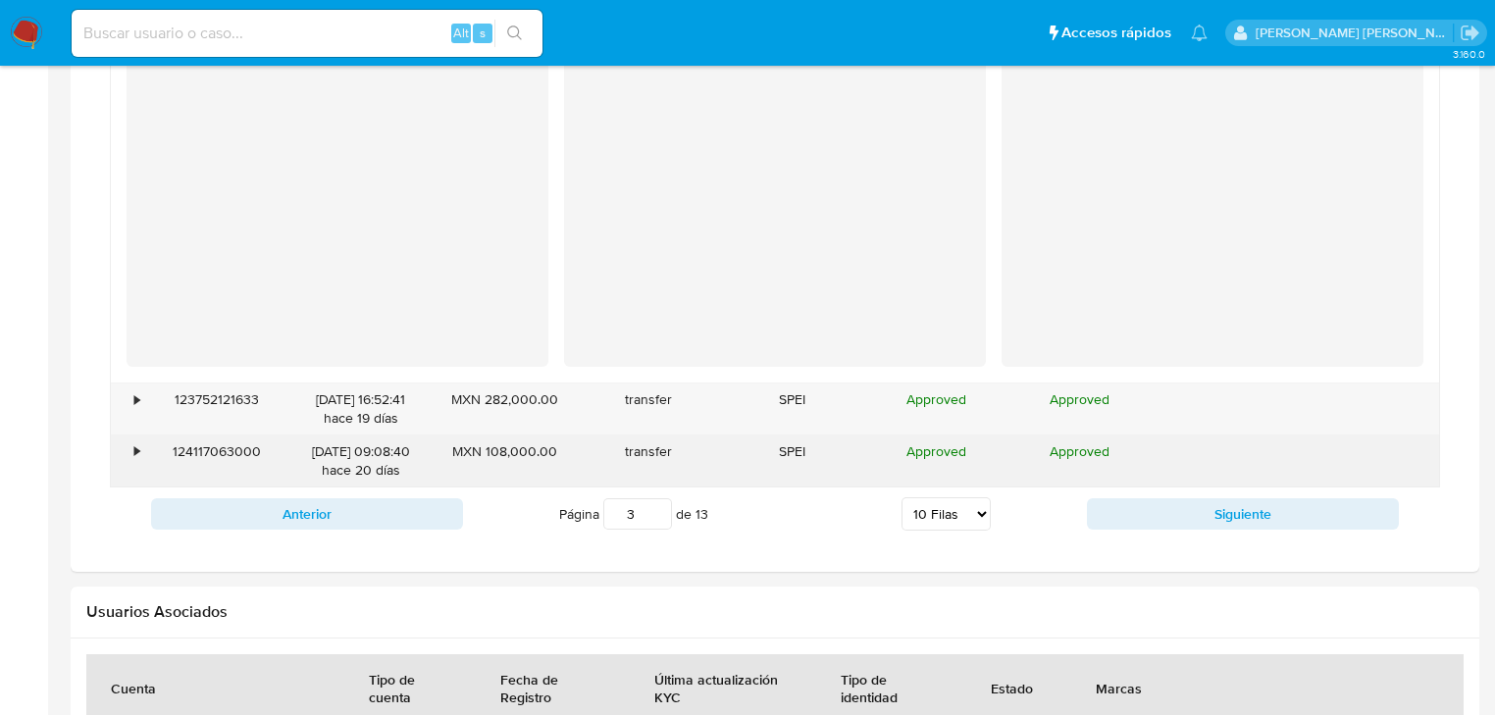
click at [141, 451] on div "•" at bounding box center [128, 460] width 34 height 51
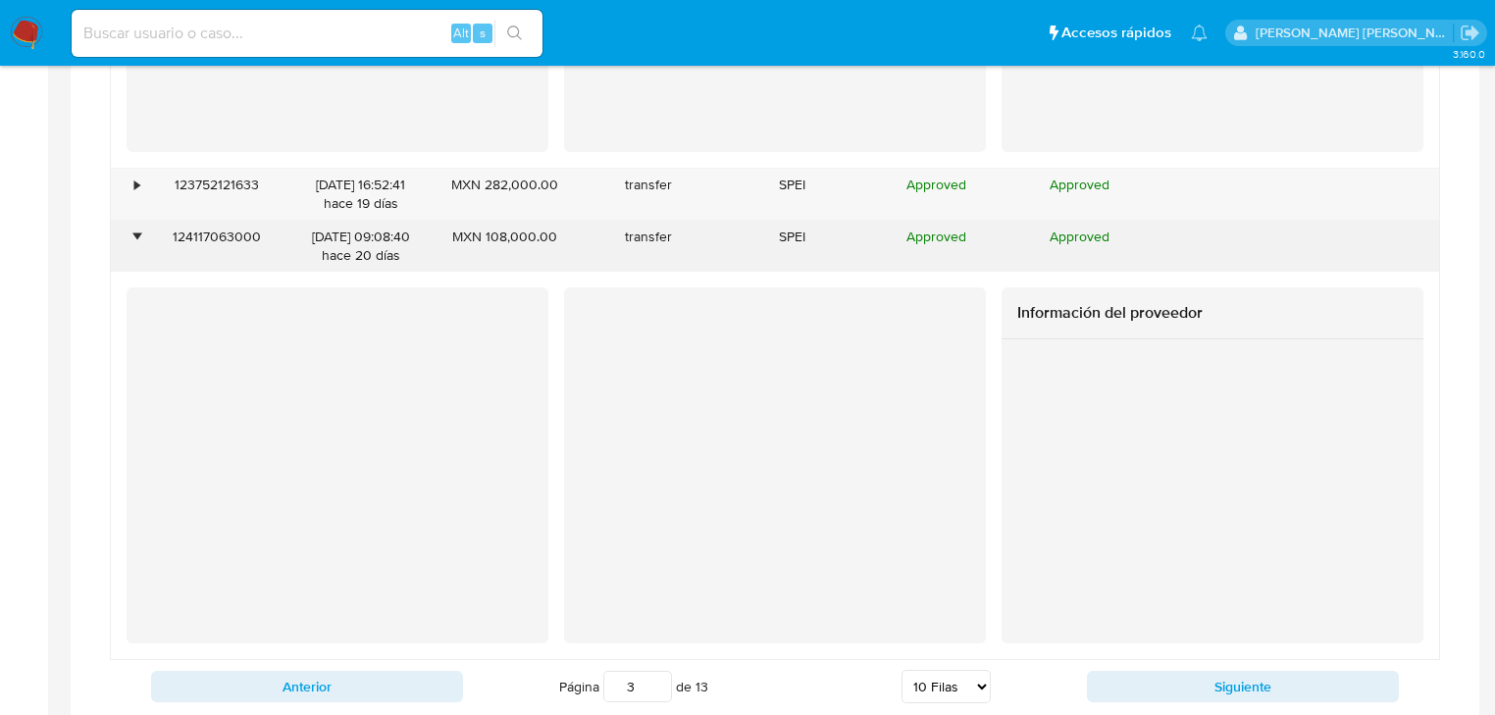
scroll to position [4453, 0]
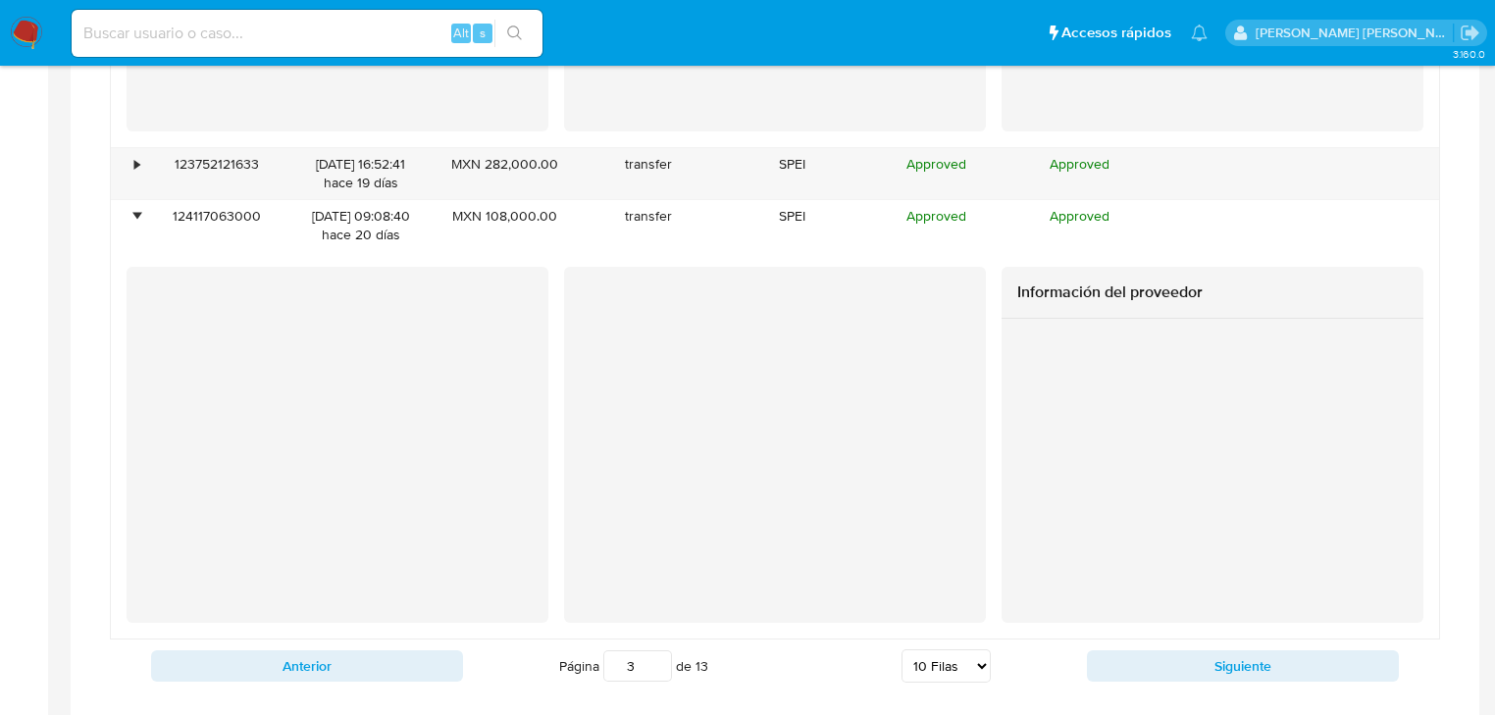
click at [1246, 643] on div "Anterior Página 3 de 13 5 Filas 10 Filas 20 Filas 25 Filas 50 Filas 100 Filas S…" at bounding box center [775, 666] width 1330 height 53
click at [1246, 662] on button "Siguiente" at bounding box center [1243, 665] width 312 height 31
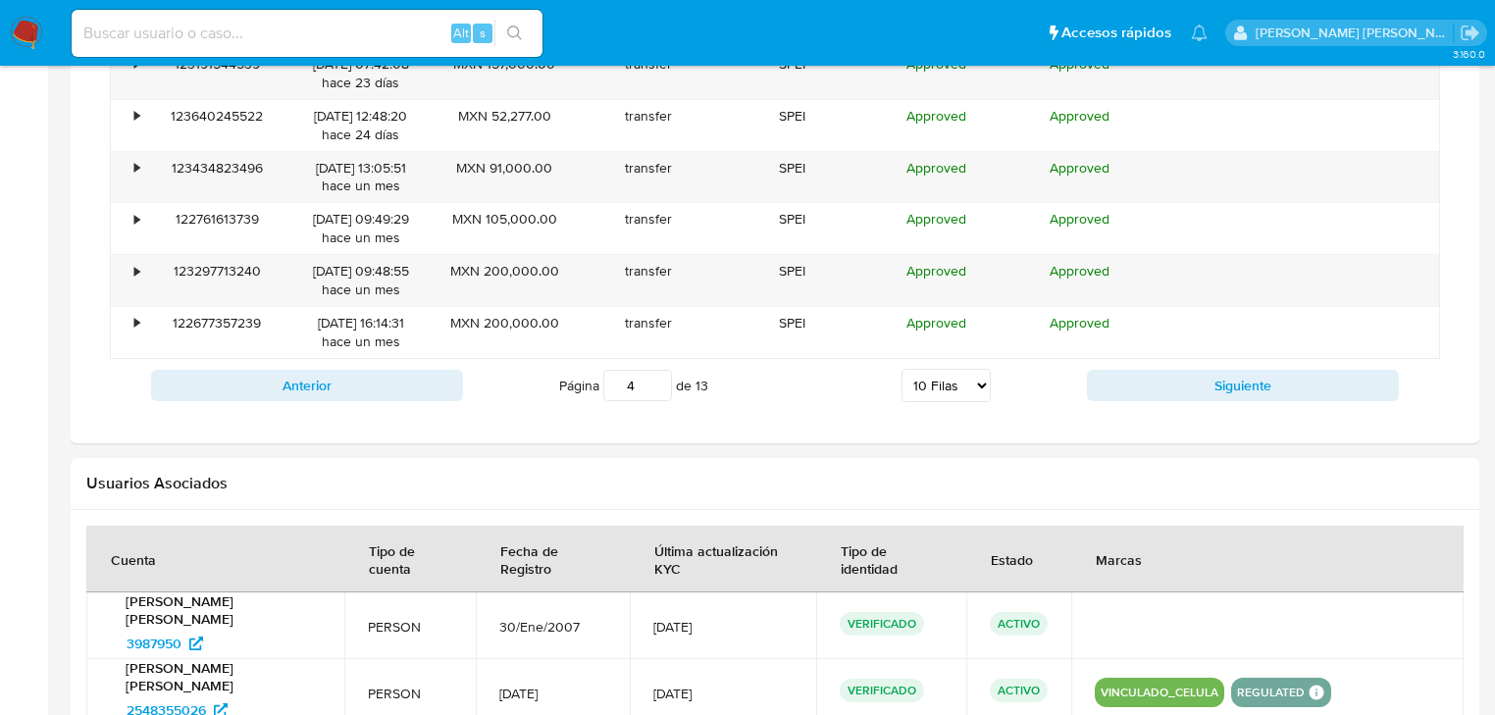
scroll to position [1942, 0]
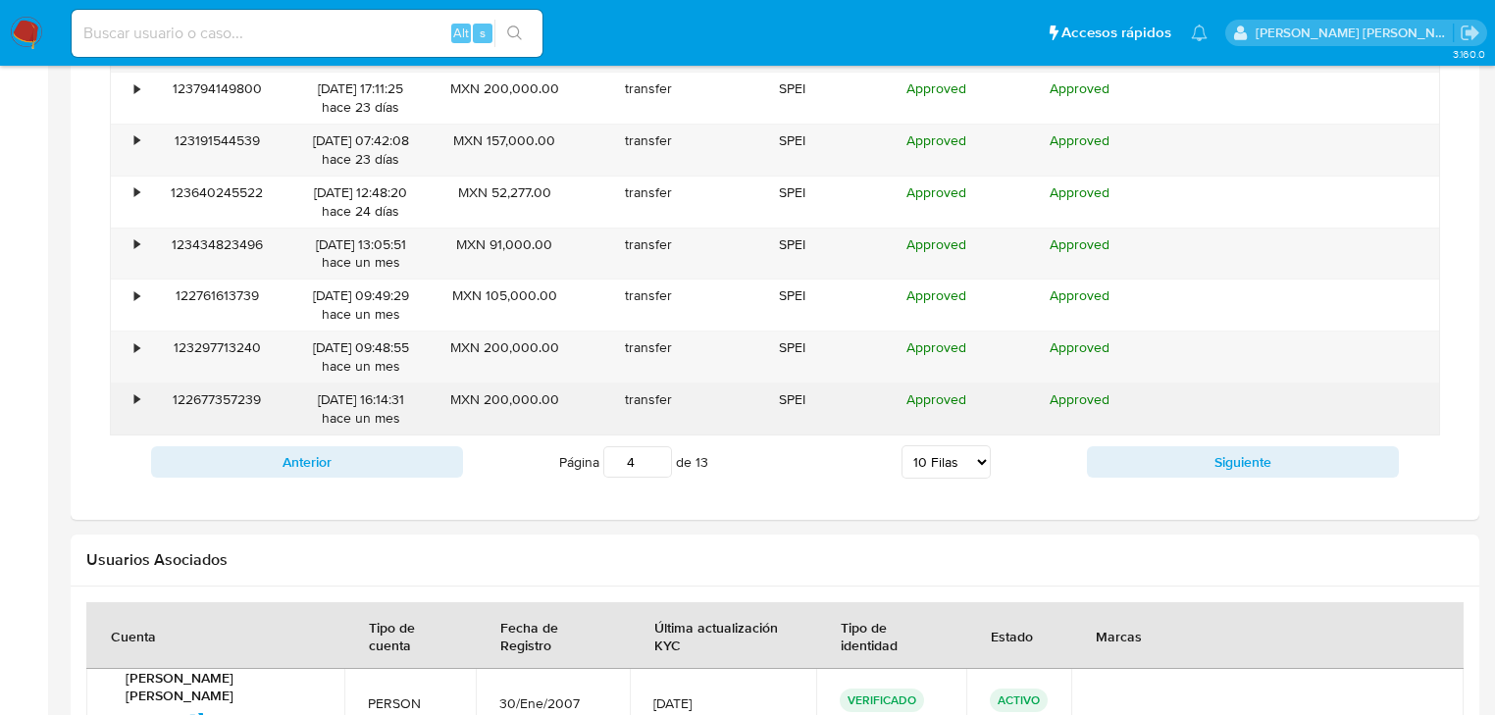
click at [143, 389] on div "•" at bounding box center [128, 409] width 34 height 51
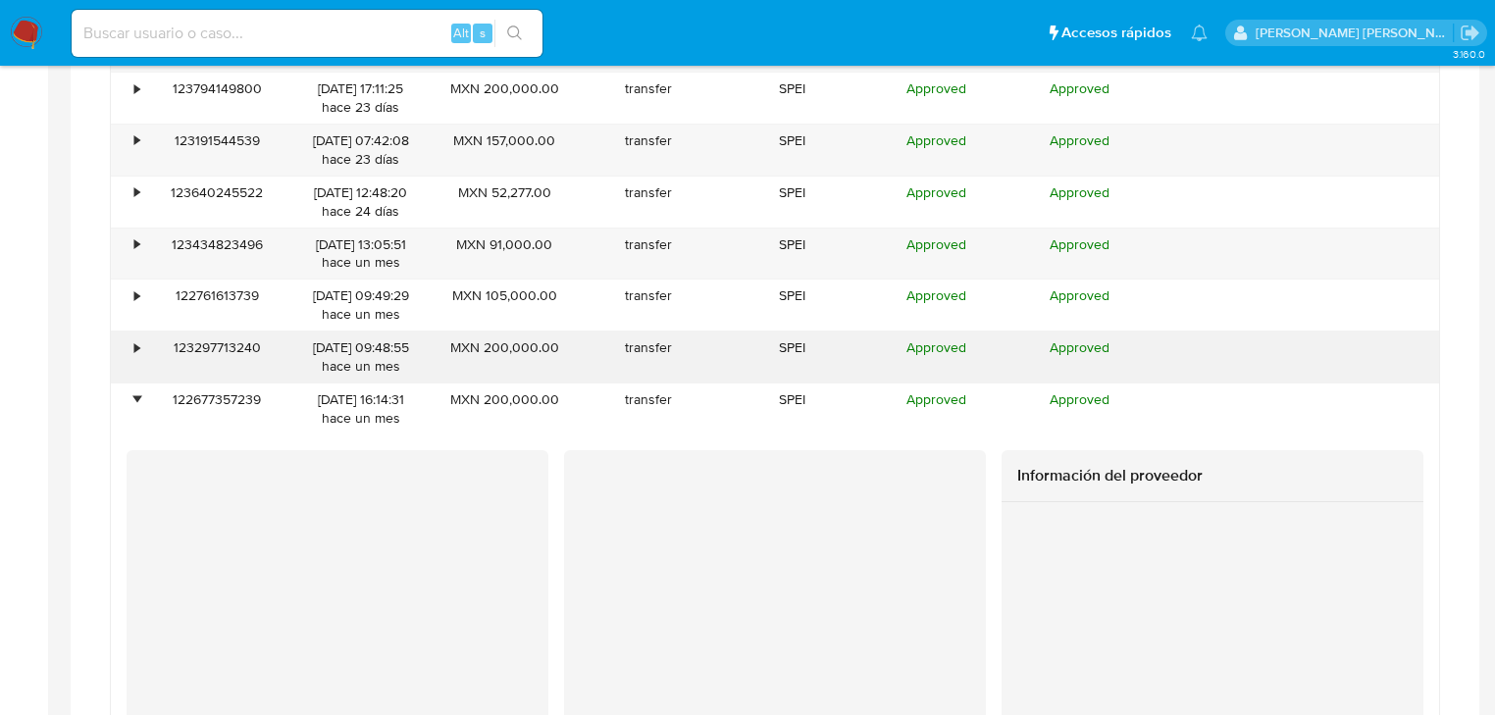
click at [136, 343] on div "•" at bounding box center [136, 347] width 5 height 19
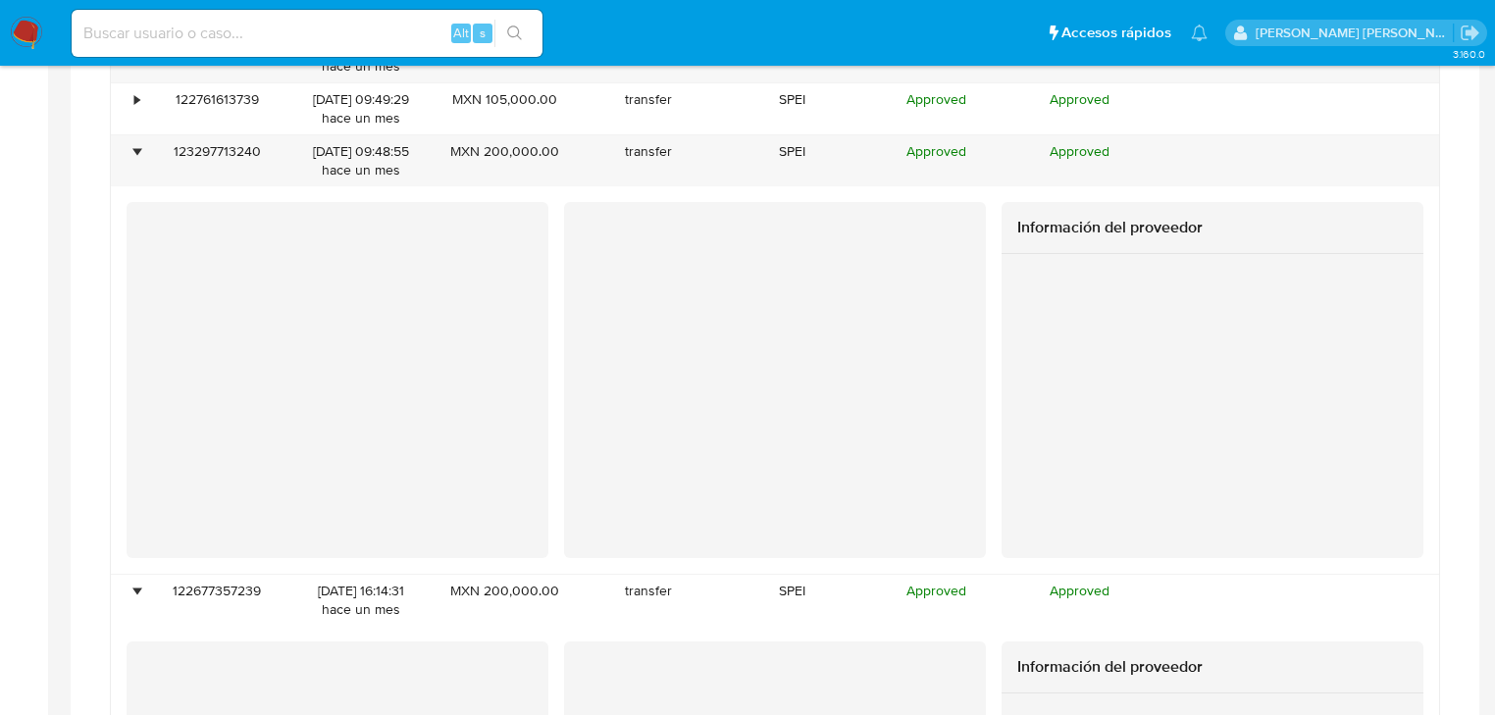
scroll to position [2021, 0]
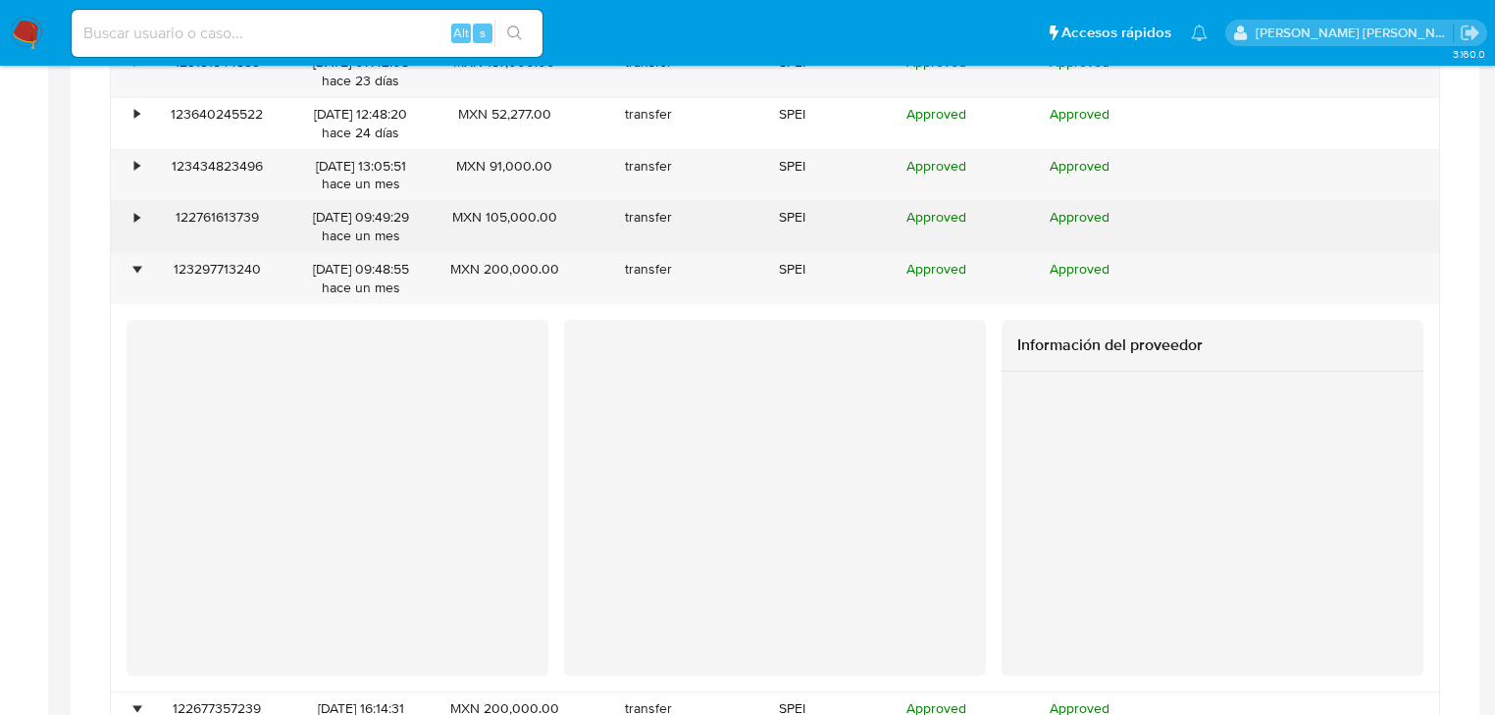
drag, startPoint x: 137, startPoint y: 223, endPoint x: 129, endPoint y: 212, distance: 13.3
click at [137, 220] on div "•" at bounding box center [136, 217] width 5 height 19
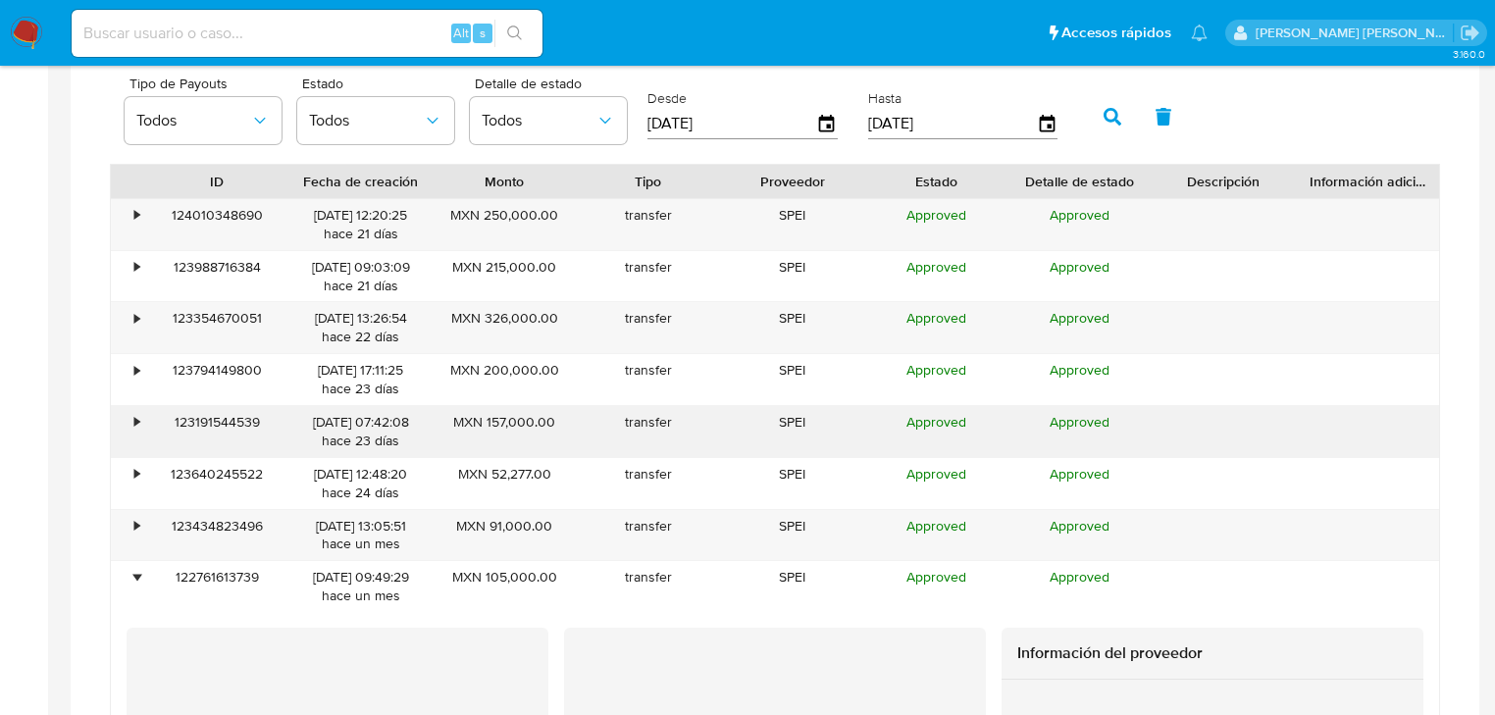
scroll to position [1628, 0]
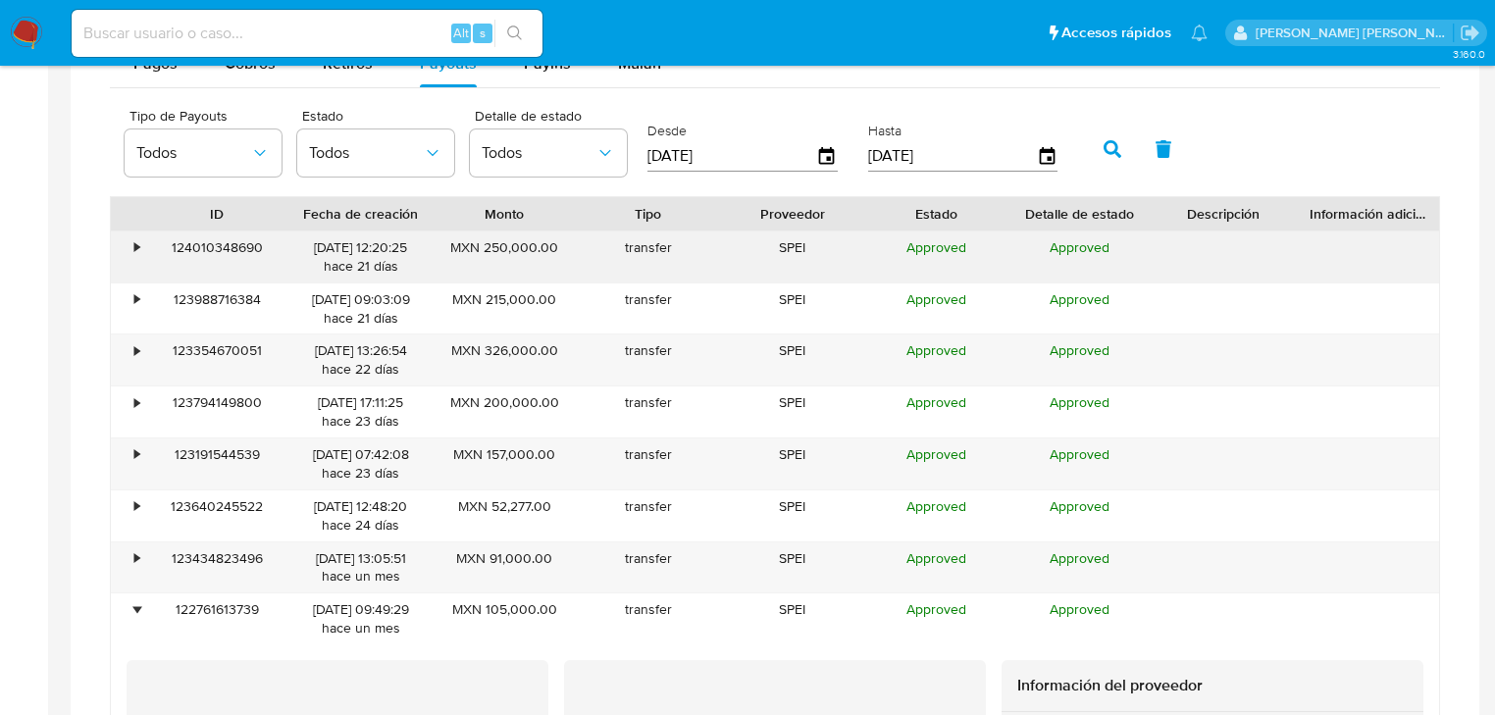
click at [148, 249] on div "124010348690" at bounding box center [217, 256] width 144 height 51
click at [127, 251] on div "•" at bounding box center [128, 256] width 34 height 51
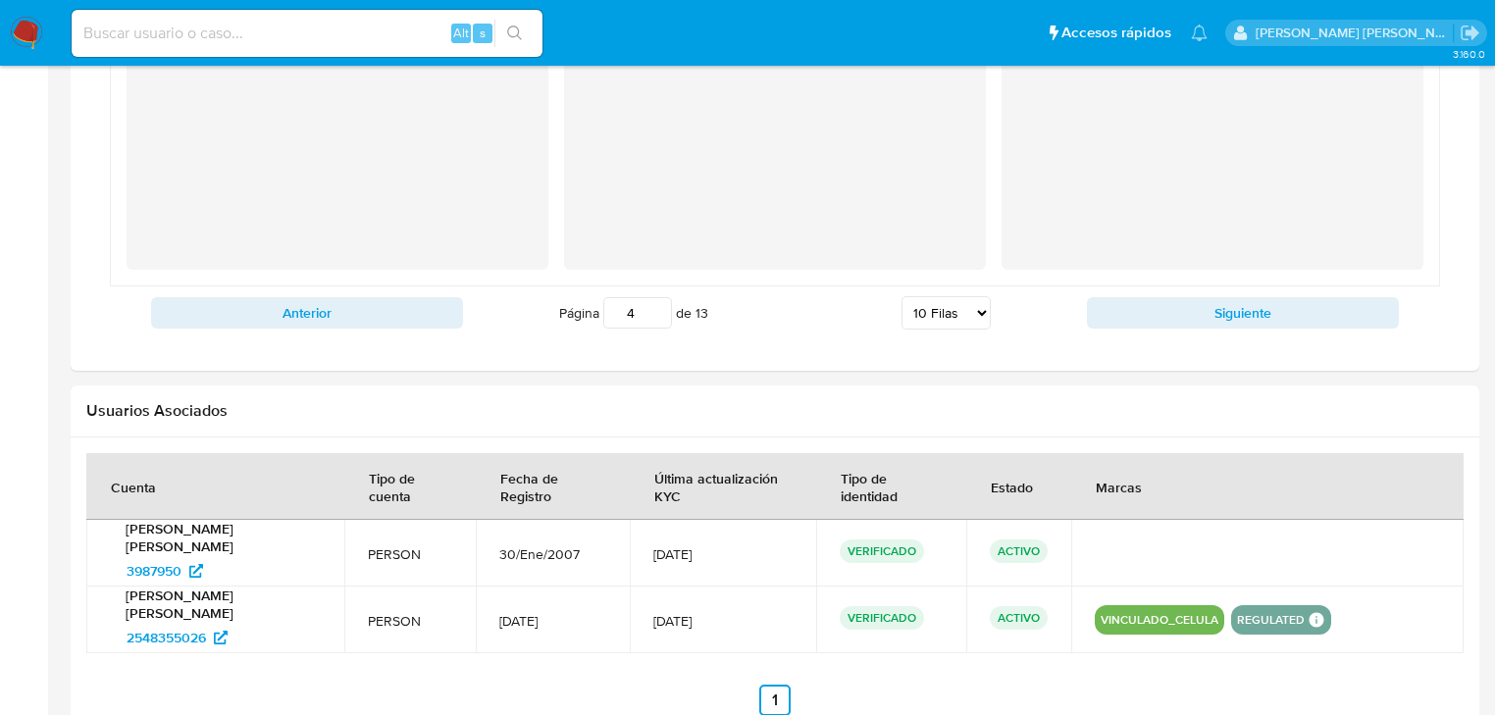
scroll to position [3730, 0]
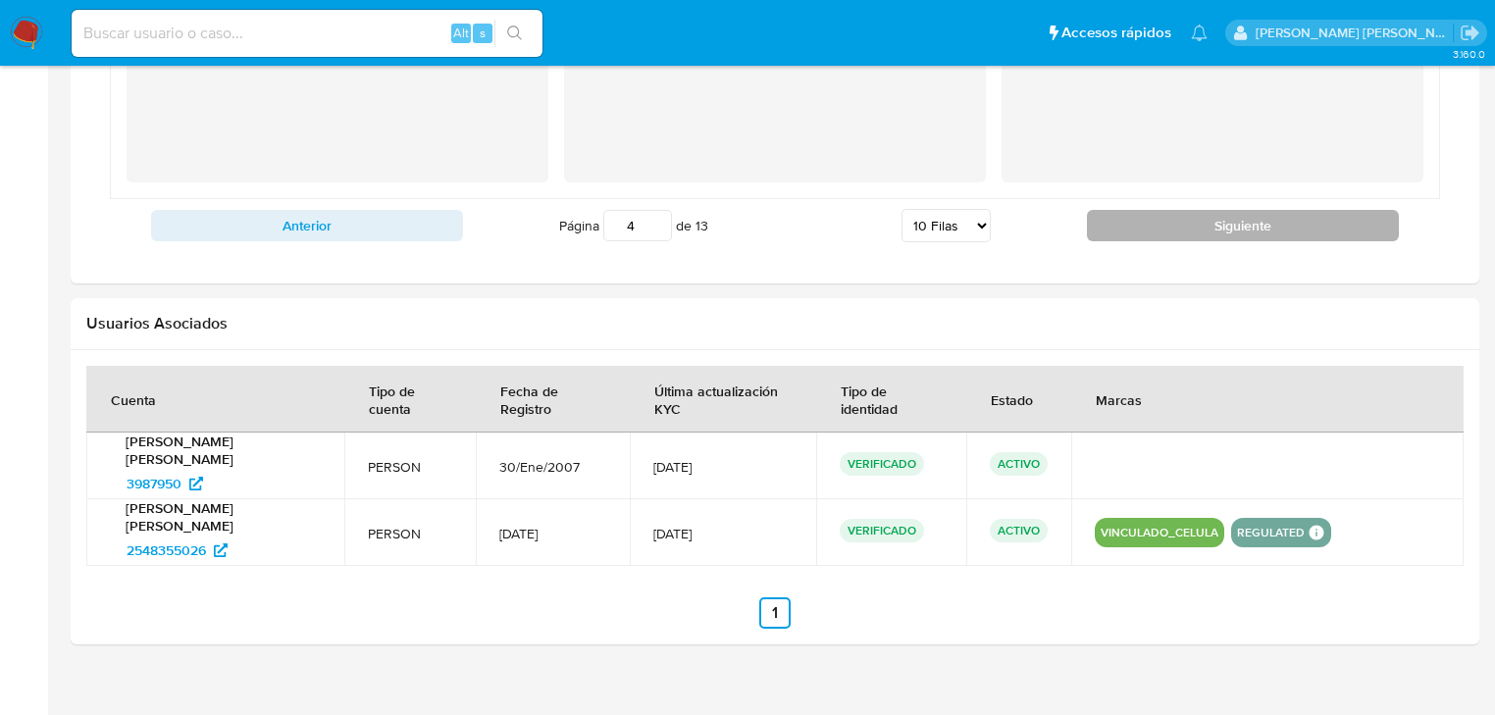
click at [1134, 211] on button "Siguiente" at bounding box center [1243, 225] width 312 height 31
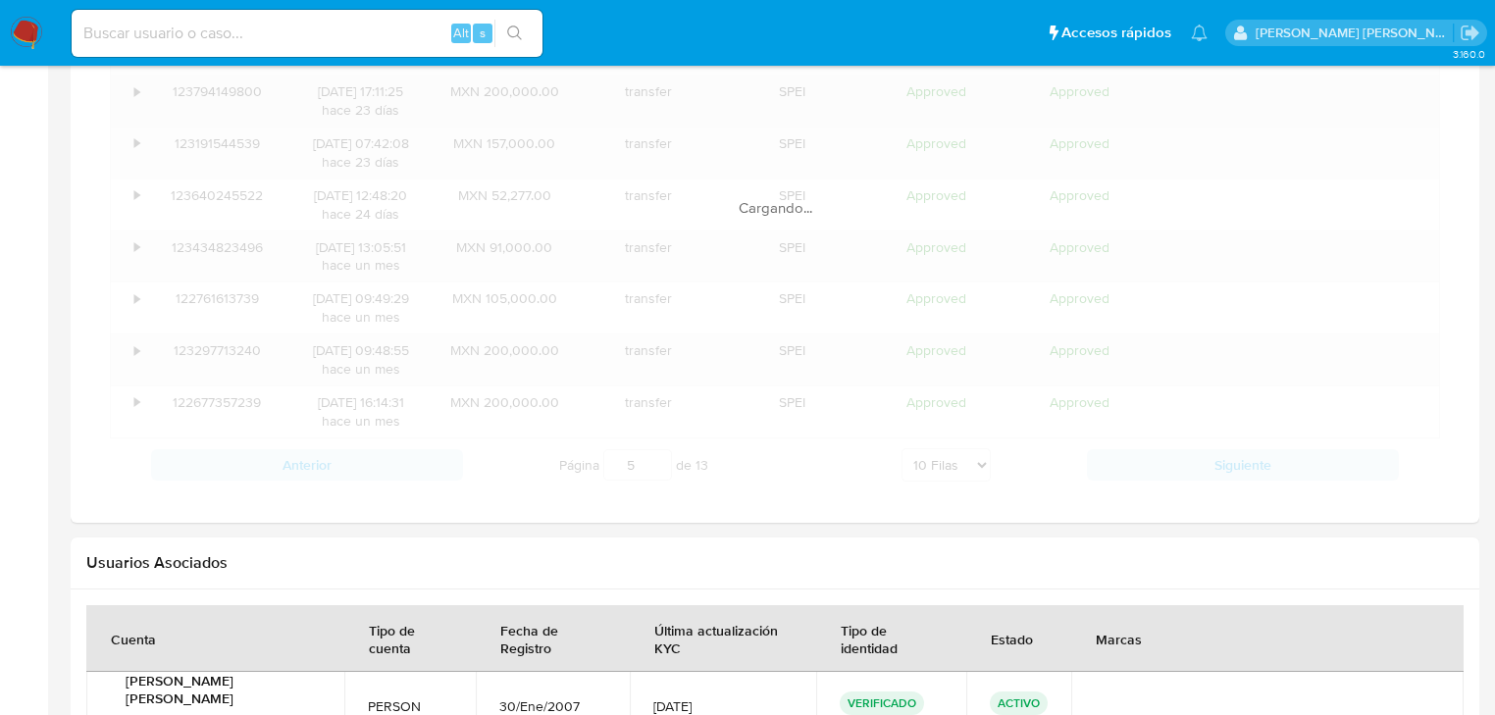
scroll to position [1628, 0]
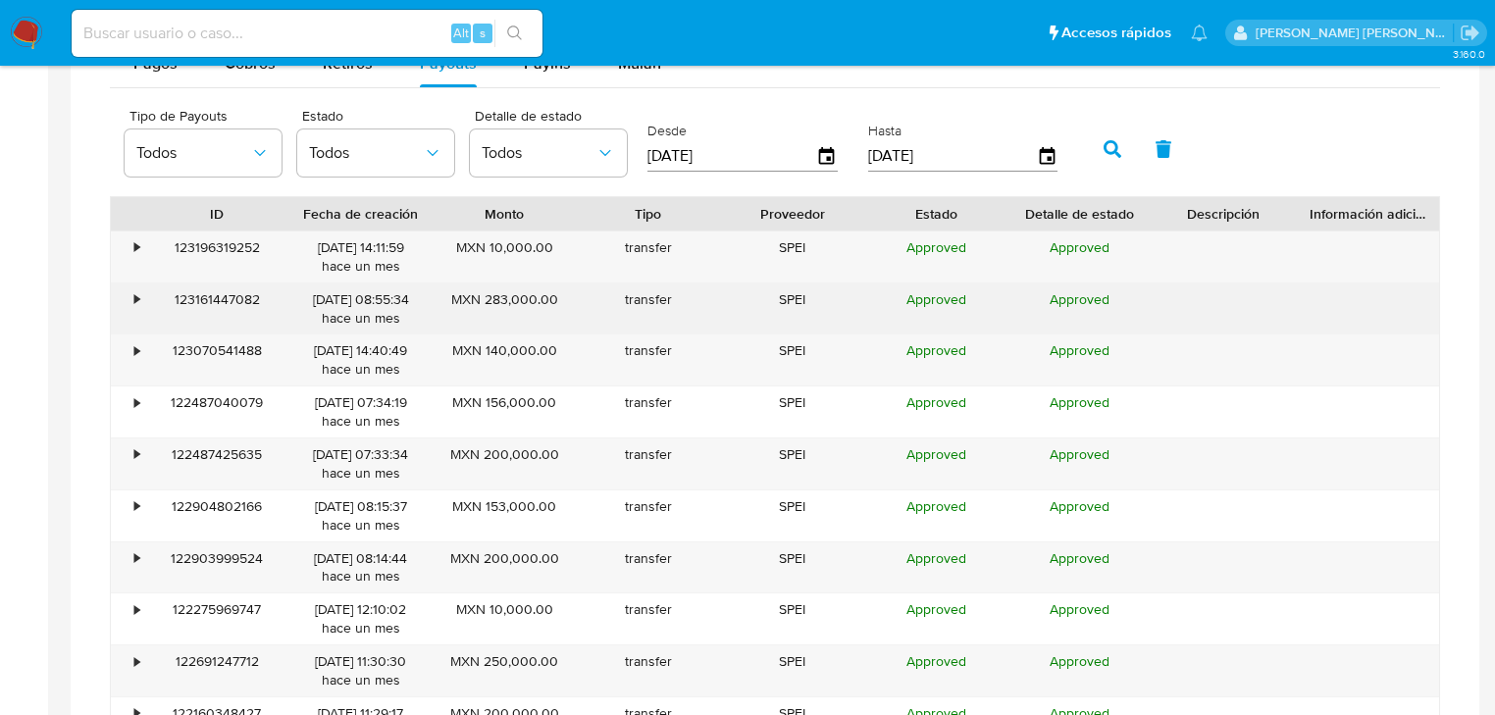
click at [135, 294] on div "•" at bounding box center [136, 299] width 5 height 19
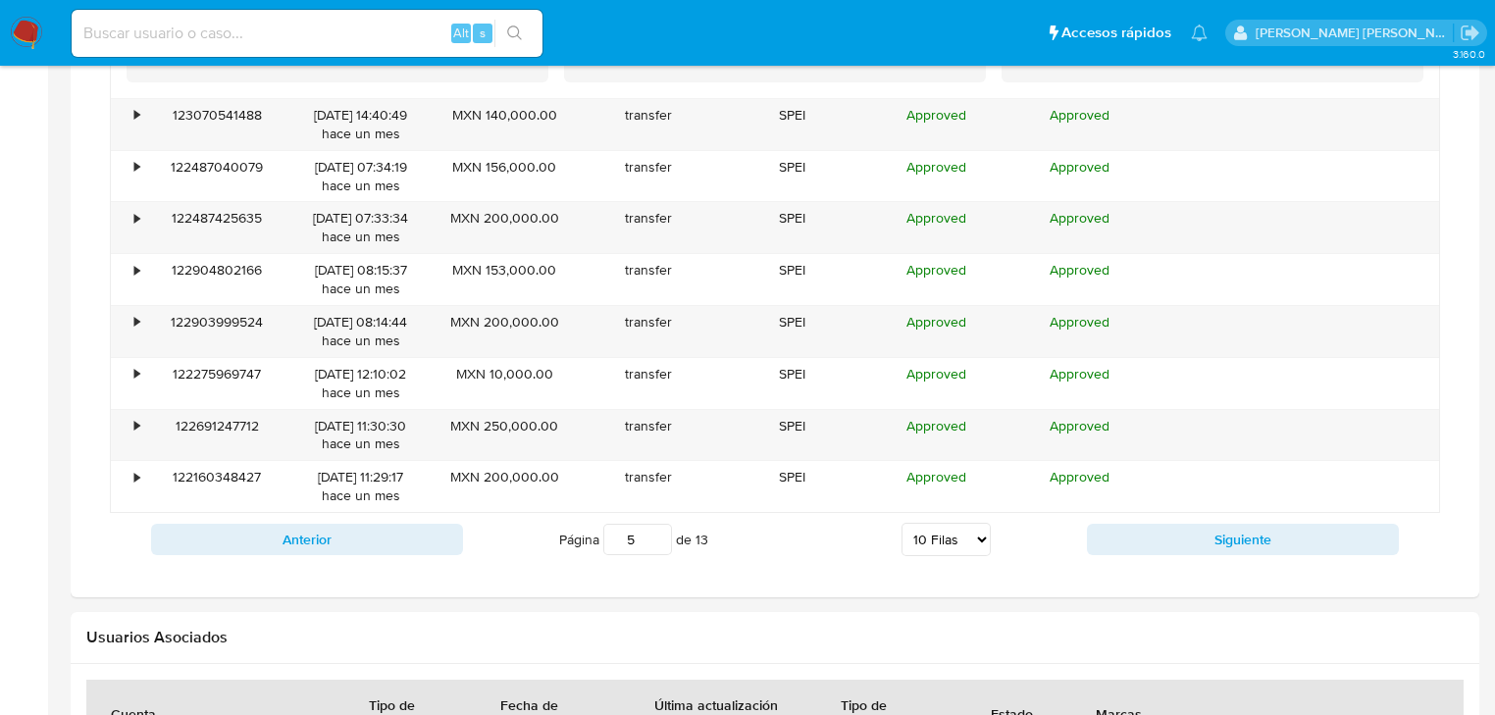
scroll to position [2256, 0]
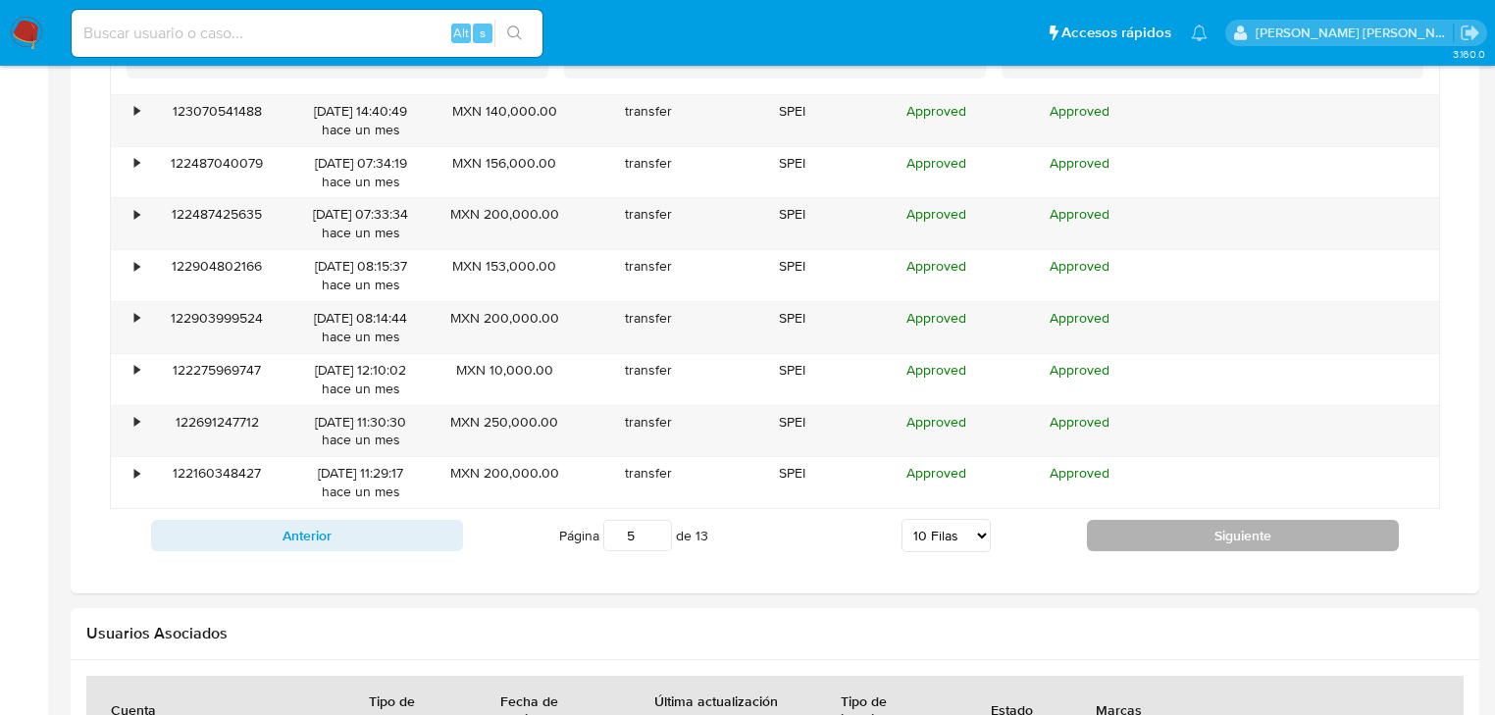
click at [1231, 534] on button "Siguiente" at bounding box center [1243, 535] width 312 height 31
type input "6"
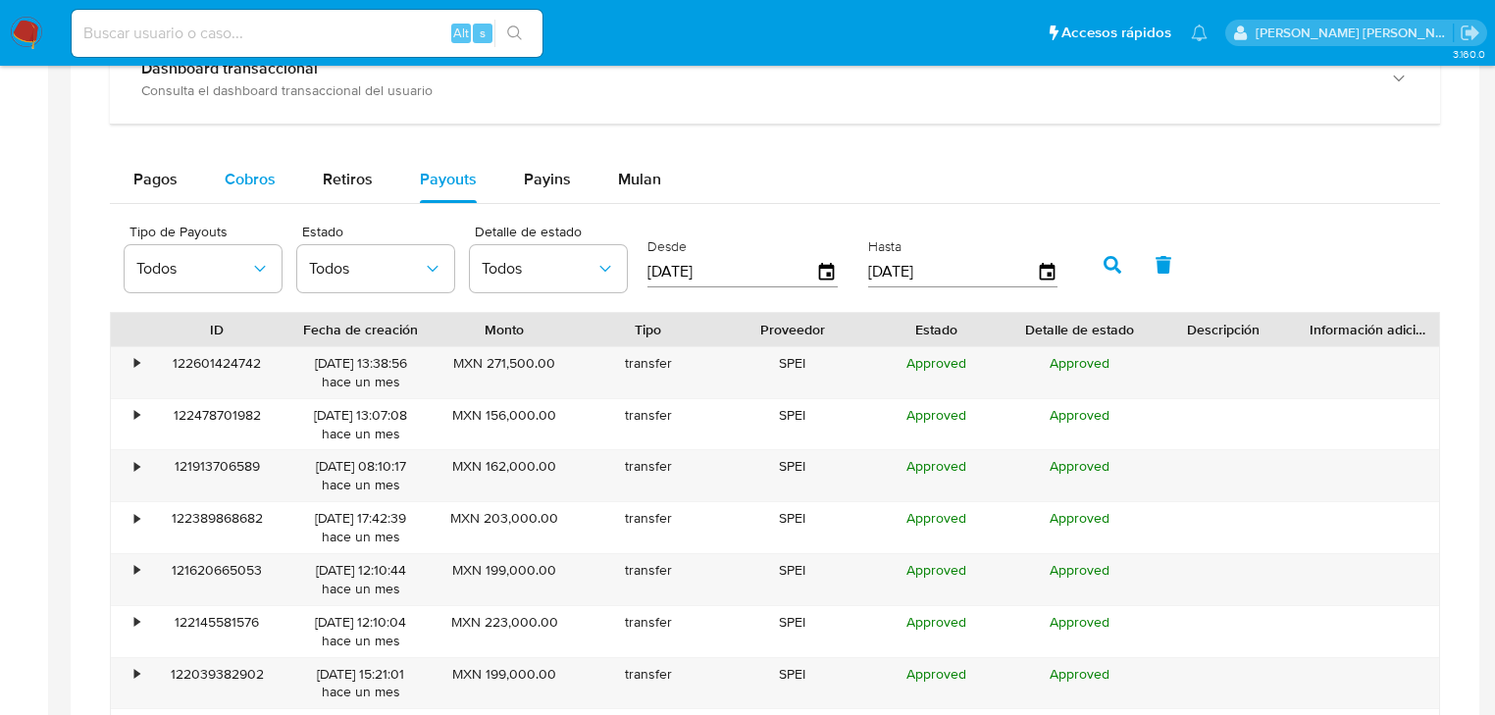
scroll to position [1393, 0]
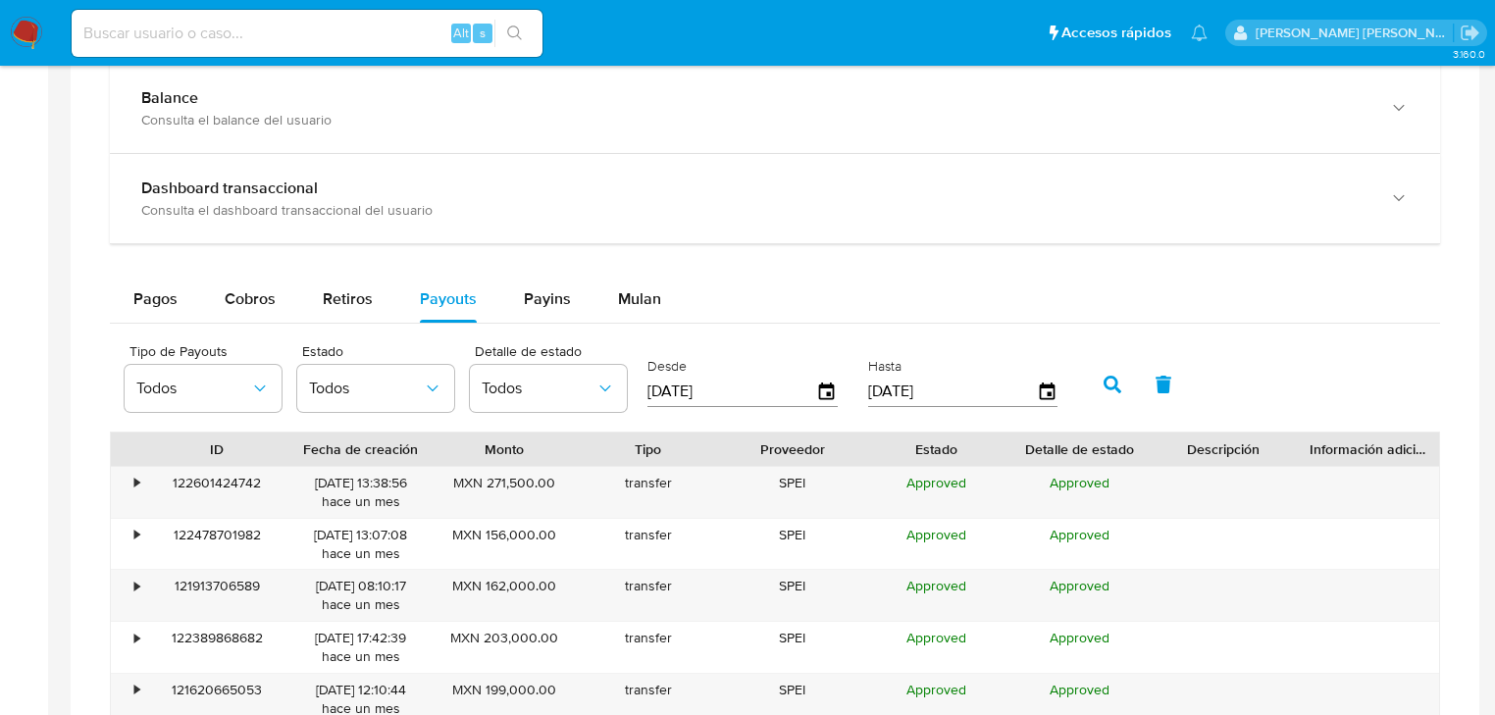
drag, startPoint x: 243, startPoint y: 299, endPoint x: 523, endPoint y: 464, distance: 324.5
click at [246, 298] on span "Cobros" at bounding box center [250, 298] width 51 height 23
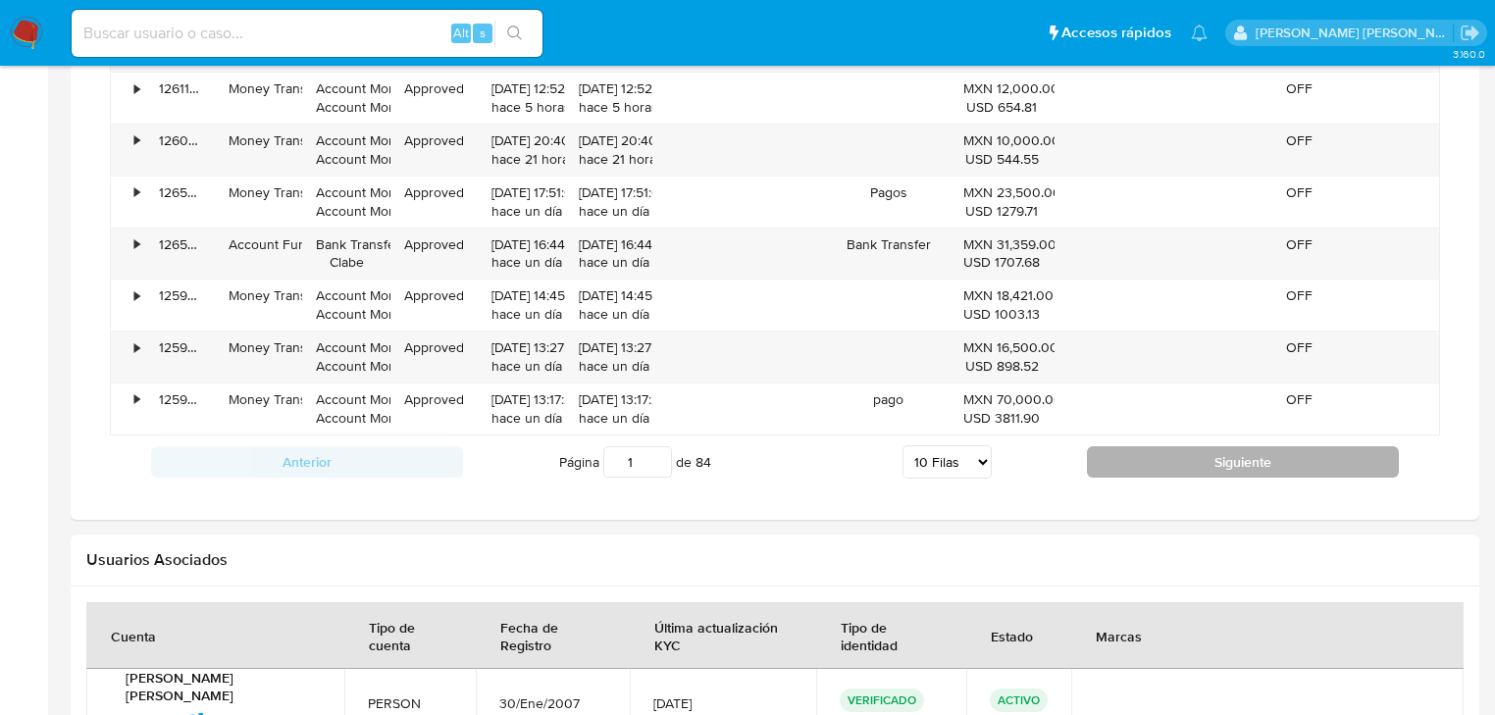
click at [1173, 459] on button "Siguiente" at bounding box center [1243, 461] width 312 height 31
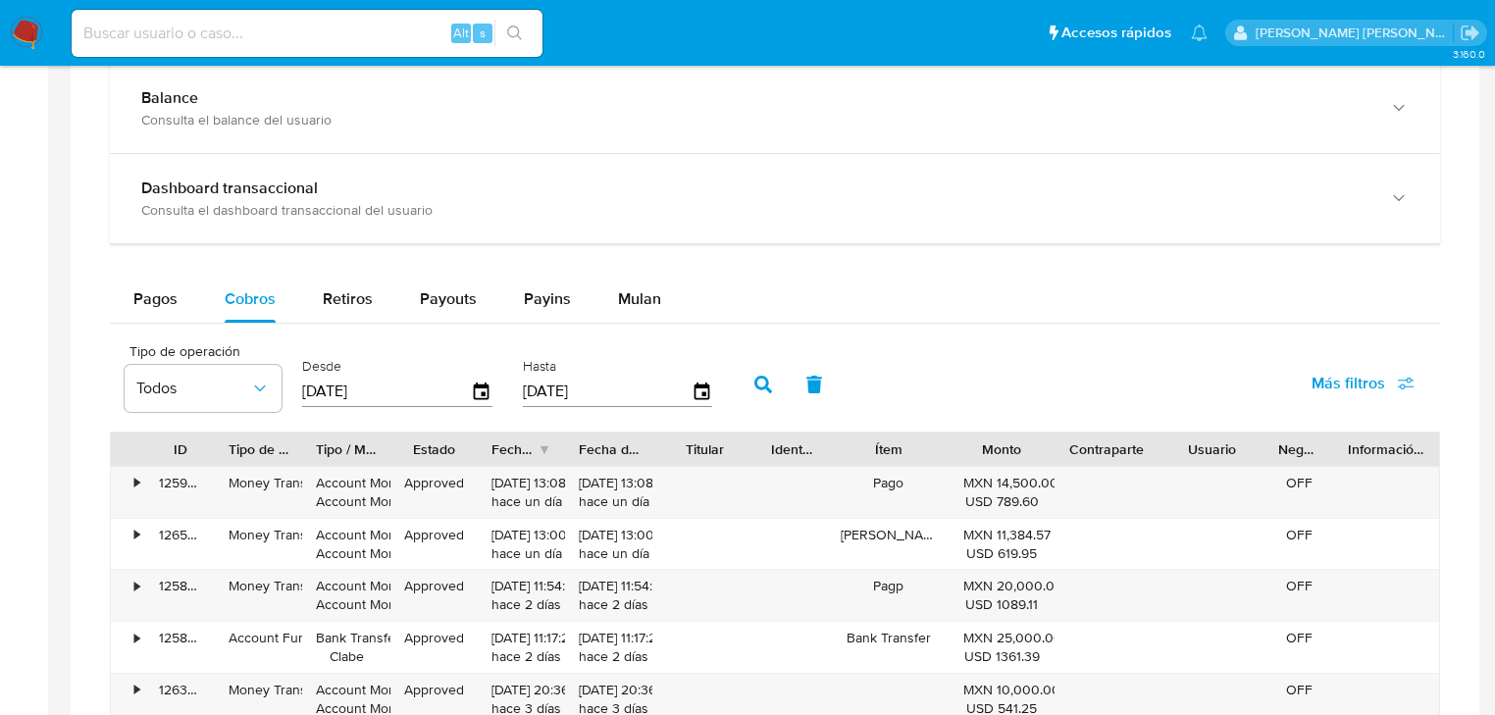
click at [49, 314] on main "3.160.0 Información de Usuario Ver Mirada por Persona Buscar Volver al orden po…" at bounding box center [747, 67] width 1495 height 2920
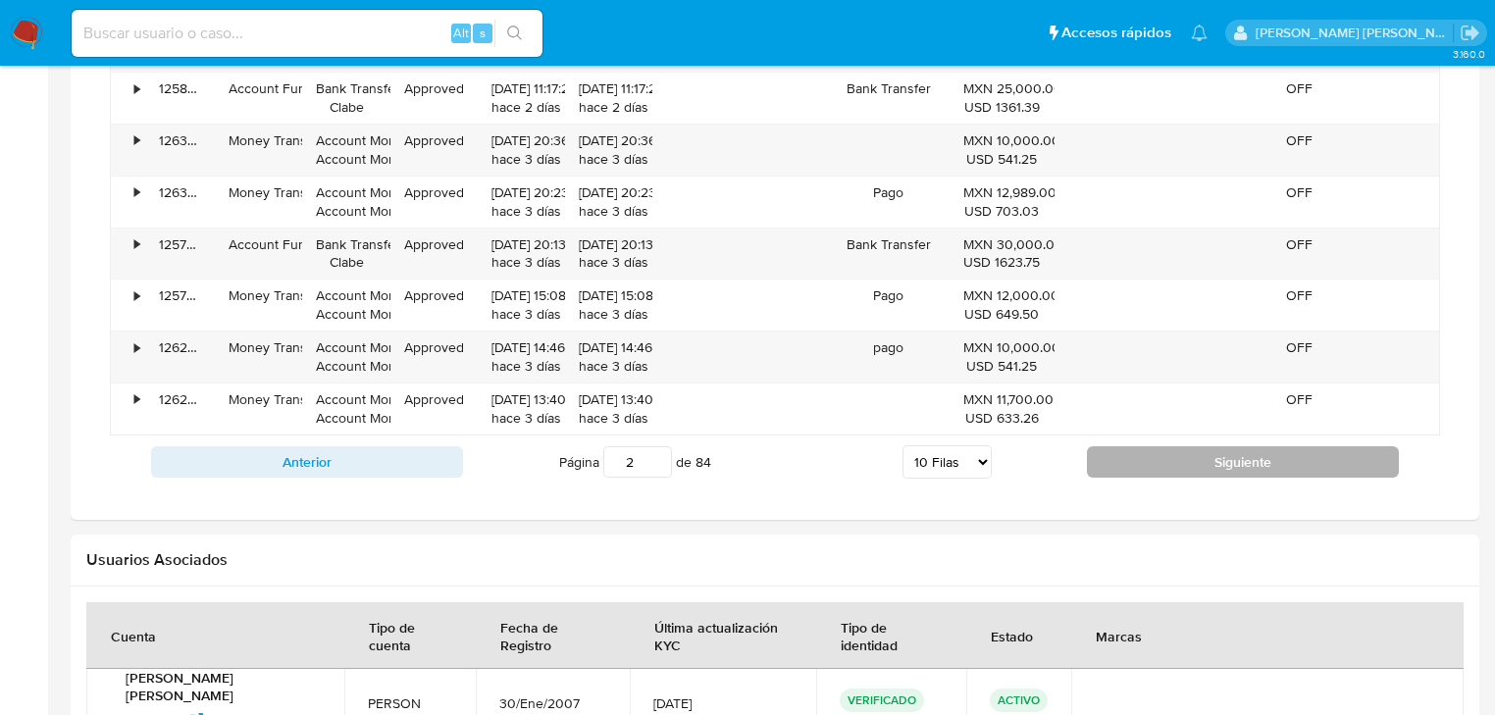
click at [1171, 470] on button "Siguiente" at bounding box center [1243, 461] width 312 height 31
type input "3"
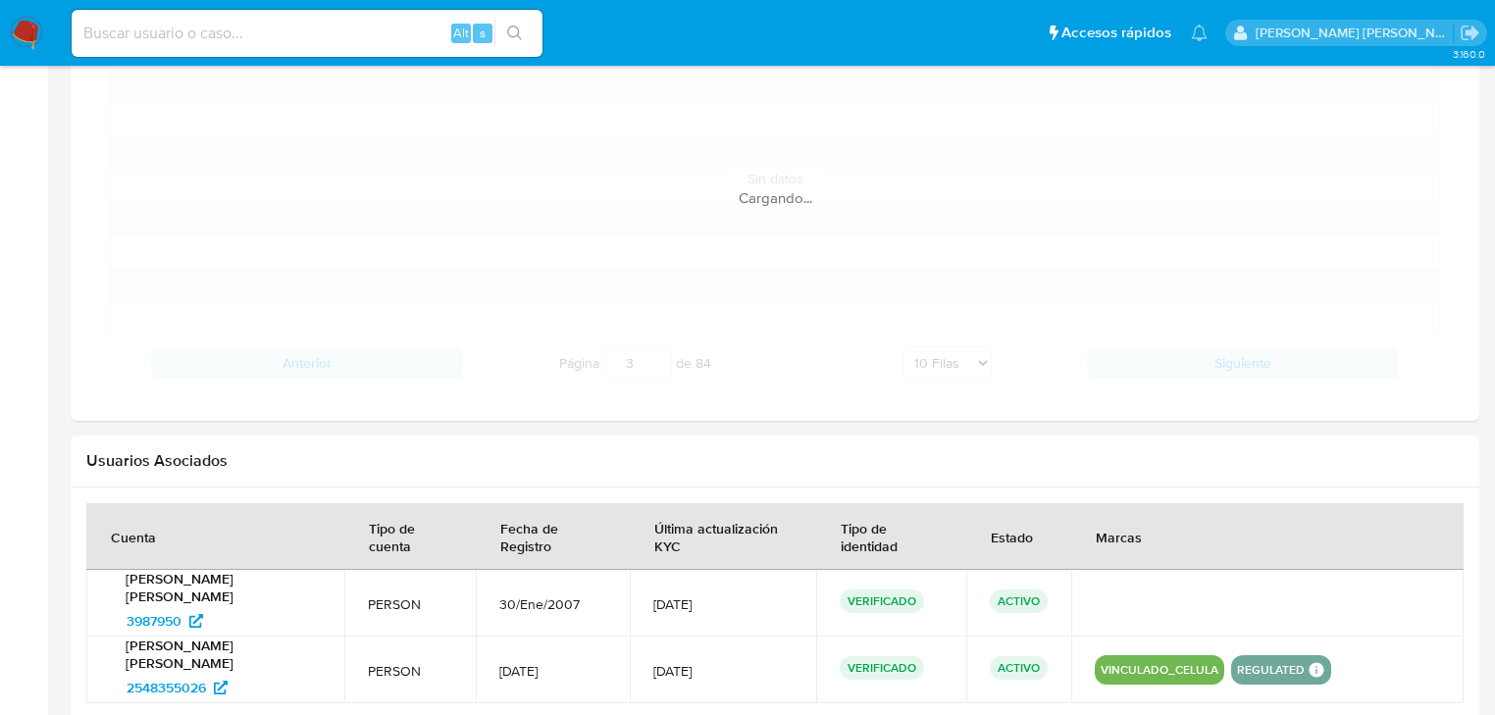
scroll to position [1707, 0]
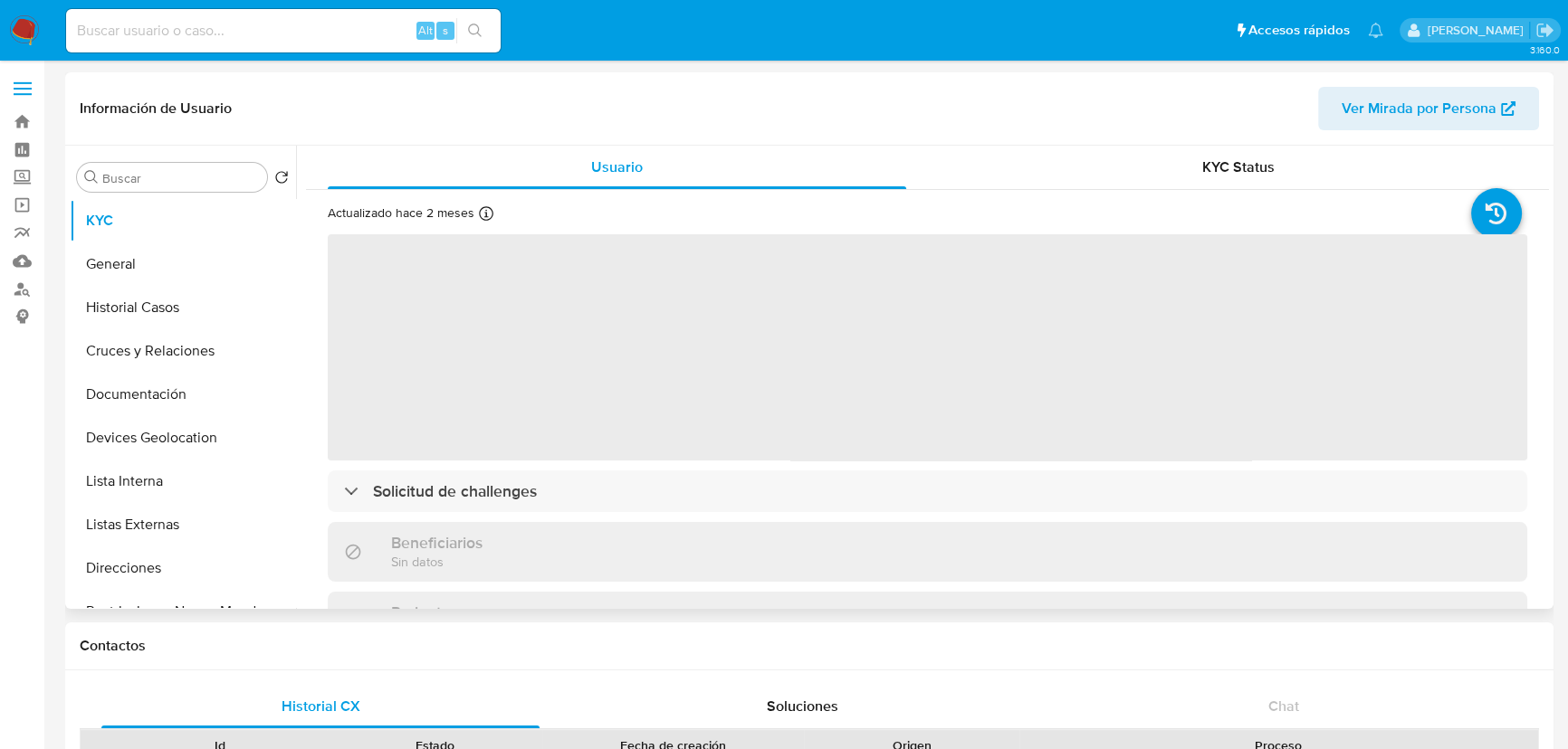
select select "10"
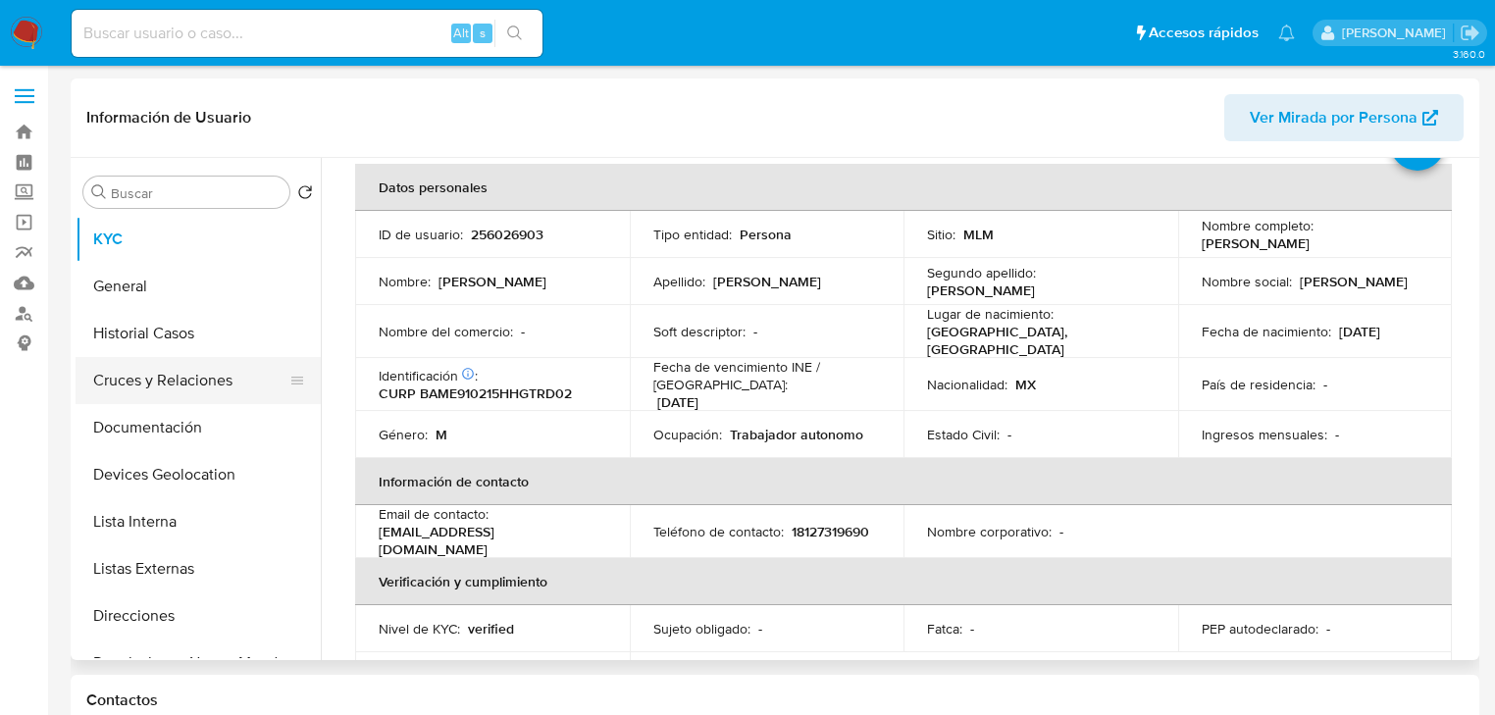
scroll to position [89, 0]
click at [181, 337] on button "Historial Casos" at bounding box center [191, 333] width 230 height 47
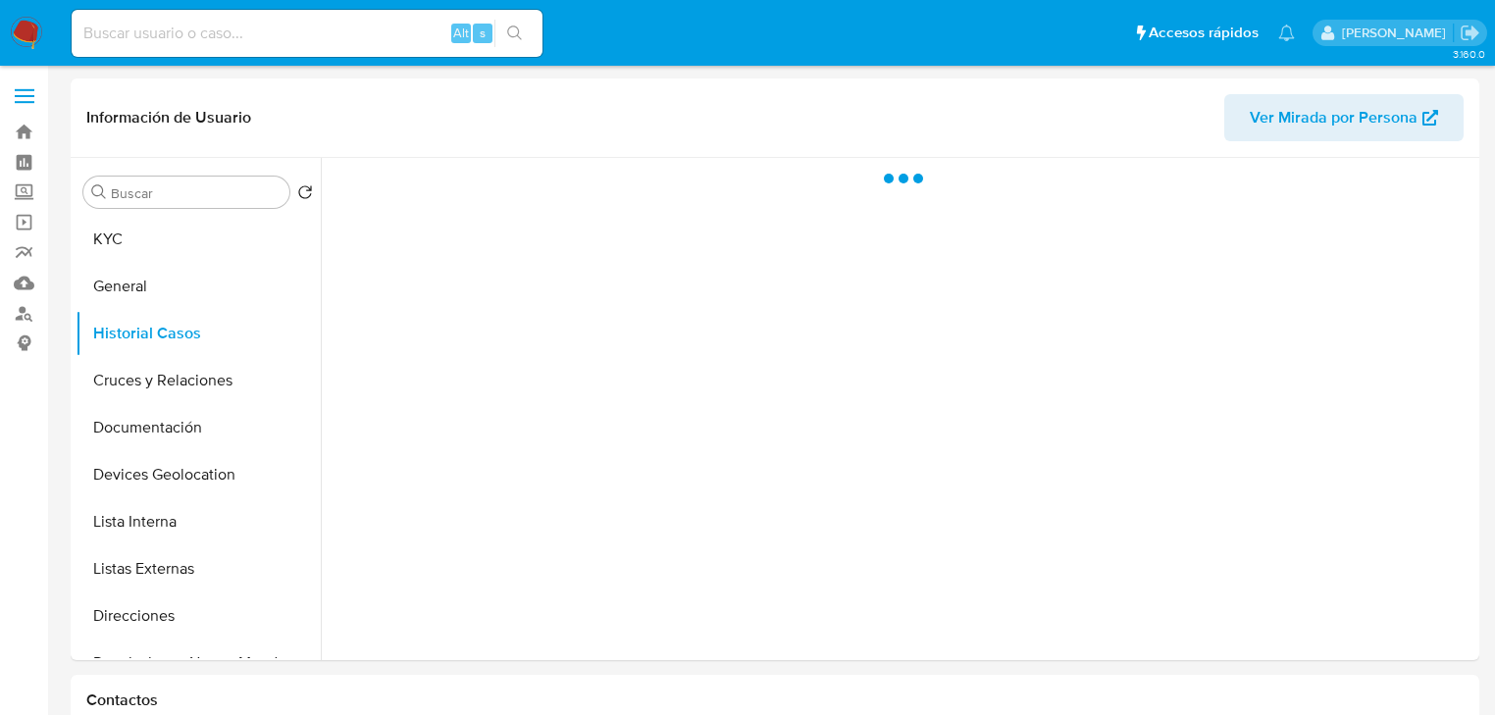
scroll to position [0, 0]
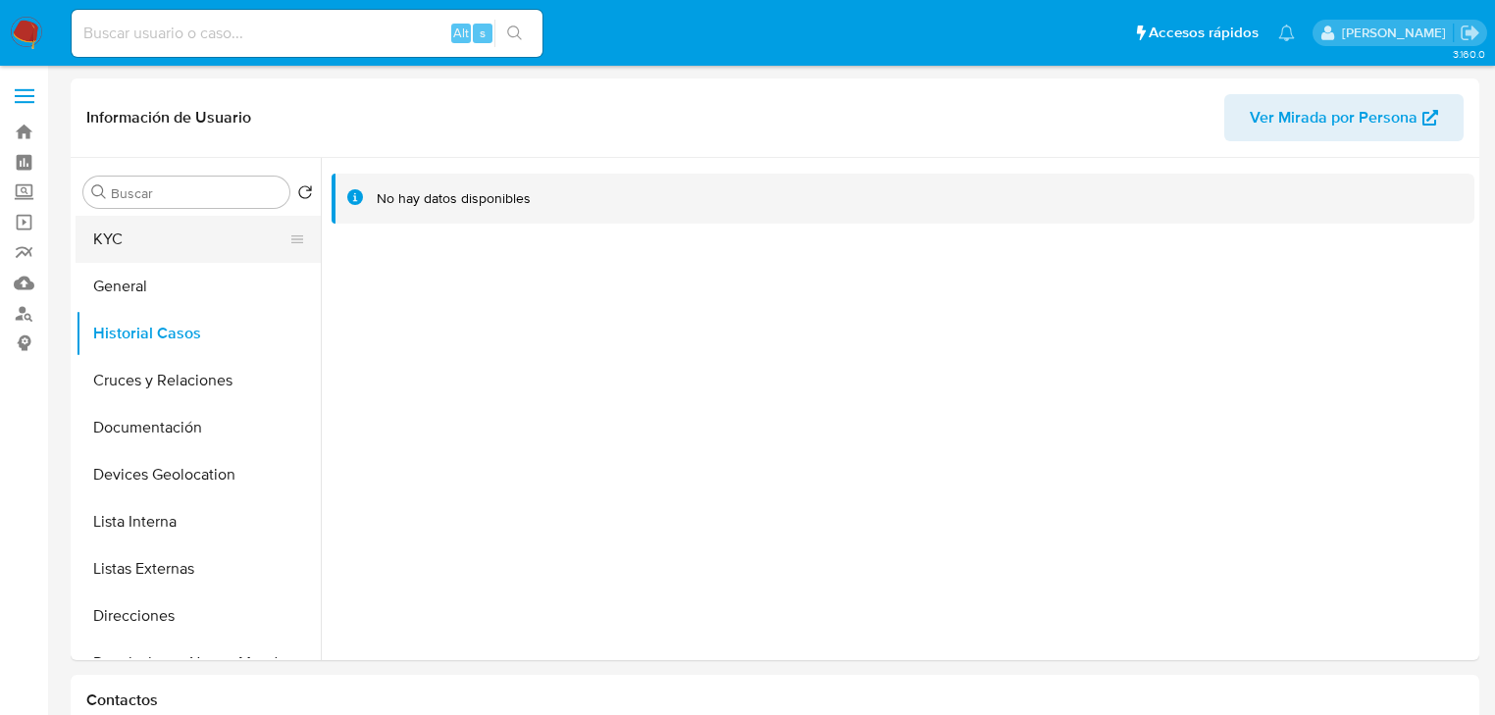
click at [218, 248] on button "KYC" at bounding box center [191, 239] width 230 height 47
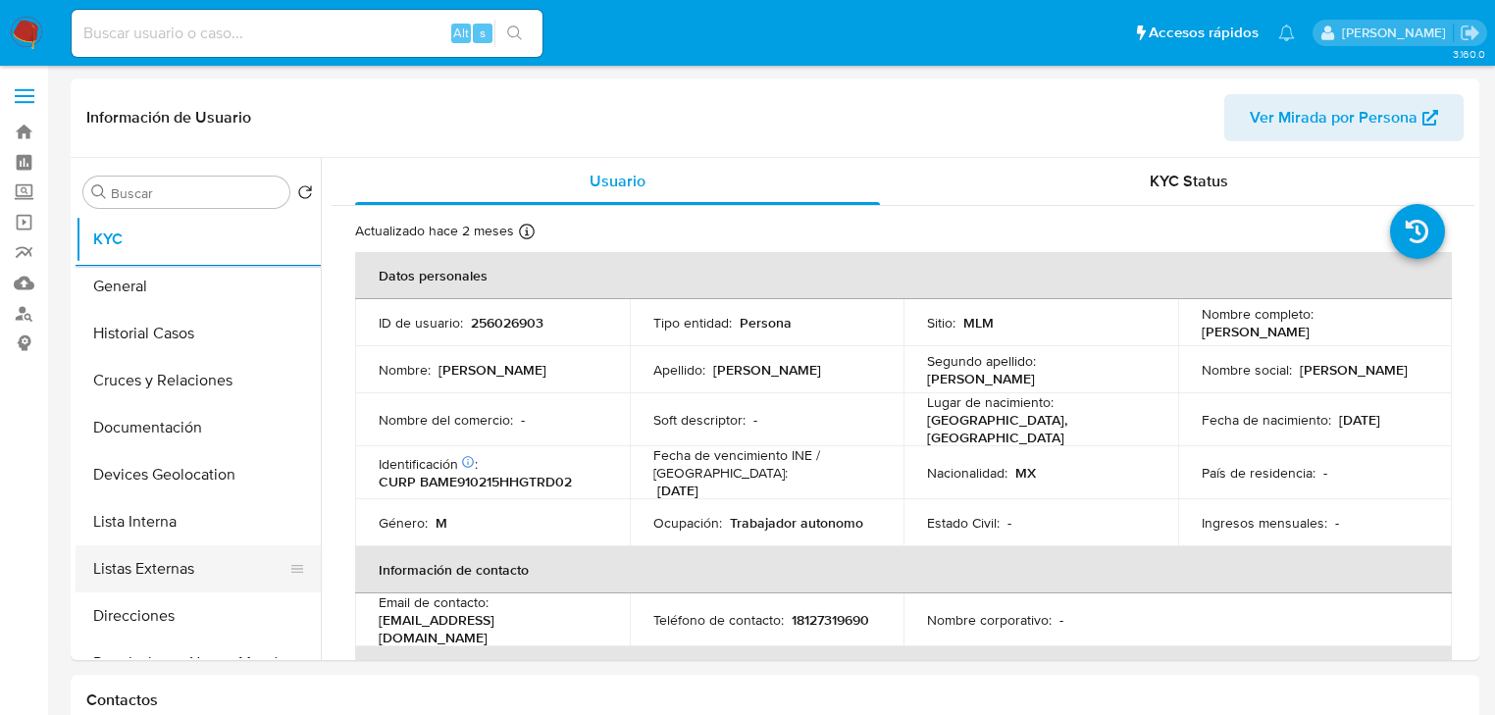
click at [215, 585] on button "Listas Externas" at bounding box center [191, 568] width 230 height 47
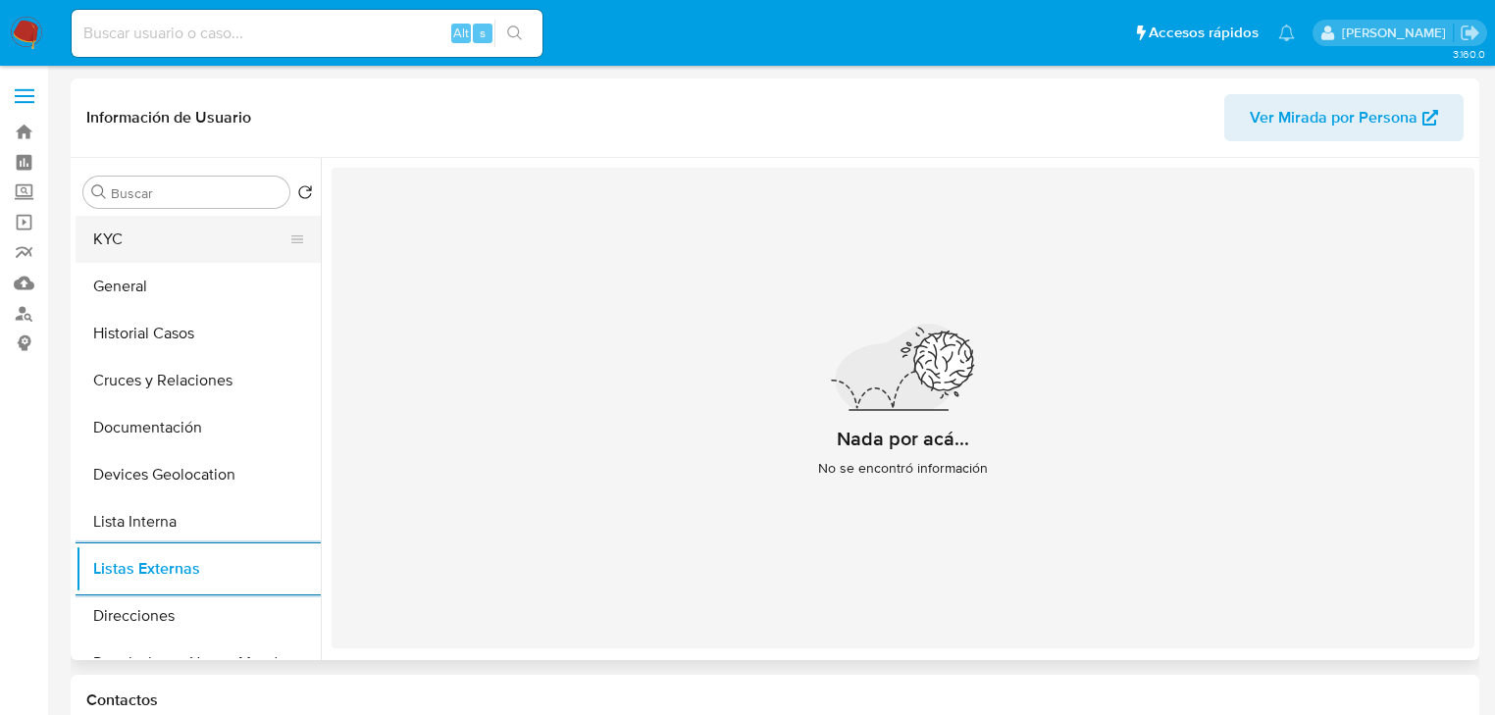
click at [132, 238] on button "KYC" at bounding box center [191, 239] width 230 height 47
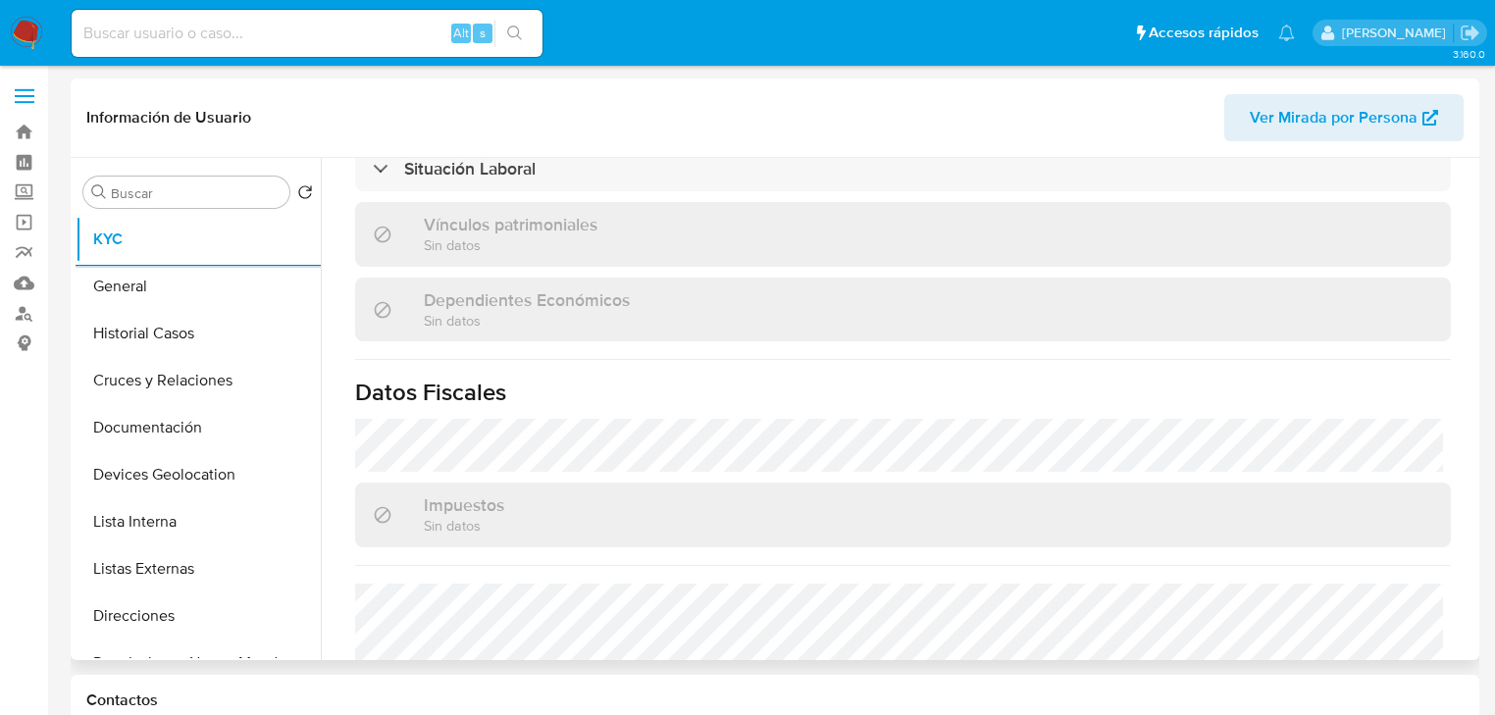
scroll to position [1177, 0]
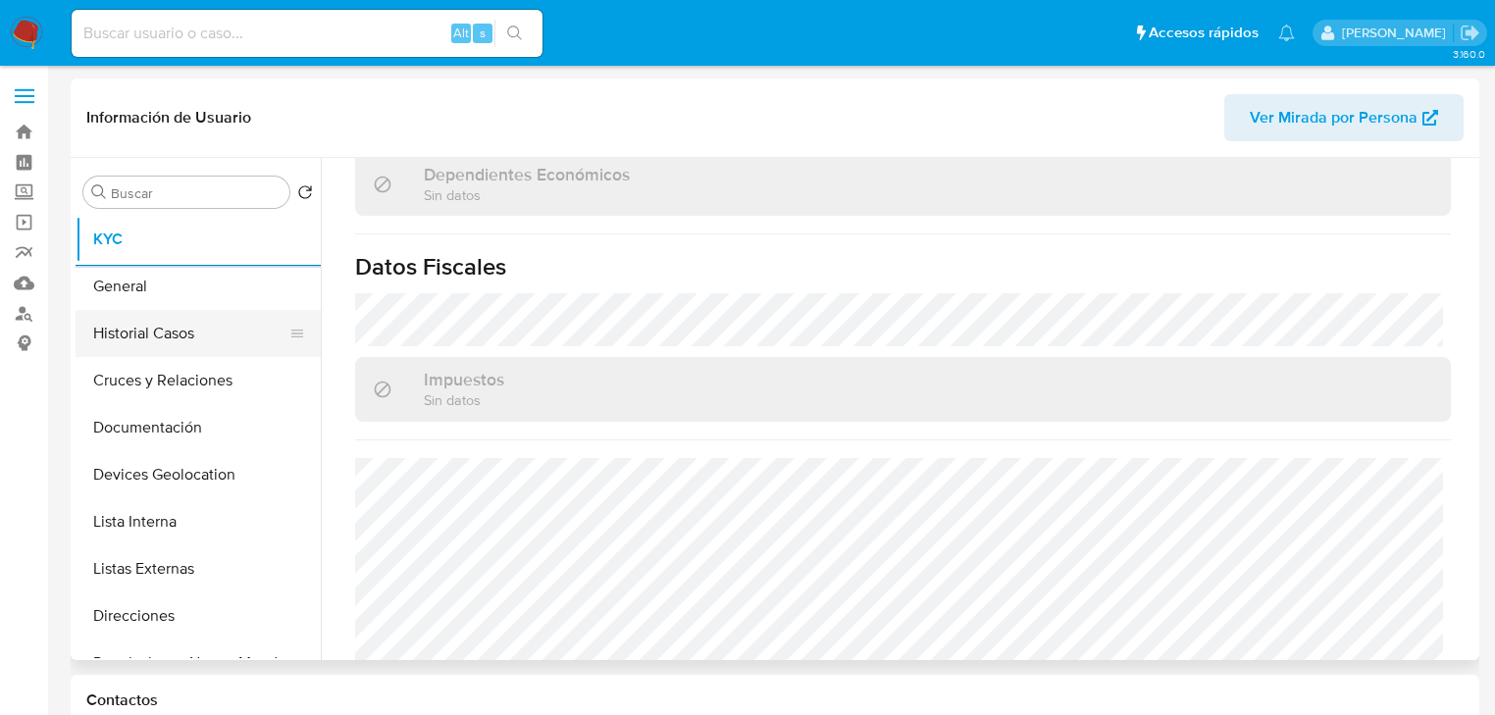
drag, startPoint x: 200, startPoint y: 336, endPoint x: 241, endPoint y: 356, distance: 45.6
click at [200, 334] on button "Historial Casos" at bounding box center [191, 333] width 230 height 47
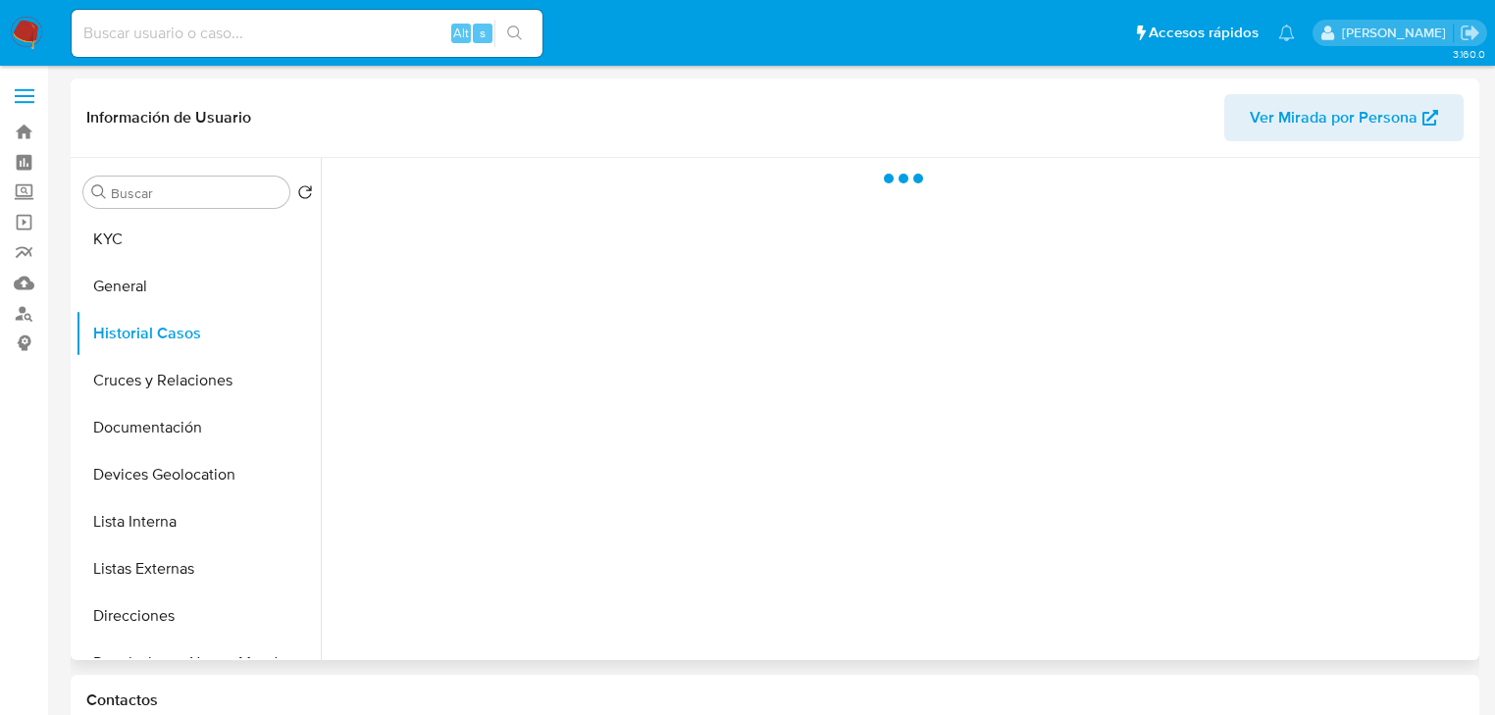
scroll to position [0, 0]
drag, startPoint x: 215, startPoint y: 563, endPoint x: 398, endPoint y: 537, distance: 185.2
click at [225, 556] on button "Listas Externas" at bounding box center [198, 568] width 245 height 47
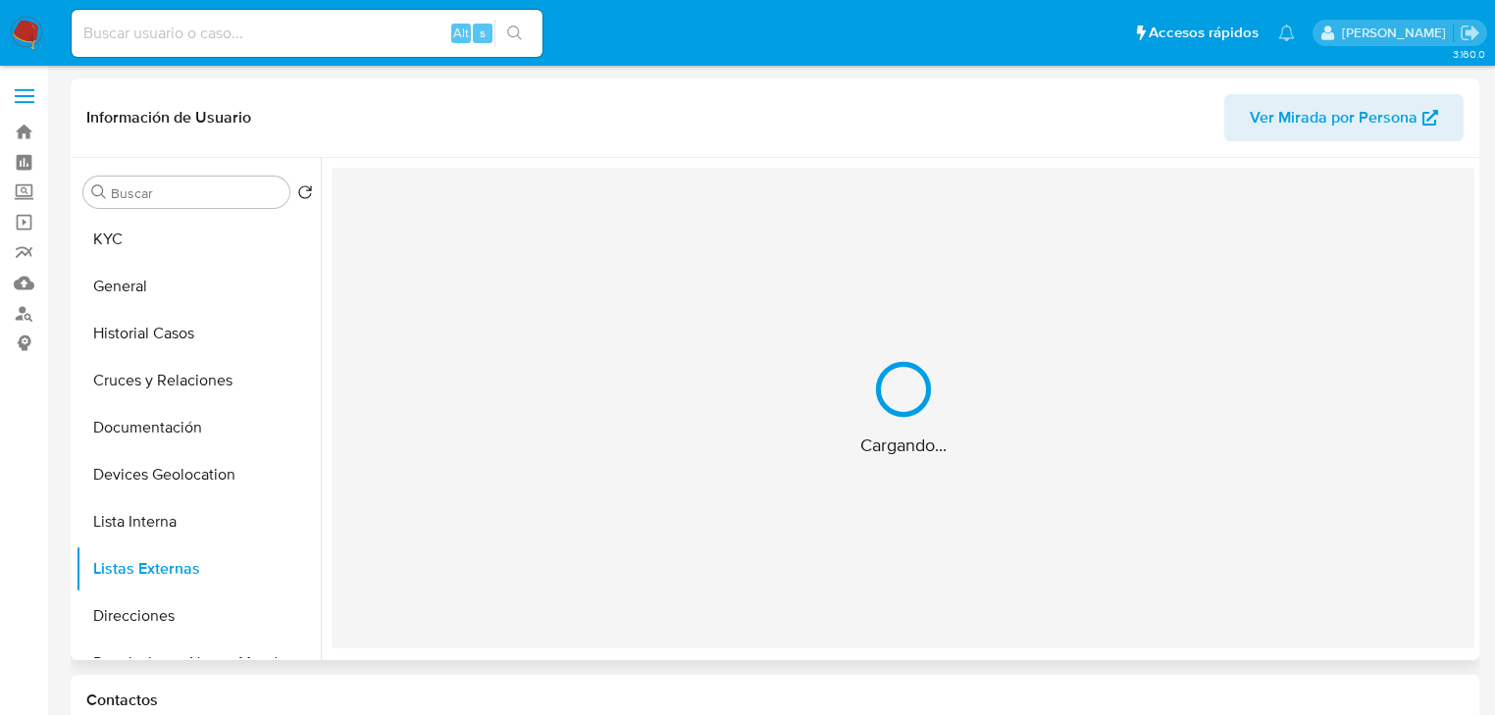
drag, startPoint x: 677, startPoint y: 526, endPoint x: 687, endPoint y: 521, distance: 11.0
click at [684, 521] on div "Cargando..." at bounding box center [903, 408] width 1143 height 481
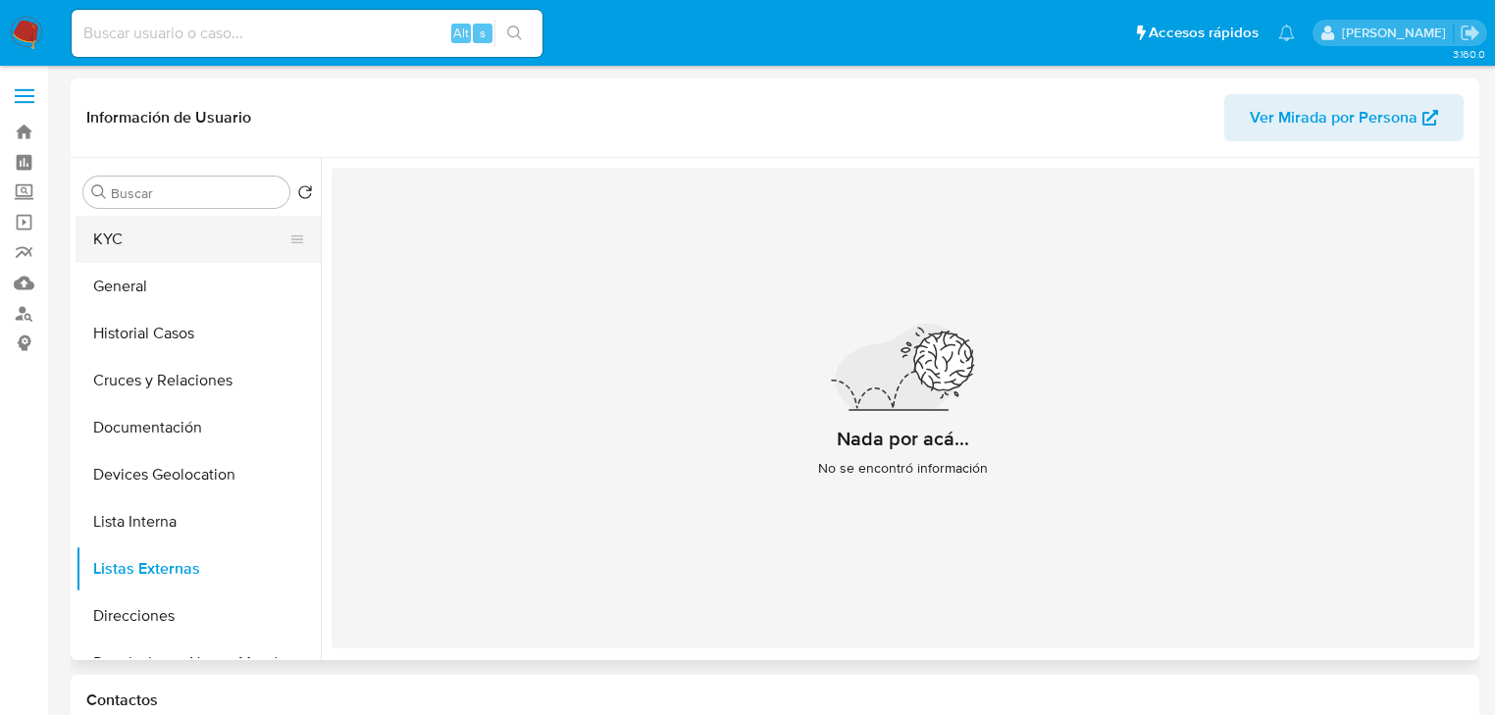
click at [176, 236] on button "KYC" at bounding box center [191, 239] width 230 height 47
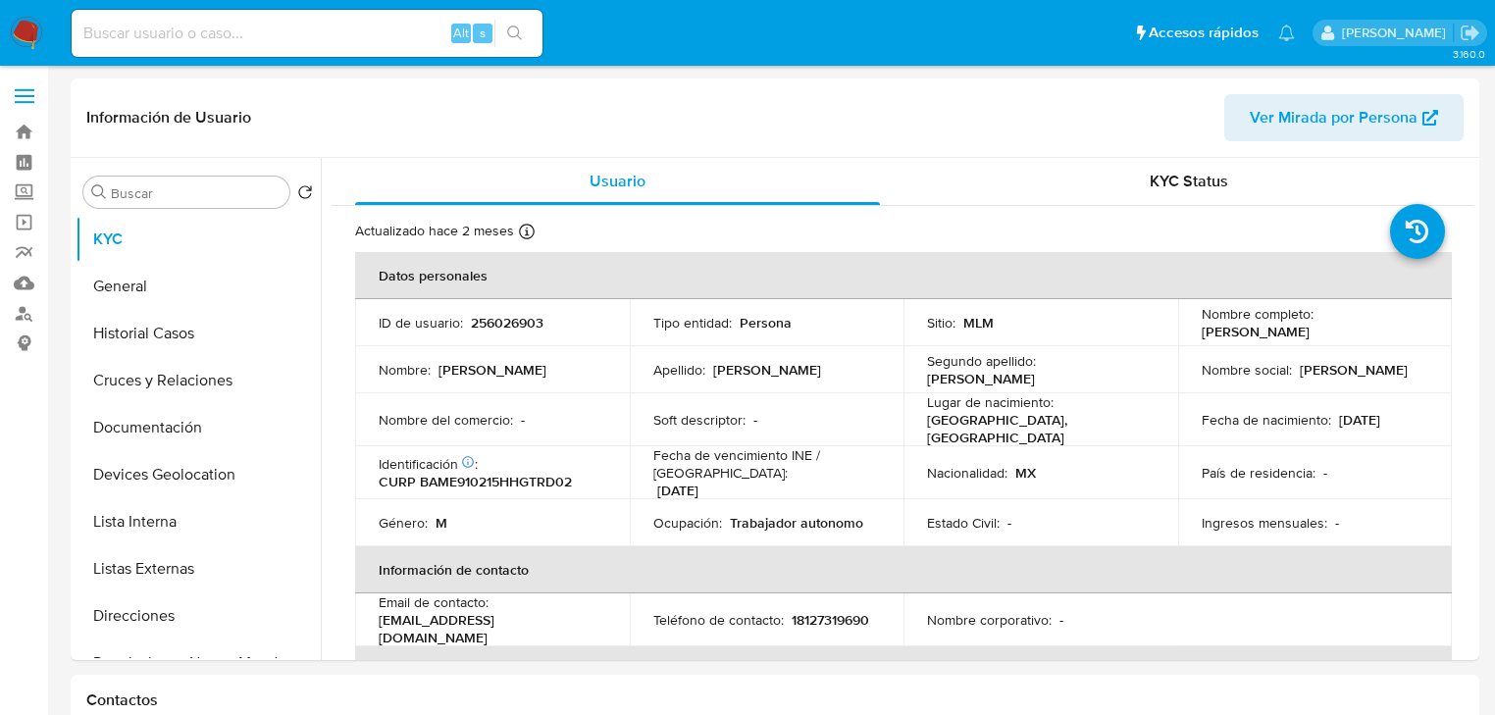
click at [508, 319] on p "256026903" at bounding box center [507, 323] width 73 height 18
copy p "256026903"
click at [509, 479] on p "CURP BAME910215HHGTRD02" at bounding box center [475, 482] width 193 height 18
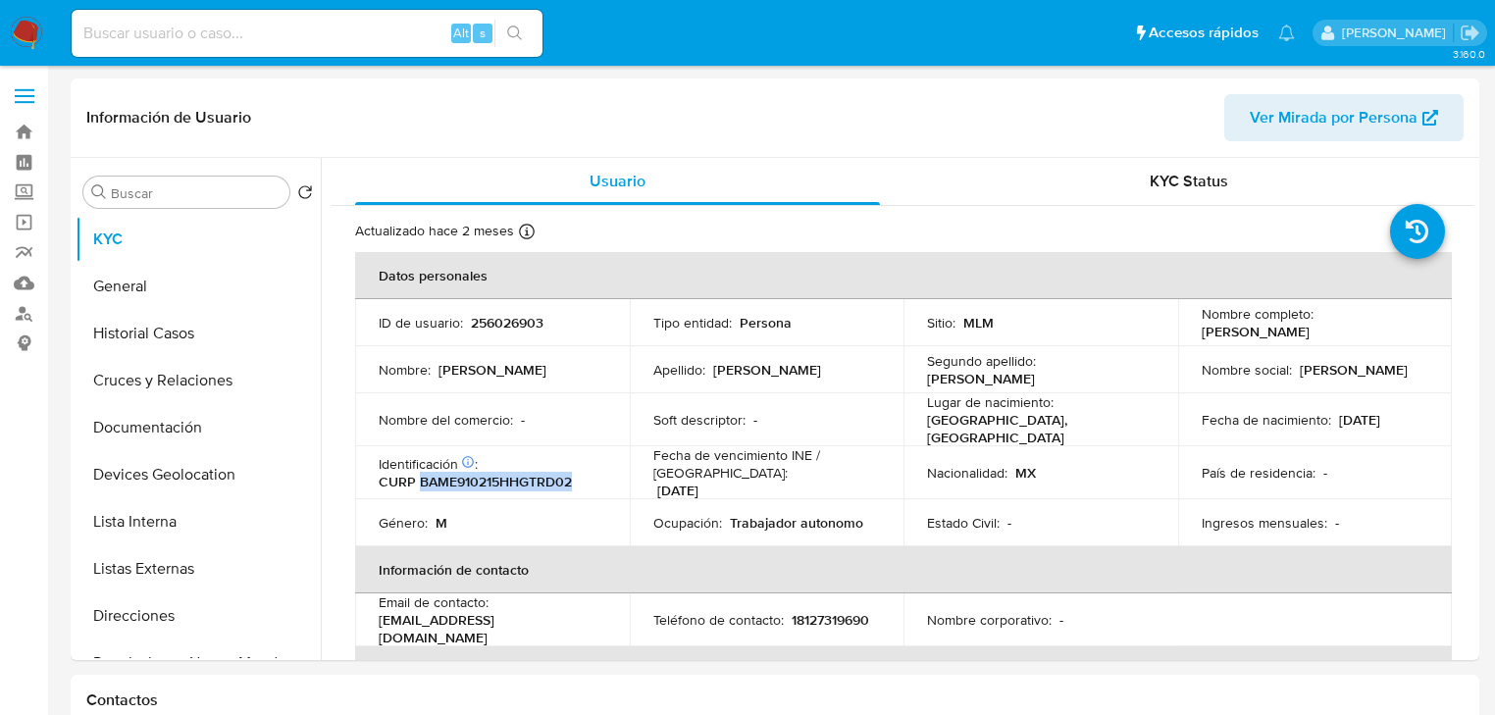
copy p "BAME910215HHGTRD02"
click at [1408, 368] on div "Nombre social : [PERSON_NAME]" at bounding box center [1316, 370] width 228 height 18
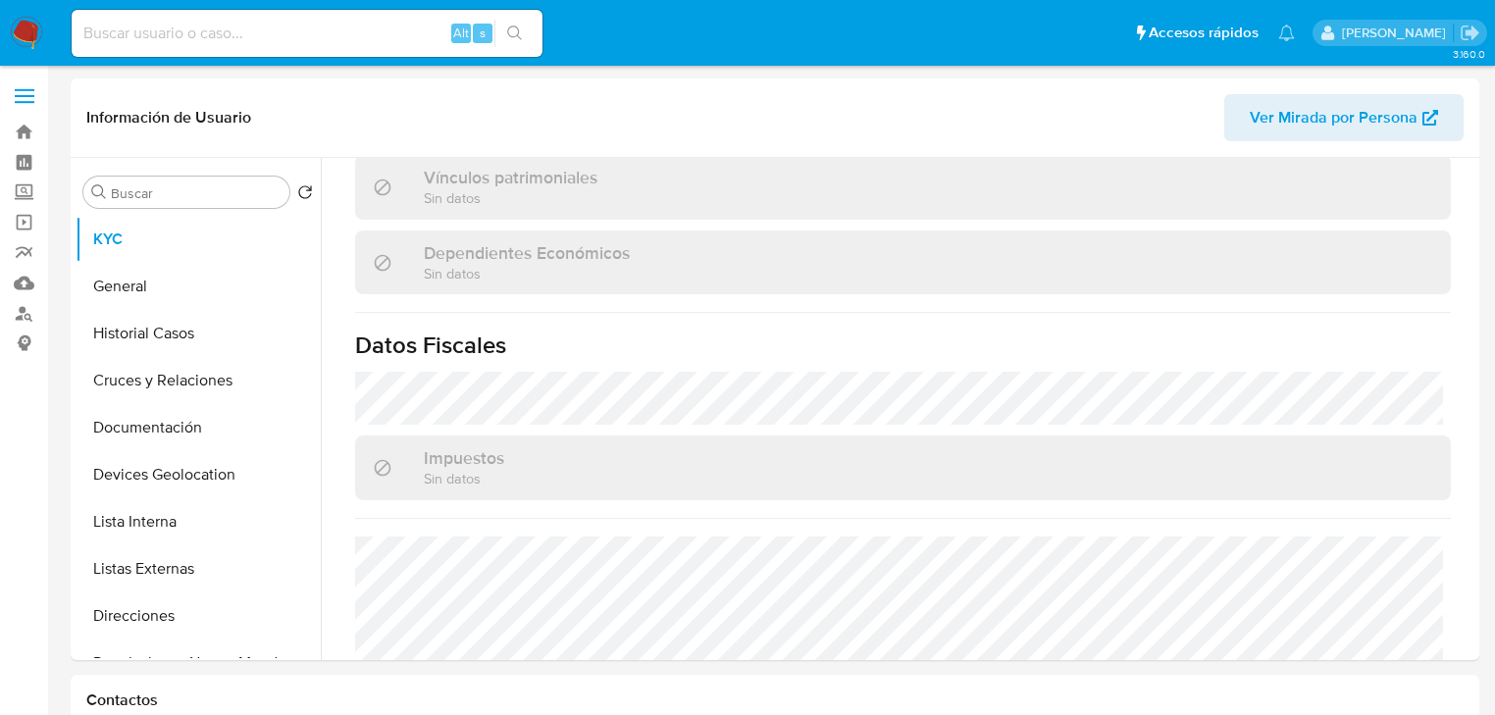
scroll to position [1219, 0]
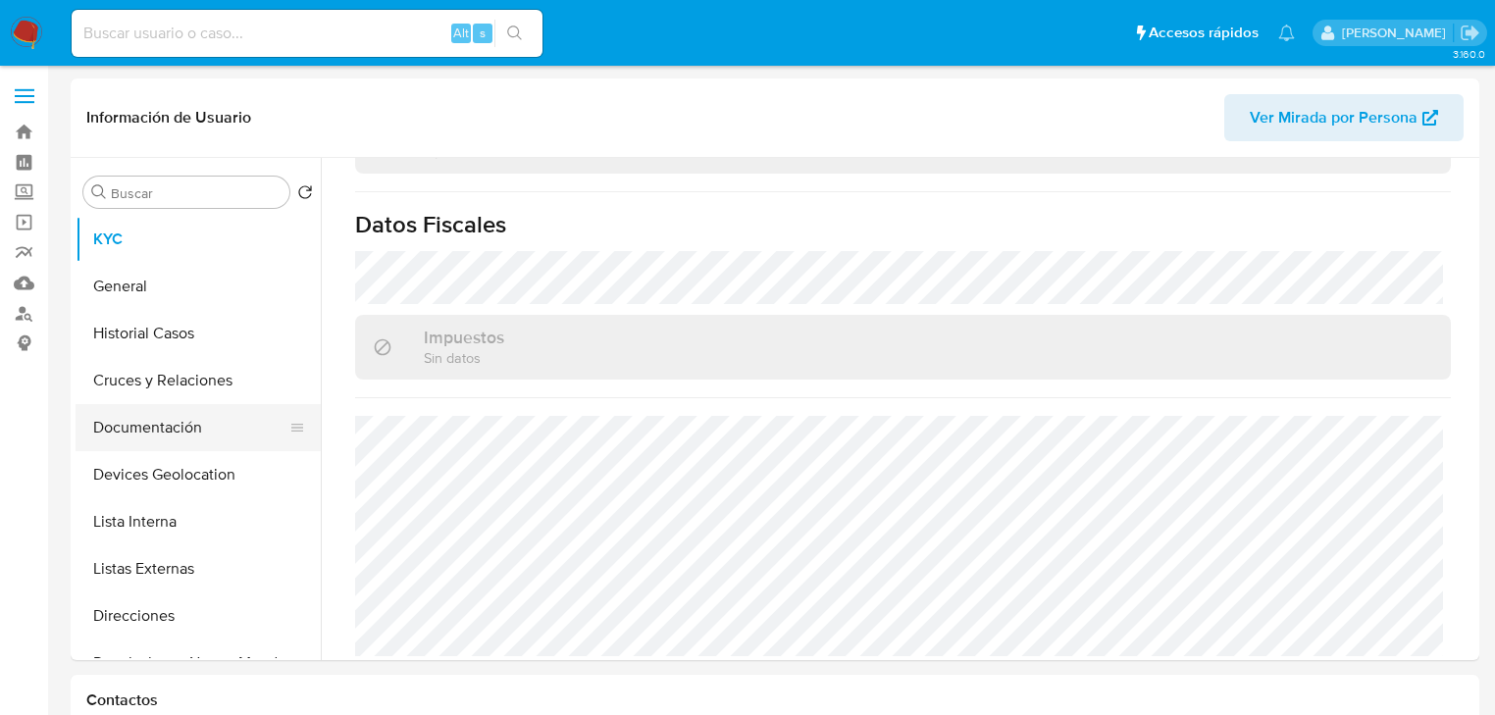
drag, startPoint x: 203, startPoint y: 396, endPoint x: 209, endPoint y: 410, distance: 14.9
click at [203, 394] on button "Cruces y Relaciones" at bounding box center [198, 380] width 245 height 47
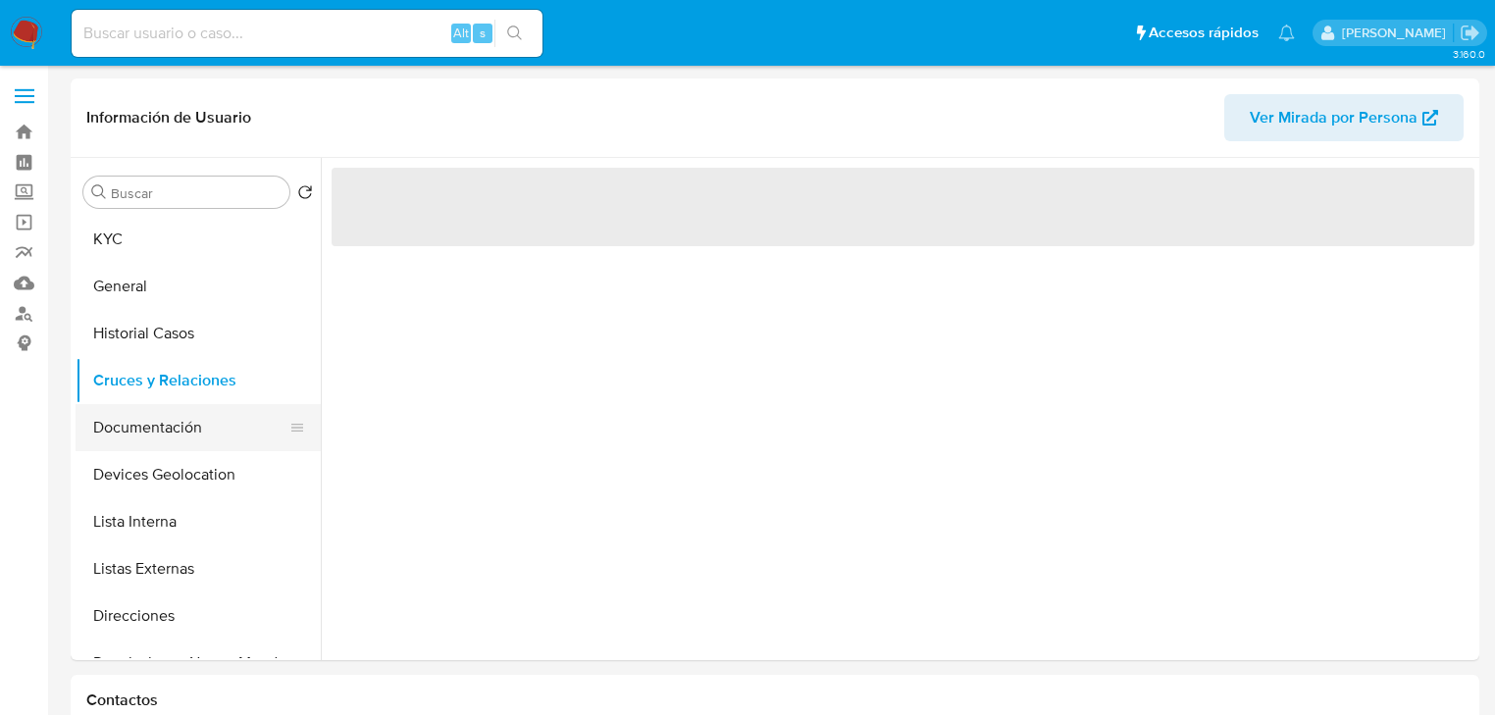
drag, startPoint x: 221, startPoint y: 428, endPoint x: 232, endPoint y: 406, distance: 24.6
click at [222, 417] on button "Documentación" at bounding box center [191, 427] width 230 height 47
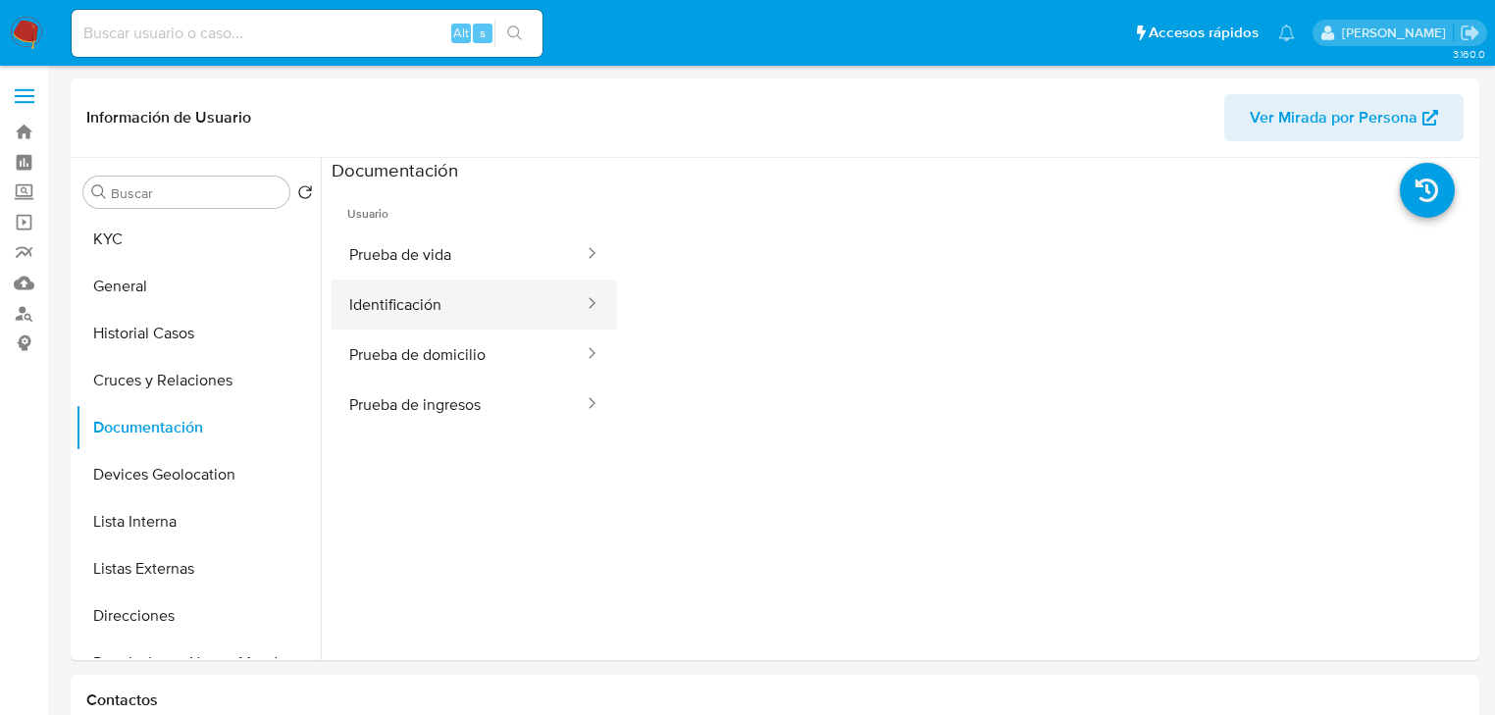
drag, startPoint x: 514, startPoint y: 262, endPoint x: 602, endPoint y: 286, distance: 91.6
click at [516, 259] on button "Prueba de vida" at bounding box center [459, 255] width 254 height 50
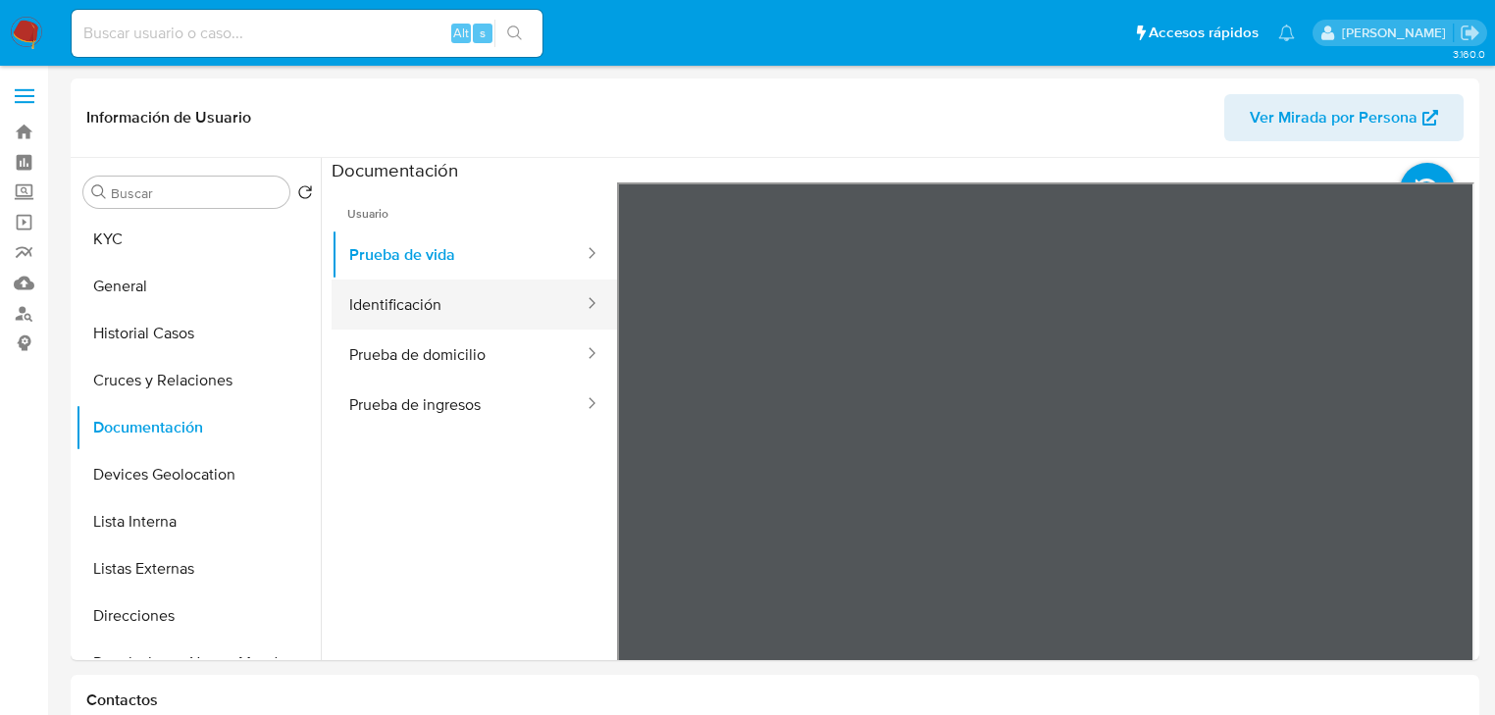
click at [544, 313] on button "Identificación" at bounding box center [459, 305] width 254 height 50
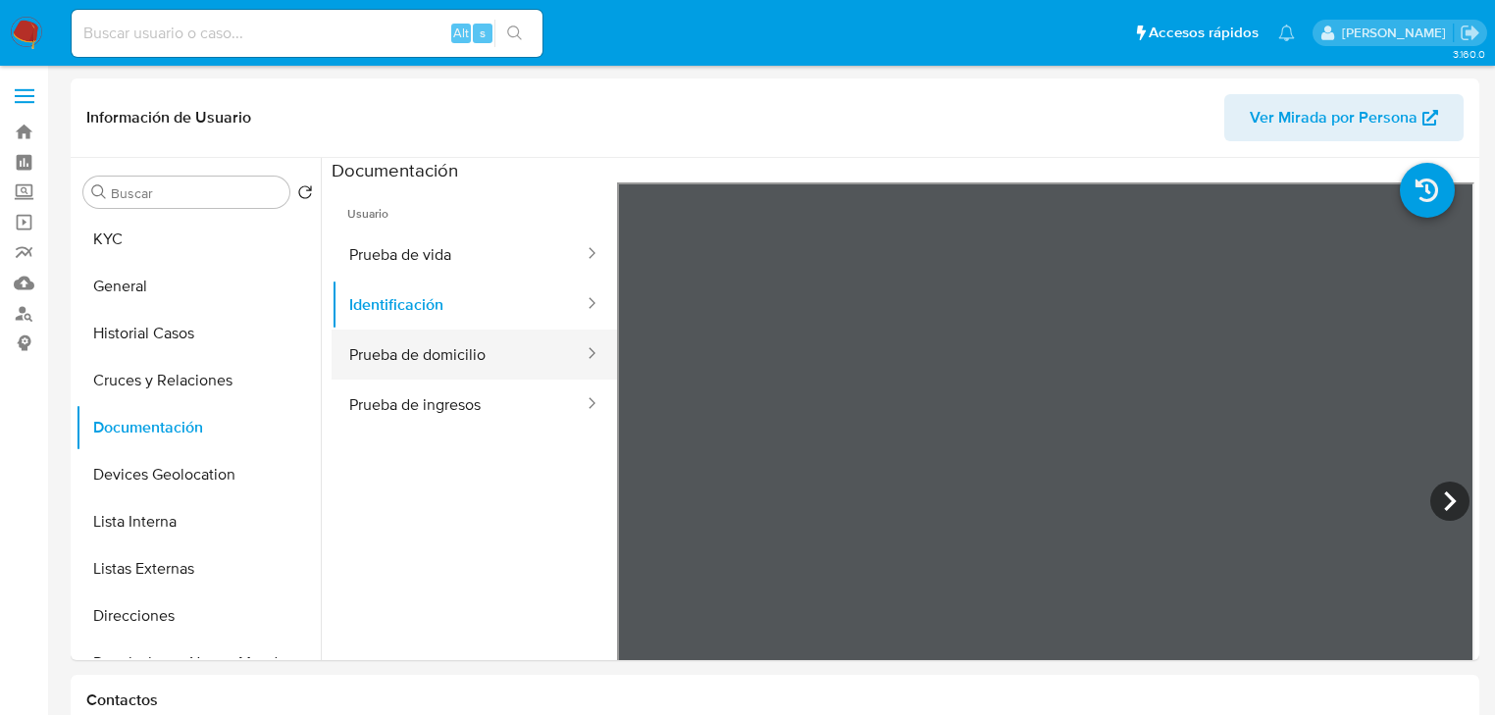
drag, startPoint x: 456, startPoint y: 355, endPoint x: 483, endPoint y: 361, distance: 27.1
click at [458, 355] on button "Prueba de domicilio" at bounding box center [459, 355] width 254 height 50
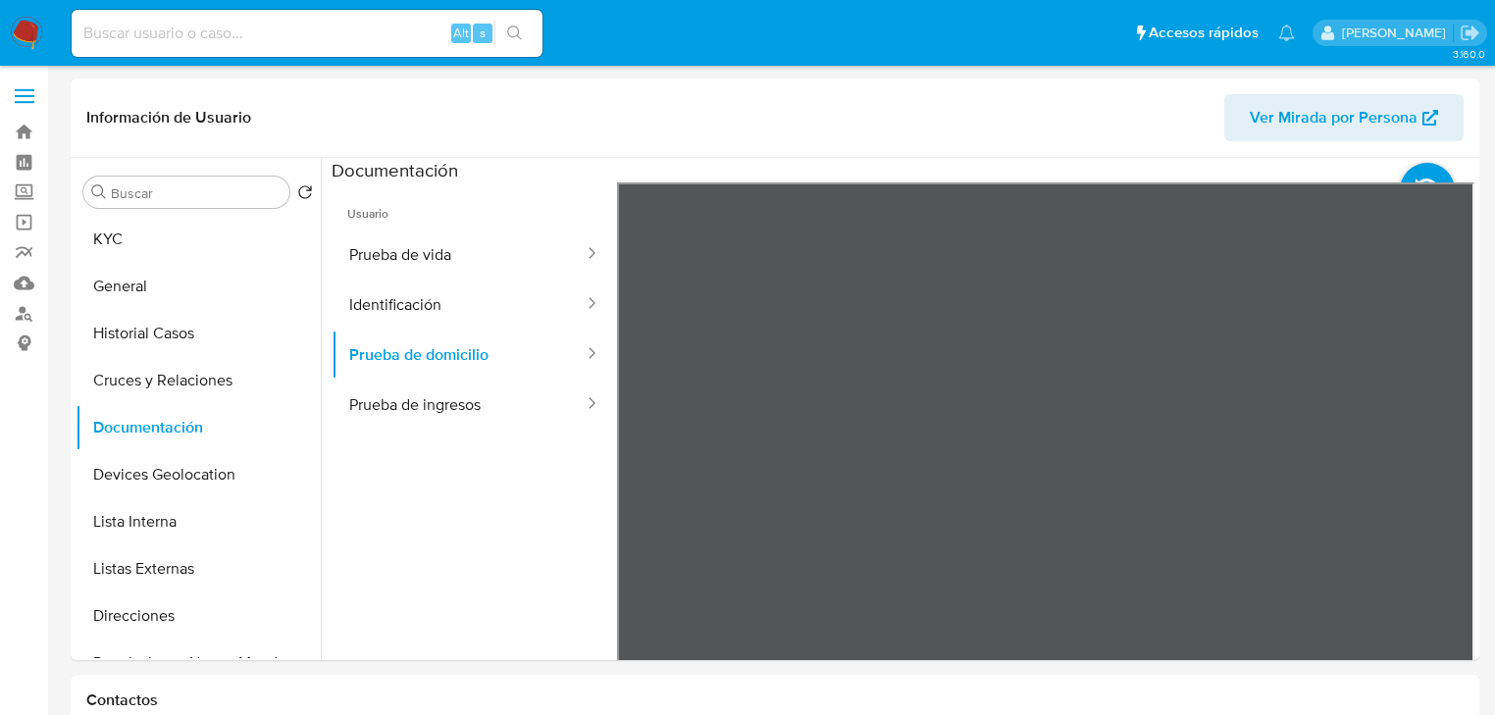
scroll to position [216, 0]
drag, startPoint x: 196, startPoint y: 522, endPoint x: 192, endPoint y: 543, distance: 21.9
click at [198, 518] on button "Lista Interna" at bounding box center [191, 521] width 230 height 47
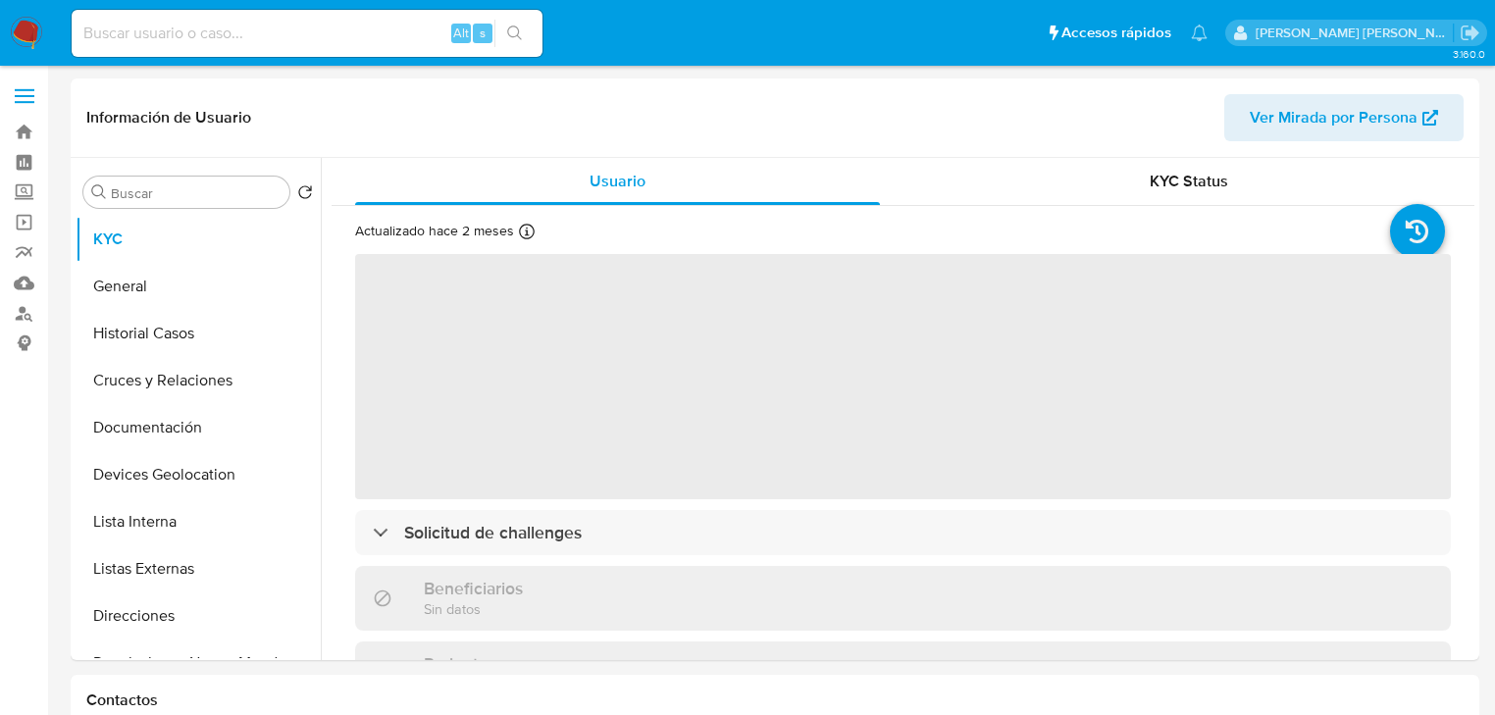
select select "10"
